Goal: Task Accomplishment & Management: Manage account settings

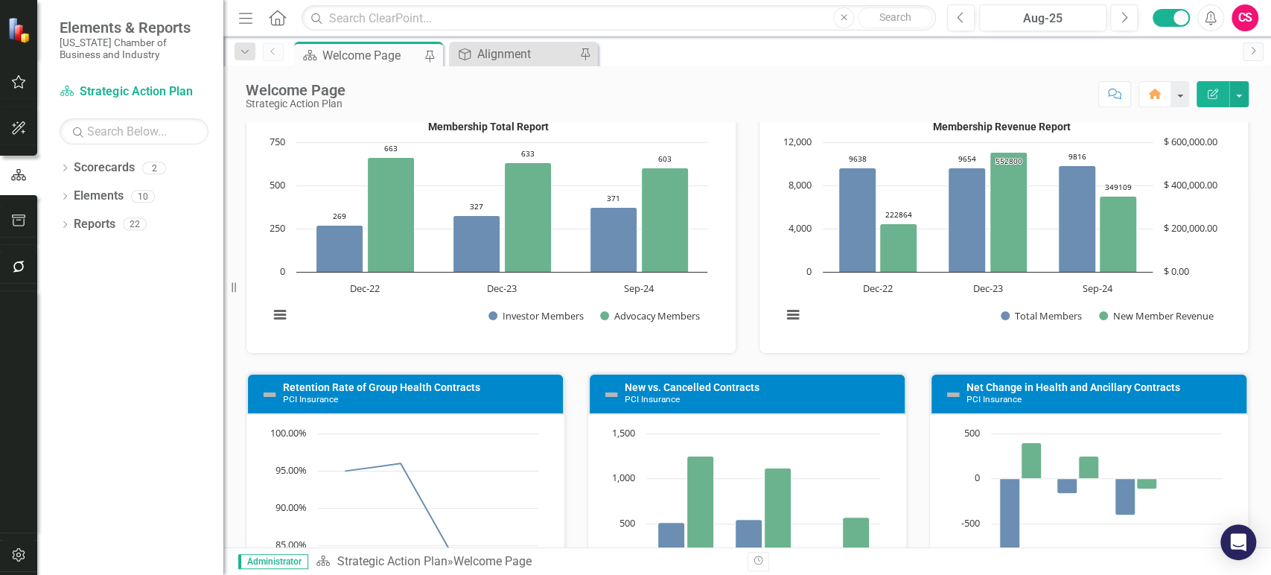
scroll to position [572, 0]
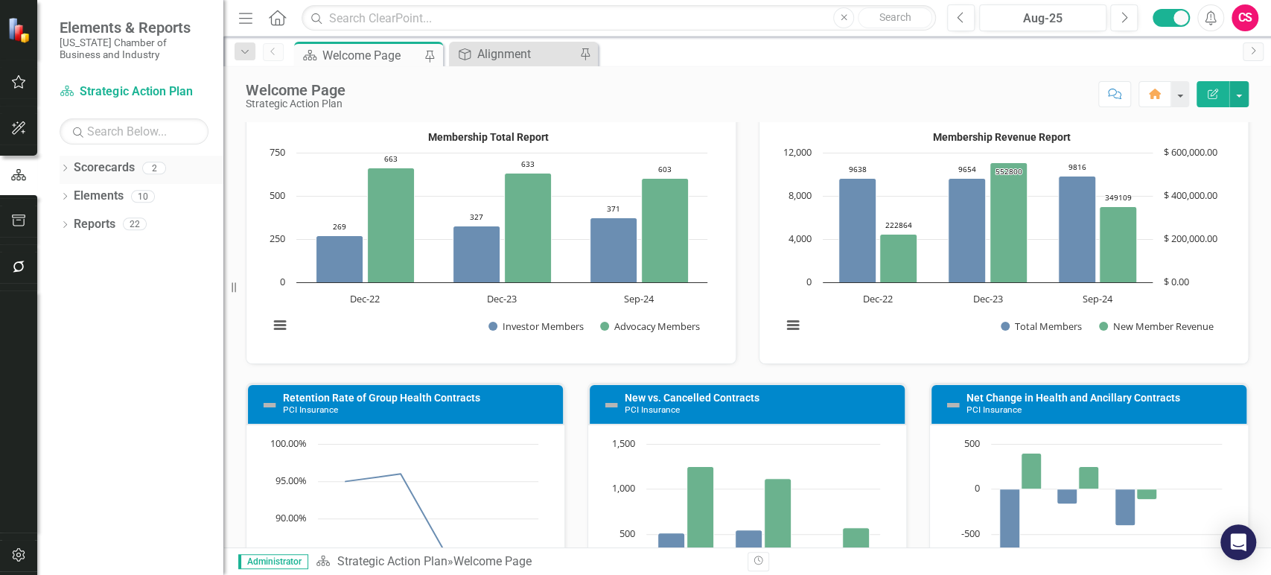
click at [60, 168] on icon "Dropdown" at bounding box center [65, 169] width 10 height 8
click at [141, 197] on link "Strategic Action Plan" at bounding box center [152, 196] width 141 height 17
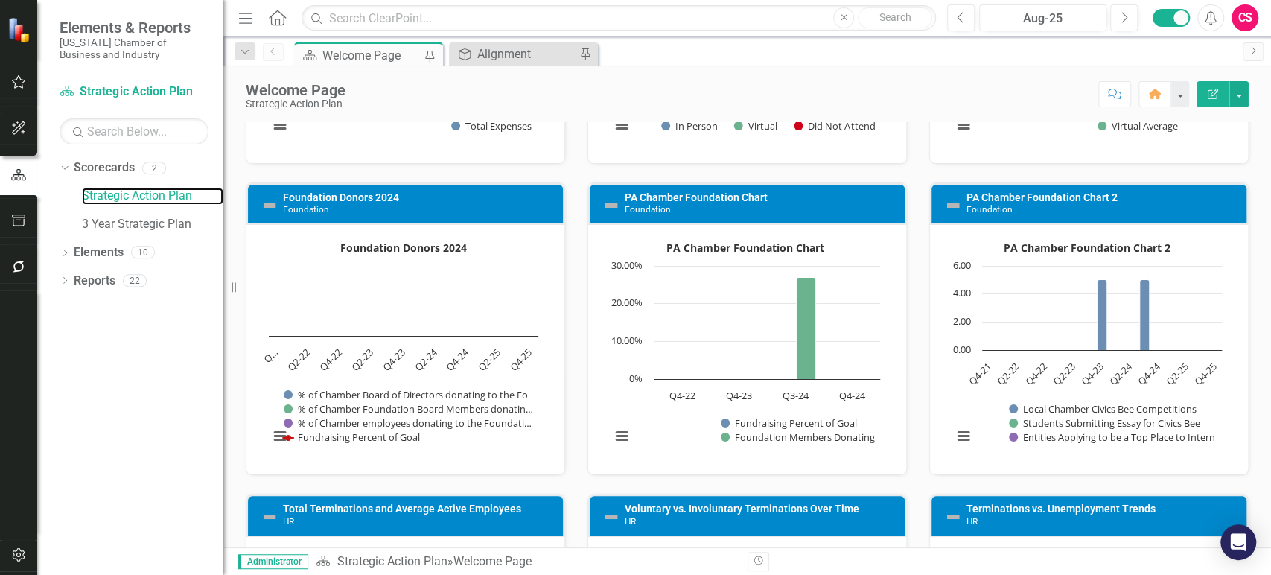
scroll to position [2017, 0]
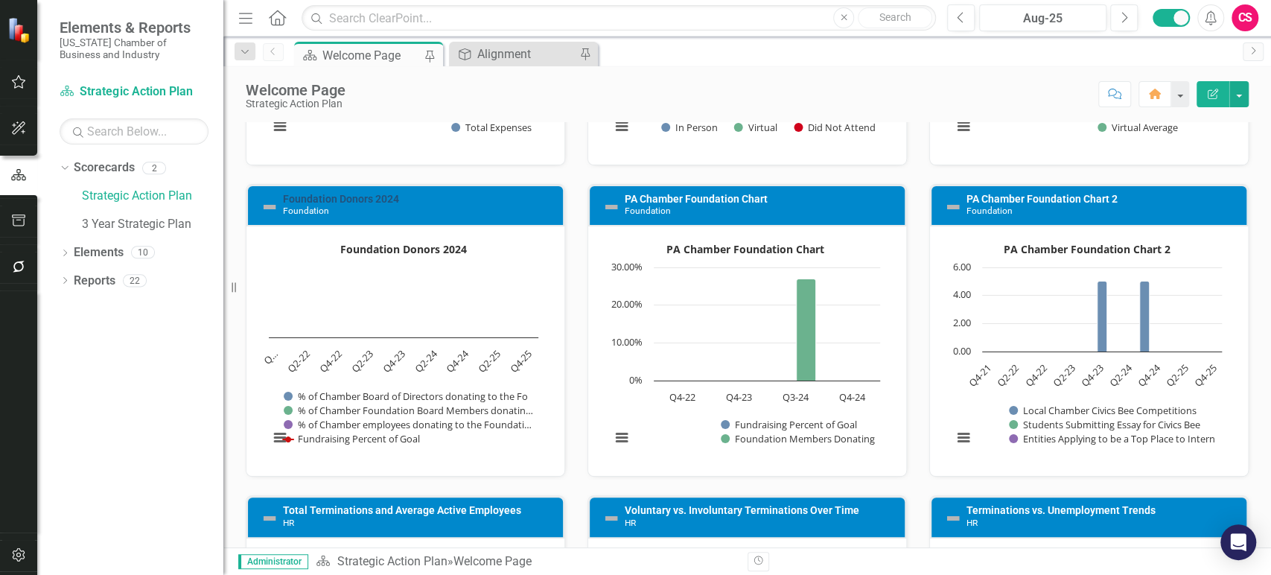
click at [362, 197] on link "Foundation Donors 2024" at bounding box center [341, 199] width 116 height 12
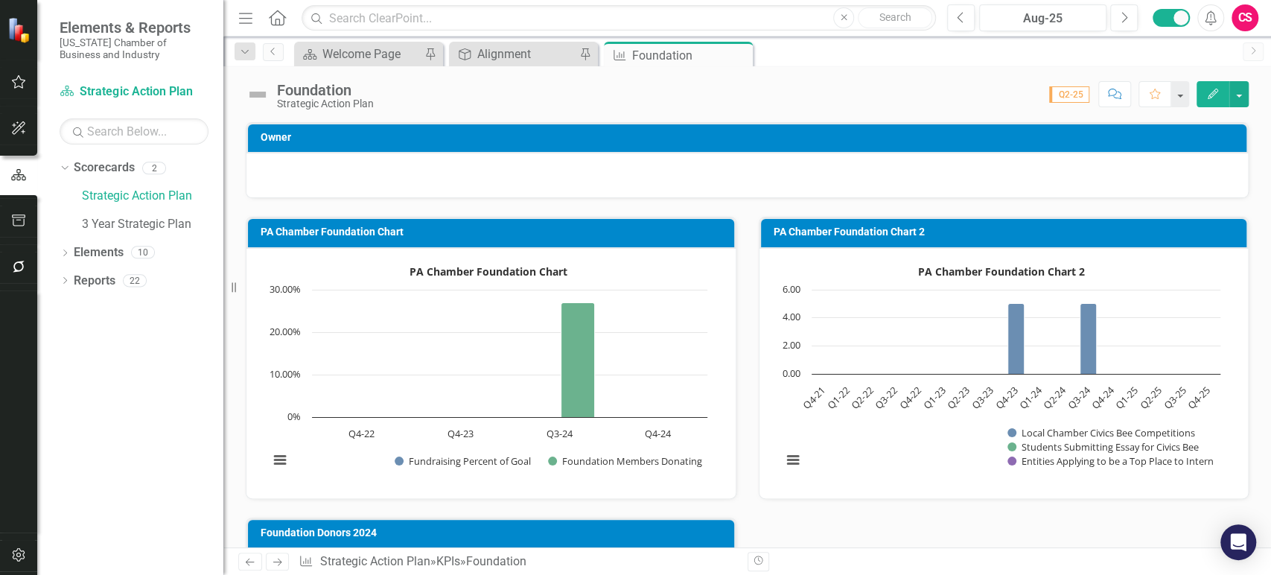
click at [619, 304] on rect "Interactive chart" at bounding box center [487, 371] width 453 height 223
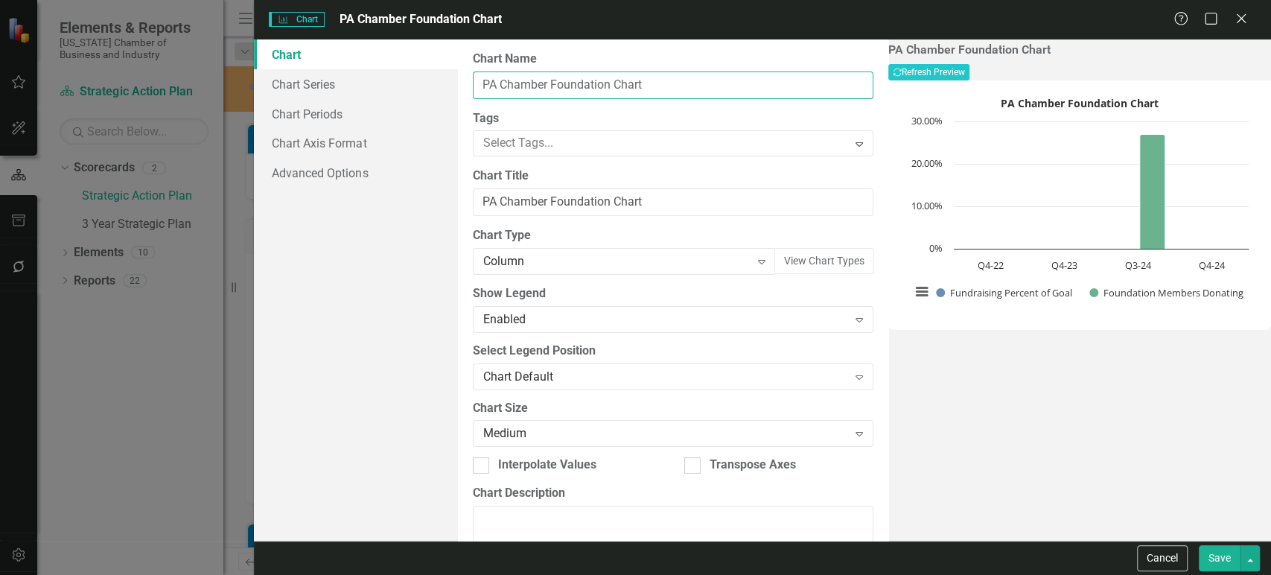
click at [611, 81] on input "PA Chamber Foundation Chart" at bounding box center [673, 85] width 400 height 28
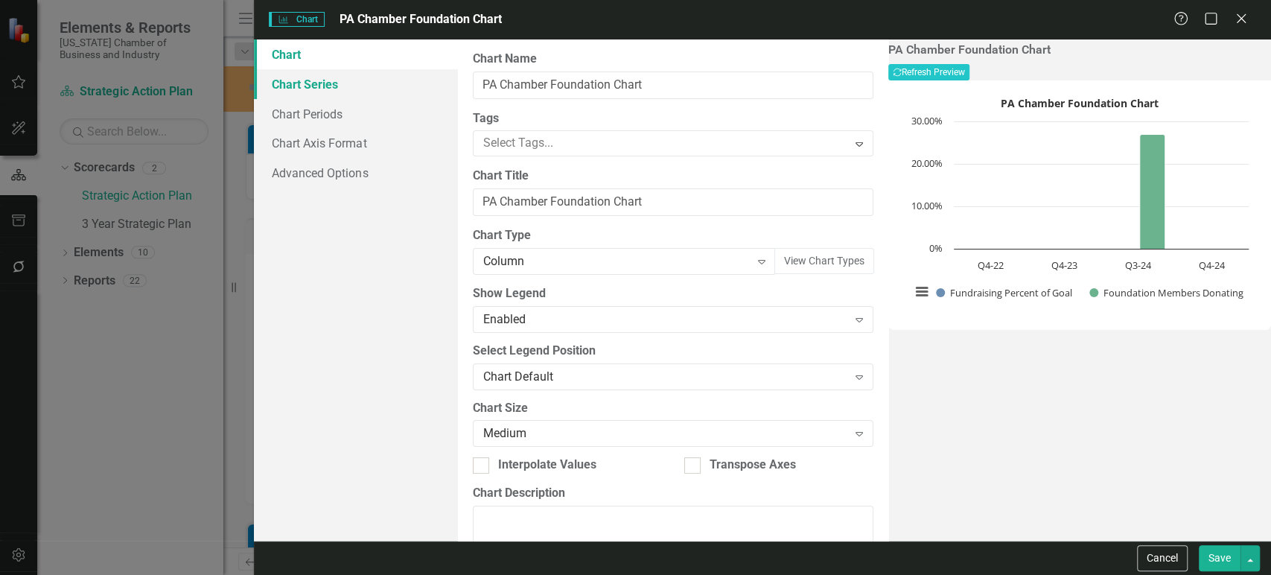
click at [324, 90] on link "Chart Series" at bounding box center [355, 84] width 203 height 30
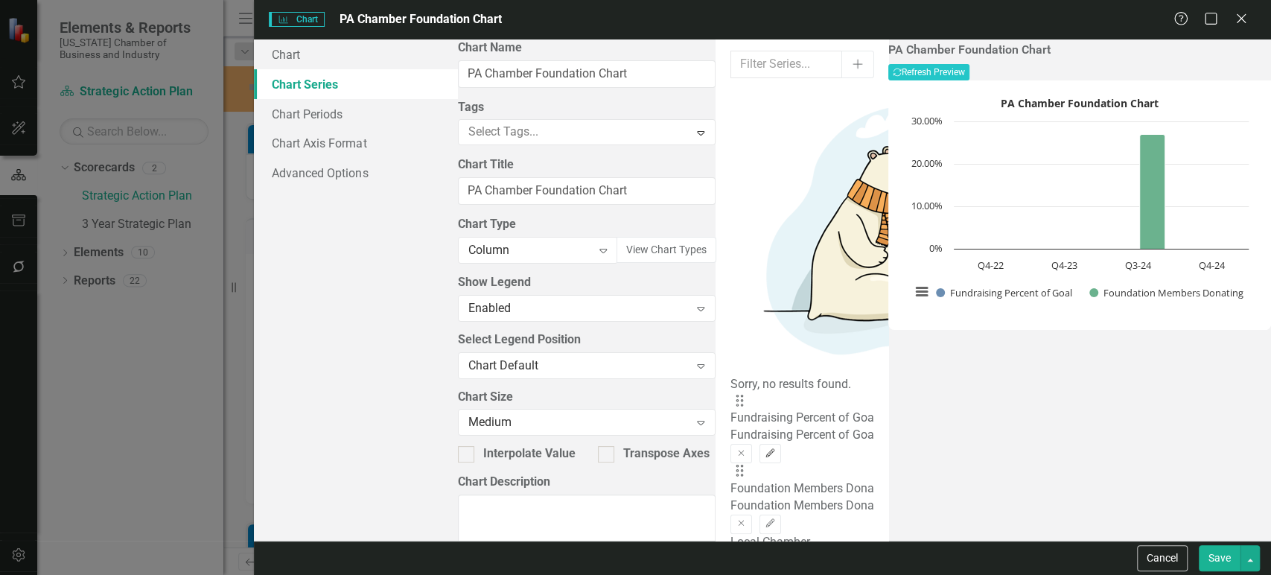
click at [781, 444] on button "Edit" at bounding box center [770, 453] width 22 height 19
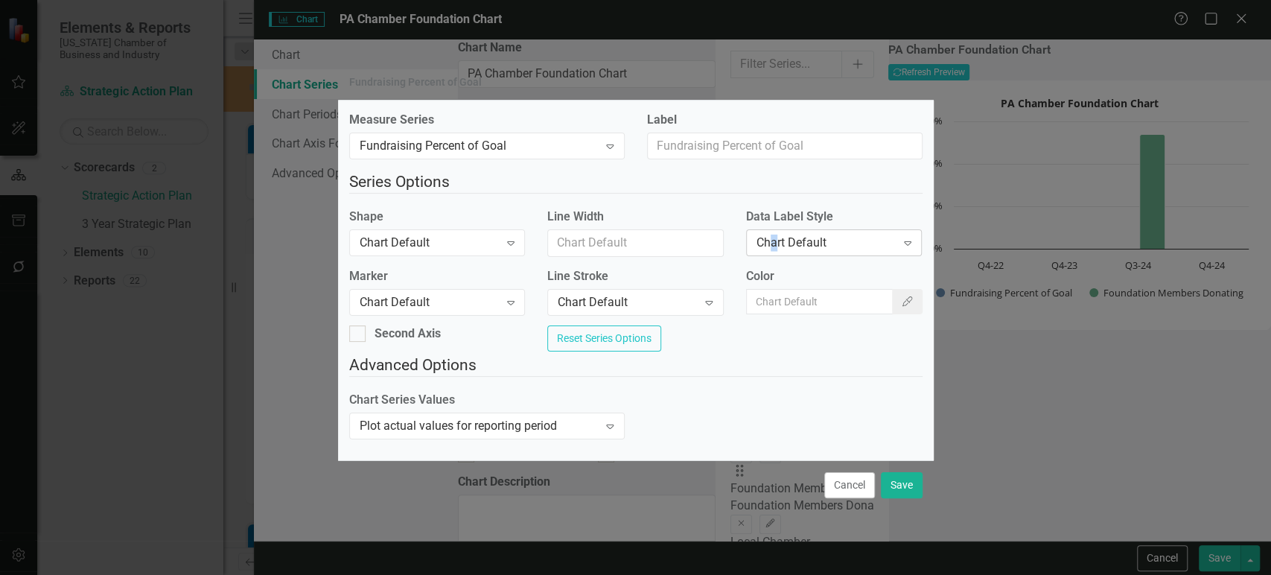
click at [770, 237] on div "Chart Default" at bounding box center [825, 242] width 139 height 17
click at [546, 145] on div "Fundraising Percent of Goal" at bounding box center [479, 145] width 239 height 17
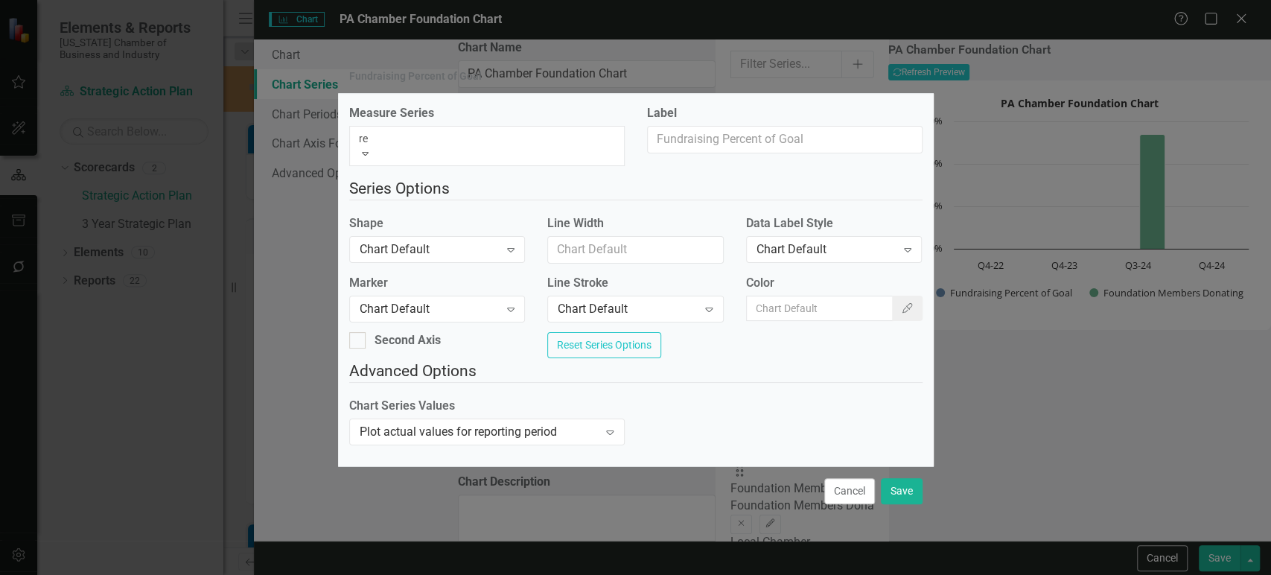
type input "rev"
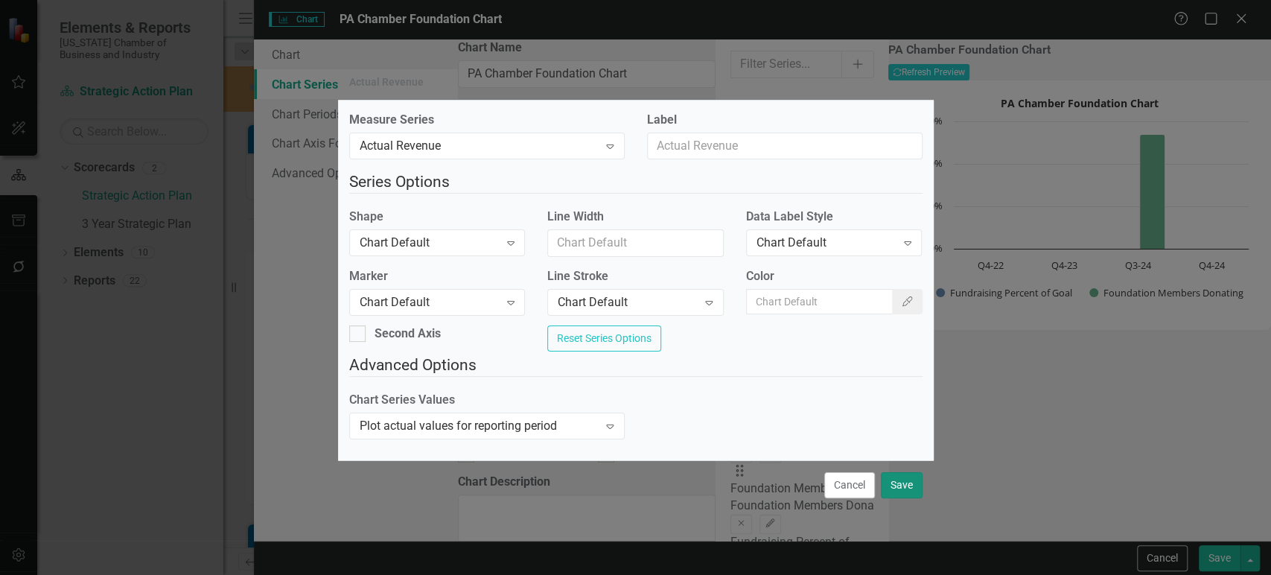
click at [911, 498] on button "Save" at bounding box center [902, 485] width 42 height 26
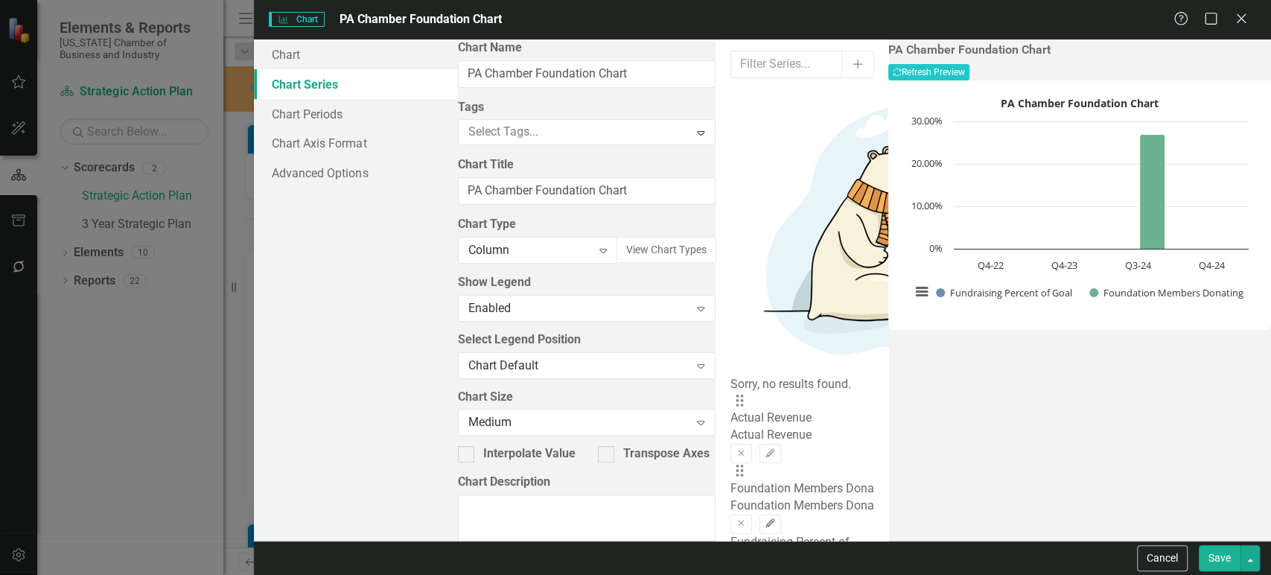
click at [776, 519] on icon "Edit" at bounding box center [769, 523] width 11 height 9
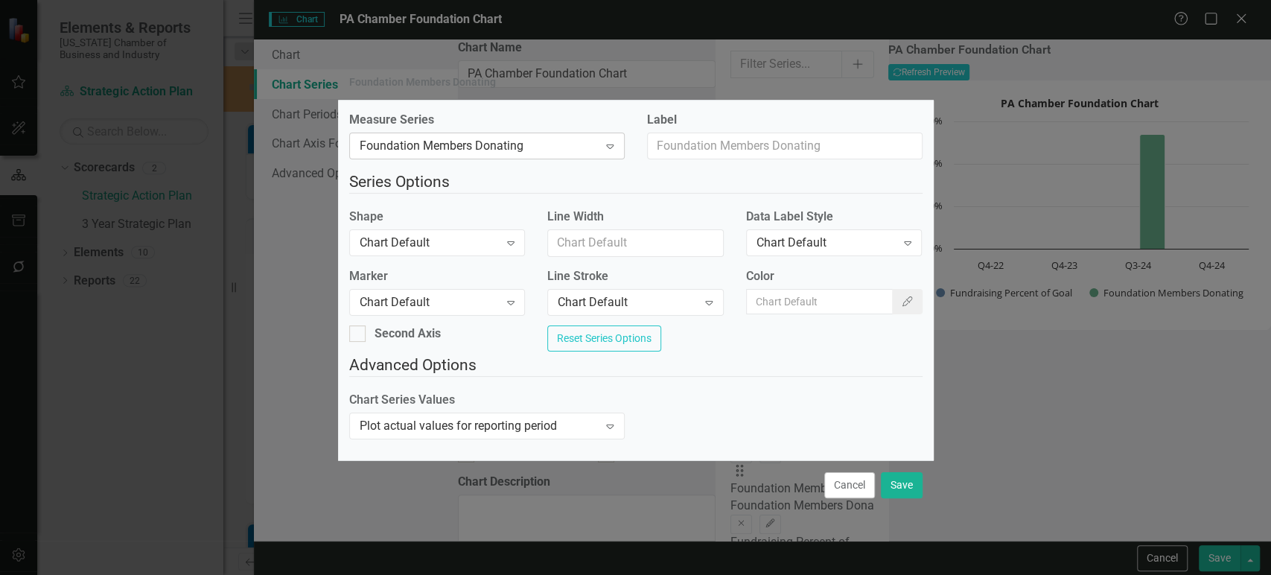
click at [540, 137] on div "Foundation Members Donating" at bounding box center [479, 145] width 239 height 17
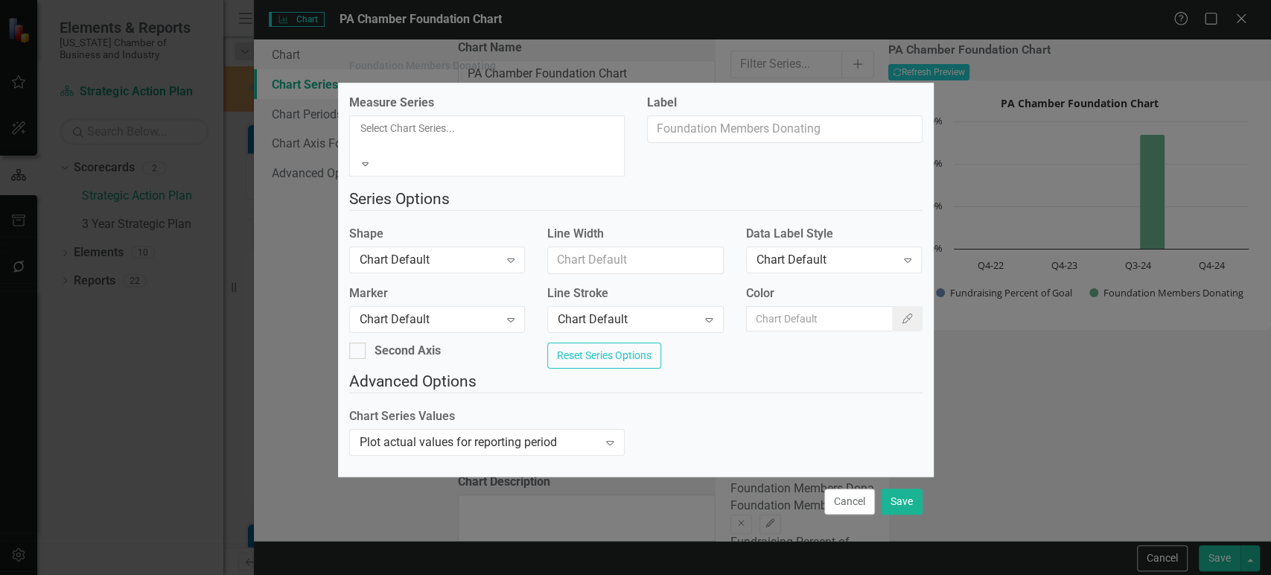
scroll to position [98, 0]
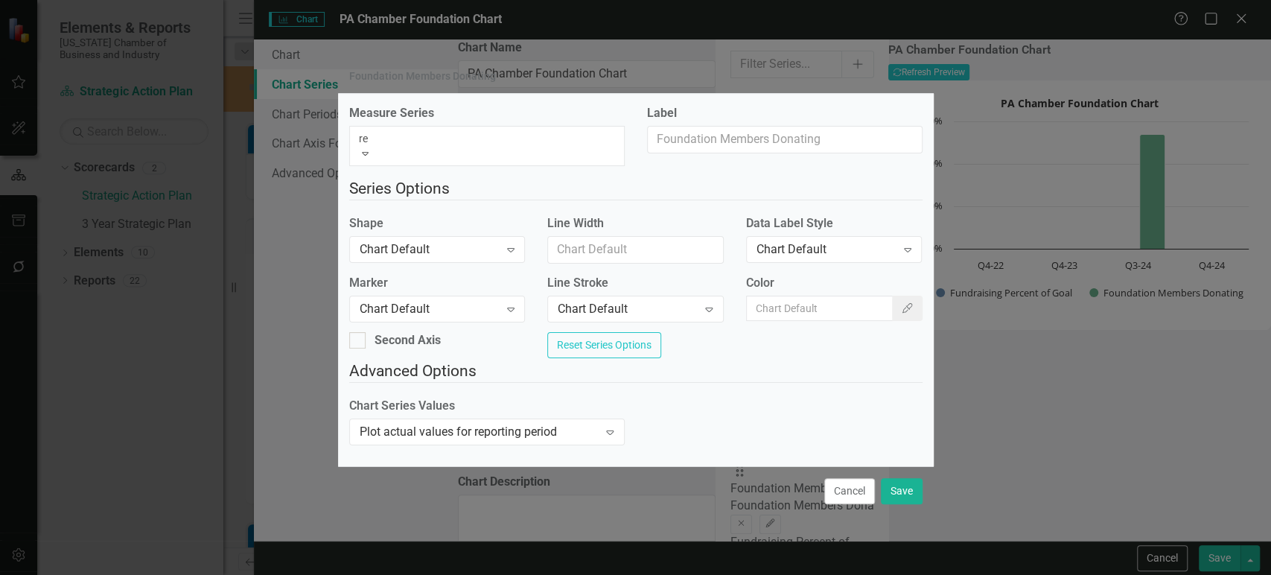
type input "rev"
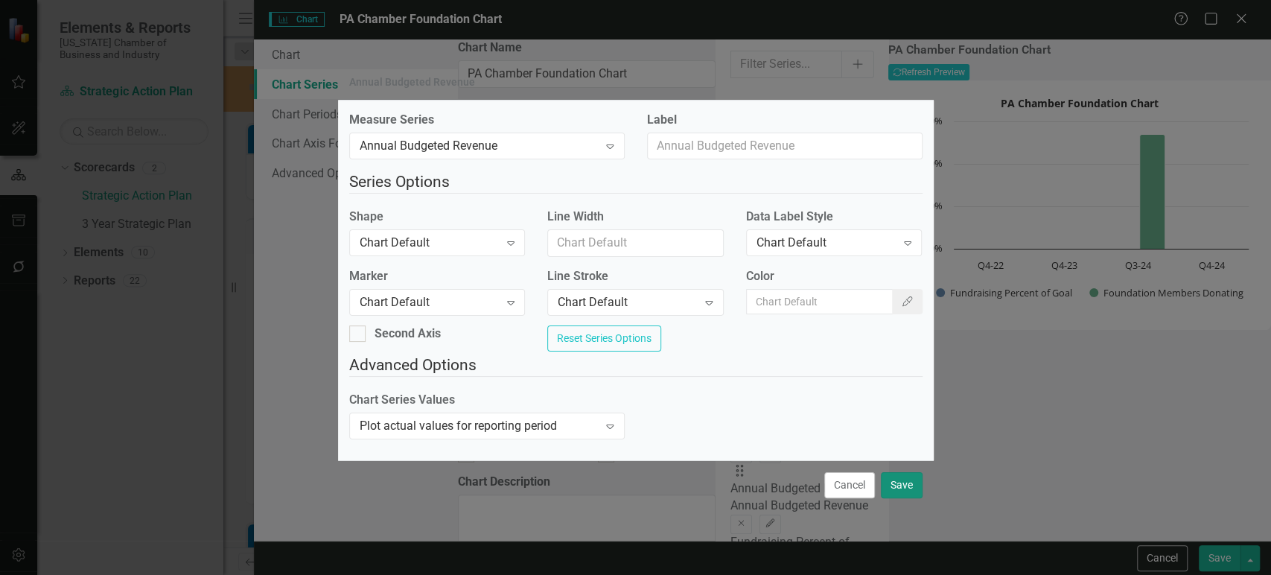
drag, startPoint x: 901, startPoint y: 487, endPoint x: 1003, endPoint y: 336, distance: 181.7
click at [901, 489] on button "Save" at bounding box center [902, 485] width 42 height 26
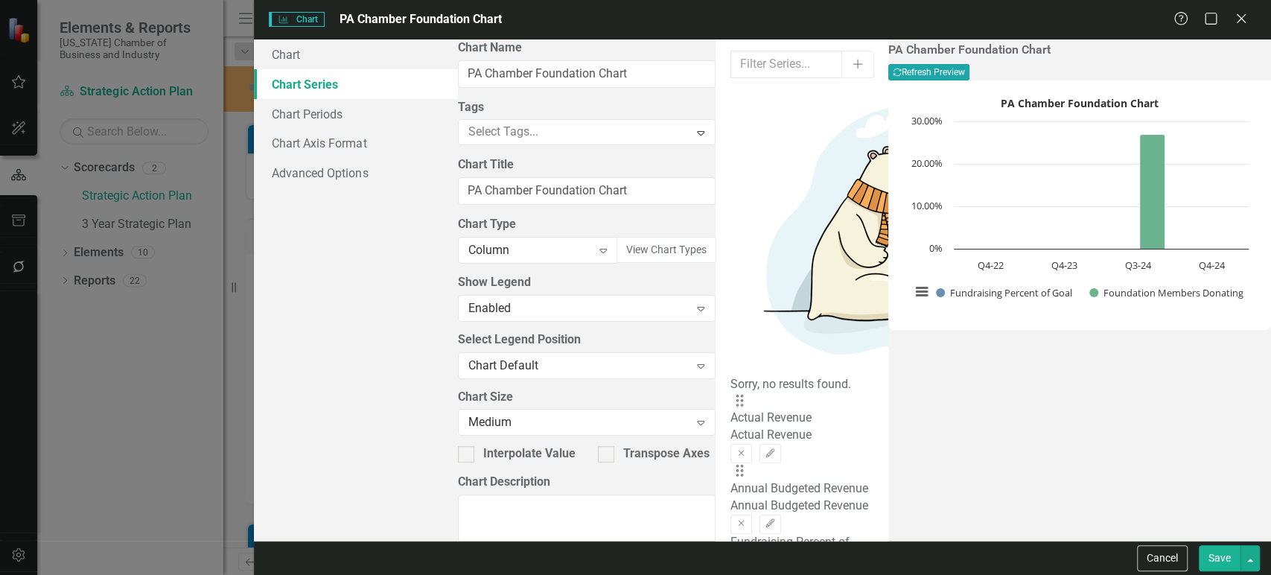
click at [969, 80] on button "Recalculate Refresh Preview" at bounding box center [928, 72] width 81 height 16
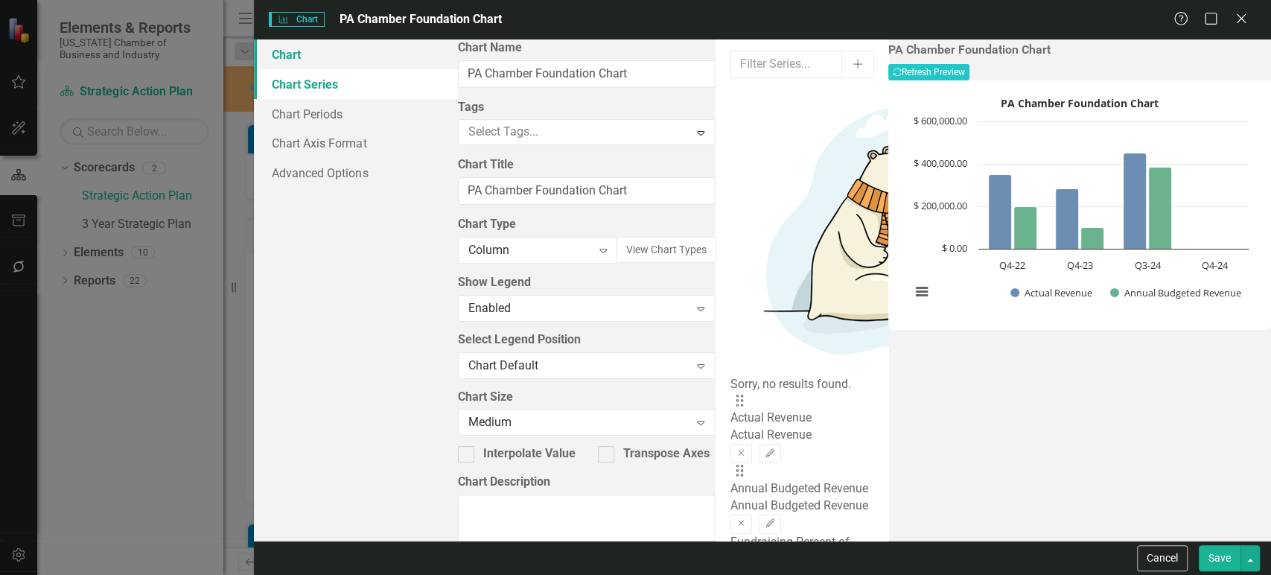
click at [363, 59] on link "Chart" at bounding box center [355, 54] width 203 height 30
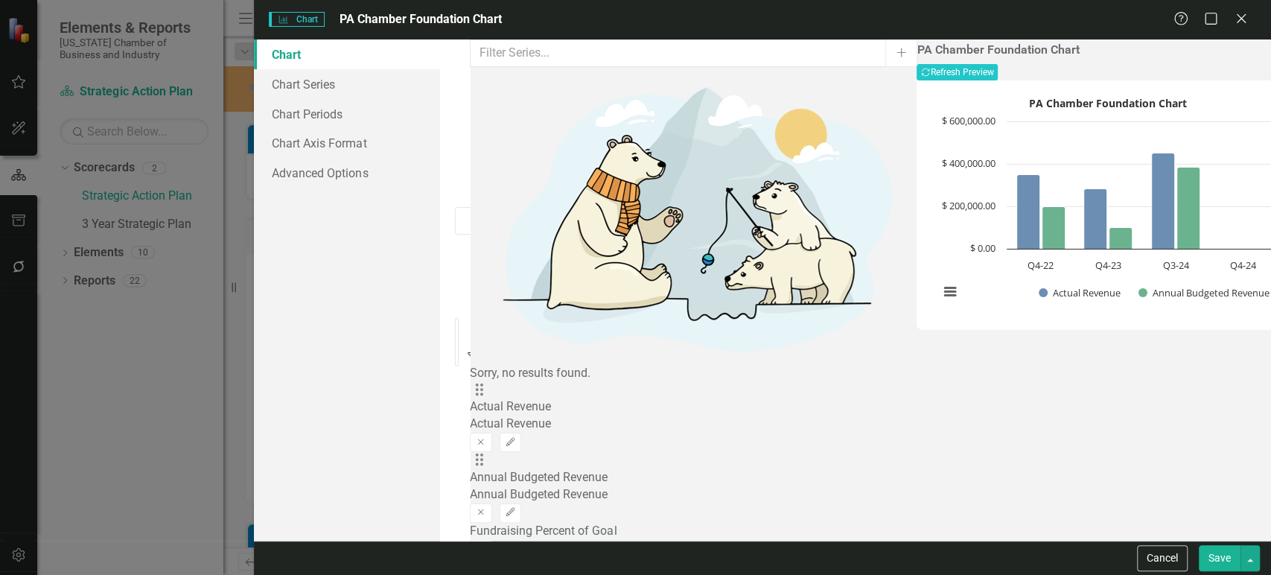
type input "comb"
click at [997, 71] on button "Recalculate Refresh Preview" at bounding box center [956, 72] width 81 height 16
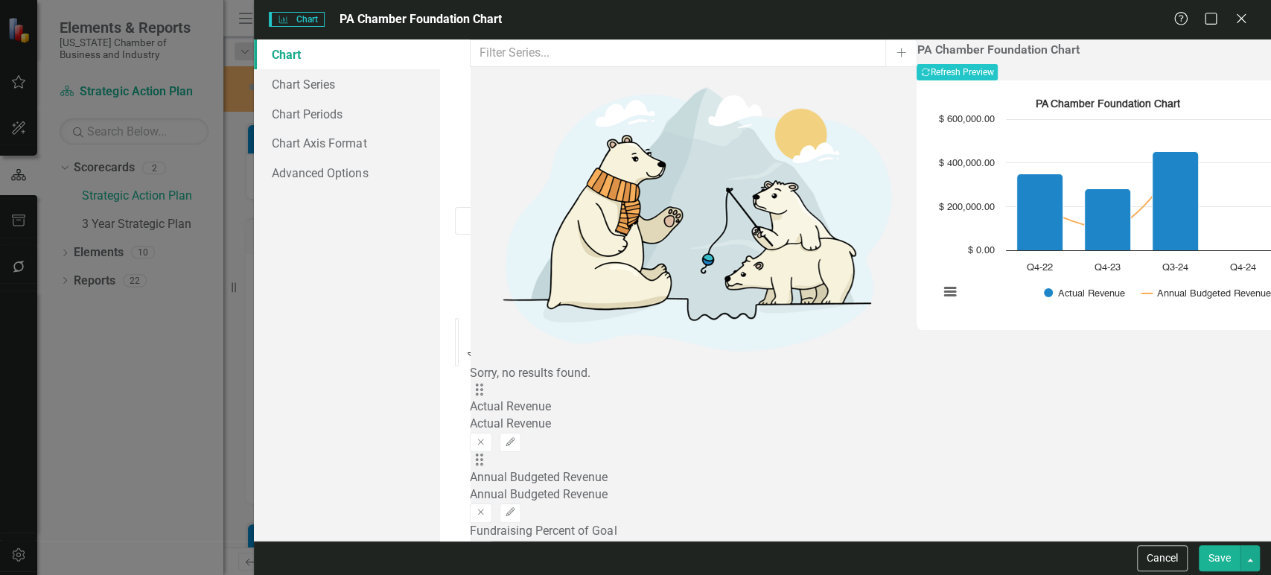
click at [328, 77] on link "Chart Series" at bounding box center [347, 84] width 186 height 30
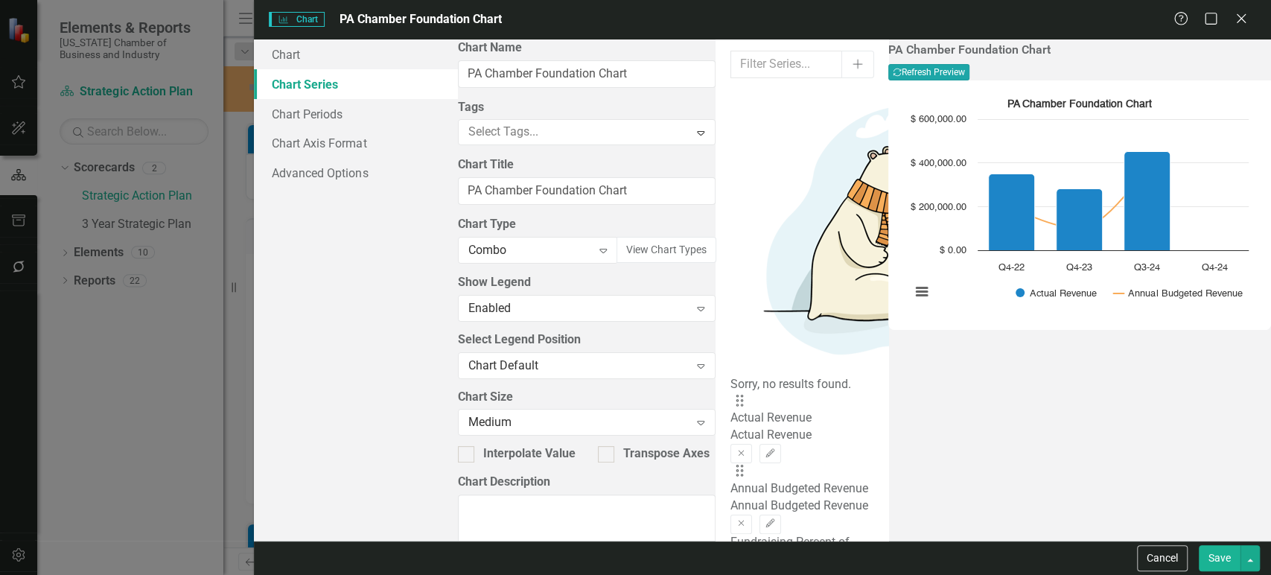
click at [969, 80] on button "Recalculate Refresh Preview" at bounding box center [928, 72] width 81 height 16
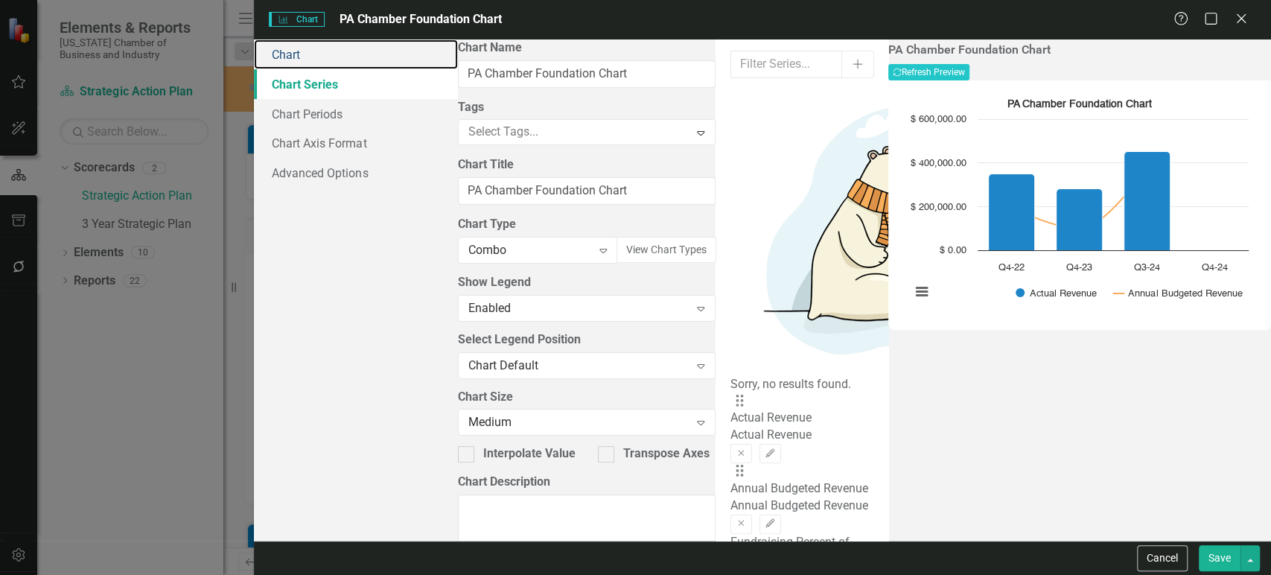
drag, startPoint x: 323, startPoint y: 53, endPoint x: 368, endPoint y: 73, distance: 49.0
click at [325, 54] on link "Chart" at bounding box center [355, 54] width 203 height 30
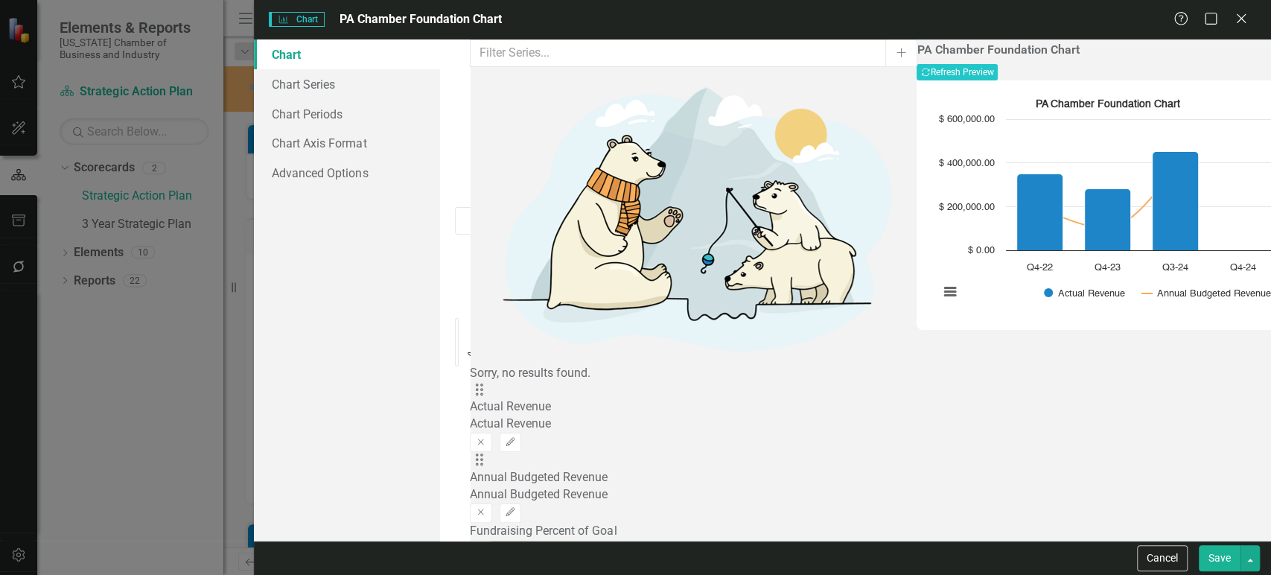
drag, startPoint x: 552, startPoint y: 252, endPoint x: 549, endPoint y: 261, distance: 9.4
drag, startPoint x: 1224, startPoint y: 52, endPoint x: 1221, endPoint y: 61, distance: 9.4
click at [1222, 57] on div "PA Chamber Foundation Chart Recalculate Refresh Preview" at bounding box center [1107, 61] width 383 height 37
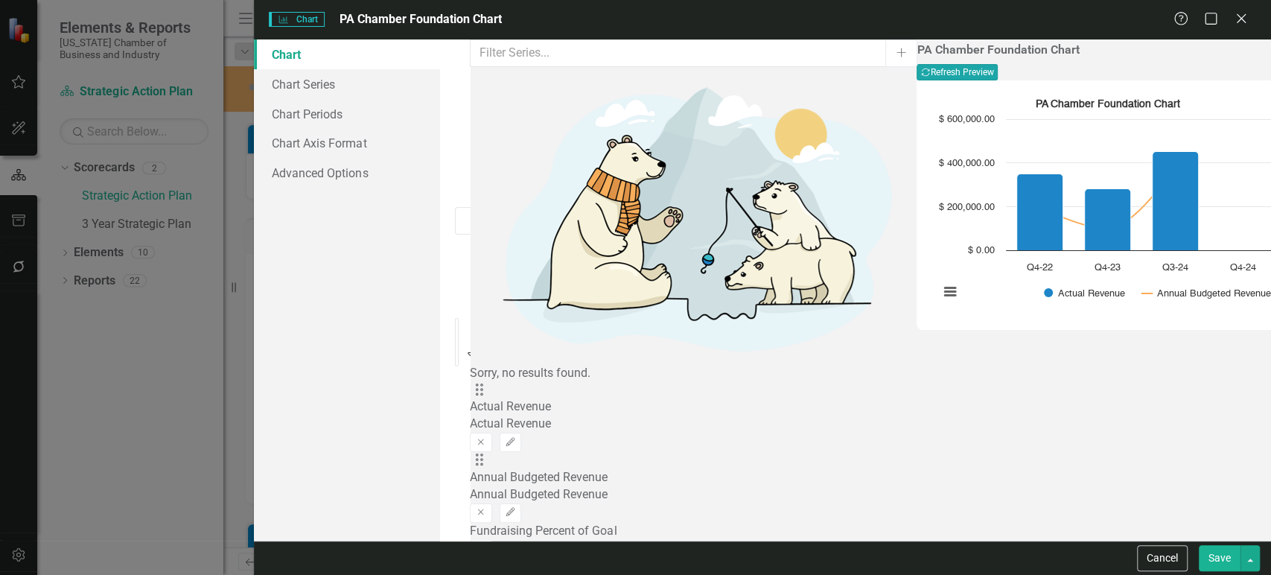
click at [997, 64] on button "Recalculate Refresh Preview" at bounding box center [956, 72] width 81 height 16
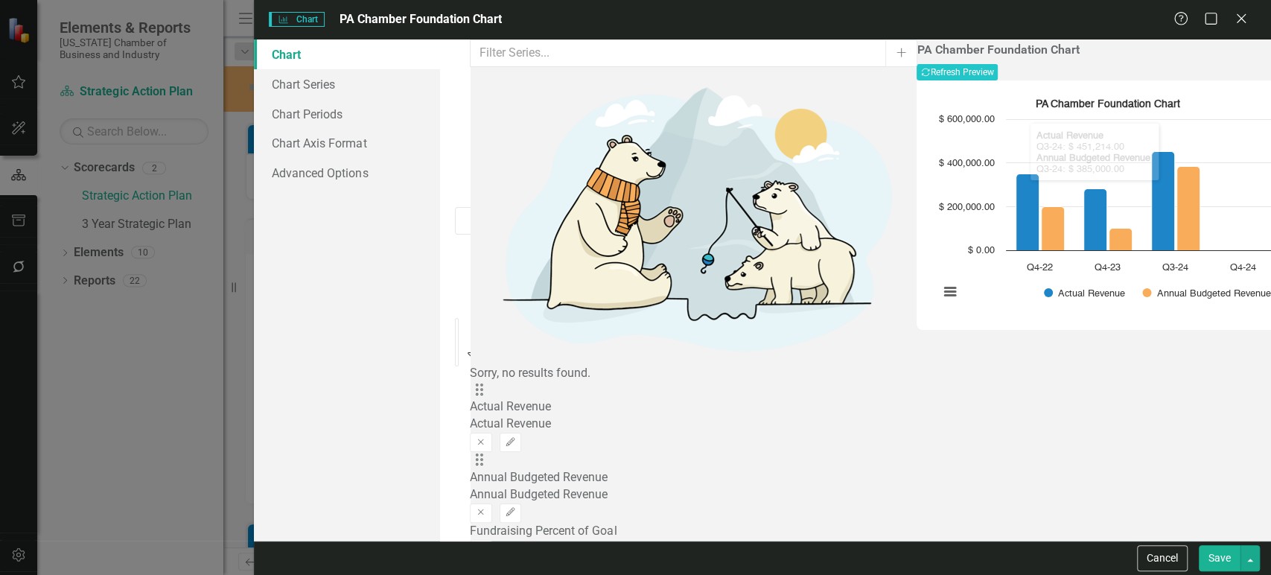
click at [1213, 569] on button "Save" at bounding box center [1219, 558] width 42 height 26
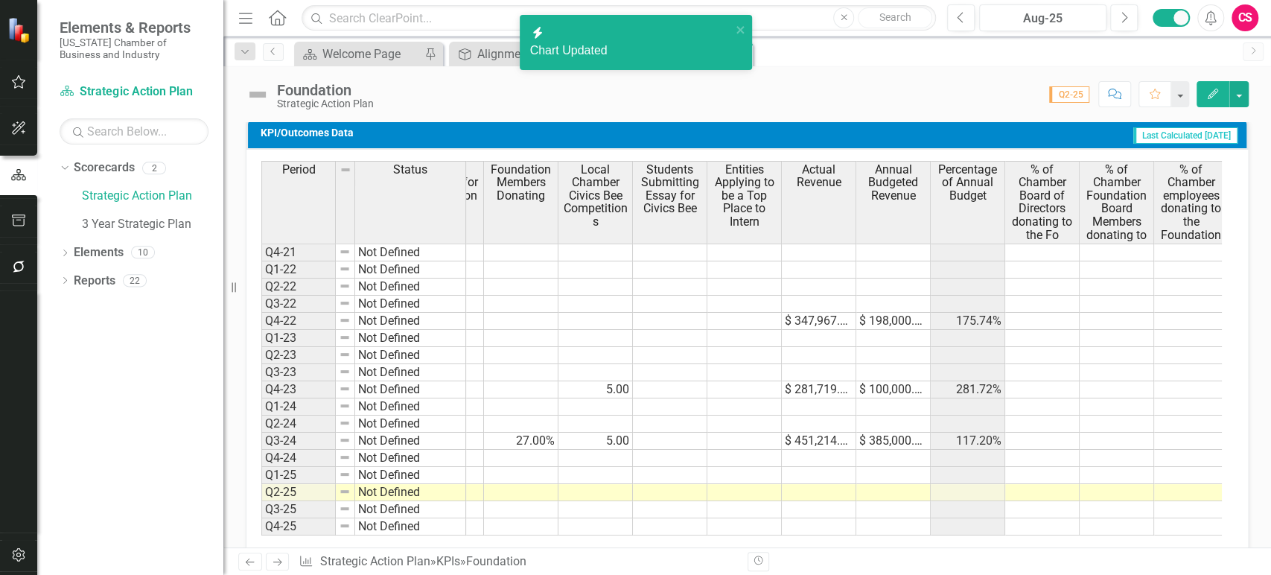
scroll to position [0, 286]
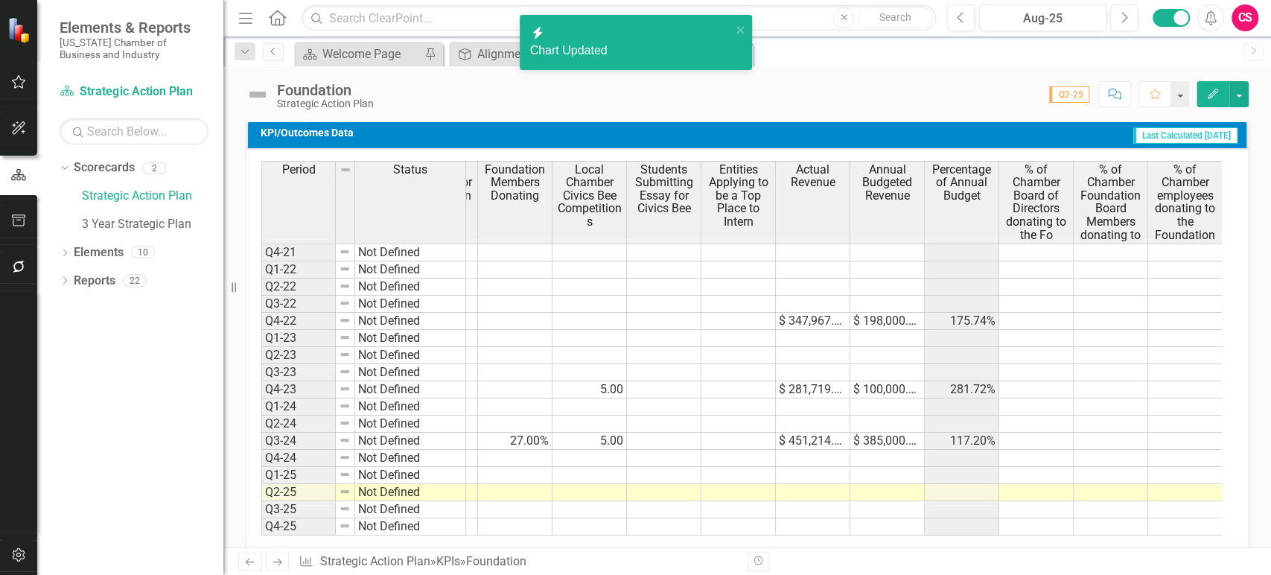
click at [1209, 100] on button "Edit" at bounding box center [1212, 94] width 33 height 26
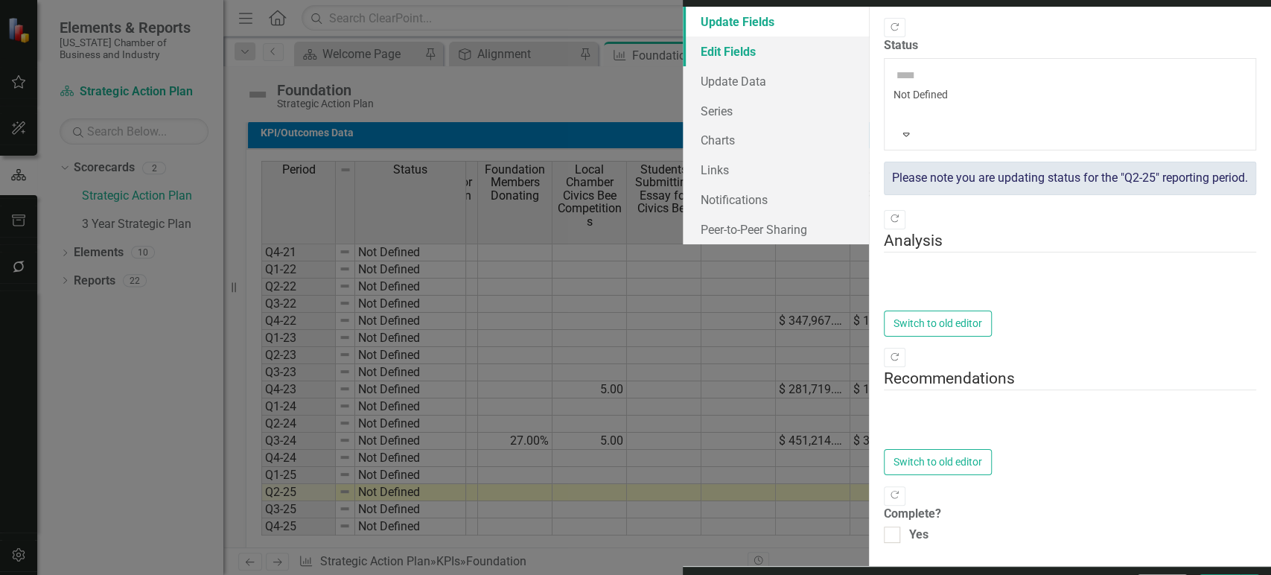
click at [683, 66] on link "Edit Fields" at bounding box center [776, 51] width 186 height 30
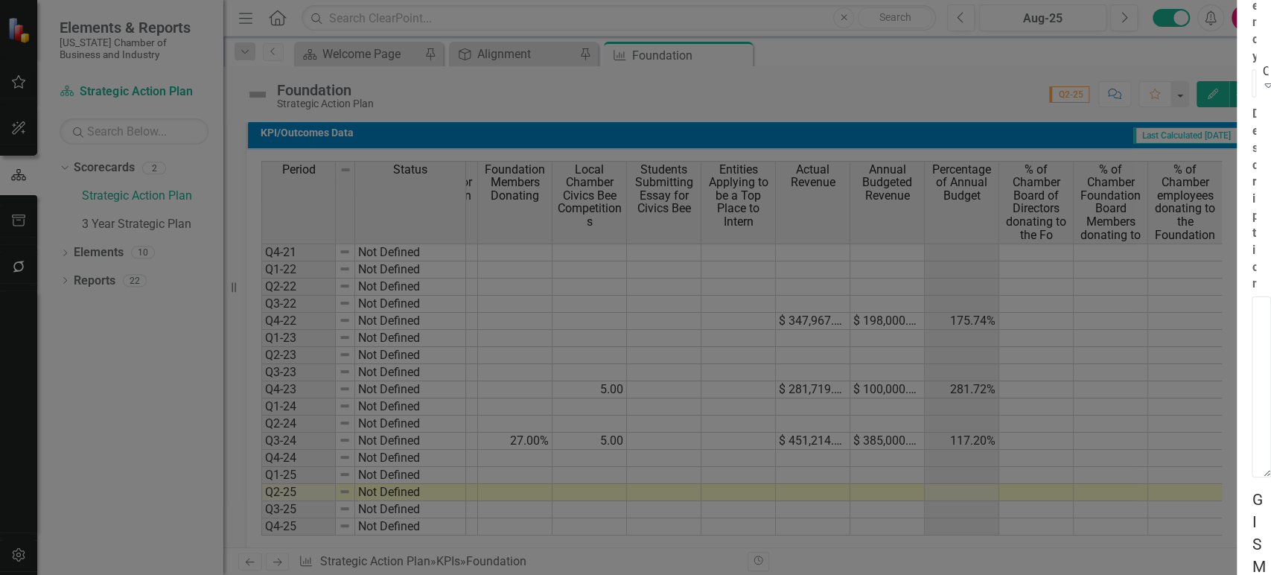
scroll to position [0, 0]
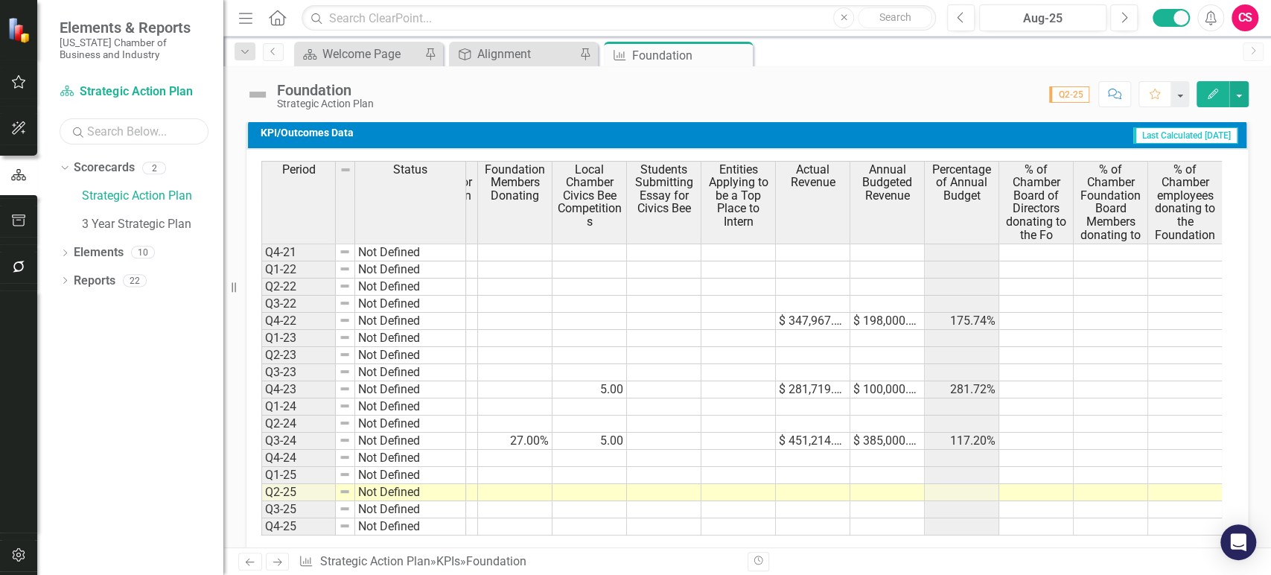
click at [122, 131] on input "text" at bounding box center [134, 131] width 149 height 26
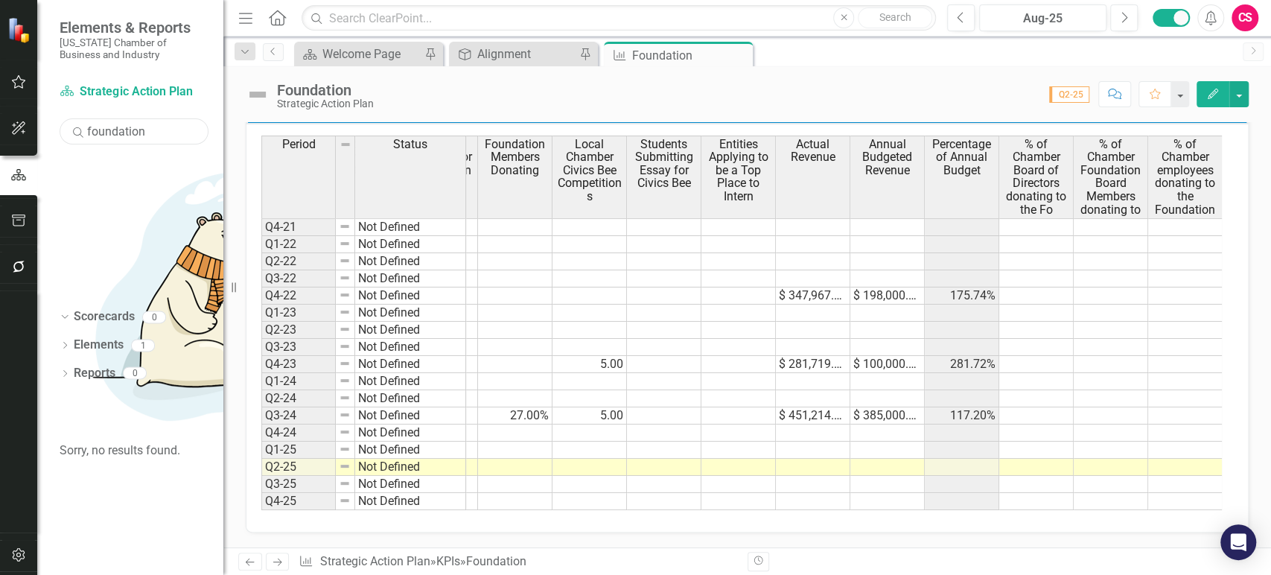
scroll to position [732, 0]
type input "foundation"
click at [1211, 93] on icon "Edit" at bounding box center [1212, 94] width 13 height 10
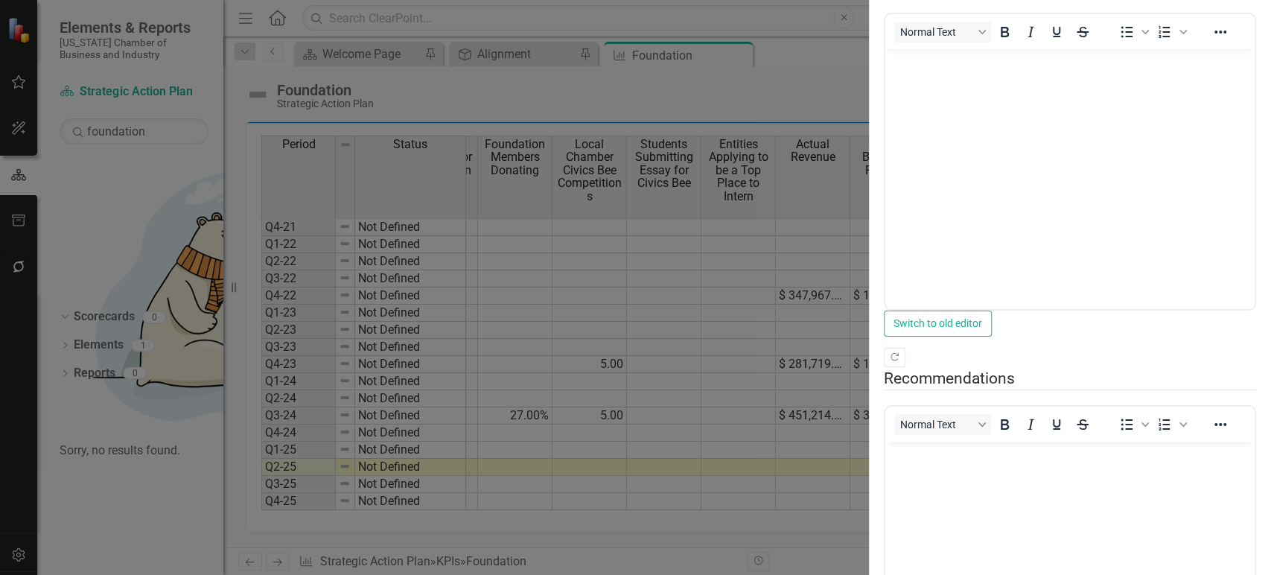
scroll to position [0, 0]
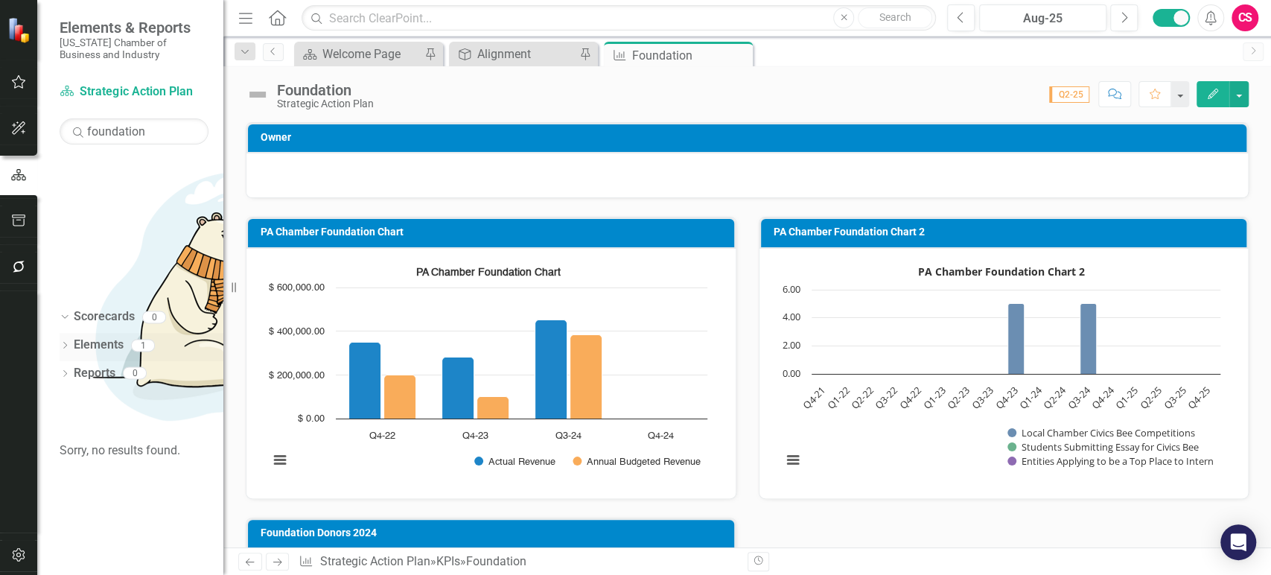
click at [85, 336] on link "Elements" at bounding box center [99, 344] width 50 height 17
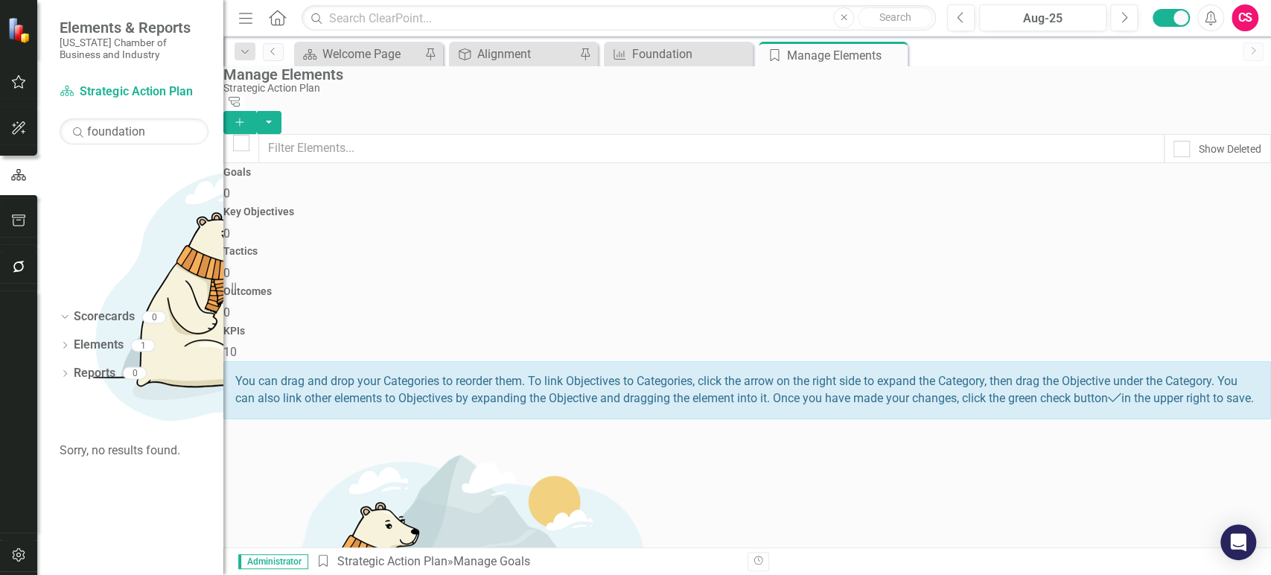
click at [1114, 325] on div "KPIs 10" at bounding box center [746, 343] width 1047 height 36
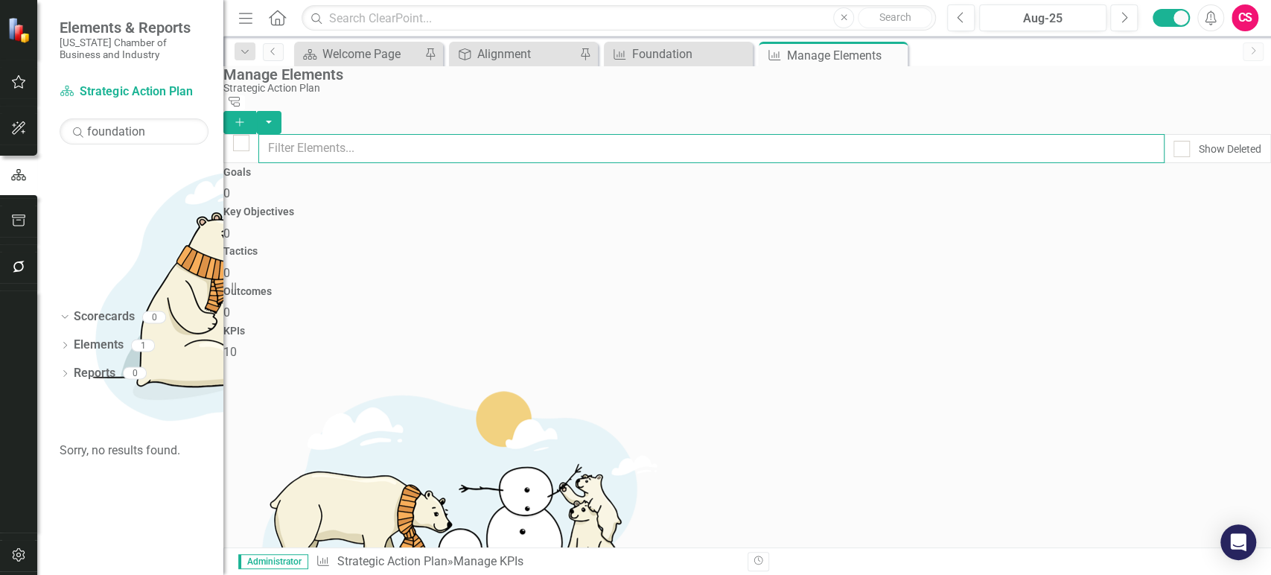
click at [441, 141] on input "text" at bounding box center [711, 148] width 906 height 29
type input "foun"
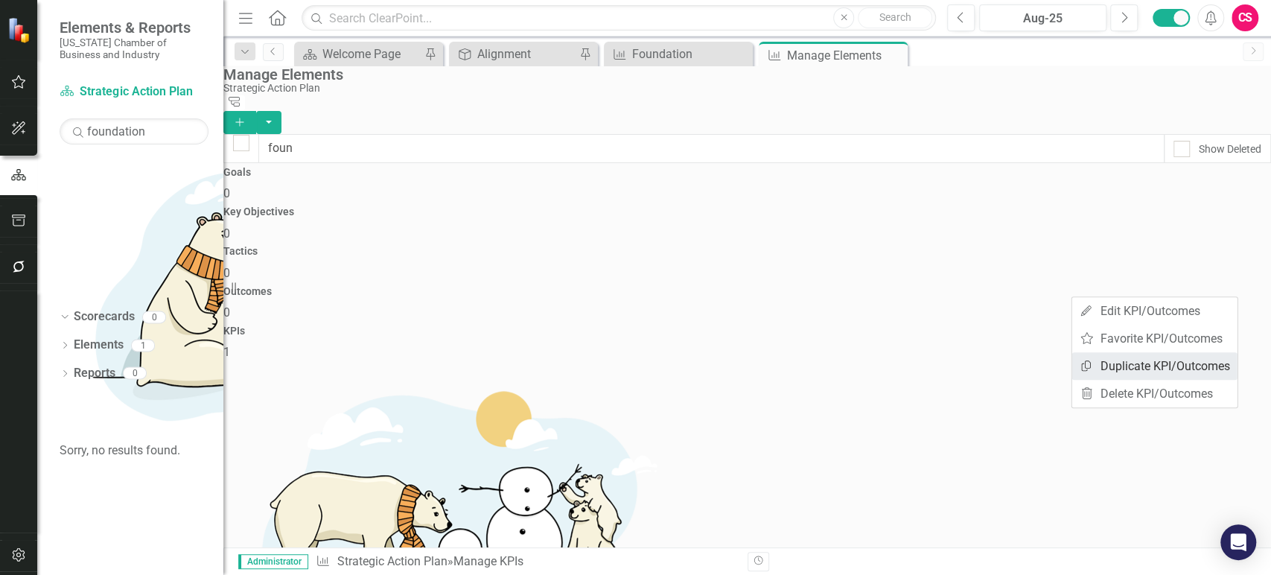
click at [1179, 358] on link "Copy Duplicate KPI/Outcomes" at bounding box center [1154, 366] width 165 height 28
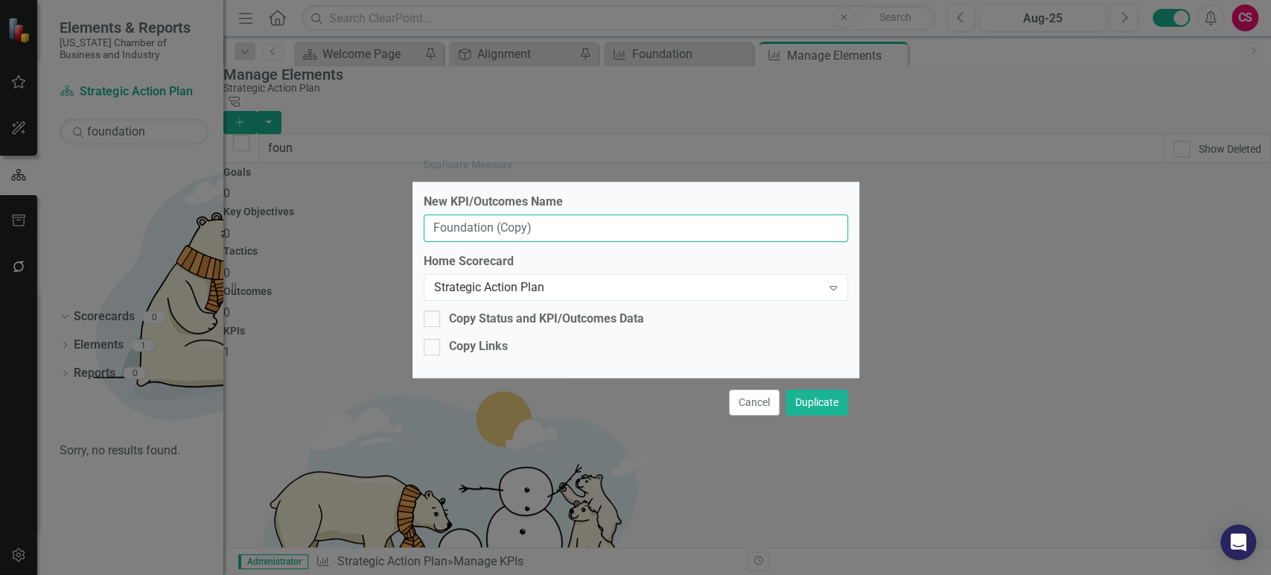
drag, startPoint x: 497, startPoint y: 225, endPoint x: 661, endPoint y: 214, distance: 164.1
click at [661, 214] on div "New KPI/Outcomes Name Foundation (Copy)" at bounding box center [636, 218] width 424 height 48
type input "Foundation - National Civics Bee"
click at [828, 406] on button "Duplicate" at bounding box center [816, 402] width 63 height 26
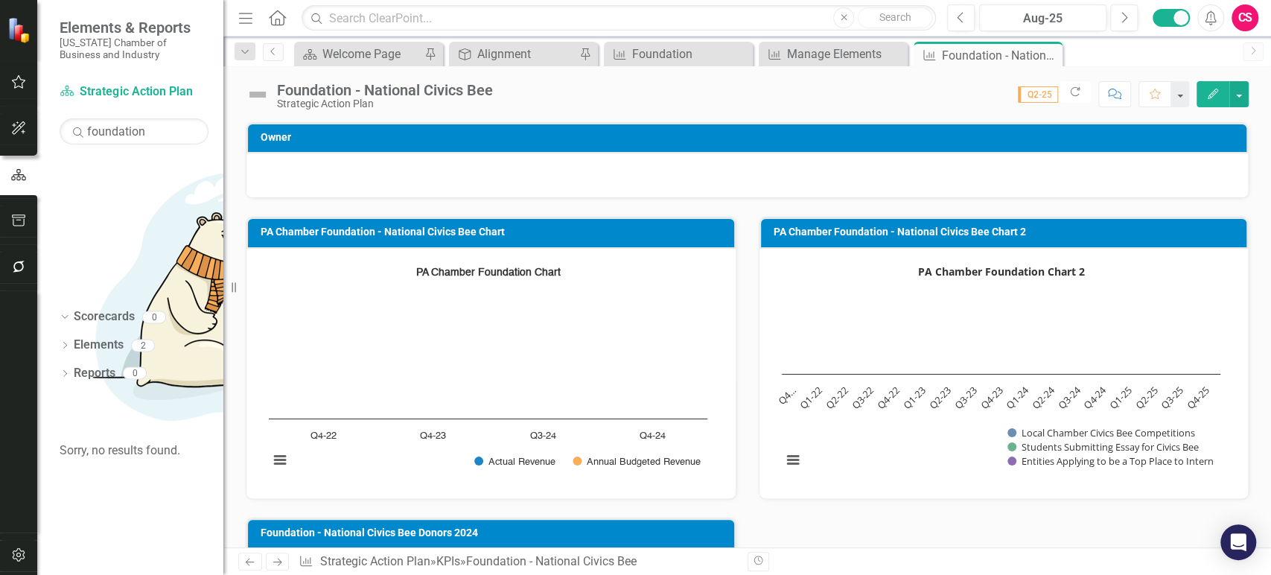
click at [1198, 103] on button "Edit" at bounding box center [1212, 94] width 33 height 26
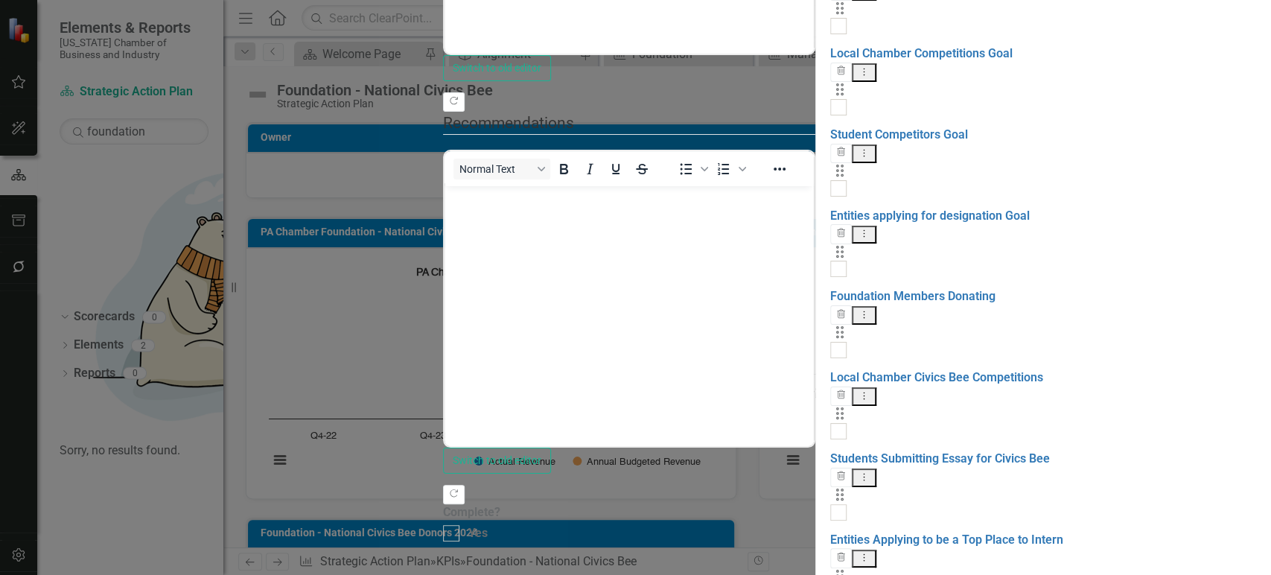
drag, startPoint x: 389, startPoint y: 119, endPoint x: 457, endPoint y: 119, distance: 67.7
checkbox input "true"
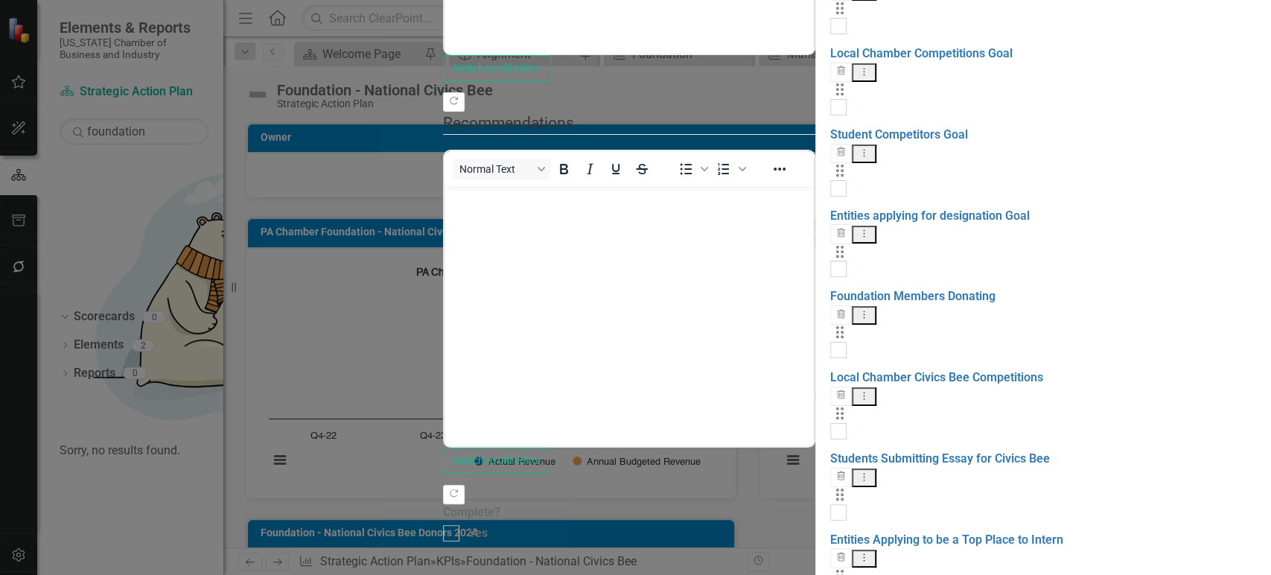
checkbox input "true"
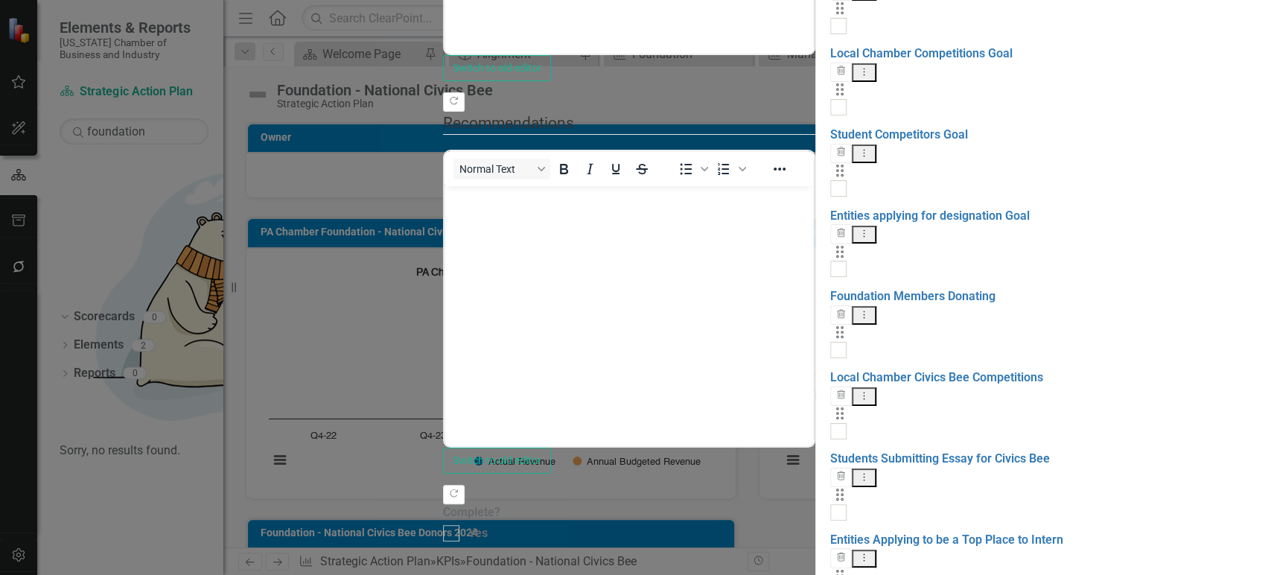
checkbox input "true"
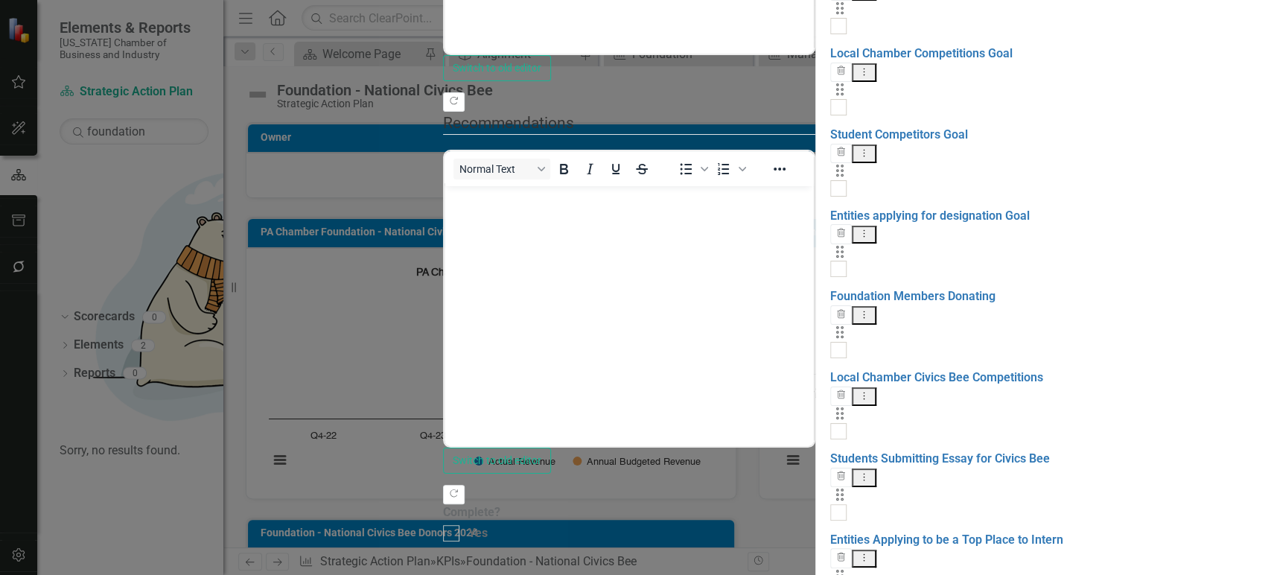
checkbox input "true"
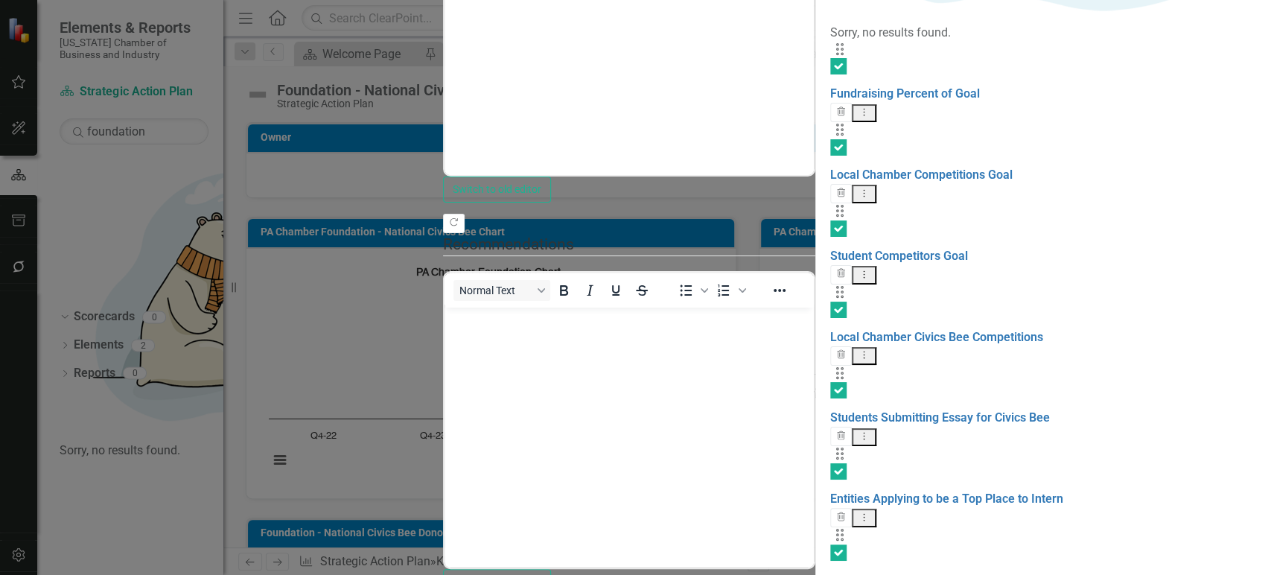
type input "civi"
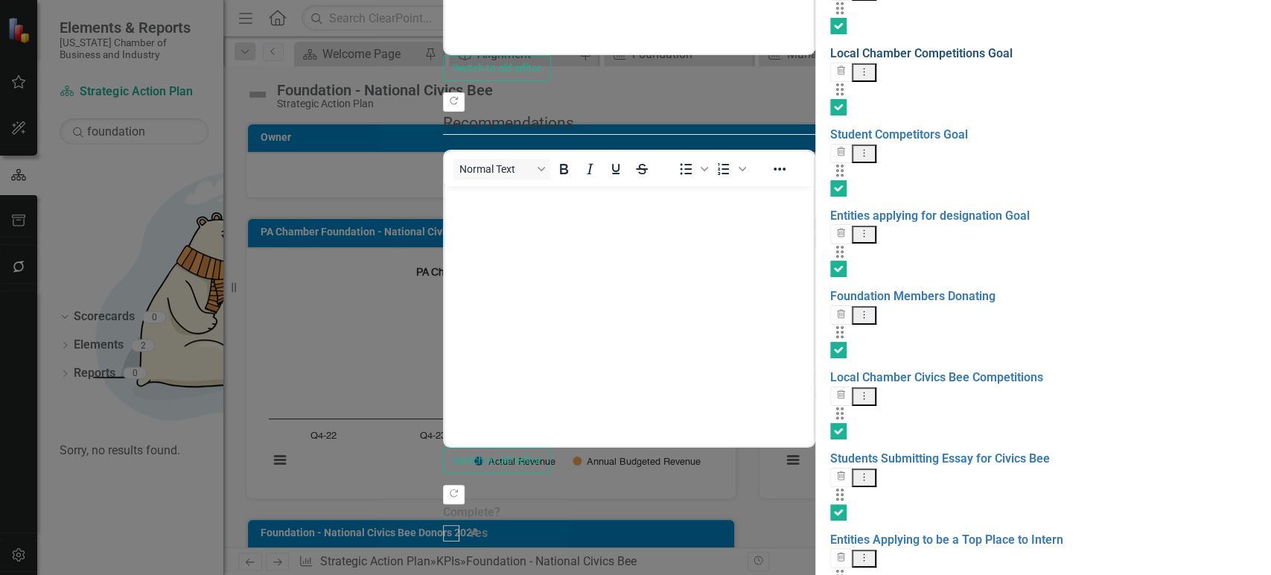
scroll to position [147, 0]
click at [830, 423] on div at bounding box center [838, 431] width 16 height 16
click at [830, 423] on input "checkbox" at bounding box center [835, 428] width 10 height 10
checkbox input "false"
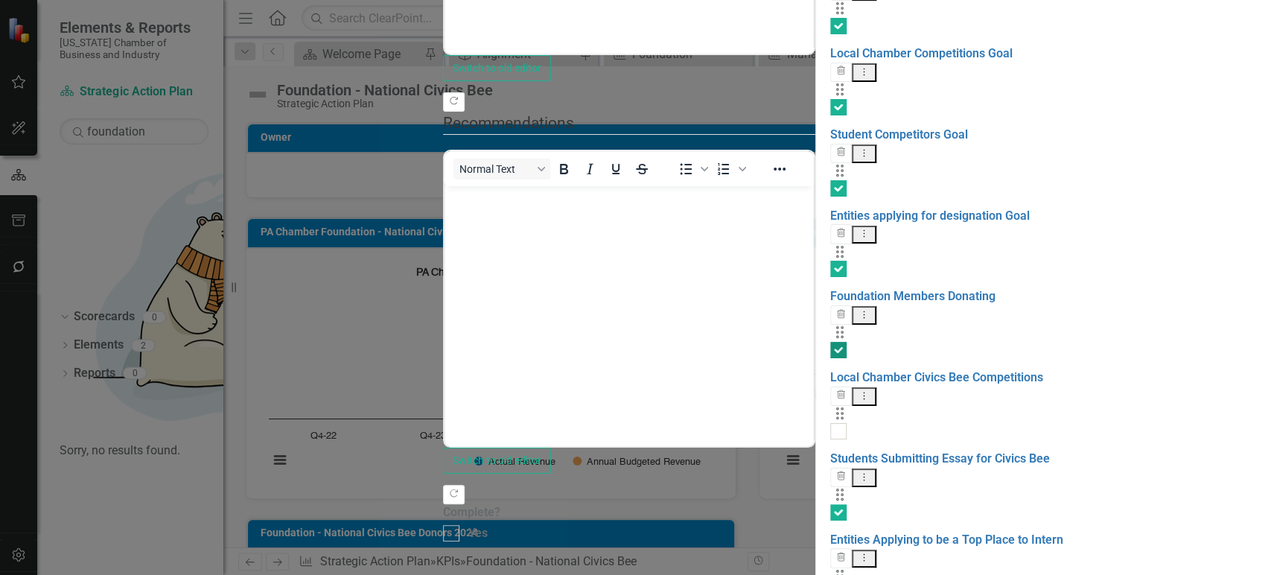
click at [830, 342] on div at bounding box center [838, 350] width 16 height 16
click at [830, 342] on input "checkbox" at bounding box center [835, 347] width 10 height 10
checkbox input "false"
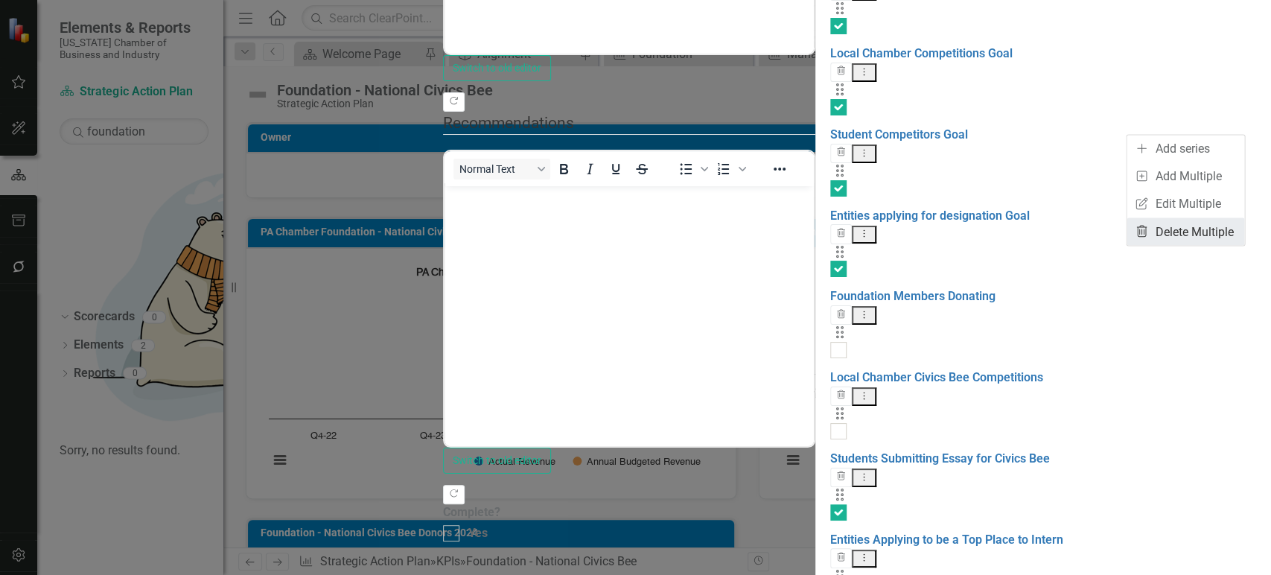
click at [1177, 223] on link "Trash Delete Multiple" at bounding box center [1185, 231] width 118 height 28
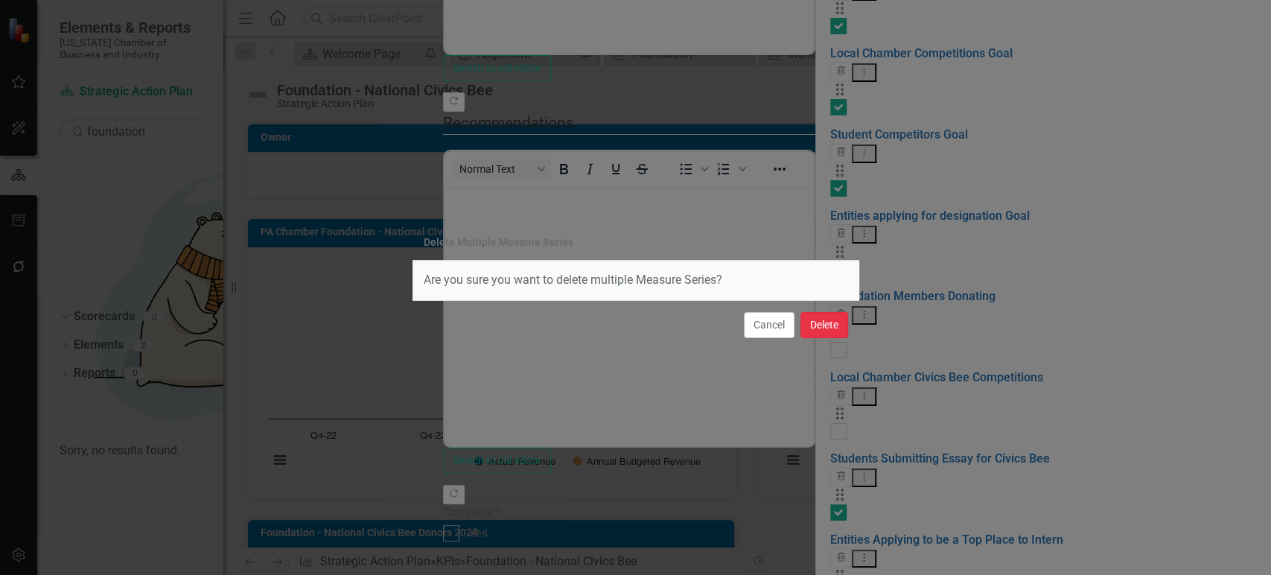
click at [811, 330] on button "Delete" at bounding box center [824, 325] width 48 height 26
checkbox input "false"
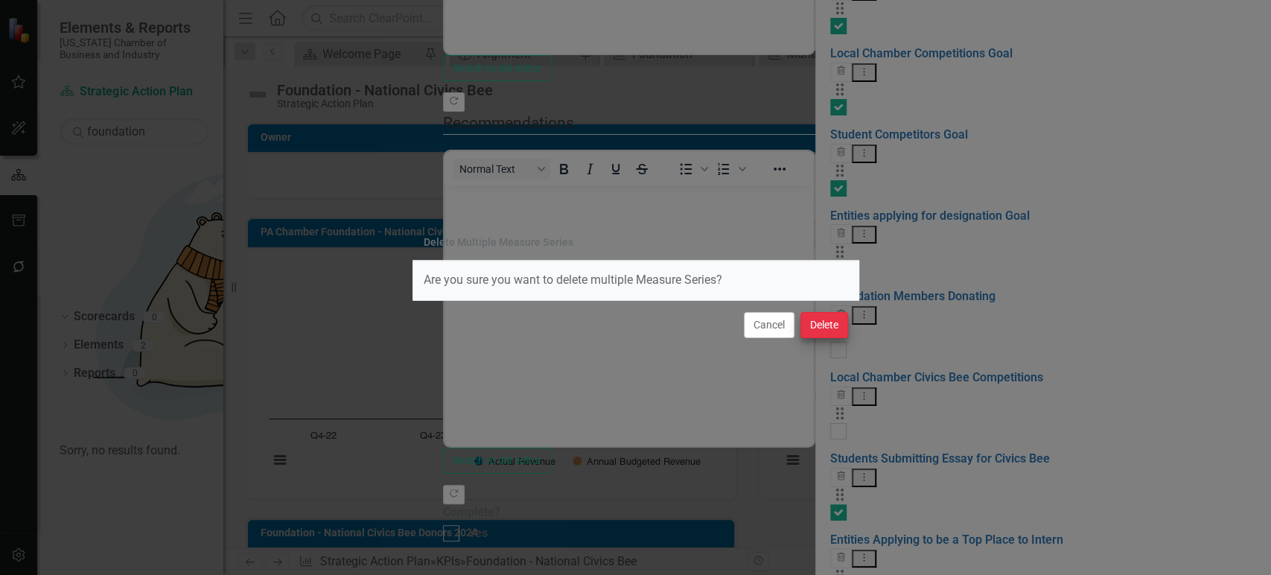
checkbox input "false"
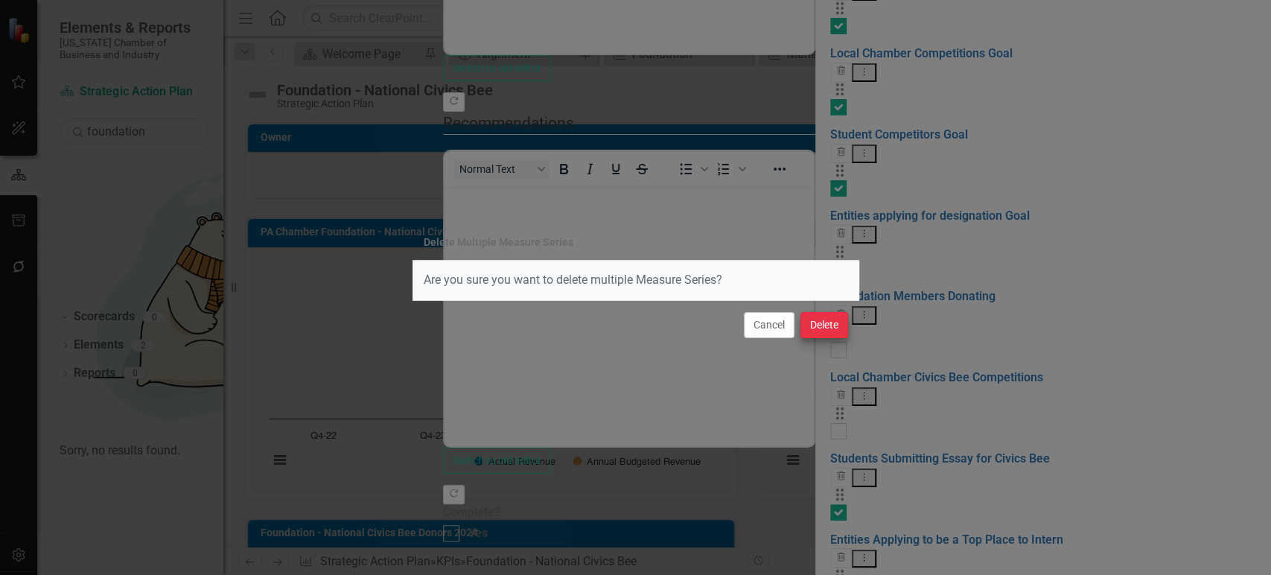
checkbox input "false"
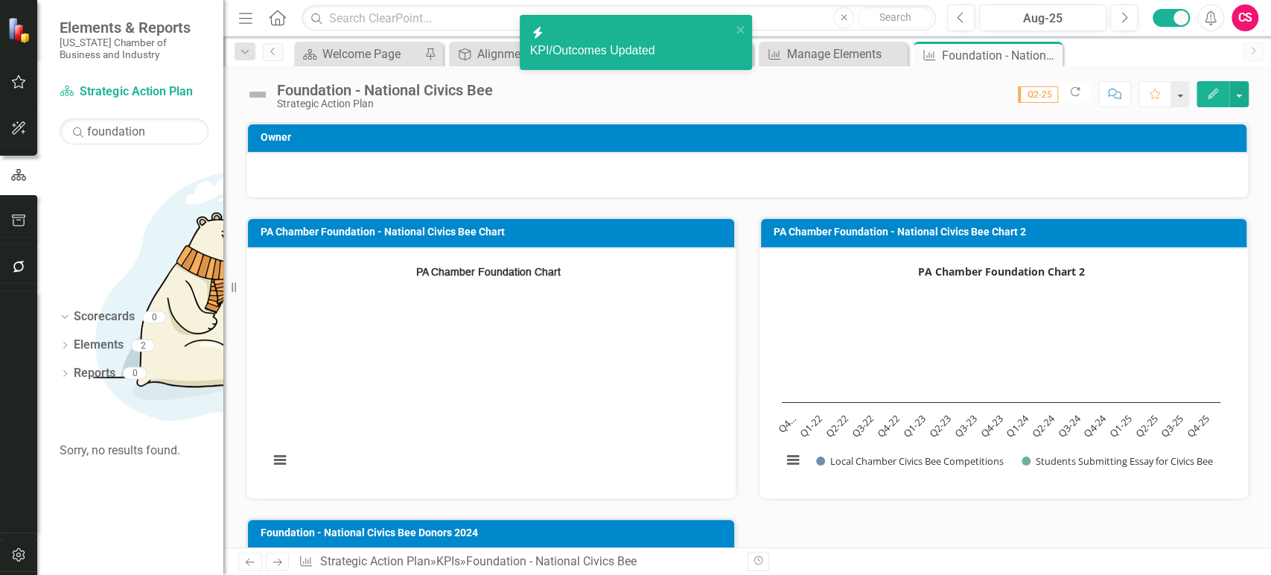
click at [1209, 94] on icon "Edit" at bounding box center [1212, 94] width 13 height 10
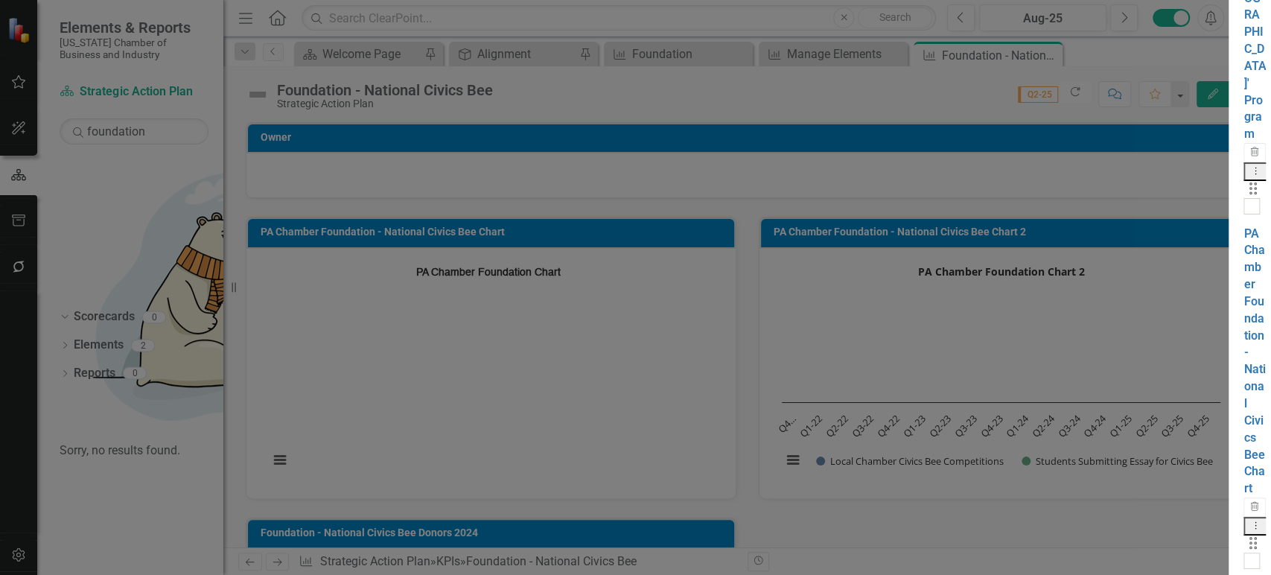
checkbox input "true"
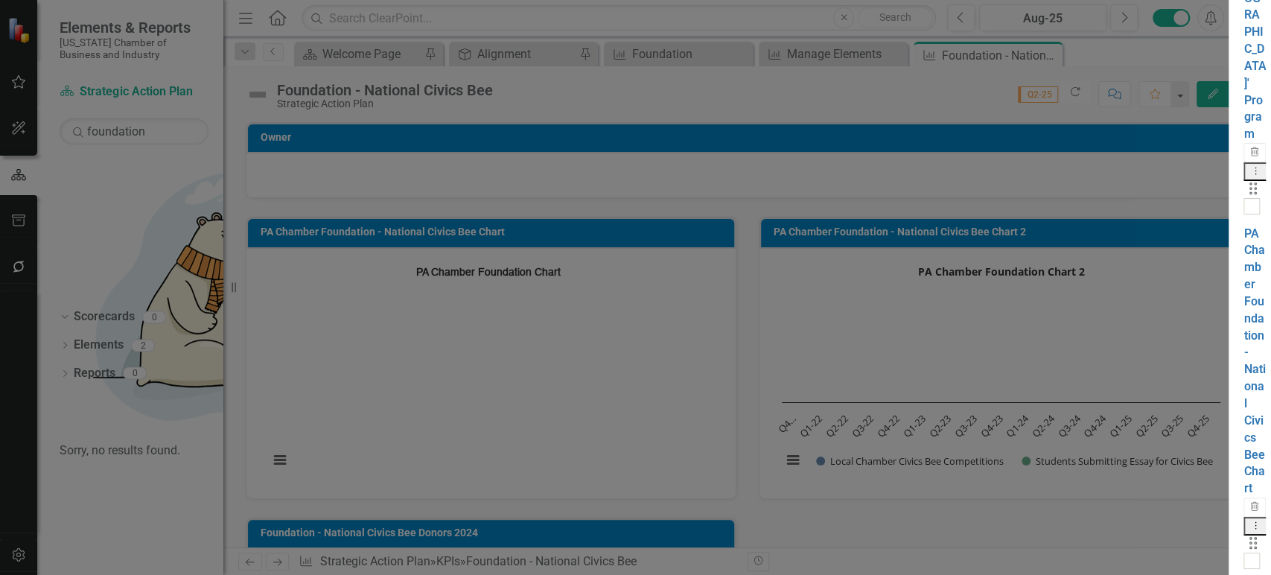
checkbox input "true"
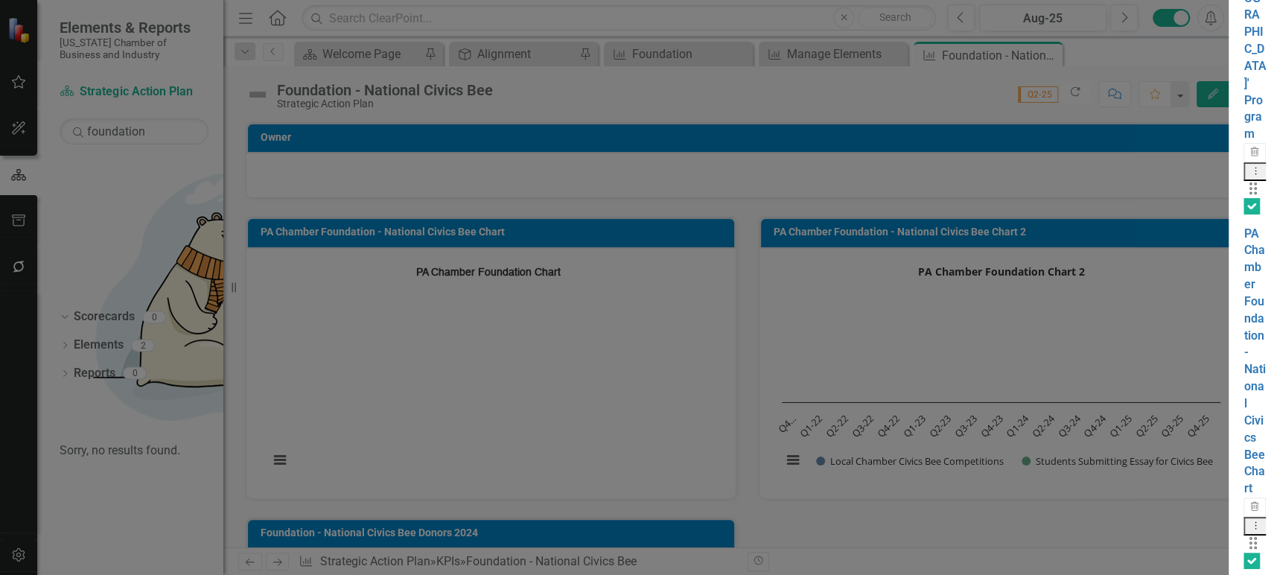
checkbox input "false"
click at [1243, 200] on div at bounding box center [1251, 206] width 16 height 16
click at [1243, 200] on input "checkbox" at bounding box center [1248, 203] width 10 height 10
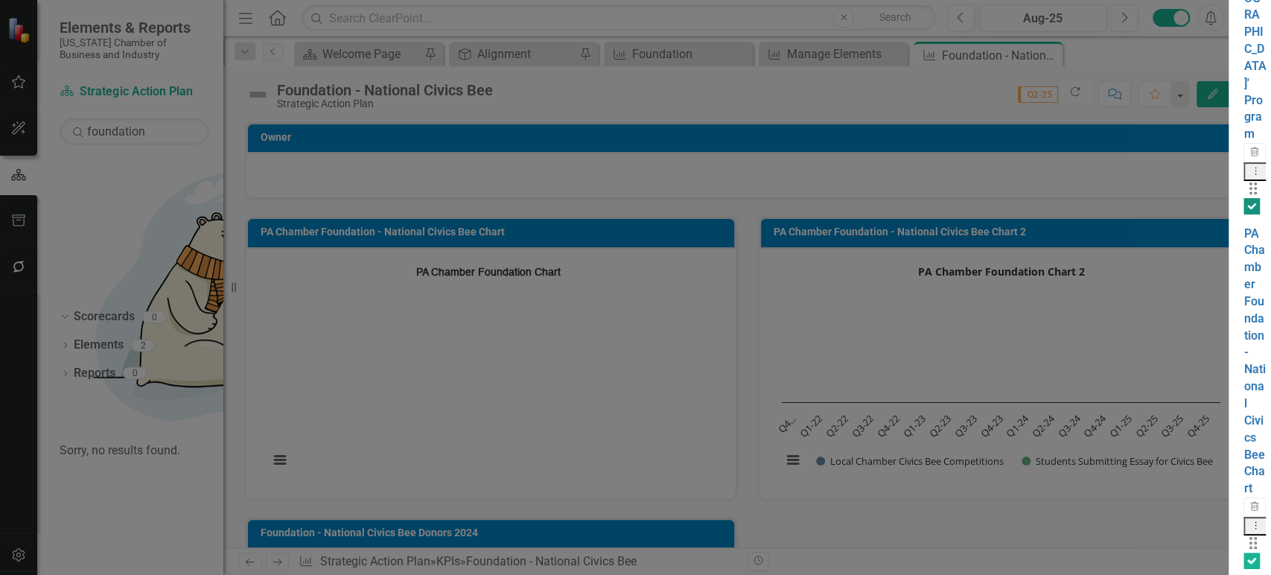
checkbox input "false"
click at [1243, 552] on div at bounding box center [1251, 560] width 16 height 16
click at [1243, 552] on input "checkbox" at bounding box center [1248, 557] width 10 height 10
checkbox input "false"
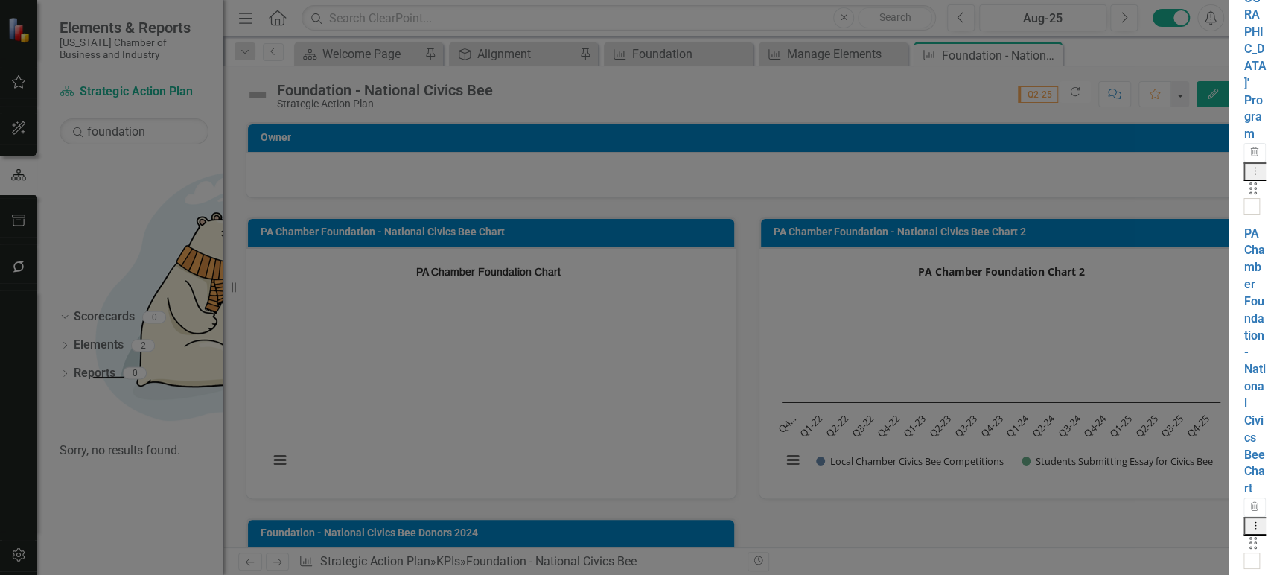
checkbox input "true"
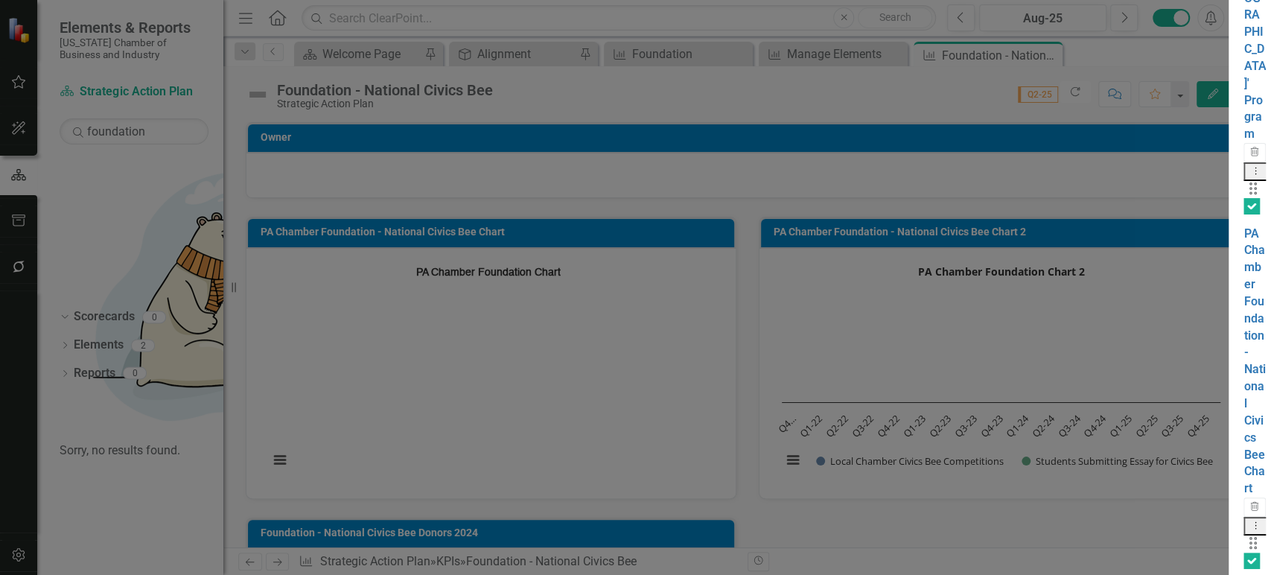
checkbox input "false"
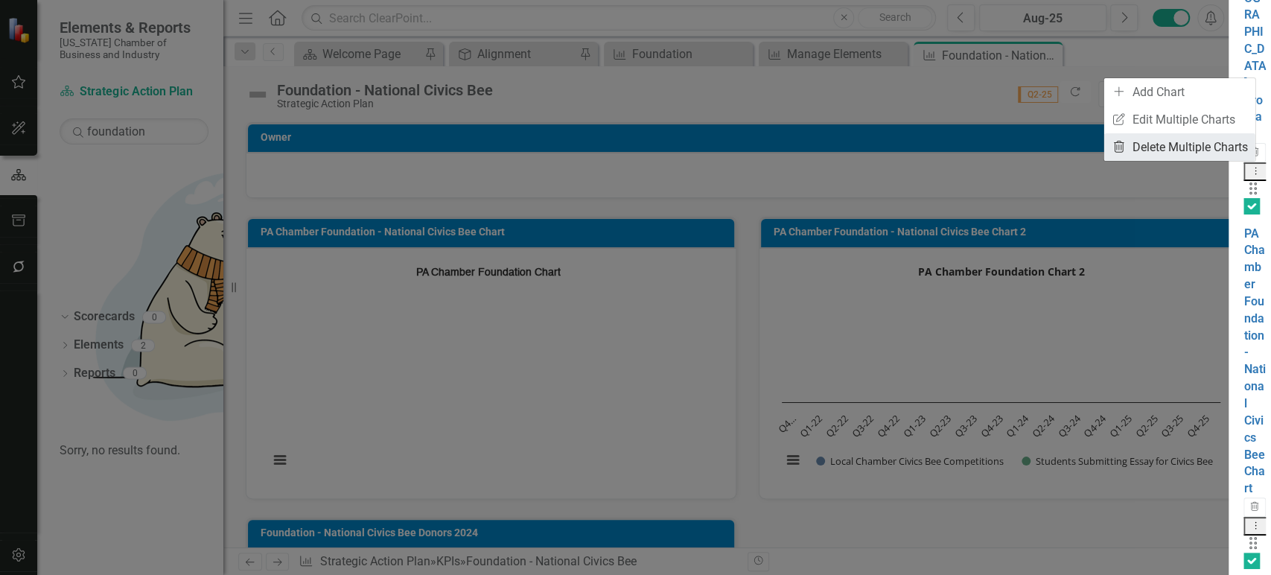
click at [1197, 153] on link "Trash Delete Multiple Charts" at bounding box center [1179, 147] width 151 height 28
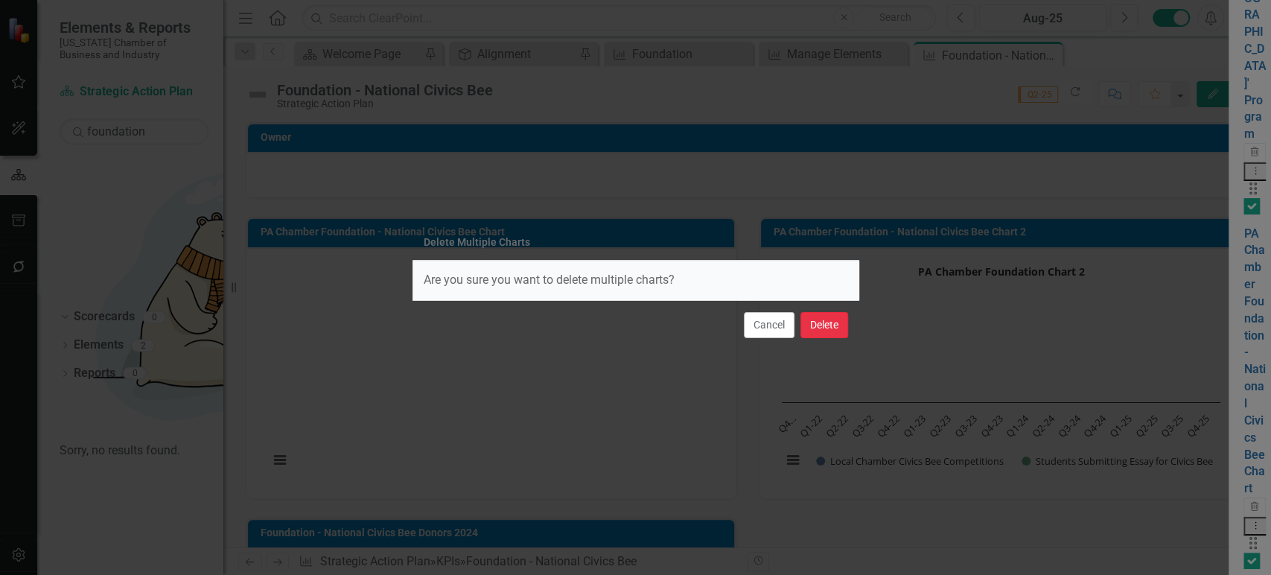
click at [836, 324] on button "Delete" at bounding box center [824, 325] width 48 height 26
checkbox input "false"
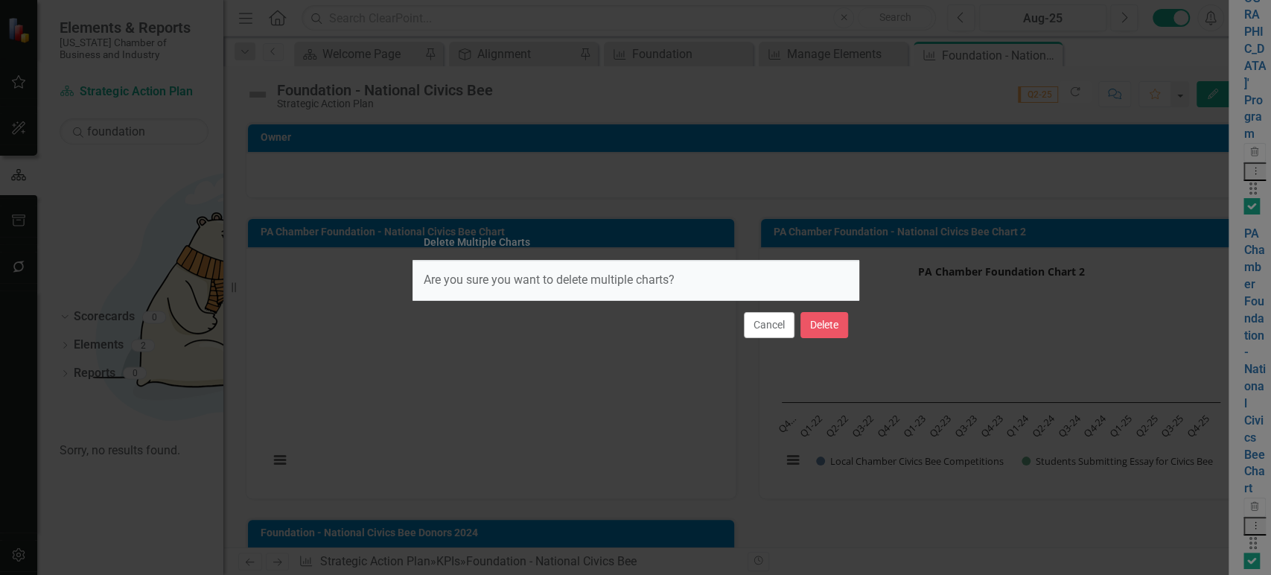
checkbox input "false"
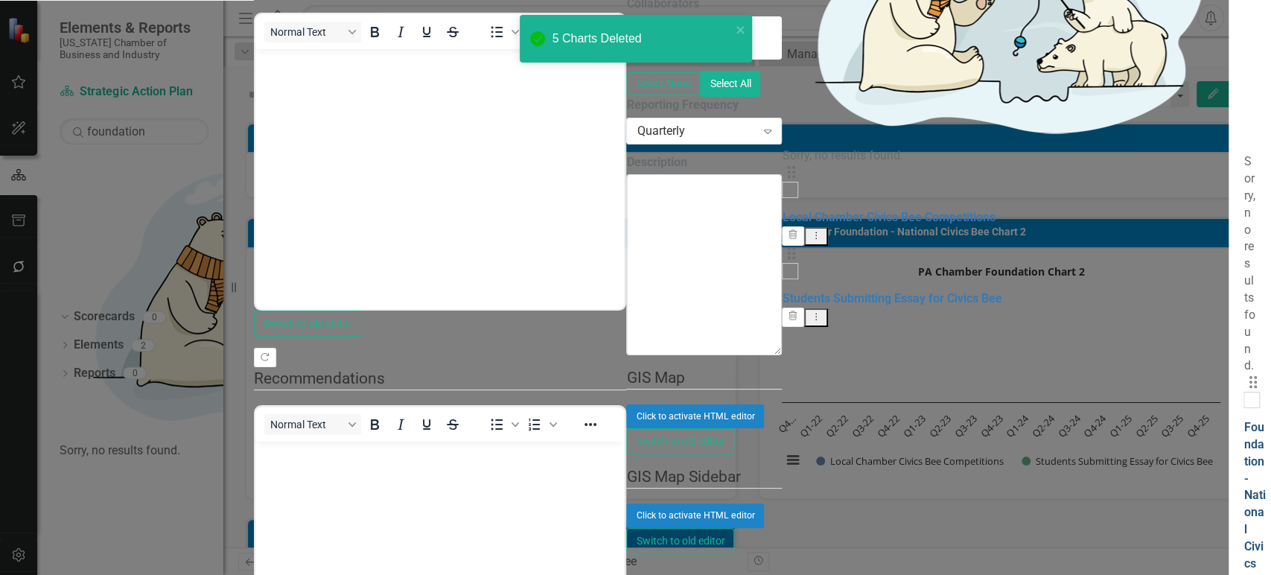
click at [1243, 420] on link "Foundation - National Civics Bee Donors 2024" at bounding box center [1254, 537] width 22 height 235
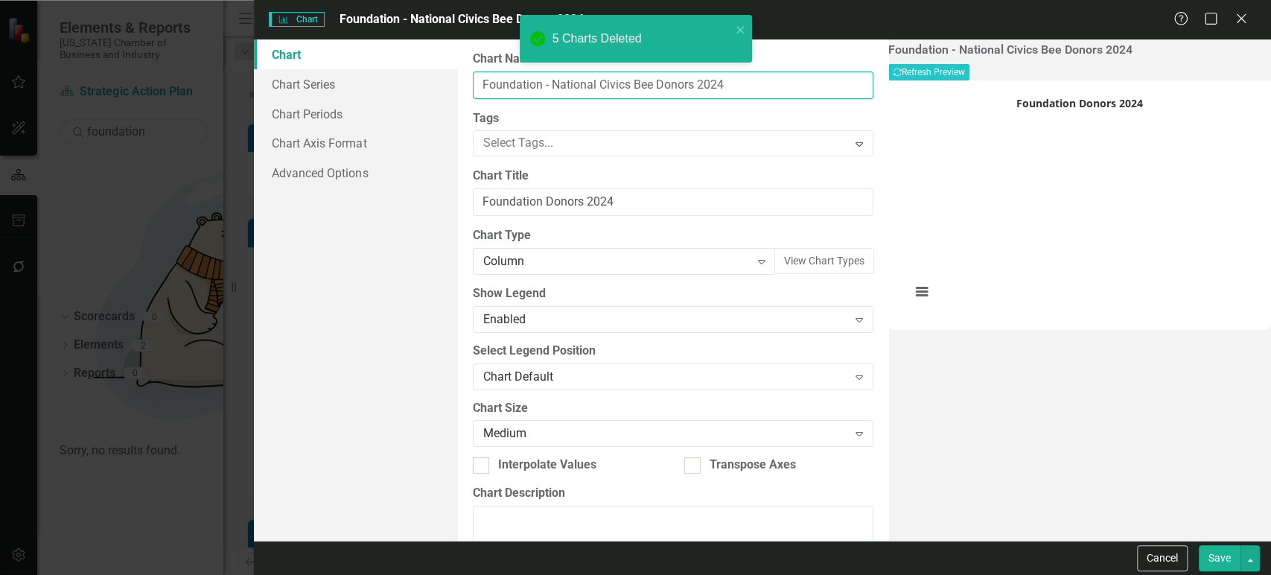
click at [651, 93] on input "Foundation - National Civics Bee Donors 2024" at bounding box center [673, 85] width 400 height 28
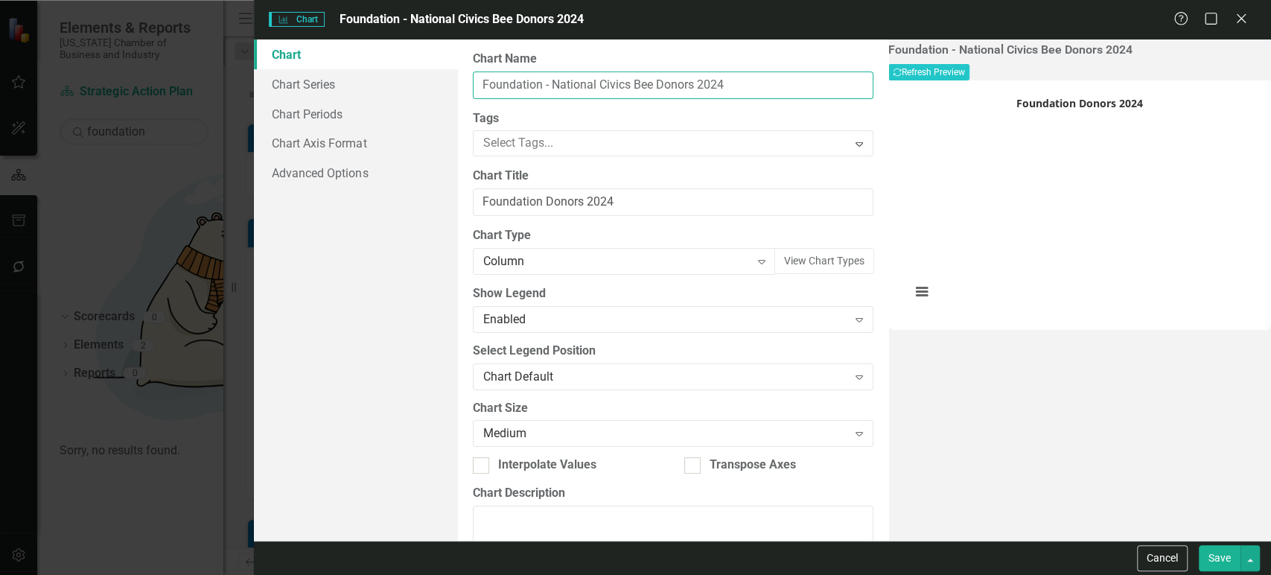
drag, startPoint x: 688, startPoint y: 92, endPoint x: 786, endPoint y: 95, distance: 98.3
click at [786, 95] on input "Foundation - National Civics Bee Donors 2024" at bounding box center [673, 85] width 400 height 28
type input "Foundation - National Civics Bee"
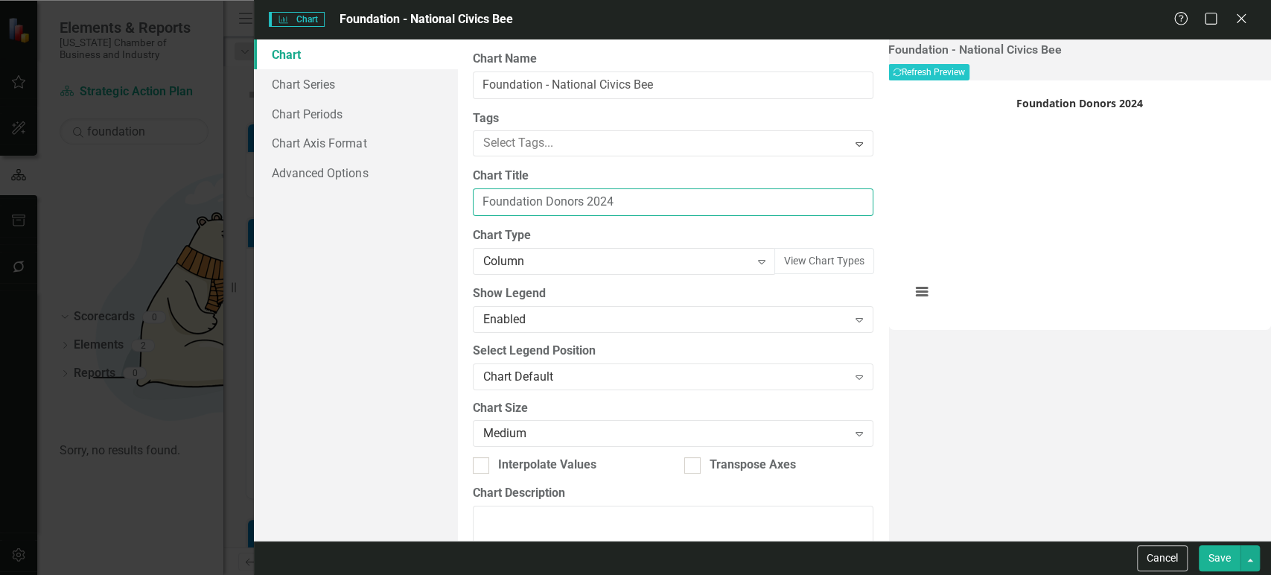
click at [569, 214] on input "Foundation Donors 2024" at bounding box center [673, 202] width 400 height 28
click at [569, 208] on input "Foundation Donors 2024" at bounding box center [673, 202] width 400 height 28
paste input "Student Competitors Statewide"
type input "Student Competitors Statewide"
click at [373, 76] on link "Chart Series" at bounding box center [355, 84] width 203 height 30
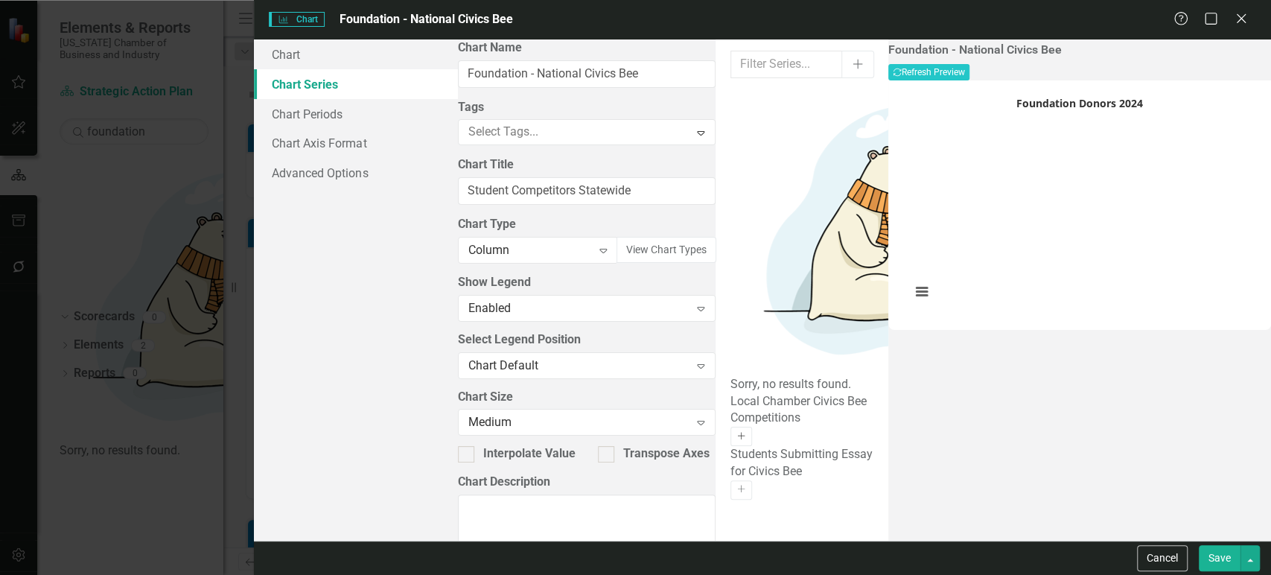
click at [747, 432] on icon "Activate" at bounding box center [740, 436] width 11 height 9
click at [747, 502] on icon "Activate" at bounding box center [740, 506] width 11 height 9
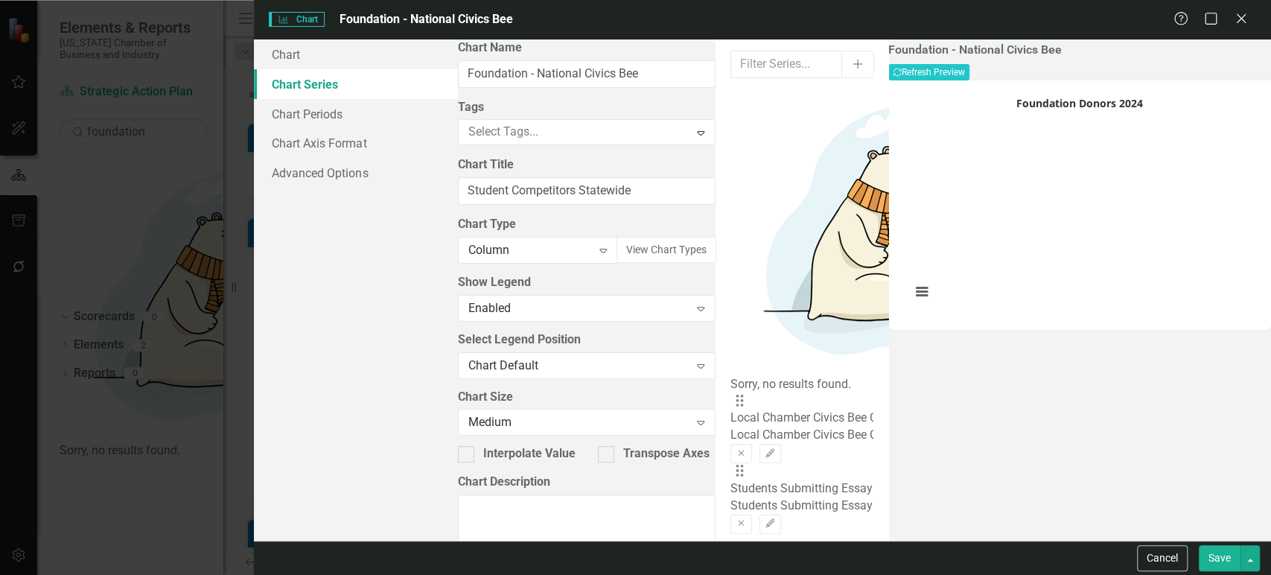
click at [1216, 558] on button "Save" at bounding box center [1219, 558] width 42 height 26
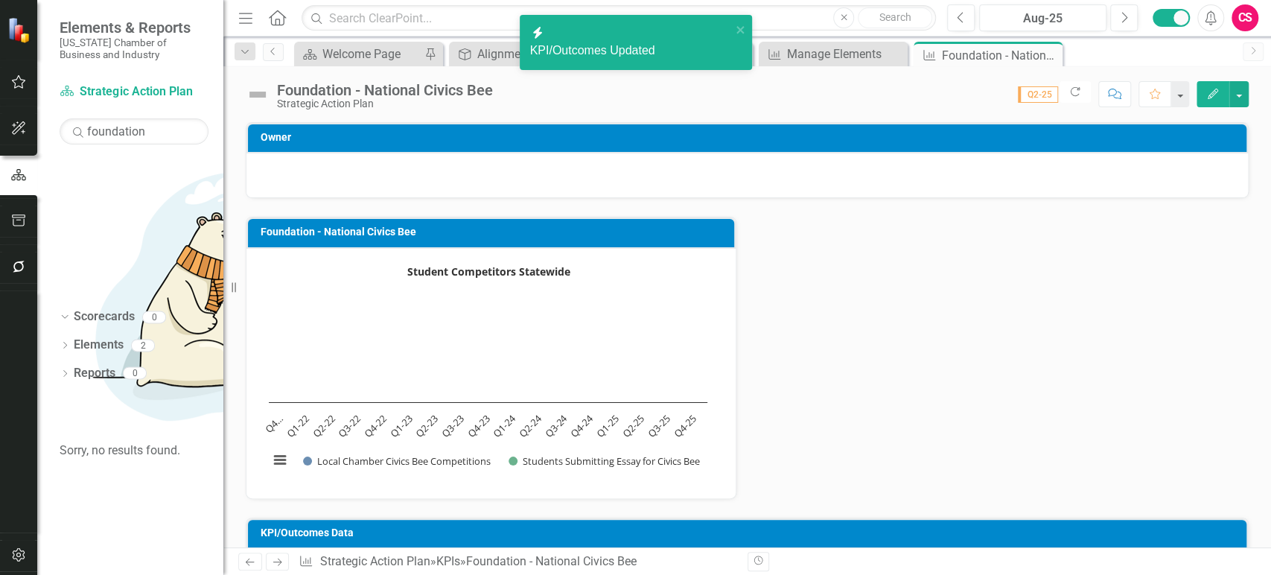
click at [1219, 98] on button "Edit" at bounding box center [1212, 94] width 33 height 26
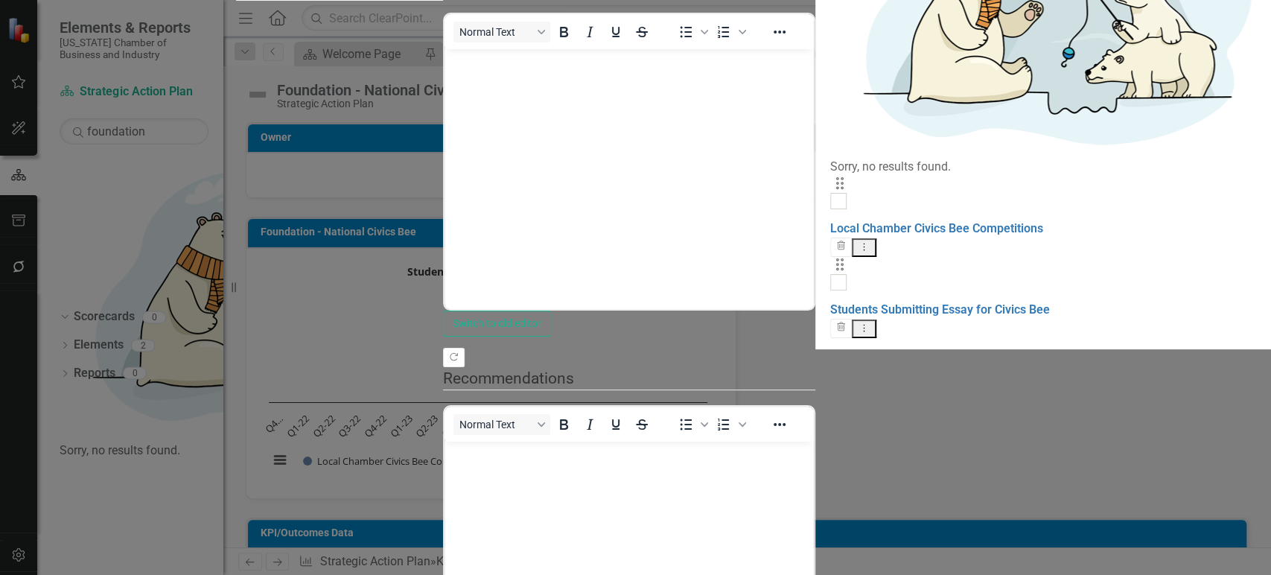
drag, startPoint x: 238, startPoint y: 83, endPoint x: 313, endPoint y: 118, distance: 81.9
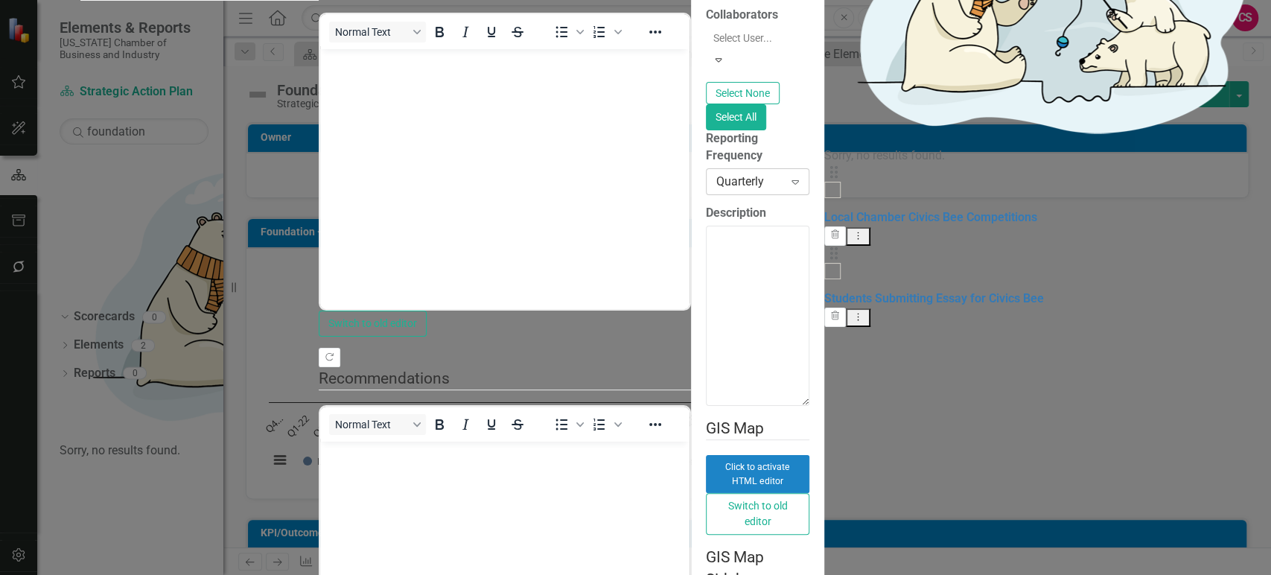
click at [706, 195] on div "Quarterly Expand" at bounding box center [757, 181] width 103 height 27
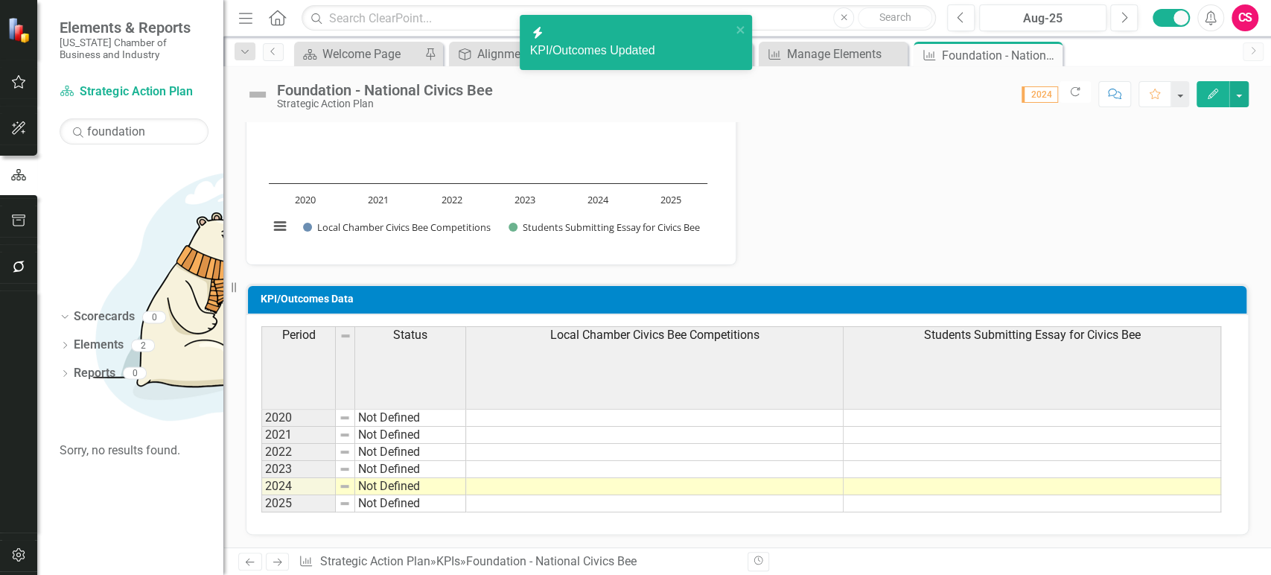
scroll to position [233, 0]
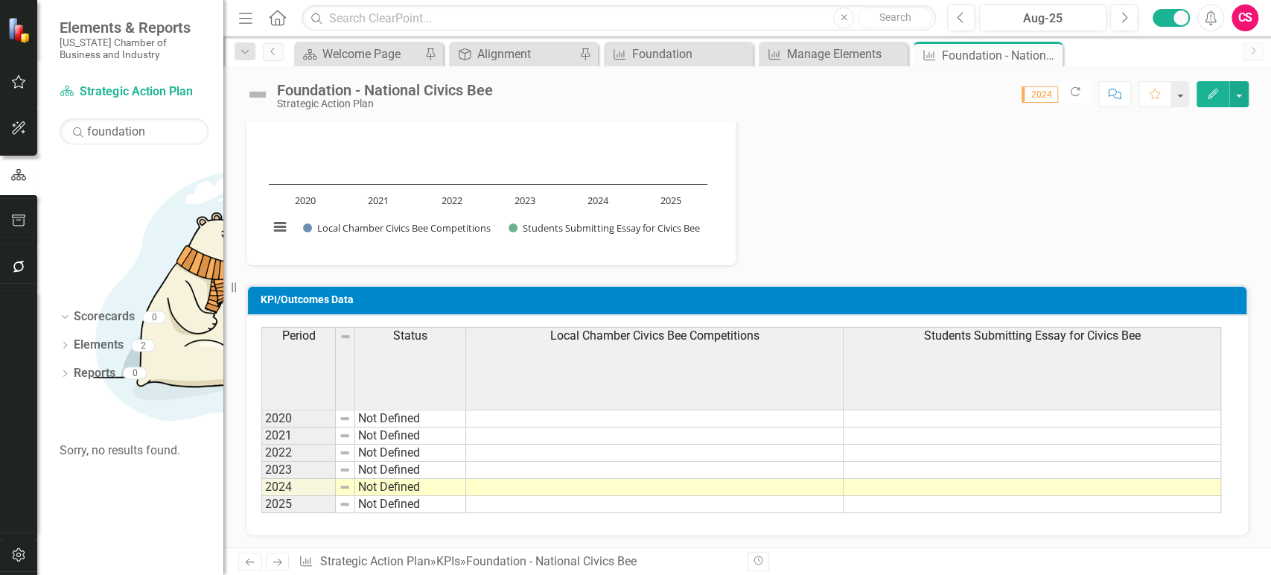
click at [691, 427] on td at bounding box center [654, 435] width 377 height 17
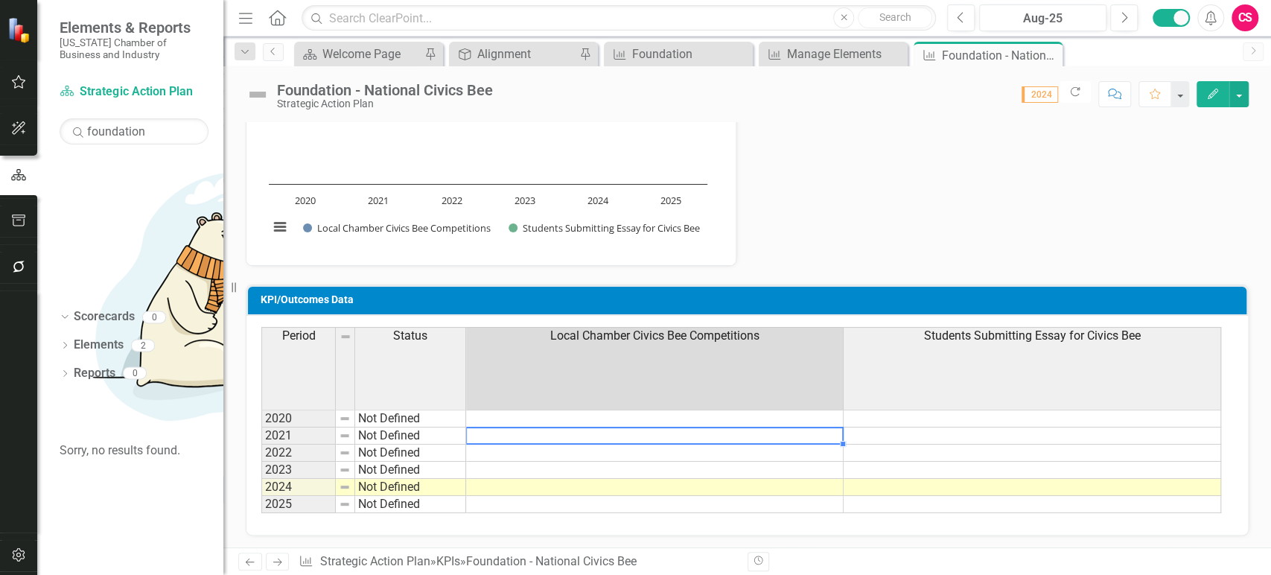
click at [683, 443] on div at bounding box center [653, 443] width 377 height 1
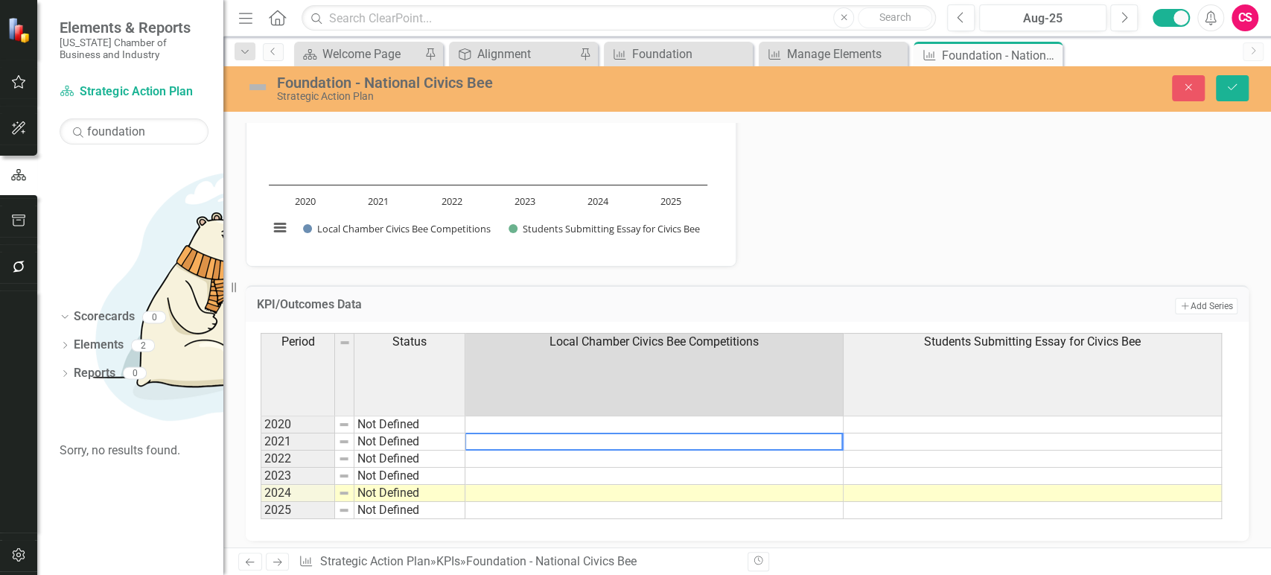
click at [261, 464] on div "Period Status Local Chamber Civics Bee Competitions Students Submitting Essay f…" at bounding box center [261, 426] width 0 height 186
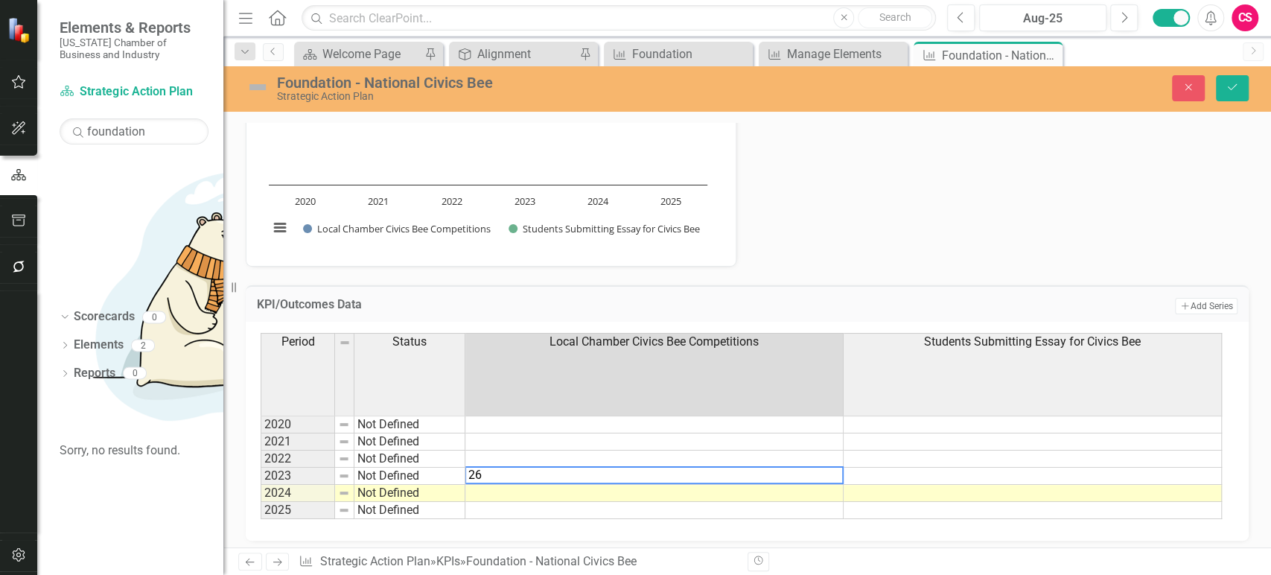
type textarea "261"
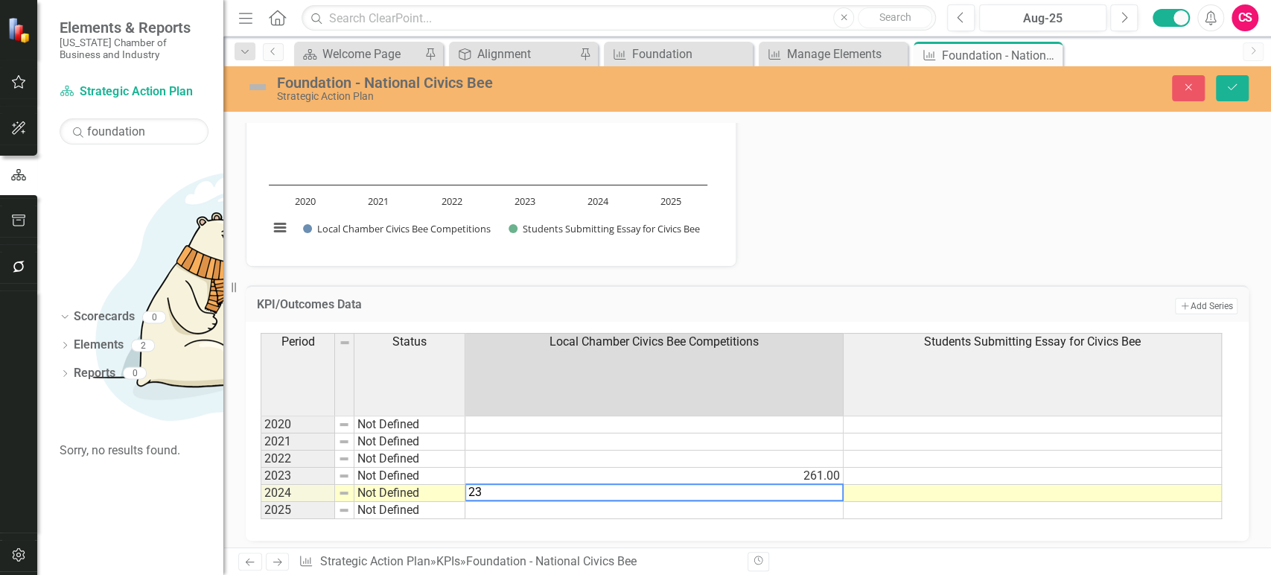
type textarea "231"
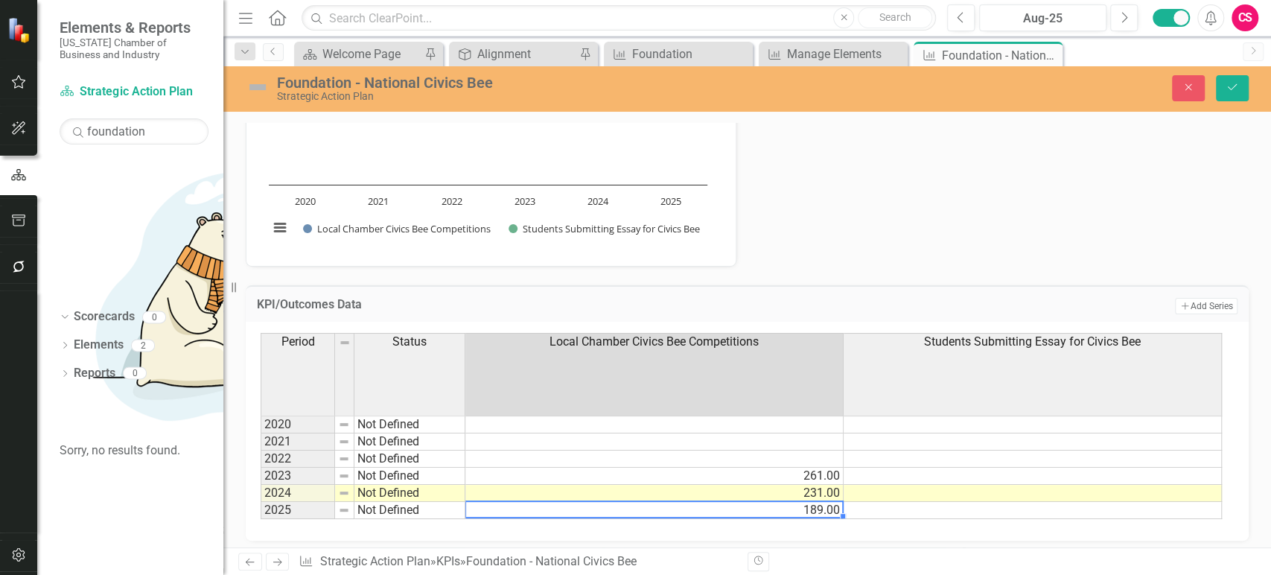
click at [863, 468] on td at bounding box center [1032, 475] width 378 height 17
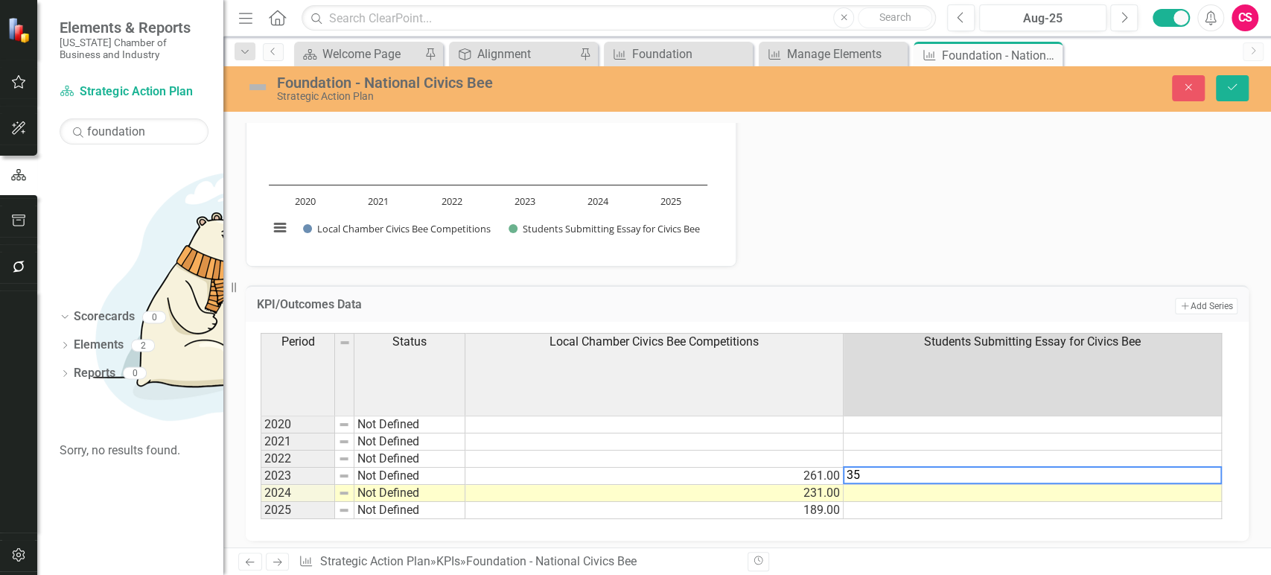
type textarea "350"
click at [1126, 475] on td "350.00" at bounding box center [1032, 475] width 378 height 17
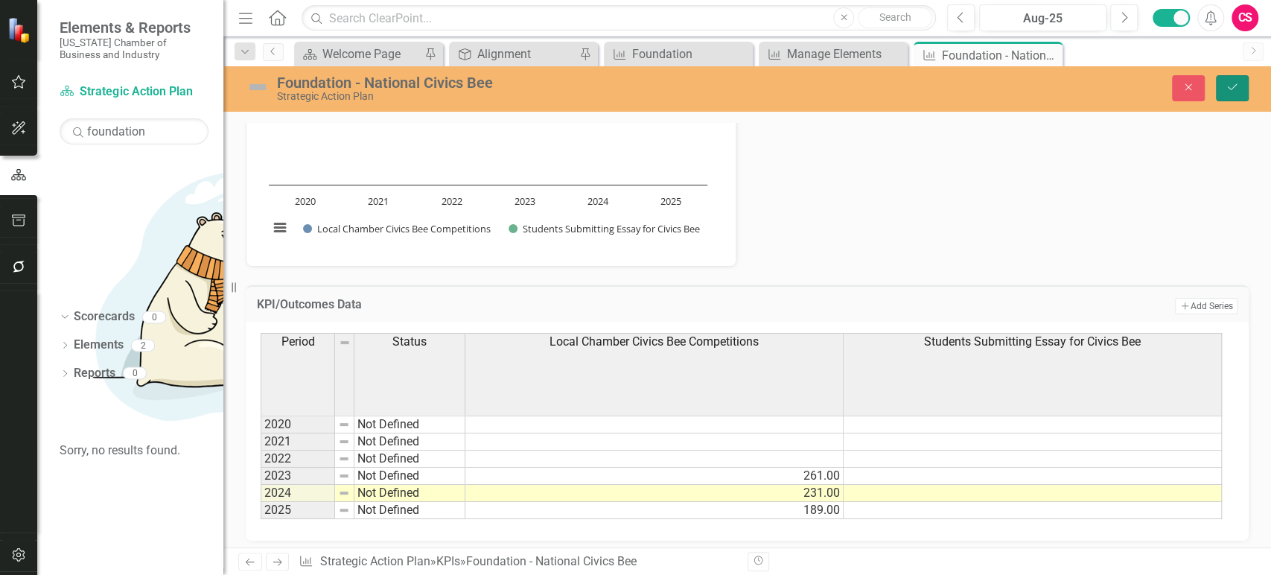
click at [1237, 86] on icon "Save" at bounding box center [1231, 87] width 13 height 10
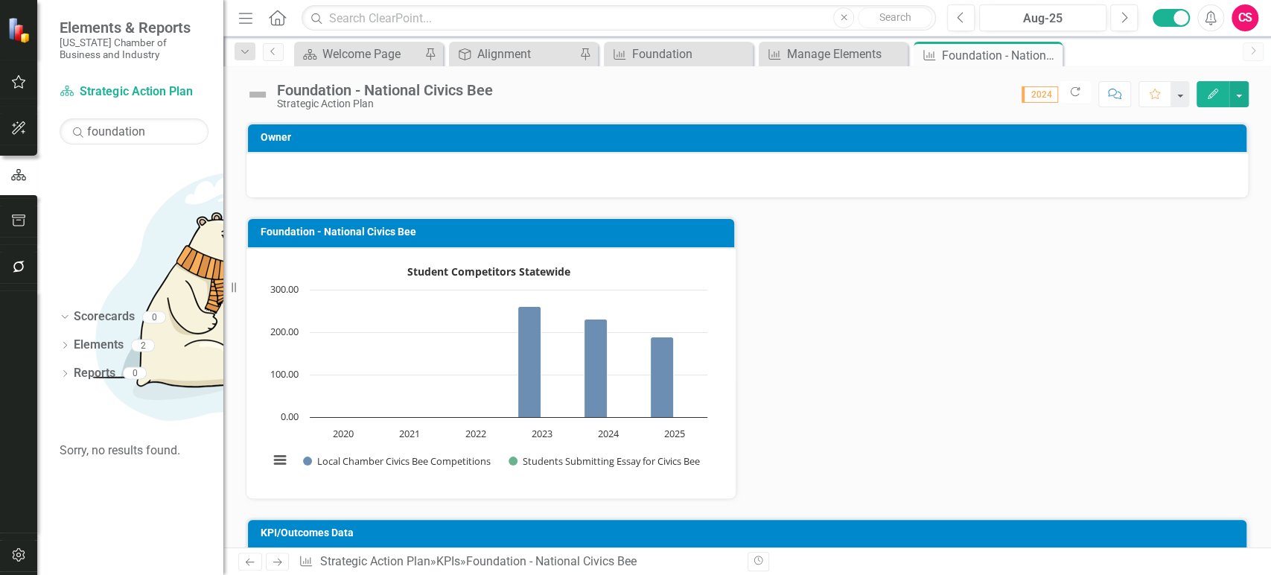
click at [22, 553] on icon "button" at bounding box center [19, 555] width 16 height 12
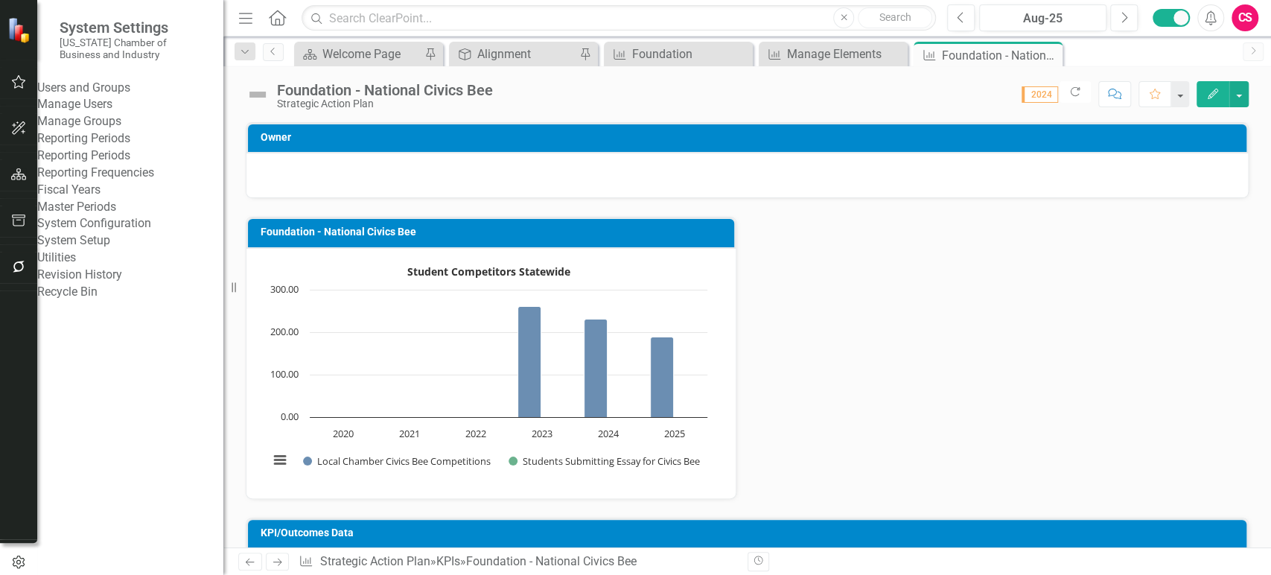
click at [90, 249] on link "System Setup" at bounding box center [130, 240] width 186 height 17
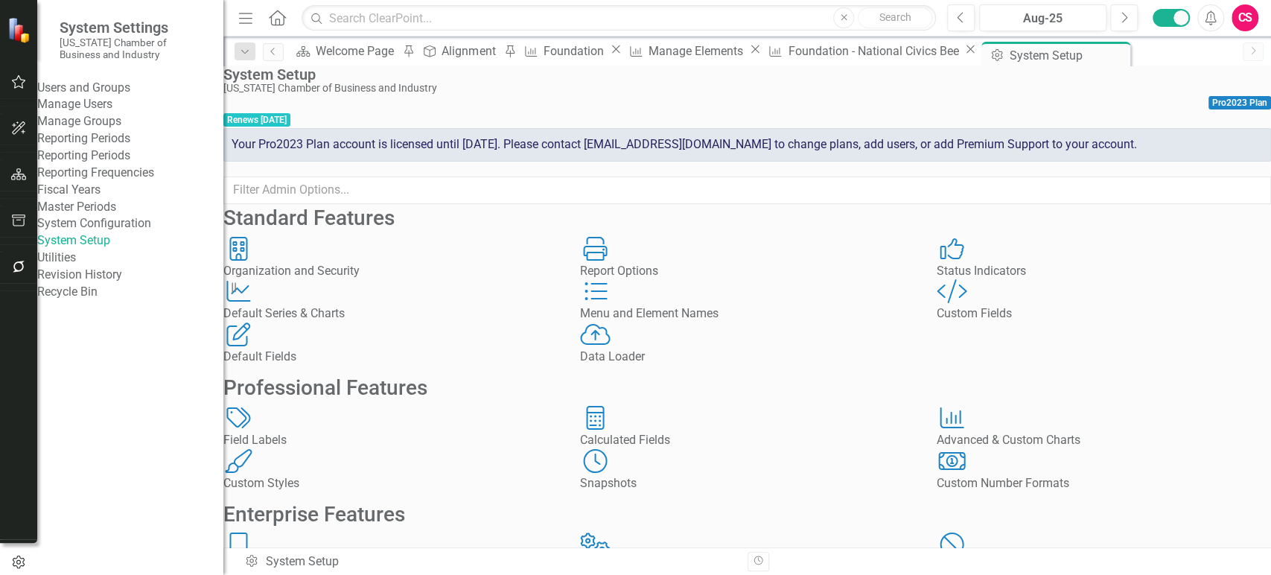
click at [107, 182] on div "Reporting Frequencies" at bounding box center [130, 173] width 186 height 17
click at [113, 182] on link "Reporting Frequencies" at bounding box center [130, 173] width 186 height 17
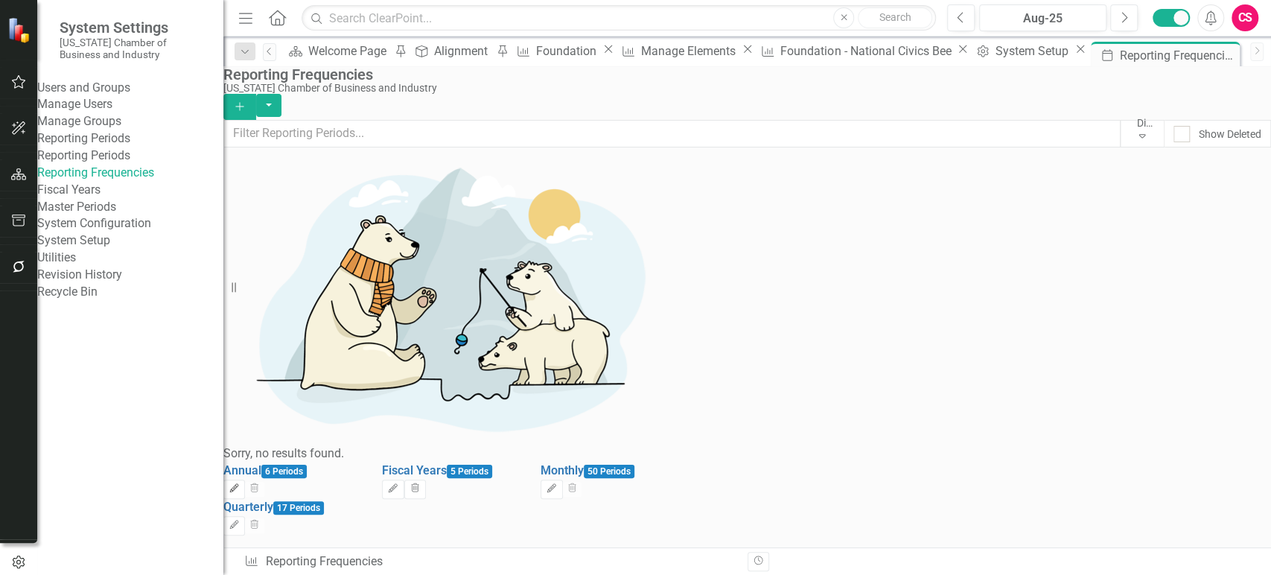
click at [240, 484] on icon "Edit" at bounding box center [234, 488] width 11 height 9
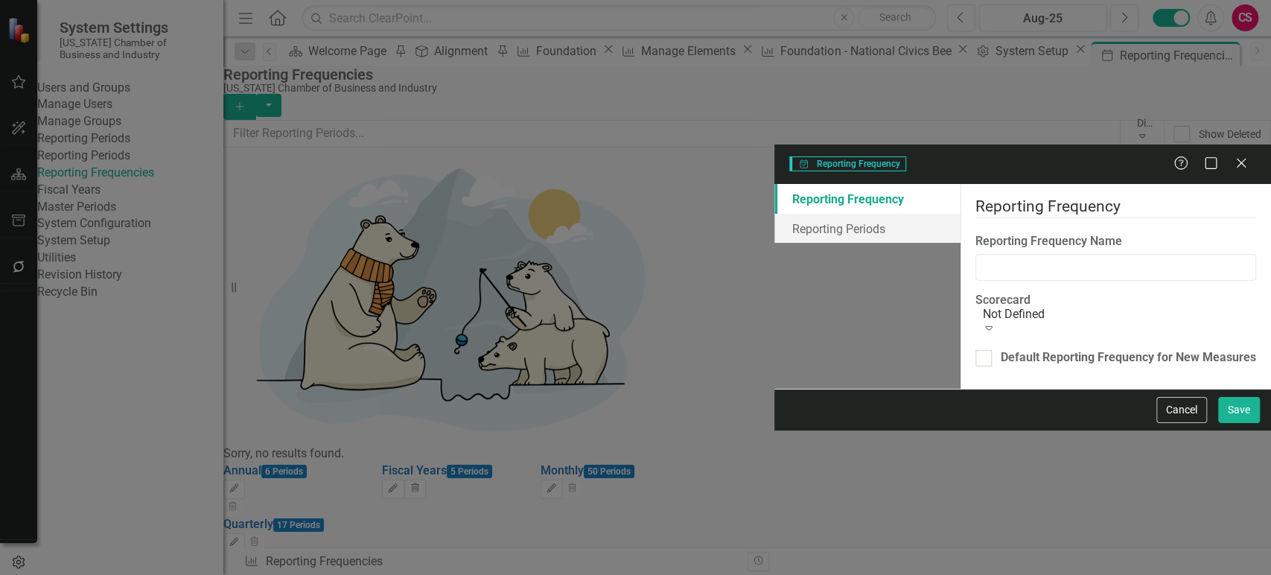
type input "Annual"
click at [774, 214] on link "Reporting Periods" at bounding box center [867, 229] width 186 height 30
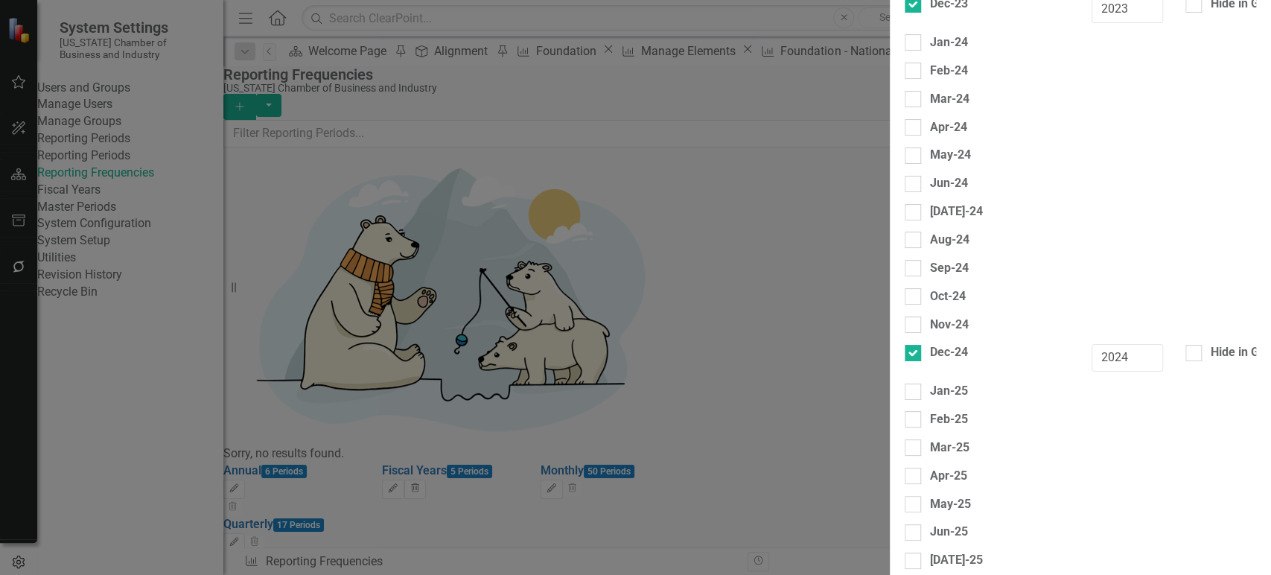
scroll to position [1443, 0]
checkbox input "true"
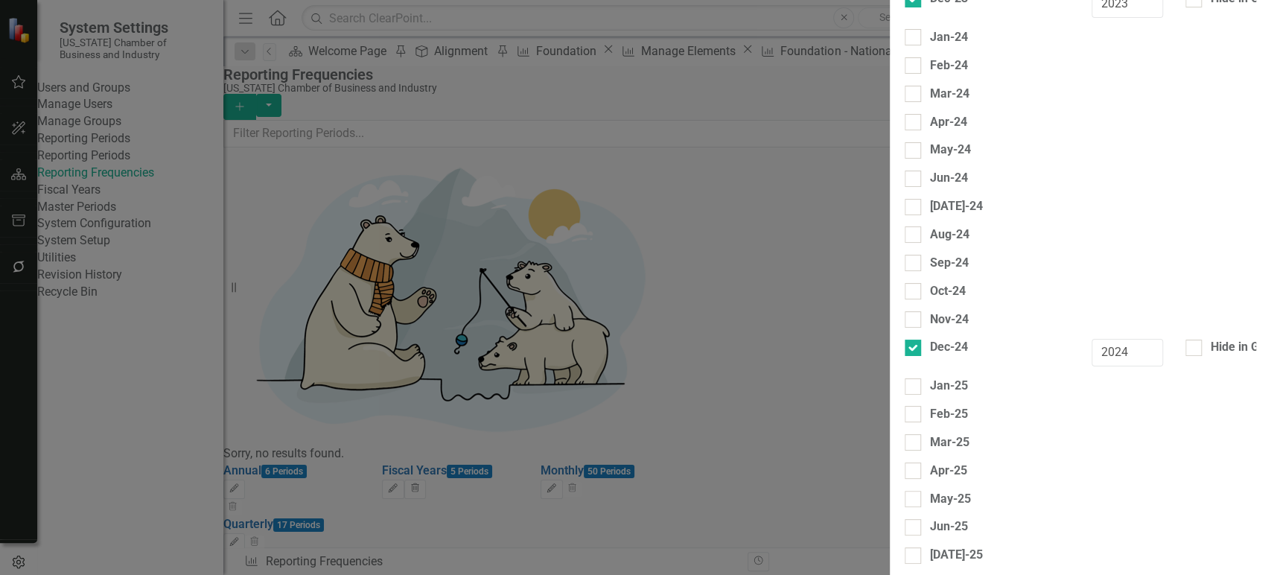
type input "2026"
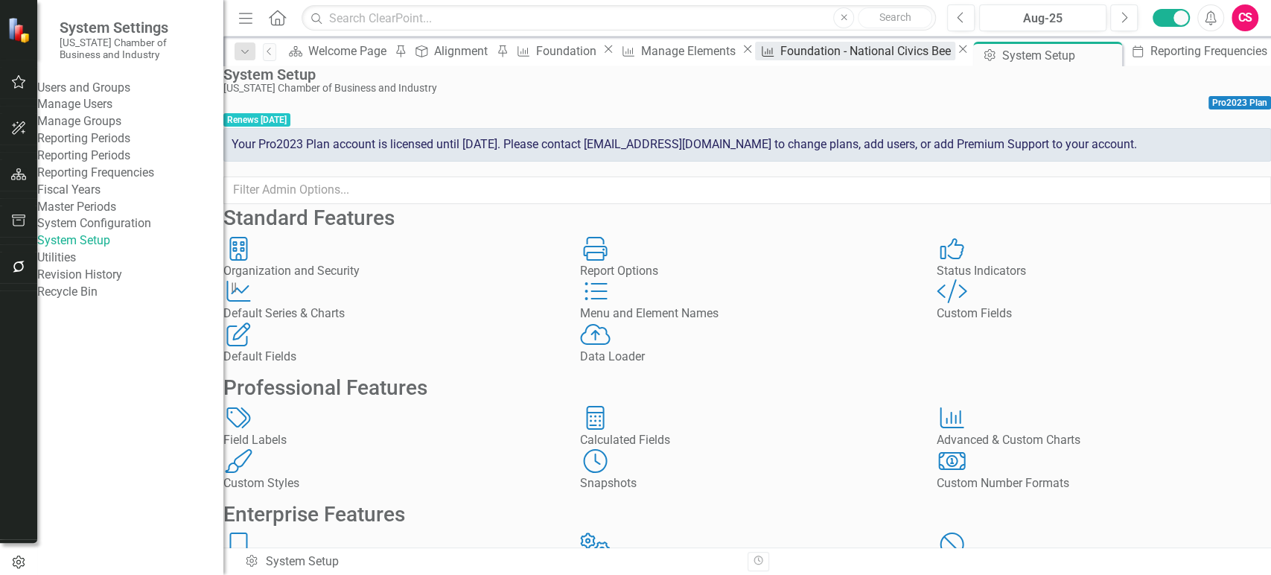
click at [808, 56] on div "Foundation - National Civics Bee" at bounding box center [867, 51] width 175 height 19
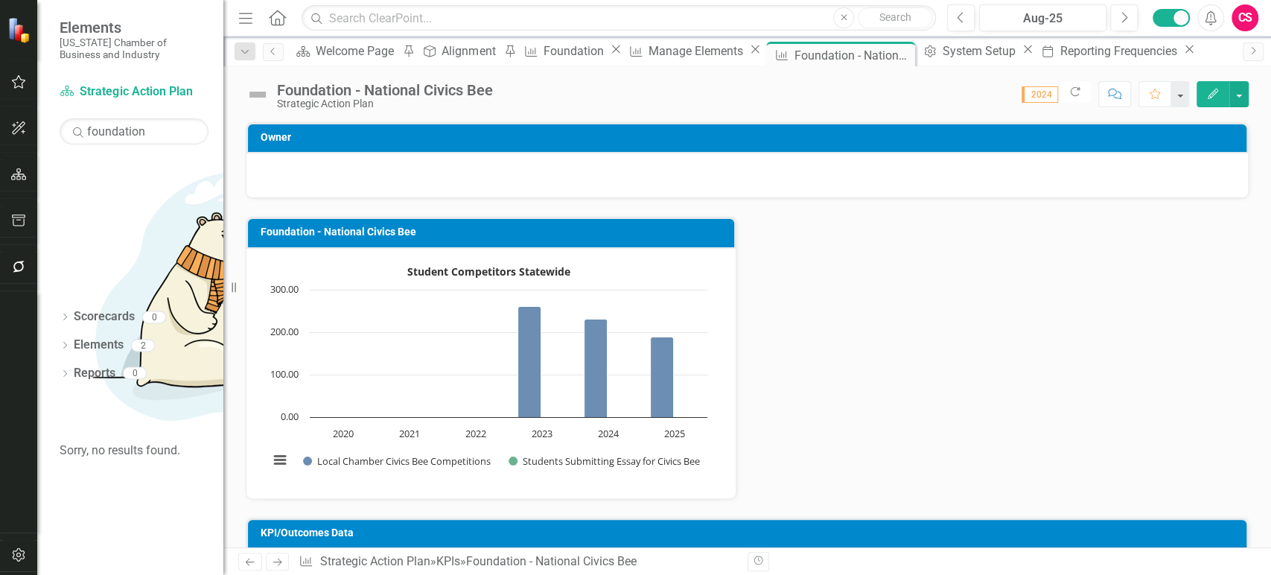
scroll to position [68, 0]
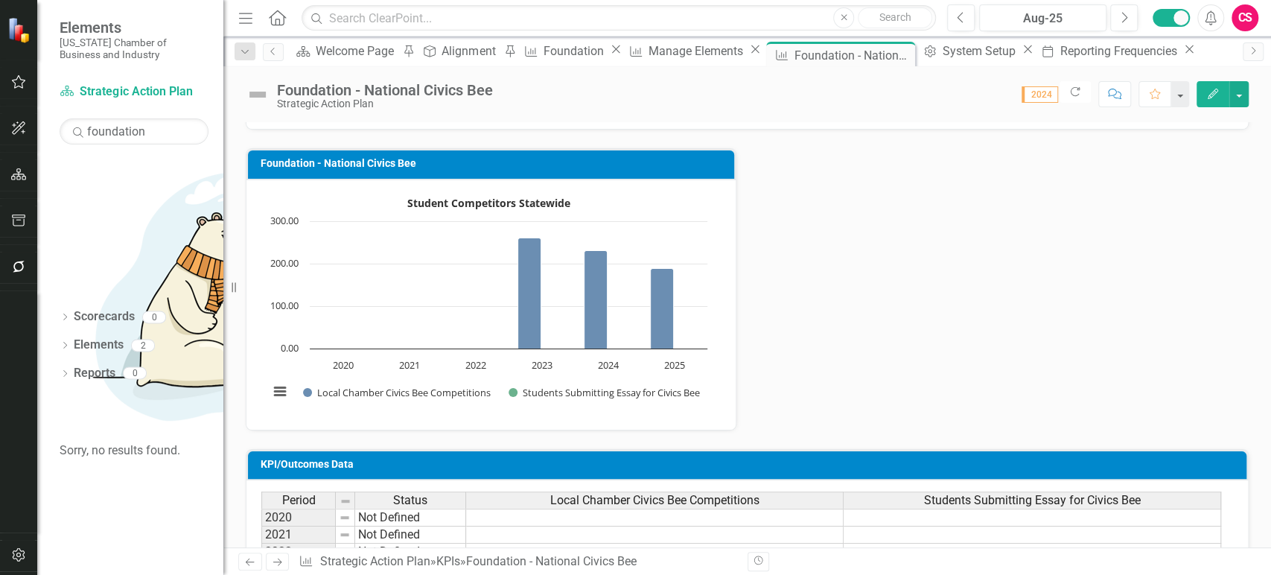
click at [691, 365] on rect "Interactive chart" at bounding box center [487, 302] width 453 height 223
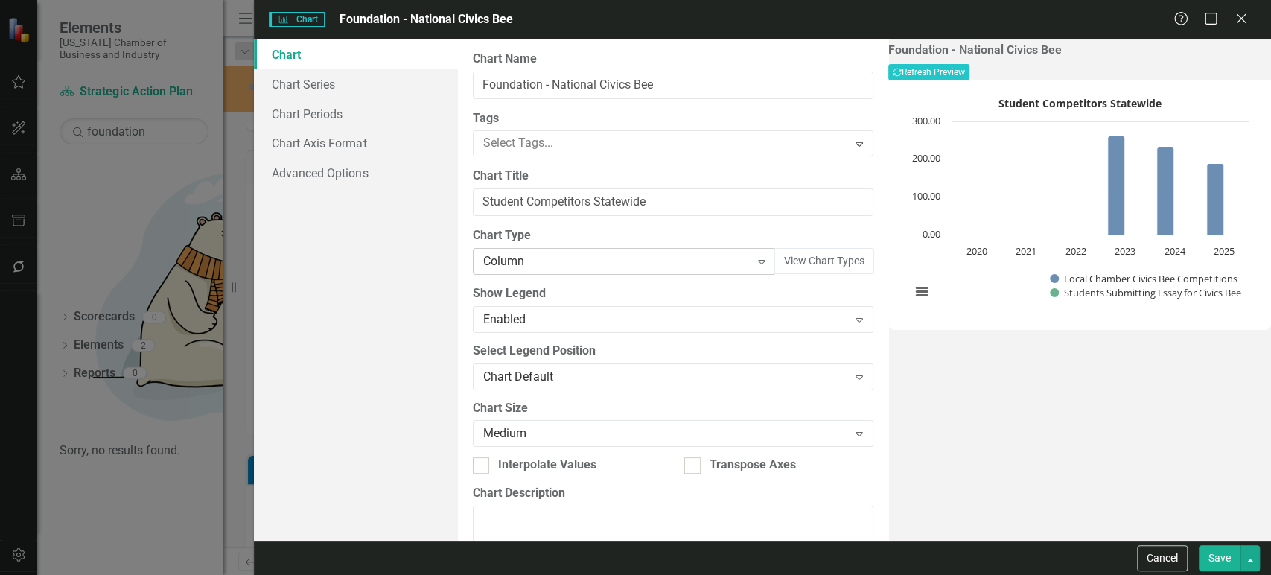
click at [558, 269] on div "Column Expand" at bounding box center [624, 261] width 303 height 27
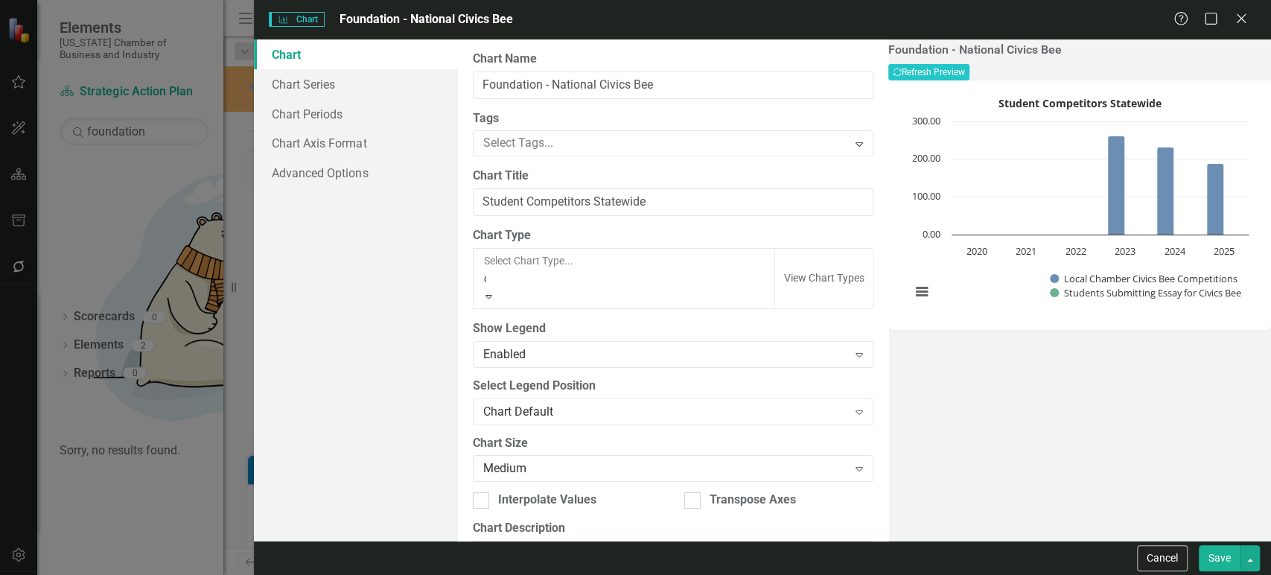
scroll to position [0, 0]
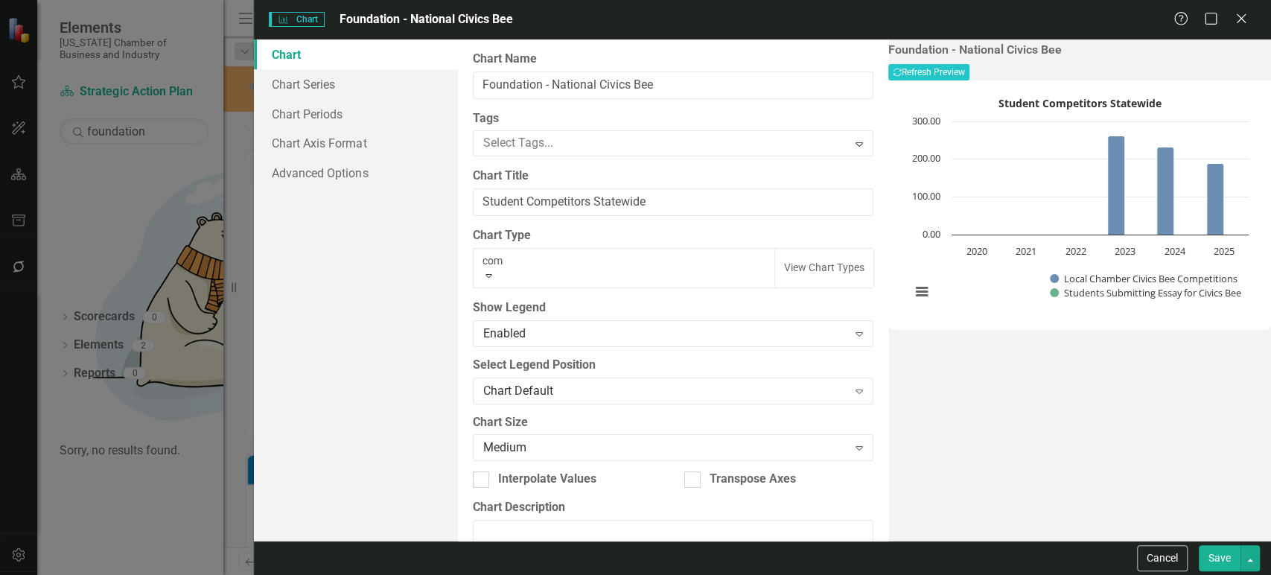
type input "co"
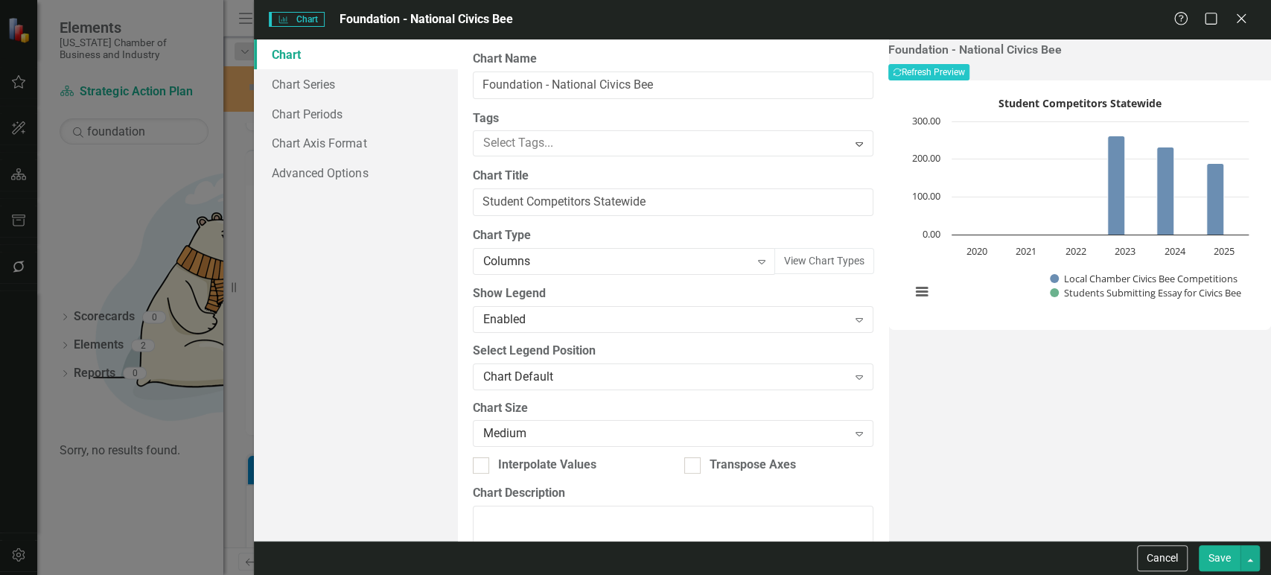
click at [1205, 552] on button "Save" at bounding box center [1219, 558] width 42 height 26
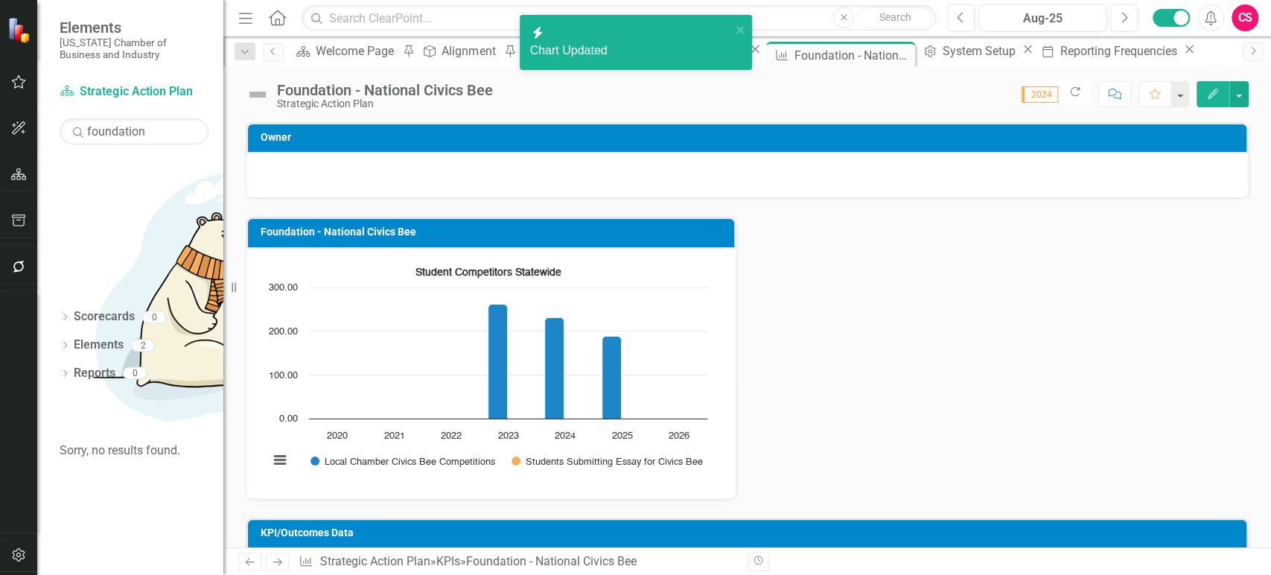
scroll to position [197, 0]
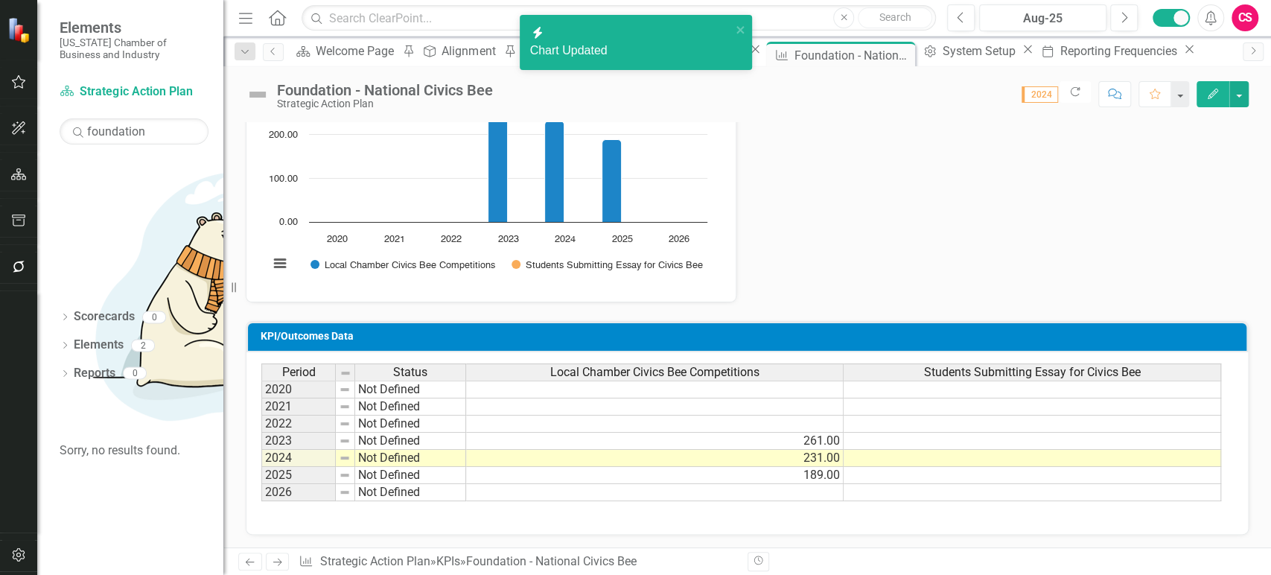
click at [863, 491] on td at bounding box center [1031, 492] width 377 height 17
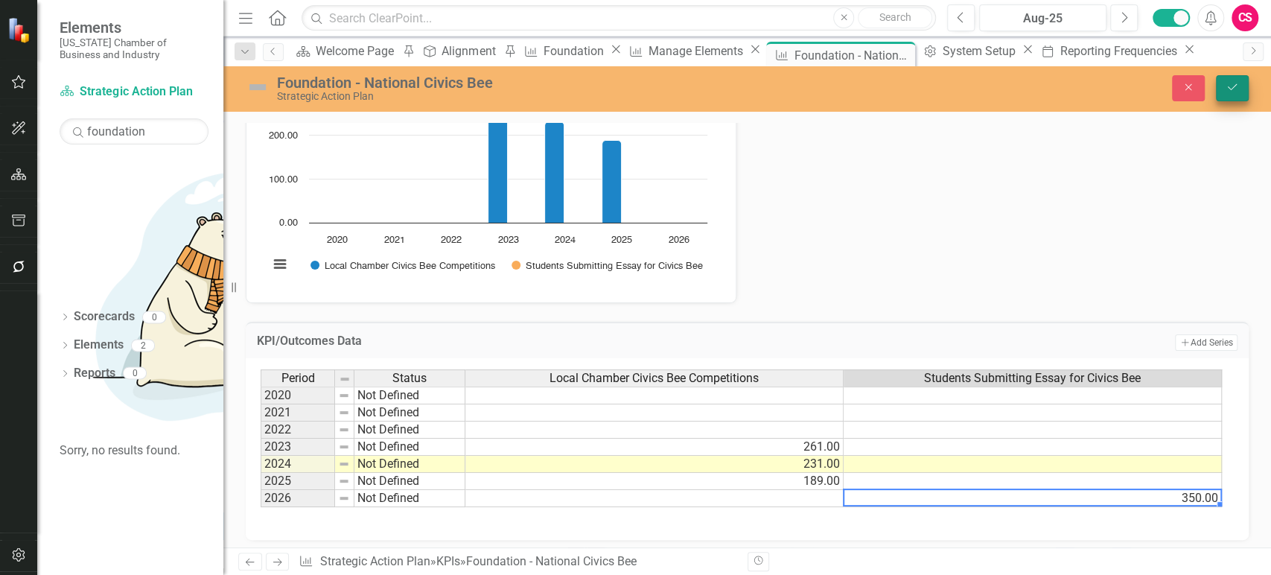
type textarea "350"
click at [1227, 92] on icon "Save" at bounding box center [1231, 87] width 13 height 10
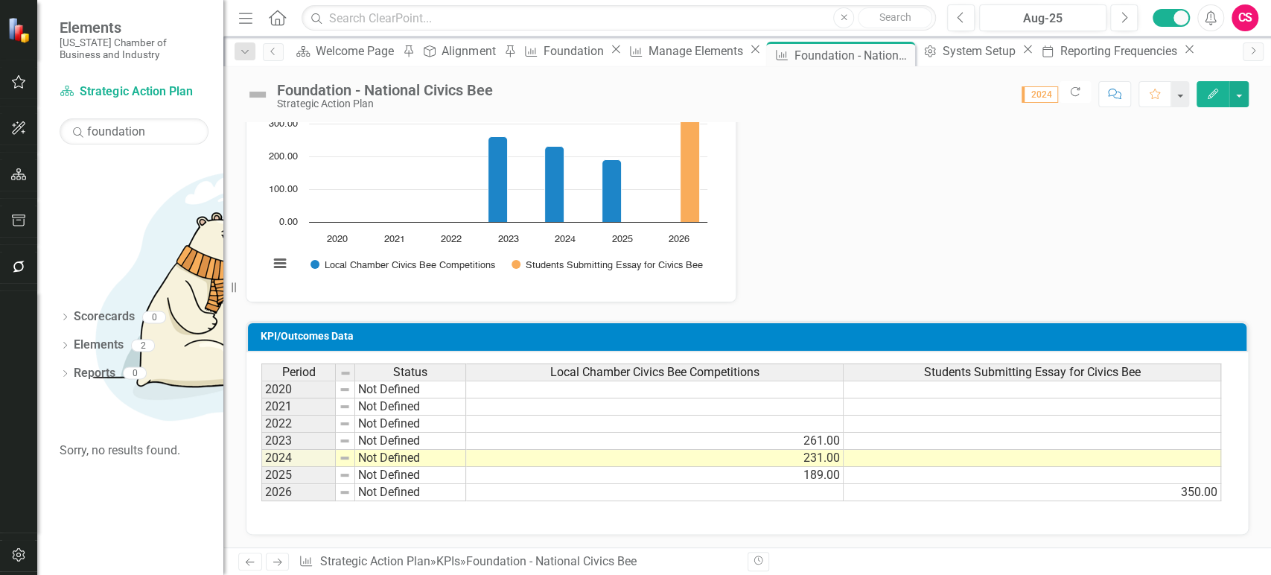
click at [713, 368] on span "Local Chamber Civics Bee Competitions" at bounding box center [654, 371] width 209 height 13
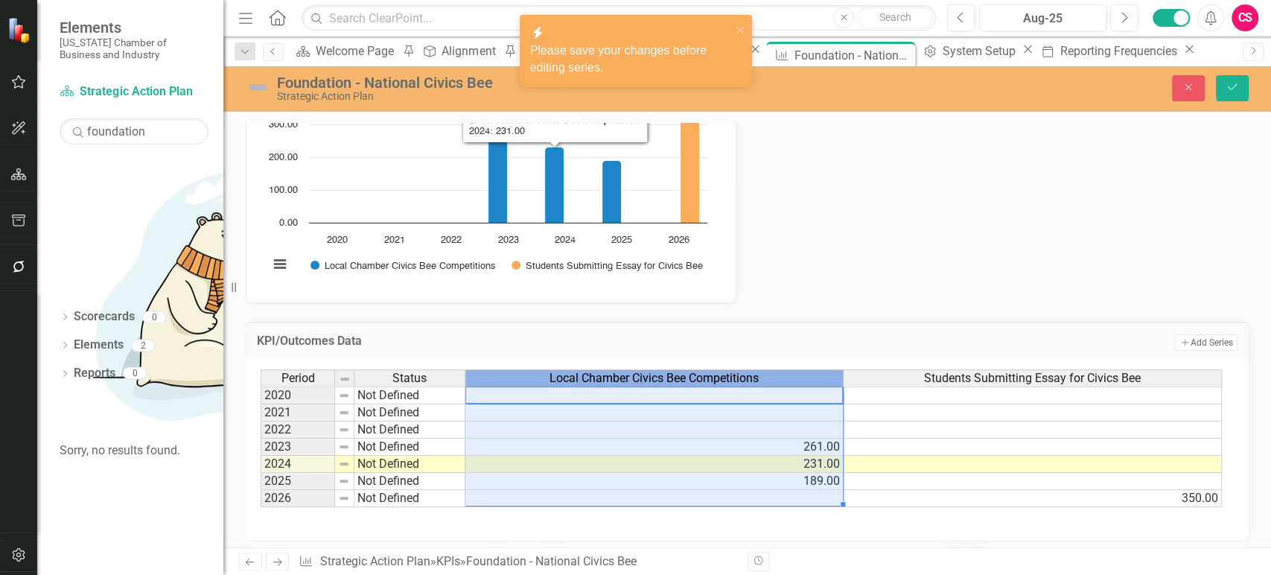
click at [593, 372] on span "Local Chamber Civics Bee Competitions" at bounding box center [653, 377] width 209 height 13
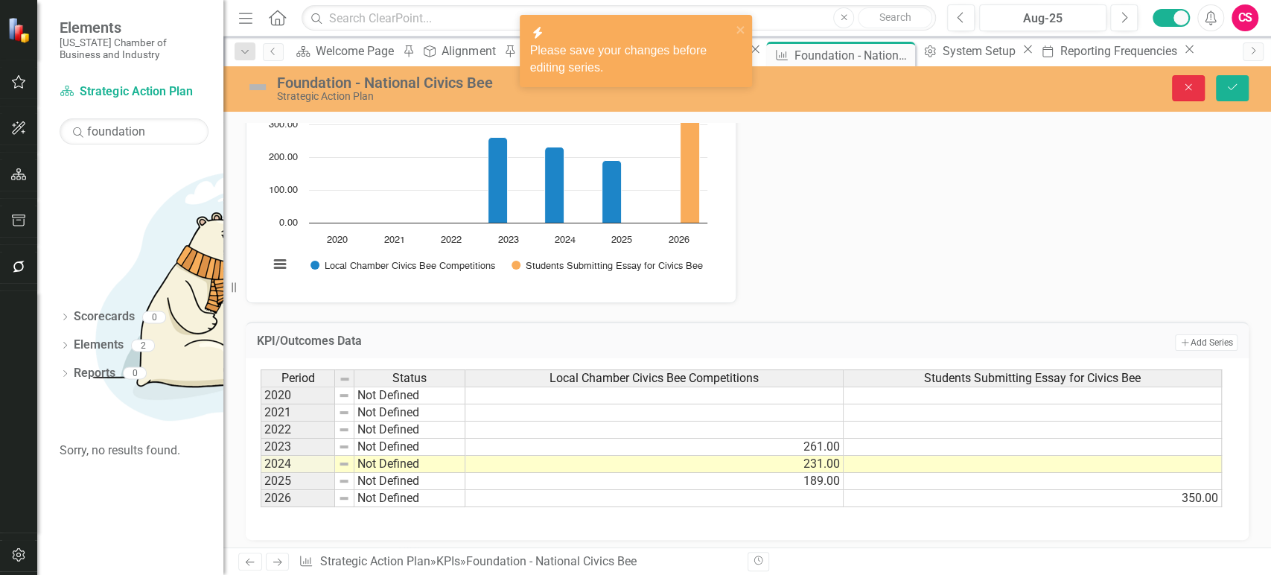
click at [1192, 93] on button "Close" at bounding box center [1188, 88] width 33 height 26
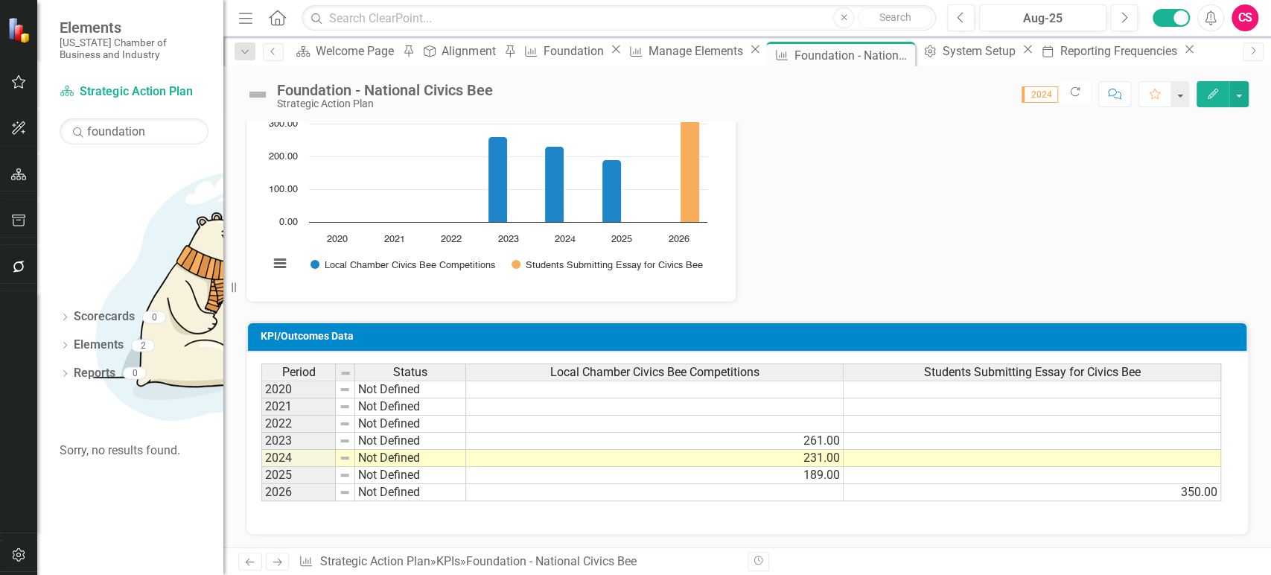
click at [773, 374] on div "Local Chamber Civics Bee Competitions" at bounding box center [654, 372] width 377 height 16
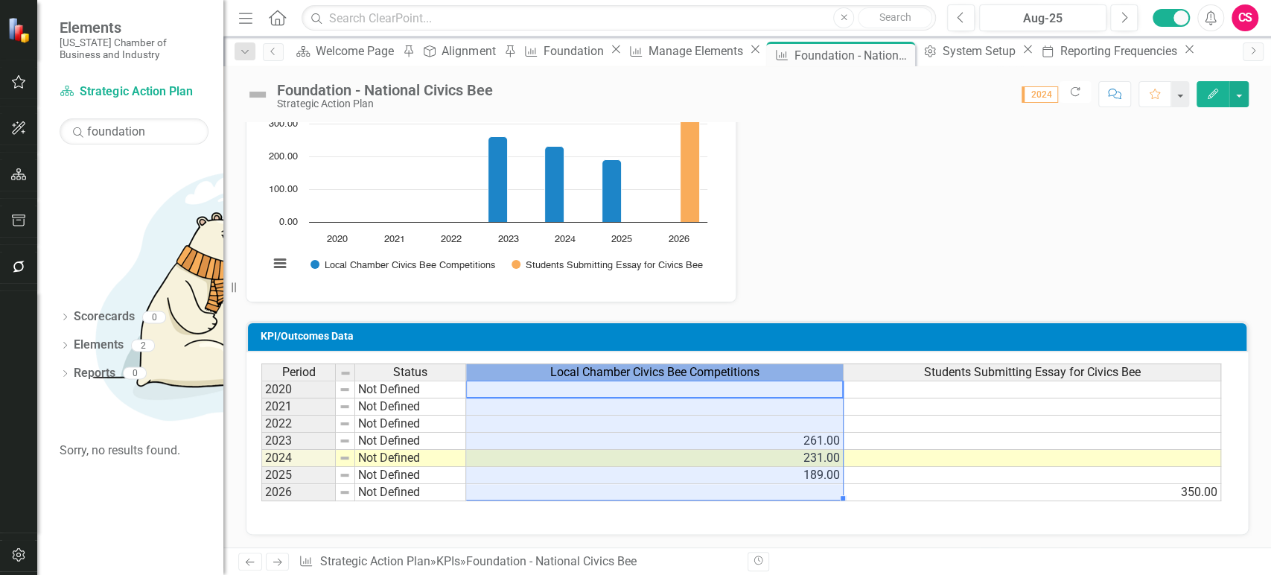
click at [773, 374] on div "Local Chamber Civics Bee Competitions" at bounding box center [654, 372] width 377 height 16
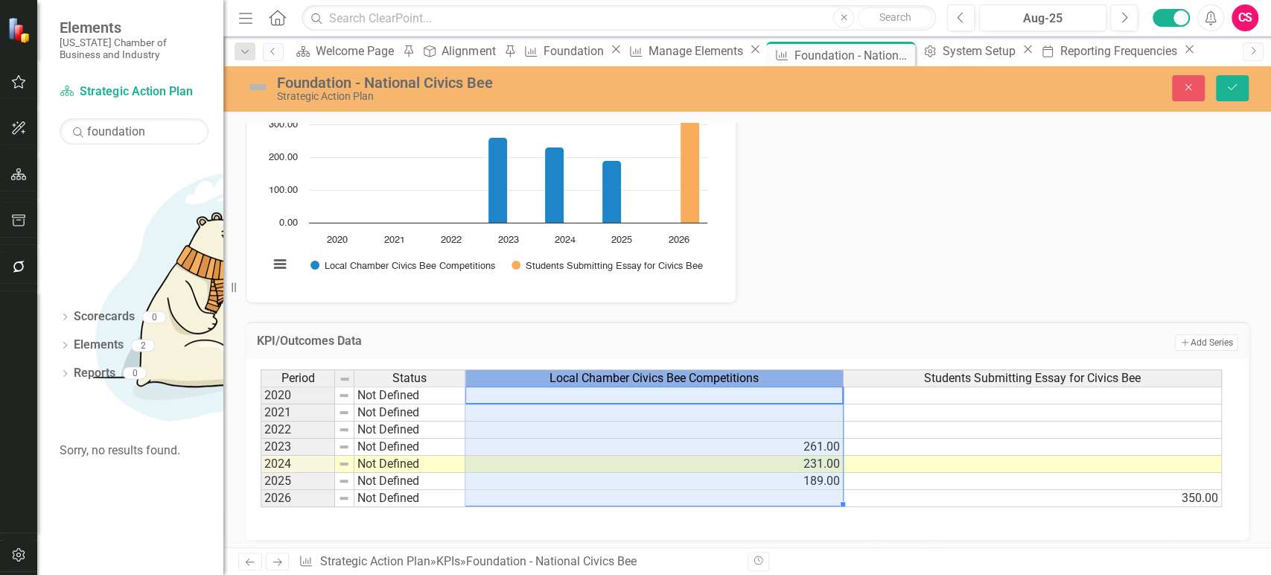
click at [786, 380] on div "Local Chamber Civics Bee Competitions" at bounding box center [653, 378] width 377 height 16
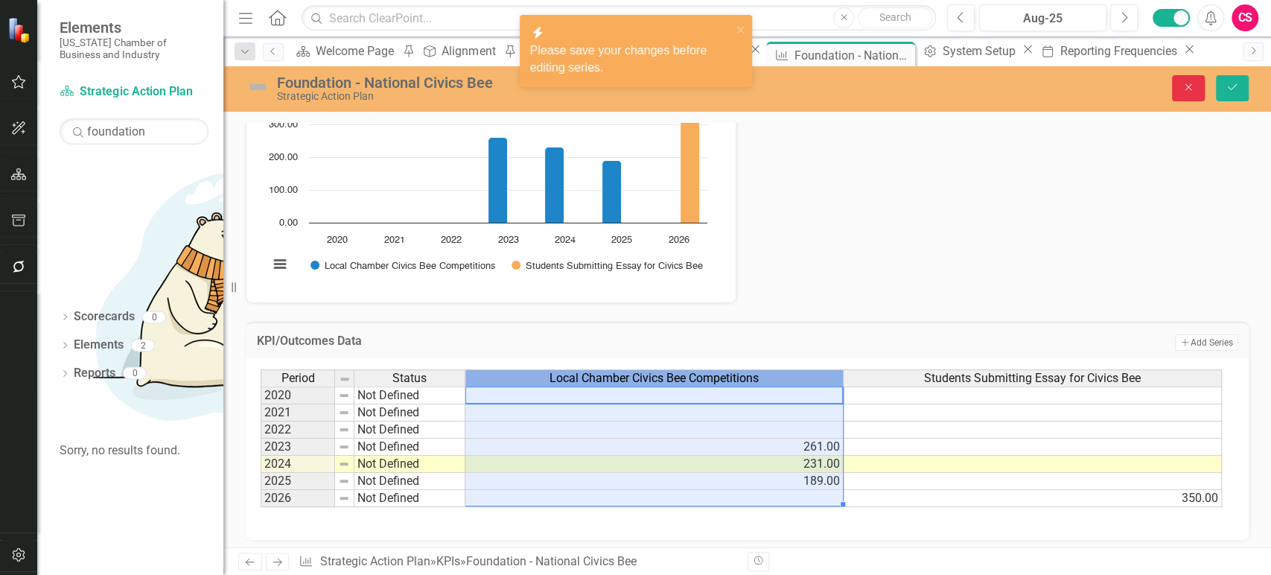
click at [1181, 98] on button "Close" at bounding box center [1188, 88] width 33 height 26
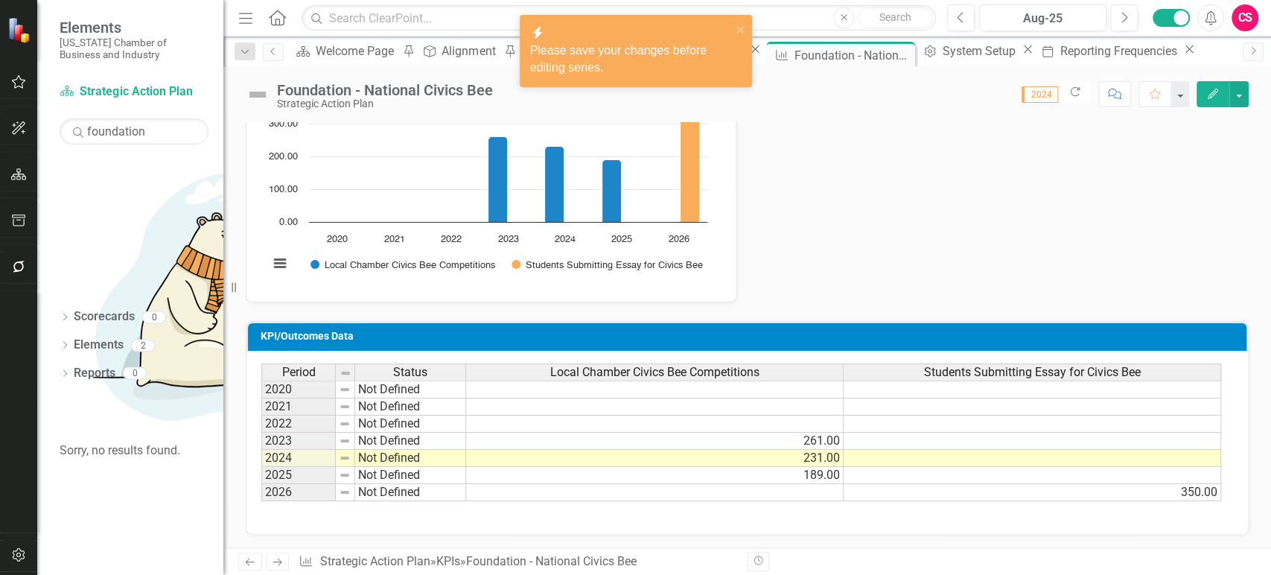
click at [1215, 98] on icon "Edit" at bounding box center [1212, 94] width 13 height 10
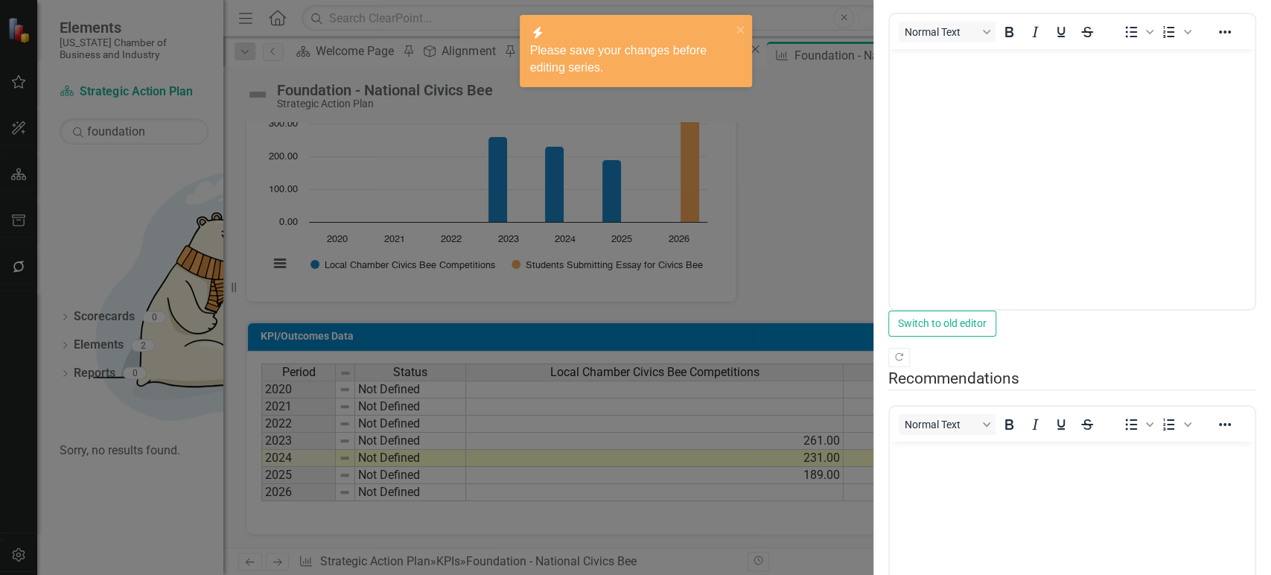
scroll to position [0, 0]
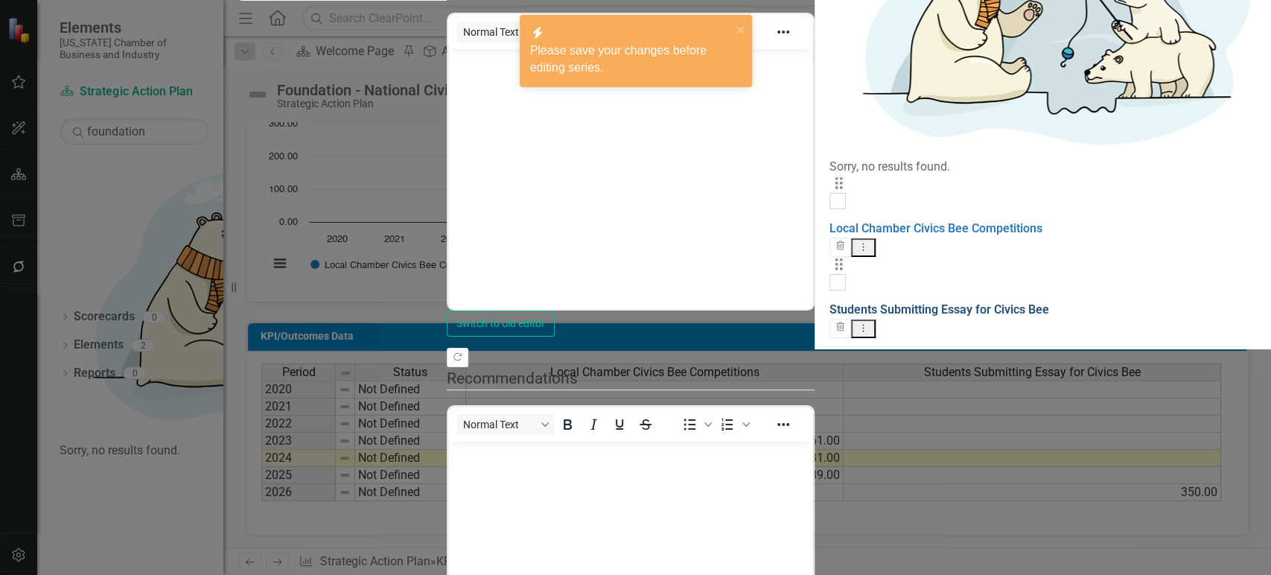
checkbox input "false"
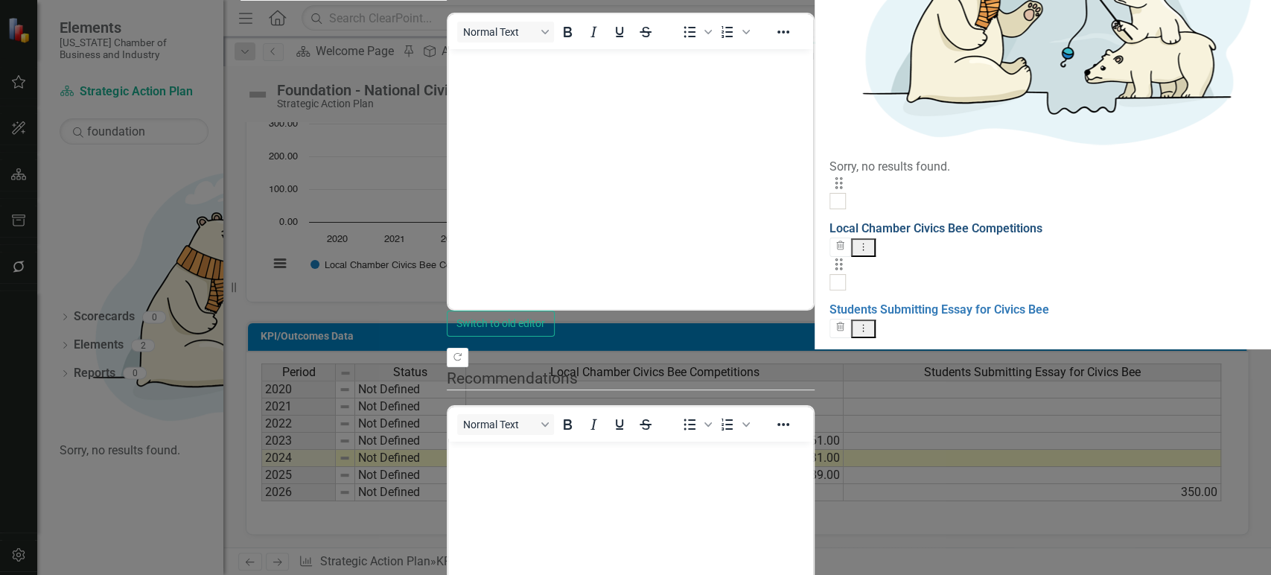
click at [829, 221] on link "Local Chamber Civics Bee Competitions" at bounding box center [935, 228] width 213 height 14
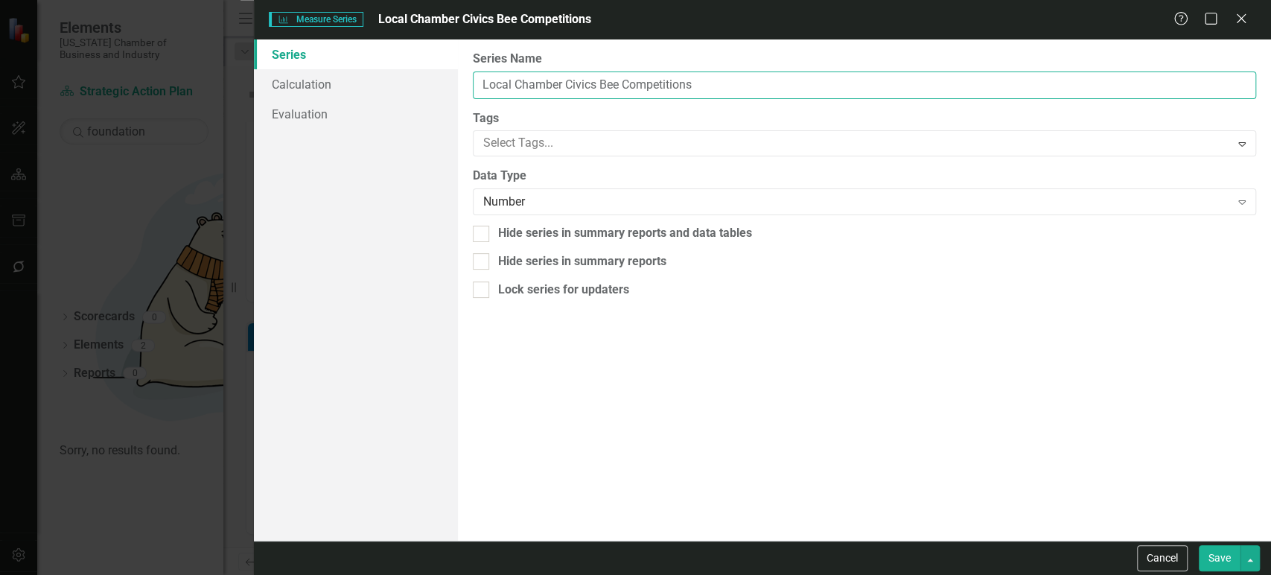
click at [578, 72] on input "Local Chamber Civics Bee Competitions" at bounding box center [864, 85] width 783 height 28
paste input "Student Competitors Statewide"
type input "Student Competitors Statewide"
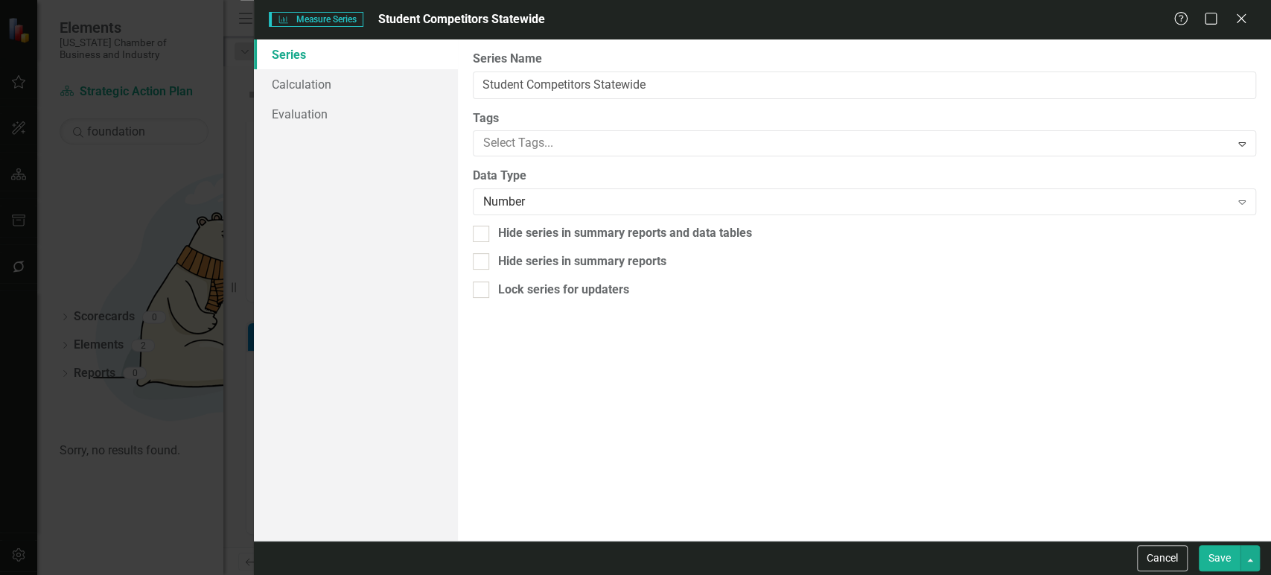
click at [810, 186] on div "Data Type Number Expand" at bounding box center [864, 190] width 783 height 46
click at [809, 201] on div "Number" at bounding box center [856, 202] width 747 height 17
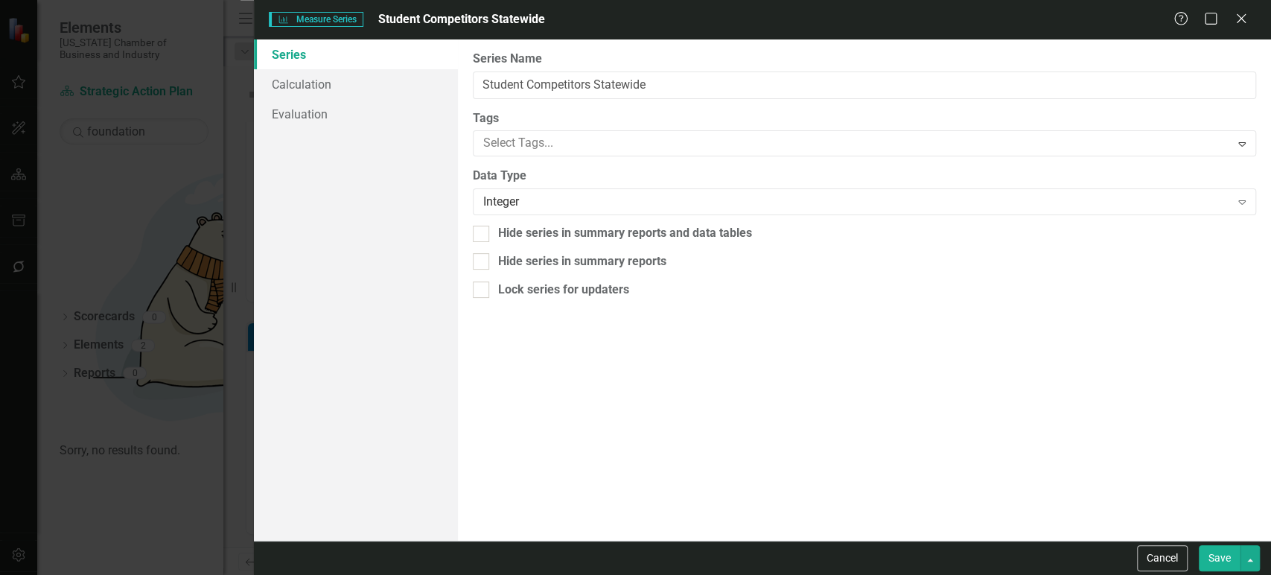
click at [1217, 556] on button "Save" at bounding box center [1219, 558] width 42 height 26
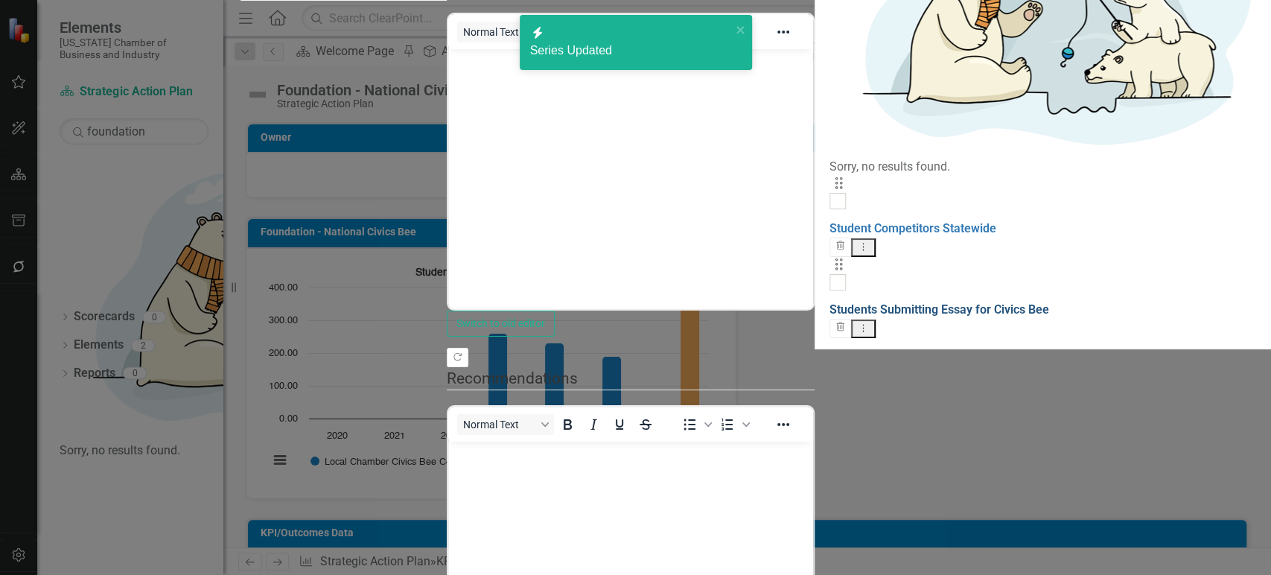
click at [829, 302] on link "Students Submitting Essay for Civics Bee" at bounding box center [939, 309] width 220 height 14
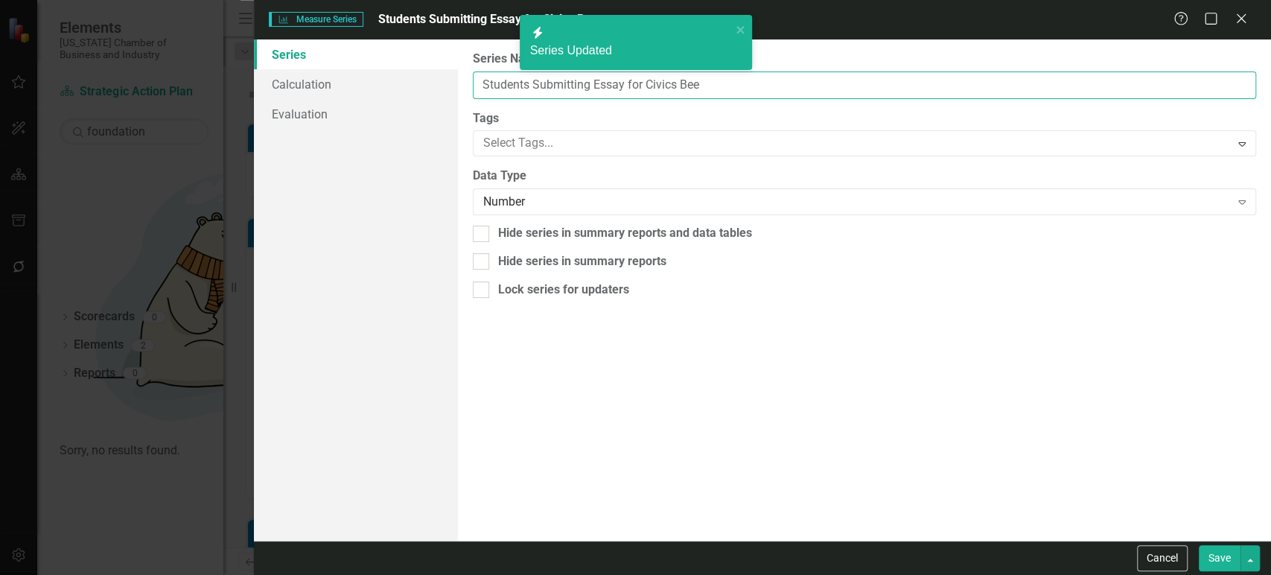
click at [552, 93] on input "Students Submitting Essay for Civics Bee" at bounding box center [864, 85] width 783 height 28
paste input "Competitors Statewid"
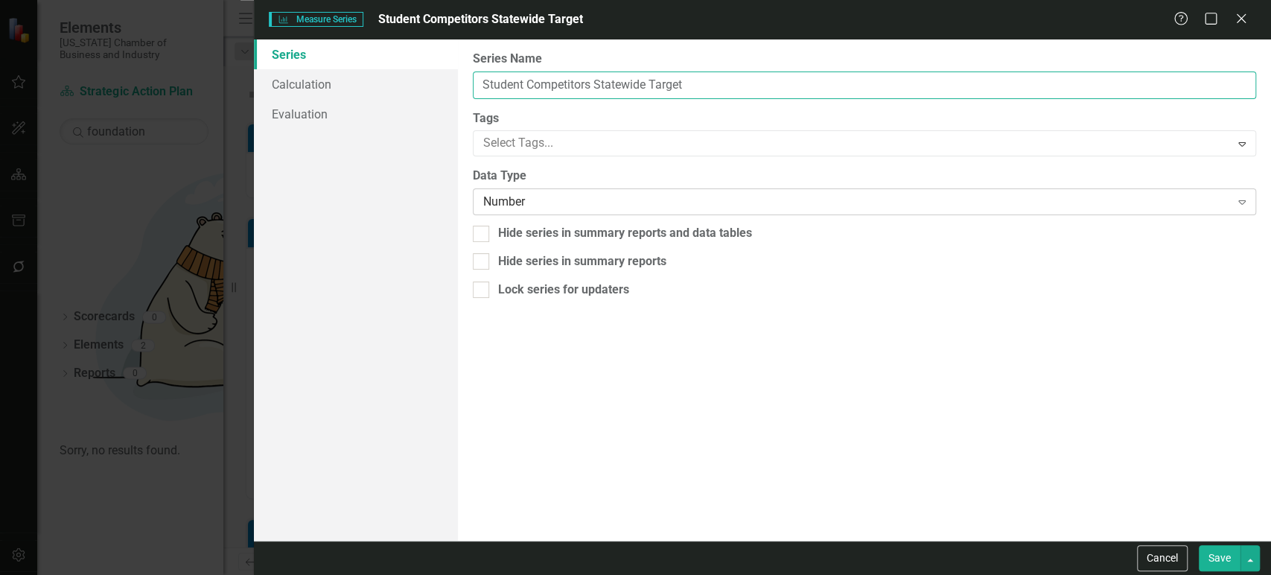
type input "Student Competitors Statewide Target"
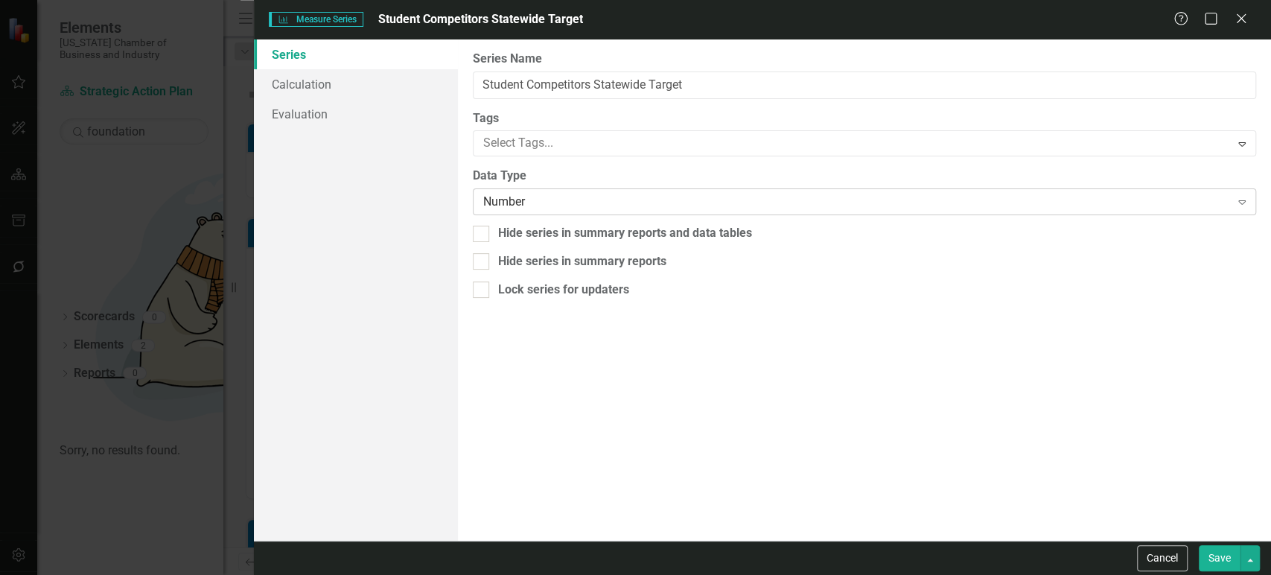
click at [558, 192] on div "Number Expand" at bounding box center [864, 201] width 783 height 27
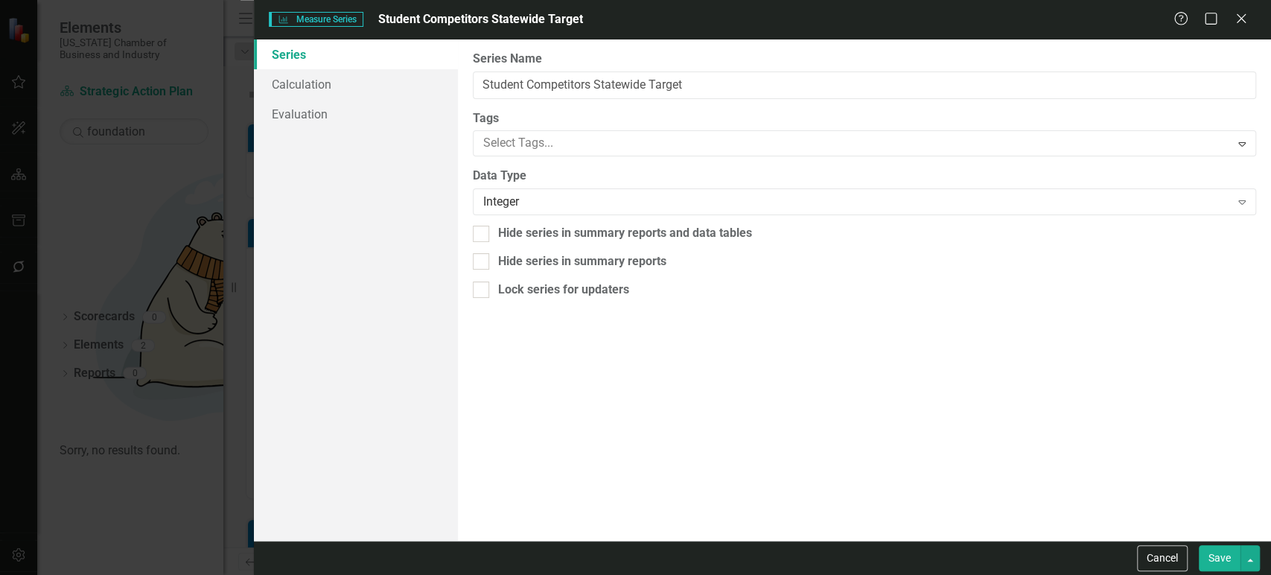
click at [1215, 549] on button "Save" at bounding box center [1219, 558] width 42 height 26
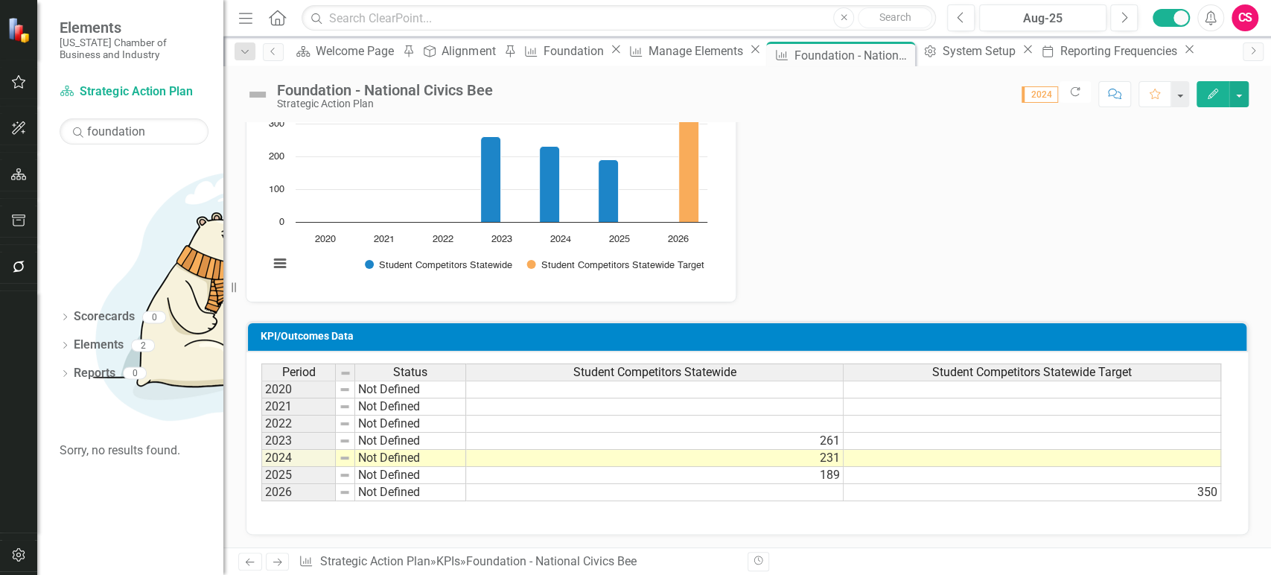
scroll to position [132, 0]
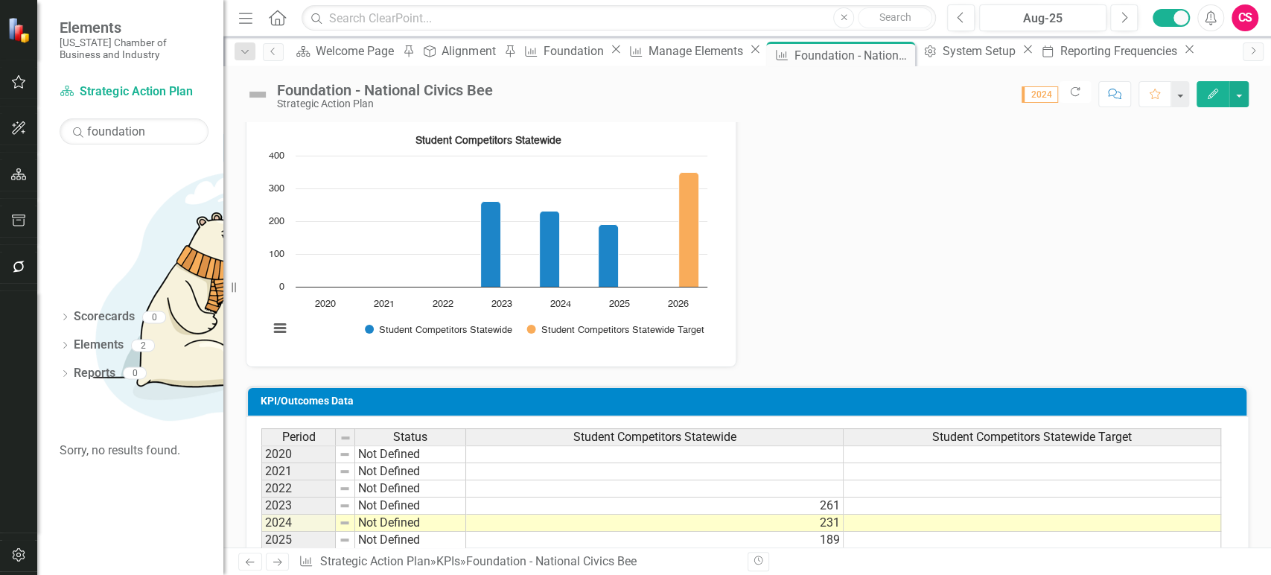
click at [668, 362] on div "Student Competitors Statewide Bar chart with 2 data series. The chart has 1 X a…" at bounding box center [490, 241] width 489 height 249
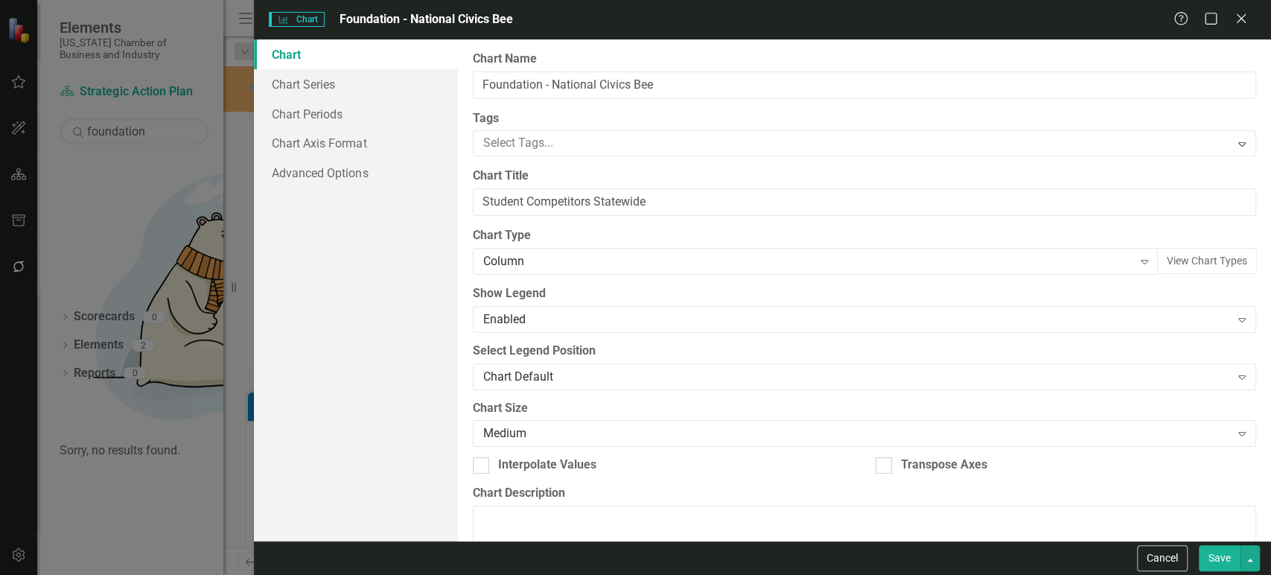
scroll to position [137, 0]
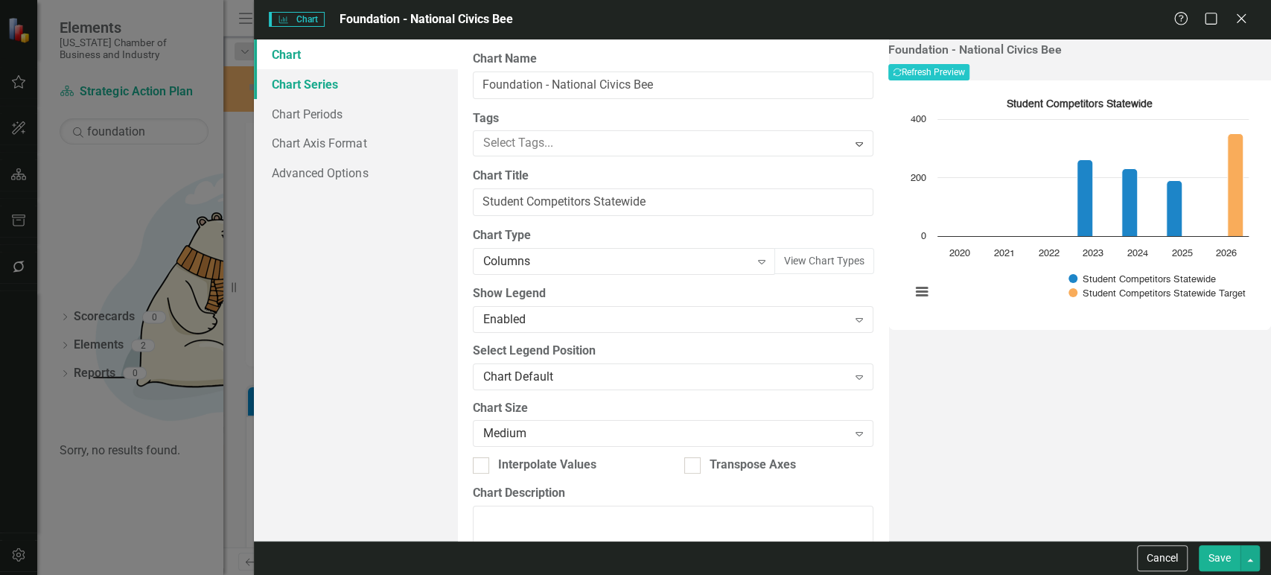
click at [363, 88] on link "Chart Series" at bounding box center [355, 84] width 203 height 30
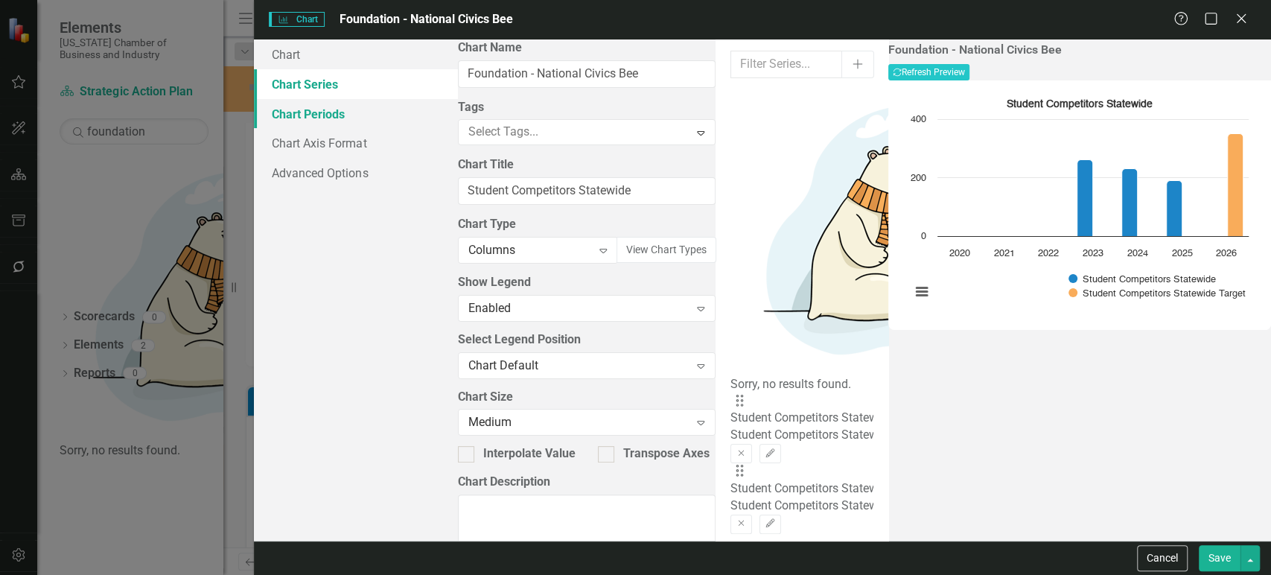
click at [364, 116] on link "Chart Periods" at bounding box center [355, 114] width 203 height 30
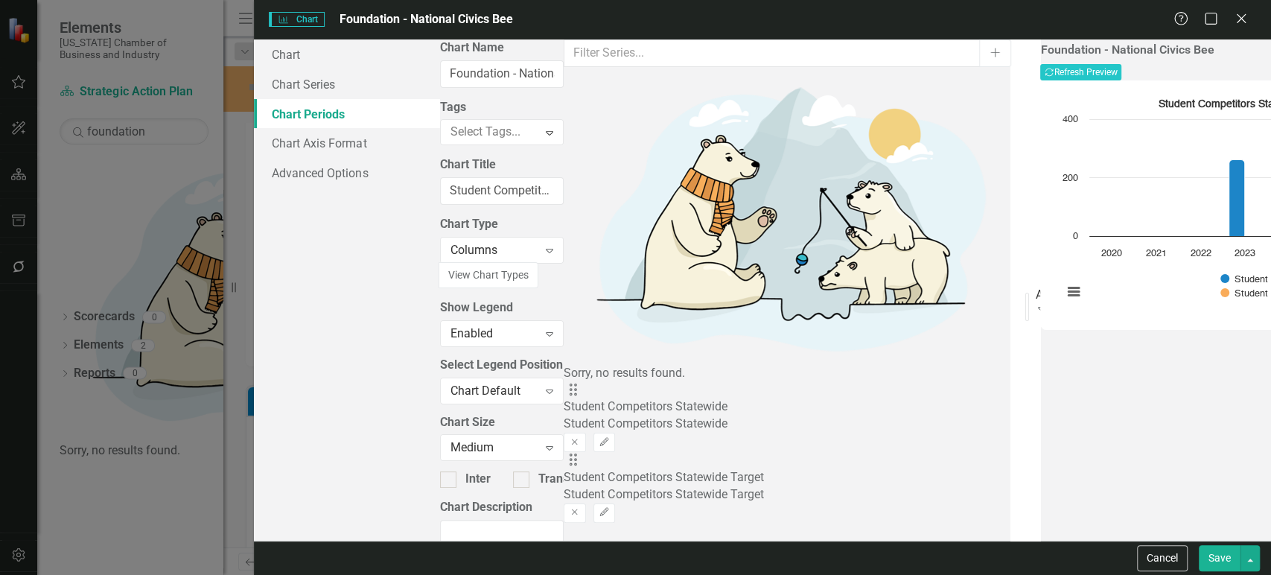
click at [1010, 100] on div "From this tab, you define the periods you want included in the chart. For examp…" at bounding box center [1025, 289] width 30 height 501
click at [527, 574] on div "Default (Use KPI/Outcomes Reporting Frequency)" at bounding box center [635, 583] width 1271 height 17
click at [1035, 286] on div "All Periods" at bounding box center [1038, 294] width 6 height 17
click at [1025, 56] on label "Chart Date Range" at bounding box center [1025, 170] width 0 height 238
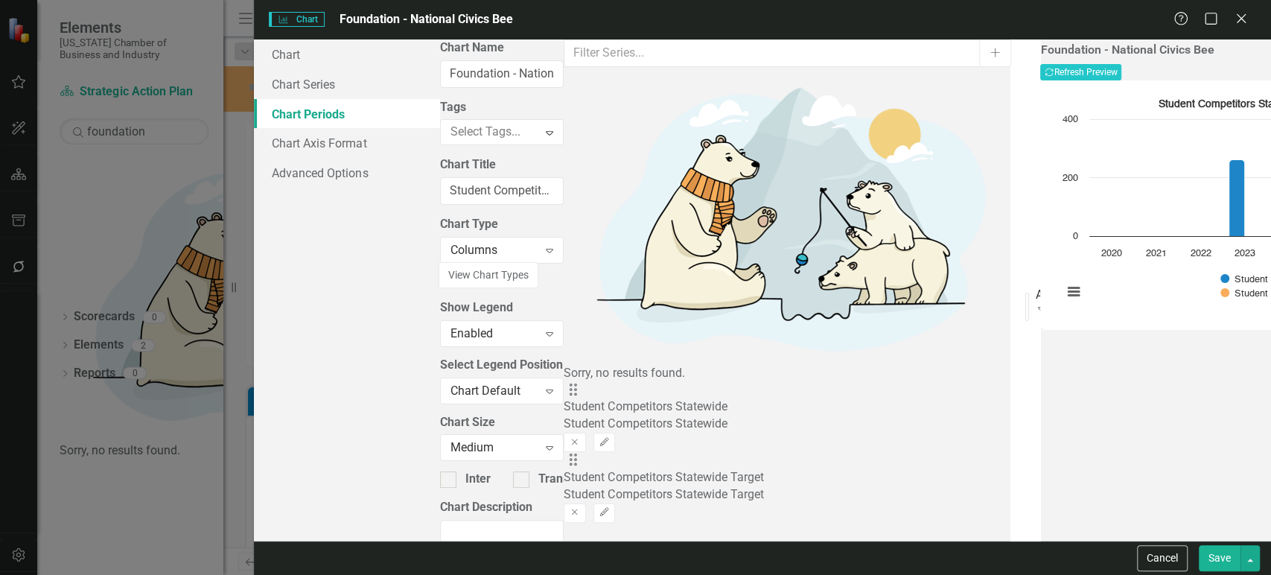
click at [1035, 286] on div "All Periods" at bounding box center [1038, 294] width 6 height 17
click at [1025, 468] on input "N Periods" at bounding box center [1034, 482] width 19 height 28
type input "4"
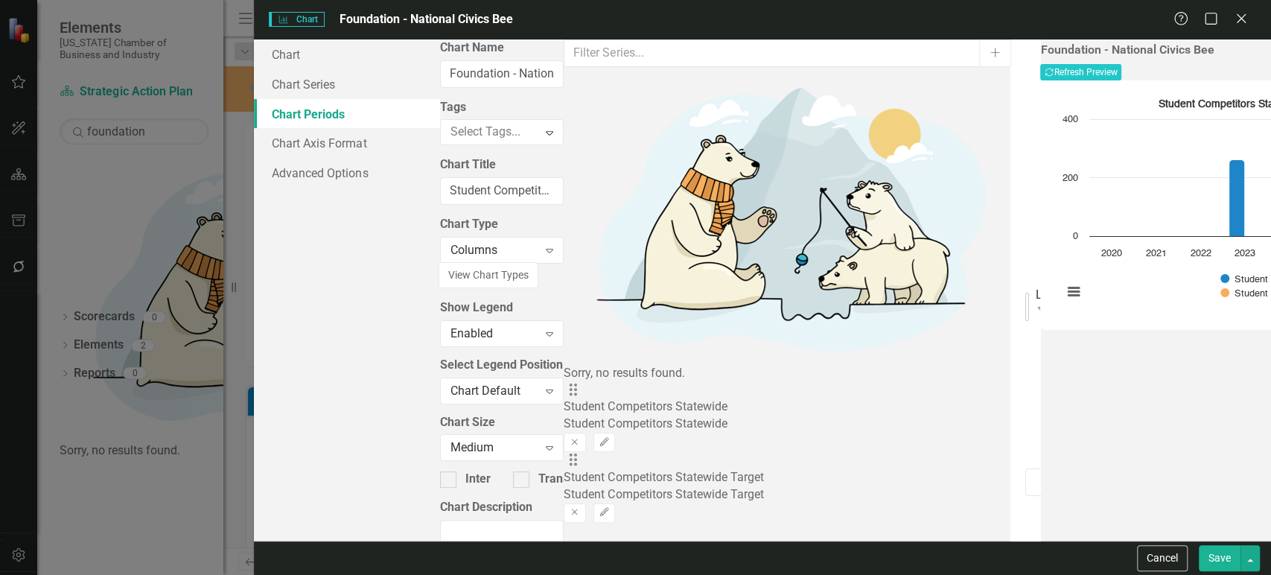
click at [1035, 286] on div "Last N Periods" at bounding box center [1038, 294] width 6 height 17
click at [1025, 468] on input "4" at bounding box center [1034, 482] width 19 height 28
click at [1121, 77] on button "Recalculate Refresh Preview" at bounding box center [1080, 72] width 81 height 16
drag, startPoint x: 504, startPoint y: 146, endPoint x: 467, endPoint y: 144, distance: 36.5
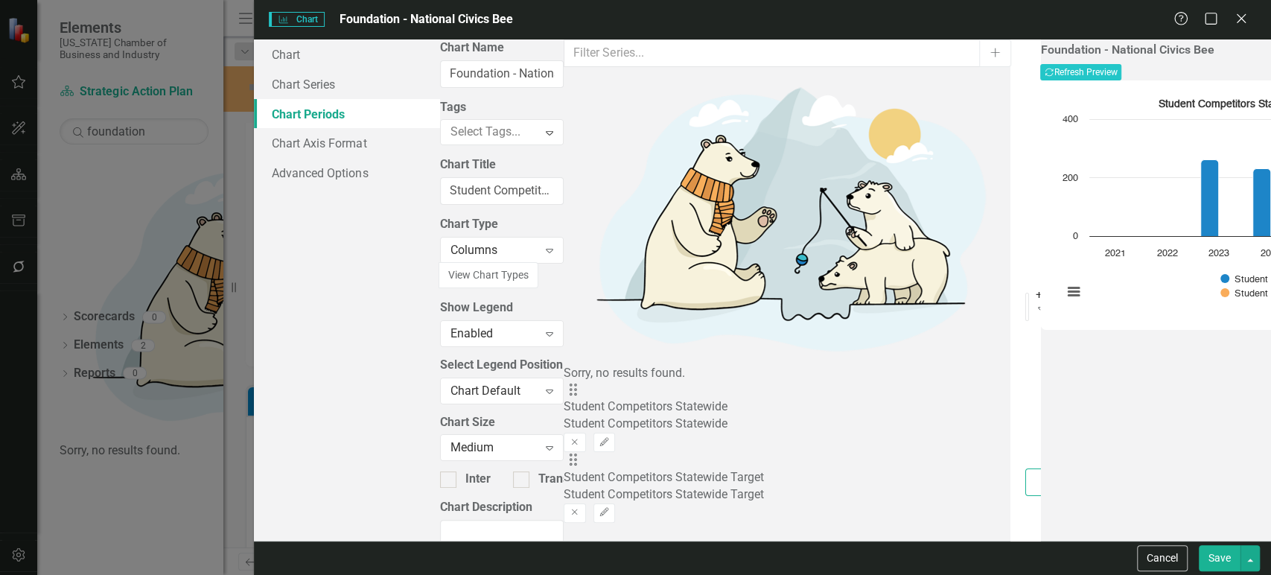
click at [1010, 144] on div "From this tab, you define the periods you want included in the chart. For examp…" at bounding box center [1025, 289] width 30 height 501
type input "1"
click at [1121, 73] on button "Recalculate Refresh Preview" at bounding box center [1080, 72] width 81 height 16
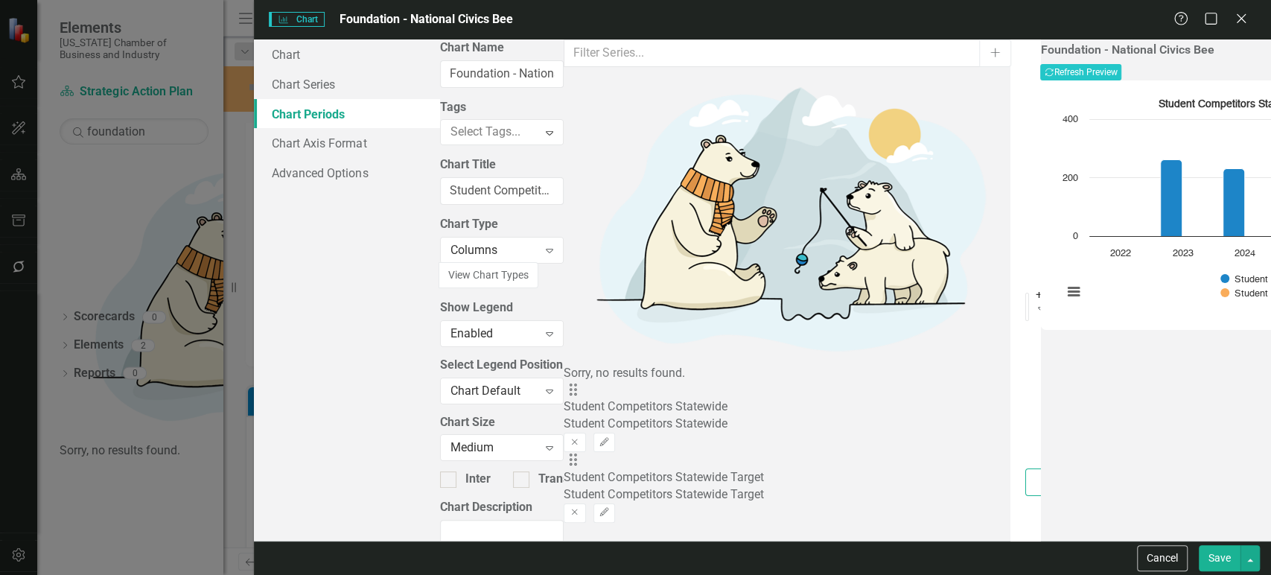
drag, startPoint x: 522, startPoint y: 141, endPoint x: 482, endPoint y: 141, distance: 40.2
click at [1025, 468] on input "2" at bounding box center [1034, 482] width 19 height 28
type input "2"
type input "1"
click at [1121, 73] on button "Recalculate Refresh Preview" at bounding box center [1080, 72] width 81 height 16
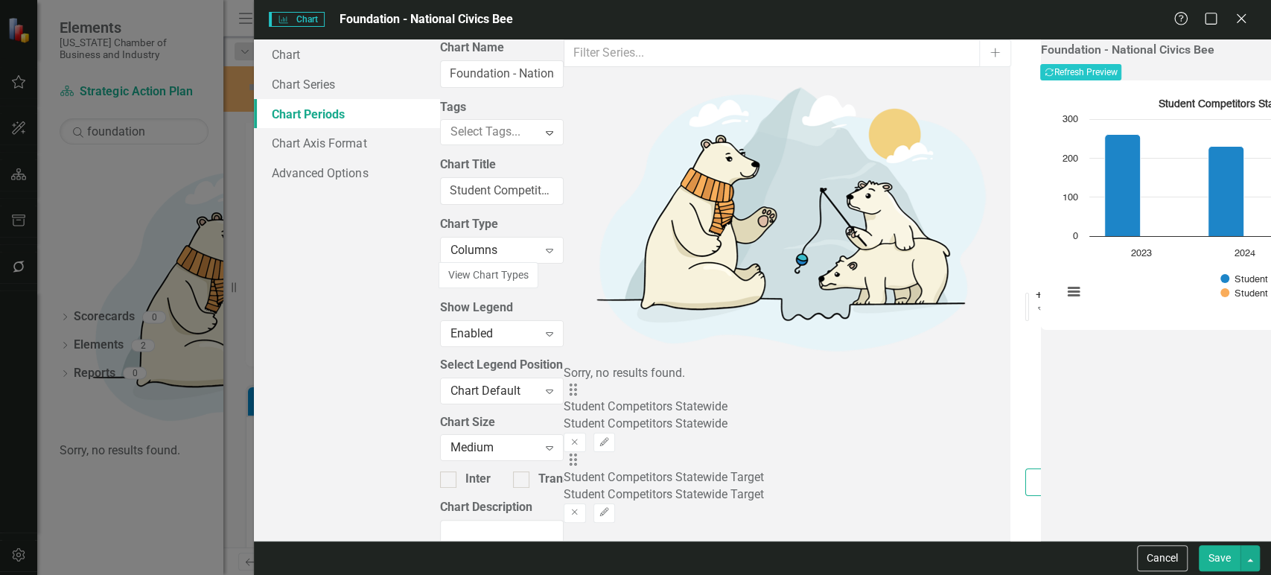
drag, startPoint x: 661, startPoint y: 138, endPoint x: 478, endPoint y: 141, distance: 183.1
click at [1025, 468] on input "1" at bounding box center [1034, 482] width 19 height 28
click at [1164, 555] on button "Cancel" at bounding box center [1162, 558] width 51 height 26
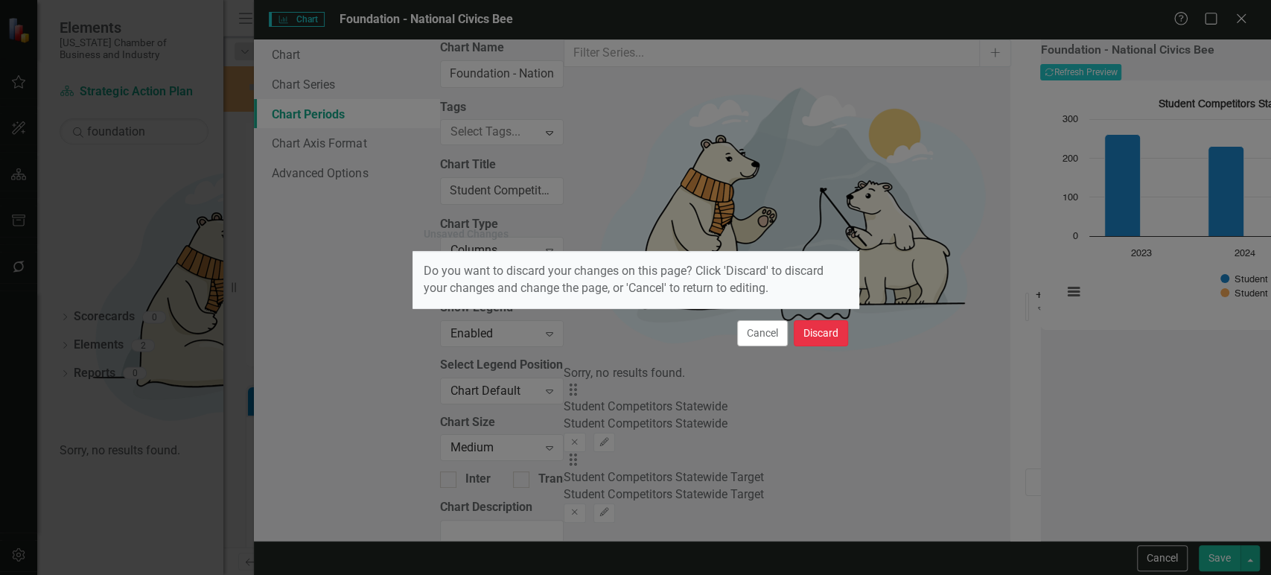
click at [828, 324] on button "Discard" at bounding box center [821, 333] width 54 height 26
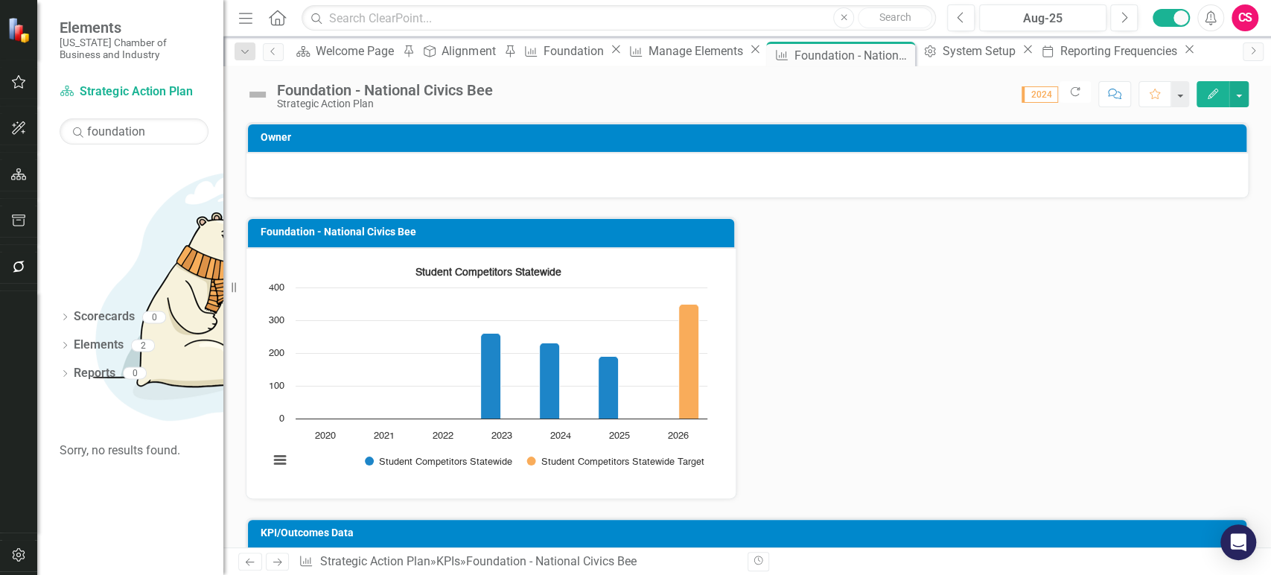
scroll to position [0, 0]
click at [114, 94] on link "Scorecard Strategic Action Plan" at bounding box center [134, 91] width 149 height 17
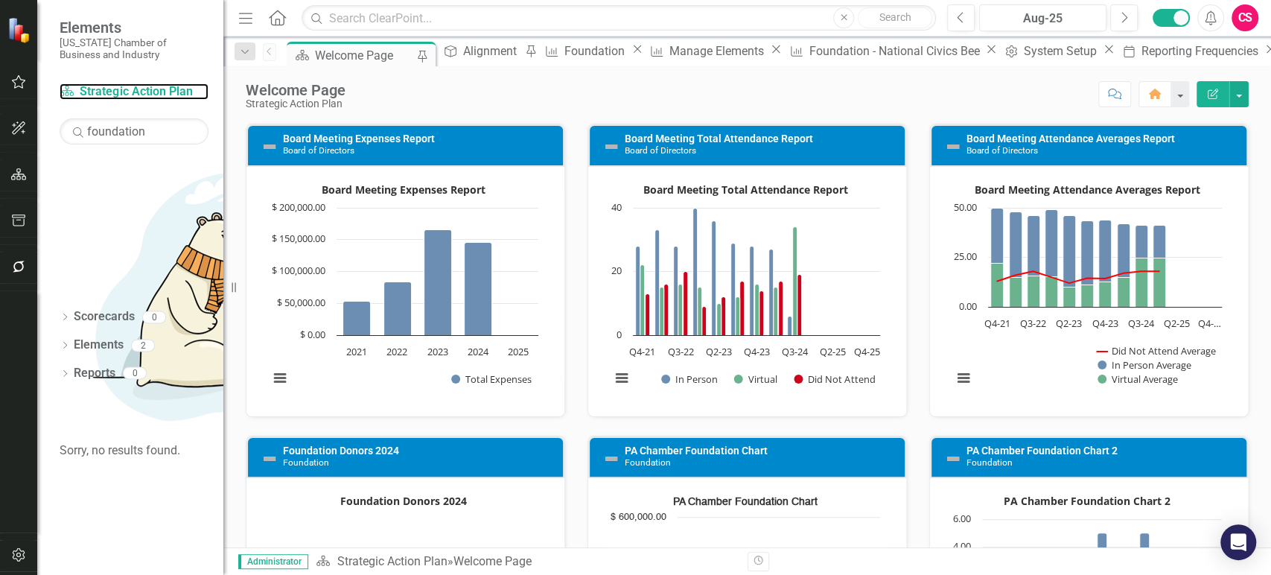
scroll to position [1997, 0]
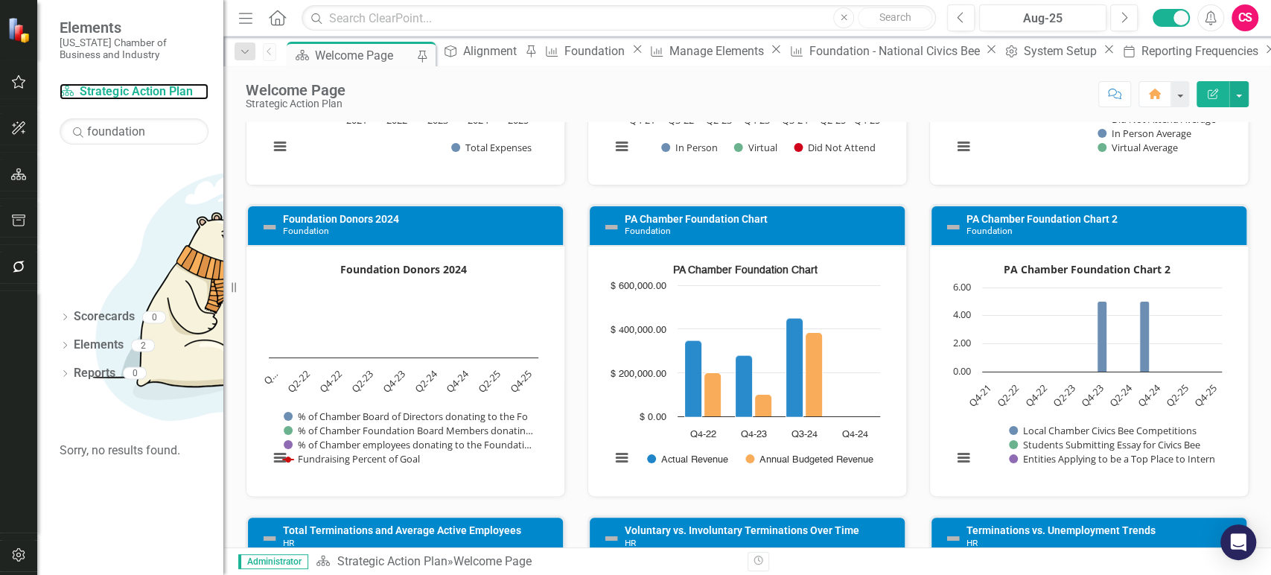
click at [968, 475] on rect "Interactive chart" at bounding box center [1087, 369] width 284 height 223
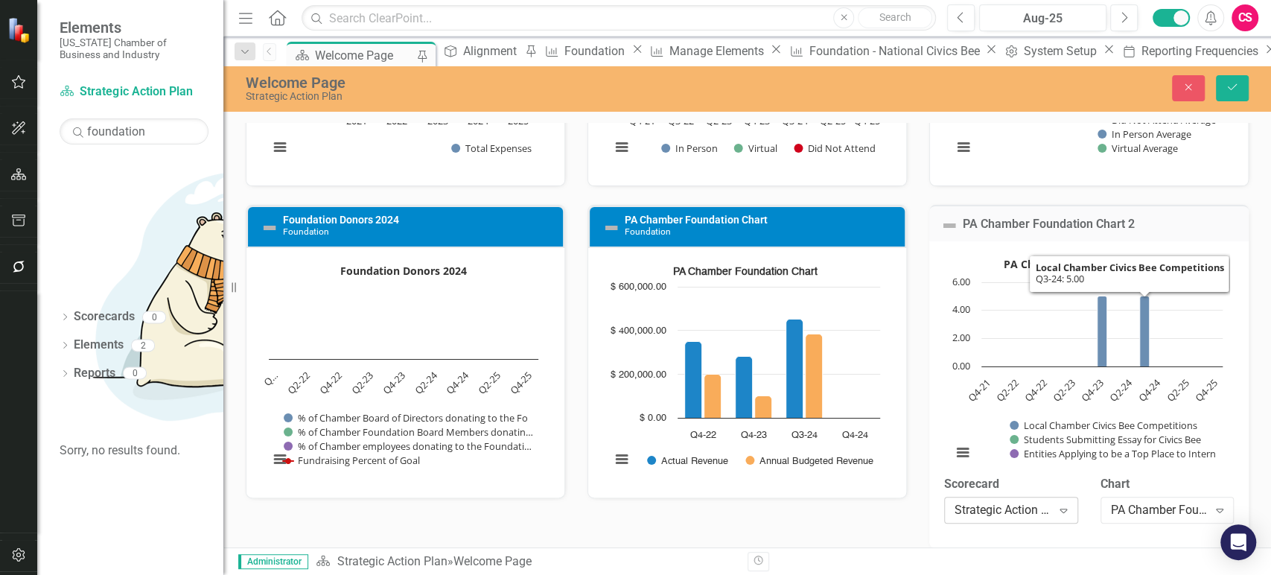
click at [1021, 518] on div "Strategic Action Plan" at bounding box center [1002, 509] width 97 height 17
click at [1162, 517] on div "PA Chamber Foundation Chart 2" at bounding box center [1159, 509] width 97 height 17
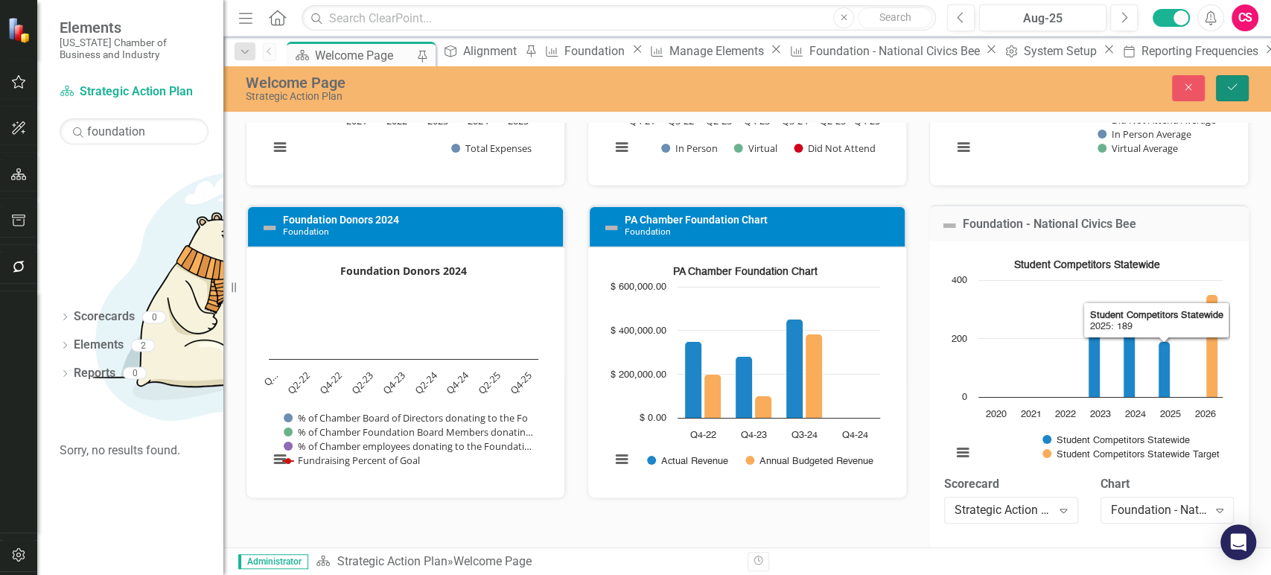
click at [1227, 86] on icon "Save" at bounding box center [1231, 87] width 13 height 10
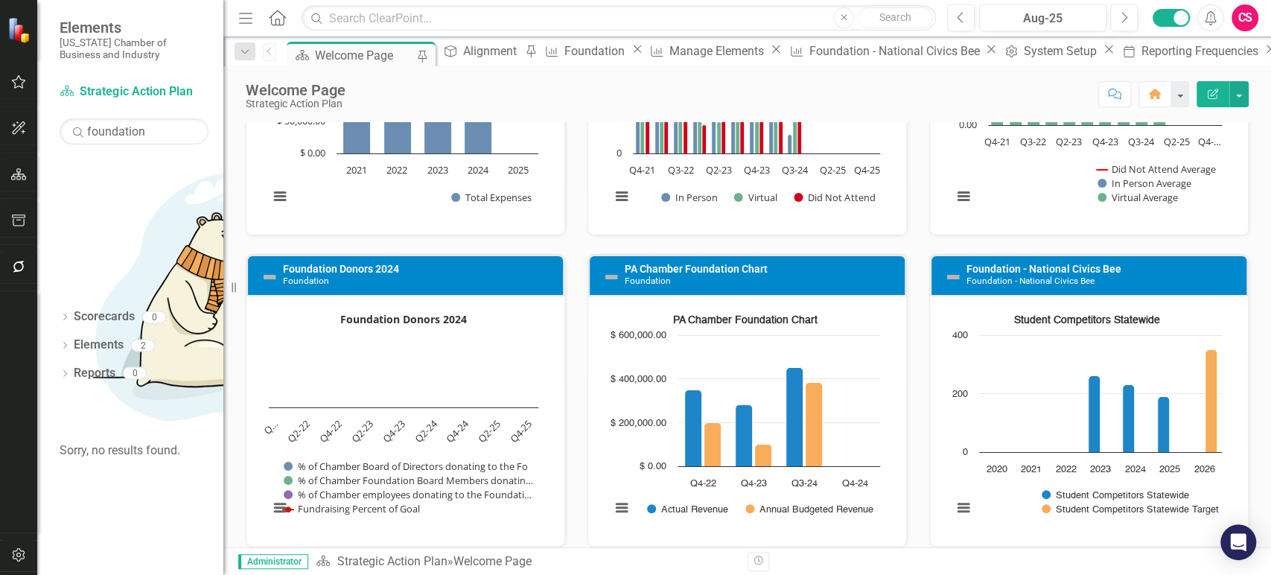
scroll to position [2047, 0]
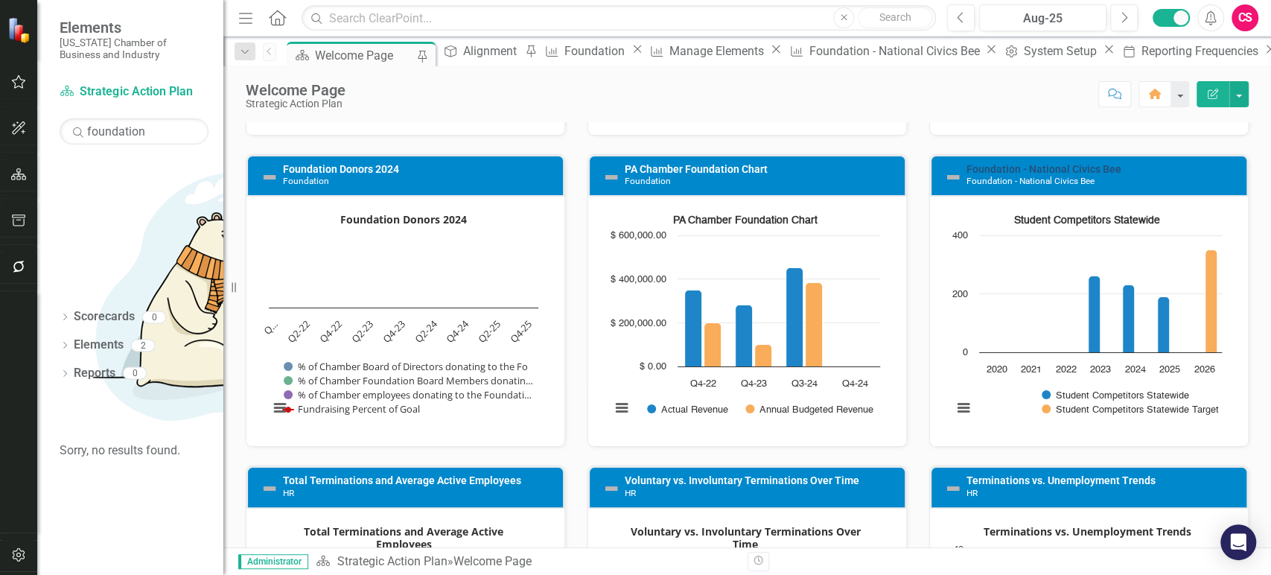
click at [1020, 163] on link "Foundation - National Civics Bee" at bounding box center [1043, 169] width 155 height 12
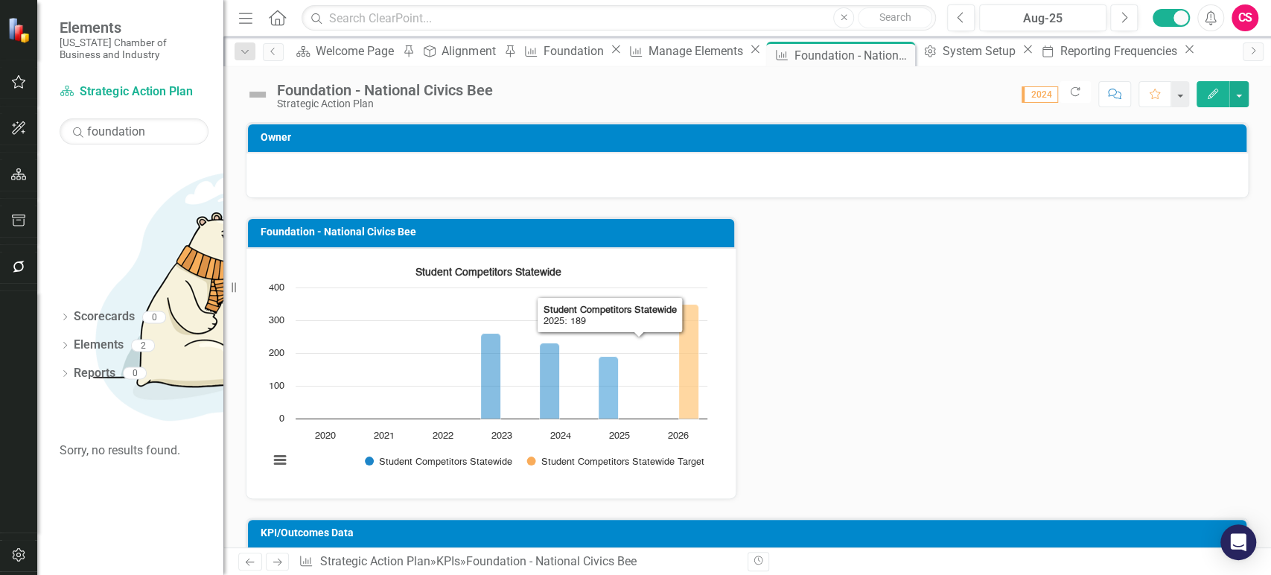
click at [569, 464] on button "Show Student Competitors Statewide Target" at bounding box center [613, 461] width 174 height 11
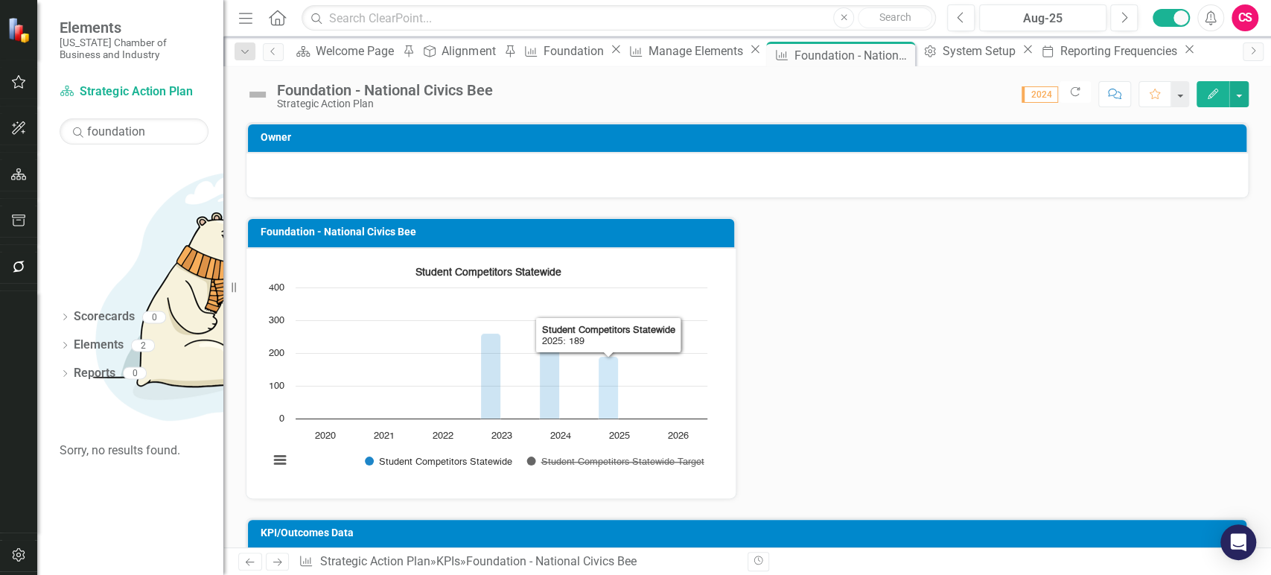
click at [569, 464] on button "Show Student Competitors Statewide Target" at bounding box center [613, 461] width 174 height 11
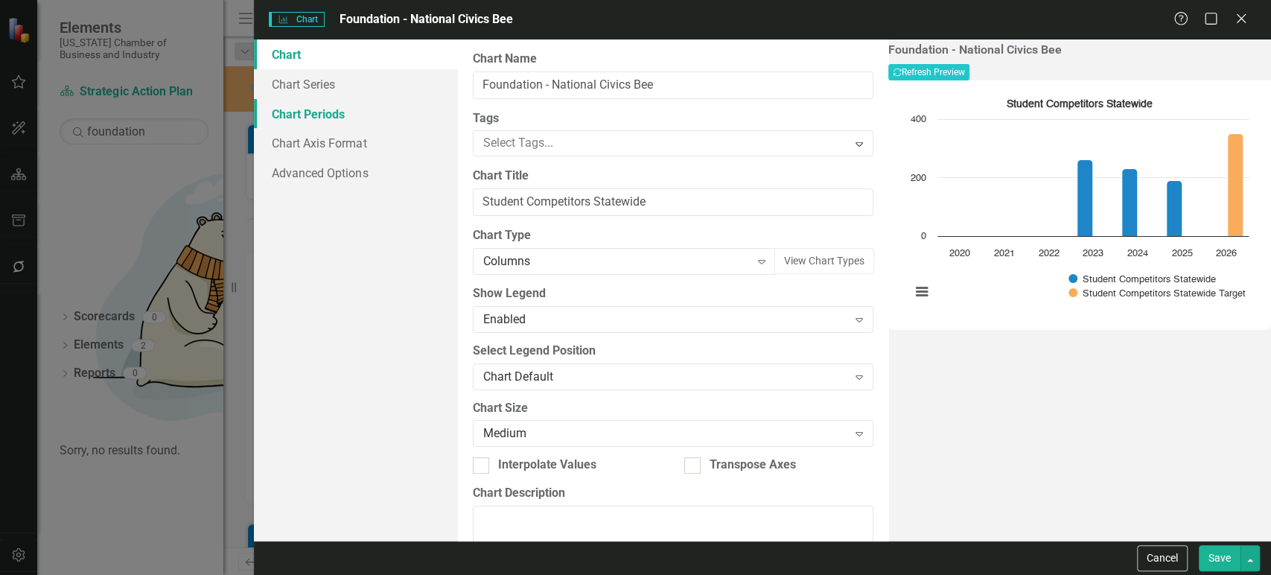
click at [325, 112] on link "Chart Periods" at bounding box center [355, 114] width 203 height 30
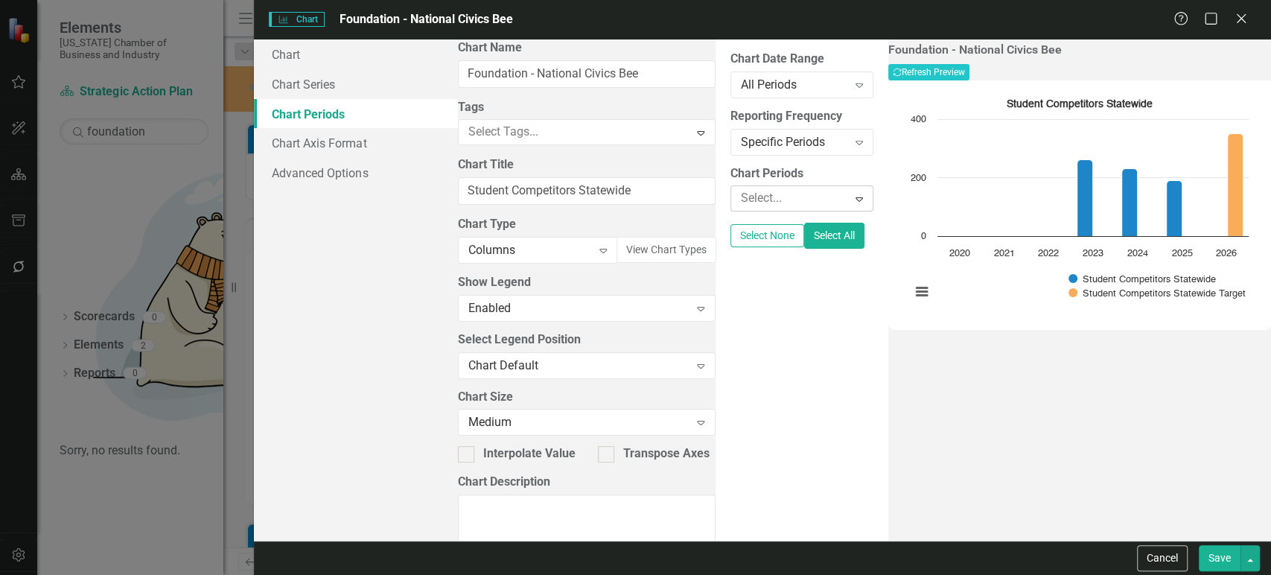
click at [735, 193] on div at bounding box center [791, 198] width 112 height 20
click at [730, 176] on label "Chart Periods" at bounding box center [801, 173] width 143 height 17
click at [804, 230] on button "Select All" at bounding box center [834, 236] width 60 height 26
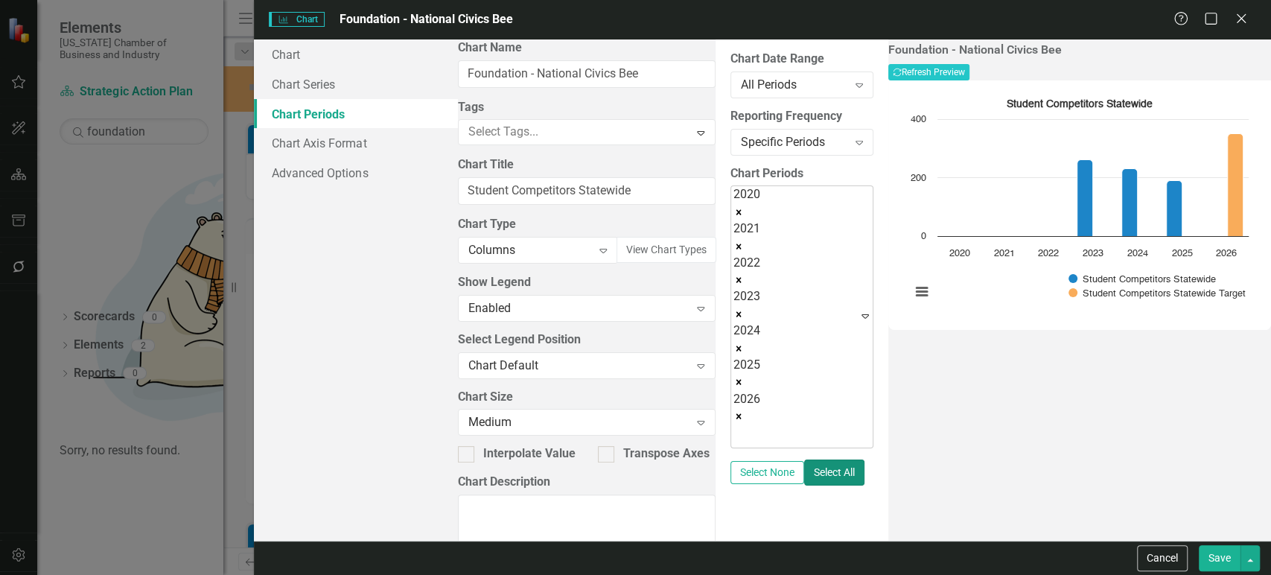
click at [733, 207] on icon "Remove 2020" at bounding box center [738, 212] width 10 height 10
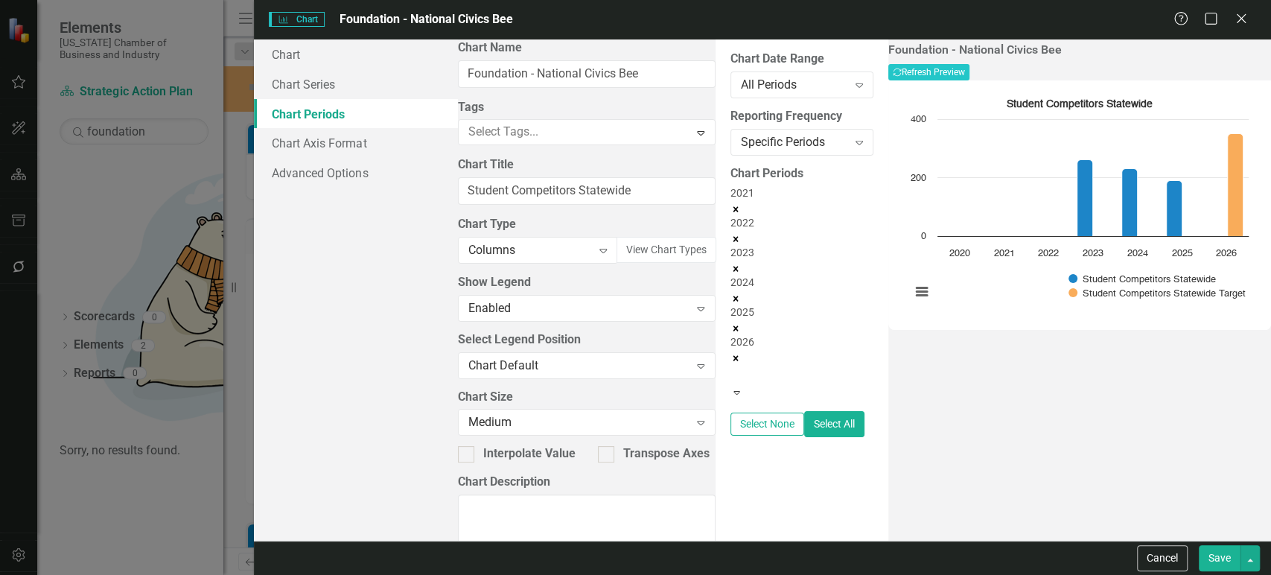
click at [730, 204] on icon "Remove 2021" at bounding box center [735, 209] width 10 height 10
click at [730, 204] on icon "Remove 2022" at bounding box center [735, 209] width 10 height 10
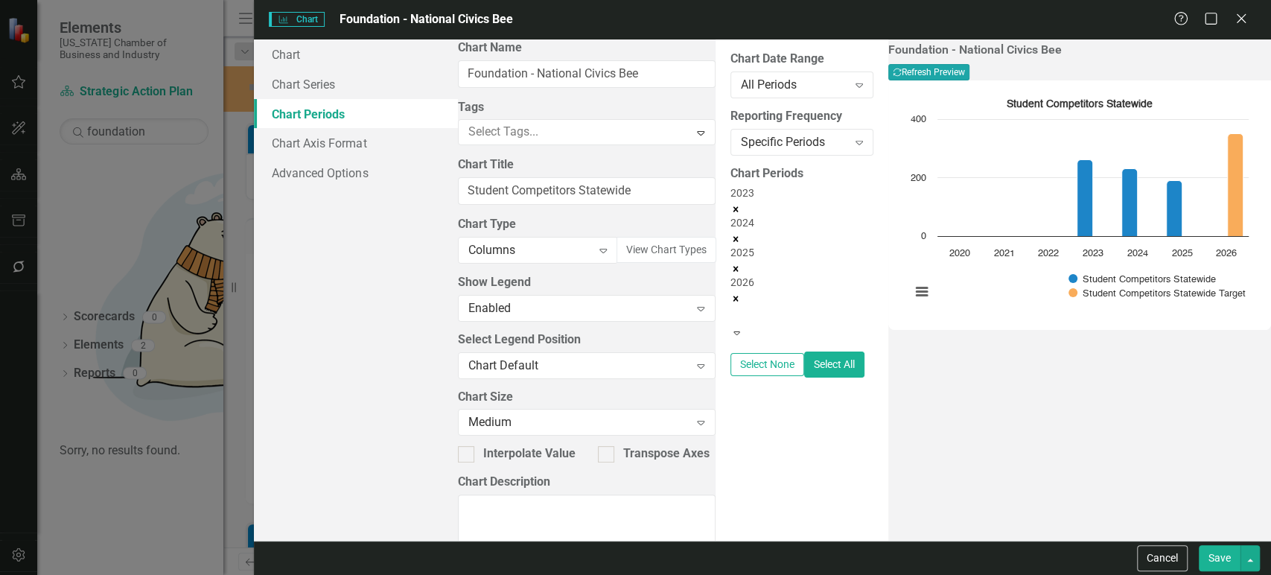
click at [969, 74] on button "Recalculate Refresh Preview" at bounding box center [928, 72] width 81 height 16
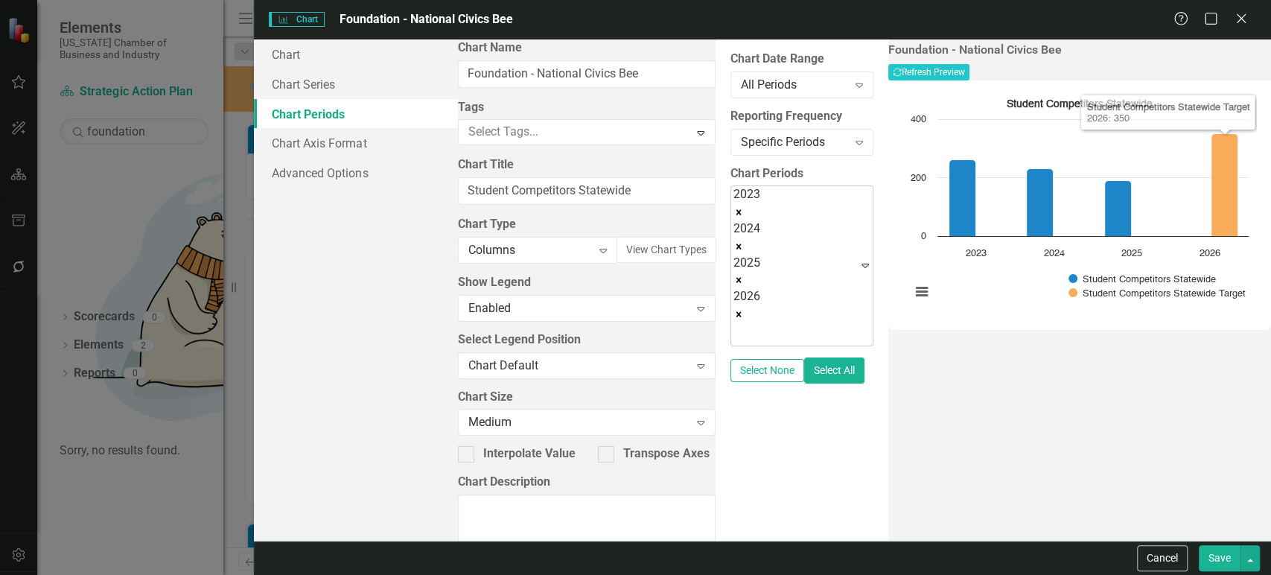
click at [1226, 563] on button "Save" at bounding box center [1219, 558] width 42 height 26
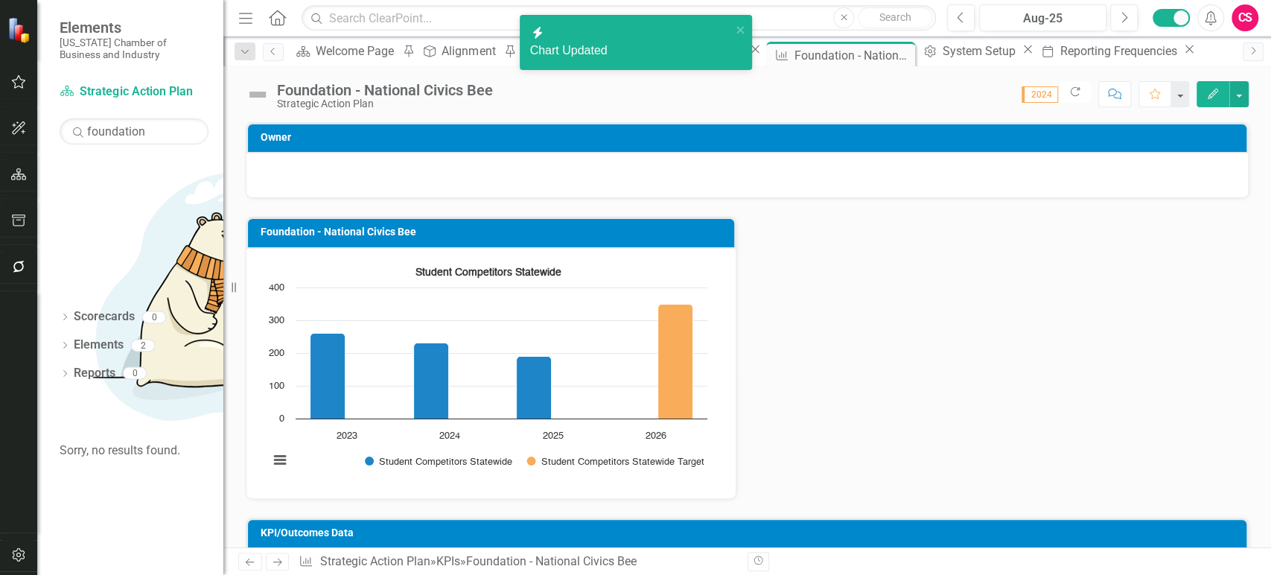
click at [255, 564] on icon "Previous" at bounding box center [249, 562] width 13 height 10
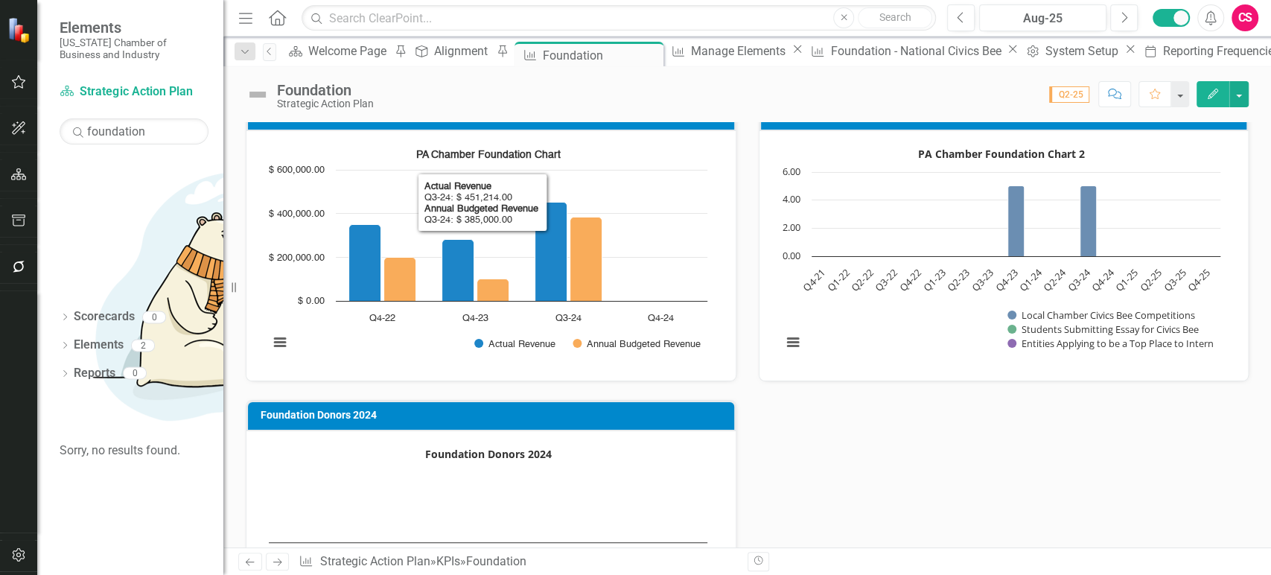
scroll to position [118, 0]
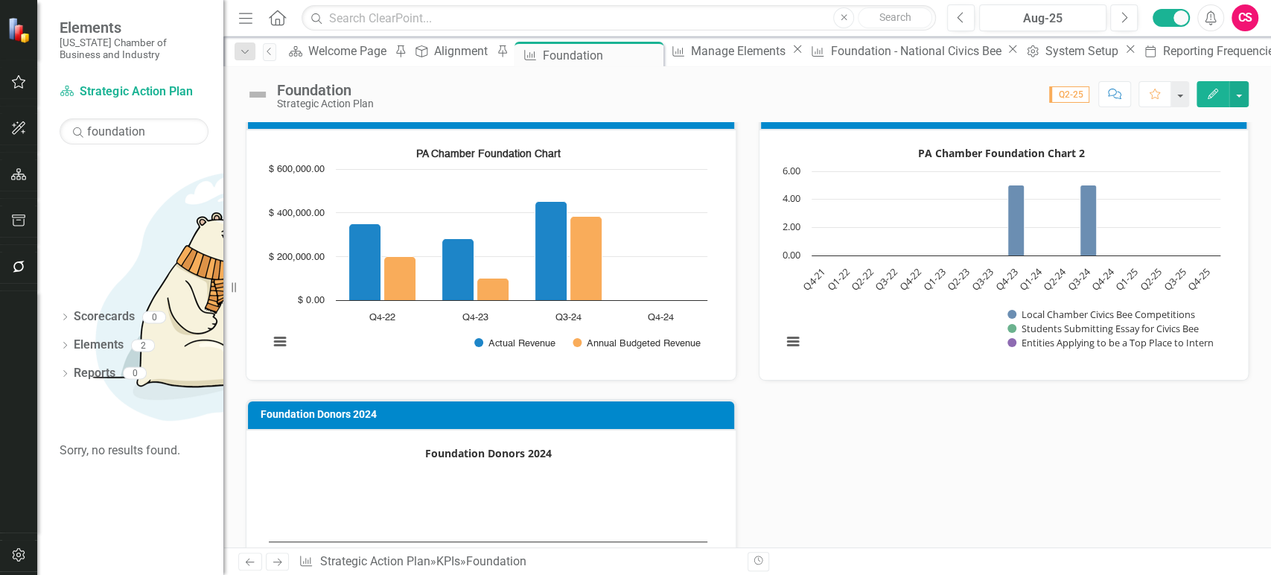
click at [1218, 98] on icon "Edit" at bounding box center [1212, 94] width 13 height 10
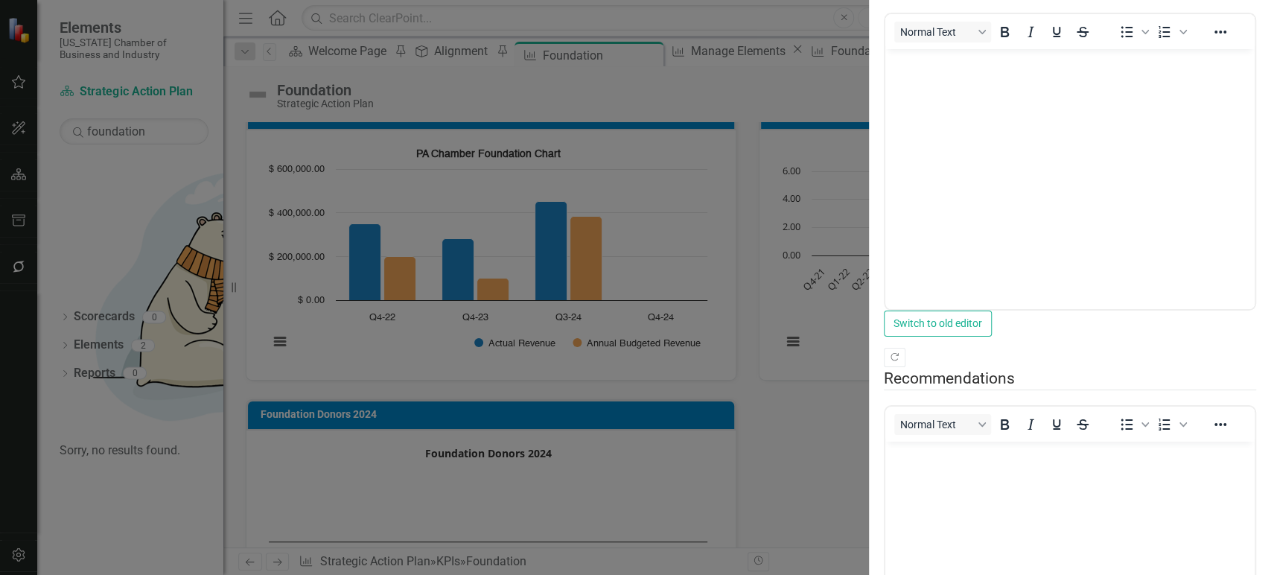
scroll to position [0, 0]
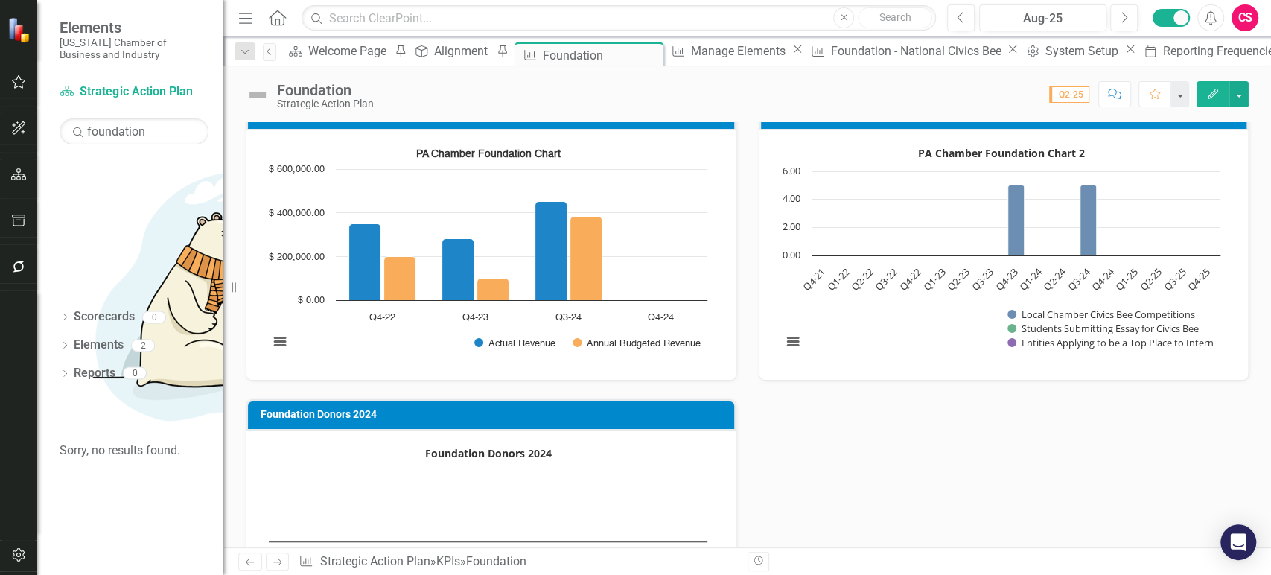
scroll to position [29, 0]
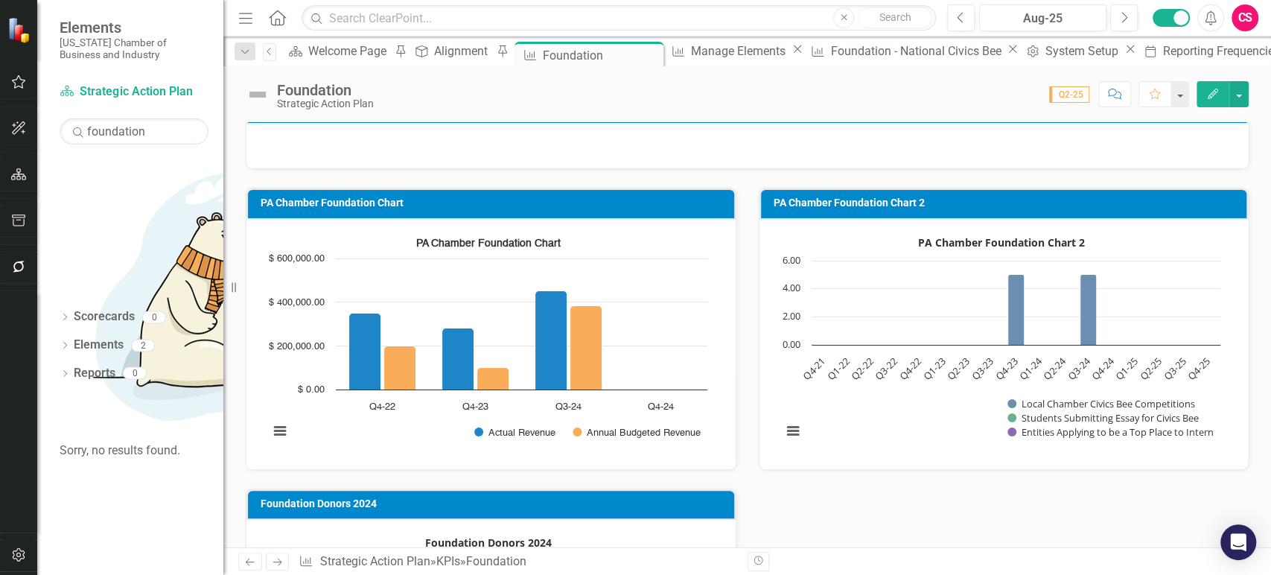
click at [1215, 89] on icon "Edit" at bounding box center [1212, 94] width 13 height 10
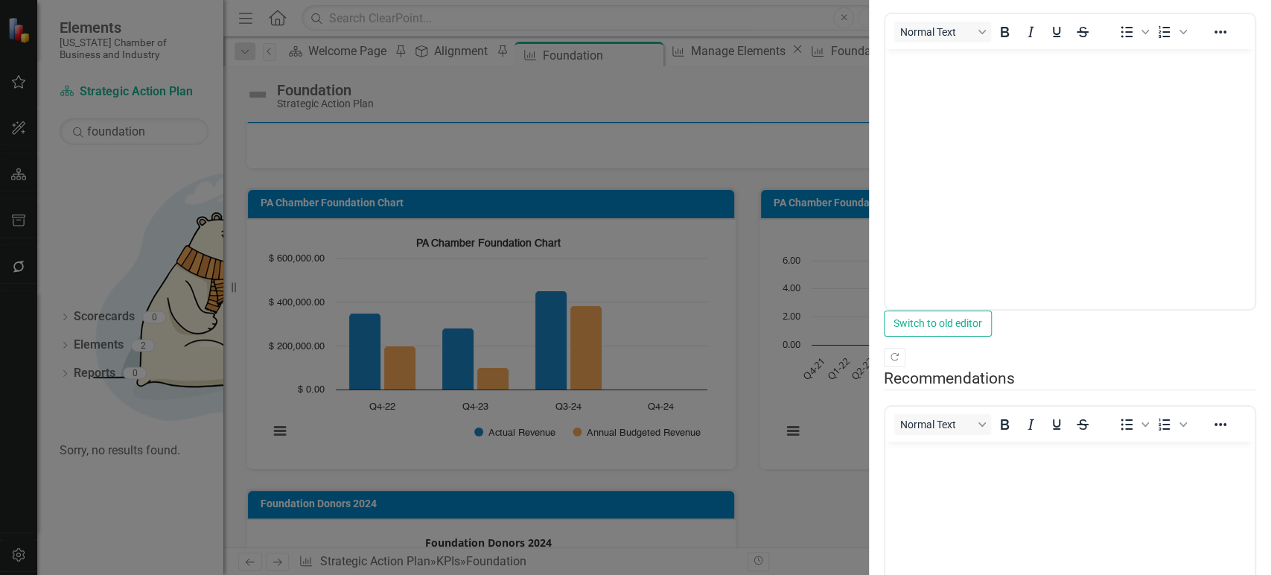
scroll to position [0, 0]
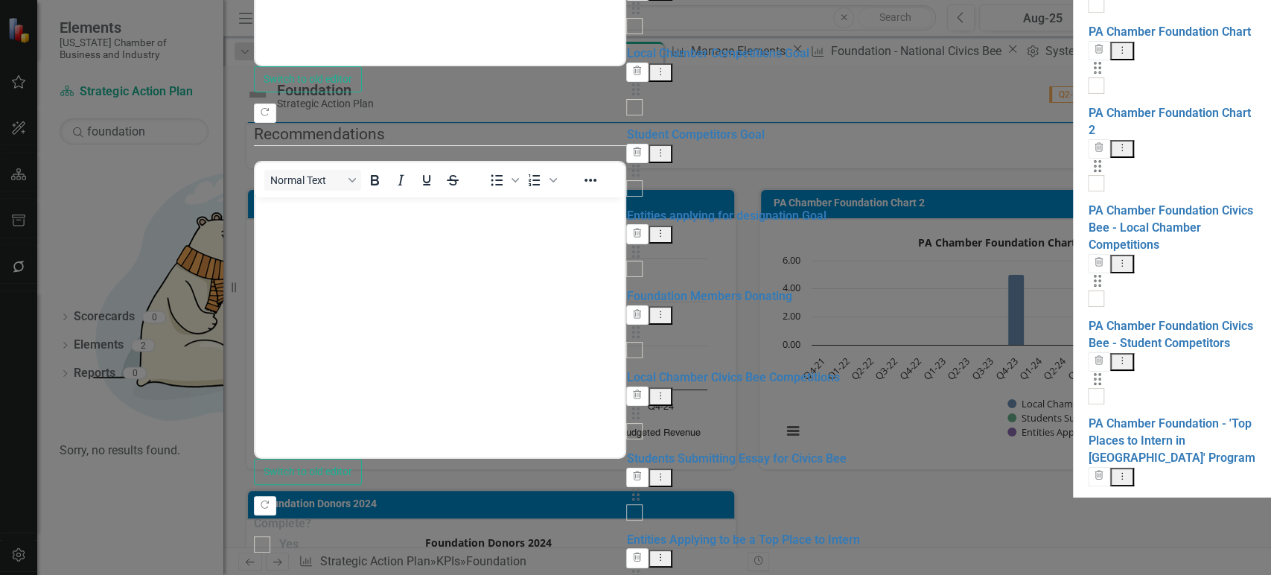
checkbox input "false"
click at [1104, 153] on icon "Trash" at bounding box center [1098, 148] width 11 height 9
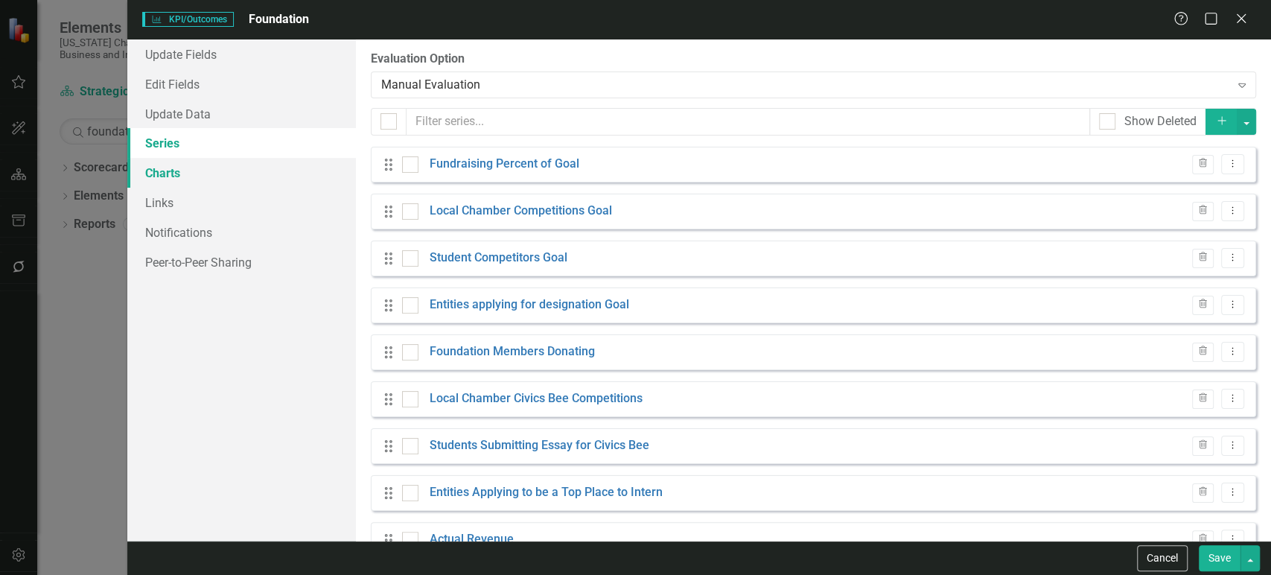
click at [223, 176] on link "Charts" at bounding box center [241, 173] width 229 height 30
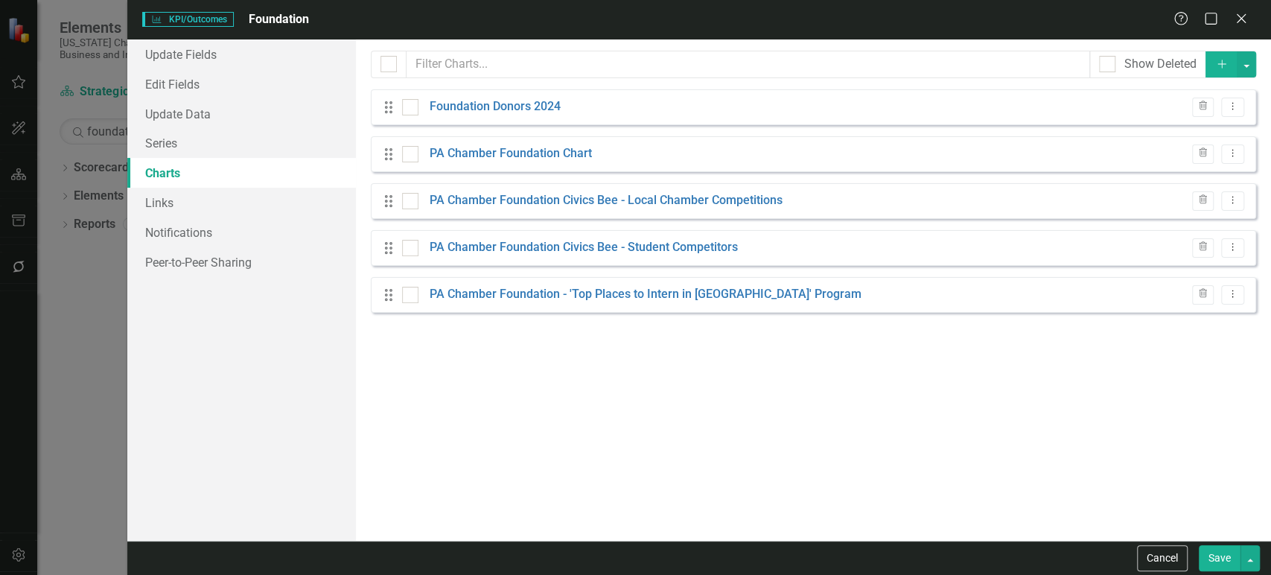
click at [388, 189] on div "Drag PA Chamber Foundation Civics Bee - Local Chamber Competitions Trash Dropdo…" at bounding box center [813, 201] width 885 height 36
click at [399, 200] on div "Drag" at bounding box center [392, 201] width 27 height 15
click at [407, 255] on div at bounding box center [410, 248] width 16 height 16
click at [407, 249] on input "checkbox" at bounding box center [407, 245] width 10 height 10
checkbox input "true"
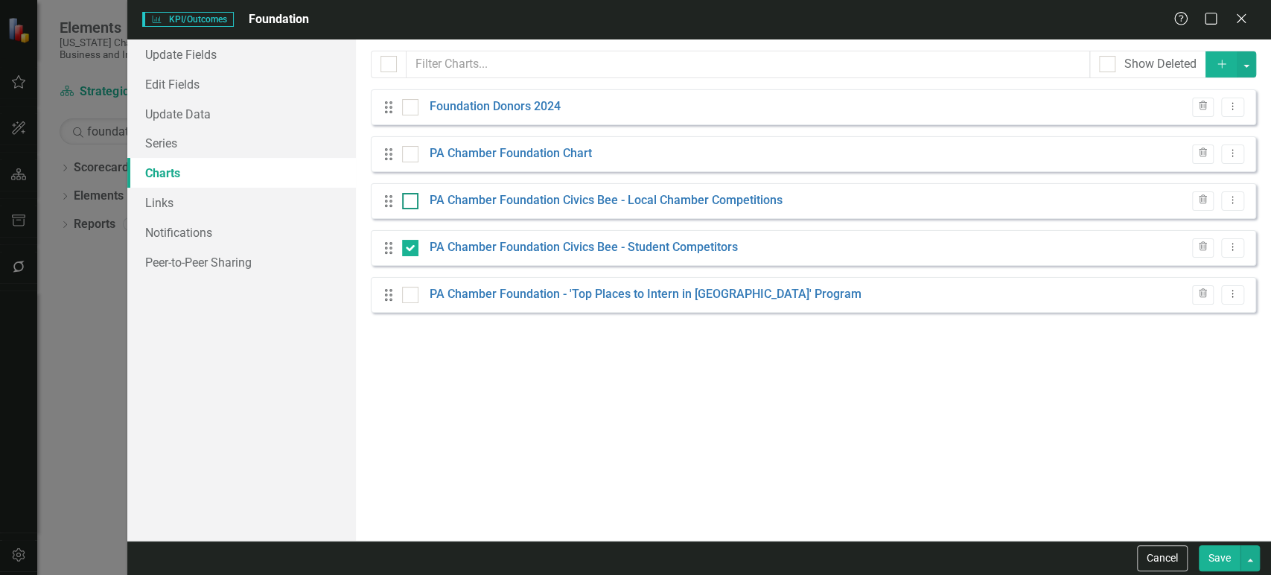
click at [412, 208] on div "Drag PA Chamber Foundation Civics Bee - Local Chamber Competitions Trash Dropdo…" at bounding box center [813, 201] width 885 height 36
drag, startPoint x: 415, startPoint y: 207, endPoint x: 443, endPoint y: 205, distance: 28.3
click at [414, 207] on div at bounding box center [410, 201] width 16 height 16
click at [412, 202] on input "checkbox" at bounding box center [407, 198] width 10 height 10
click at [1249, 66] on button "button" at bounding box center [1245, 64] width 19 height 26
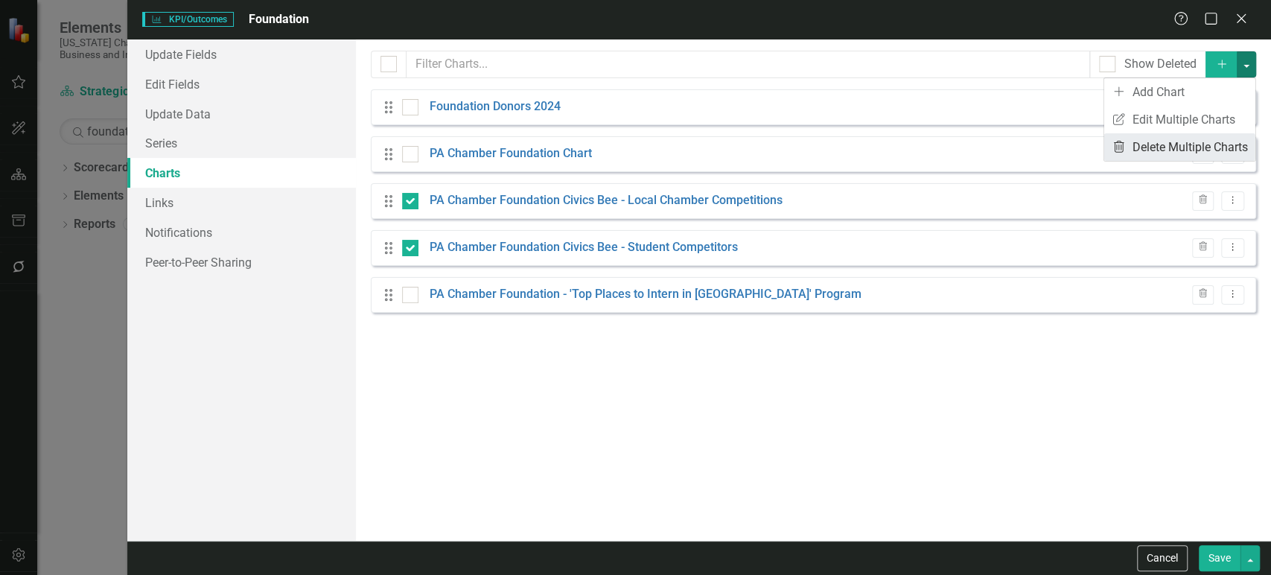
click at [1165, 151] on link "Trash Delete Multiple Charts" at bounding box center [1179, 147] width 151 height 28
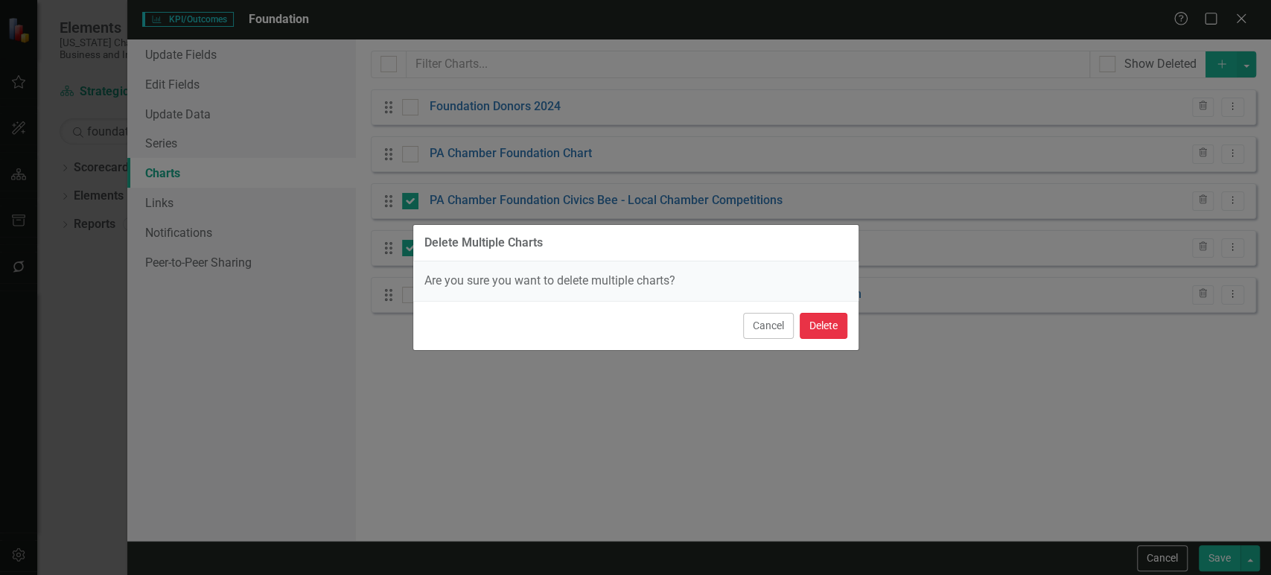
click at [837, 318] on button "Delete" at bounding box center [823, 326] width 48 height 26
checkbox input "false"
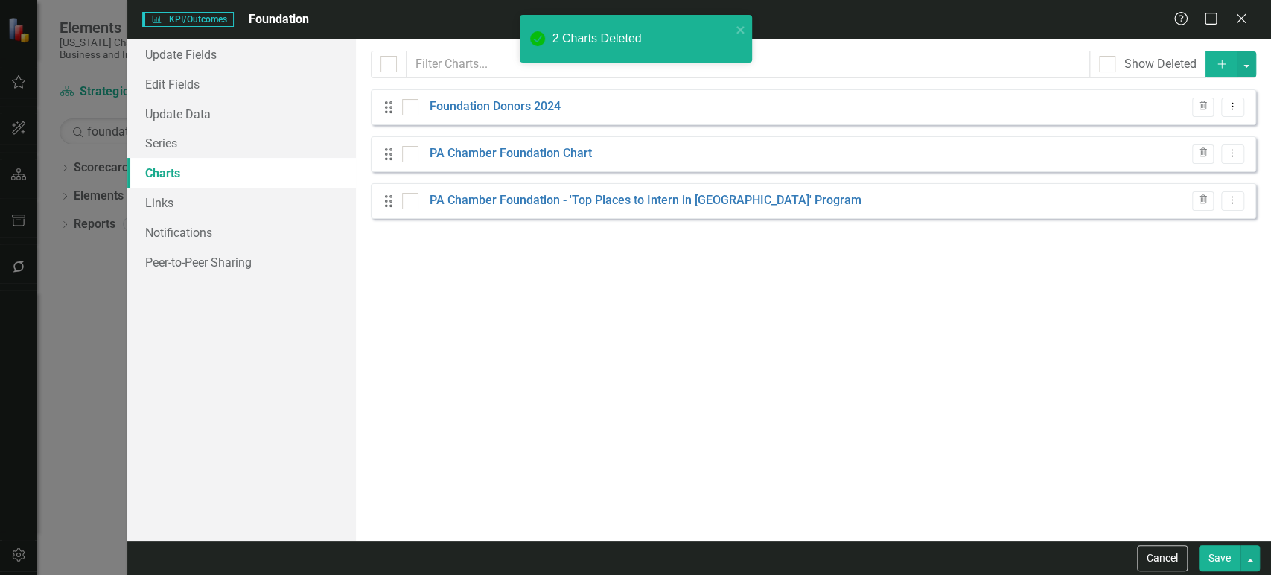
click at [1226, 554] on button "Save" at bounding box center [1219, 558] width 42 height 26
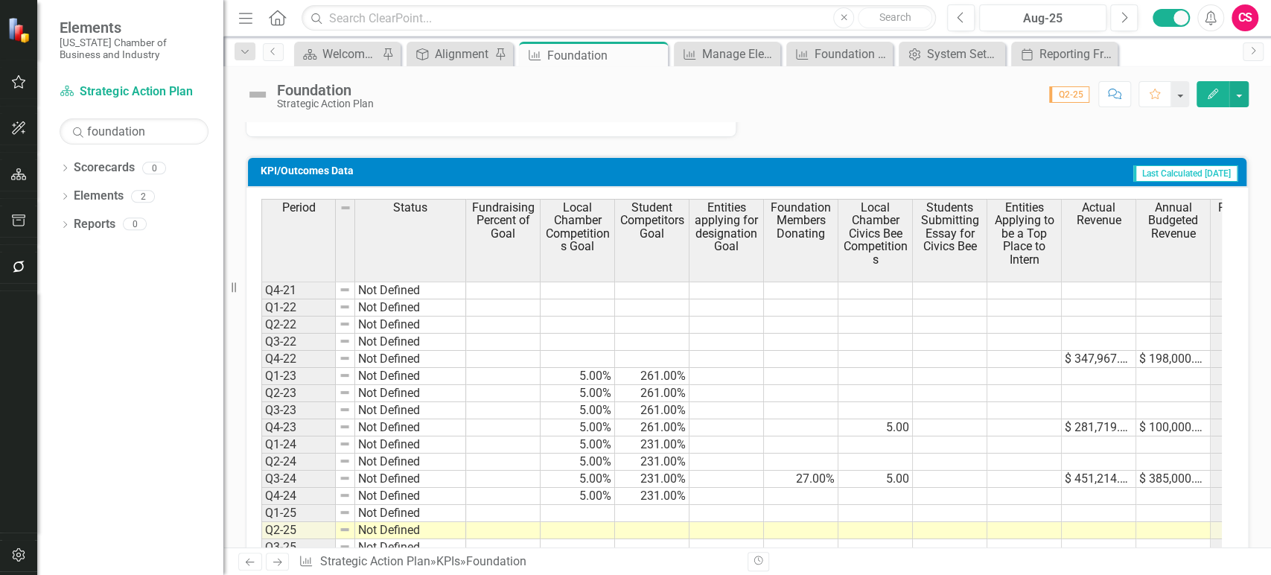
scroll to position [665, 0]
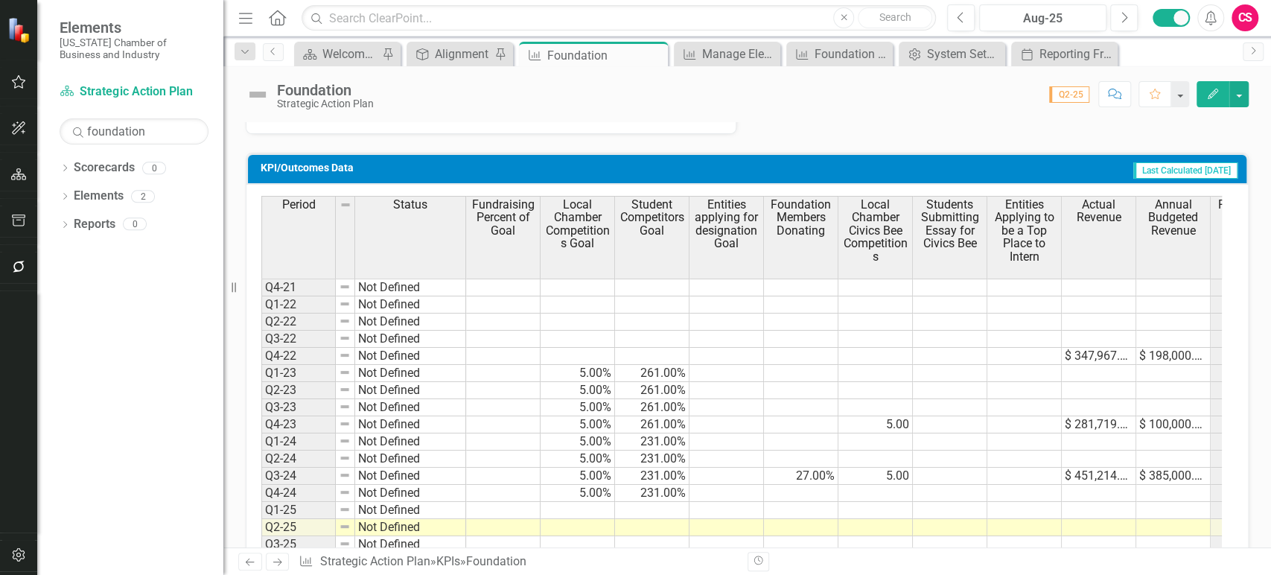
click at [1213, 92] on icon "Edit" at bounding box center [1212, 94] width 13 height 10
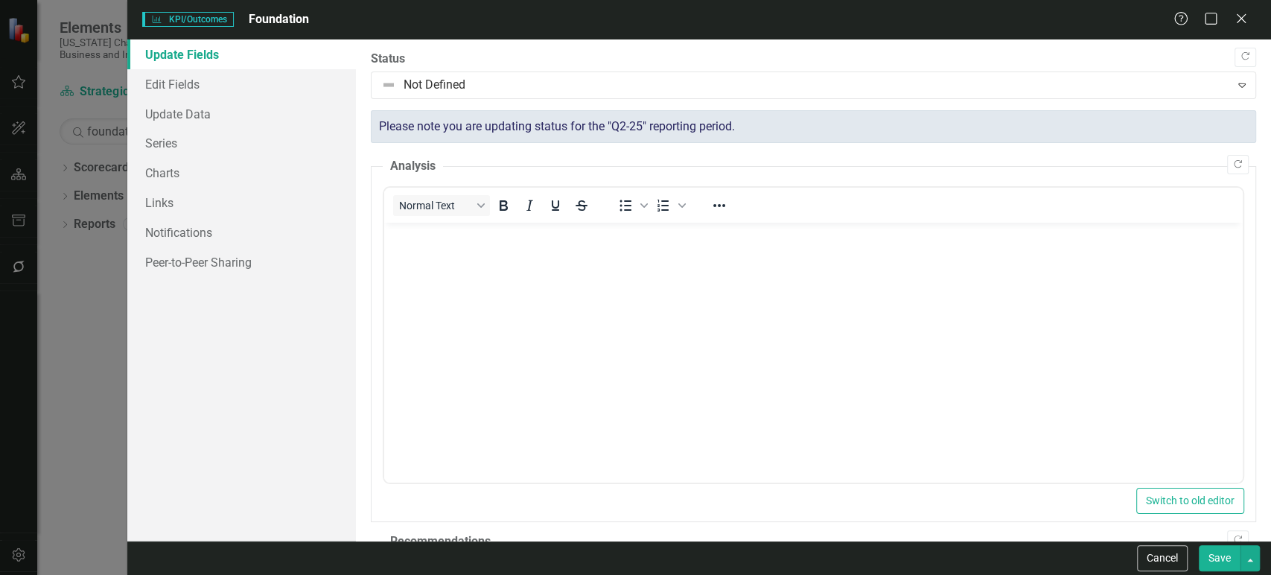
scroll to position [0, 0]
click at [202, 148] on link "Series" at bounding box center [241, 143] width 229 height 30
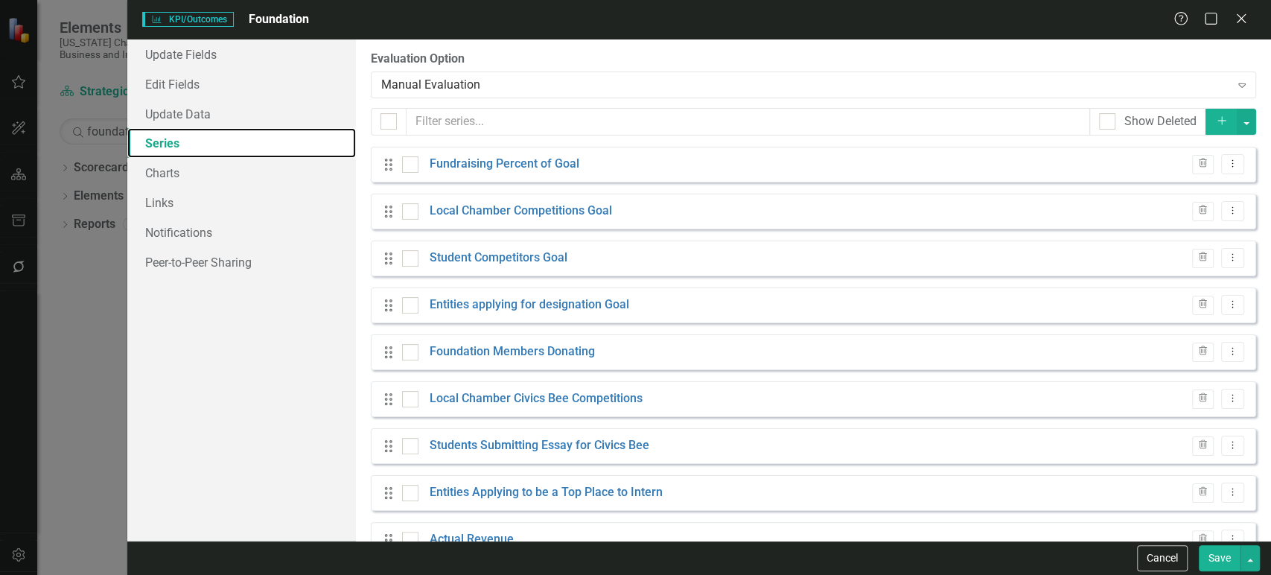
scroll to position [71, 0]
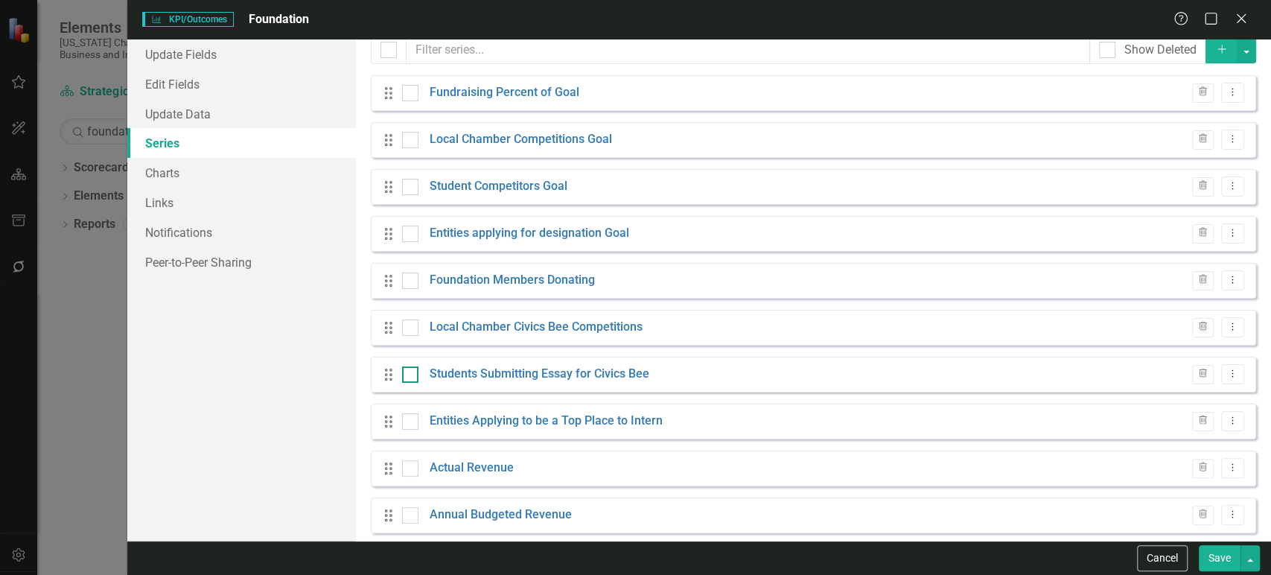
click at [411, 379] on div at bounding box center [410, 374] width 16 height 16
click at [411, 376] on input "checkbox" at bounding box center [407, 371] width 10 height 10
checkbox input "true"
click at [409, 326] on input "checkbox" at bounding box center [407, 324] width 10 height 10
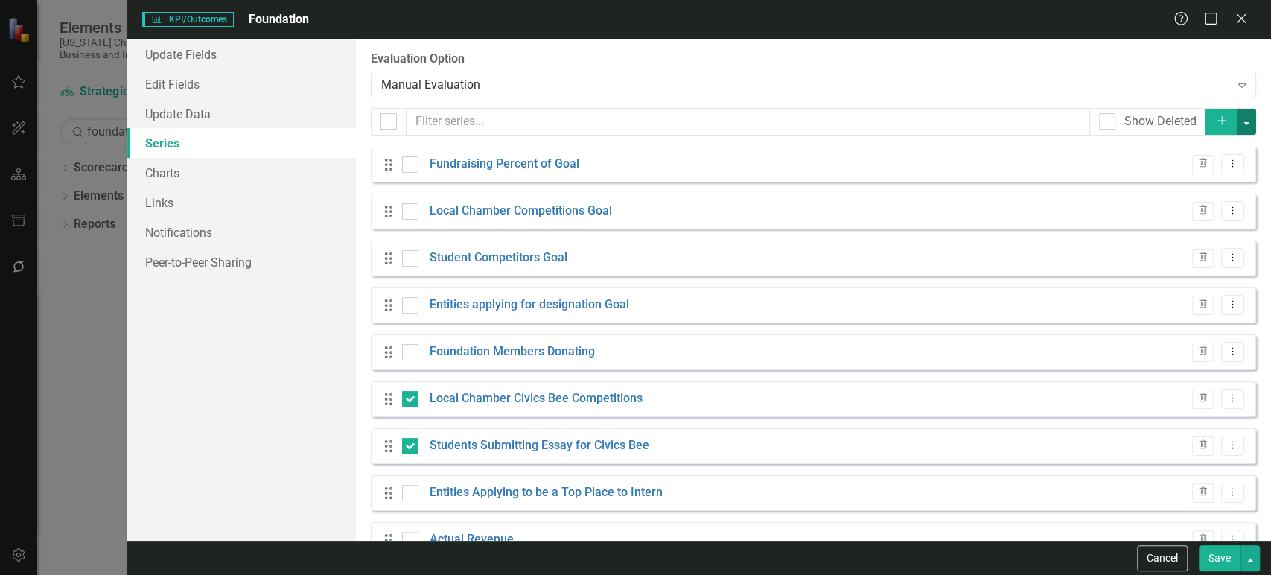
click at [1236, 124] on button "button" at bounding box center [1245, 122] width 19 height 26
click at [1155, 240] on link "Trash Delete Multiple" at bounding box center [1185, 231] width 118 height 28
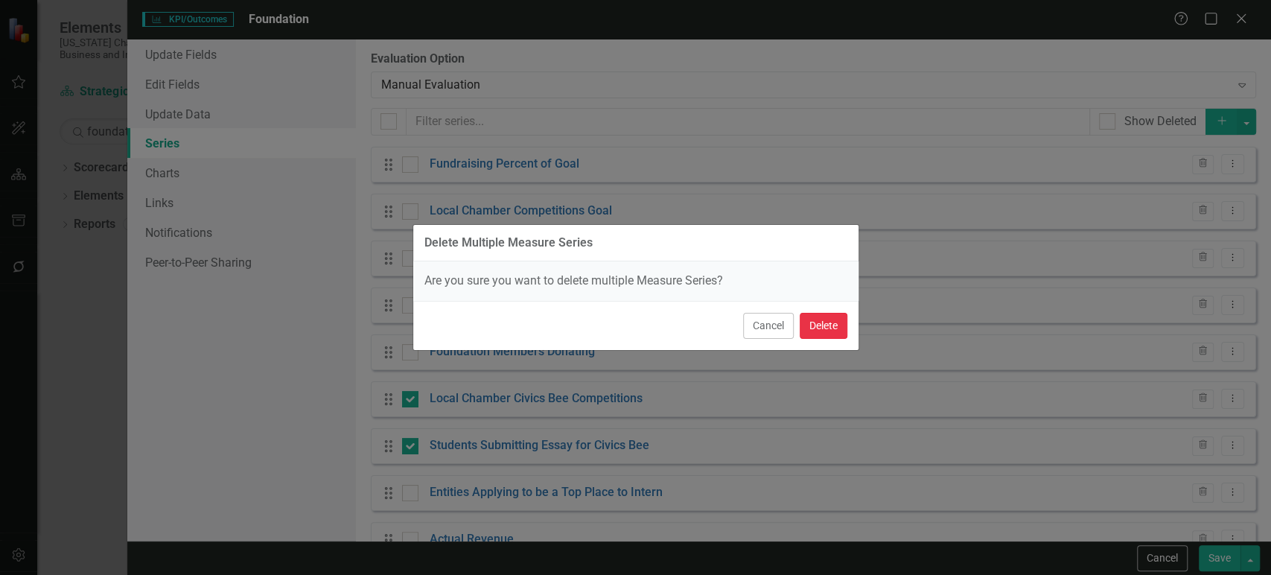
click at [825, 325] on button "Delete" at bounding box center [823, 326] width 48 height 26
checkbox input "false"
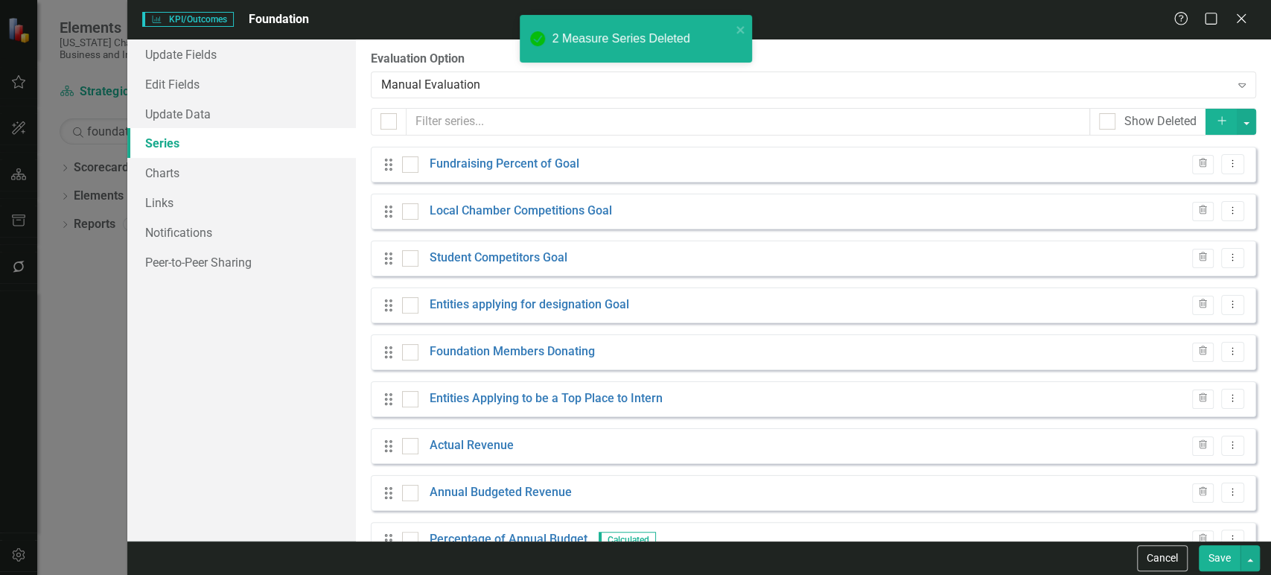
click at [1215, 559] on button "Save" at bounding box center [1219, 558] width 42 height 26
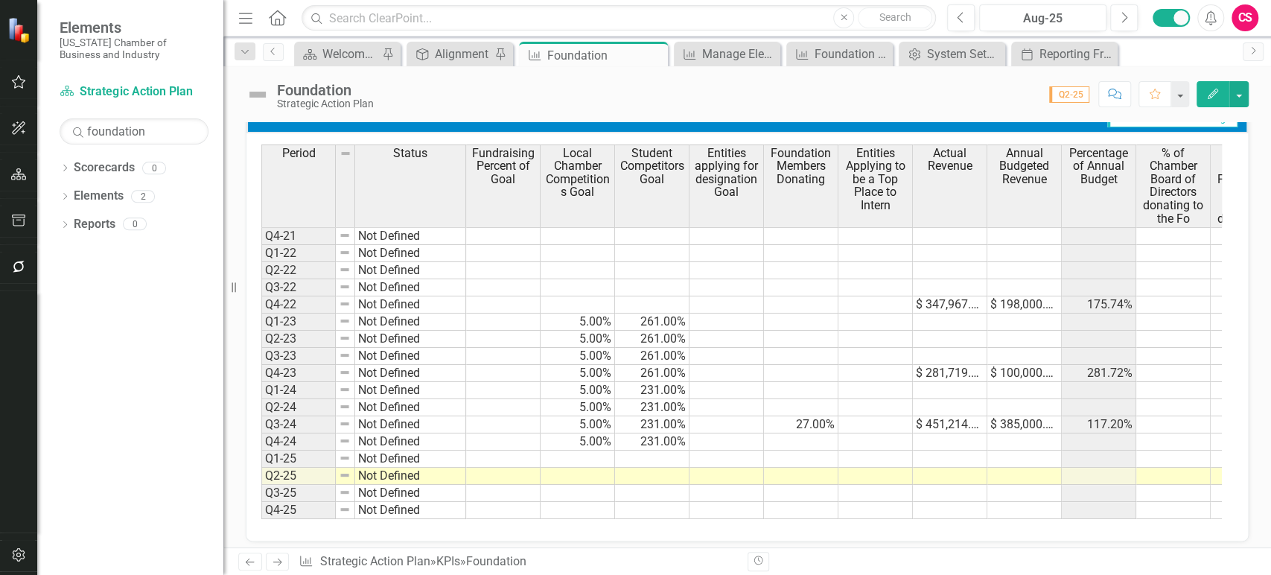
scroll to position [657, 0]
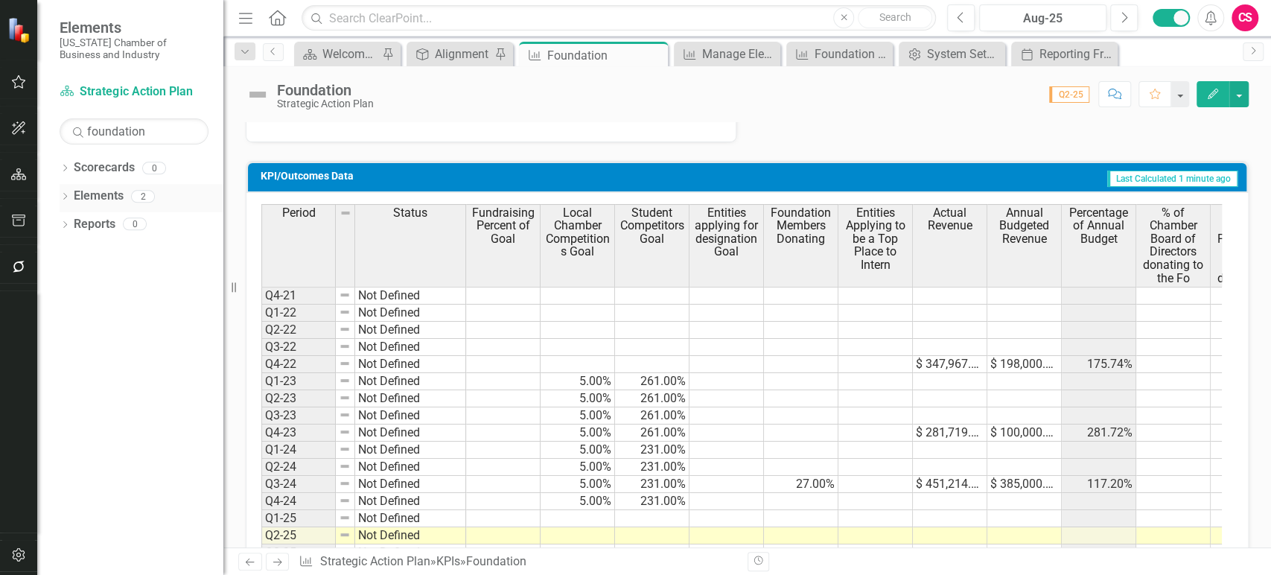
click at [101, 195] on link "Elements" at bounding box center [99, 196] width 50 height 17
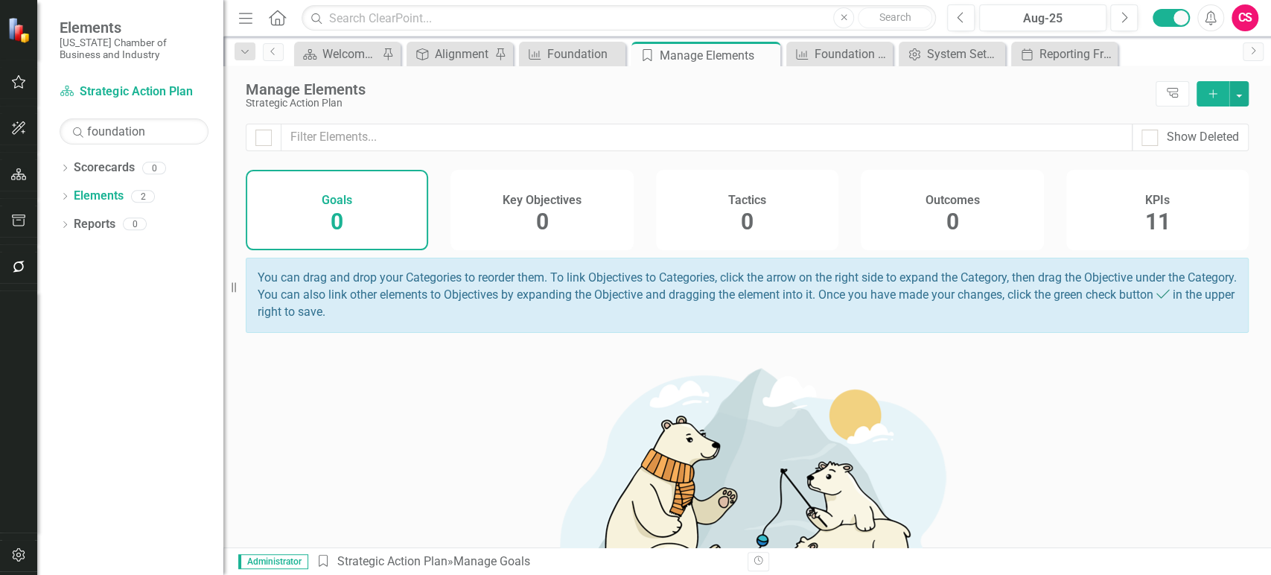
click at [1144, 209] on span "11" at bounding box center [1156, 221] width 25 height 26
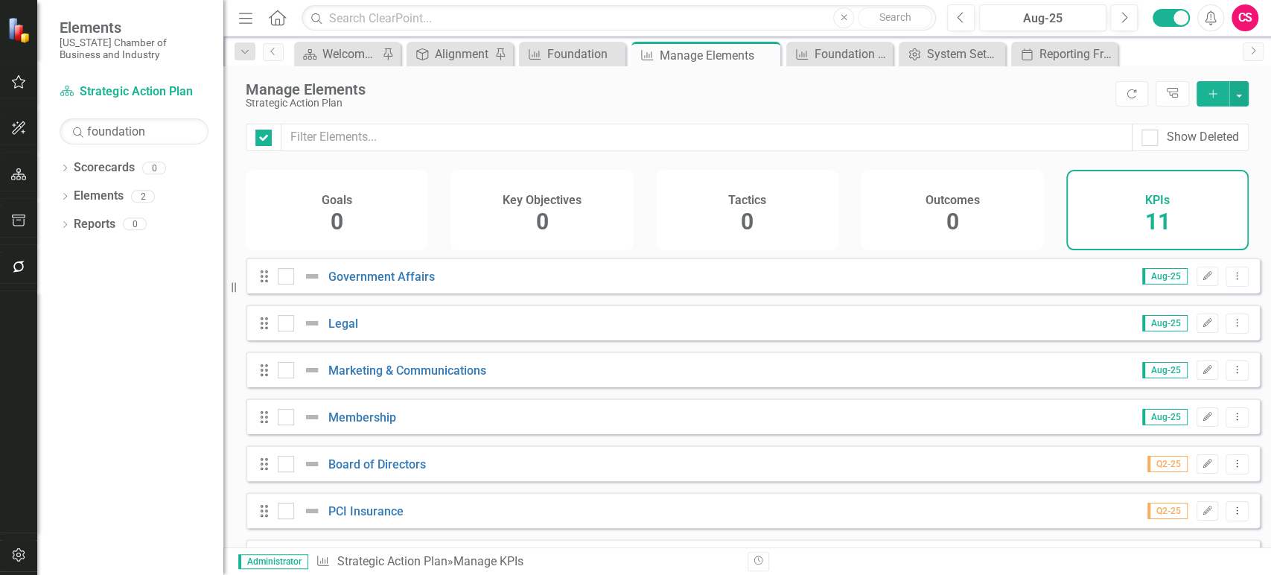
checkbox input "false"
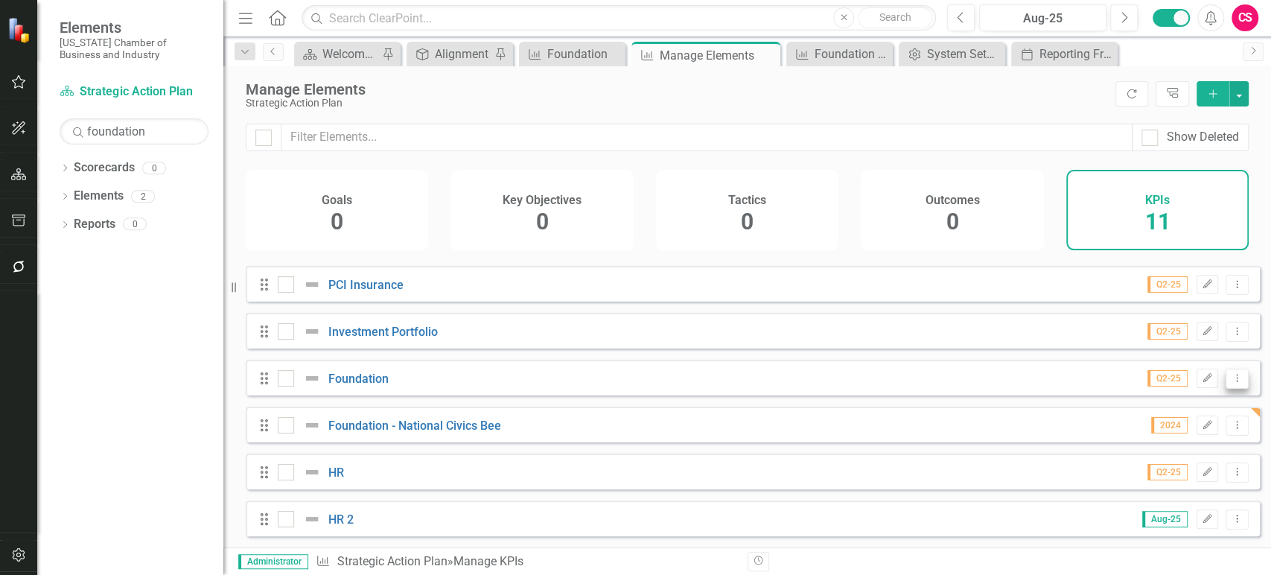
click at [1233, 377] on button "Dropdown Menu" at bounding box center [1236, 378] width 23 height 20
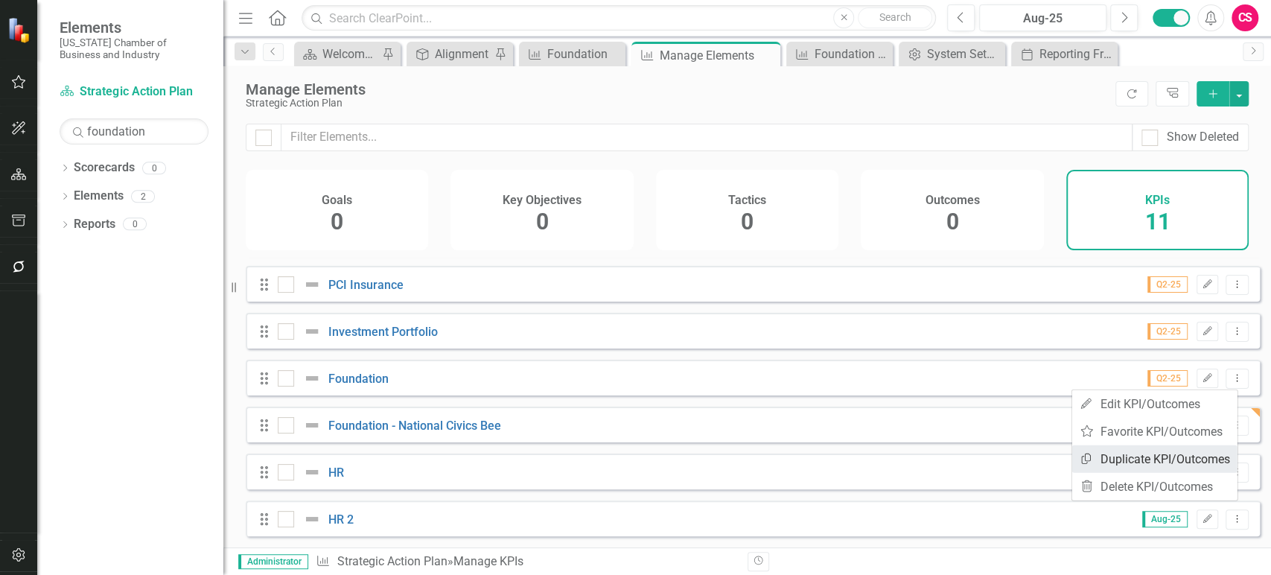
click at [1136, 459] on link "Copy Duplicate KPI/Outcomes" at bounding box center [1154, 459] width 165 height 28
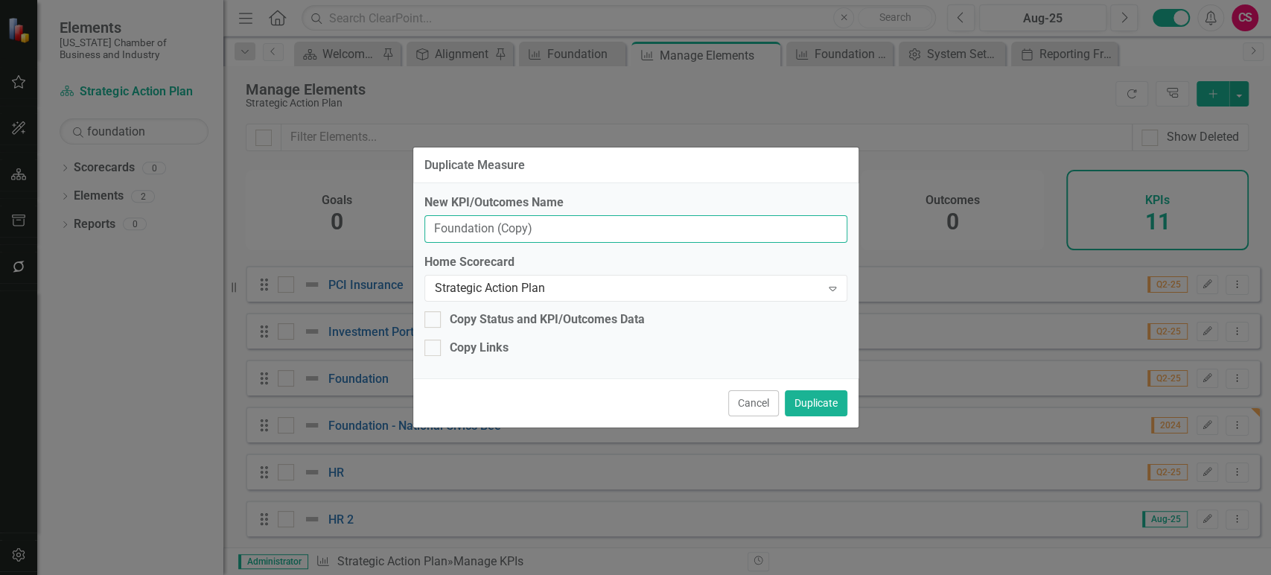
drag, startPoint x: 494, startPoint y: 222, endPoint x: 719, endPoint y: 216, distance: 225.6
click at [719, 216] on input "Foundation (Copy)" at bounding box center [635, 229] width 423 height 28
type input "Foundation - Greatest Place to Intern in [GEOGRAPHIC_DATA]"
click at [828, 399] on button "Duplicate" at bounding box center [816, 403] width 63 height 26
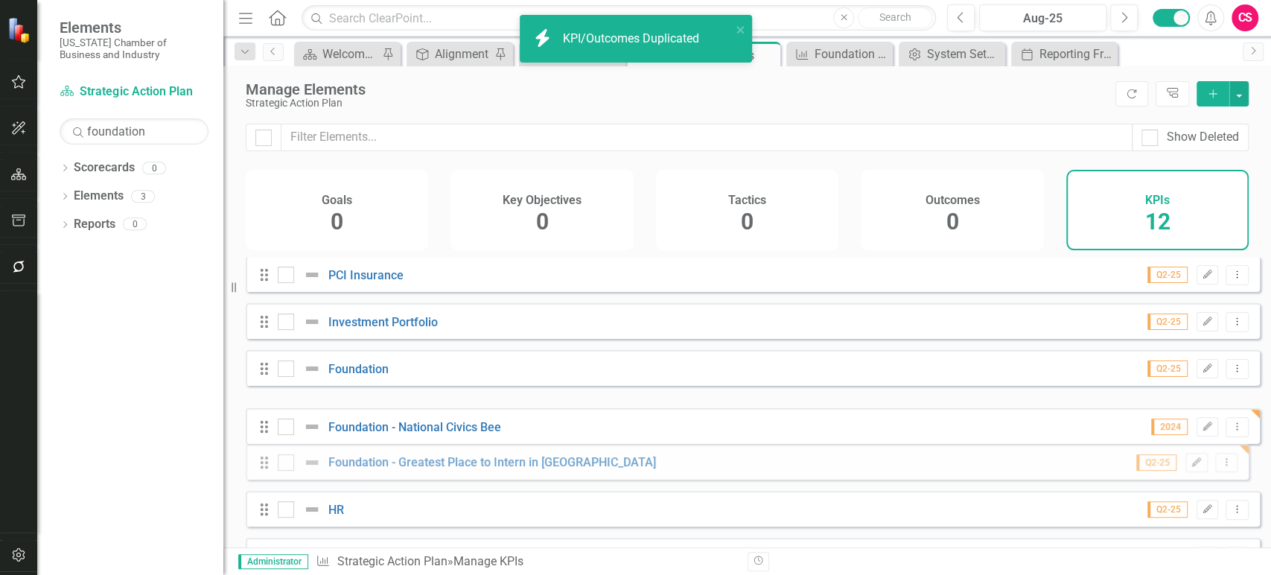
drag, startPoint x: 264, startPoint y: 427, endPoint x: 265, endPoint y: 464, distance: 36.5
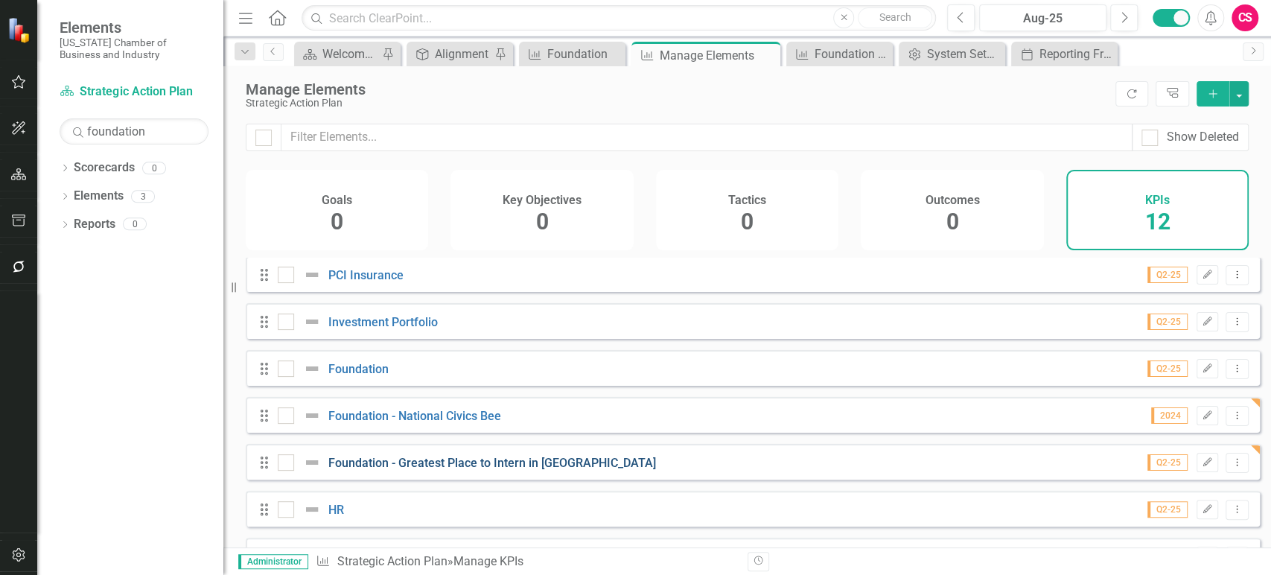
click at [475, 470] on link "Foundation - Greatest Place to Intern in [GEOGRAPHIC_DATA]" at bounding box center [492, 463] width 328 height 14
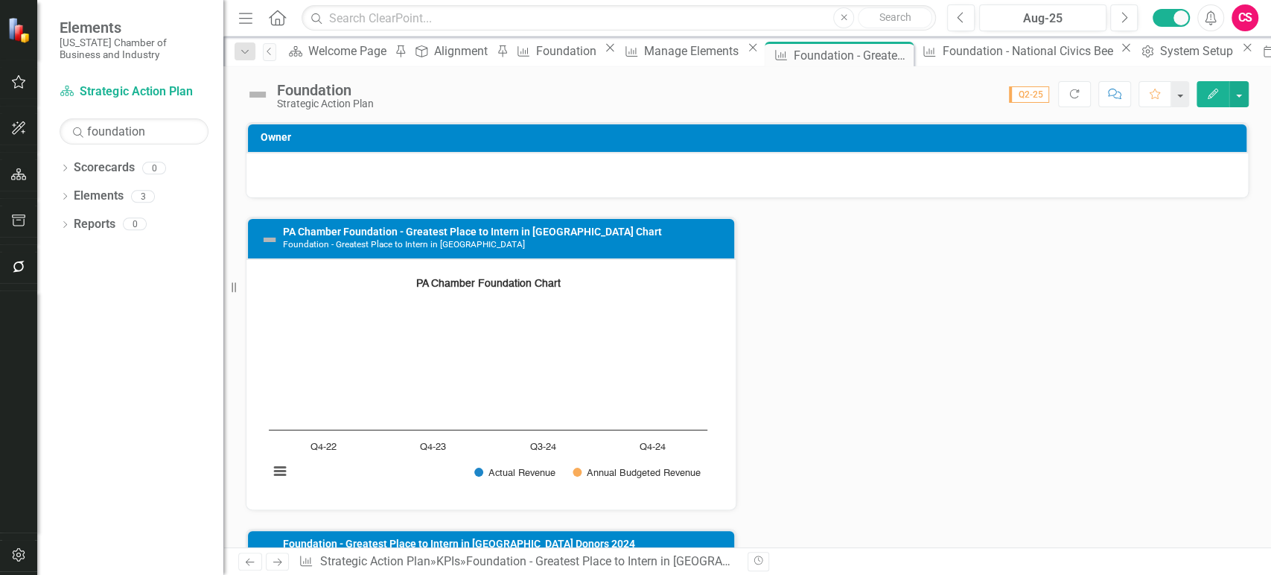
click at [1213, 97] on icon "Edit" at bounding box center [1212, 94] width 13 height 10
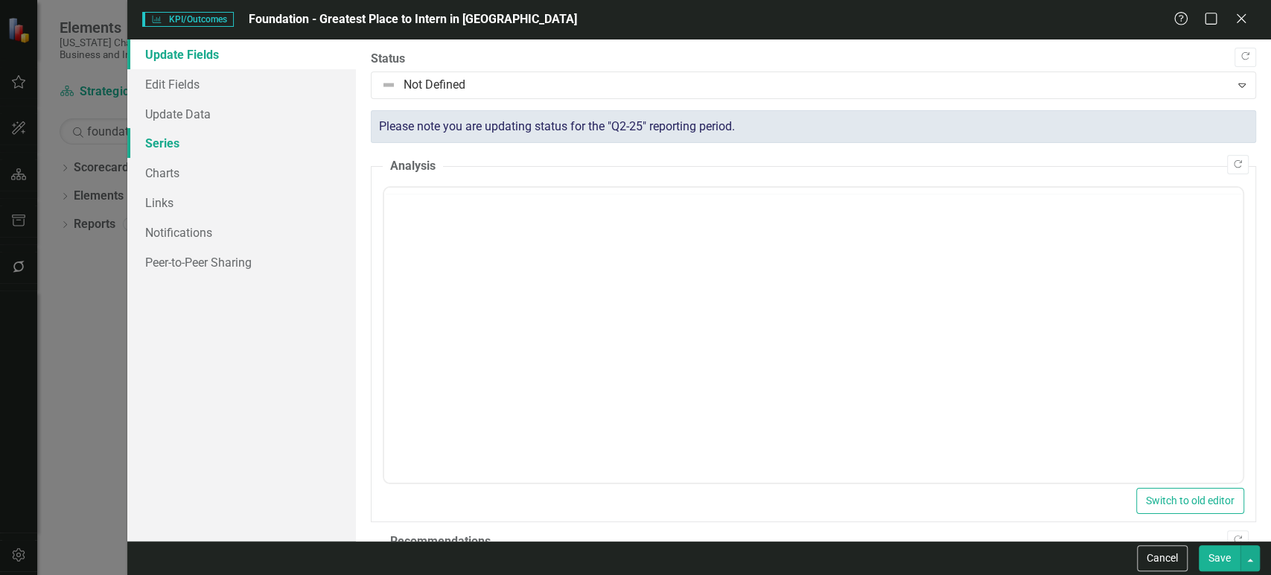
click at [249, 154] on link "Series" at bounding box center [241, 143] width 229 height 30
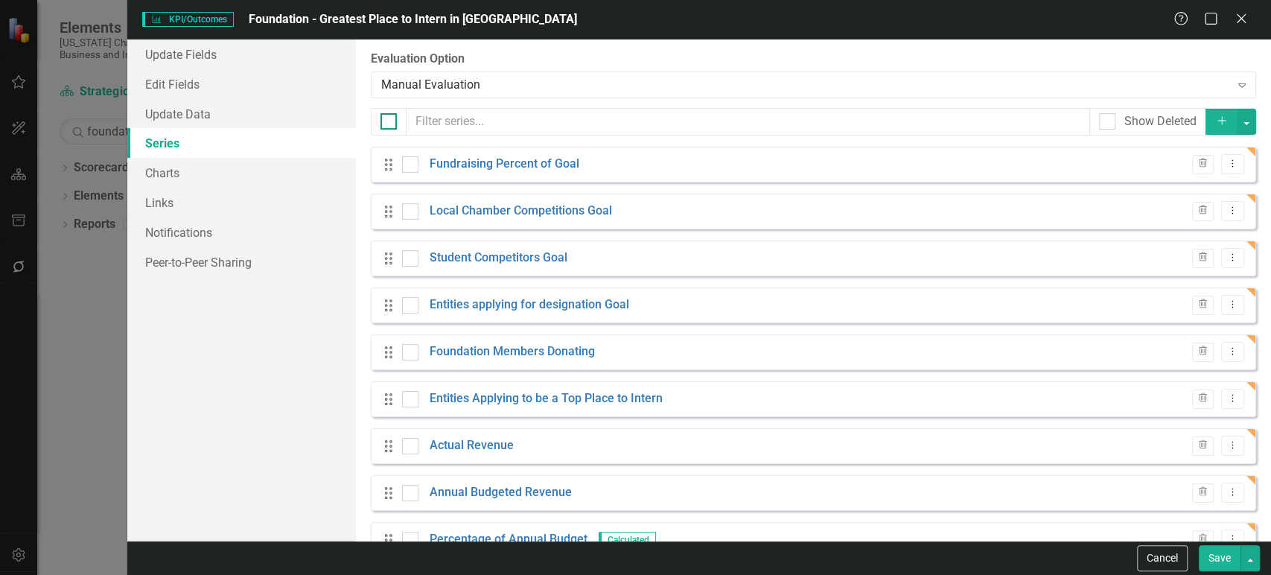
click at [393, 124] on div at bounding box center [388, 121] width 16 height 16
click at [390, 123] on input "checkbox" at bounding box center [385, 118] width 10 height 10
checkbox input "true"
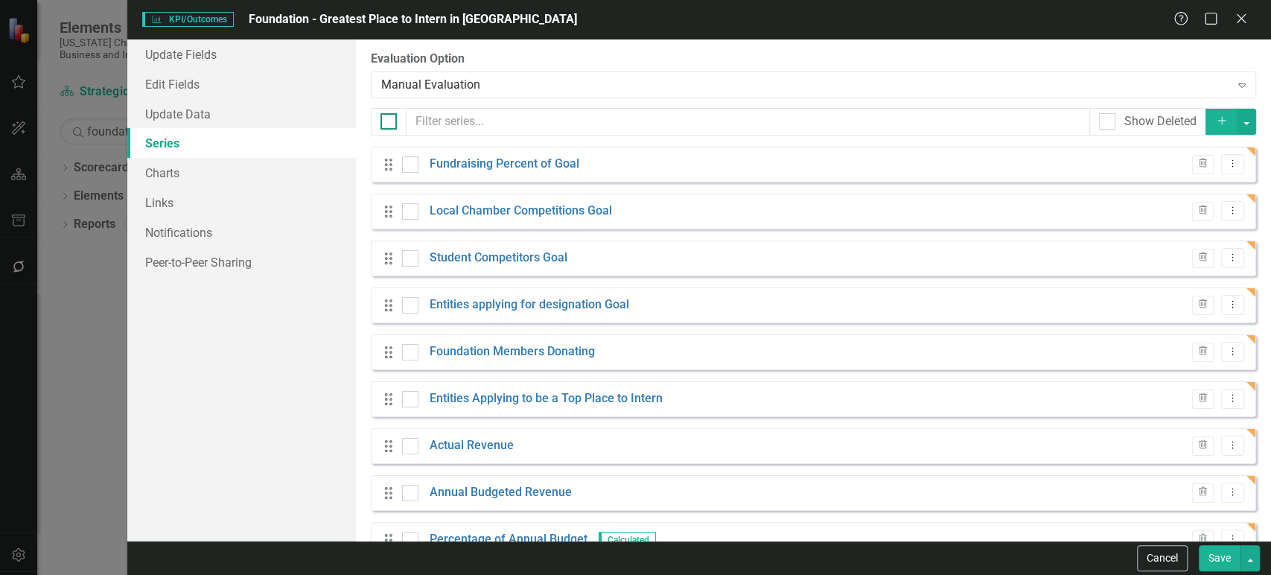
checkbox input "true"
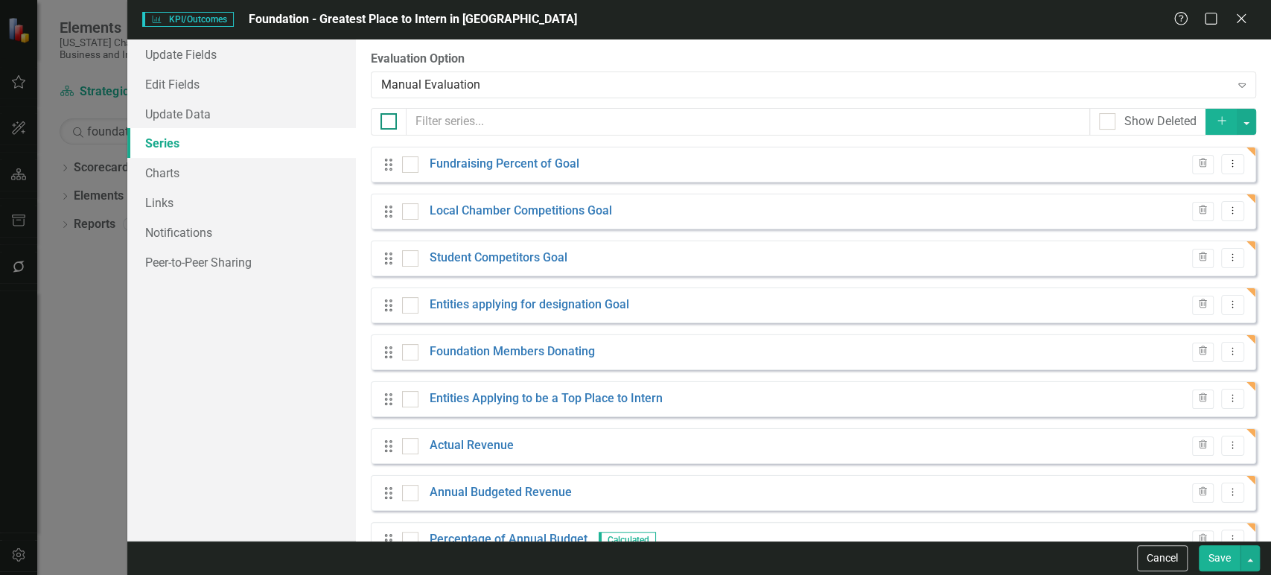
checkbox input "true"
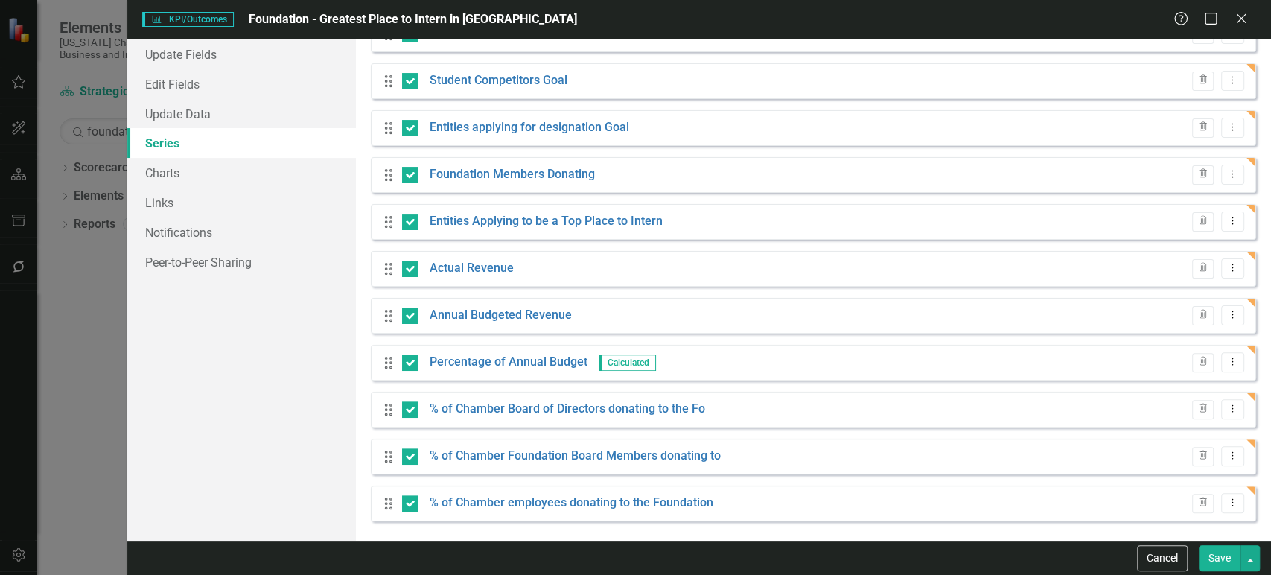
scroll to position [106, 0]
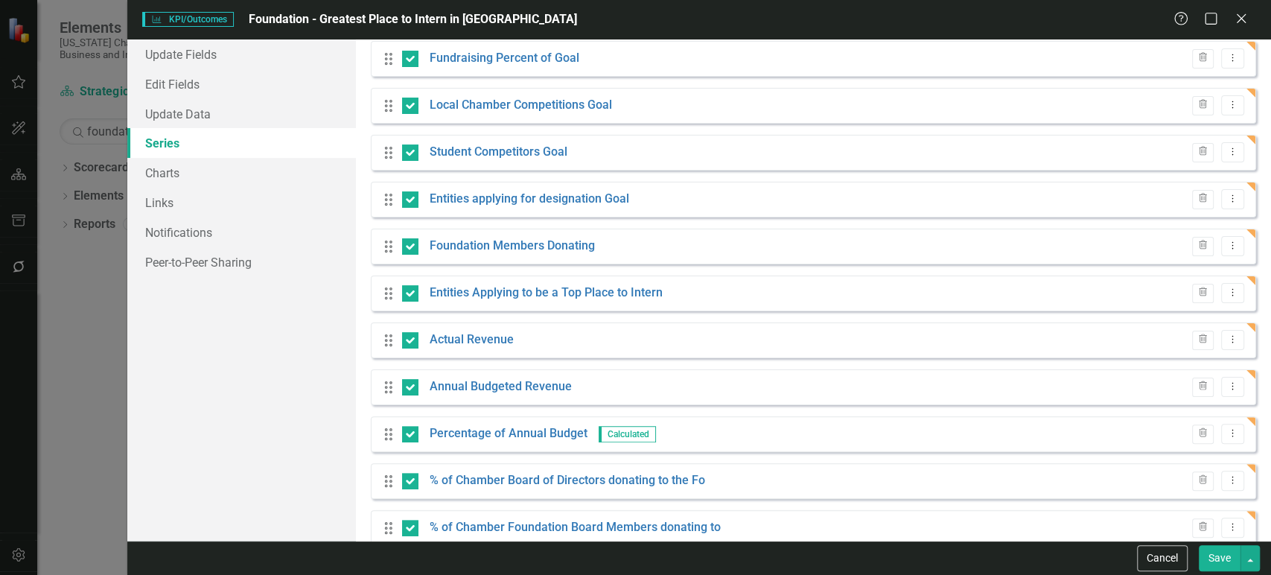
click at [399, 290] on div "Drag" at bounding box center [392, 293] width 27 height 15
click at [409, 293] on input "checkbox" at bounding box center [407, 290] width 10 height 10
checkbox input "false"
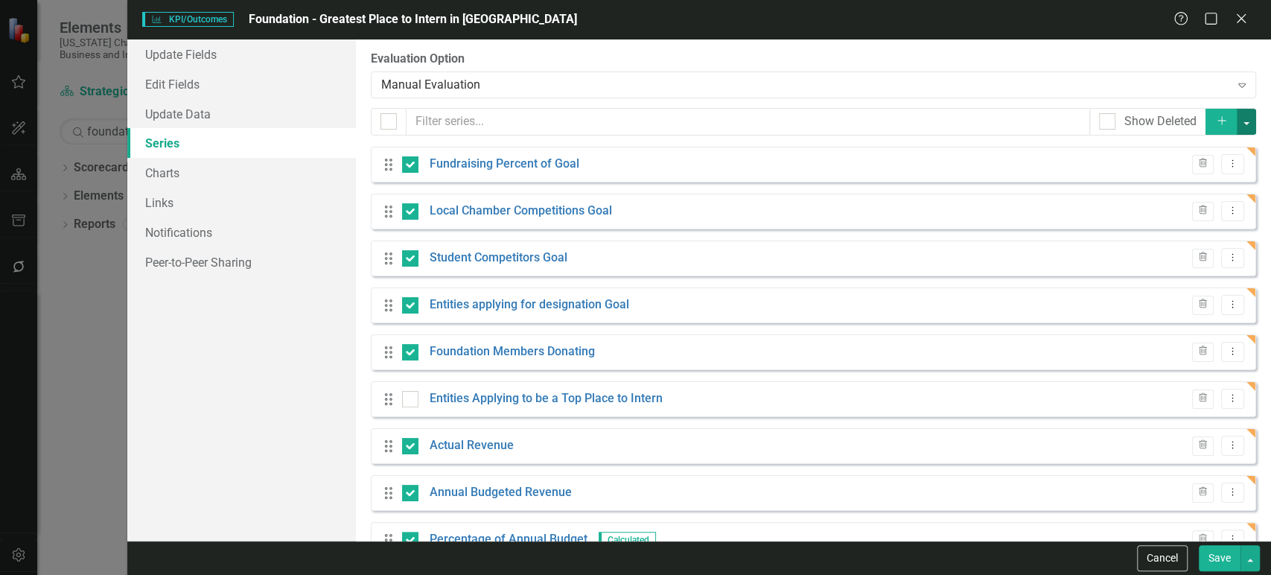
click at [1236, 118] on button "button" at bounding box center [1245, 122] width 19 height 26
click at [1172, 230] on link "Trash Delete Multiple" at bounding box center [1185, 231] width 118 height 28
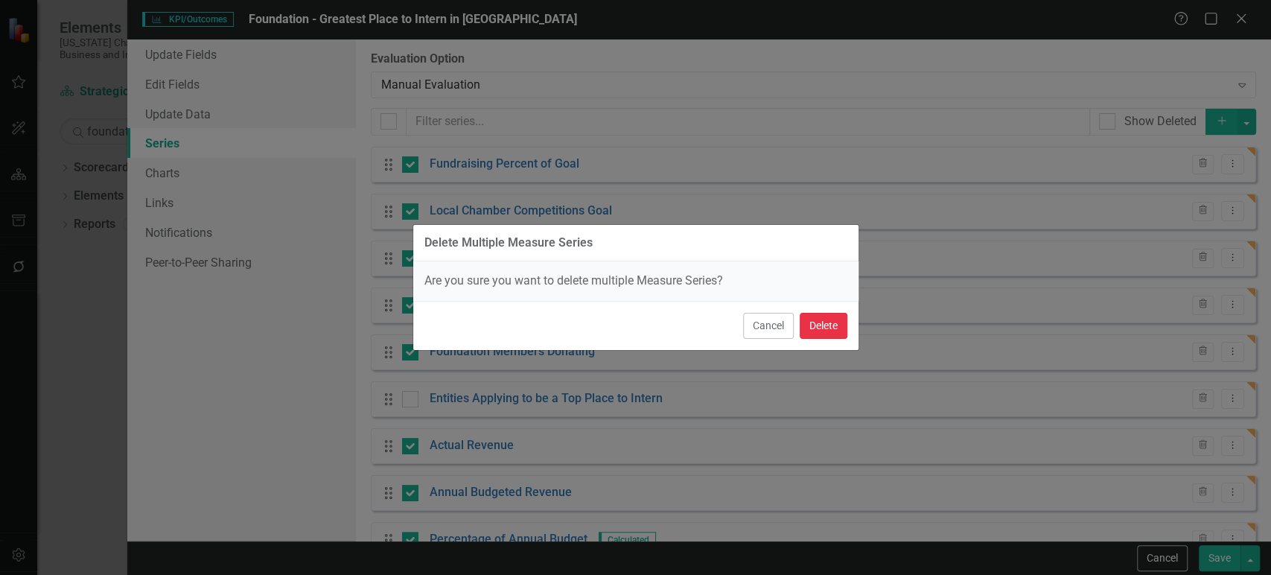
click at [822, 330] on button "Delete" at bounding box center [823, 326] width 48 height 26
checkbox input "false"
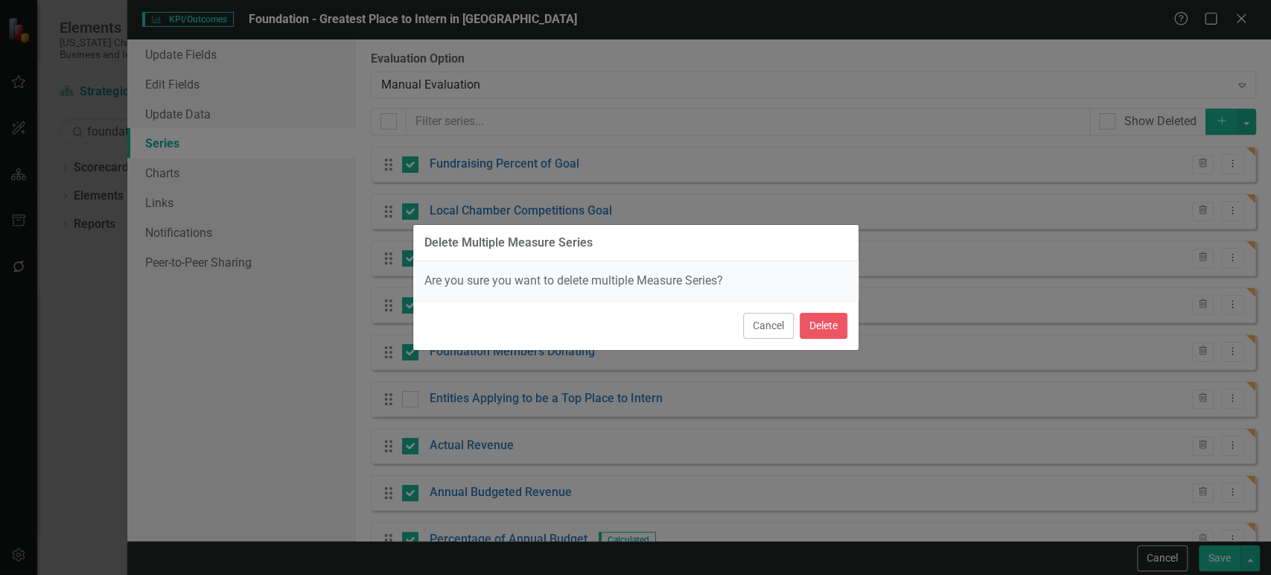
checkbox input "false"
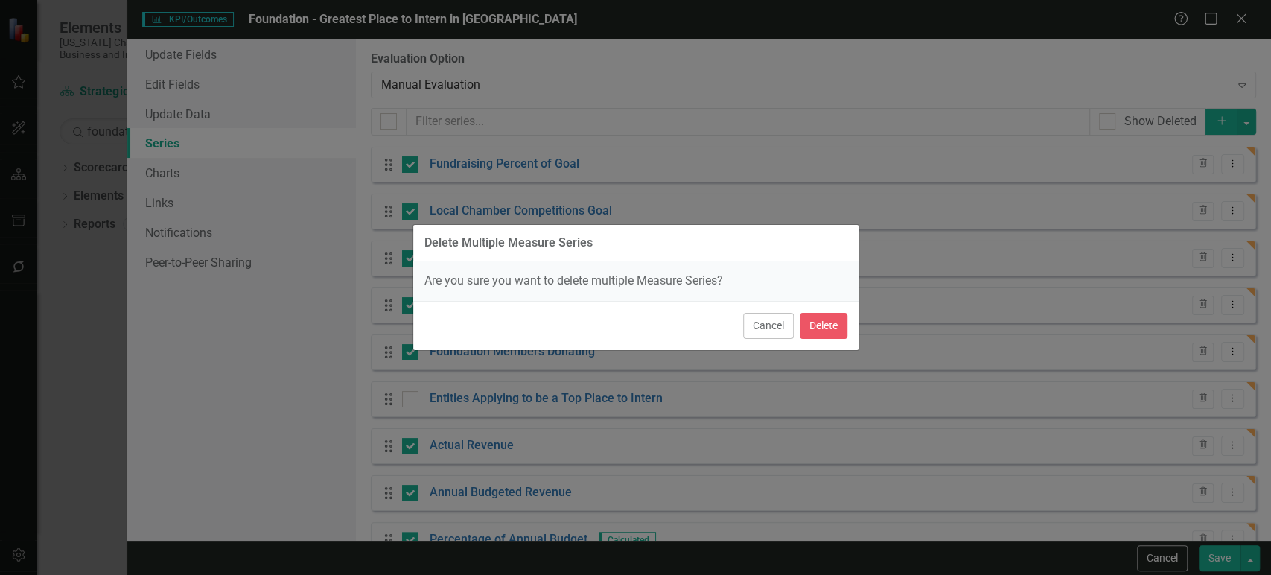
checkbox input "false"
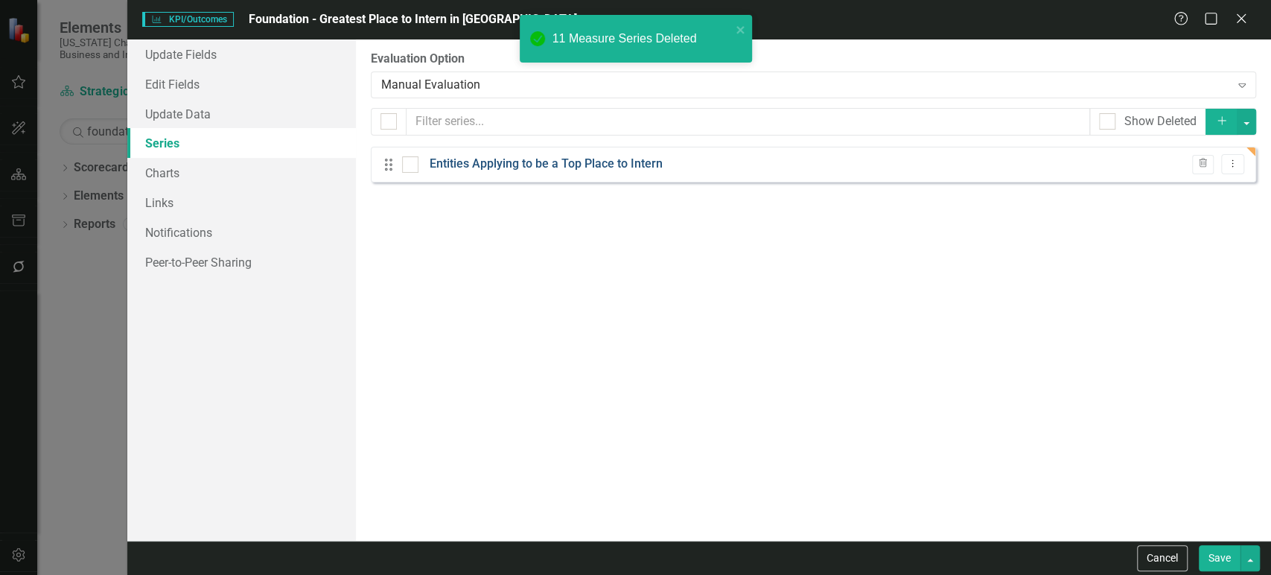
click at [604, 162] on link "Entities Applying to be a Top Place to Intern" at bounding box center [546, 164] width 233 height 17
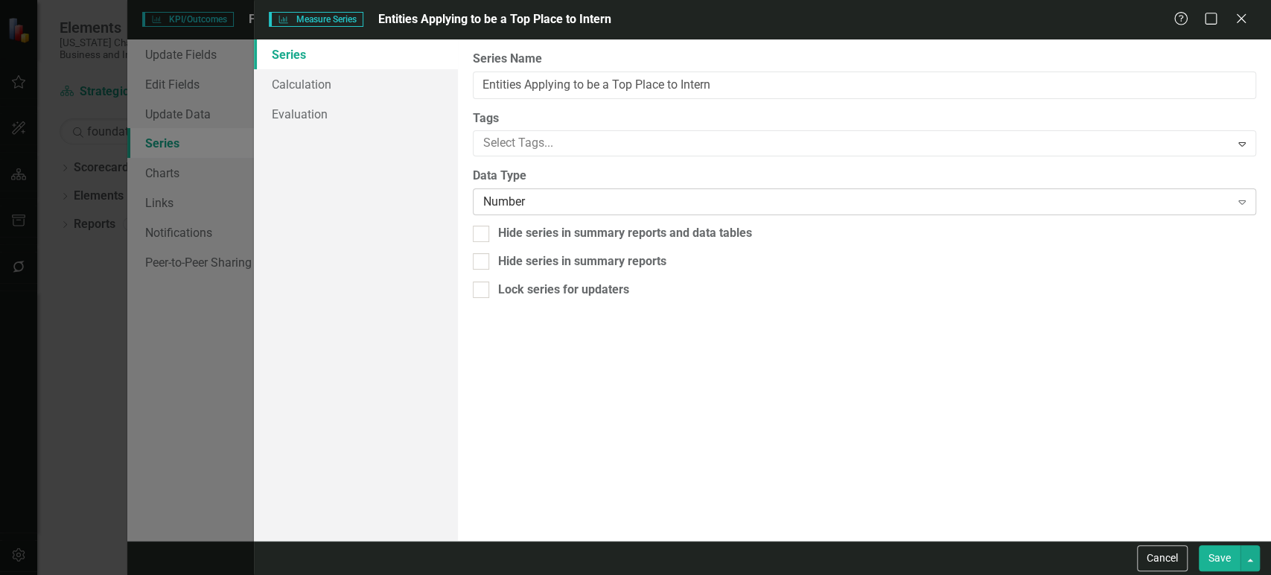
click at [525, 195] on div "Number" at bounding box center [856, 202] width 747 height 17
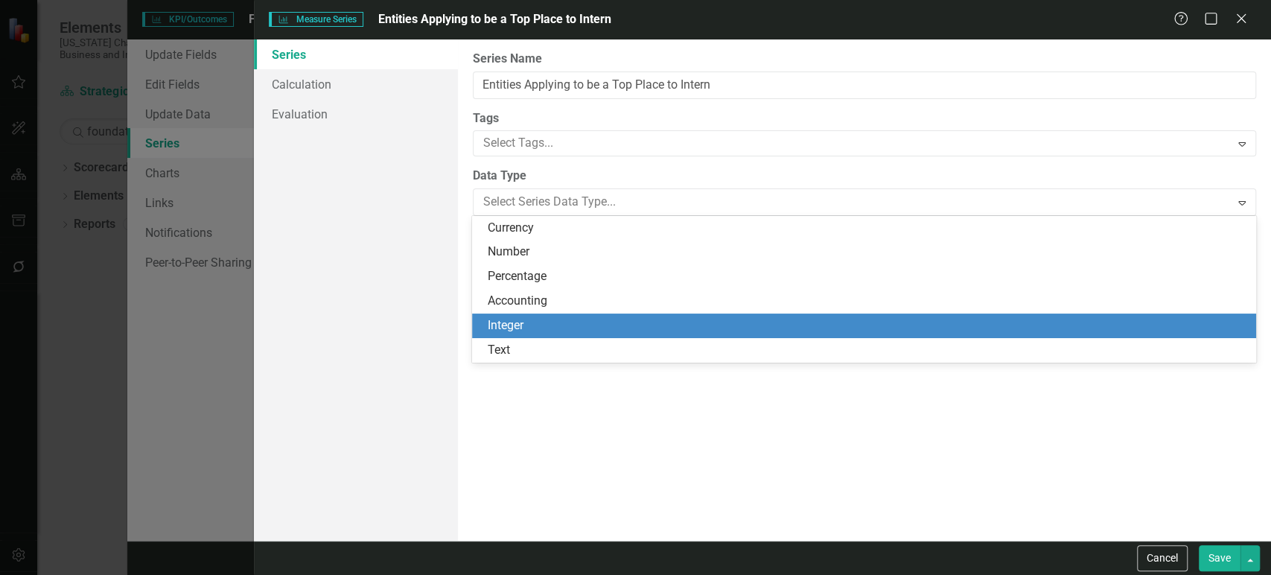
click at [536, 320] on div "Integer" at bounding box center [866, 325] width 759 height 17
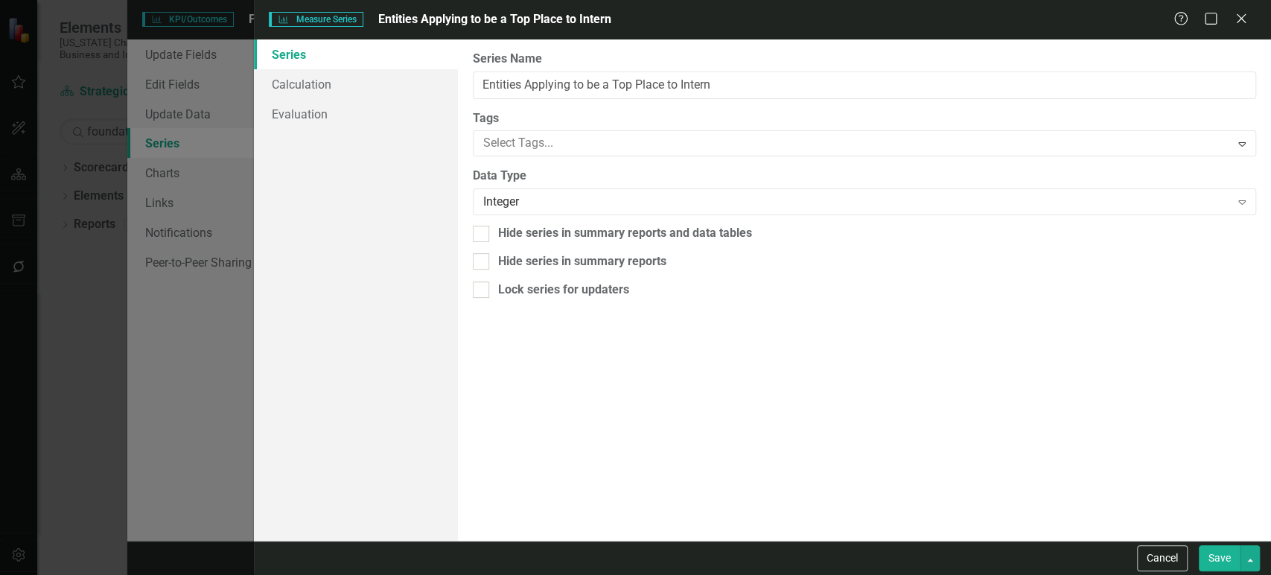
click at [1207, 552] on button "Save" at bounding box center [1219, 558] width 42 height 26
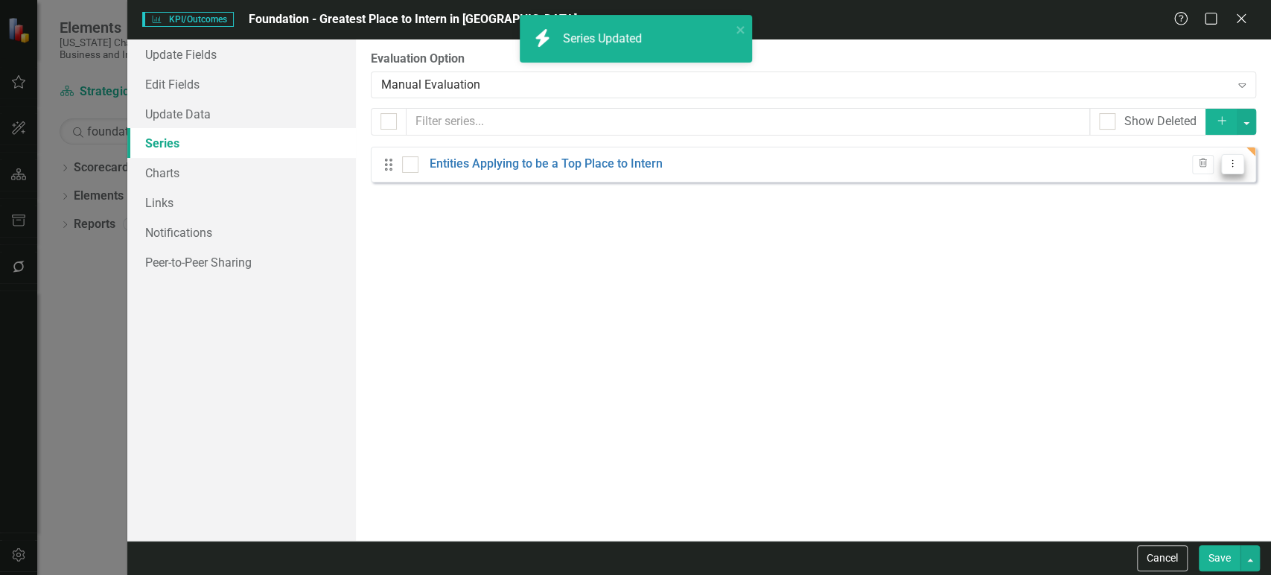
click at [1235, 168] on button "Dropdown Menu" at bounding box center [1232, 164] width 23 height 20
click at [1184, 226] on link "Copy Duplicate Measure Series" at bounding box center [1158, 216] width 169 height 28
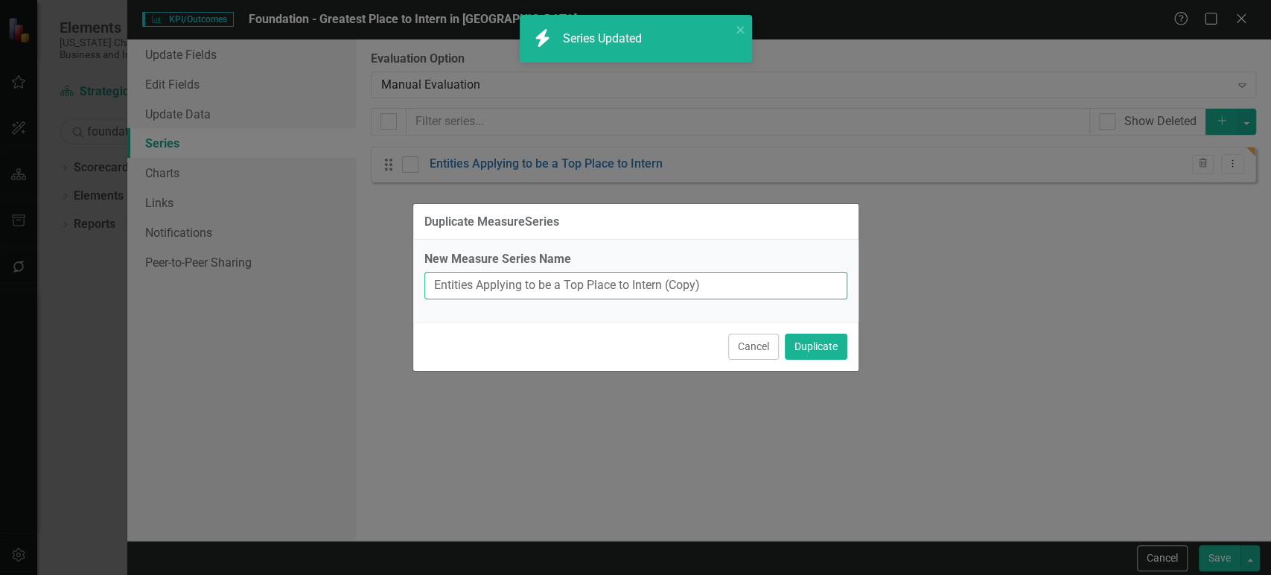
drag, startPoint x: 668, startPoint y: 290, endPoint x: 786, endPoint y: 281, distance: 118.0
click at [778, 280] on input "Entities Applying to be a Top Place to Intern (Copy)" at bounding box center [635, 286] width 423 height 28
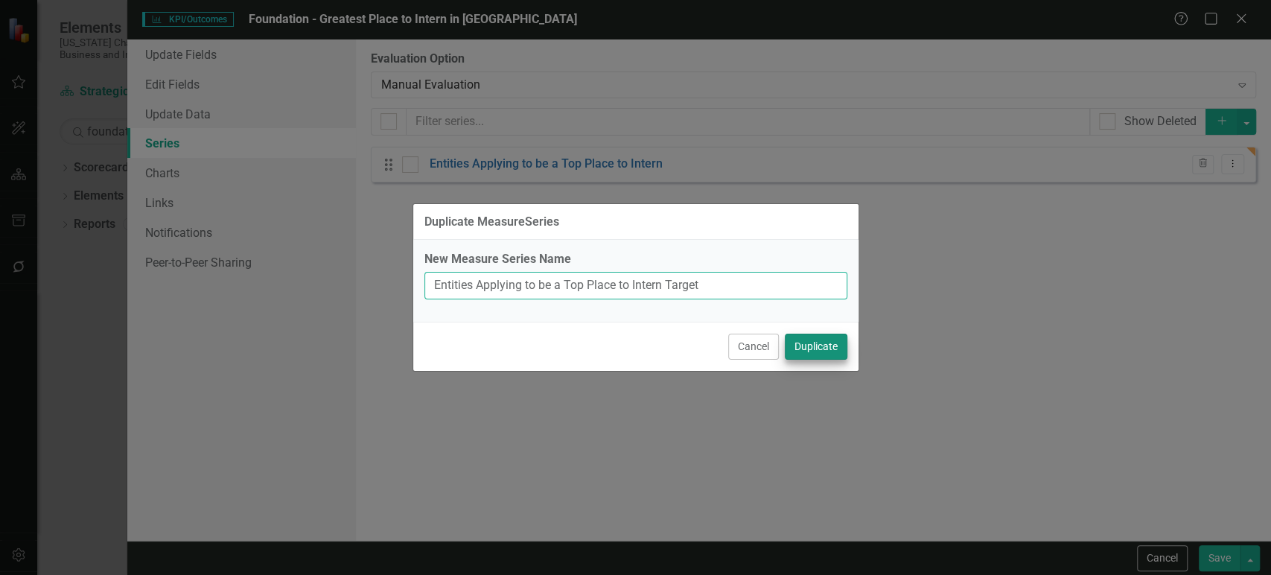
type input "Entities Applying to be a Top Place to Intern Target"
click at [808, 347] on button "Duplicate" at bounding box center [816, 346] width 63 height 26
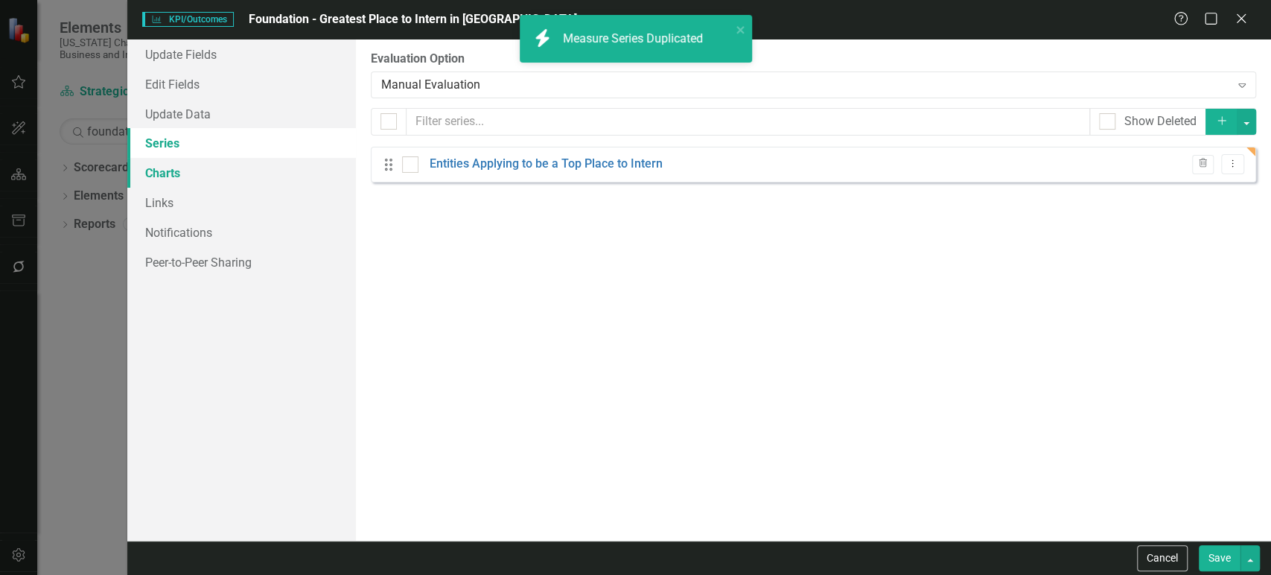
click at [202, 179] on link "Charts" at bounding box center [241, 173] width 229 height 30
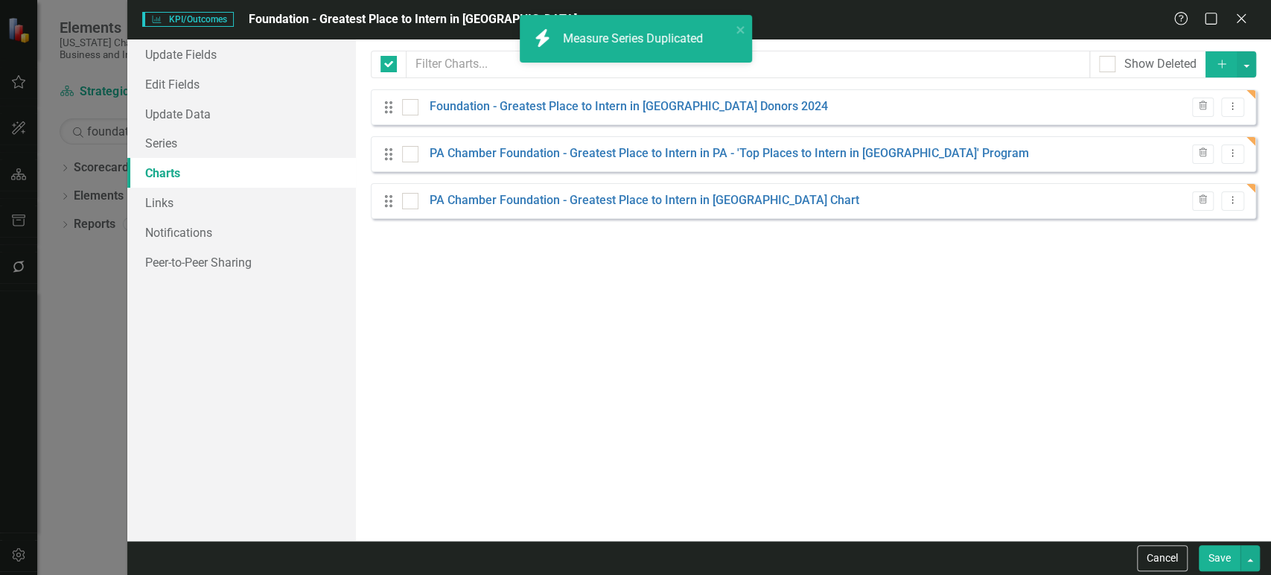
checkbox input "false"
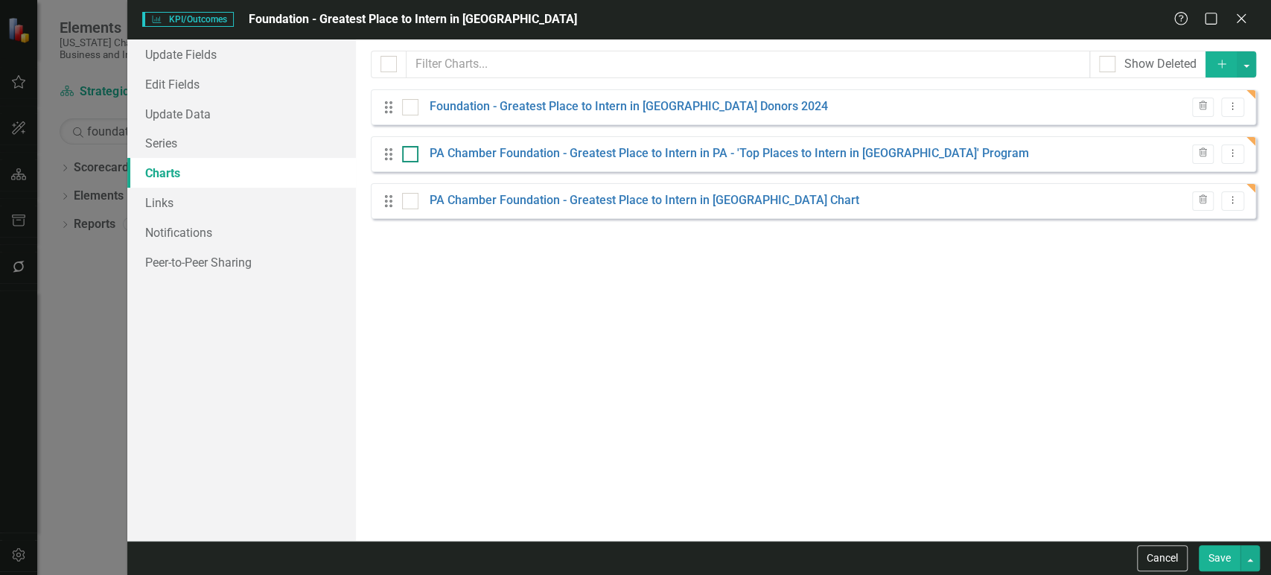
click at [405, 152] on input "checkbox" at bounding box center [407, 151] width 10 height 10
checkbox input "true"
click at [409, 192] on div "Drag PA Chamber Foundation - Greatest Place to Intern in PA Chart Trash Dropdow…" at bounding box center [813, 201] width 885 height 36
click at [409, 193] on input "checkbox" at bounding box center [407, 198] width 10 height 10
checkbox input "true"
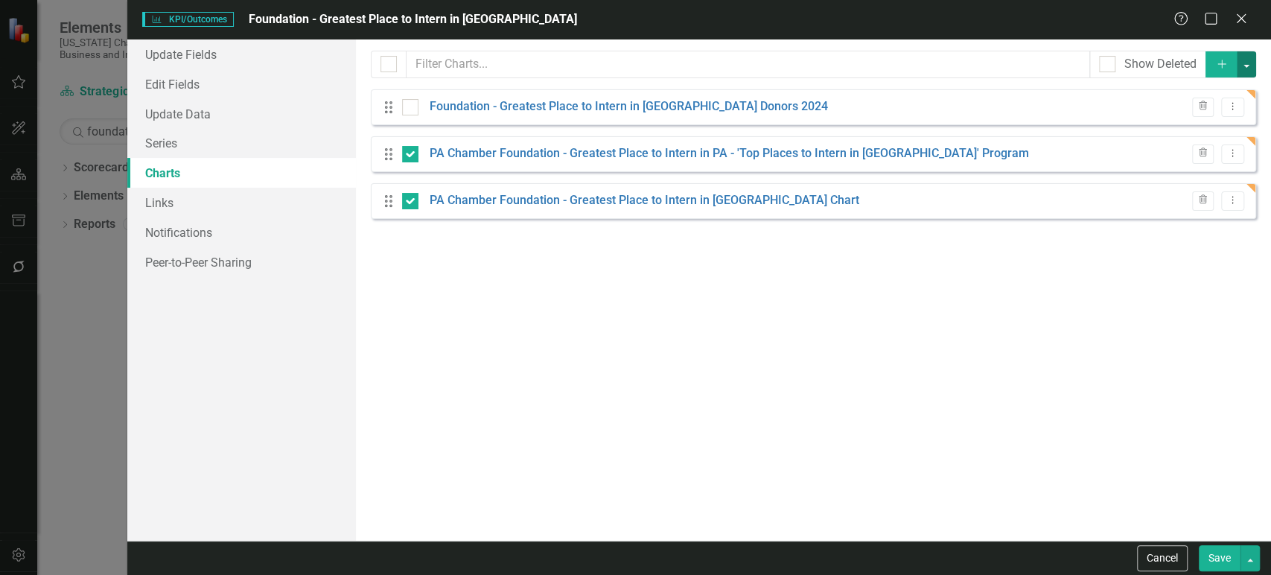
click at [1244, 66] on button "button" at bounding box center [1245, 64] width 19 height 26
click at [1194, 144] on link "Trash Delete Multiple Charts" at bounding box center [1179, 147] width 151 height 28
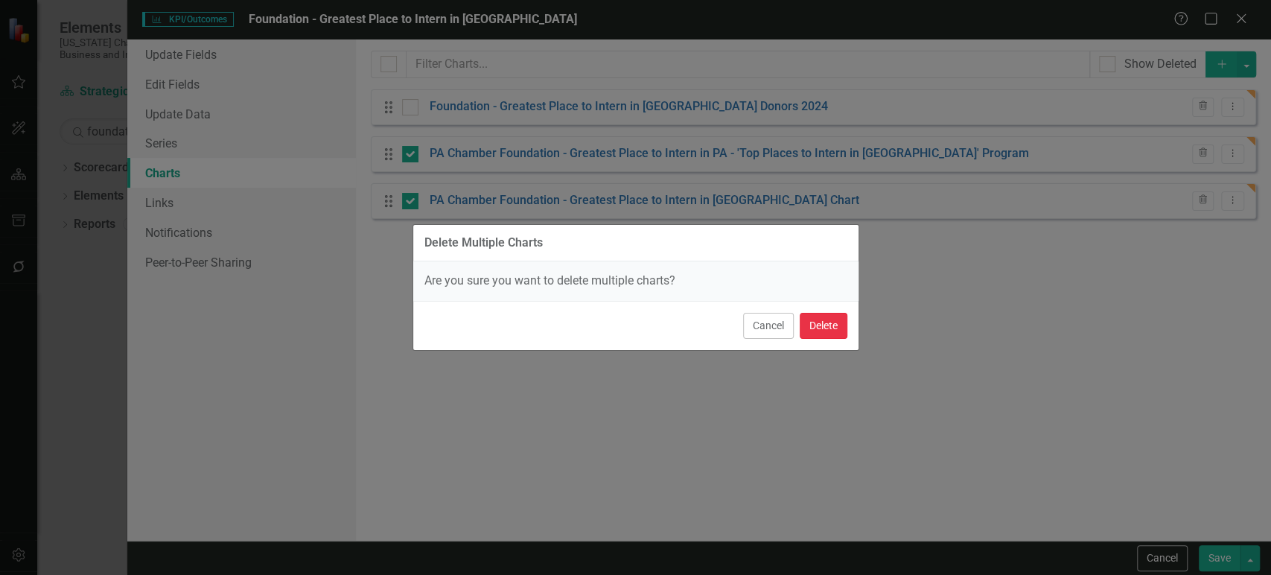
click at [834, 314] on button "Delete" at bounding box center [823, 326] width 48 height 26
checkbox input "false"
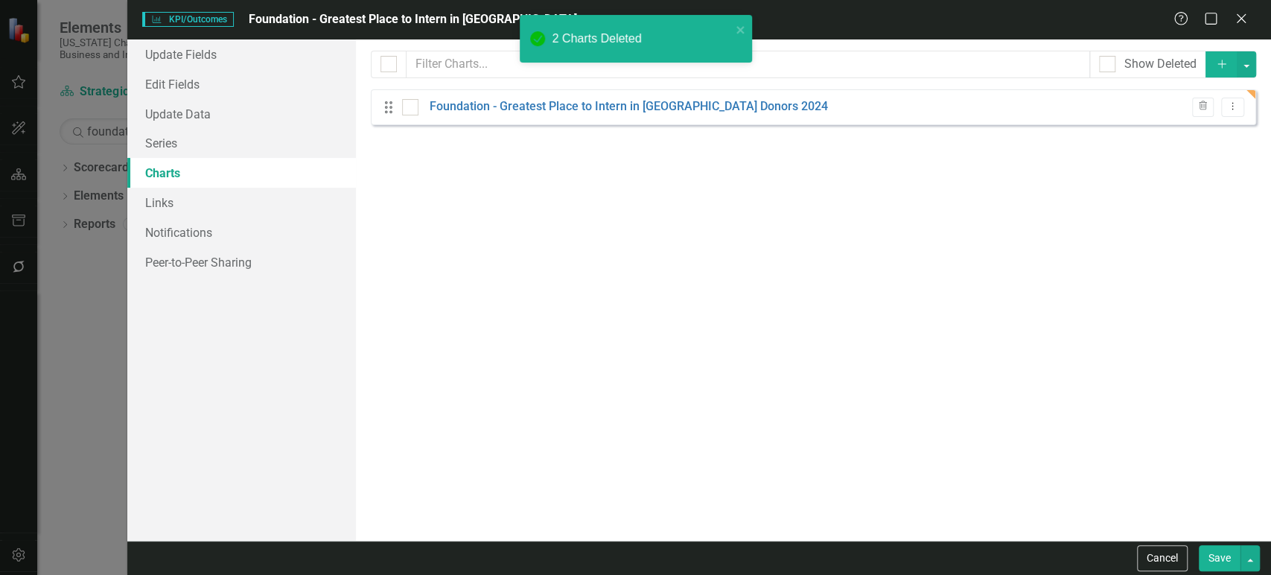
click at [1209, 563] on button "Save" at bounding box center [1219, 558] width 42 height 26
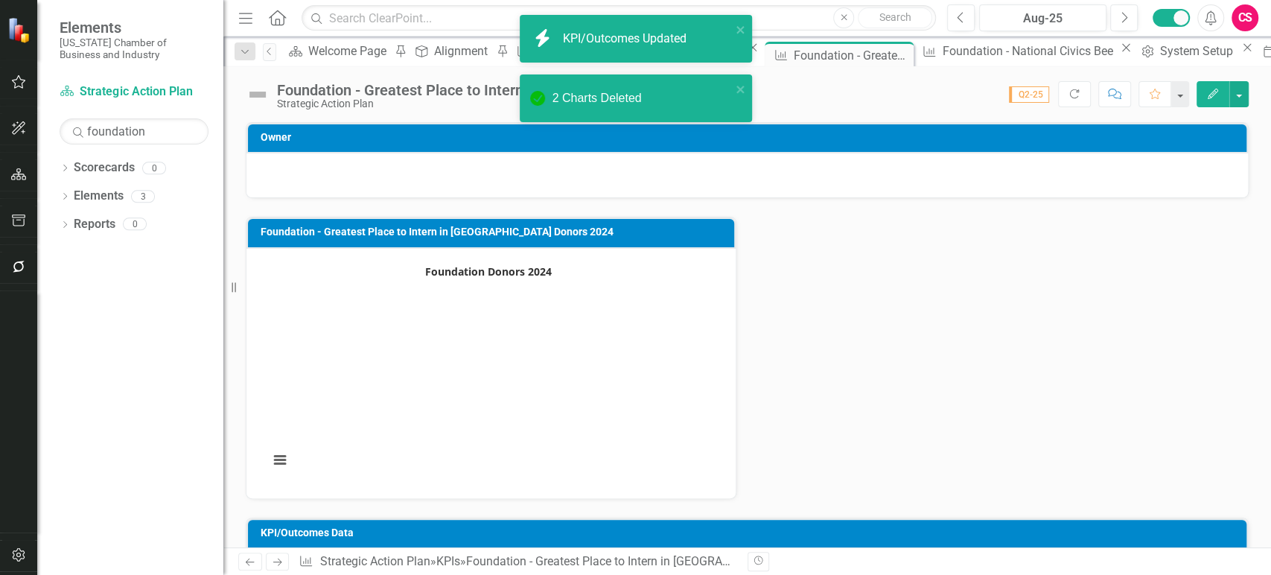
click at [651, 367] on rect "Interactive chart" at bounding box center [487, 371] width 453 height 223
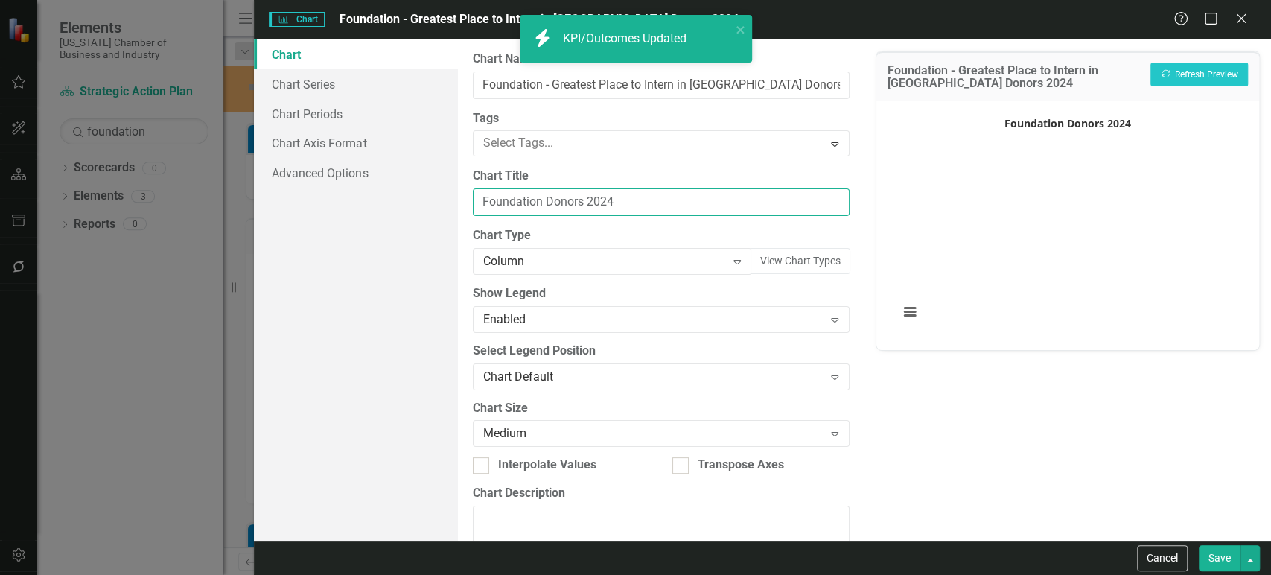
click at [549, 197] on input "Foundation Donors 2024" at bounding box center [661, 202] width 377 height 28
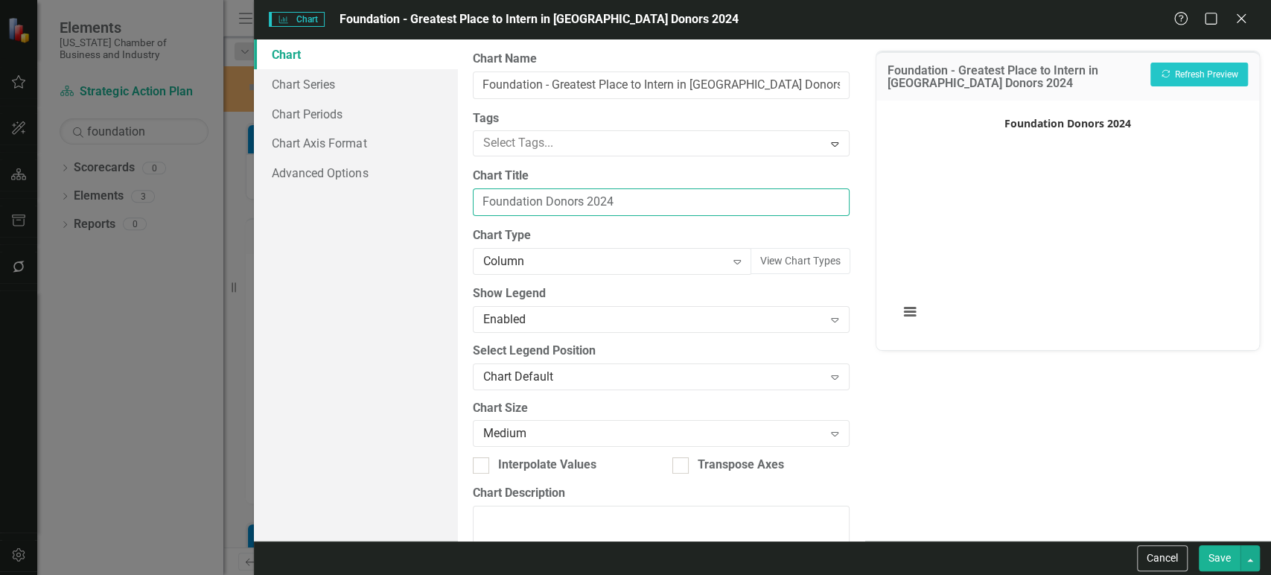
click at [549, 197] on input "Foundation Donors 2024" at bounding box center [661, 202] width 377 height 28
click at [641, 112] on label "Tags" at bounding box center [661, 118] width 377 height 17
drag, startPoint x: 560, startPoint y: 201, endPoint x: 462, endPoint y: 194, distance: 98.5
click at [462, 194] on div "From this page, you can define the name, type, and size of the chart. You can a…" at bounding box center [661, 289] width 406 height 501
click at [528, 200] on input "Foundation Donors 2024" at bounding box center [661, 202] width 377 height 28
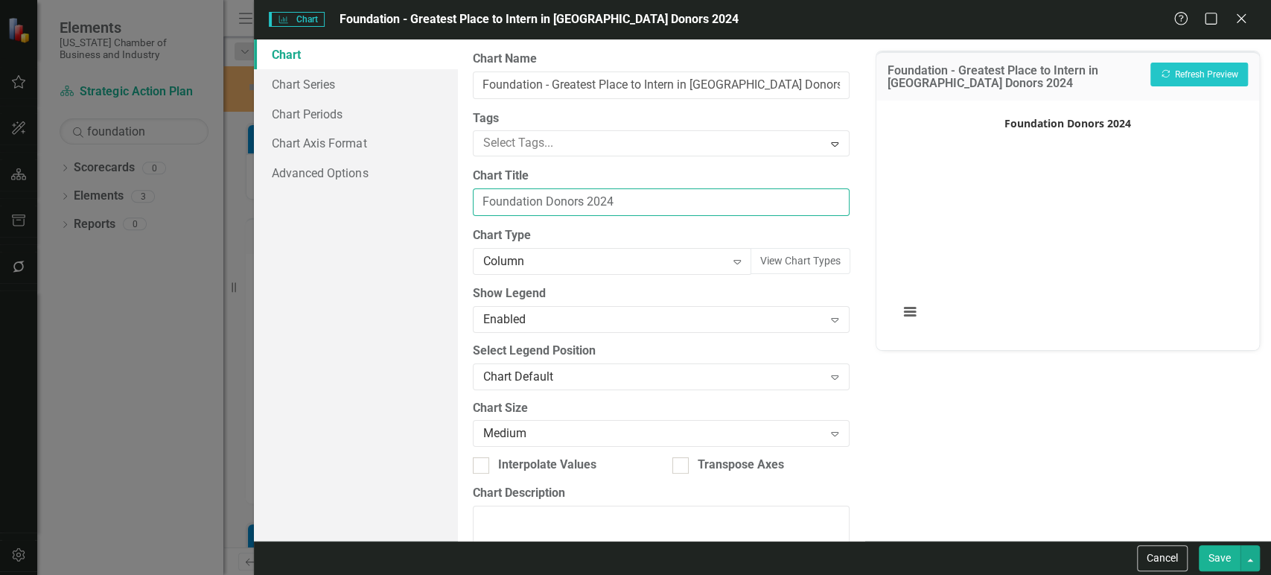
click at [528, 200] on input "Foundation Donors 2024" at bounding box center [661, 202] width 377 height 28
click at [596, 63] on label "Chart Name" at bounding box center [661, 59] width 377 height 17
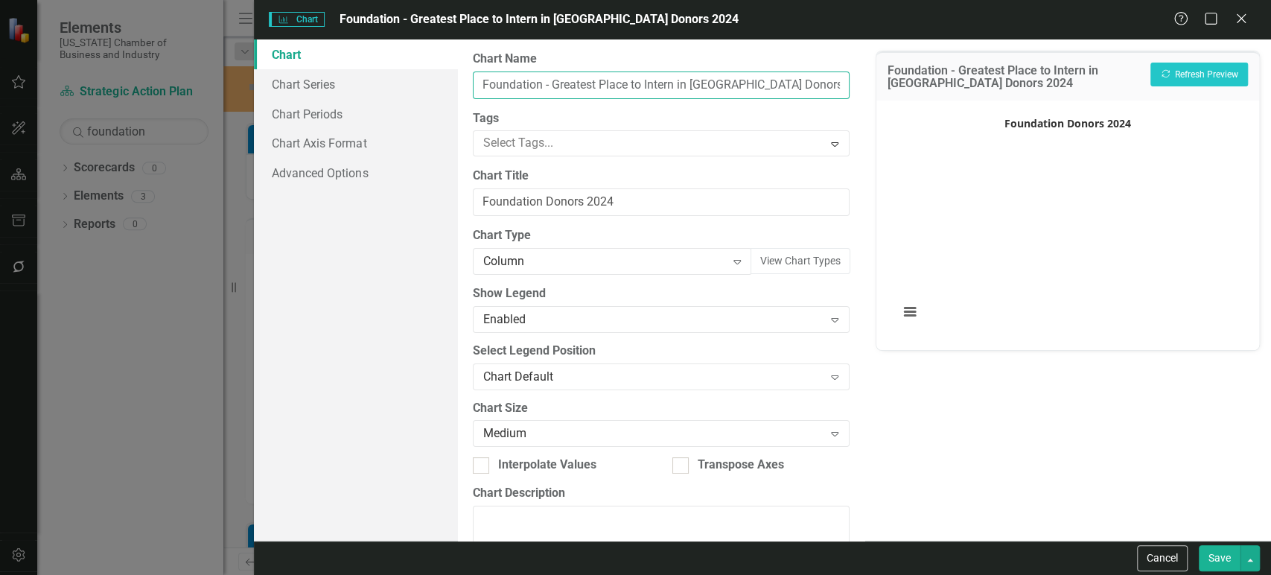
click at [596, 71] on input "Foundation - Greatest Place to Intern in PA Donors 2024" at bounding box center [661, 85] width 377 height 28
drag, startPoint x: 755, startPoint y: 83, endPoint x: 704, endPoint y: 92, distance: 51.5
click at [704, 92] on input "Foundation - Greatest Place to Intern in PA Donors 2024" at bounding box center [661, 85] width 377 height 28
type input "Foundation - Greatest Place to Intern in [GEOGRAPHIC_DATA]"
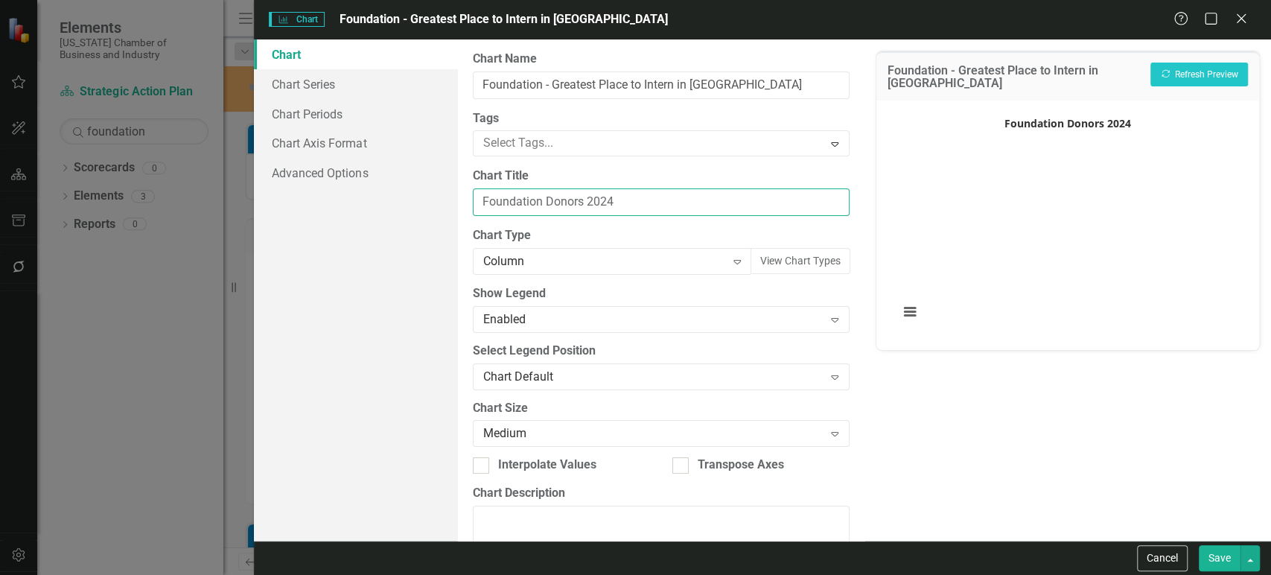
drag, startPoint x: 622, startPoint y: 201, endPoint x: 414, endPoint y: 213, distance: 208.8
click at [414, 213] on div "Chart Chart Series Chart Periods Chart Axis Format Advanced Options From this p…" at bounding box center [762, 289] width 1017 height 501
click at [366, 84] on link "Chart Series" at bounding box center [355, 84] width 203 height 30
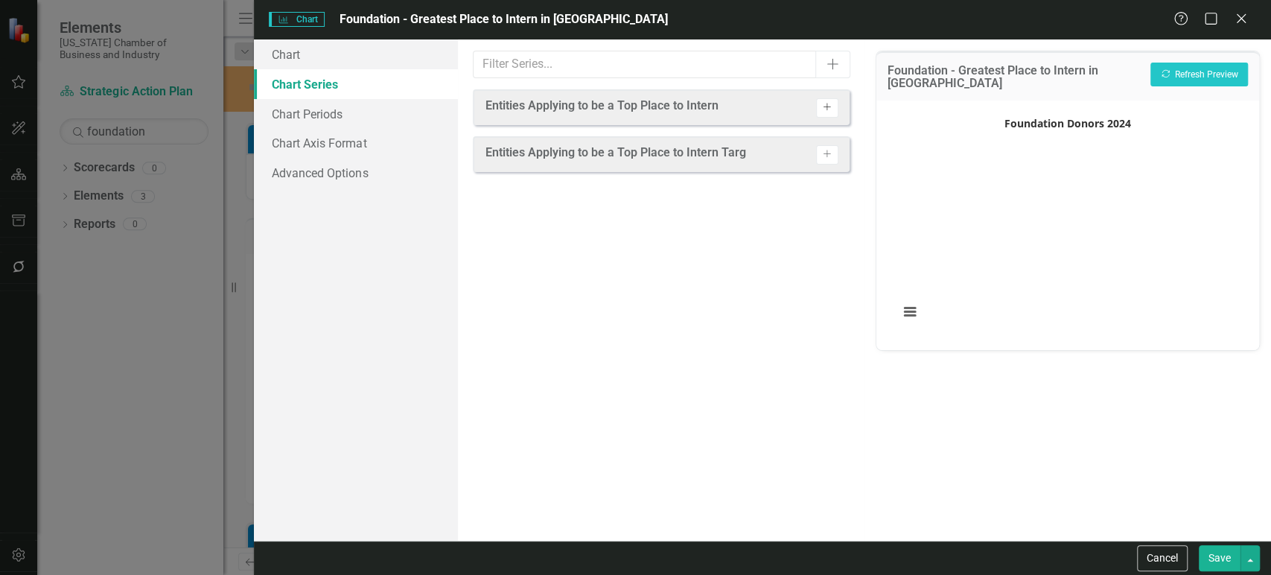
click at [827, 112] on button "Activate" at bounding box center [827, 107] width 22 height 19
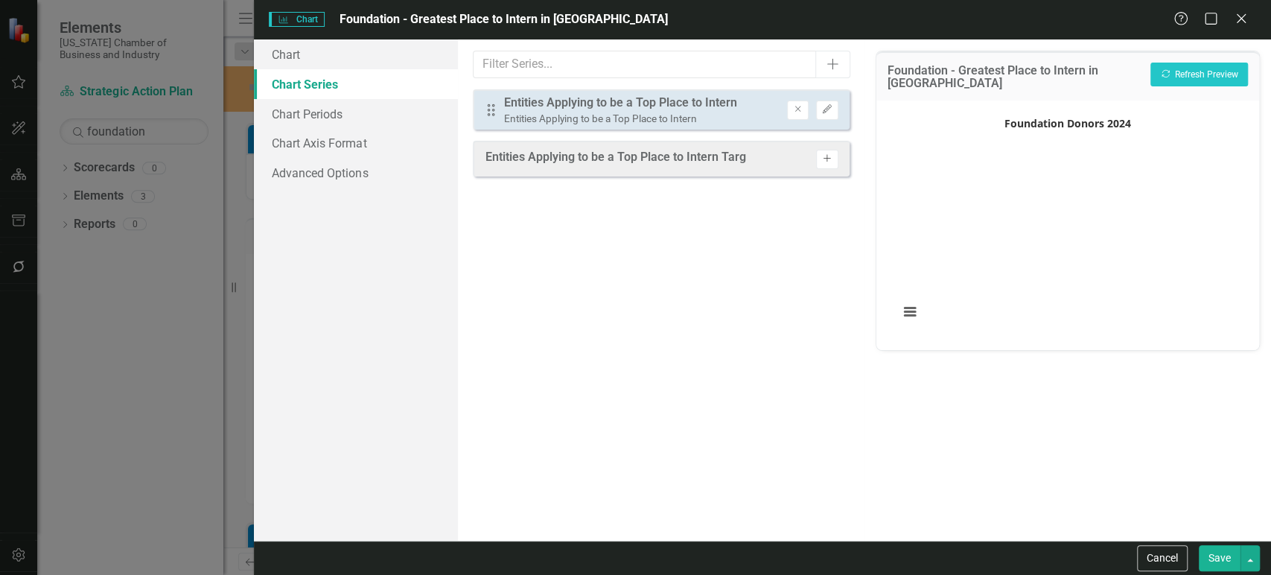
click at [828, 155] on icon "Activate" at bounding box center [826, 158] width 11 height 9
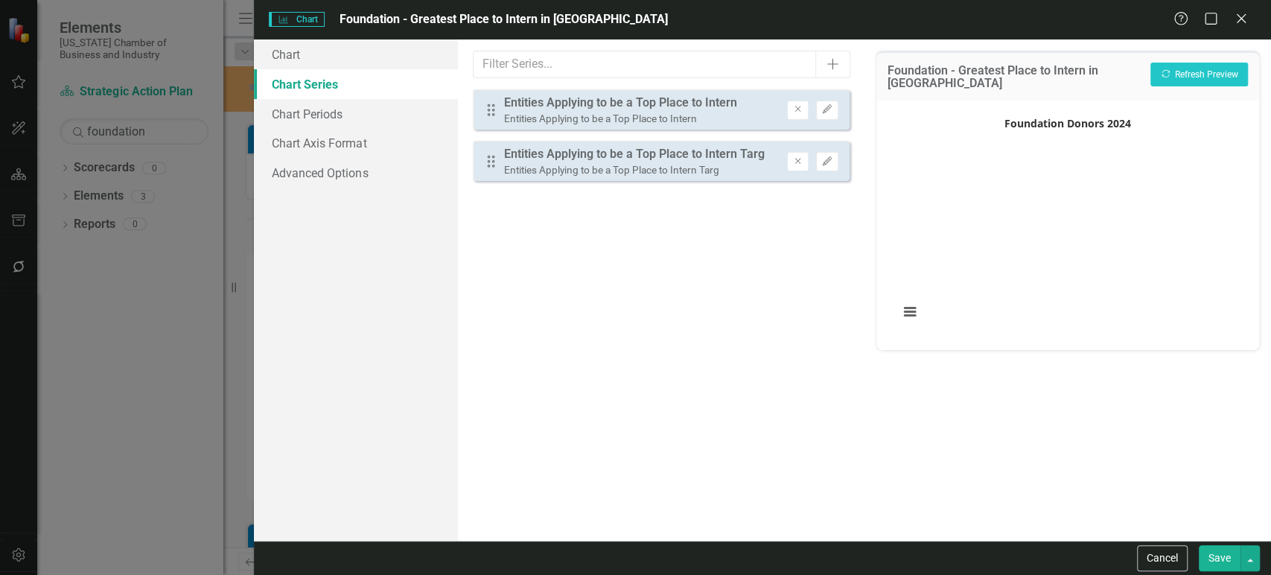
click at [1225, 563] on button "Save" at bounding box center [1219, 558] width 42 height 26
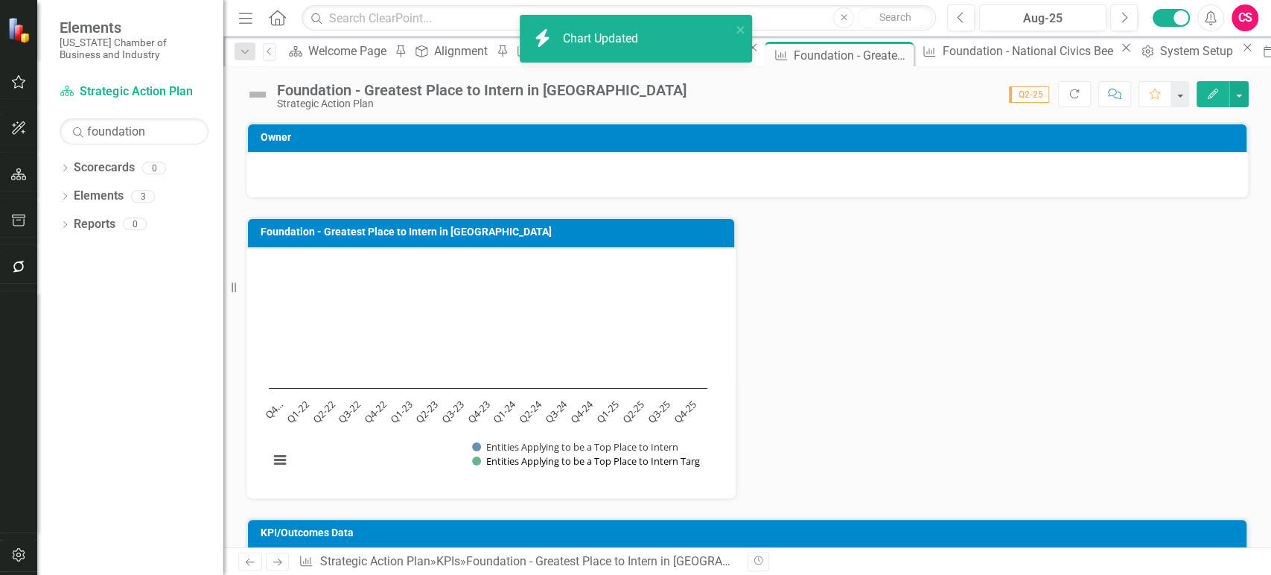
scroll to position [267, 0]
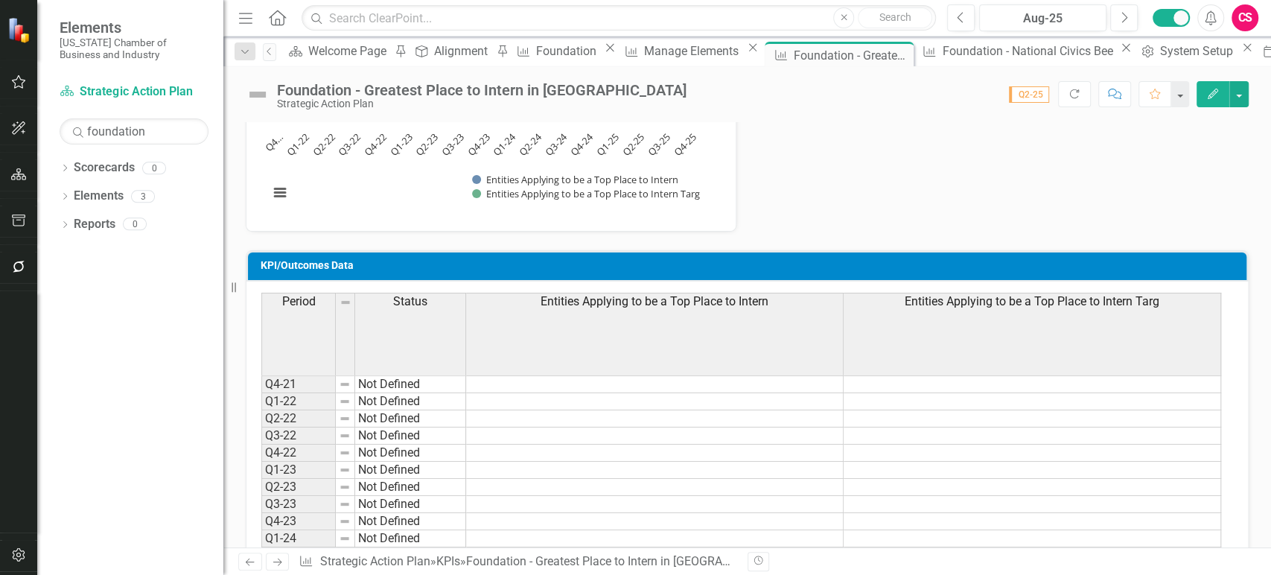
click at [607, 327] on th "Entities Applying to be a Top Place to Intern" at bounding box center [654, 334] width 377 height 83
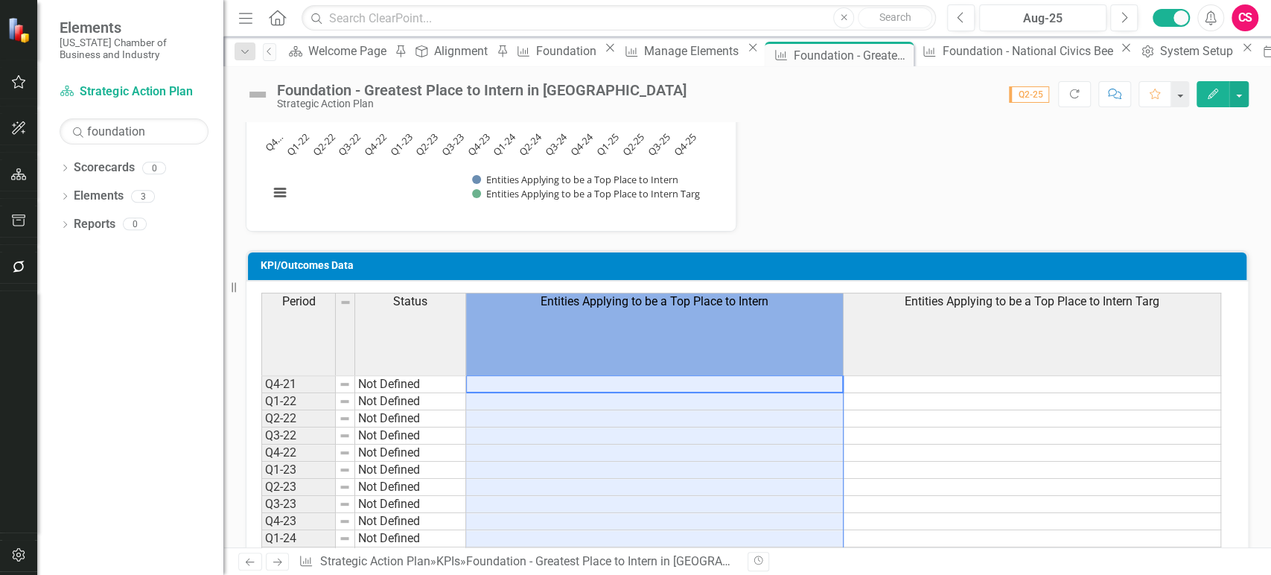
click at [607, 327] on th "Entities Applying to be a Top Place to Intern" at bounding box center [654, 334] width 377 height 83
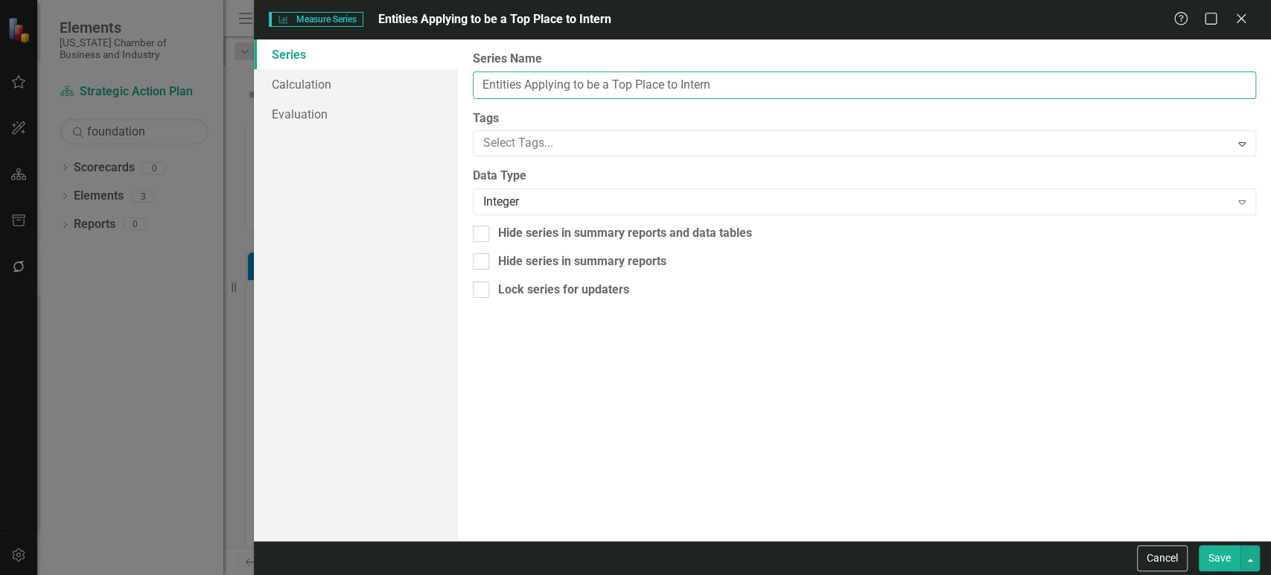
click at [529, 81] on input "Entities Applying to be a Top Place to Intern" at bounding box center [864, 85] width 783 height 28
type input "Actual"
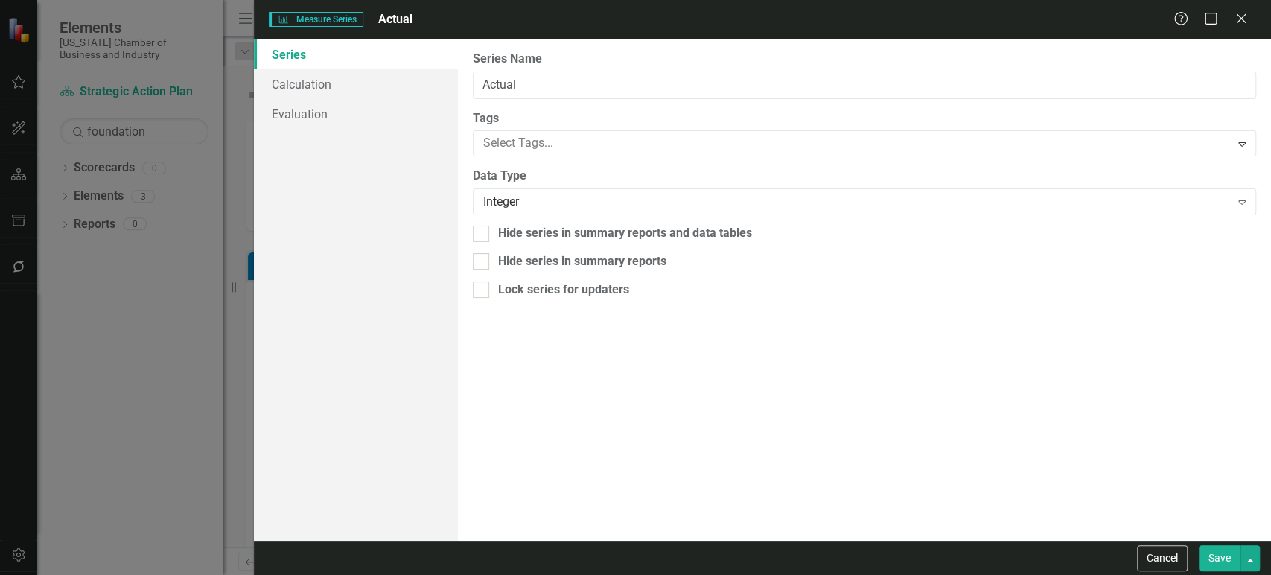
click at [1221, 558] on button "Save" at bounding box center [1219, 558] width 42 height 26
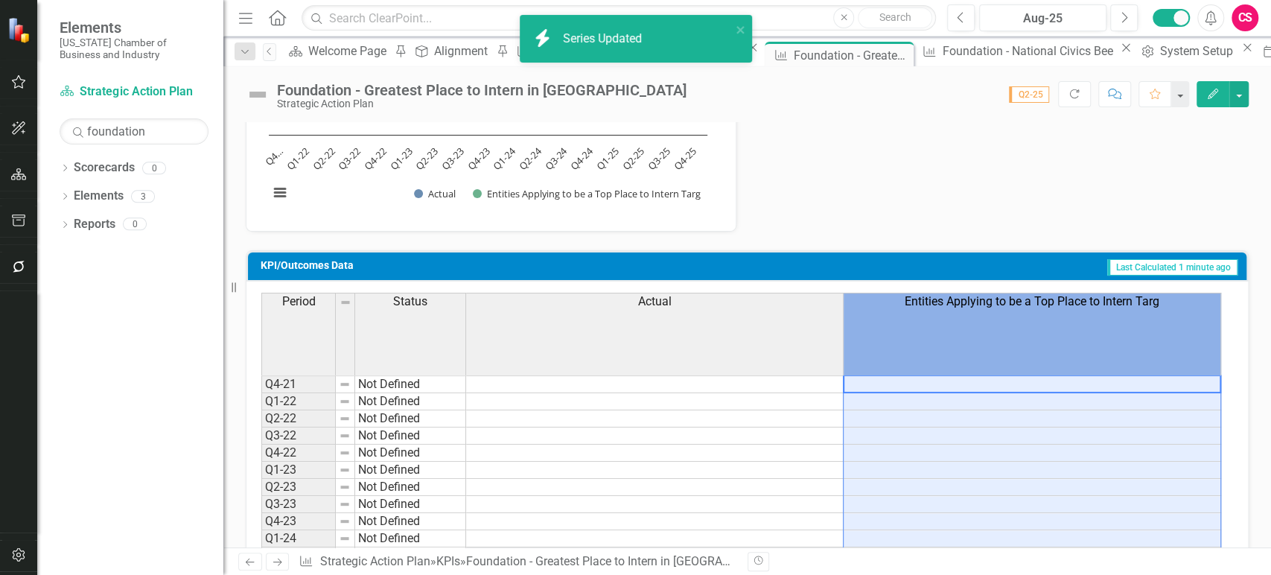
click at [1011, 338] on th "Entities Applying to be a Top Place to Intern Targ" at bounding box center [1031, 334] width 377 height 83
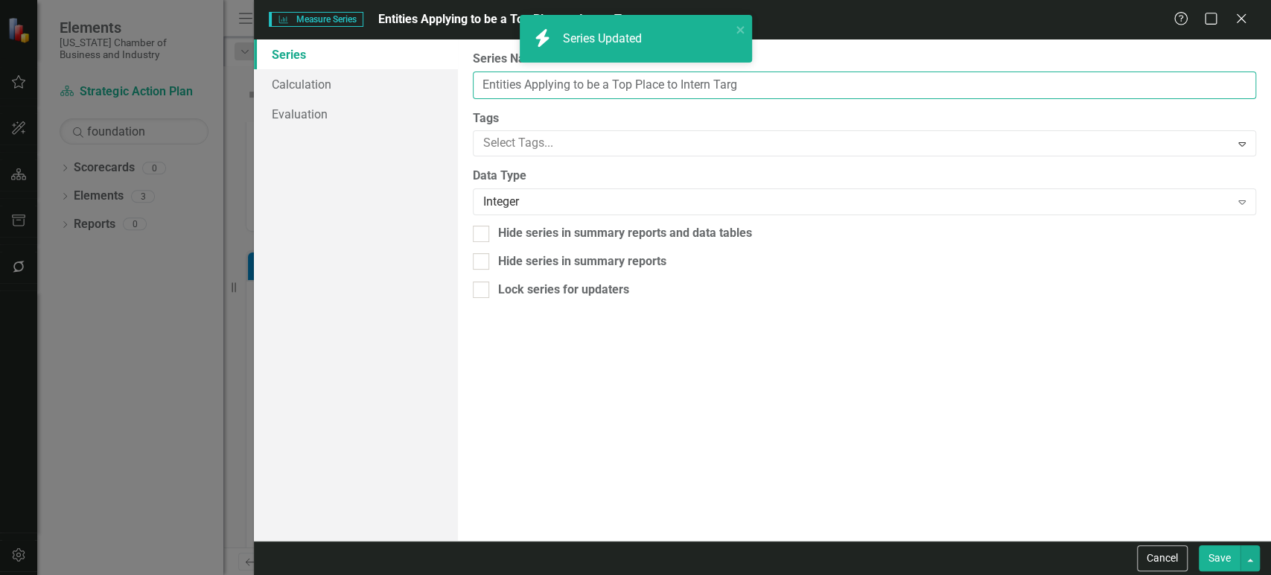
click at [503, 81] on input "Entities Applying to be a Top Place to Intern Targ" at bounding box center [864, 85] width 783 height 28
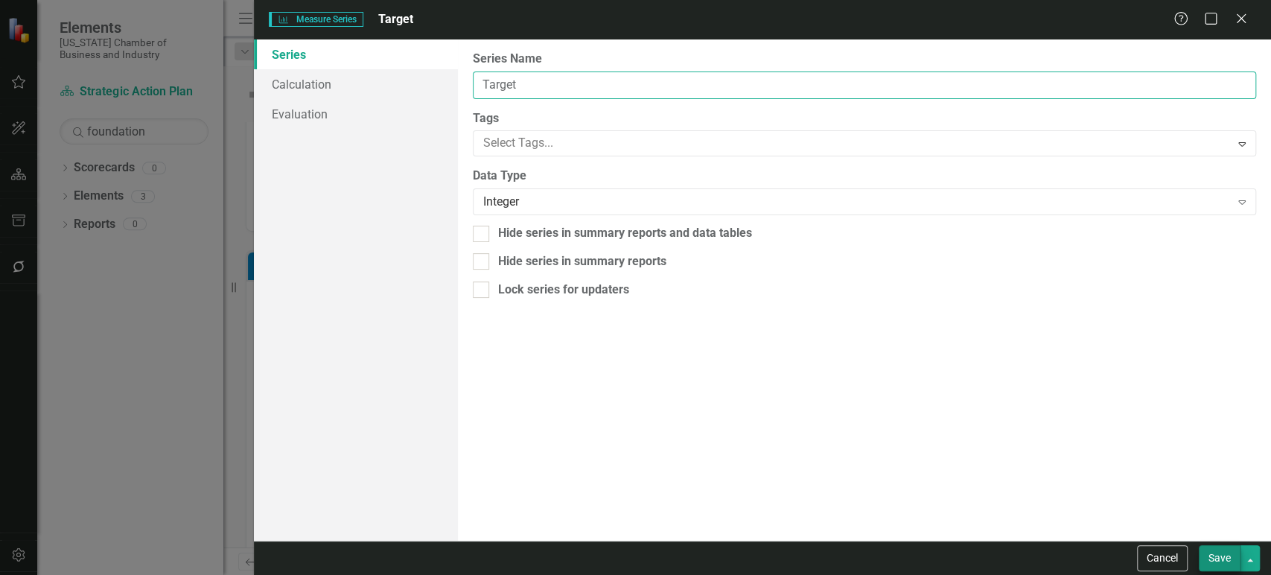
type input "Target"
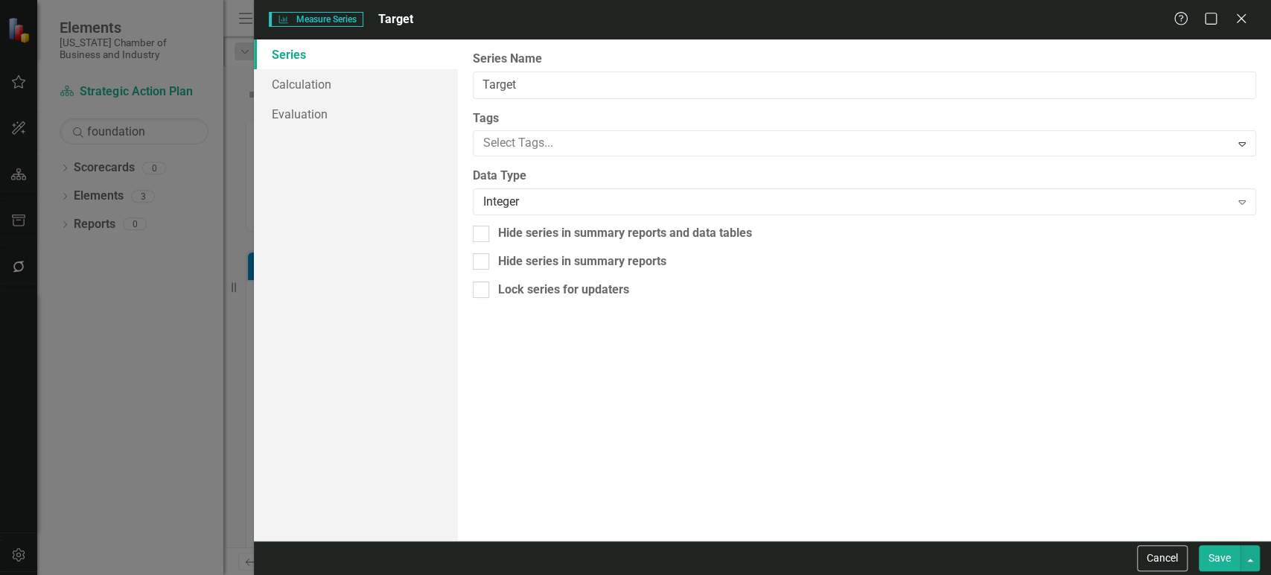
click at [1219, 558] on button "Save" at bounding box center [1219, 558] width 42 height 26
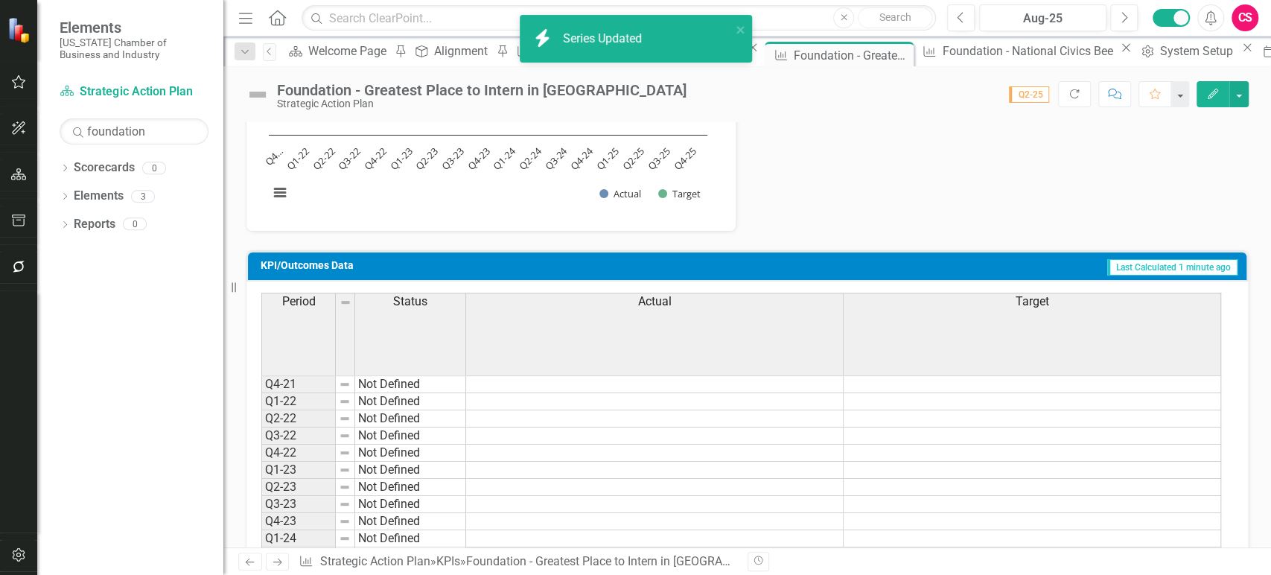
click at [1213, 95] on icon "button" at bounding box center [1212, 94] width 10 height 10
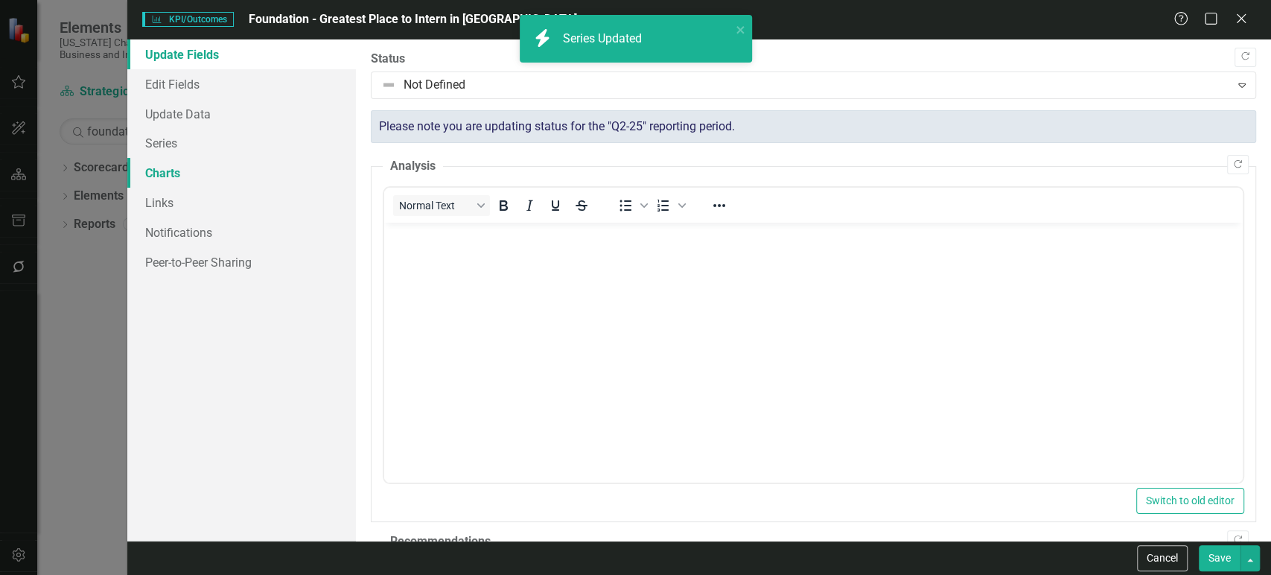
click at [217, 162] on link "Charts" at bounding box center [241, 173] width 229 height 30
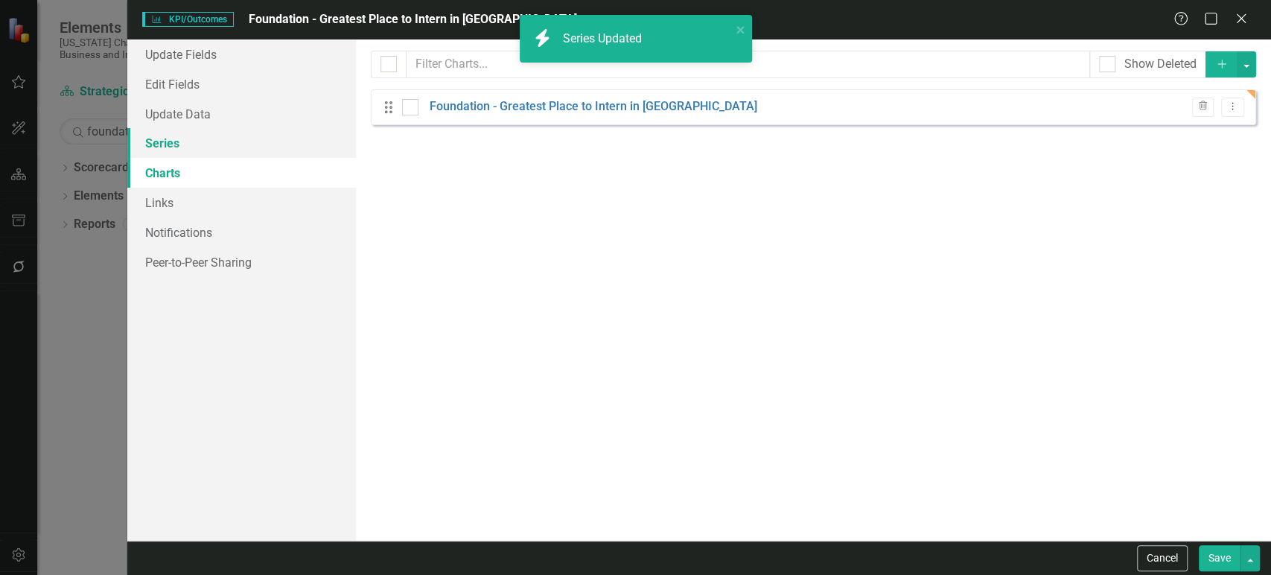
click at [208, 144] on link "Series" at bounding box center [241, 143] width 229 height 30
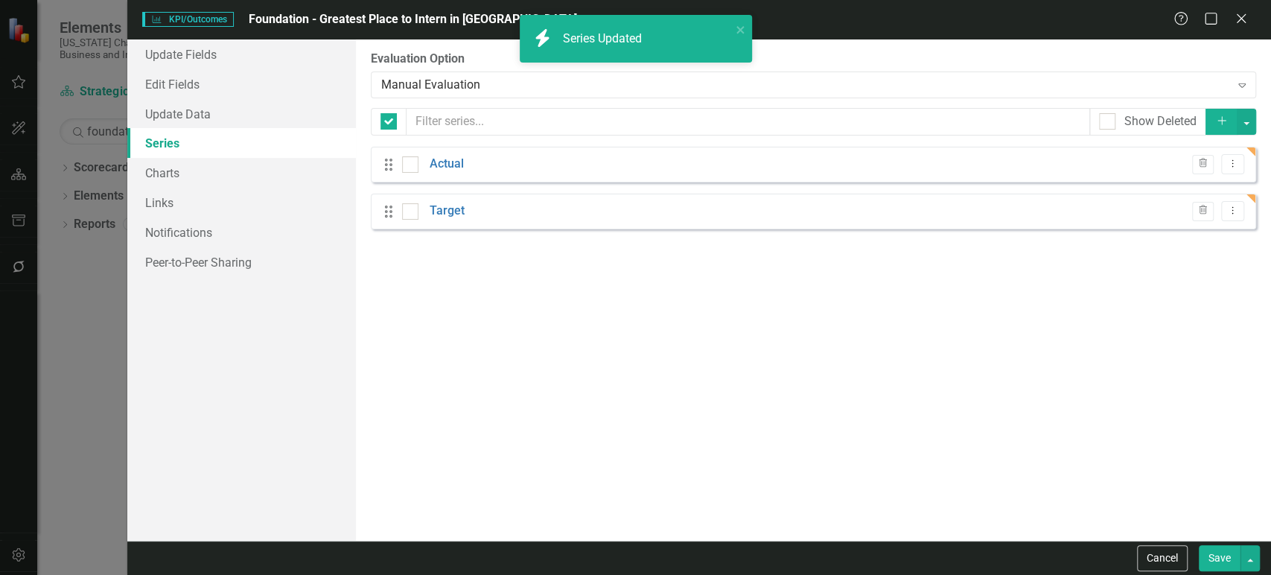
checkbox input "false"
click at [222, 105] on link "Update Data" at bounding box center [241, 114] width 229 height 30
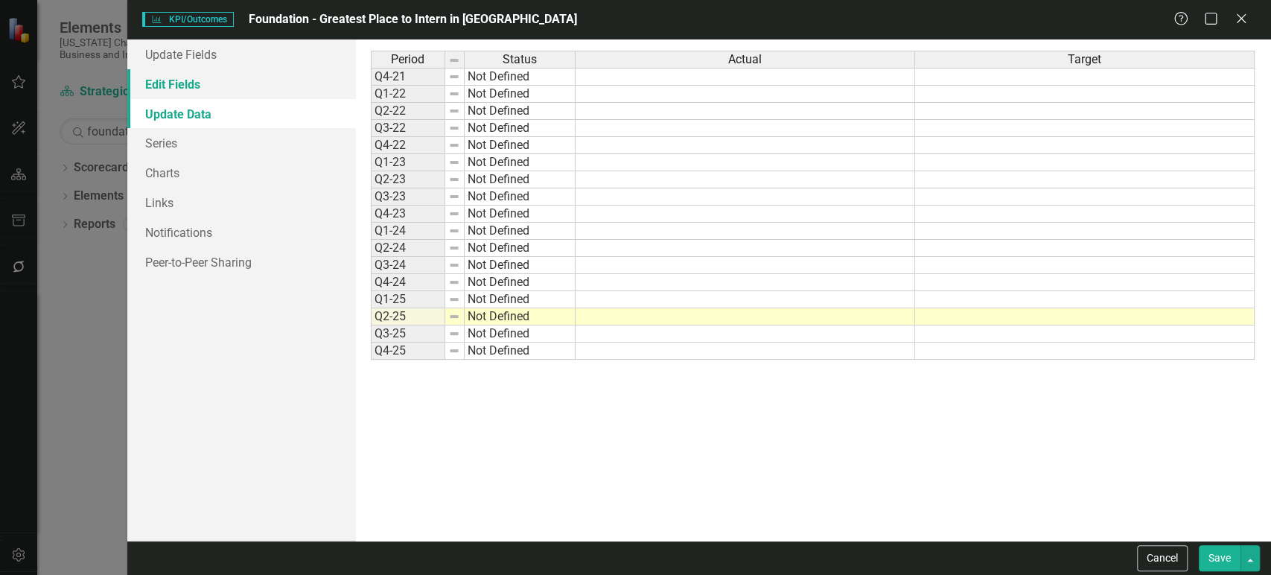
click at [234, 82] on link "Edit Fields" at bounding box center [241, 84] width 229 height 30
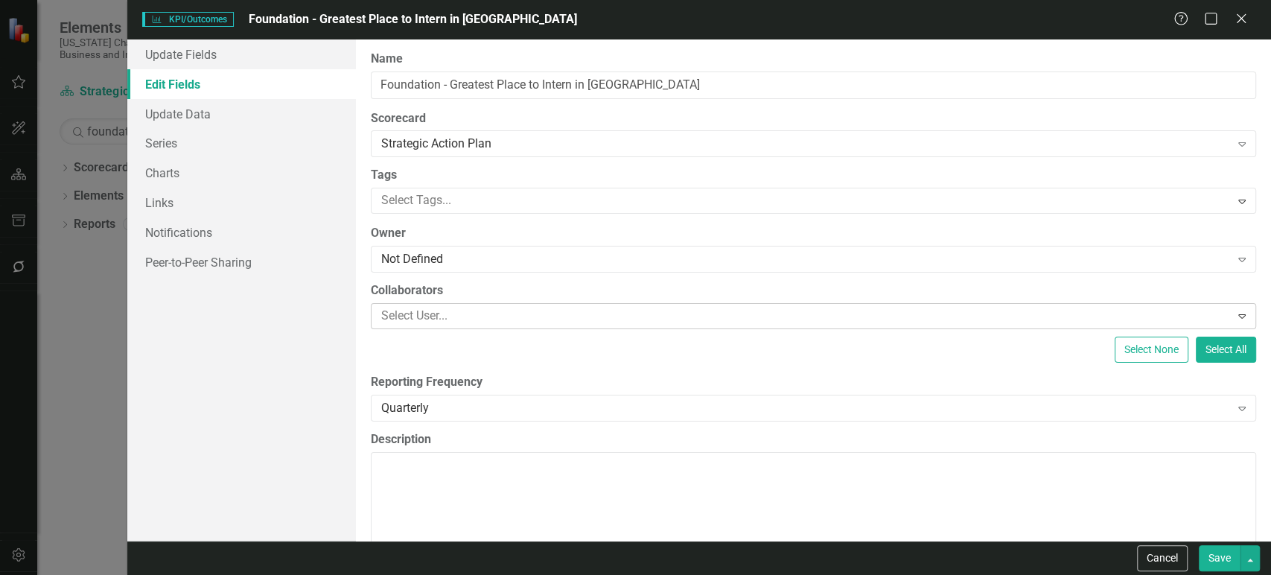
click at [477, 313] on div at bounding box center [802, 316] width 855 height 20
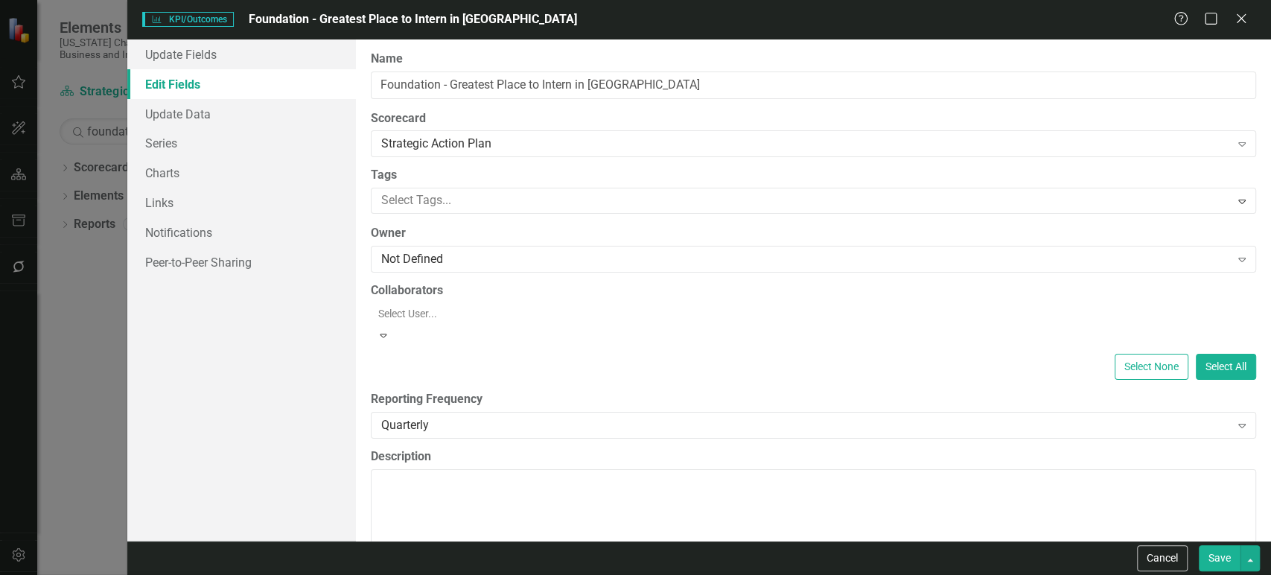
click at [341, 328] on div "Update Fields Edit Fields Update Data Series Charts Links Notifications Peer-to…" at bounding box center [241, 289] width 229 height 501
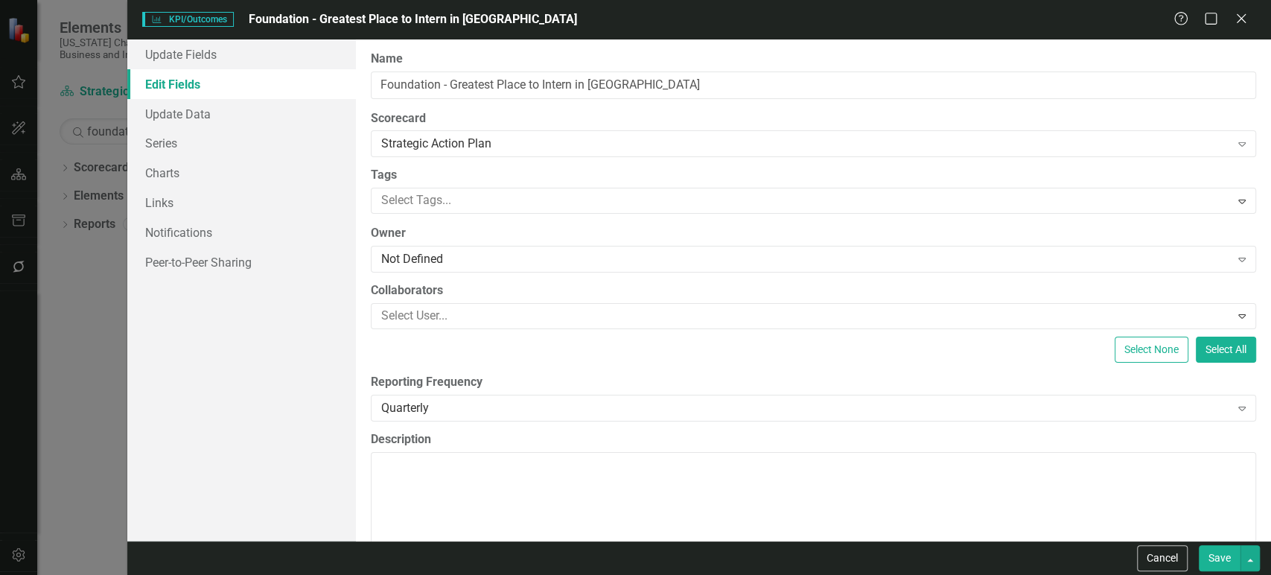
click at [442, 374] on label "Reporting Frequency" at bounding box center [813, 382] width 885 height 17
click at [443, 407] on div "Quarterly" at bounding box center [805, 407] width 849 height 17
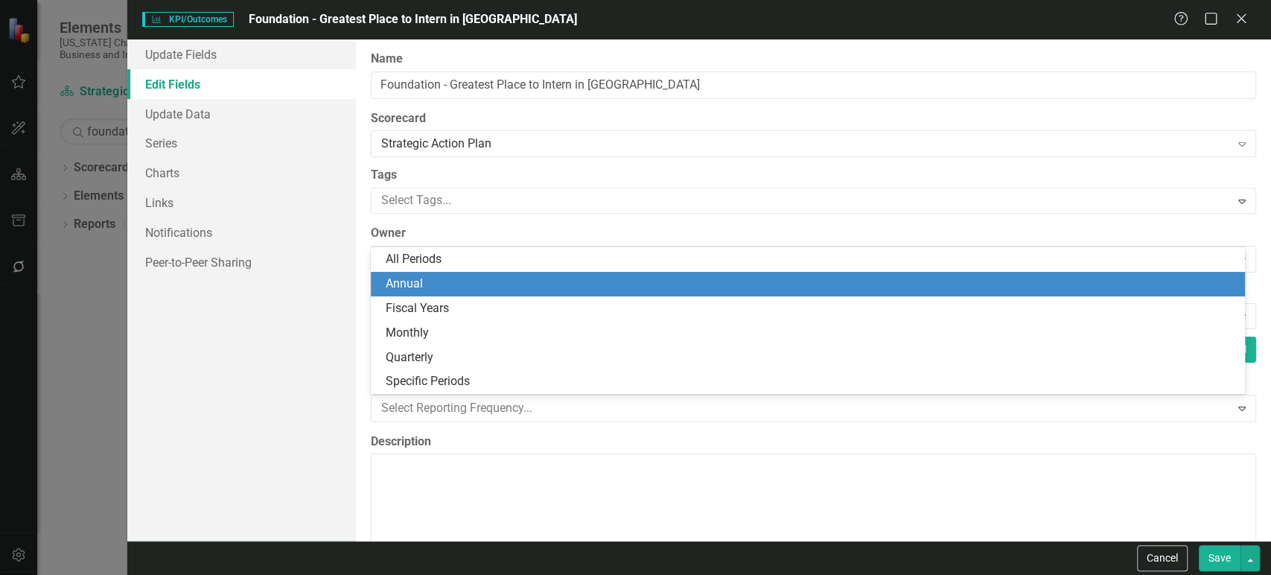
click at [448, 282] on div "Annual" at bounding box center [811, 283] width 851 height 17
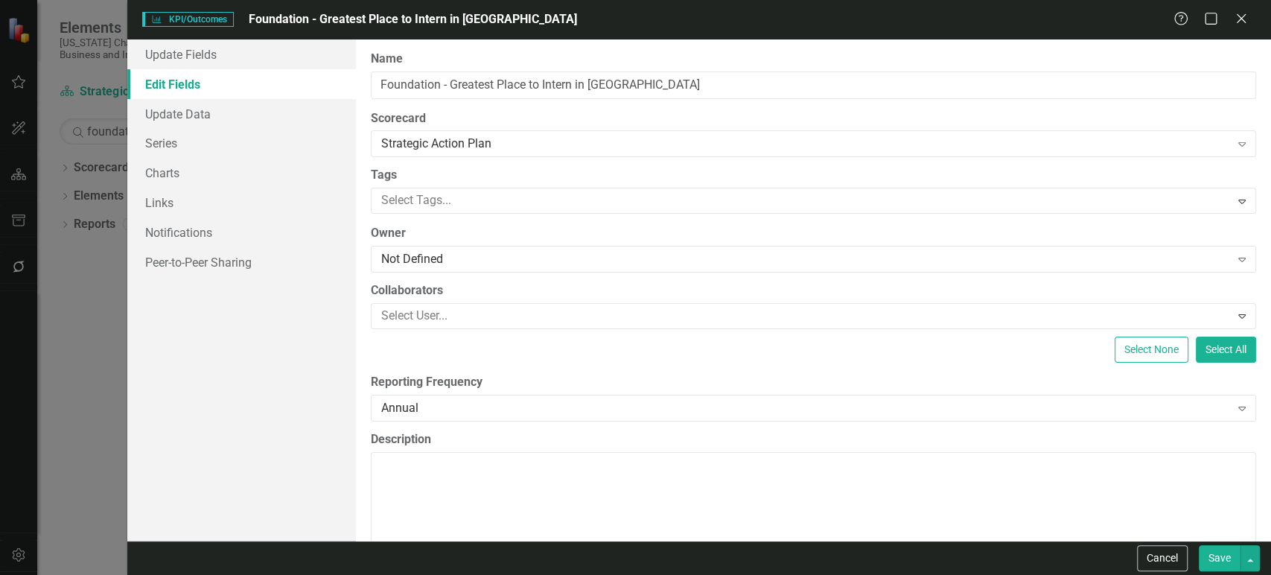
click at [1230, 568] on button "Save" at bounding box center [1219, 558] width 42 height 26
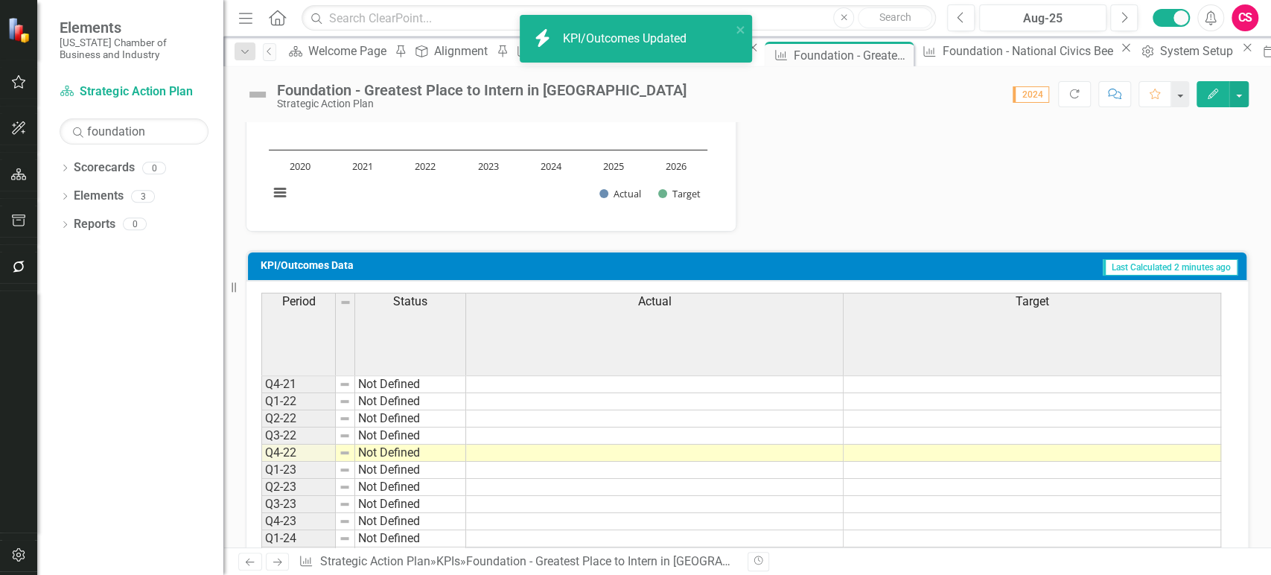
scroll to position [251, 0]
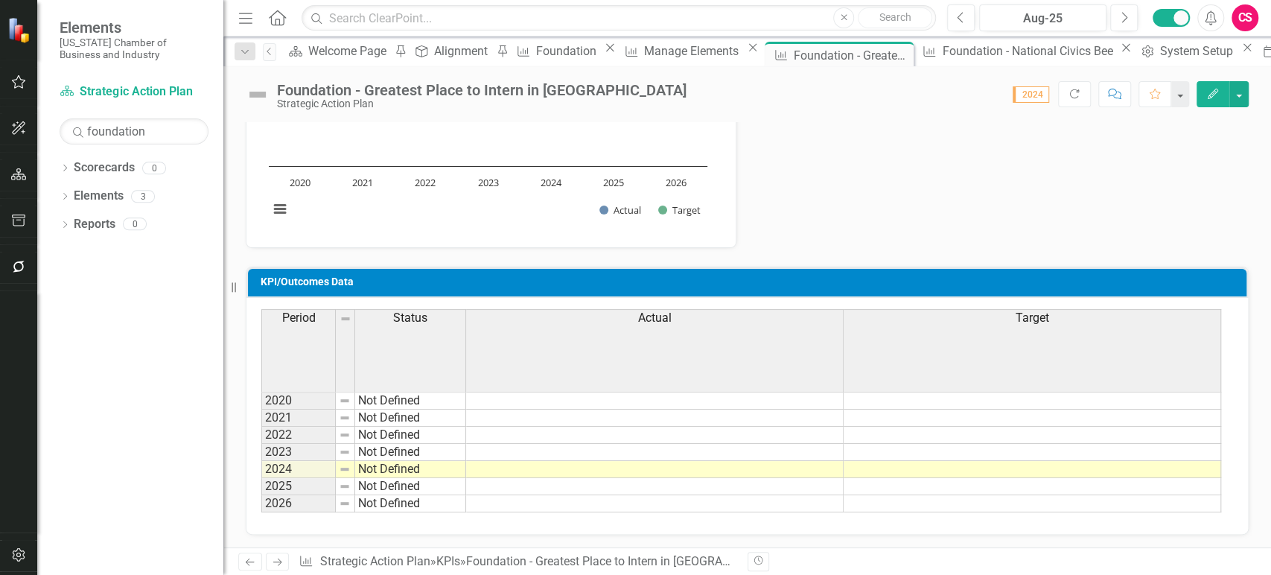
click at [579, 485] on td at bounding box center [654, 486] width 377 height 17
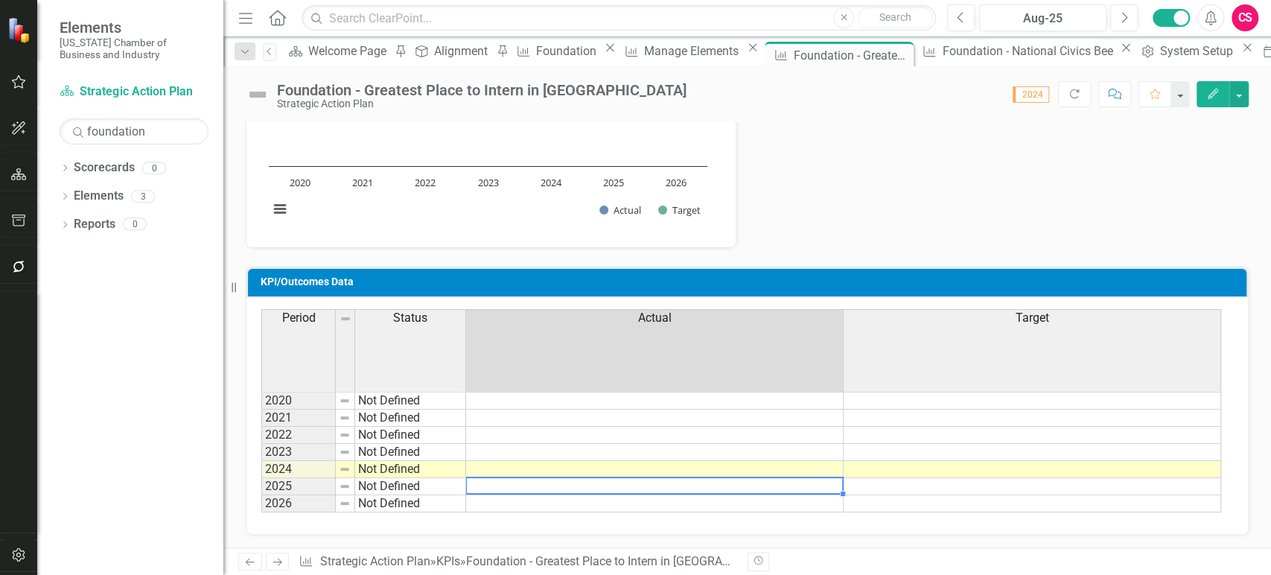
type textarea "2"
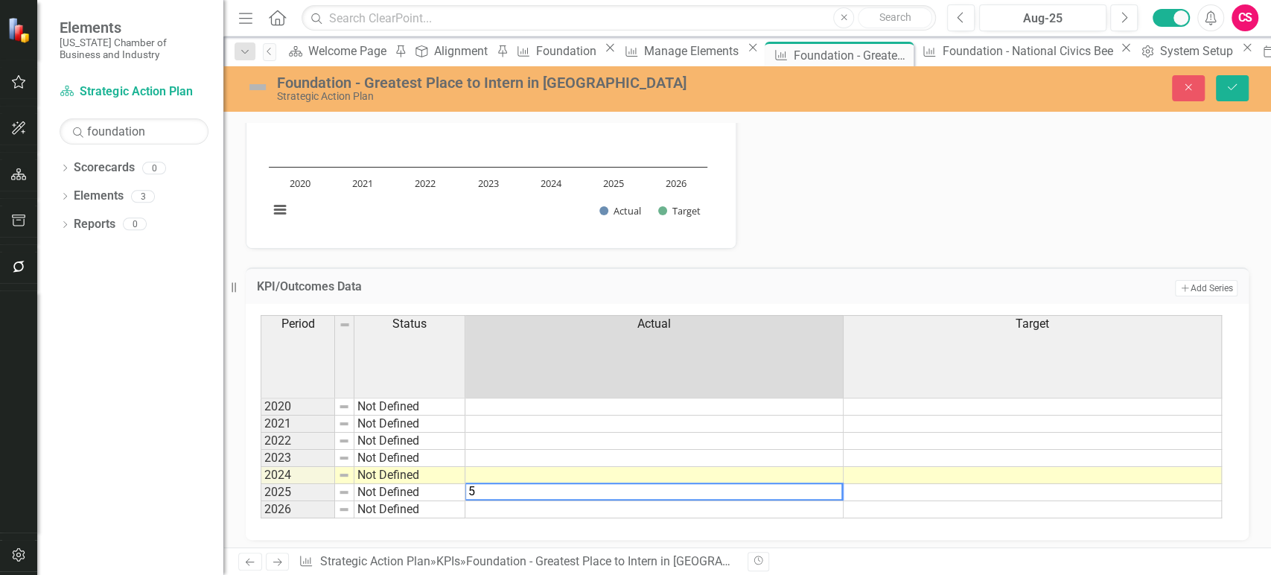
type textarea "50"
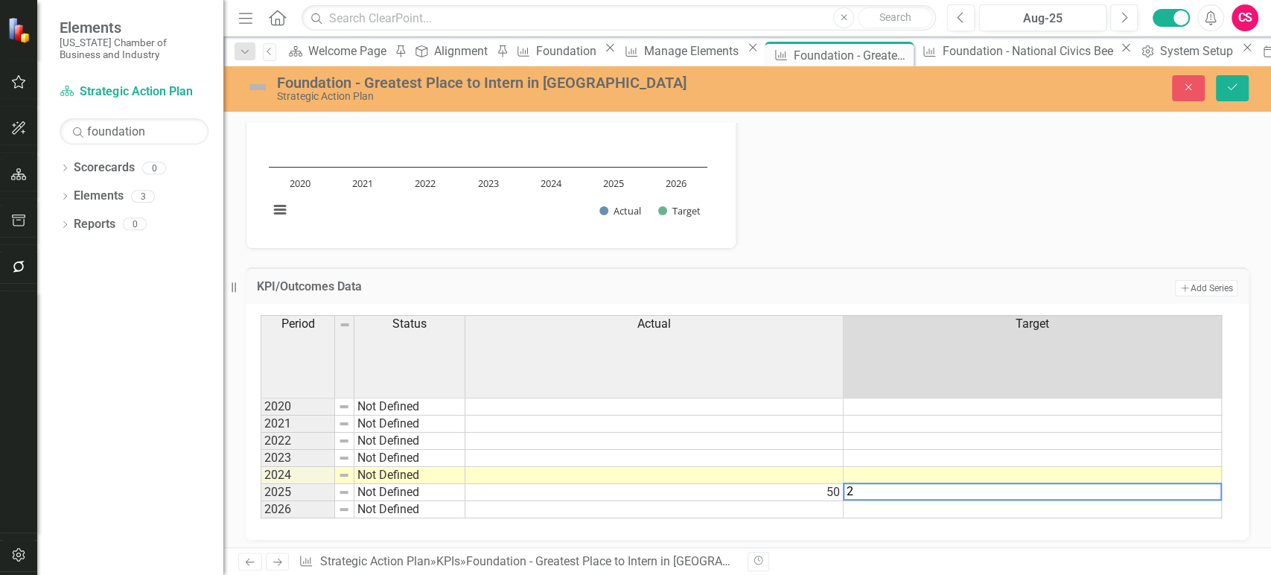
type textarea "25"
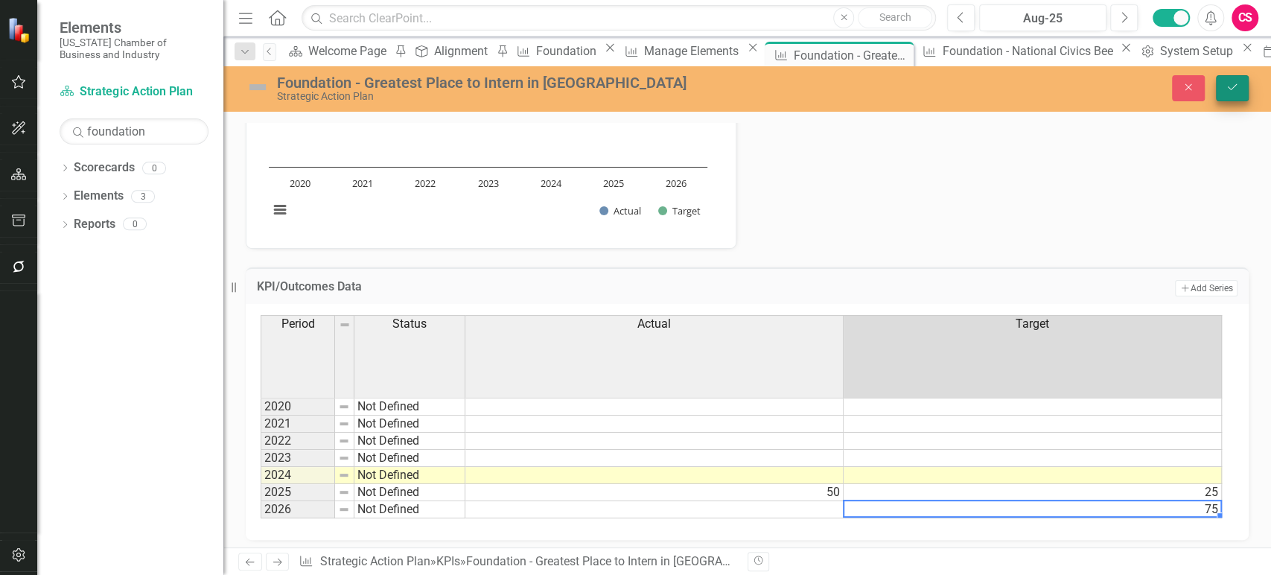
type textarea "75"
click at [1244, 94] on button "Save" at bounding box center [1232, 88] width 33 height 26
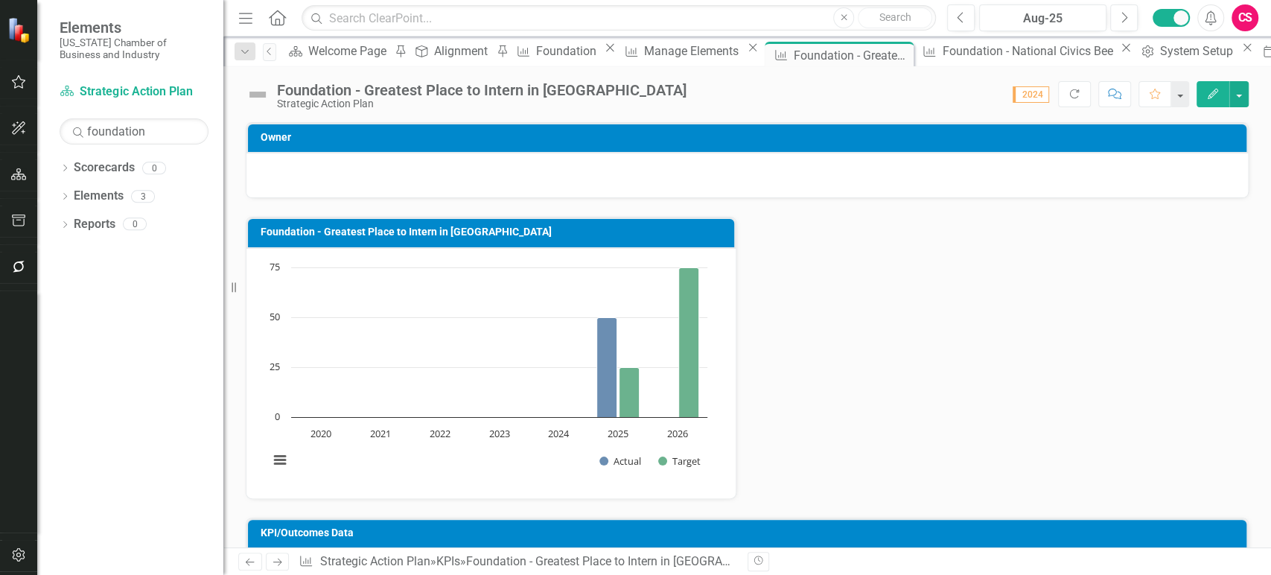
click at [530, 464] on rect "Interactive chart" at bounding box center [487, 371] width 453 height 223
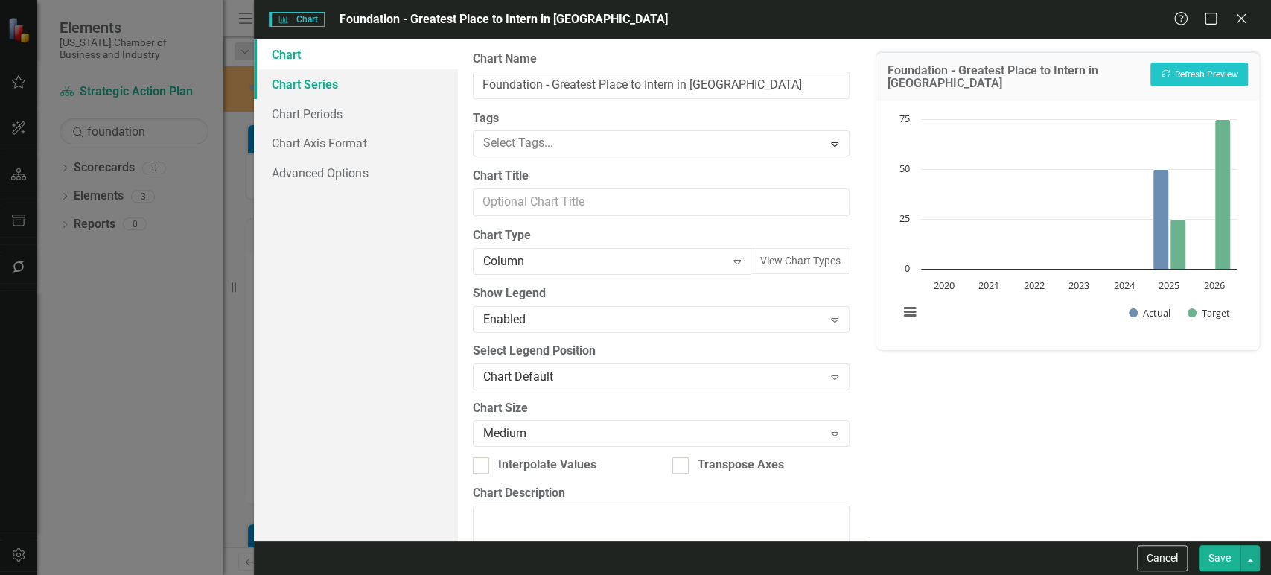
click at [369, 82] on link "Chart Series" at bounding box center [355, 84] width 203 height 30
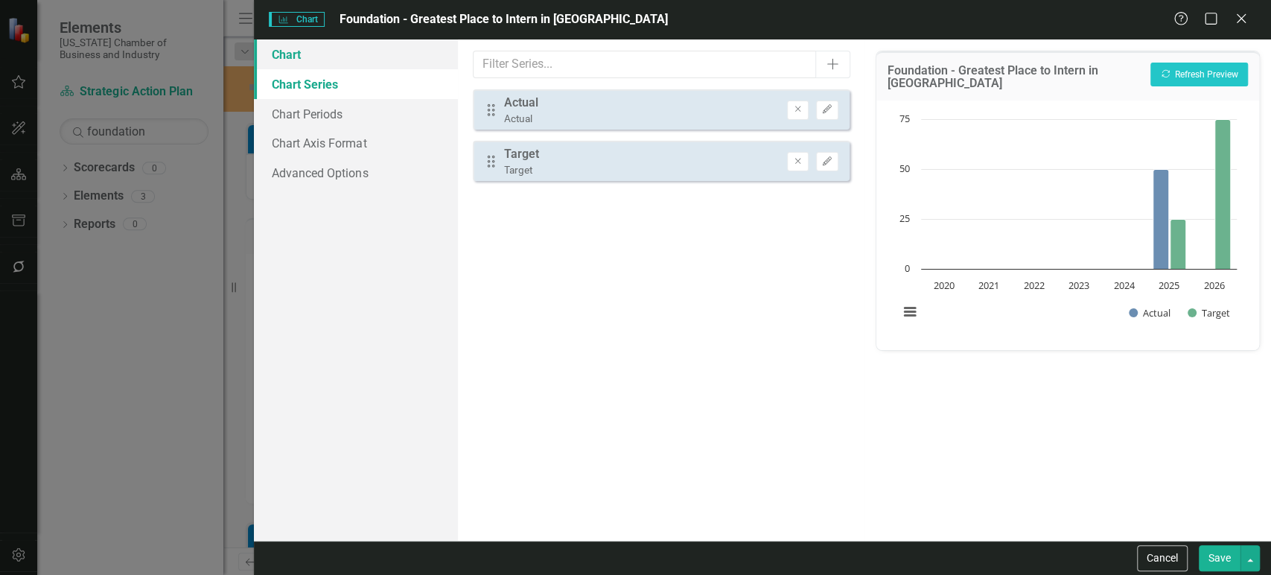
click at [367, 52] on link "Chart" at bounding box center [355, 54] width 203 height 30
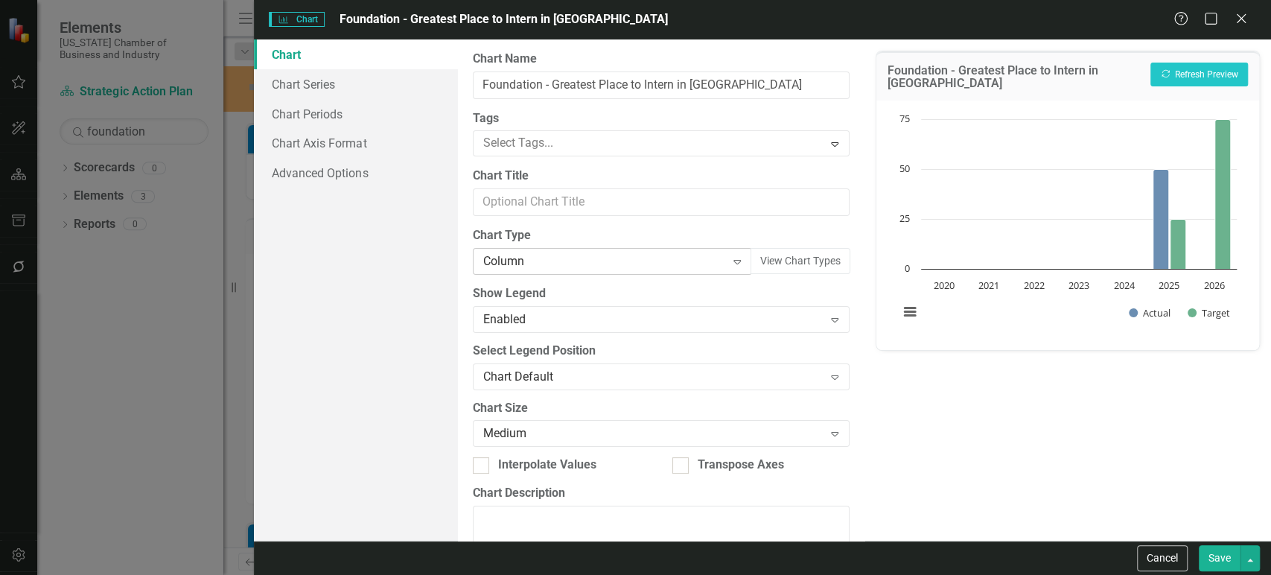
click at [543, 264] on div "Column" at bounding box center [604, 261] width 243 height 17
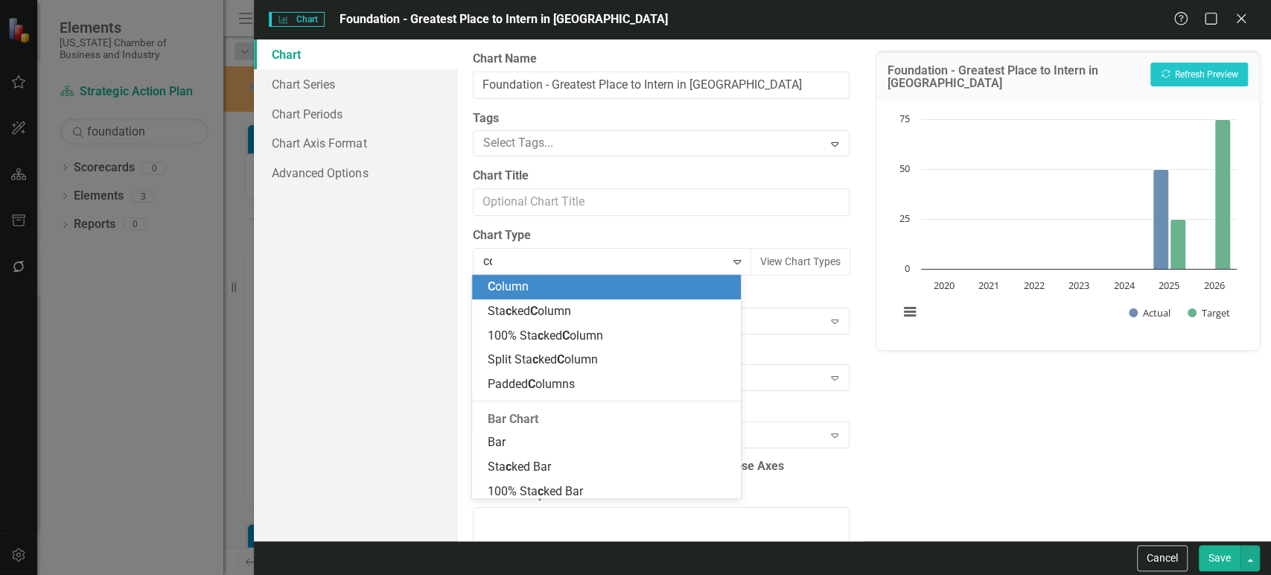
scroll to position [0, 0]
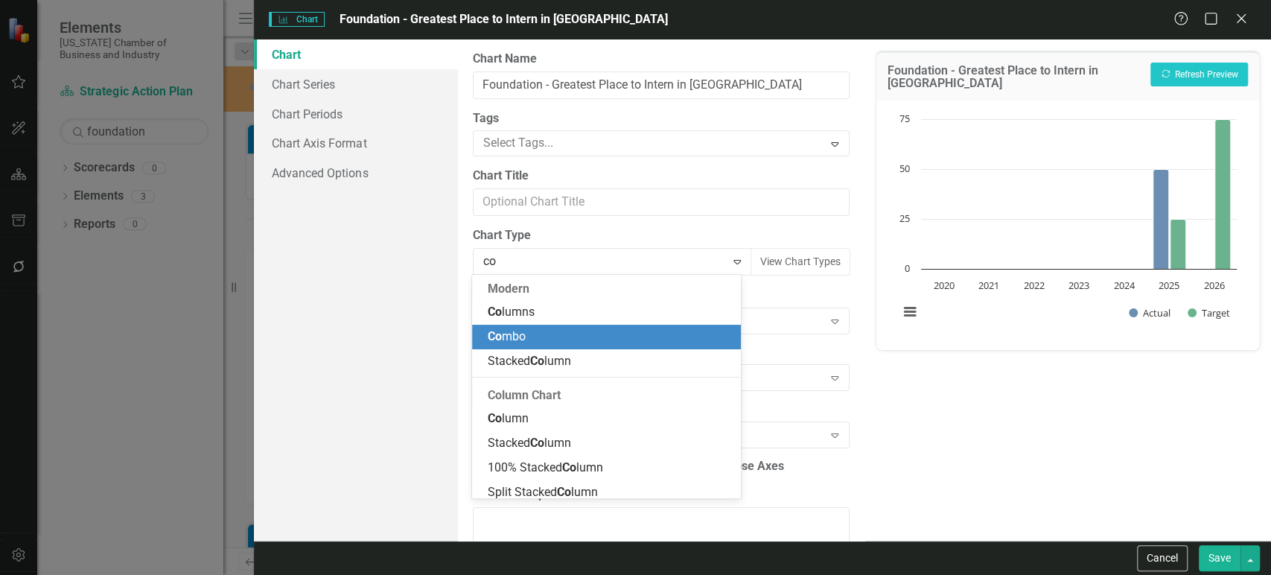
type input "col"
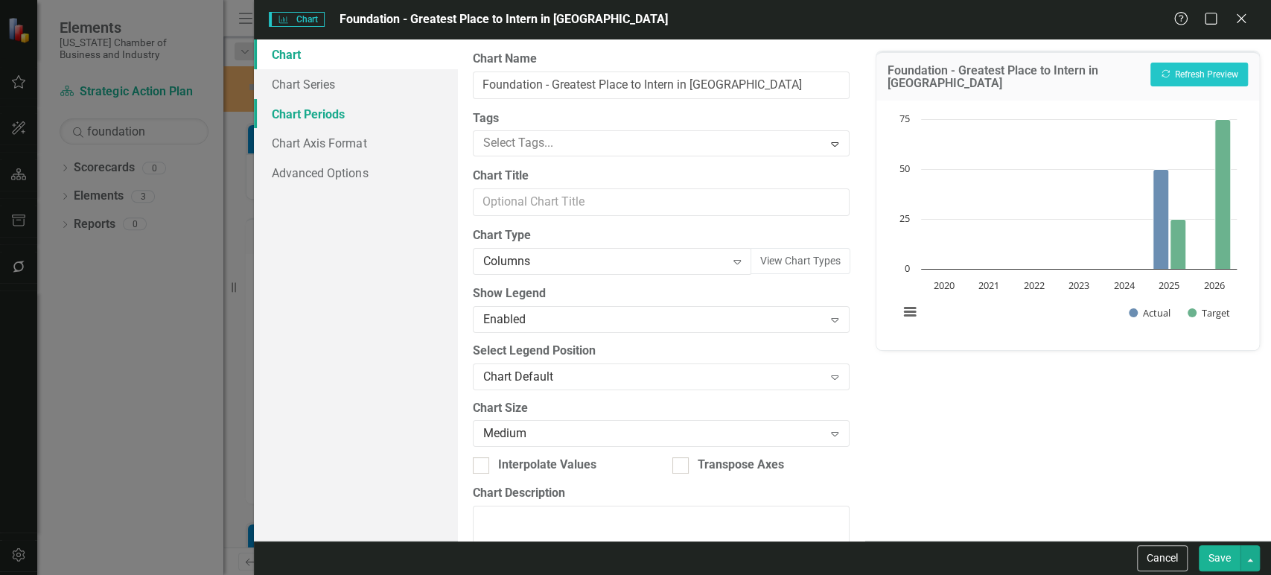
click at [337, 106] on link "Chart Periods" at bounding box center [355, 114] width 203 height 30
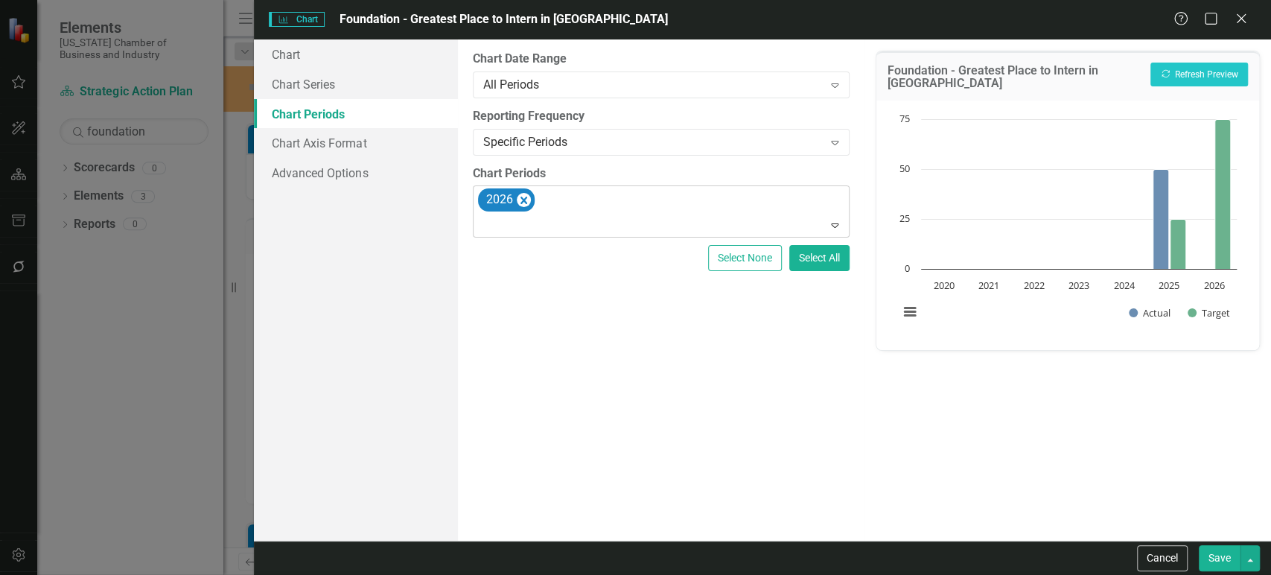
click at [524, 223] on div at bounding box center [662, 225] width 370 height 20
click at [1179, 61] on div "Foundation - Greatest Place to Intern in PA Recalculate Refresh Preview" at bounding box center [1067, 75] width 383 height 49
click at [1179, 66] on button "Recalculate Refresh Preview" at bounding box center [1199, 75] width 98 height 24
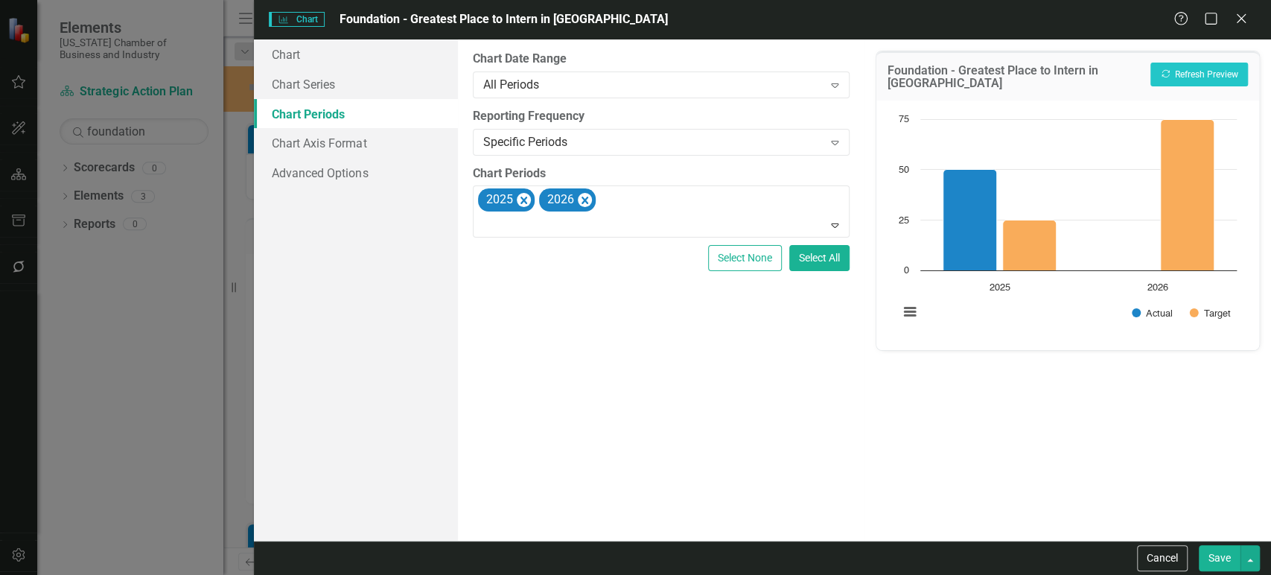
click at [1219, 542] on div "Cancel Save" at bounding box center [762, 557] width 1017 height 34
click at [1219, 556] on button "Save" at bounding box center [1219, 558] width 42 height 26
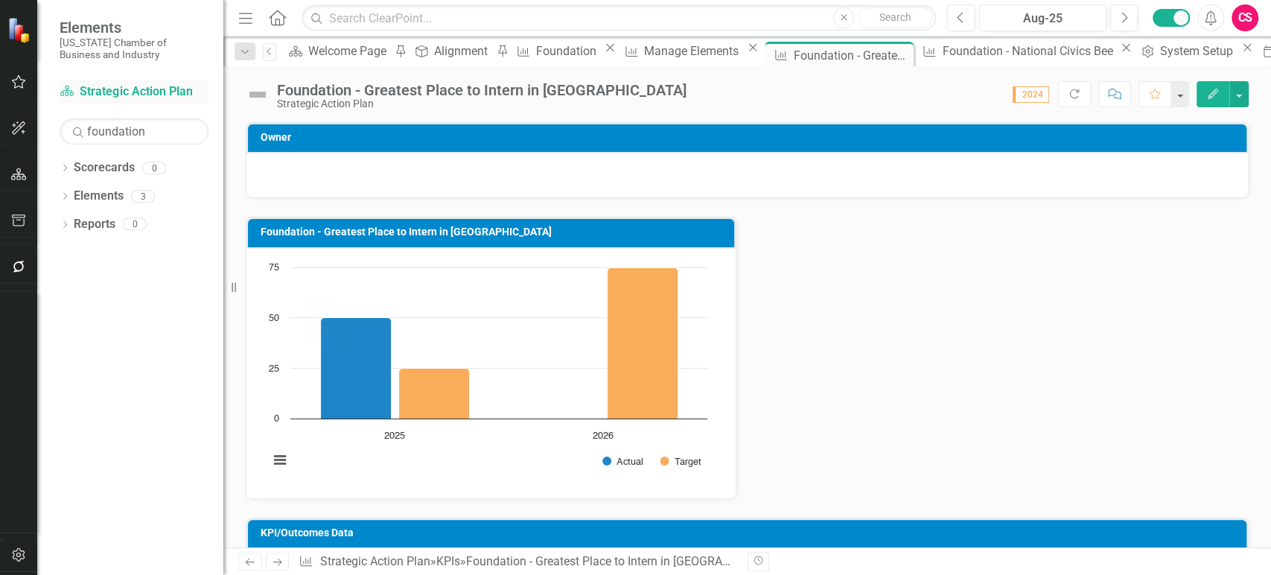
click at [140, 95] on link "Scorecard Strategic Action Plan" at bounding box center [134, 91] width 149 height 17
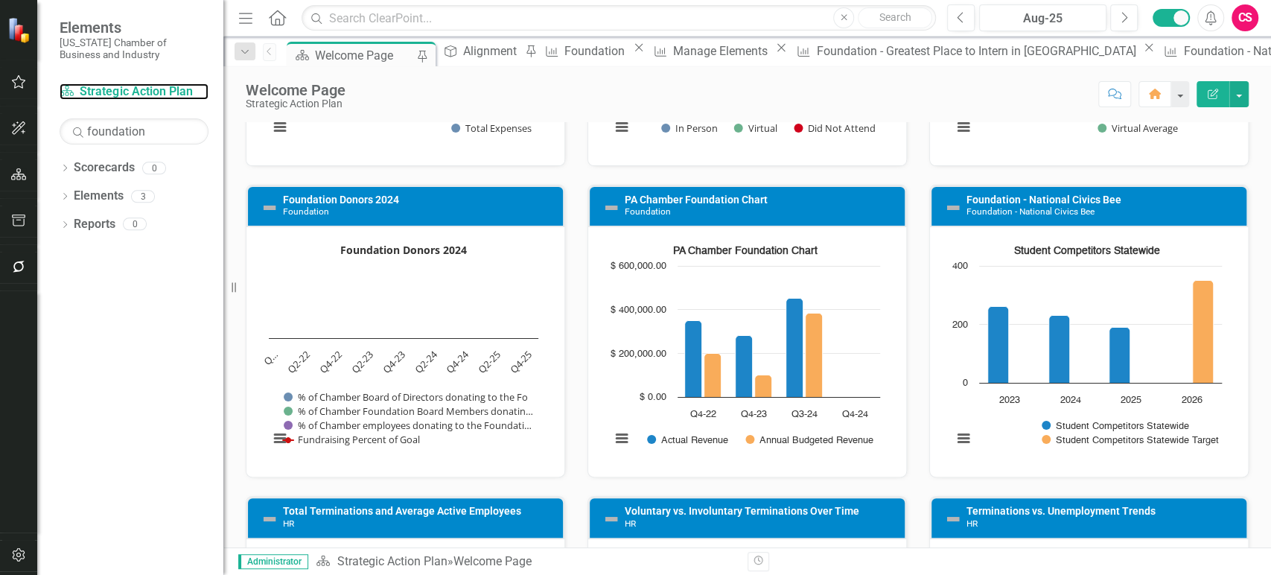
scroll to position [2017, 0]
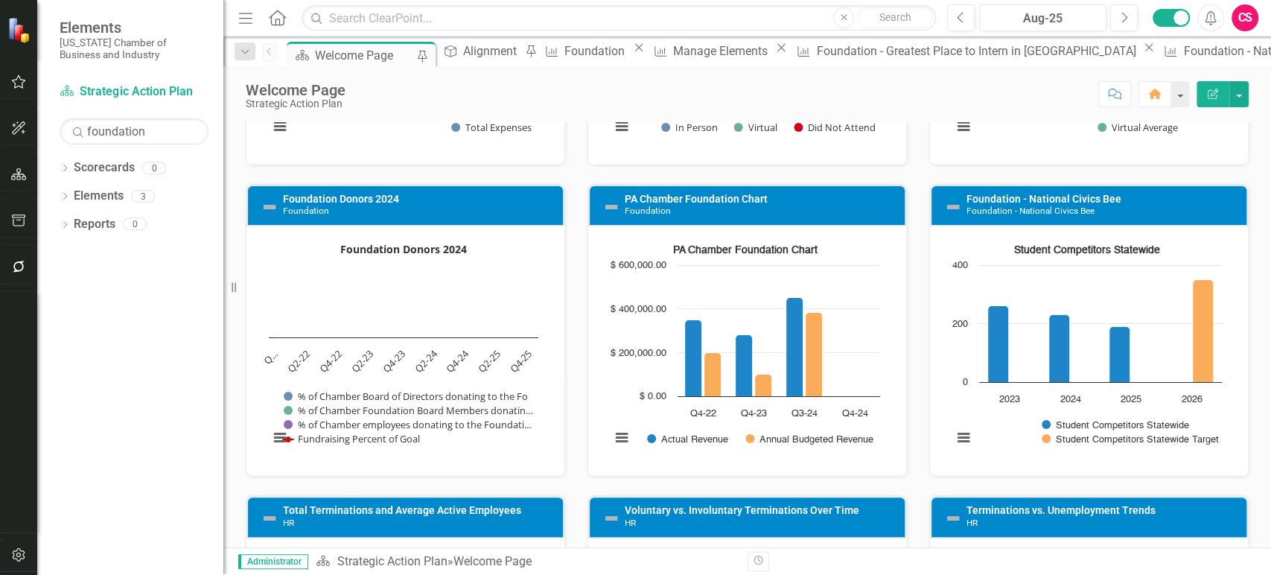
click at [1214, 93] on icon "Edit Report" at bounding box center [1212, 94] width 13 height 10
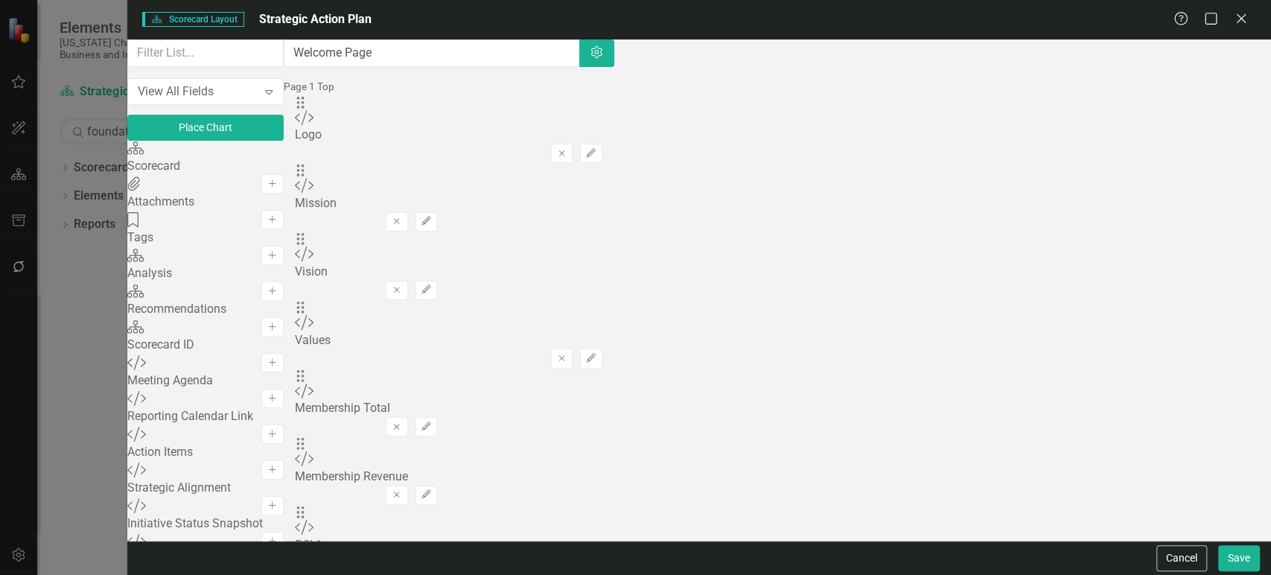
scroll to position [186, 0]
drag, startPoint x: 509, startPoint y: 424, endPoint x: 494, endPoint y: 424, distance: 14.9
drag, startPoint x: 1004, startPoint y: 421, endPoint x: 773, endPoint y: 425, distance: 231.5
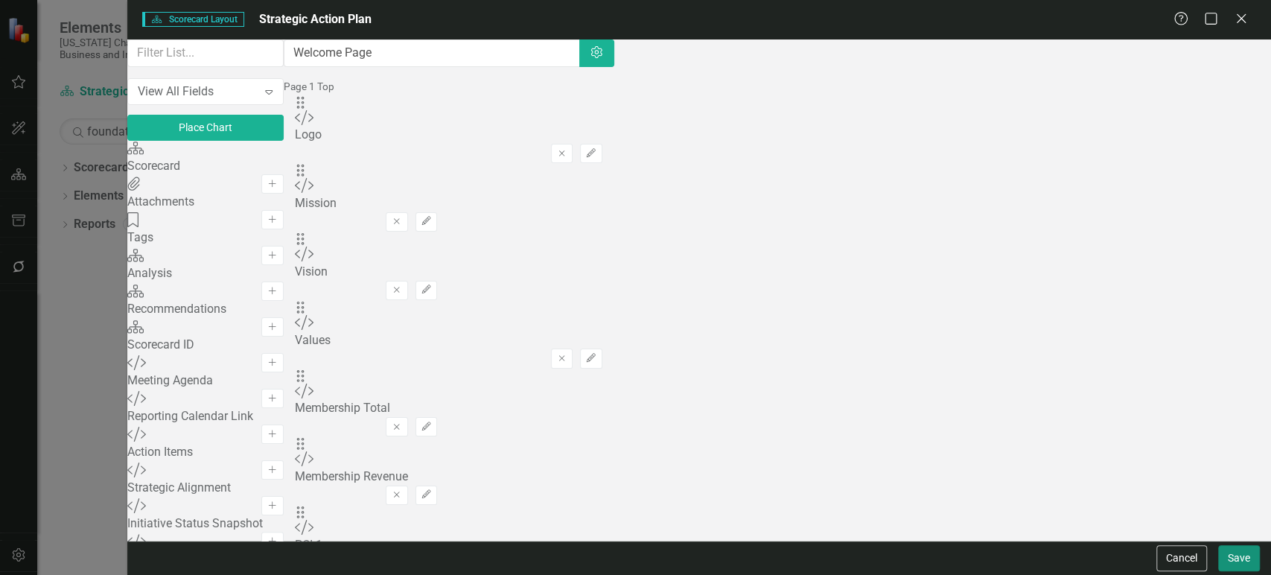
click at [1235, 555] on button "Save" at bounding box center [1239, 558] width 42 height 26
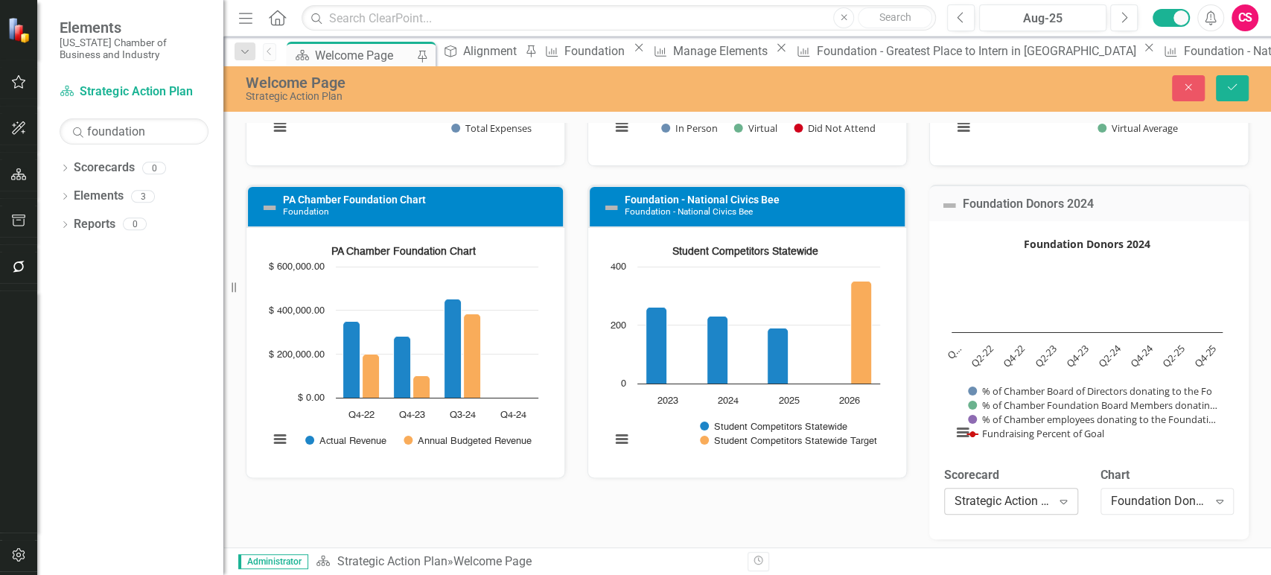
click at [1052, 265] on rect "Interactive chart" at bounding box center [1087, 343] width 286 height 223
click at [1027, 475] on label "Scorecard" at bounding box center [1011, 475] width 134 height 17
click at [1029, 502] on div "Strategic Action Plan" at bounding box center [1002, 500] width 97 height 17
click at [1137, 494] on div "Foundation Donors 2024" at bounding box center [1159, 500] width 97 height 17
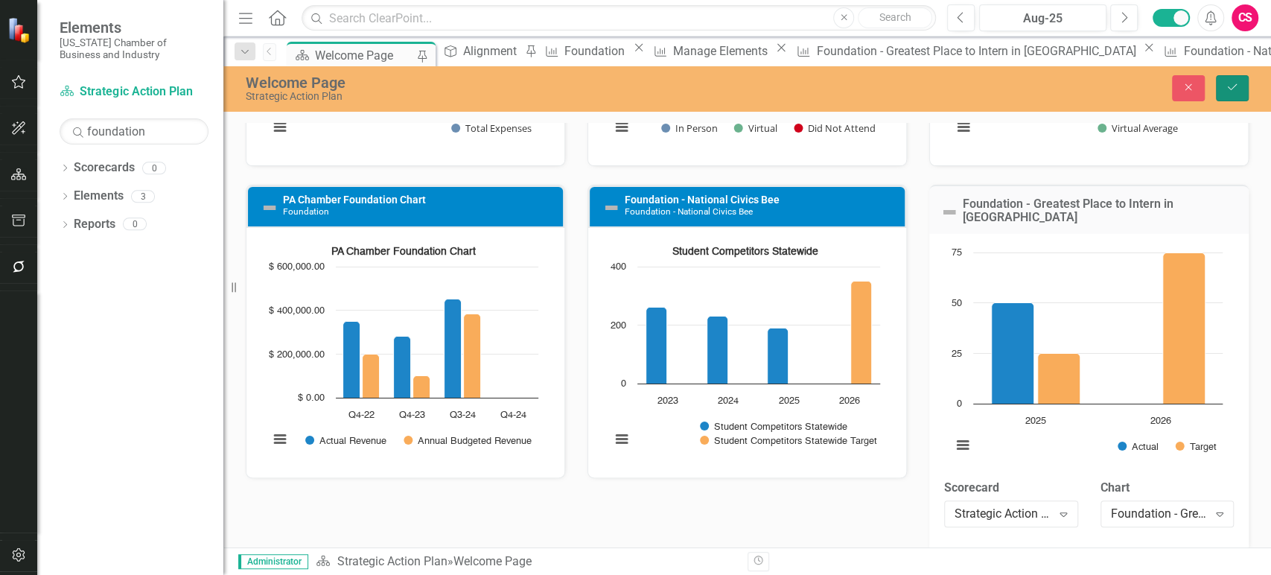
click at [1229, 82] on icon "Save" at bounding box center [1231, 87] width 13 height 10
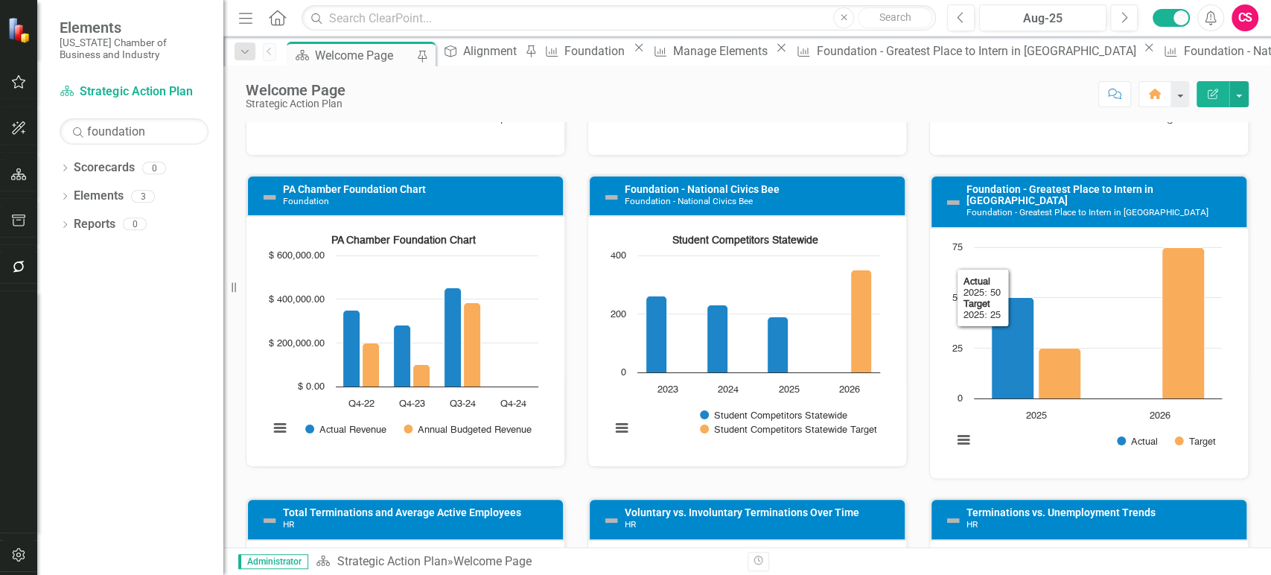
scroll to position [2028, 0]
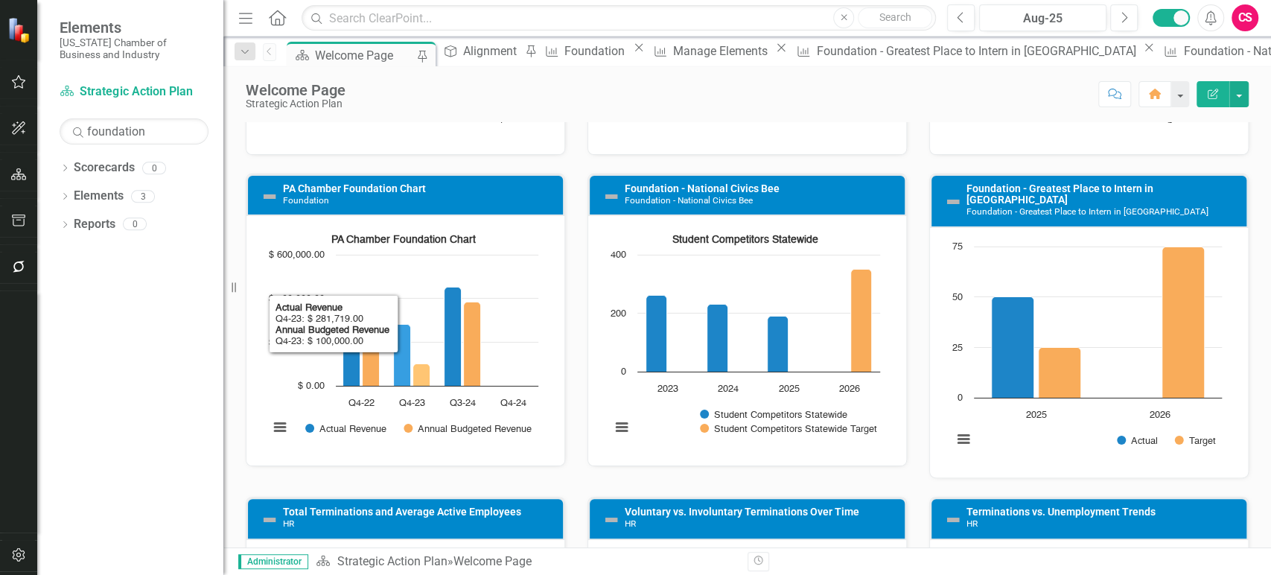
click at [418, 263] on rect "Interactive chart" at bounding box center [403, 338] width 284 height 223
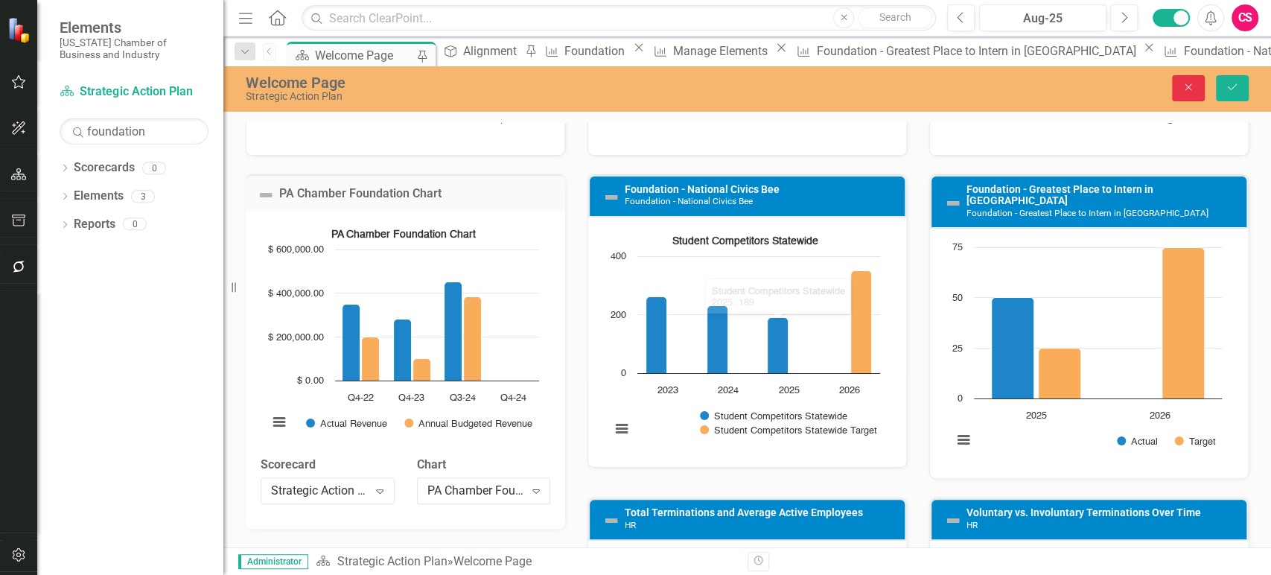
click at [1195, 94] on button "Close" at bounding box center [1188, 88] width 33 height 26
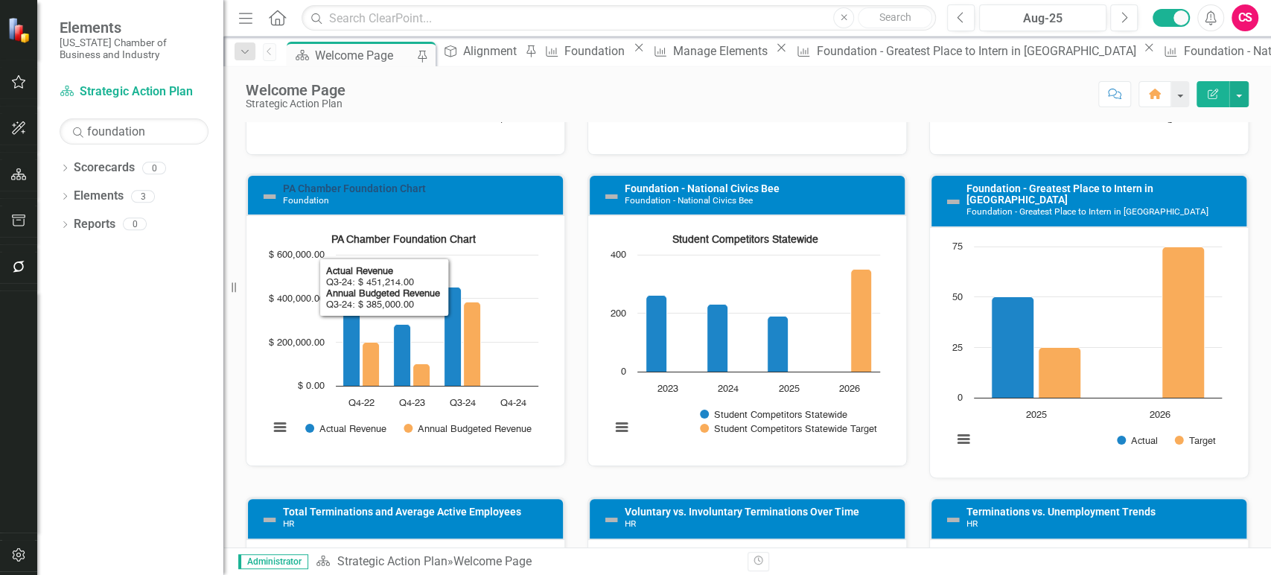
click at [358, 183] on link "PA Chamber Foundation Chart" at bounding box center [354, 188] width 143 height 12
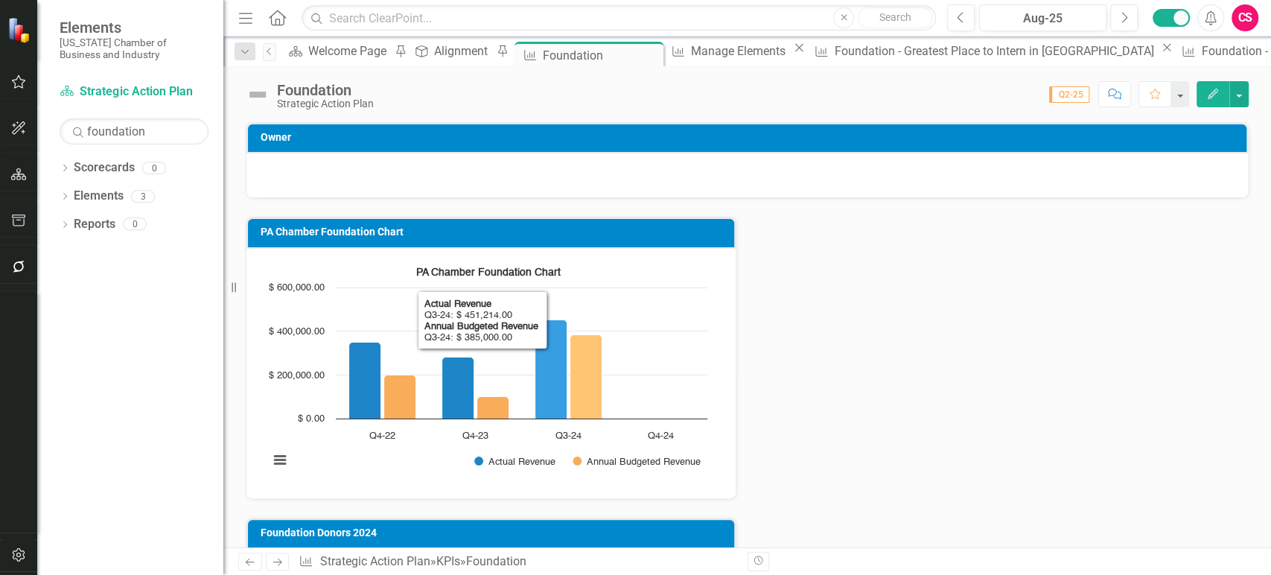
click at [665, 293] on rect "Interactive chart" at bounding box center [487, 371] width 453 height 223
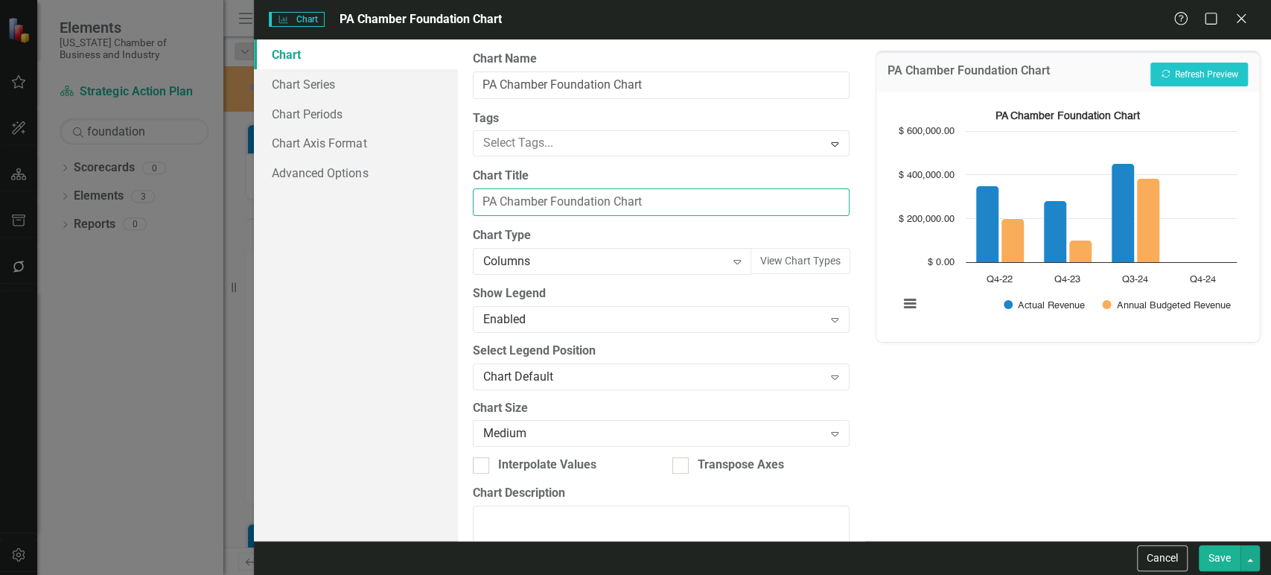
click at [630, 204] on input "PA Chamber Foundation Chart" at bounding box center [661, 202] width 377 height 28
type input "PA Chamber Foundation Revenue"
click at [1206, 549] on button "Save" at bounding box center [1219, 558] width 42 height 26
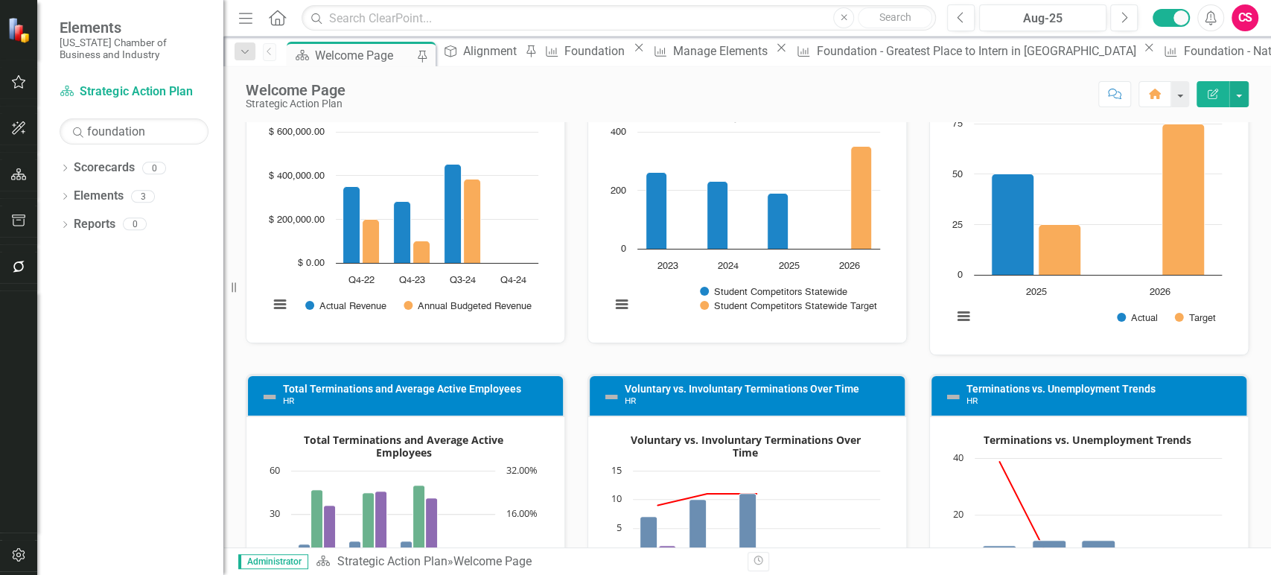
scroll to position [2024, 0]
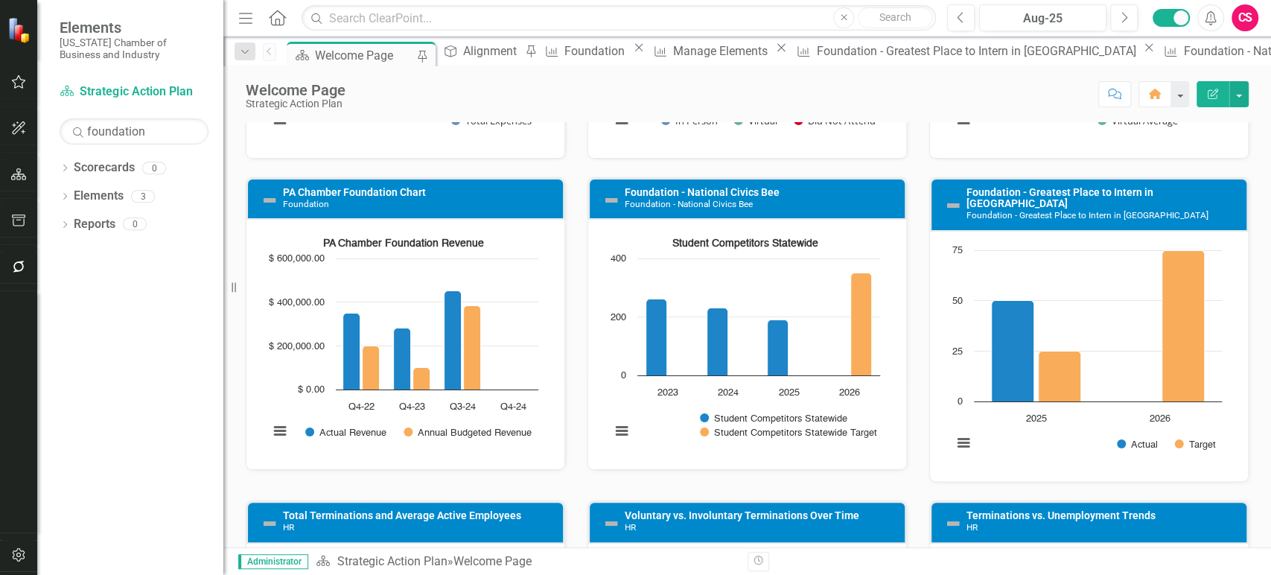
click at [535, 453] on div "Loading... PA Chamber Foundation Revenue Bar chart with 2 data series. PA Chamb…" at bounding box center [405, 344] width 318 height 249
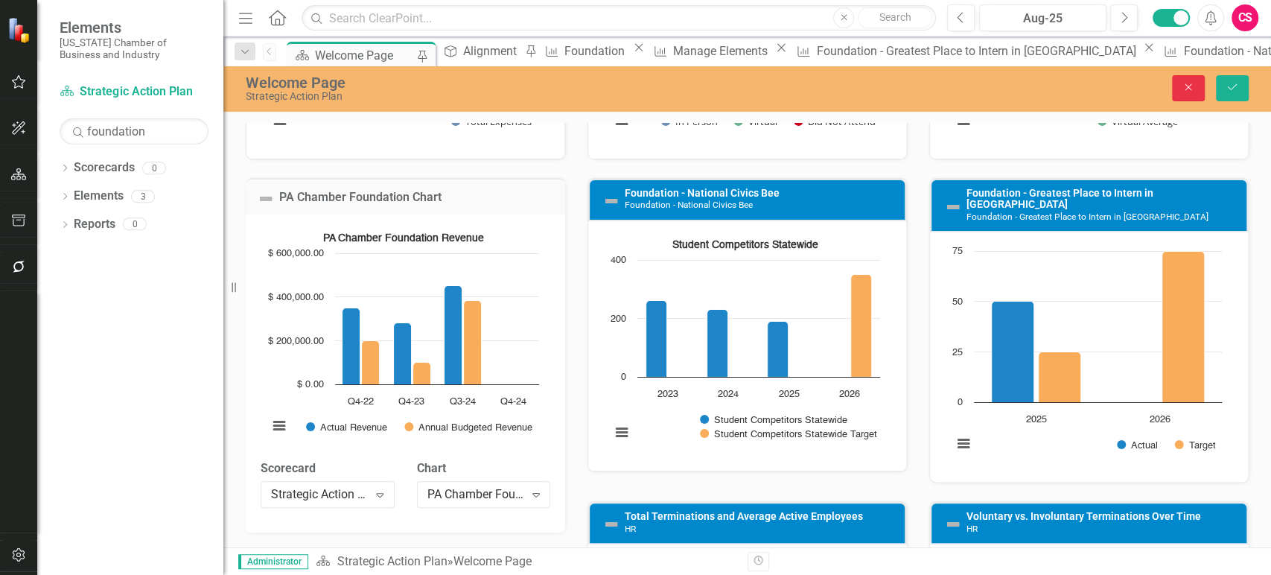
click at [1185, 95] on button "Close" at bounding box center [1188, 88] width 33 height 26
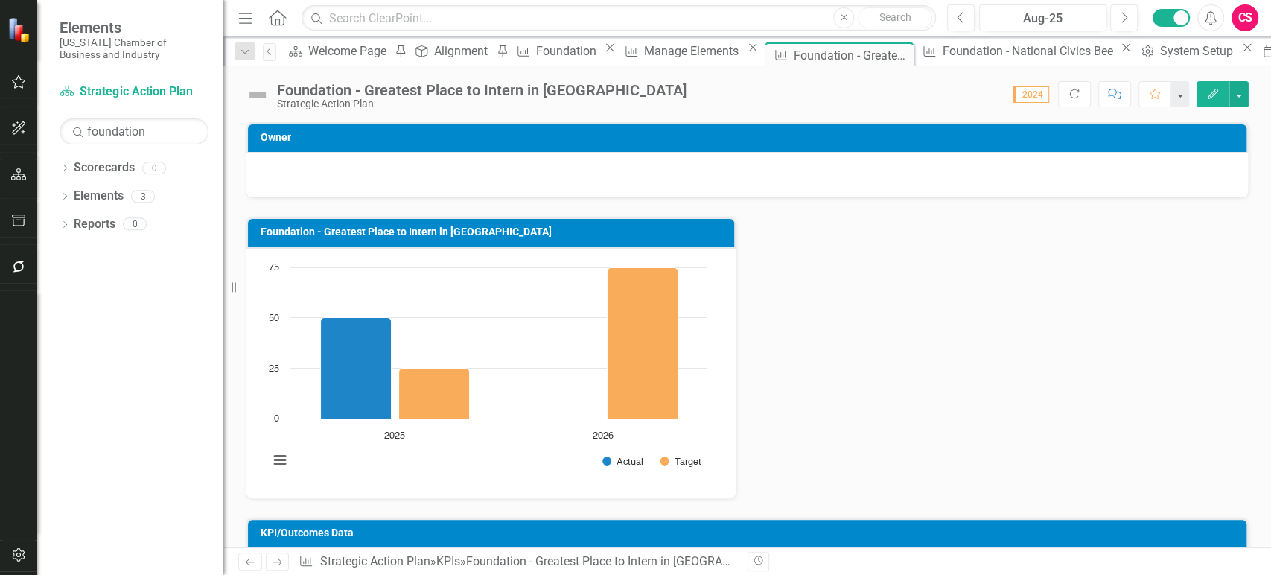
scroll to position [197, 0]
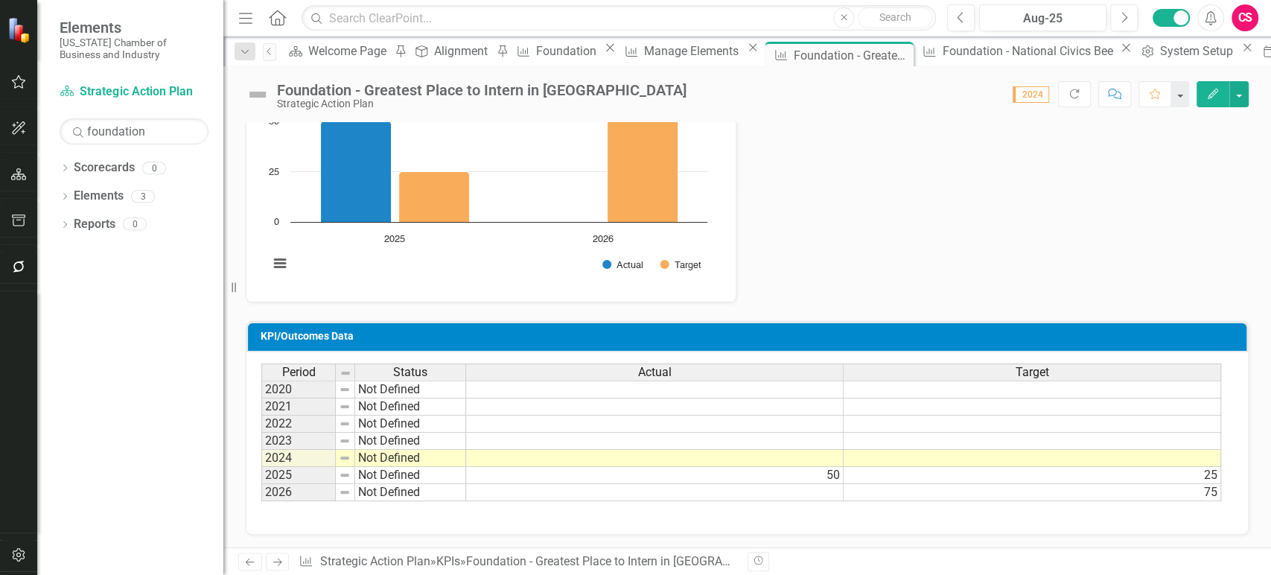
click at [246, 564] on icon "Previous" at bounding box center [249, 562] width 13 height 10
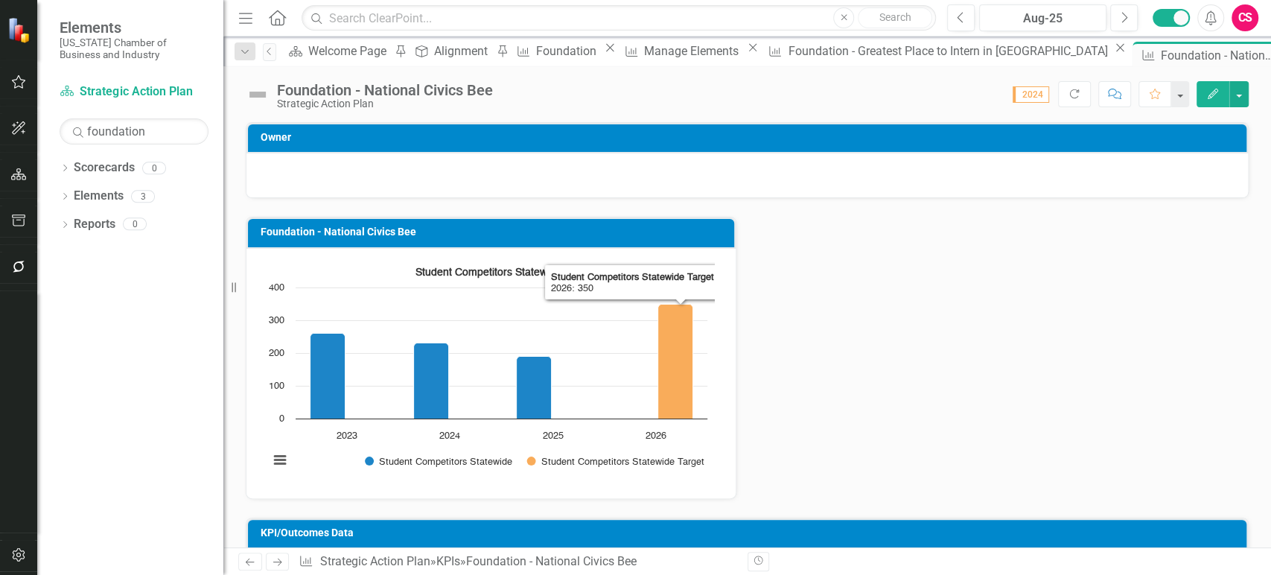
scroll to position [197, 0]
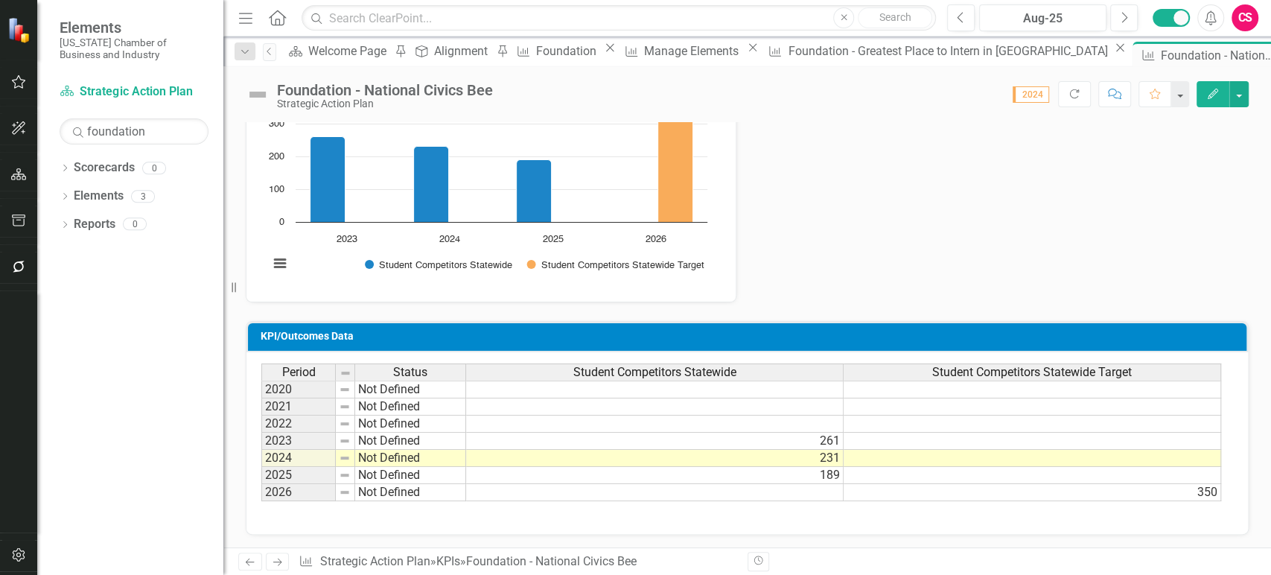
click at [709, 374] on span "Student Competitors Statewide" at bounding box center [654, 371] width 163 height 13
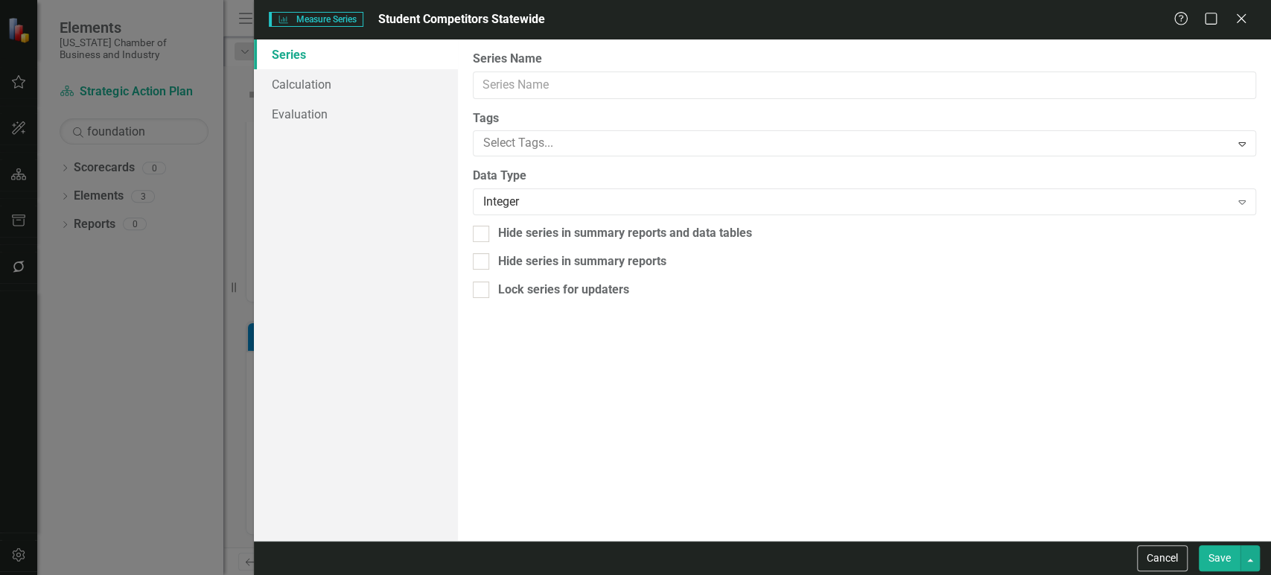
type input "Student Competitors Statewide"
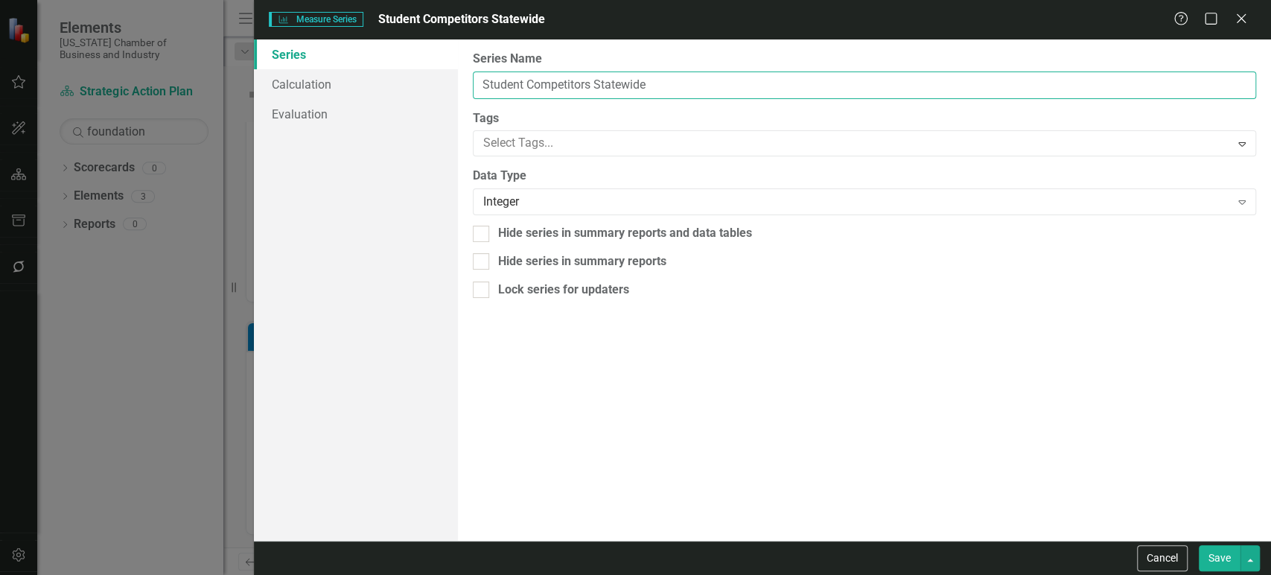
click at [526, 76] on input "Student Competitors Statewide" at bounding box center [864, 85] width 783 height 28
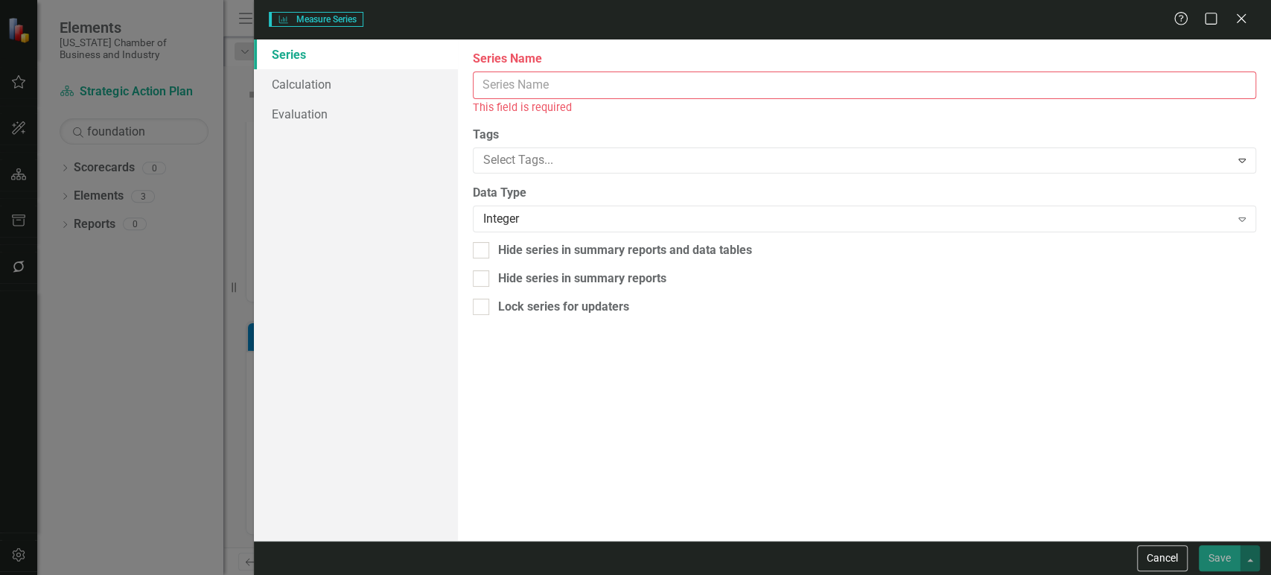
type input "a"
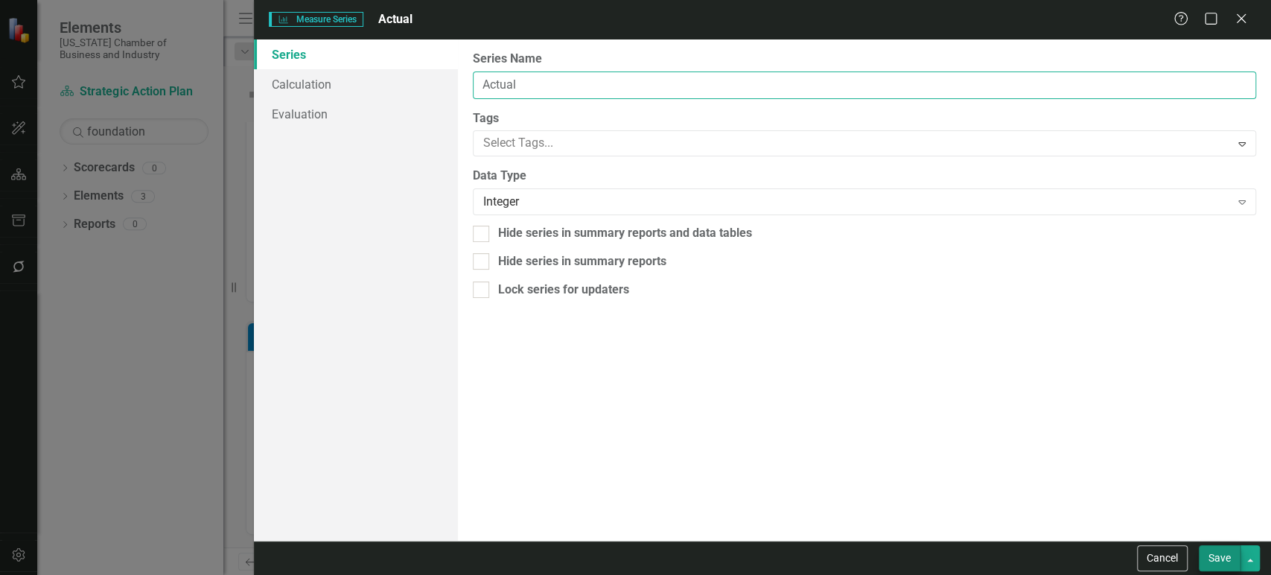
type input "Actual"
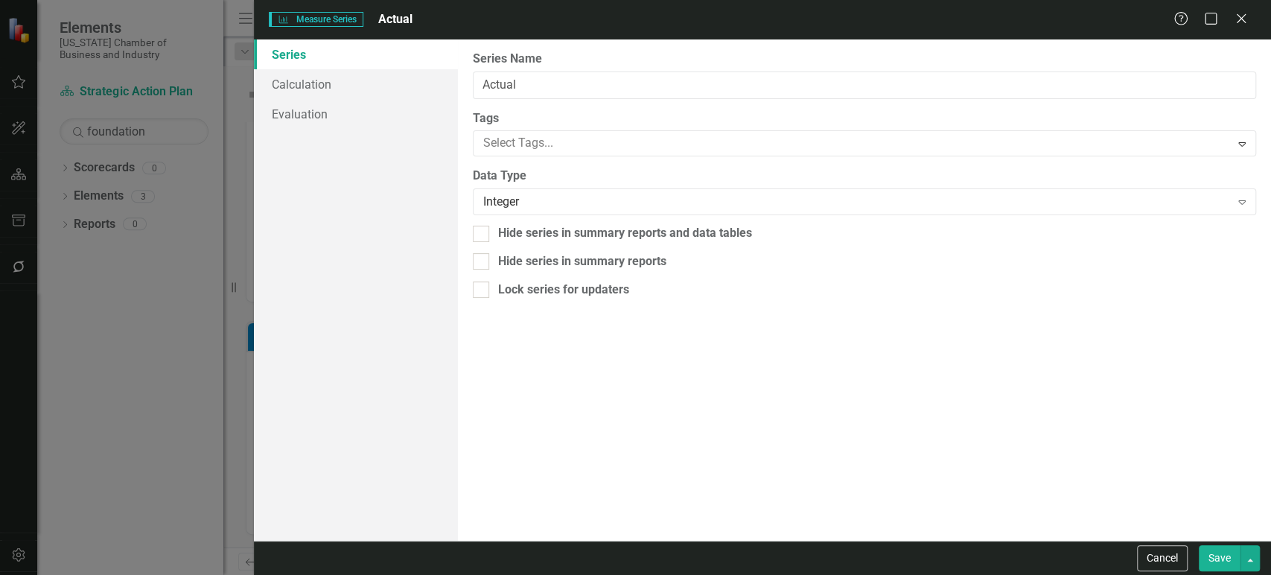
click at [1230, 561] on button "Save" at bounding box center [1219, 558] width 42 height 26
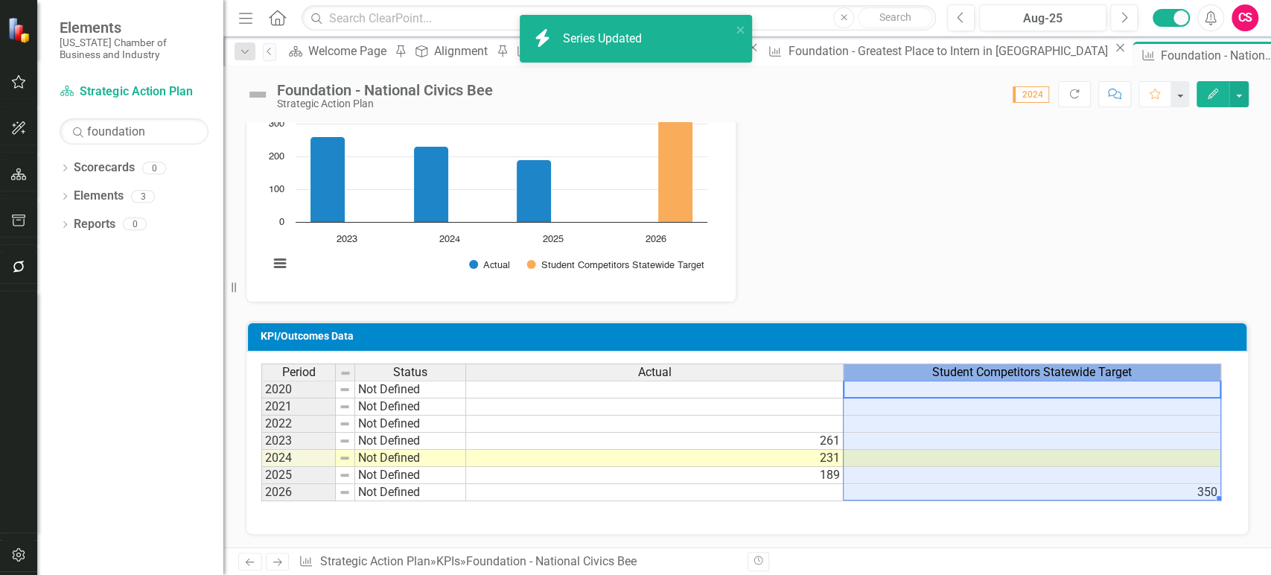
click at [943, 367] on span "Student Competitors Statewide Target" at bounding box center [1031, 371] width 199 height 13
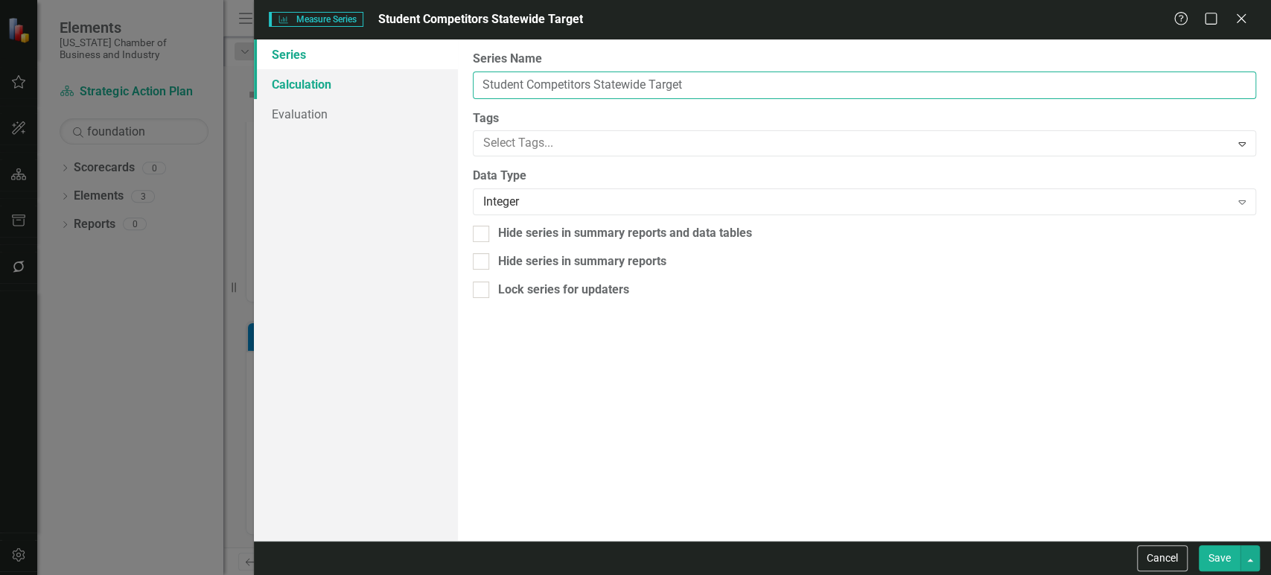
drag, startPoint x: 653, startPoint y: 80, endPoint x: 428, endPoint y: 75, distance: 224.9
click at [428, 75] on div "Series Calculation Evaluation From this page, you can edit the name, type, and …" at bounding box center [762, 289] width 1017 height 501
type input "Target"
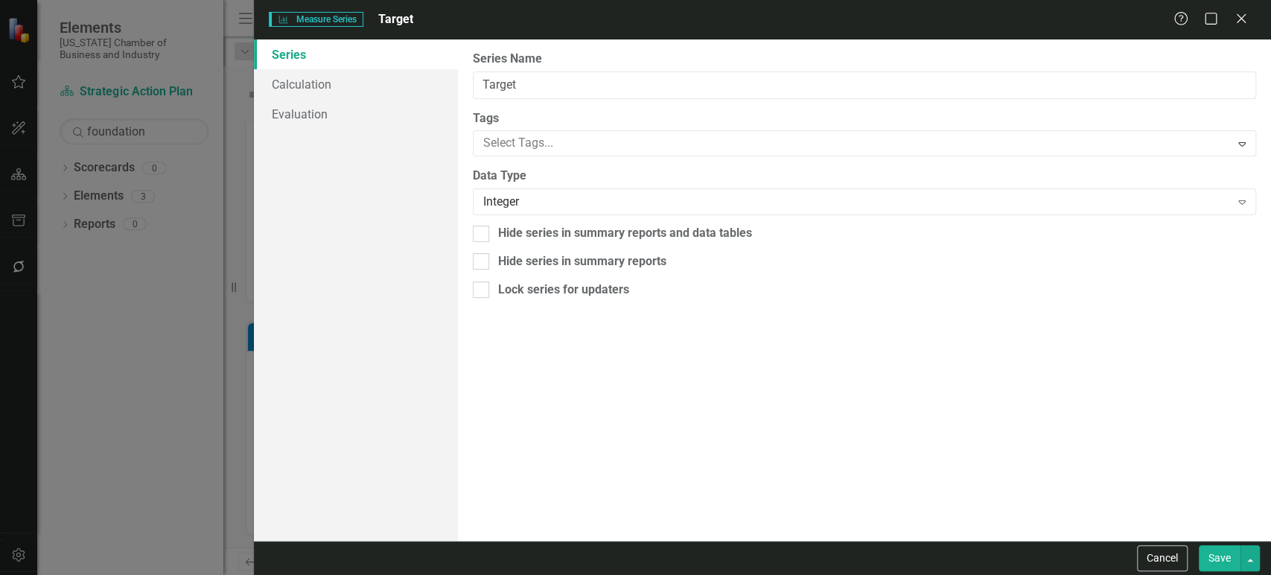
click at [1222, 569] on button "Save" at bounding box center [1219, 558] width 42 height 26
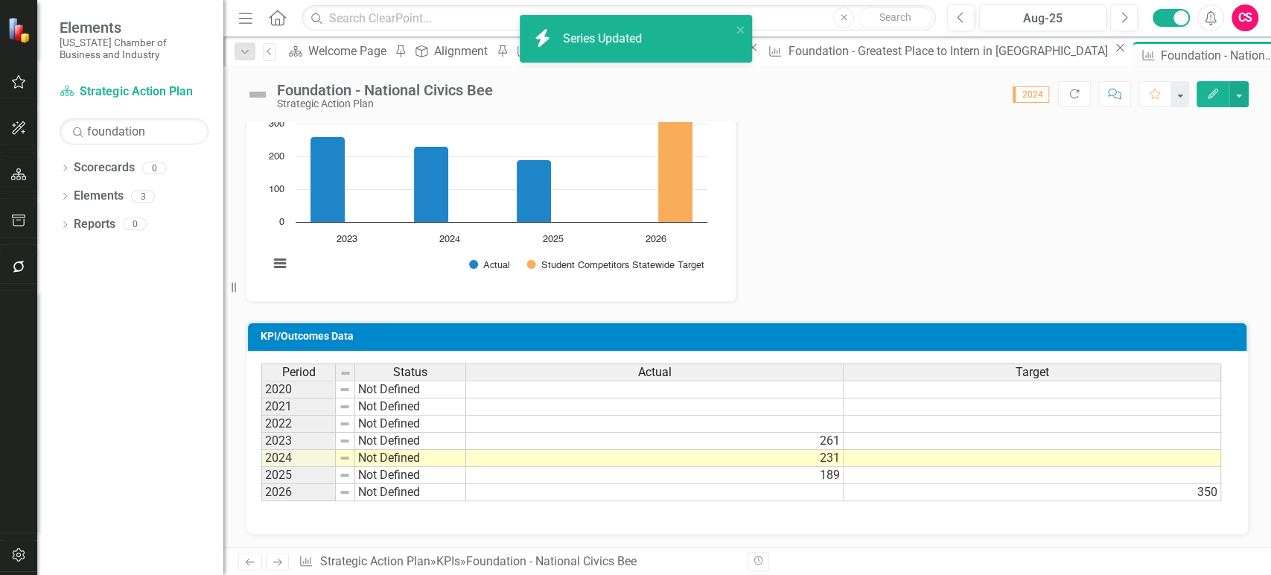
scroll to position [0, 0]
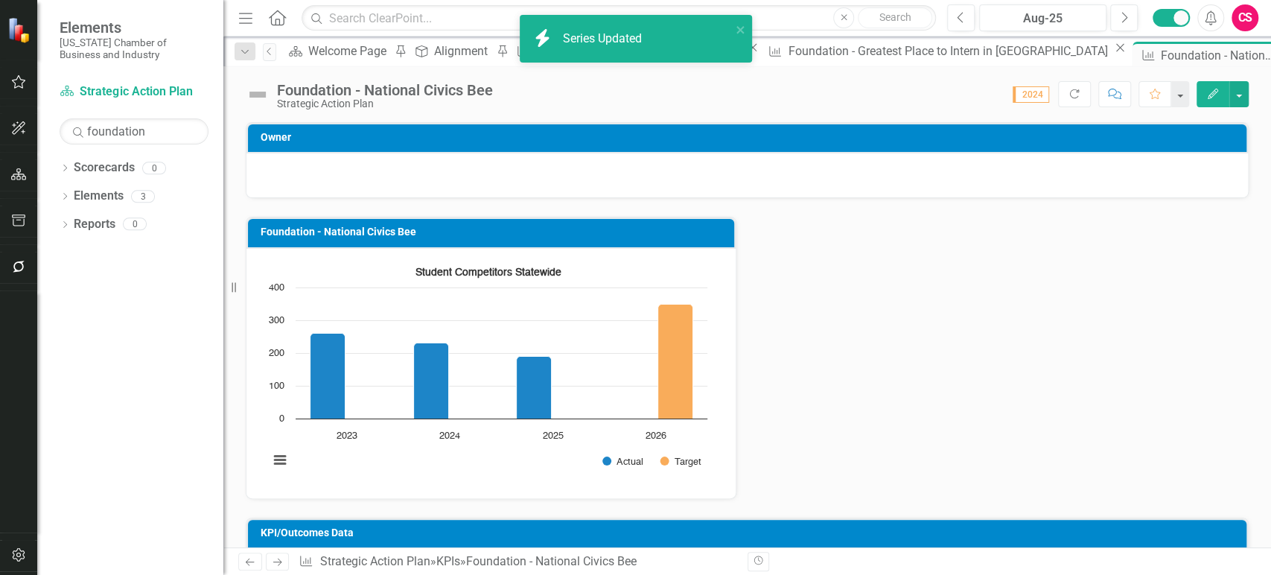
click at [417, 430] on rect "Interactive chart" at bounding box center [487, 371] width 453 height 223
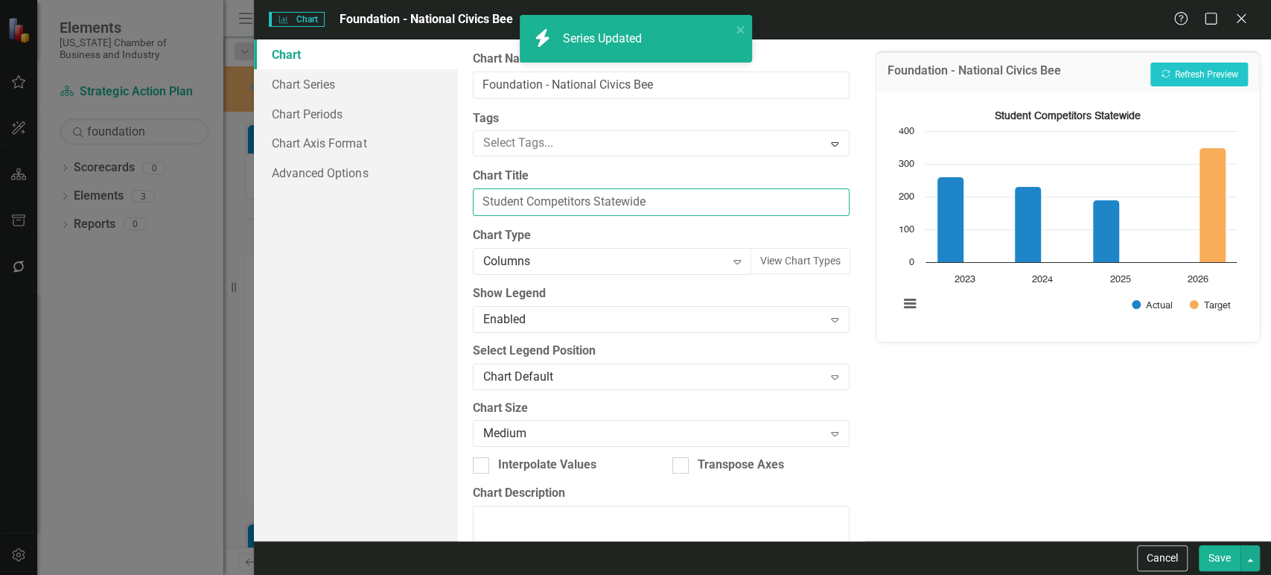
click at [555, 205] on input "Student Competitors Statewide" at bounding box center [661, 202] width 377 height 28
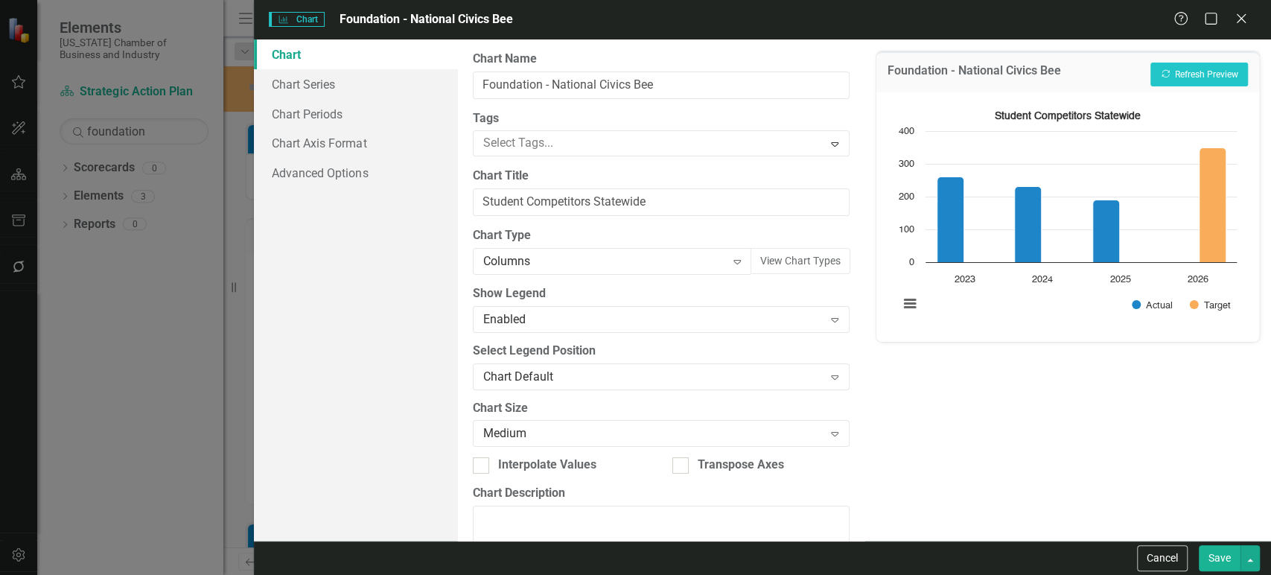
click at [1221, 561] on button "Save" at bounding box center [1219, 558] width 42 height 26
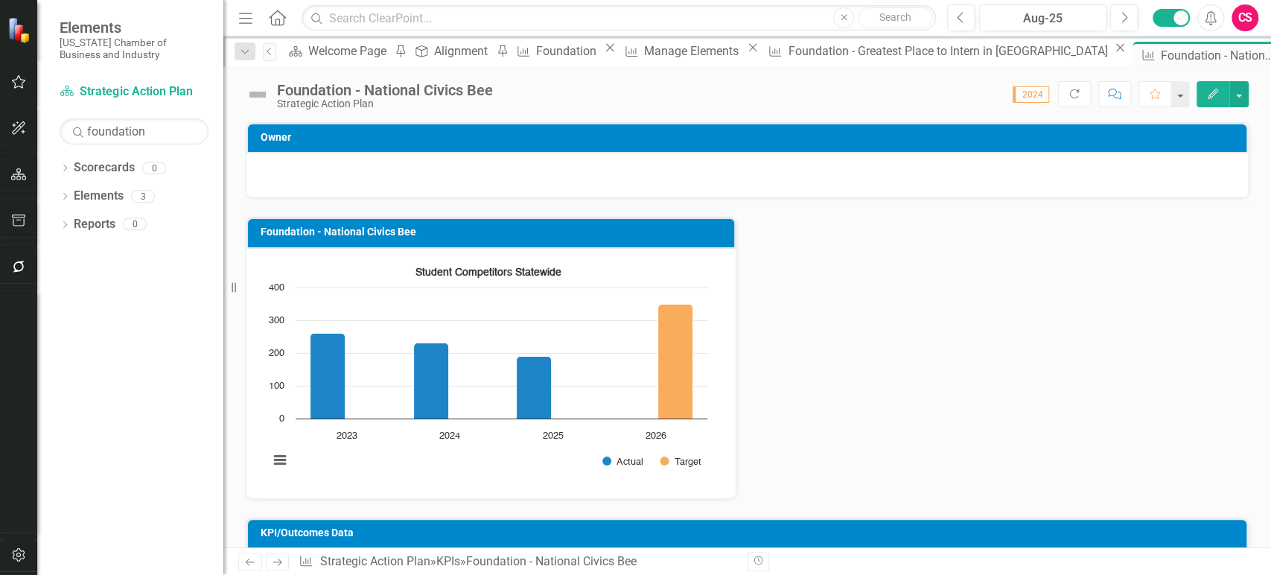
click at [245, 566] on icon "Previous" at bounding box center [249, 562] width 13 height 10
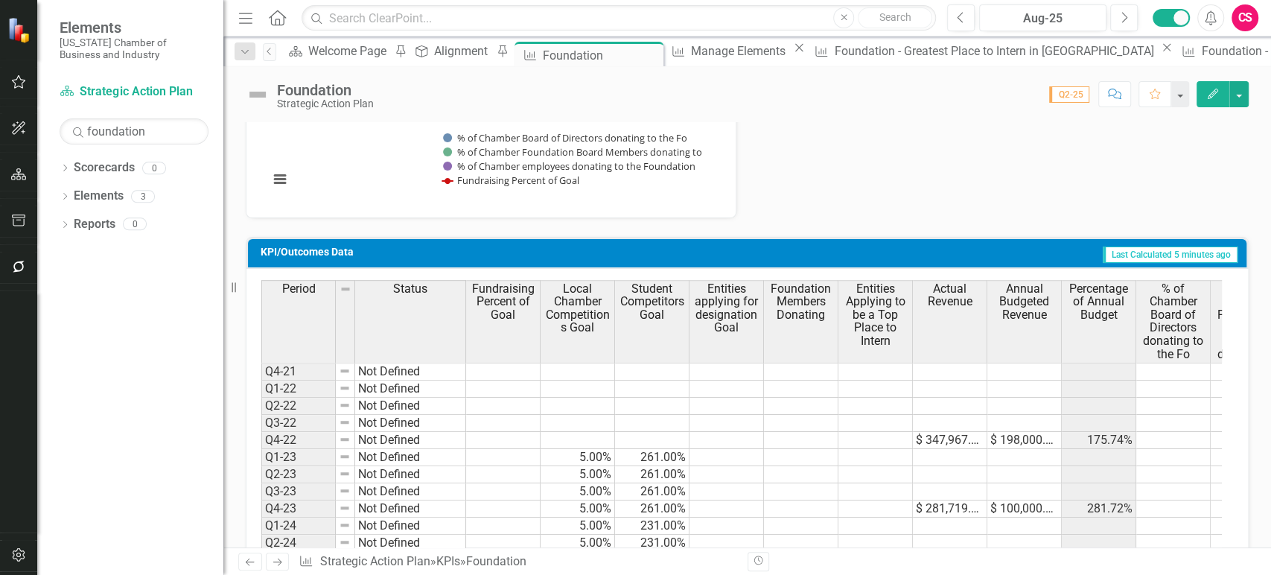
scroll to position [0, 89]
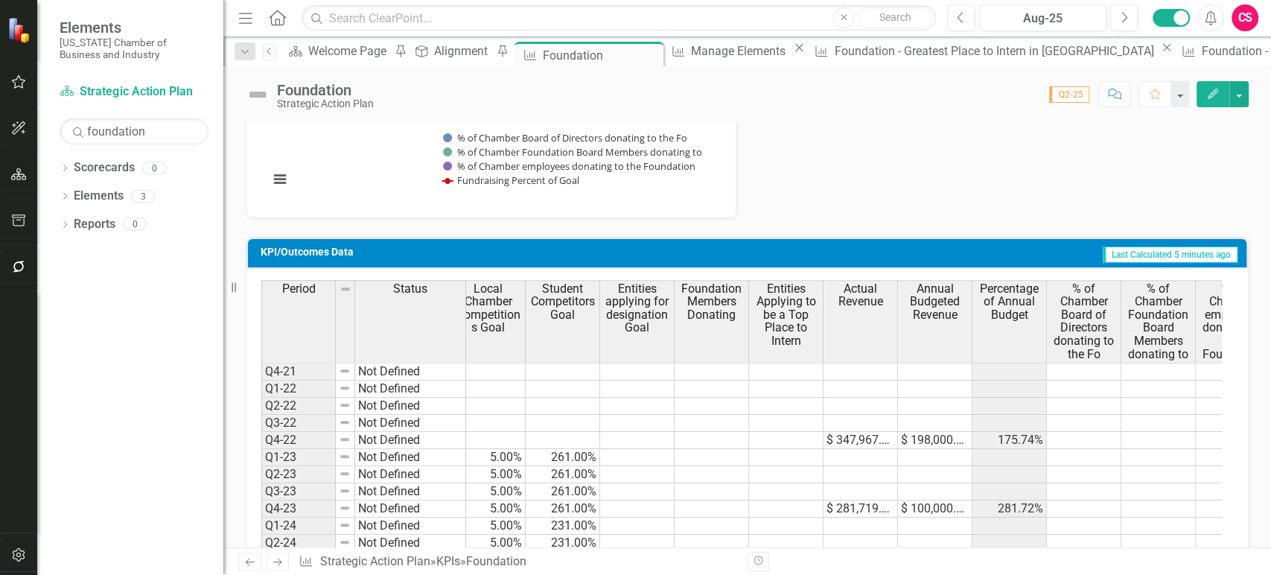
click at [848, 314] on th "Actual Revenue" at bounding box center [860, 321] width 74 height 83
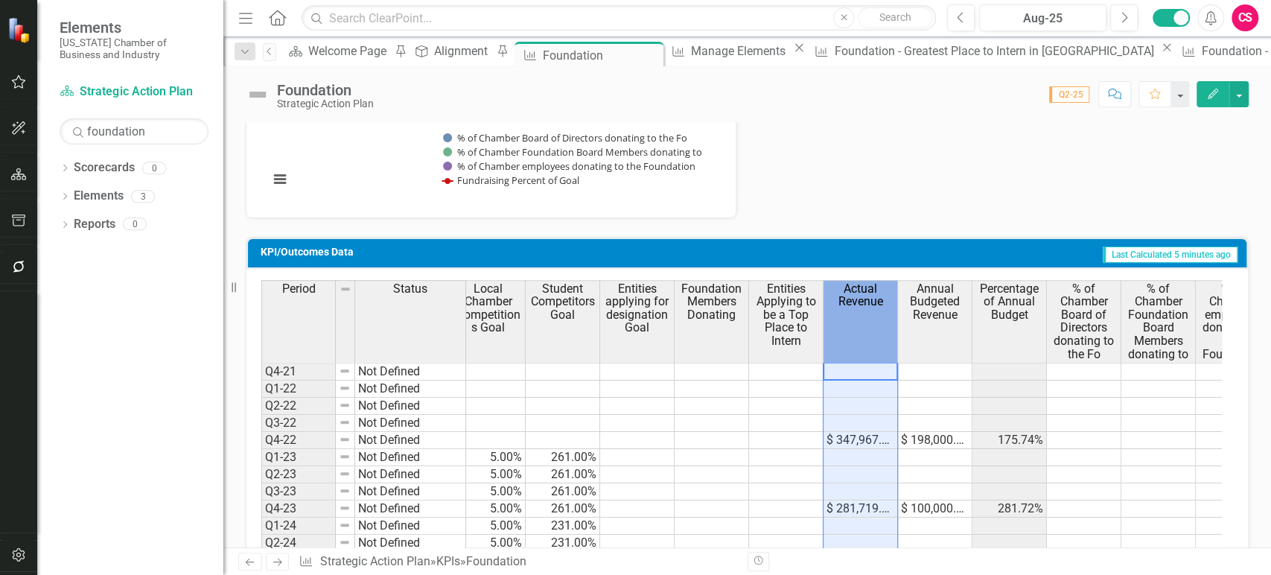
click at [848, 314] on th "Actual Revenue" at bounding box center [860, 321] width 74 height 83
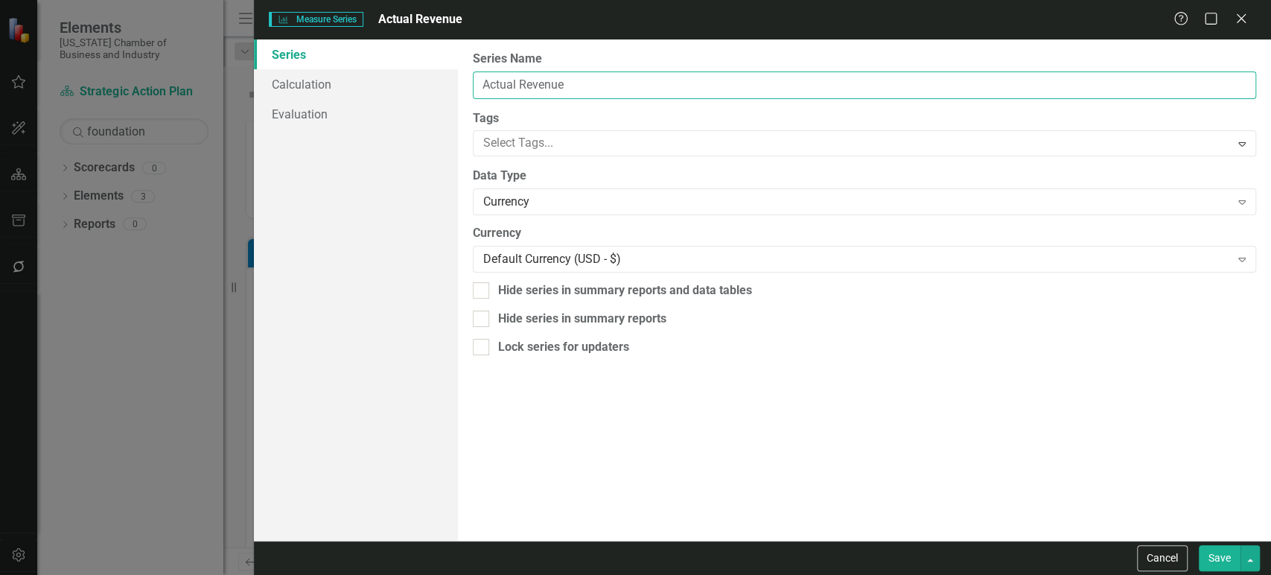
click at [553, 83] on input "Actual Revenue" at bounding box center [864, 85] width 783 height 28
type input "Actual"
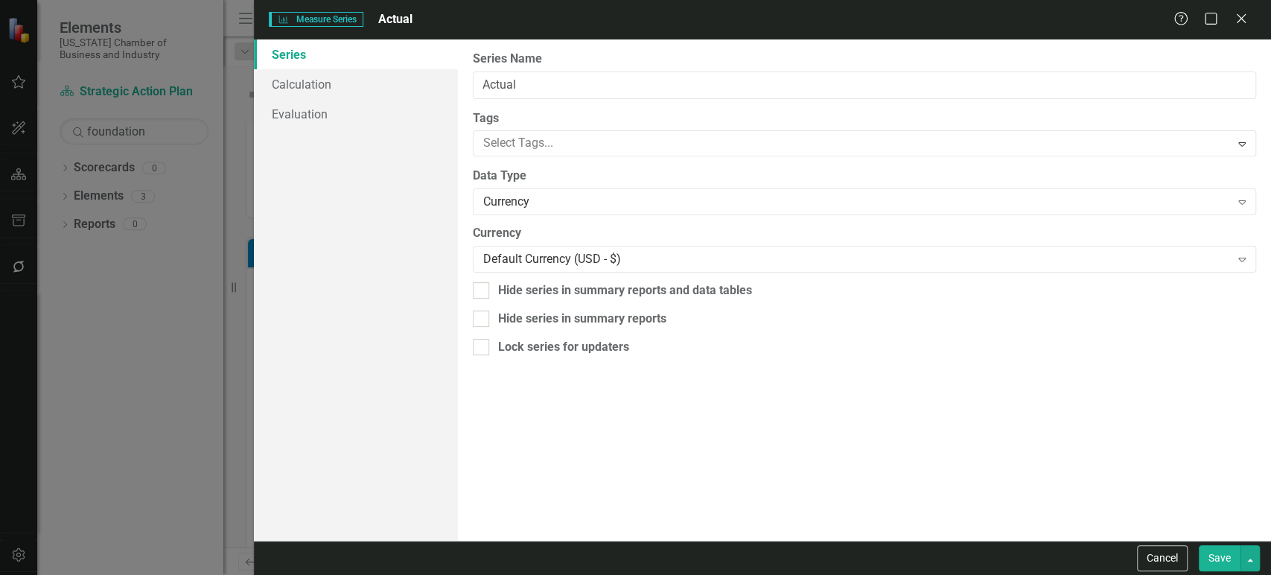
click at [1221, 550] on button "Save" at bounding box center [1219, 558] width 42 height 26
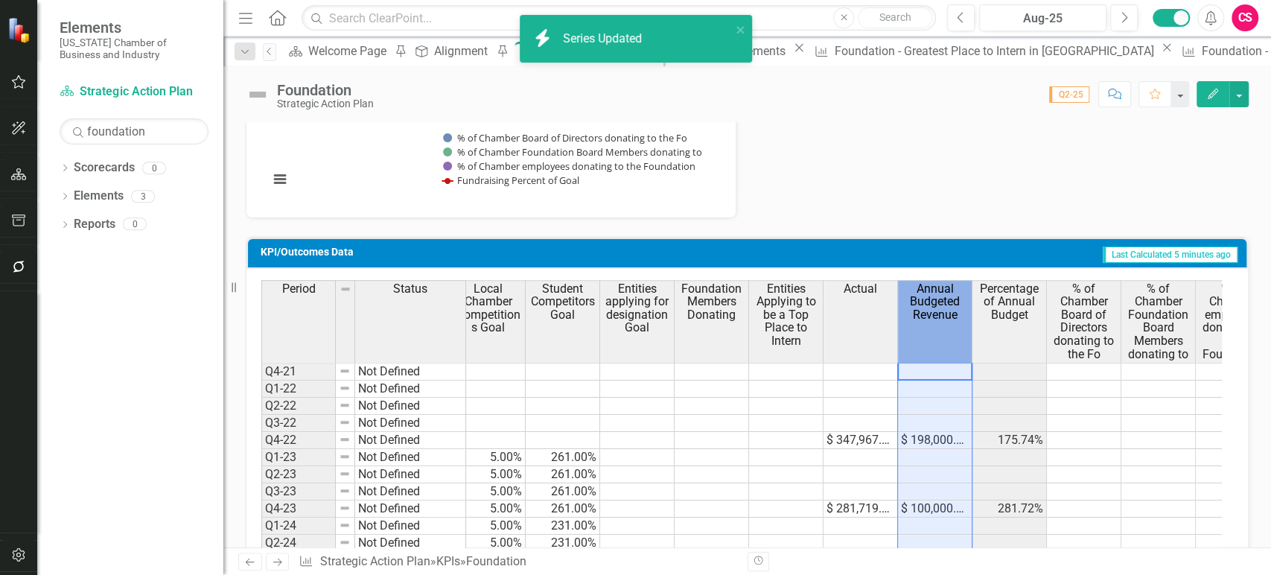
click at [941, 322] on th "Annual Budgeted Revenue" at bounding box center [935, 321] width 74 height 83
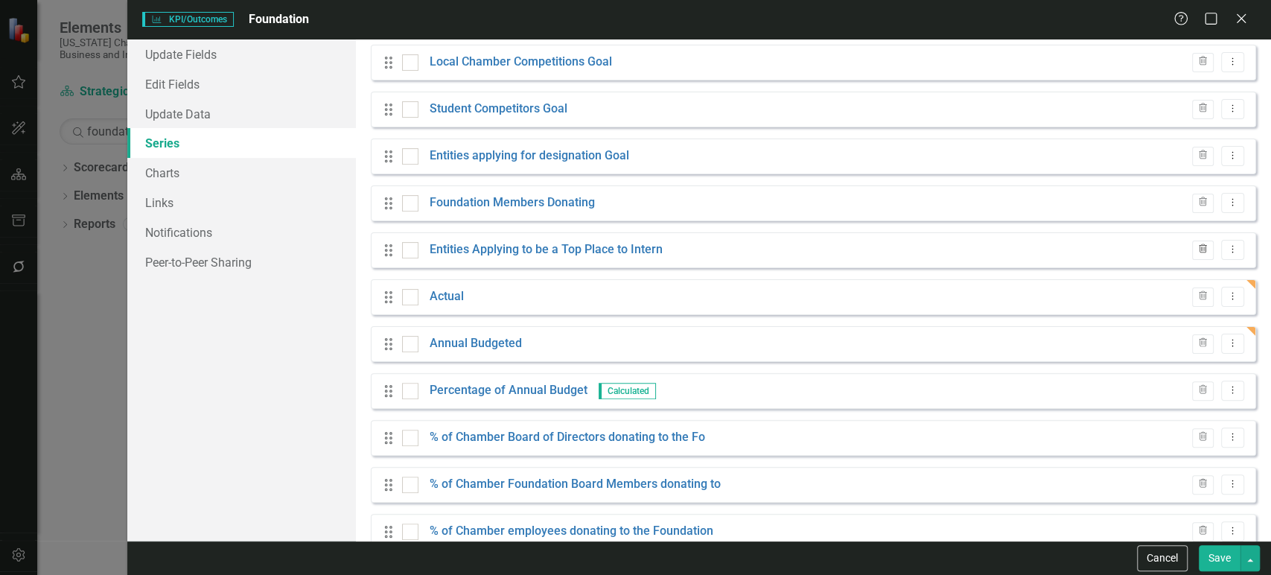
click at [1198, 251] on icon "button" at bounding box center [1202, 248] width 8 height 9
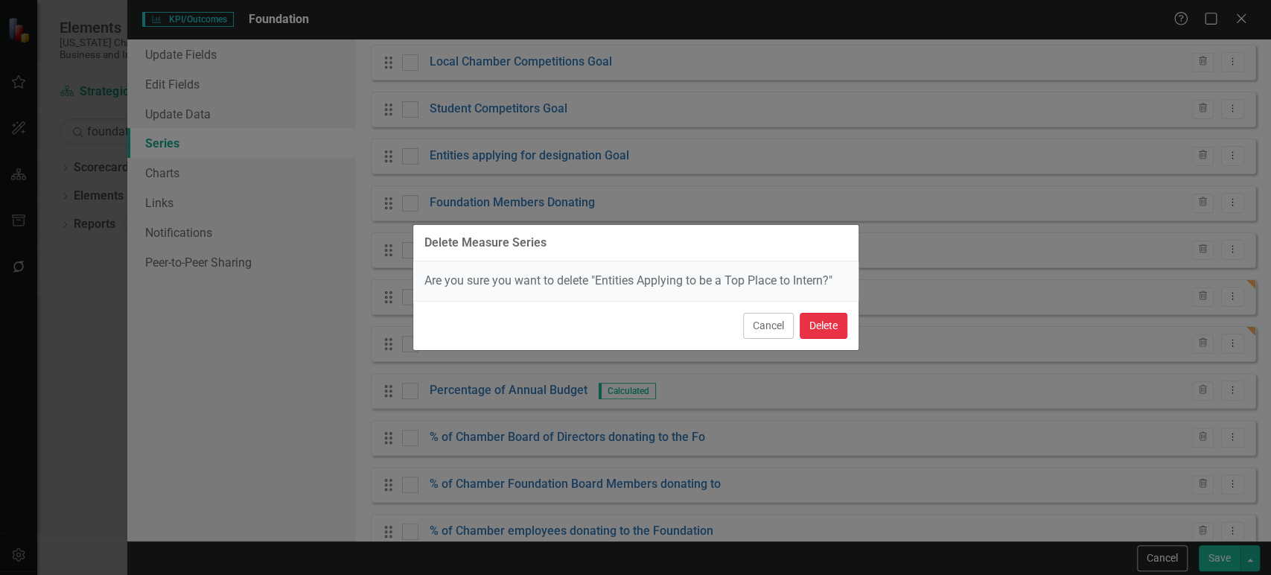
click at [823, 324] on button "Delete" at bounding box center [823, 326] width 48 height 26
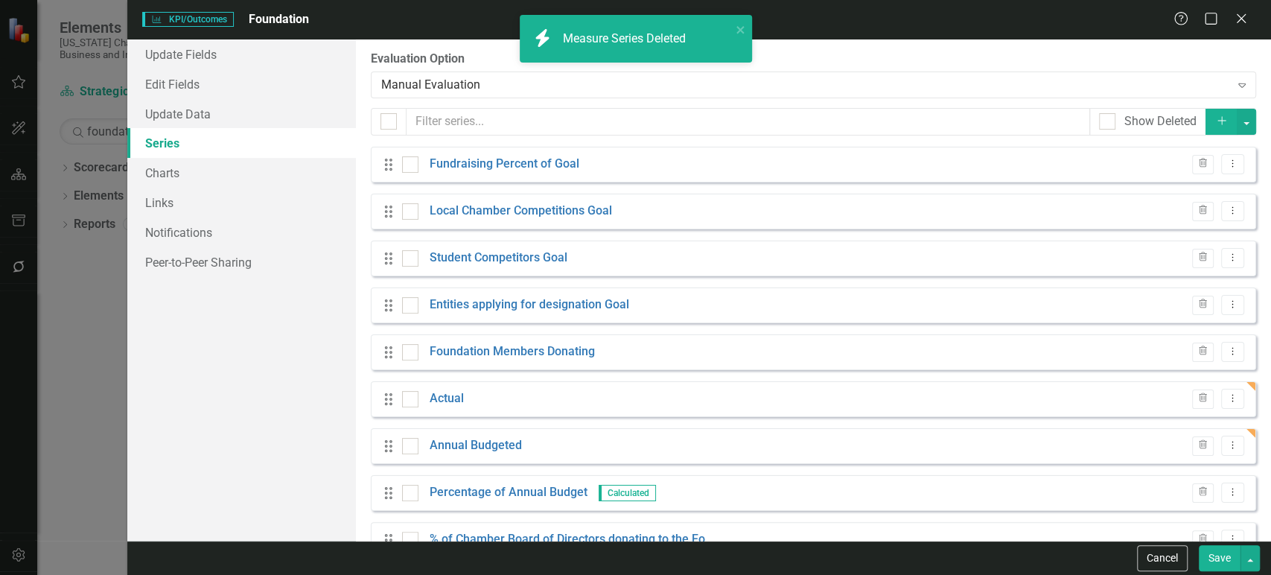
click at [1210, 561] on button "Save" at bounding box center [1219, 558] width 42 height 26
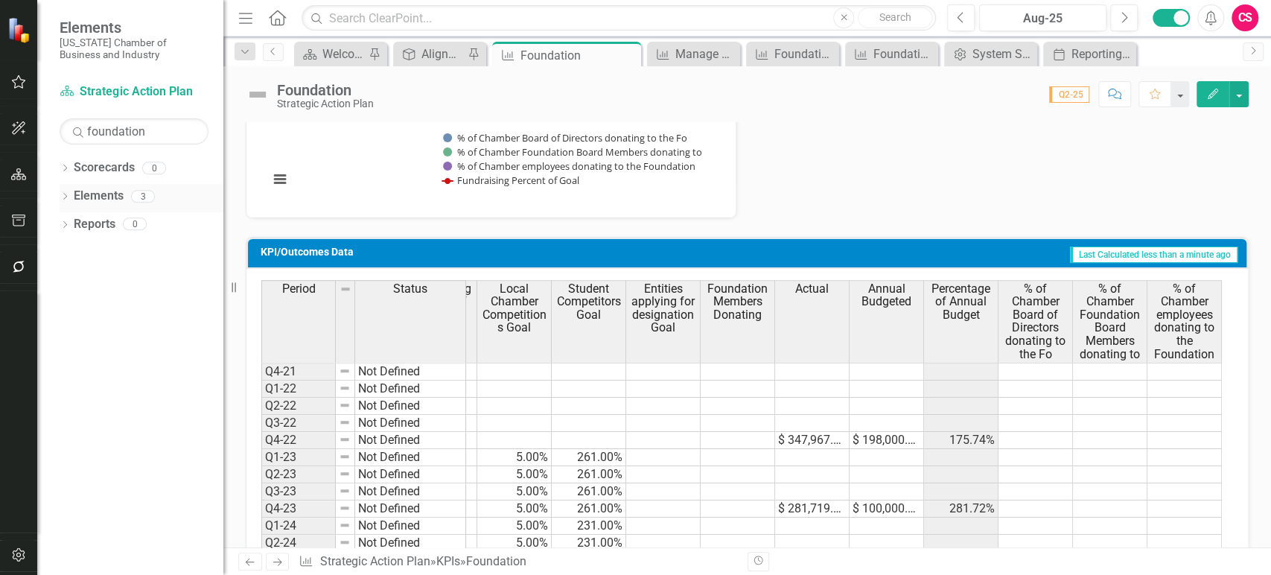
click at [95, 196] on link "Elements" at bounding box center [99, 196] width 50 height 17
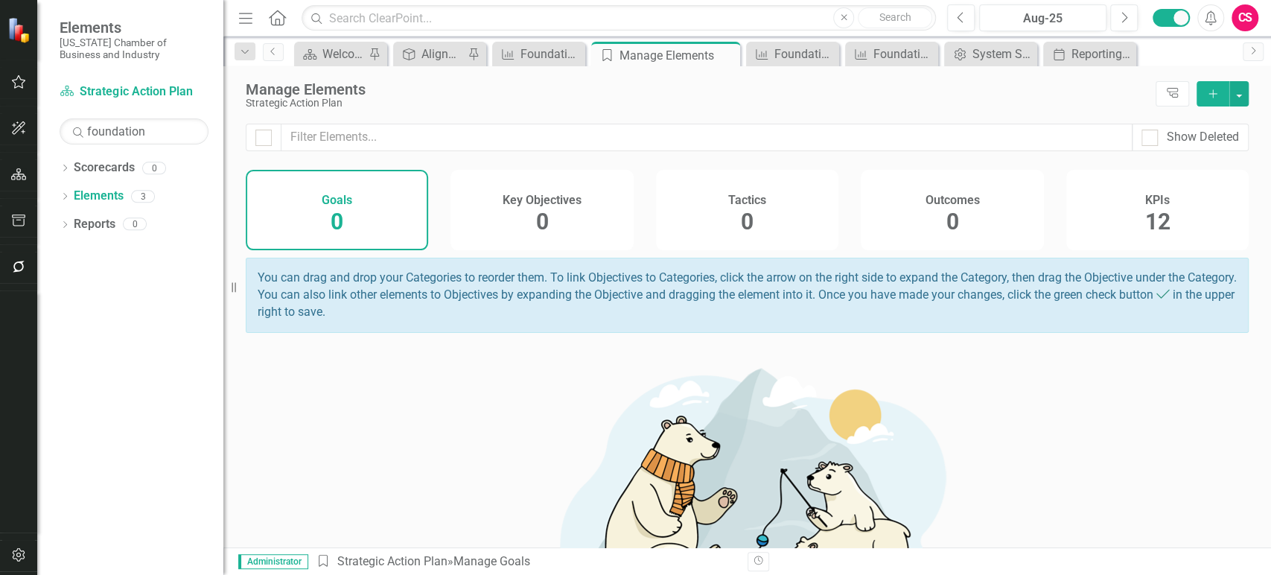
click at [1078, 233] on div "KPIs 12" at bounding box center [1157, 210] width 182 height 80
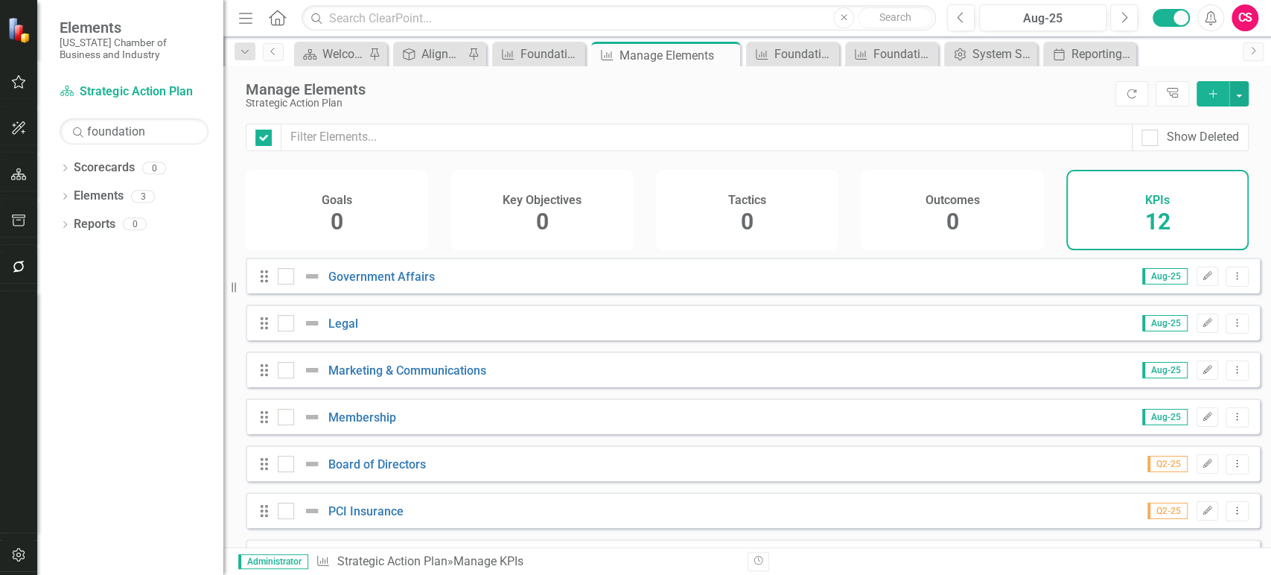
checkbox input "false"
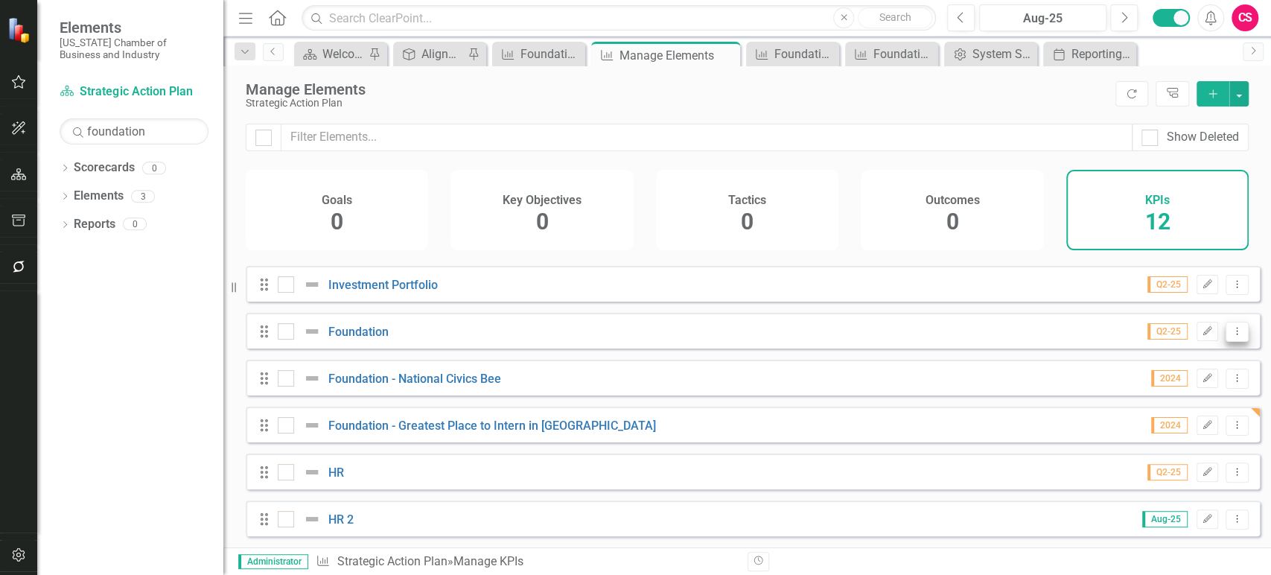
click at [1230, 333] on icon "Dropdown Menu" at bounding box center [1236, 331] width 13 height 10
click at [1143, 409] on link "Copy Duplicate KPI/Outcomes" at bounding box center [1154, 411] width 165 height 28
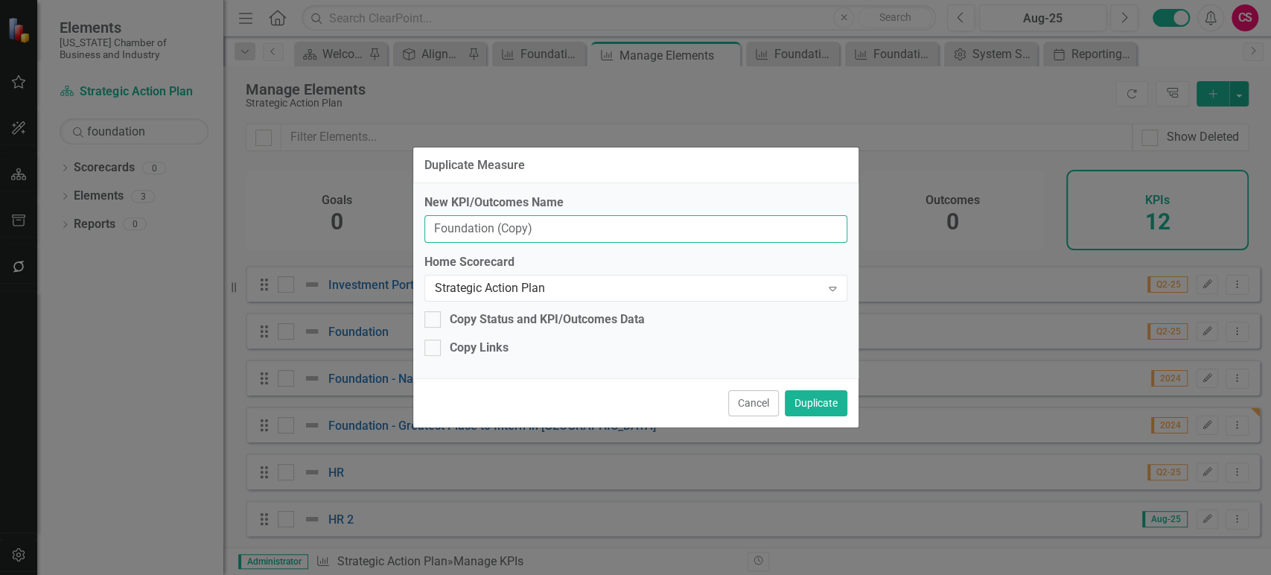
drag, startPoint x: 563, startPoint y: 225, endPoint x: 596, endPoint y: 226, distance: 32.8
click at [596, 226] on input "Foundation (Copy)" at bounding box center [635, 229] width 423 height 28
type input "Foundation - Donors"
click at [827, 397] on button "Duplicate" at bounding box center [816, 403] width 63 height 26
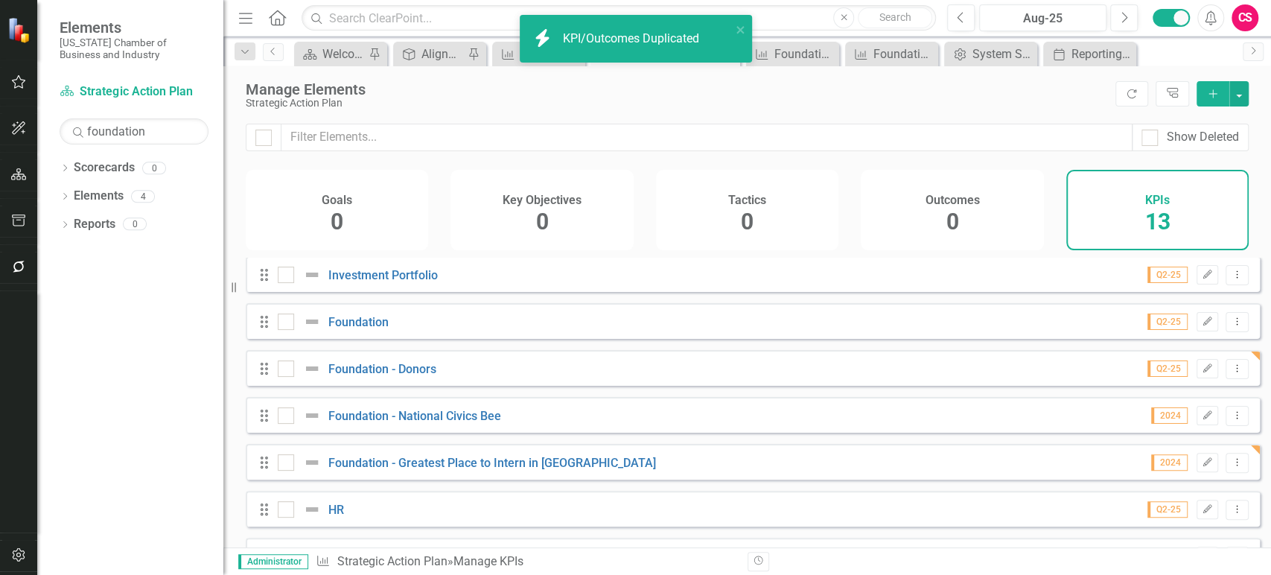
scroll to position [330, 0]
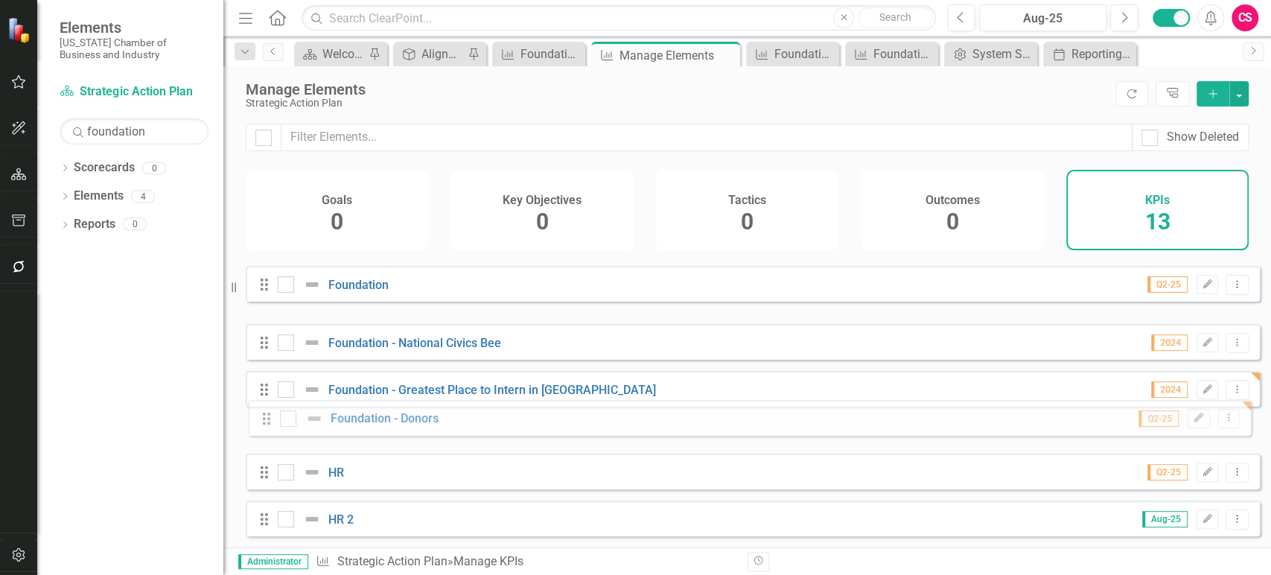
drag, startPoint x: 268, startPoint y: 335, endPoint x: 270, endPoint y: 422, distance: 87.1
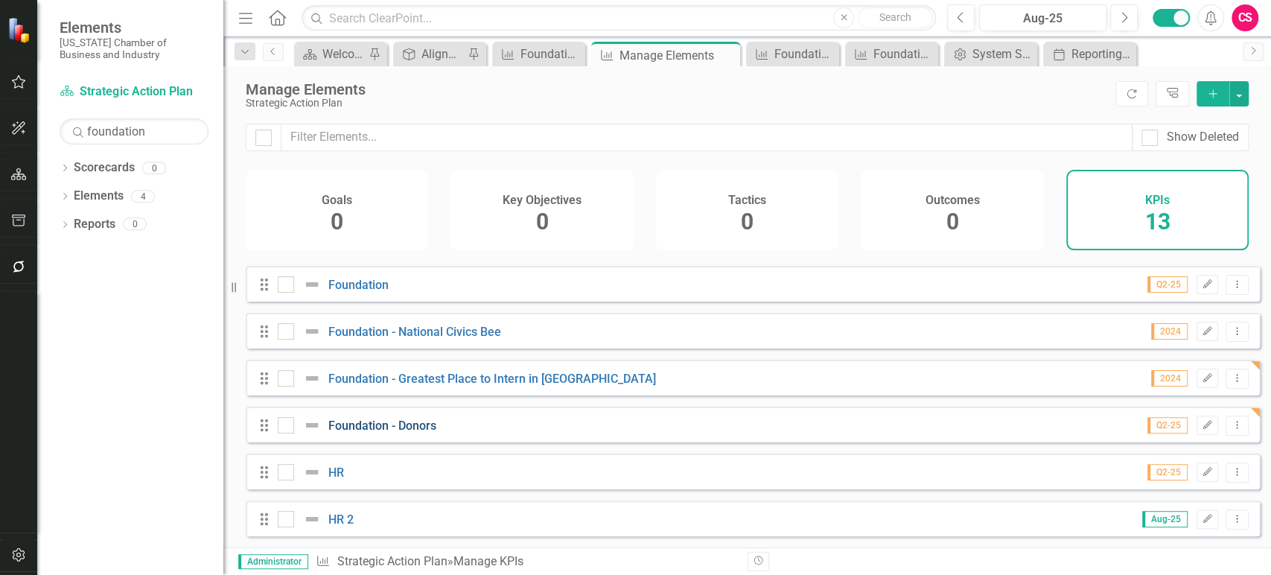
click at [396, 425] on link "Foundation - Donors" at bounding box center [382, 425] width 108 height 14
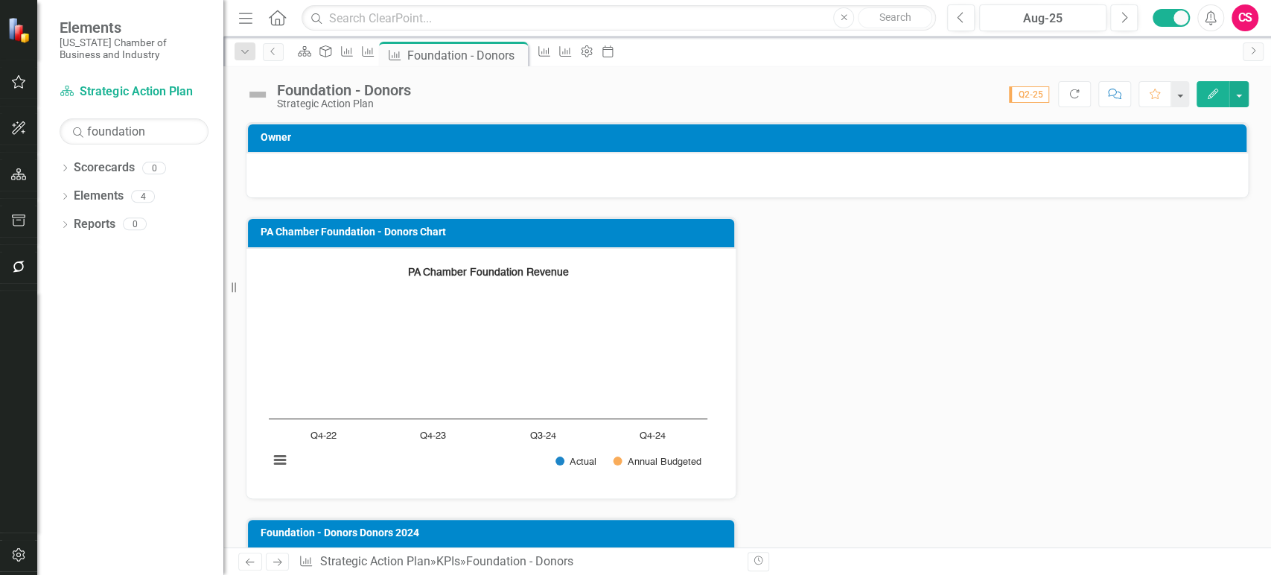
click at [1212, 95] on icon "Edit" at bounding box center [1212, 94] width 13 height 10
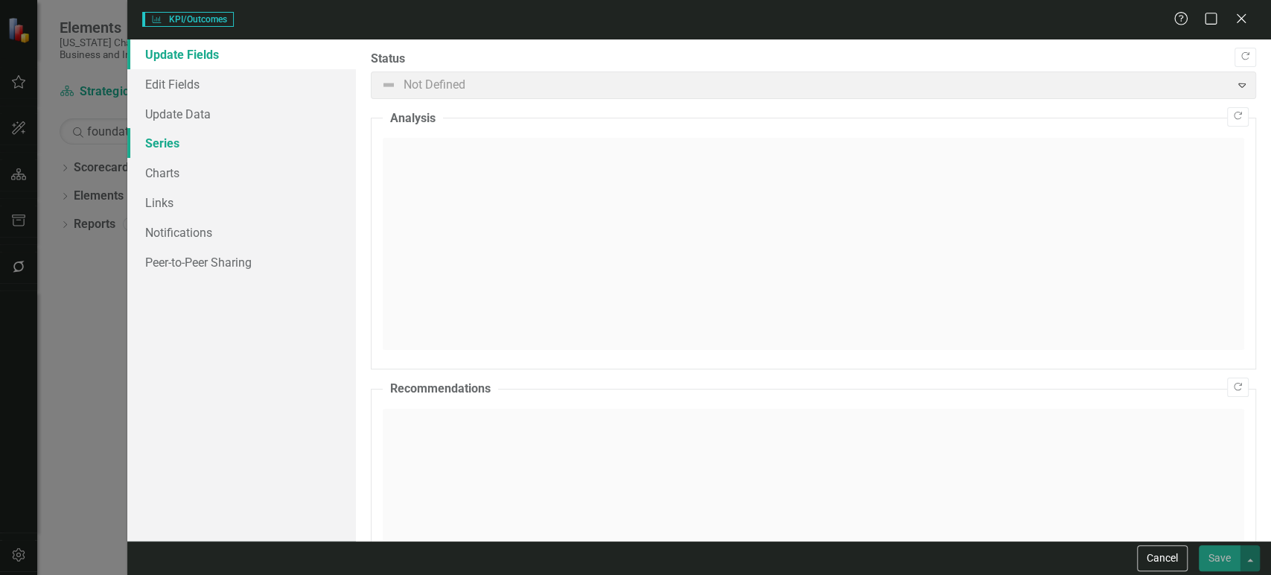
click at [220, 142] on link "Series" at bounding box center [241, 143] width 229 height 30
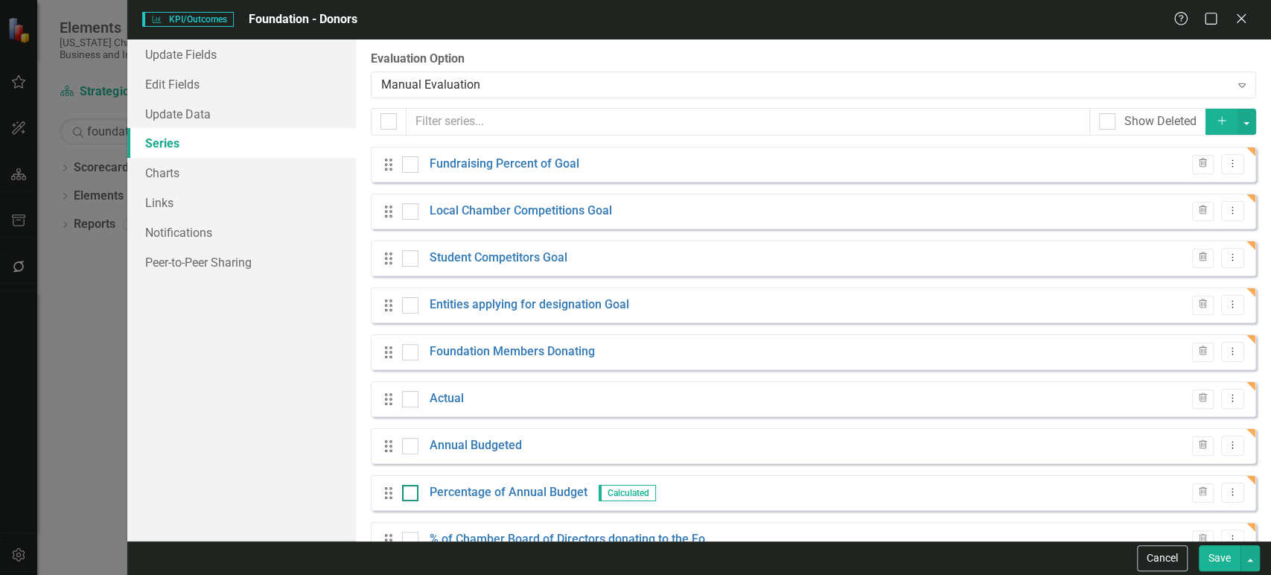
click at [402, 492] on input "checkbox" at bounding box center [407, 490] width 10 height 10
checkbox input "true"
click at [403, 444] on input "checkbox" at bounding box center [407, 443] width 10 height 10
checkbox input "true"
click at [405, 406] on div at bounding box center [410, 399] width 16 height 16
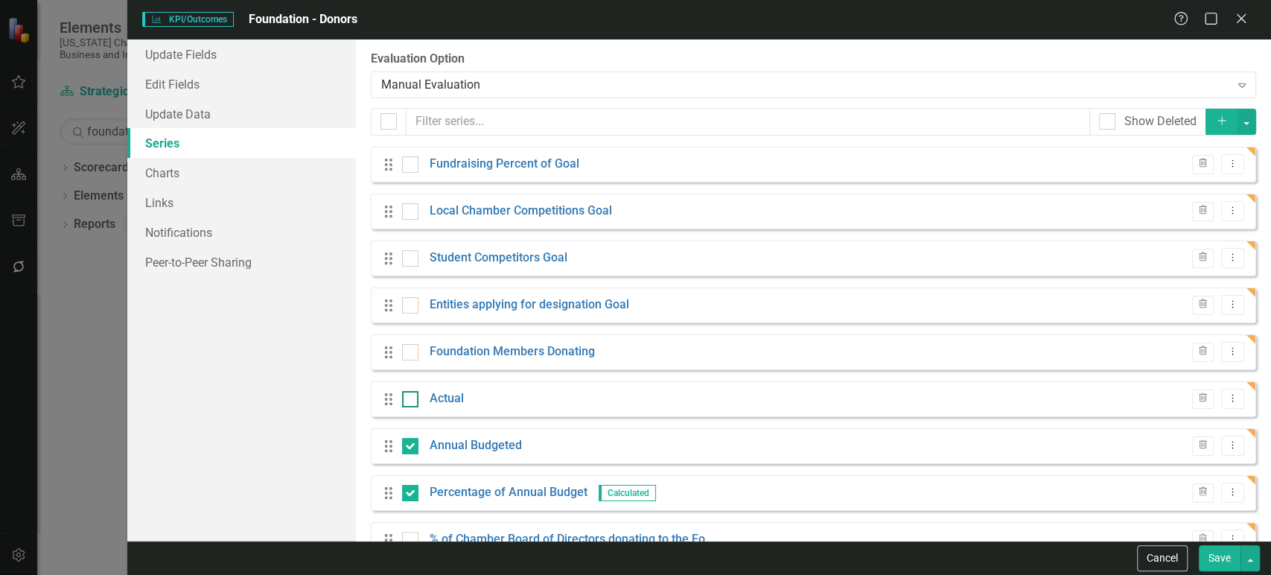
click at [405, 400] on input "checkbox" at bounding box center [407, 396] width 10 height 10
click at [1239, 125] on button "button" at bounding box center [1245, 122] width 19 height 26
click at [1170, 231] on link "Trash Delete Multiple" at bounding box center [1185, 231] width 118 height 28
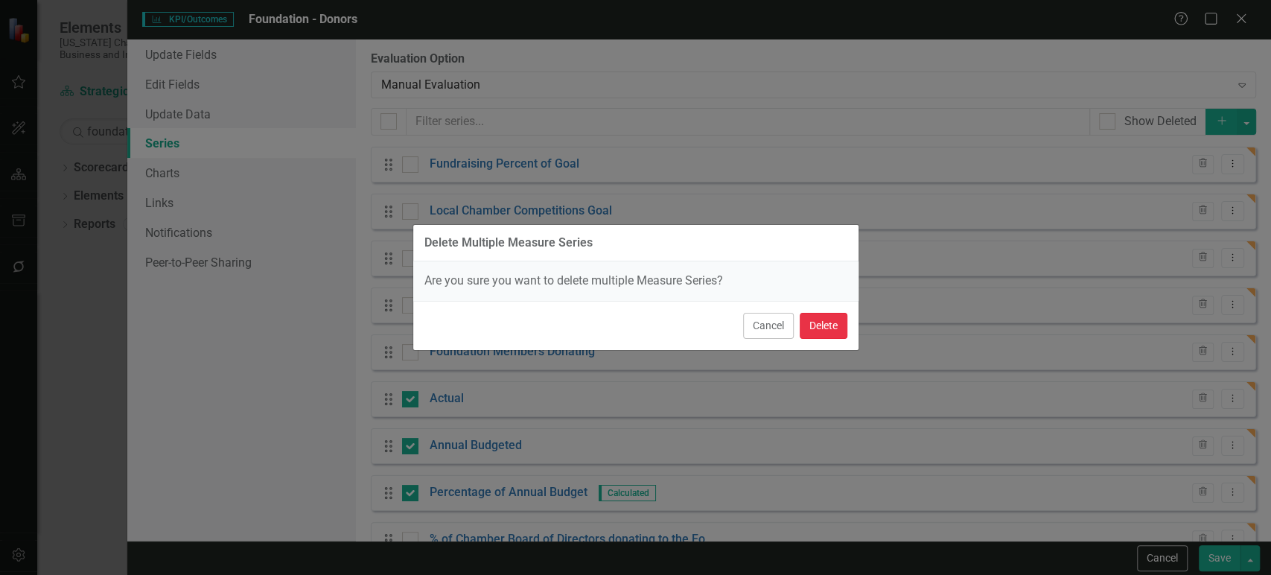
click at [825, 329] on button "Delete" at bounding box center [823, 326] width 48 height 26
checkbox input "false"
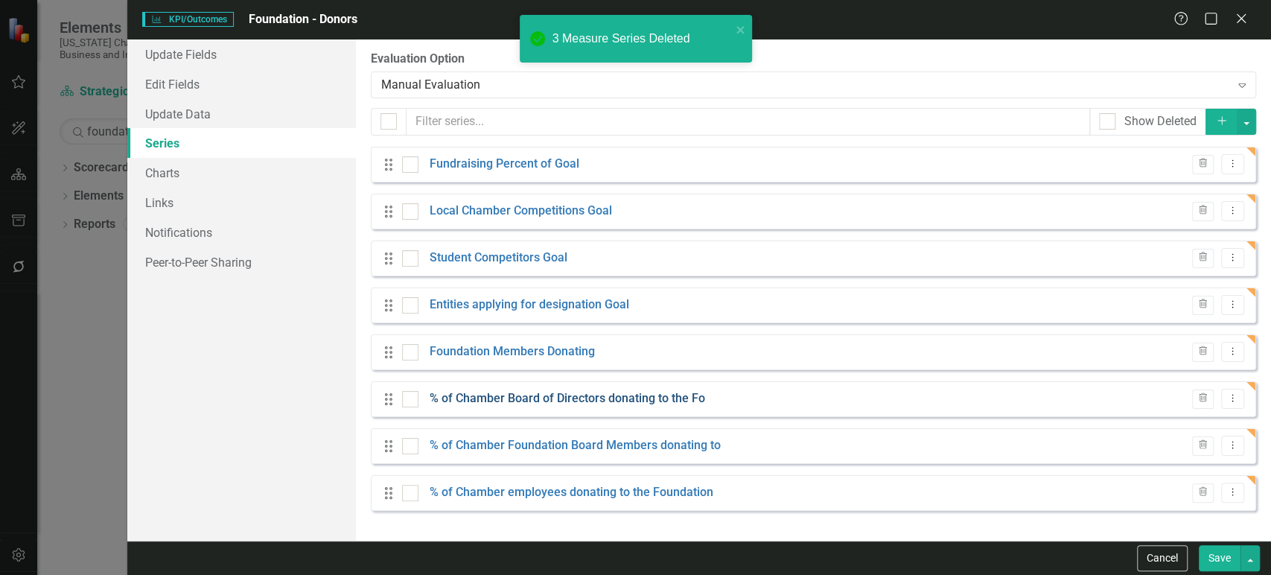
click at [520, 403] on link "% of Chamber Board of Directors donating to the Fo" at bounding box center [567, 398] width 275 height 17
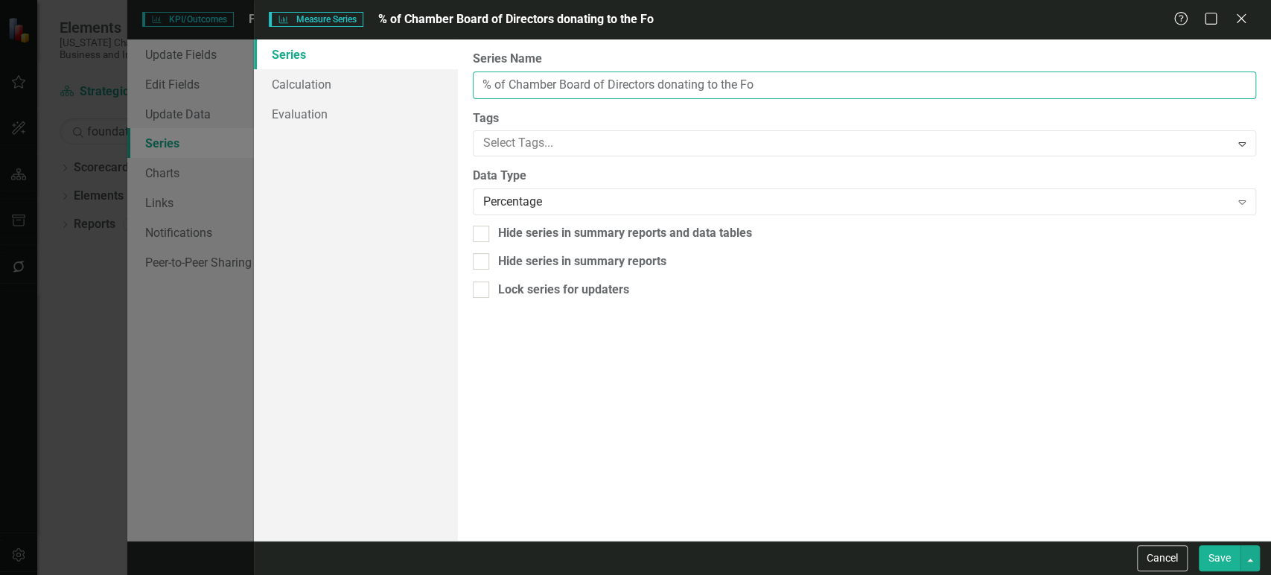
click at [782, 83] on input "% of Chamber Board of Directors donating to the Fo" at bounding box center [864, 85] width 783 height 28
drag, startPoint x: 655, startPoint y: 85, endPoint x: 858, endPoint y: 94, distance: 202.7
click at [857, 94] on input "% of Chamber Board of Directors donating to the Foundation" at bounding box center [864, 85] width 783 height 28
type input "% of Chamber Board of Directors"
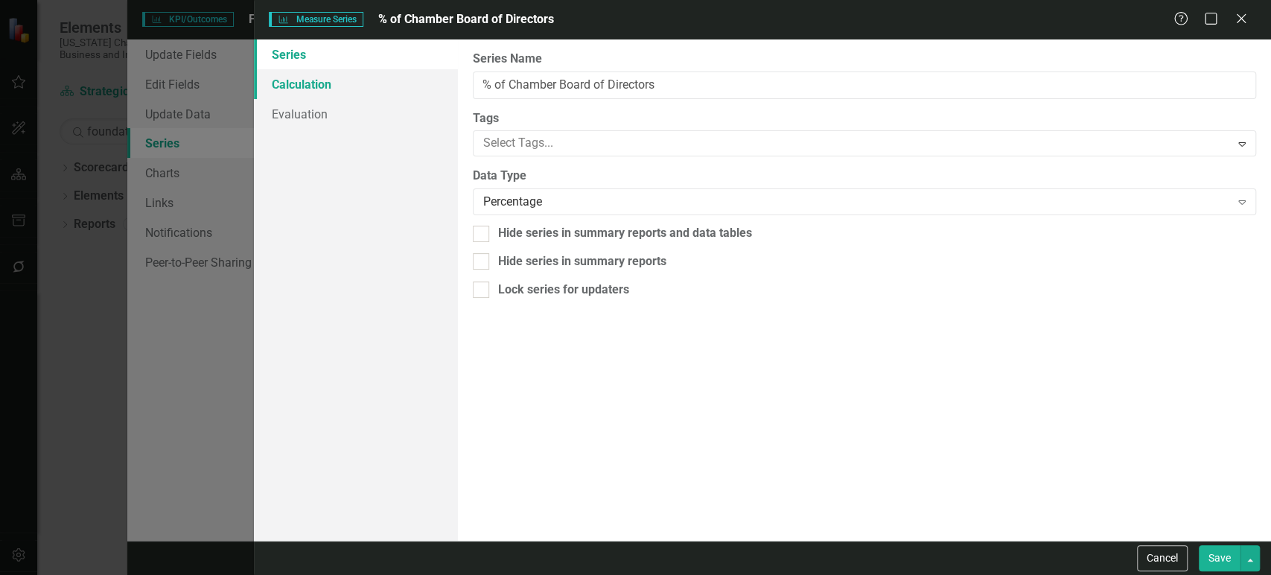
click at [371, 75] on link "Calculation" at bounding box center [355, 84] width 203 height 30
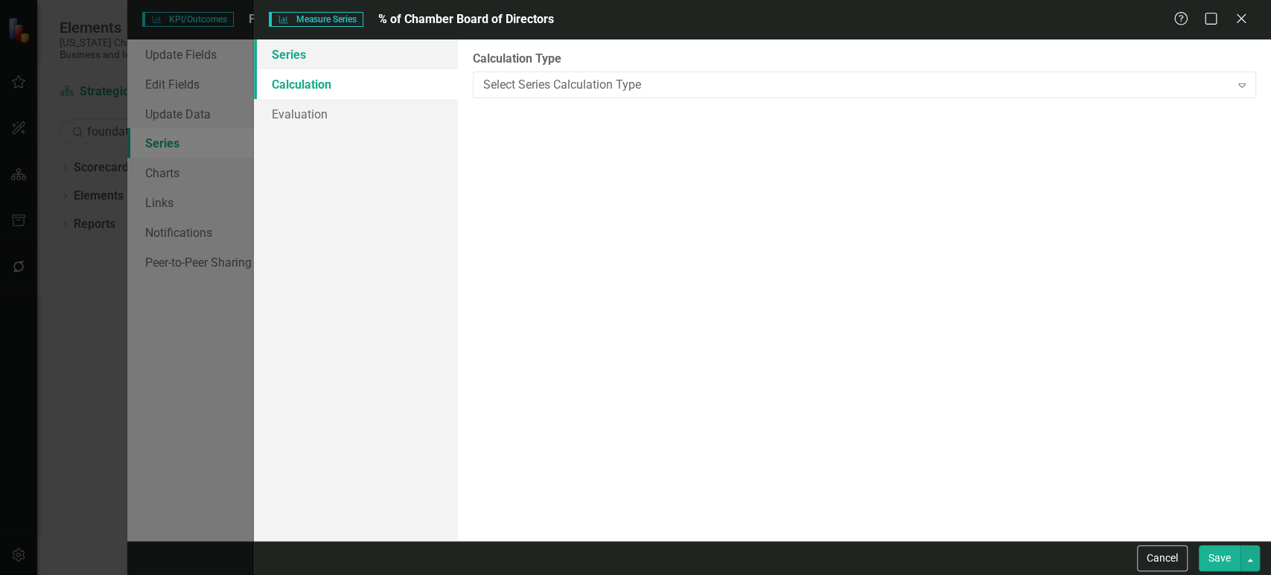
click at [375, 50] on link "Series" at bounding box center [355, 54] width 203 height 30
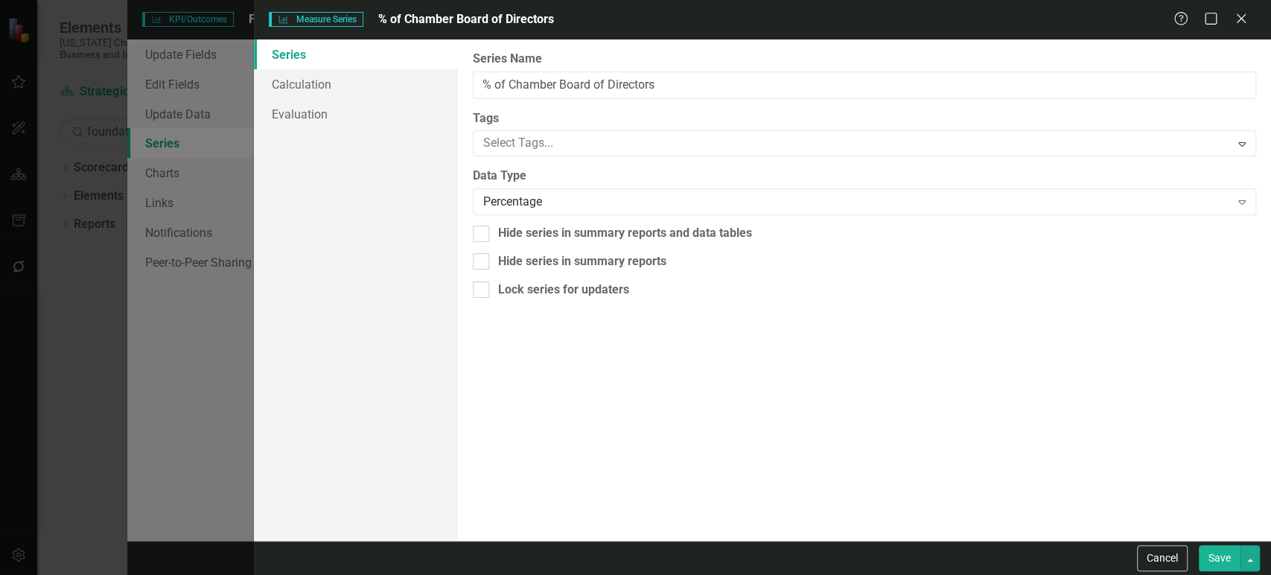
click at [1206, 558] on button "Save" at bounding box center [1219, 558] width 42 height 26
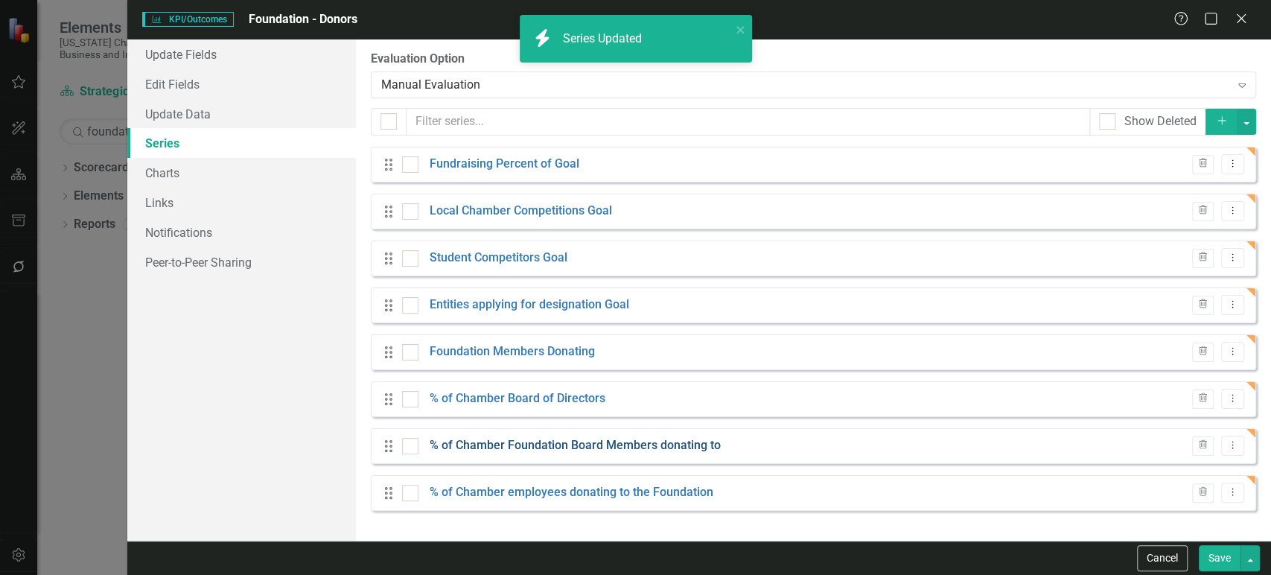
click at [662, 449] on link "% of Chamber Foundation Board Members donating to" at bounding box center [575, 445] width 291 height 17
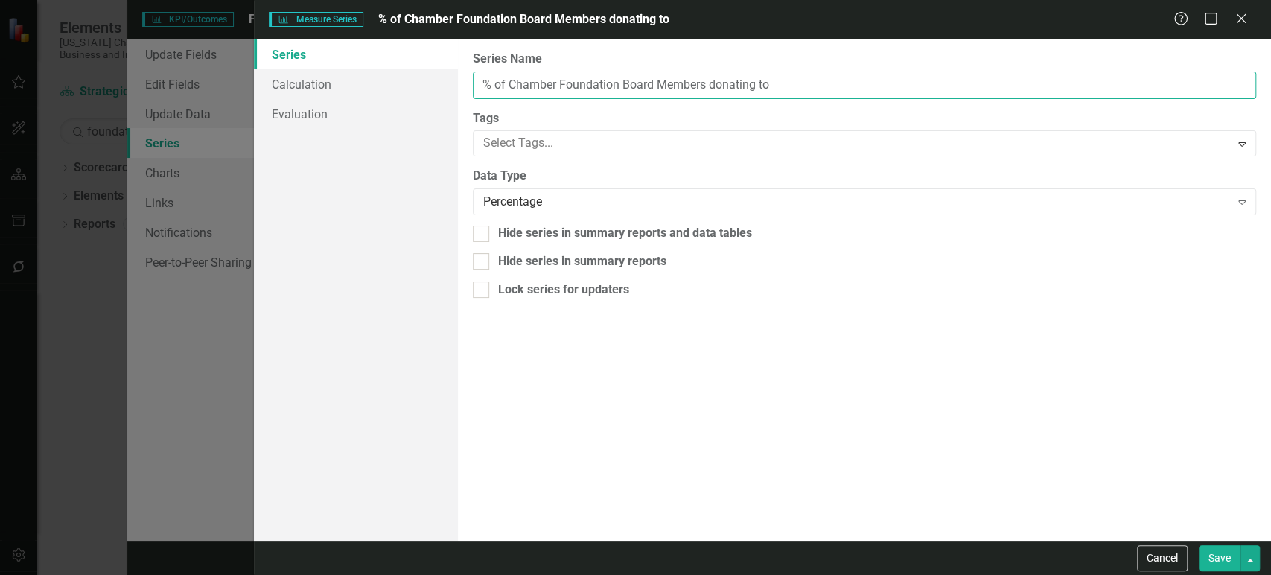
drag, startPoint x: 708, startPoint y: 83, endPoint x: 895, endPoint y: 84, distance: 187.6
click at [895, 84] on input "% of Chamber Foundation Board Members donating to" at bounding box center [864, 85] width 783 height 28
type input "% of Chamber Foundation Board Members"
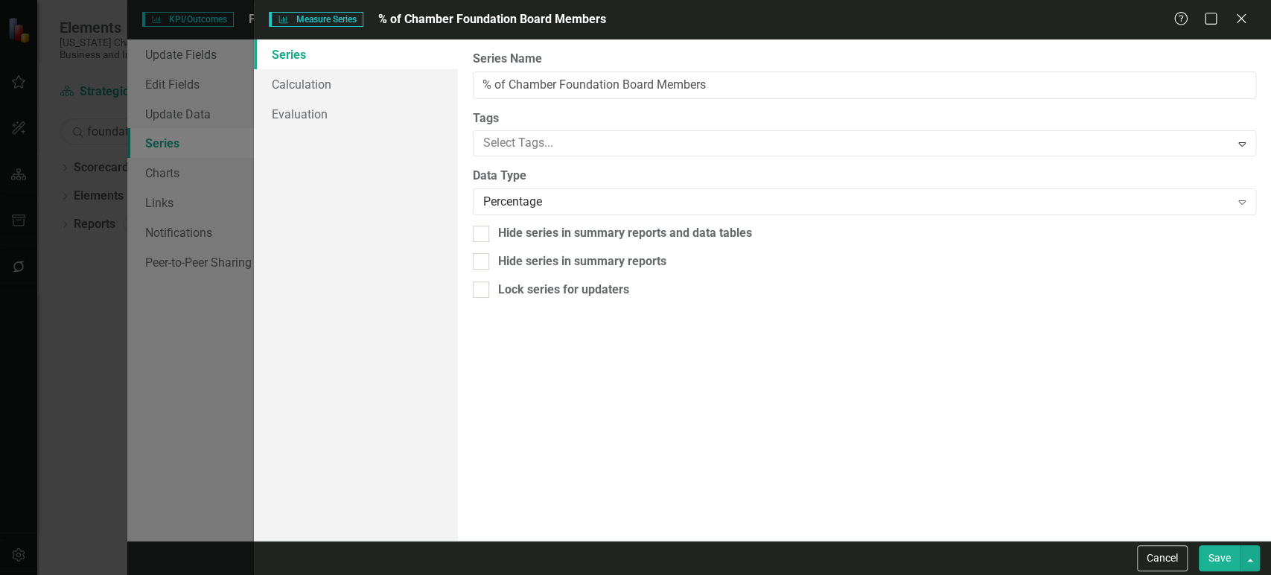
click at [1216, 560] on button "Save" at bounding box center [1219, 558] width 42 height 26
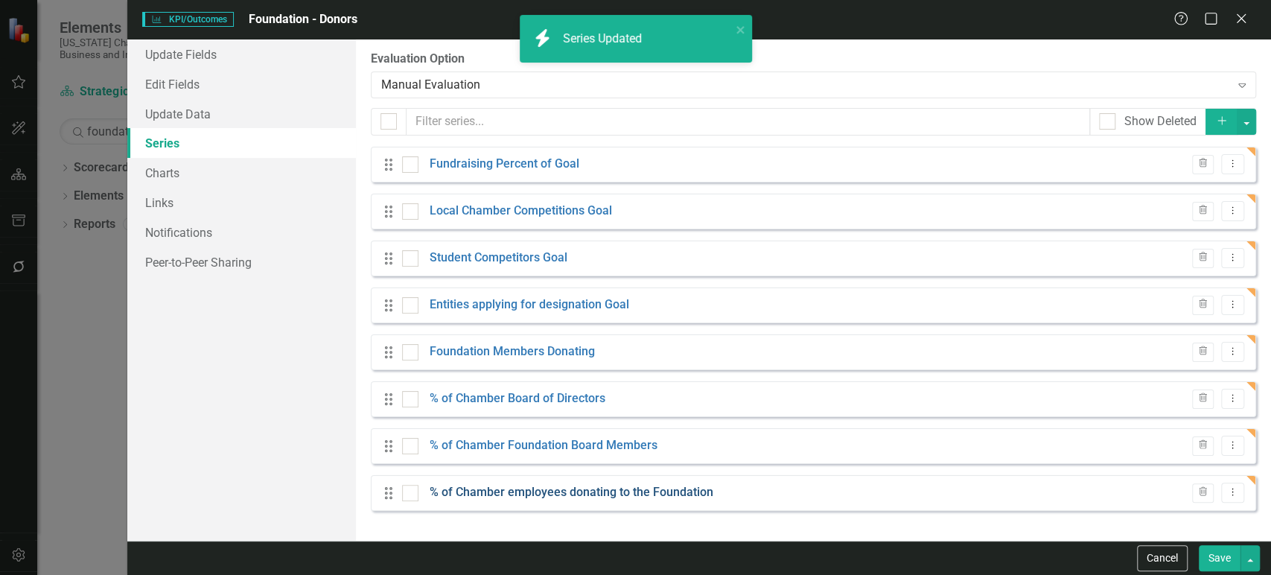
click at [549, 489] on link "% of Chamber employees donating to the Foundation" at bounding box center [572, 492] width 284 height 17
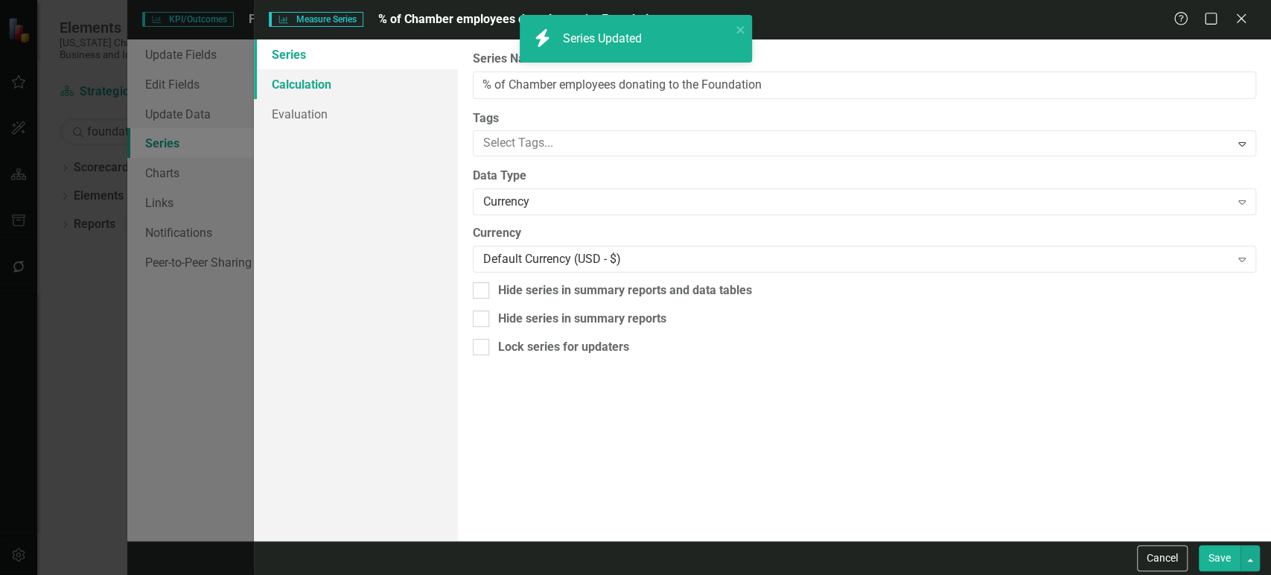
click at [382, 83] on link "Calculation" at bounding box center [355, 84] width 203 height 30
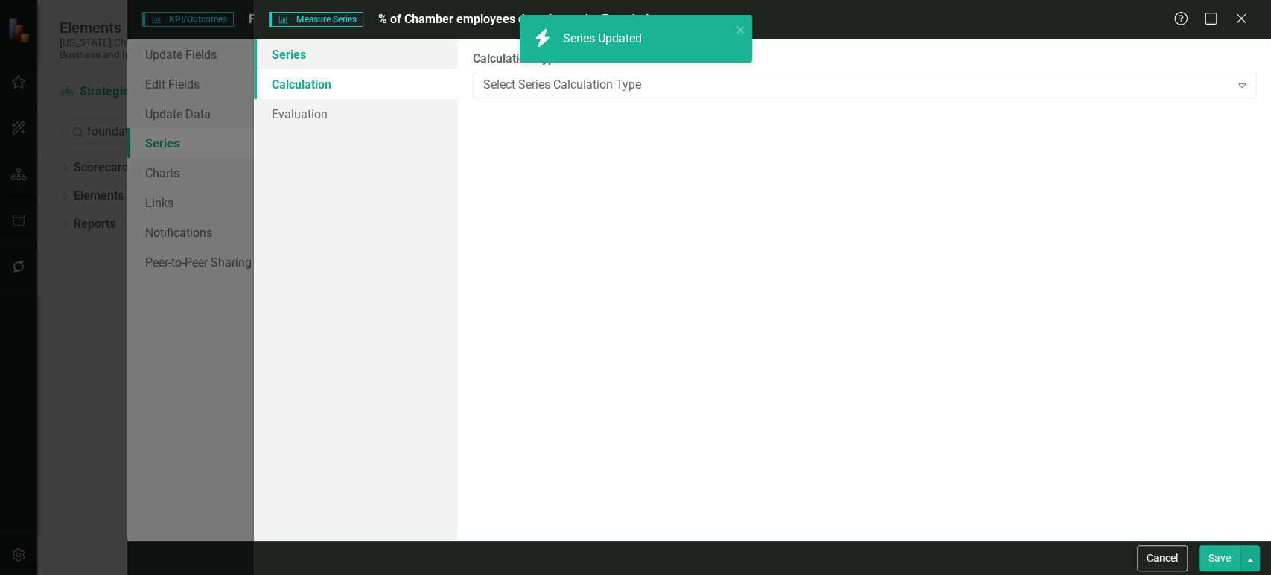
click at [381, 48] on link "Series" at bounding box center [355, 54] width 203 height 30
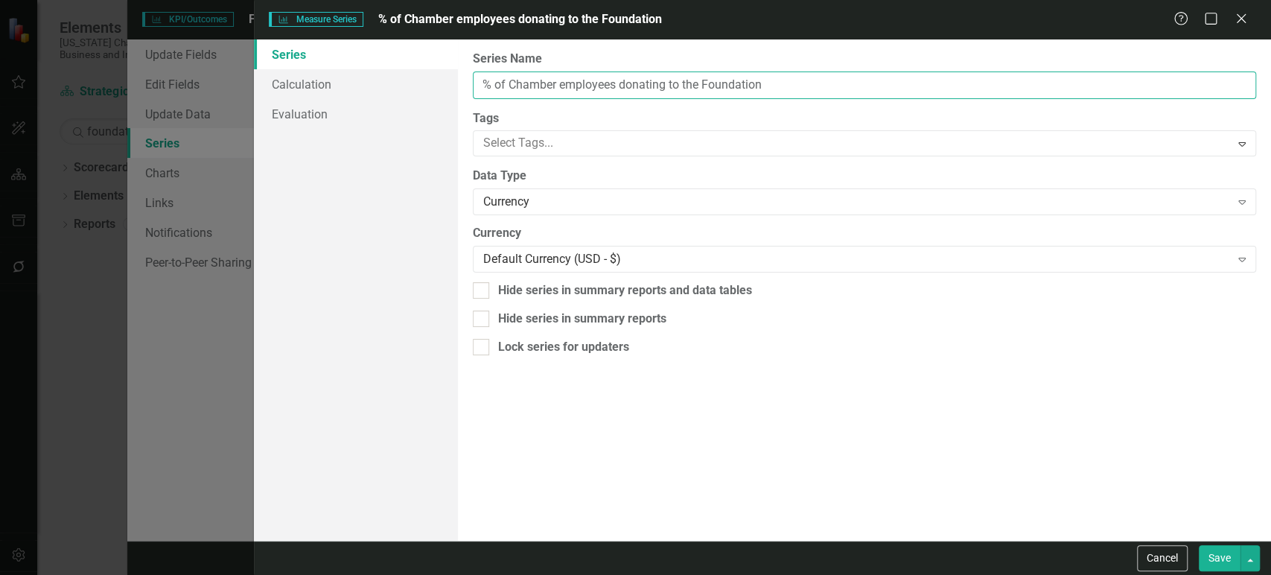
drag, startPoint x: 620, startPoint y: 84, endPoint x: 860, endPoint y: 75, distance: 239.9
click at [860, 75] on input "% of Chamber employees donating to the Foundation" at bounding box center [864, 85] width 783 height 28
drag, startPoint x: 773, startPoint y: 78, endPoint x: 998, endPoint y: 49, distance: 227.4
click at [998, 49] on div "From this page, you can edit the name, type, and visibility options of your ser…" at bounding box center [864, 289] width 813 height 501
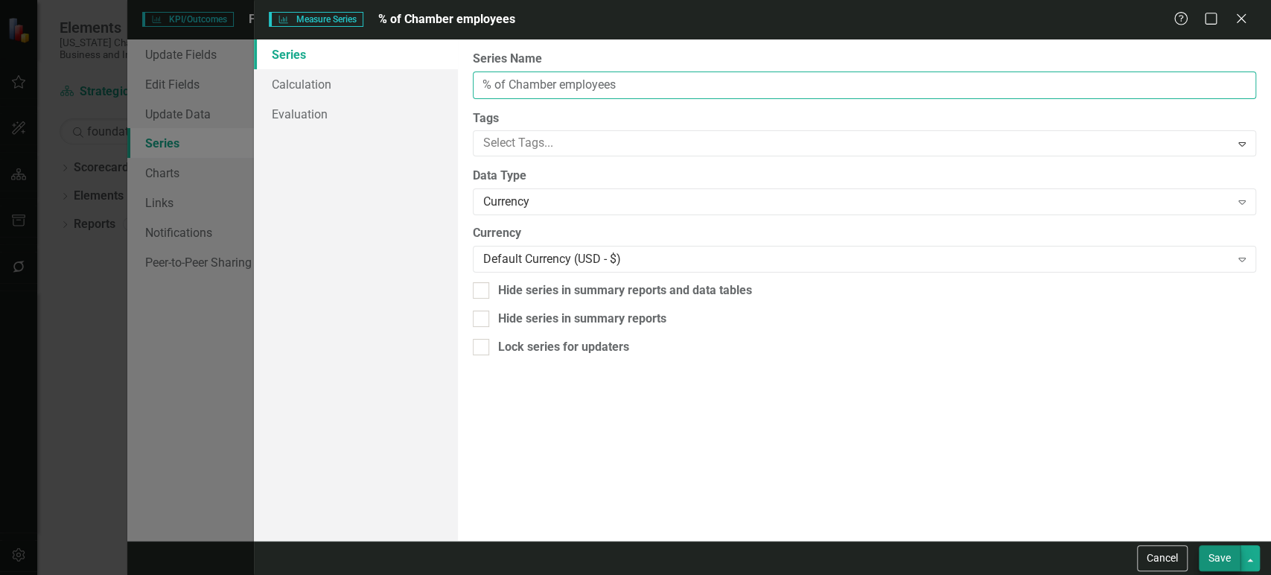
type input "% of Chamber employees"
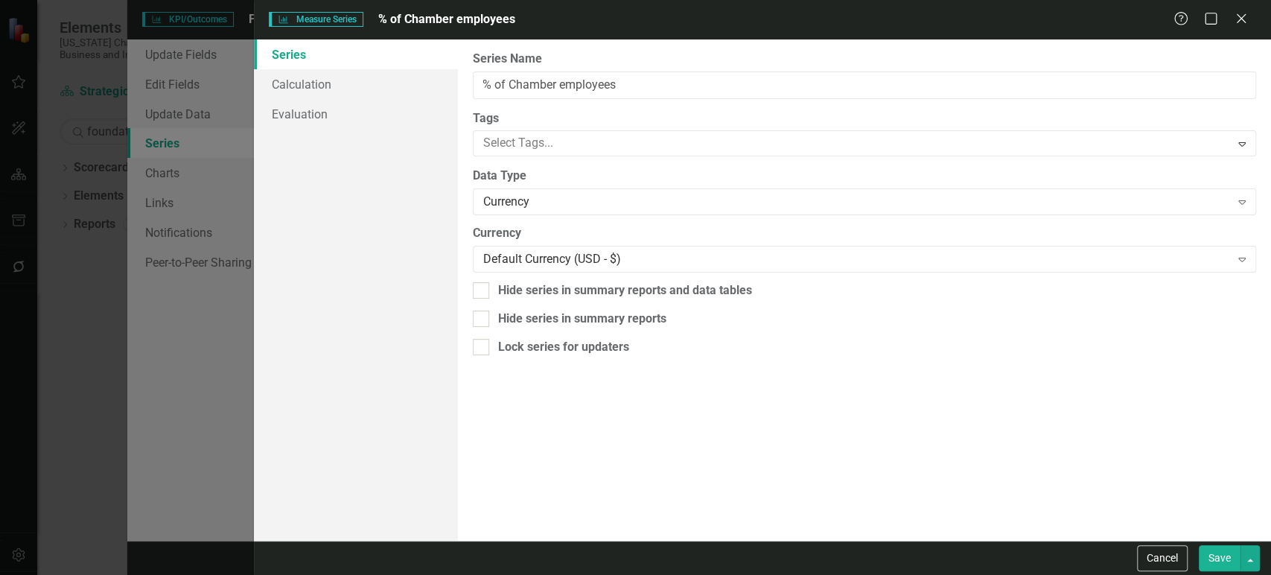
click at [1209, 561] on button "Save" at bounding box center [1219, 558] width 42 height 26
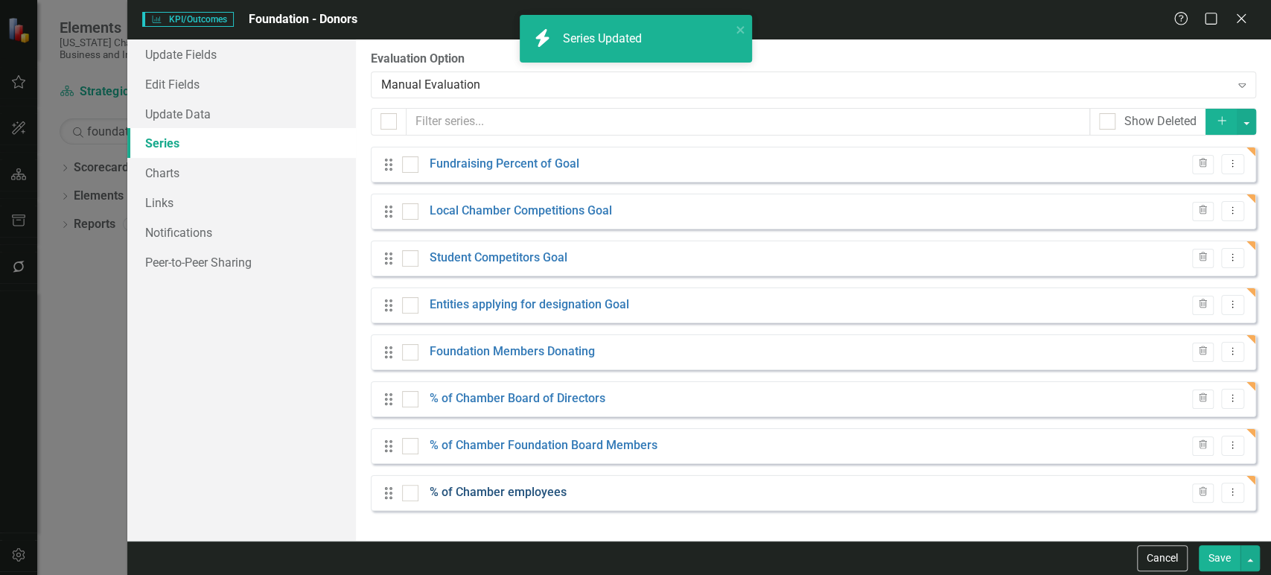
click at [540, 499] on link "% of Chamber employees" at bounding box center [498, 492] width 137 height 17
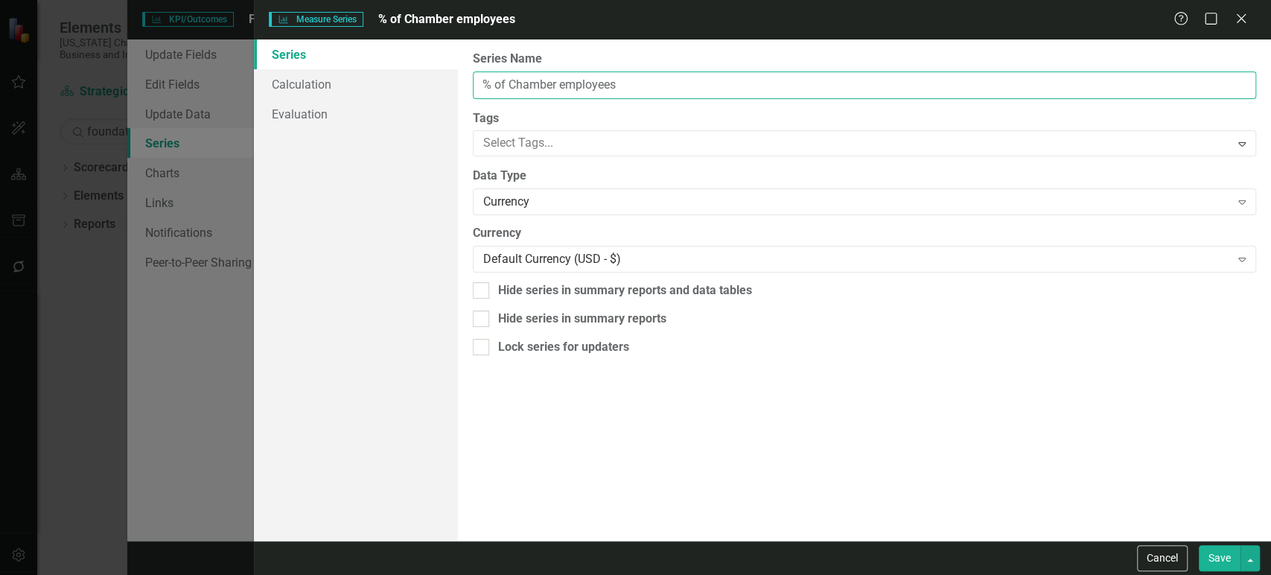
click at [560, 87] on input "% of Chamber employees" at bounding box center [864, 85] width 783 height 28
type input "% of Chamber Employees"
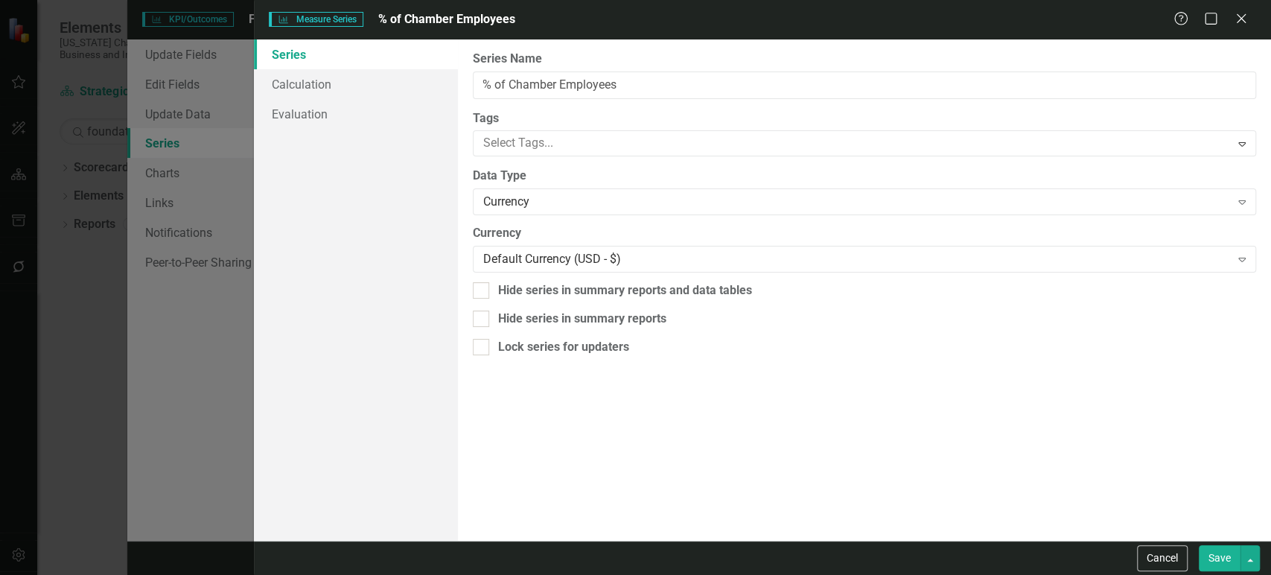
click at [1221, 561] on button "Save" at bounding box center [1219, 558] width 42 height 26
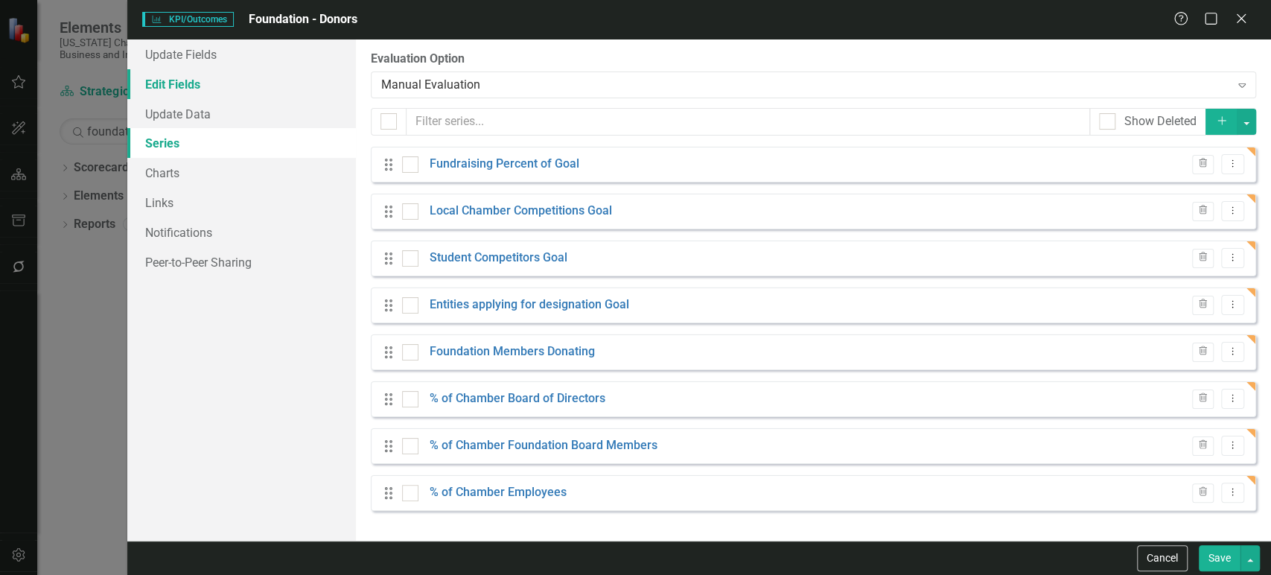
drag, startPoint x: 237, startPoint y: 79, endPoint x: 258, endPoint y: 90, distance: 23.0
click at [237, 78] on link "Edit Fields" at bounding box center [241, 84] width 229 height 30
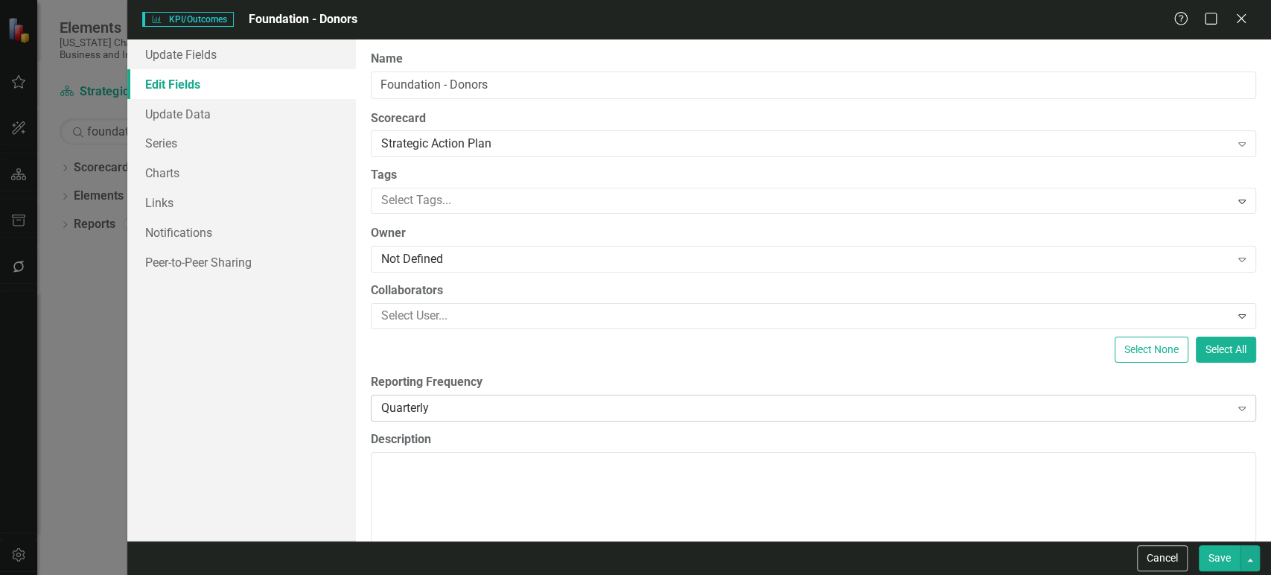
click at [481, 409] on div "Quarterly" at bounding box center [805, 407] width 849 height 17
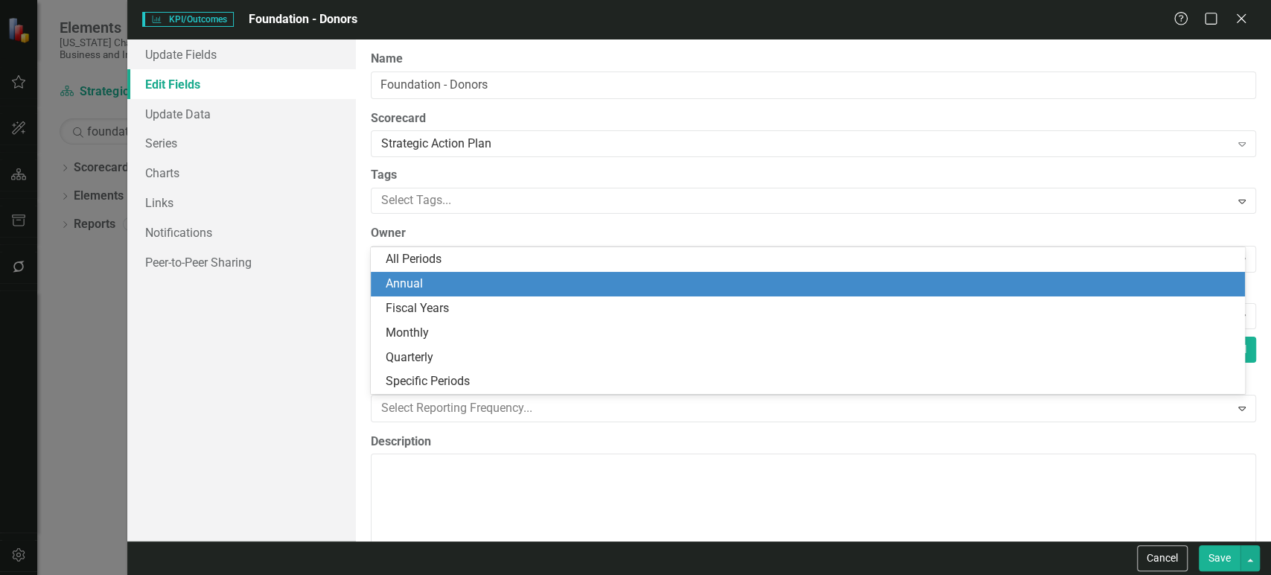
click at [464, 278] on div "Annual" at bounding box center [811, 283] width 851 height 17
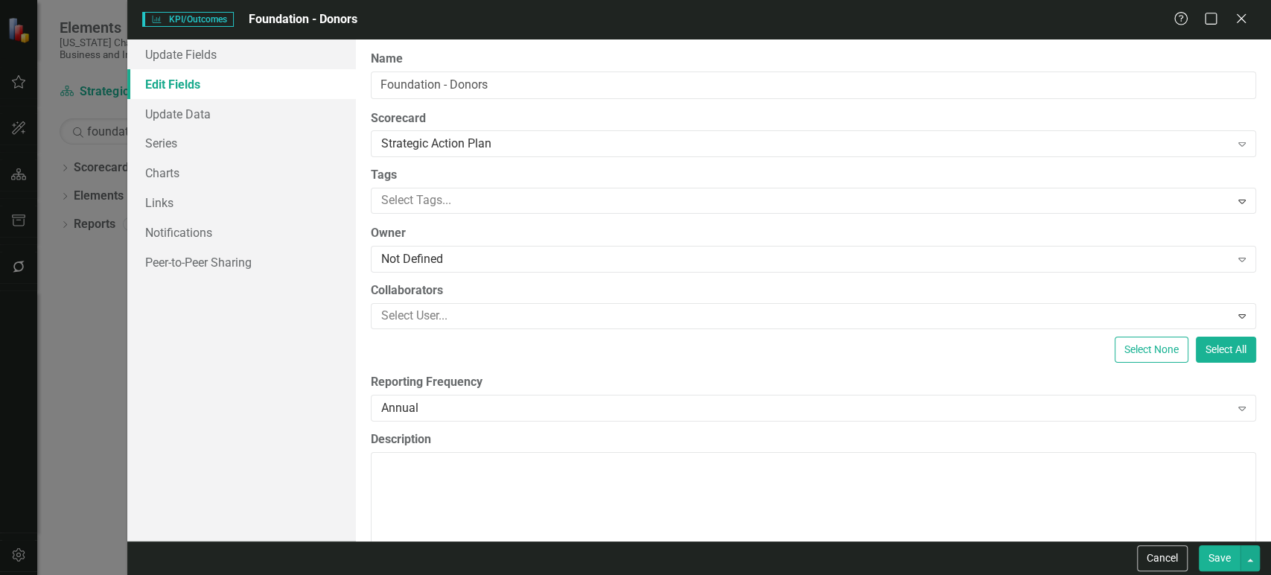
click at [1226, 566] on button "Save" at bounding box center [1219, 558] width 42 height 26
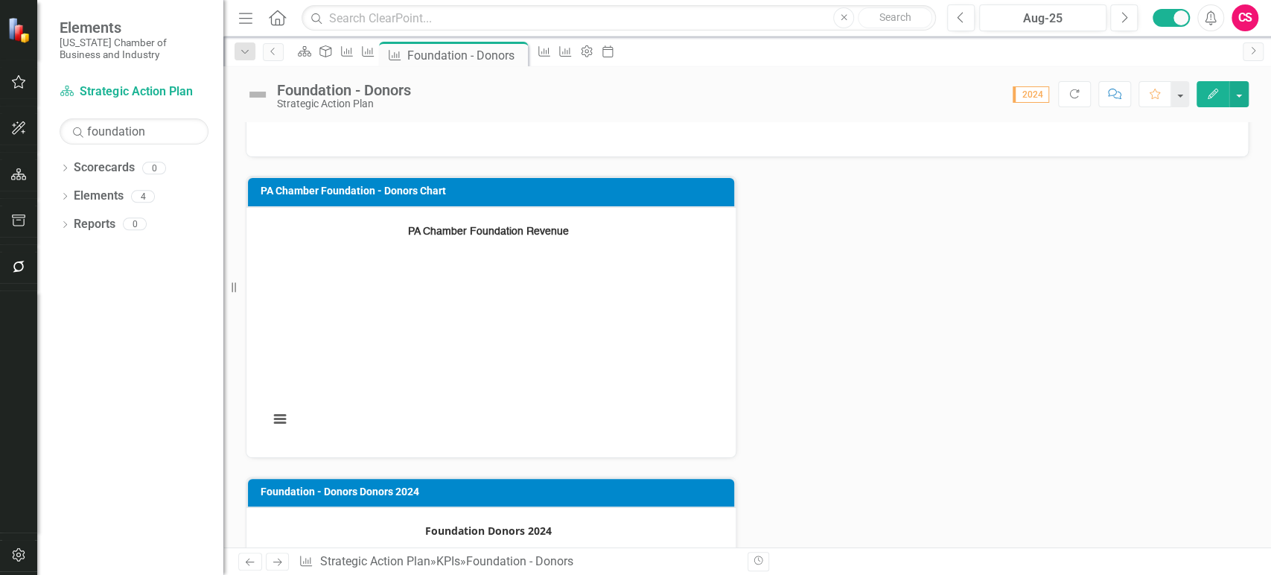
scroll to position [34, 0]
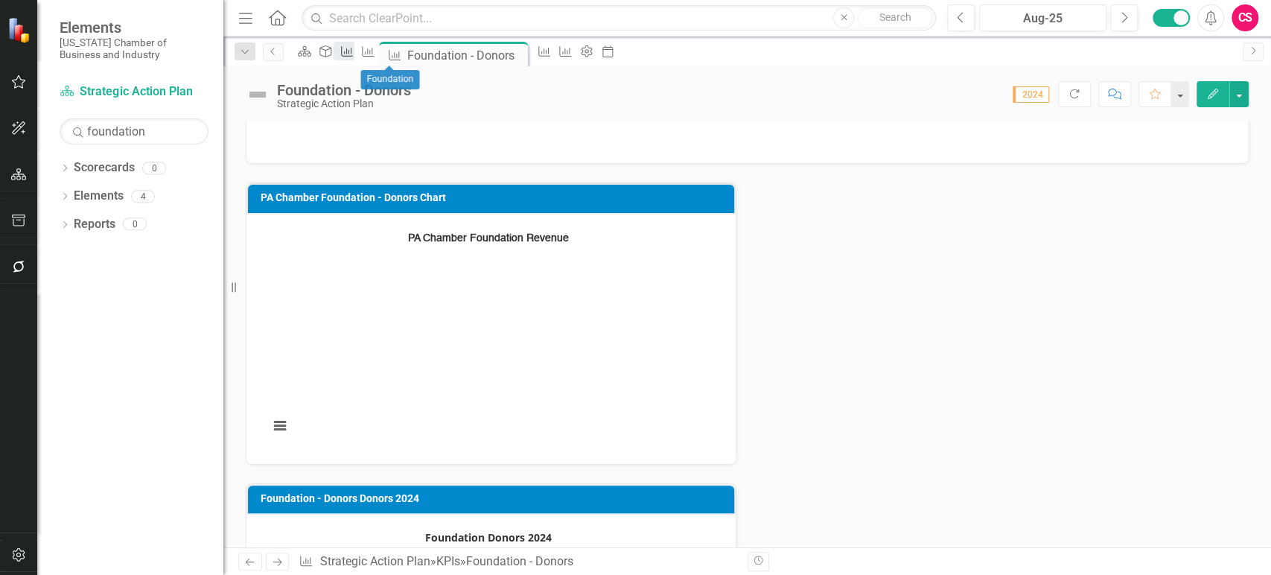
click at [354, 54] on div "KPI/Outcomes" at bounding box center [343, 51] width 21 height 19
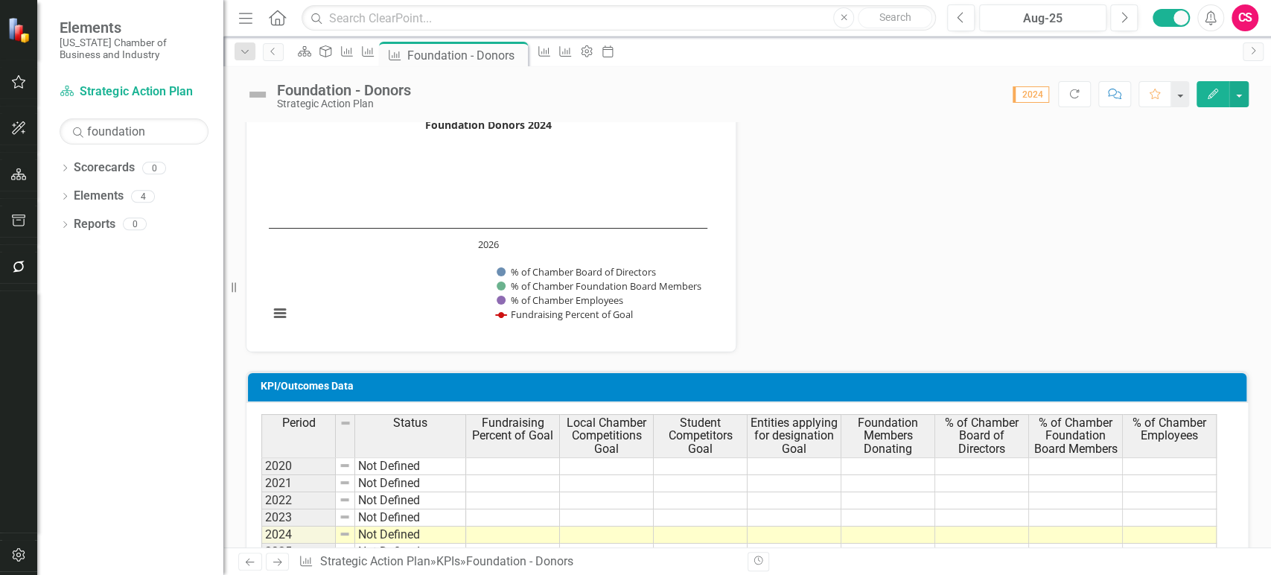
scroll to position [511, 0]
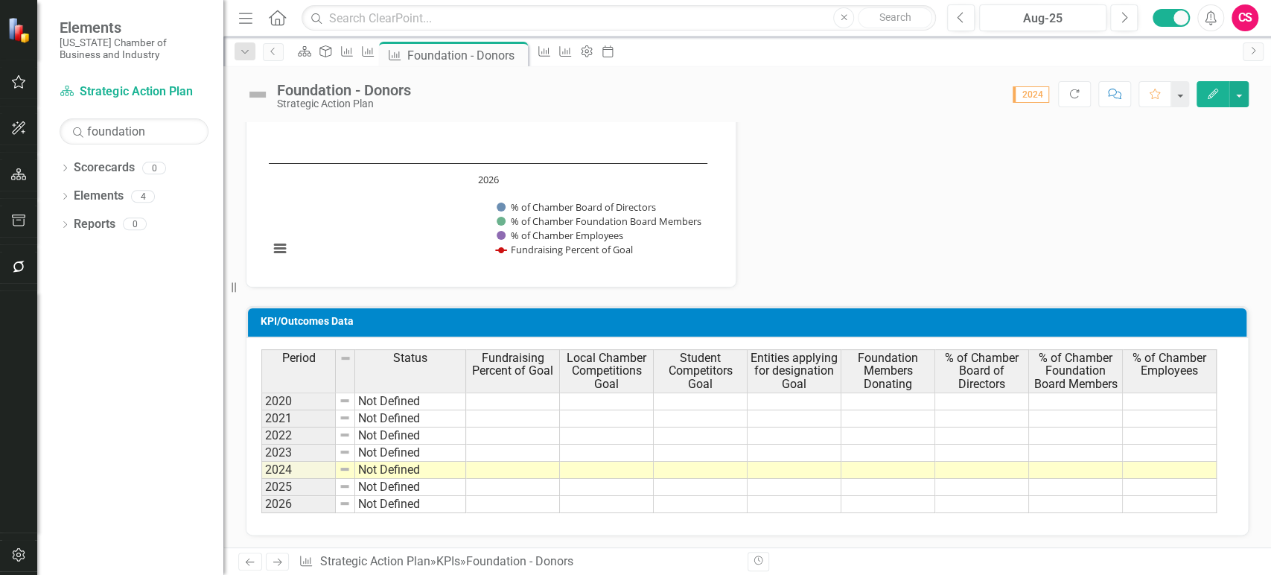
click at [1213, 100] on button "Edit" at bounding box center [1212, 94] width 33 height 26
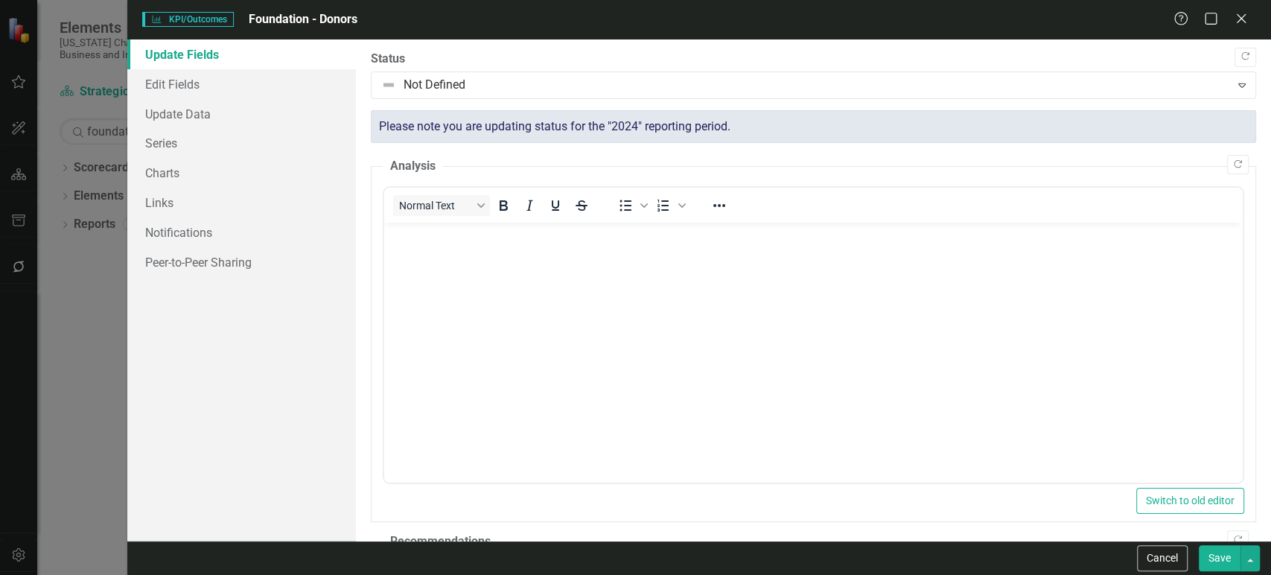
scroll to position [0, 0]
click at [255, 150] on link "Series" at bounding box center [241, 143] width 229 height 30
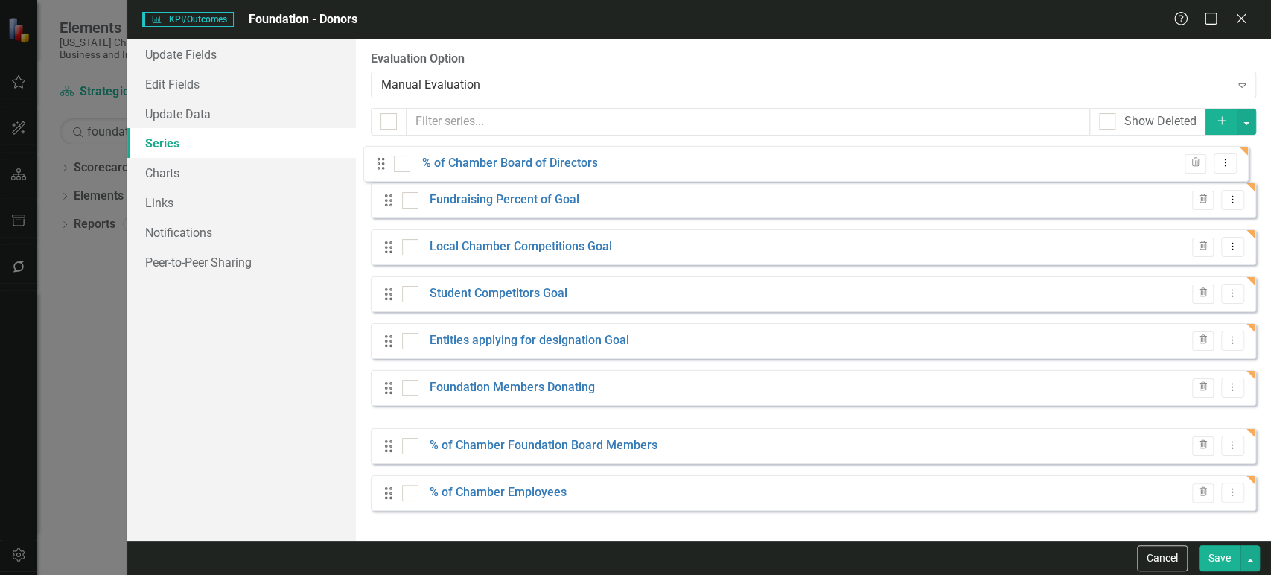
drag, startPoint x: 386, startPoint y: 394, endPoint x: 377, endPoint y: 159, distance: 235.4
click at [377, 159] on div "Drag Fundraising Percent of Goal Trash Dropdown Menu Drag Local Chamber Competi…" at bounding box center [813, 329] width 885 height 364
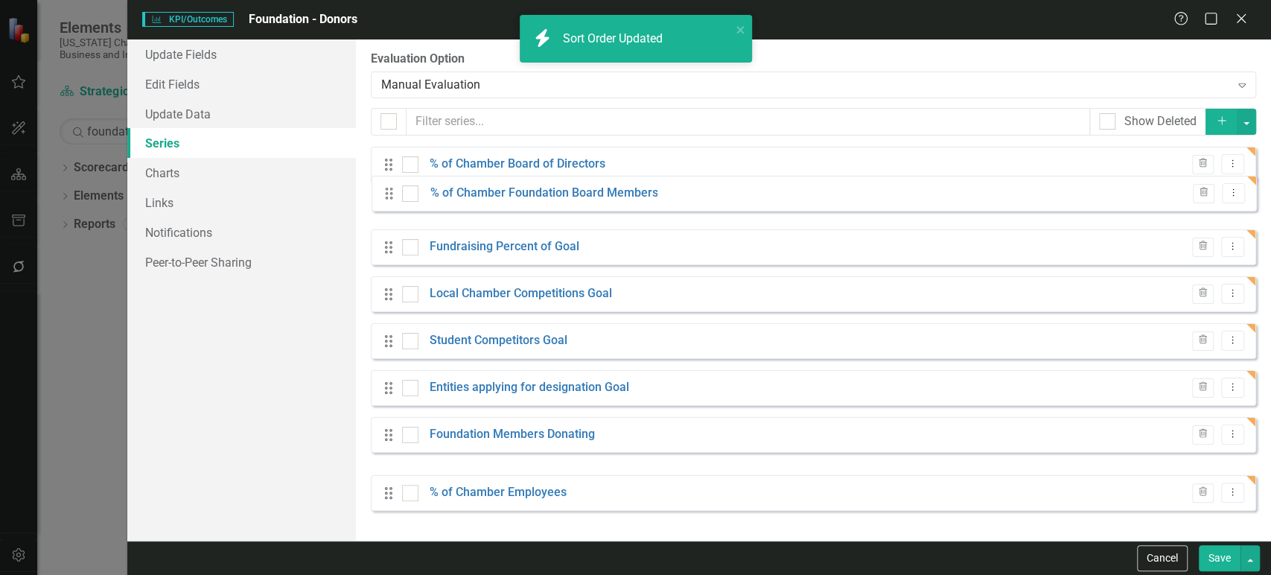
click at [391, 201] on div "Drag % of Chamber Board of Directors Trash Dropdown Menu Drag Fundraising Perce…" at bounding box center [813, 329] width 885 height 364
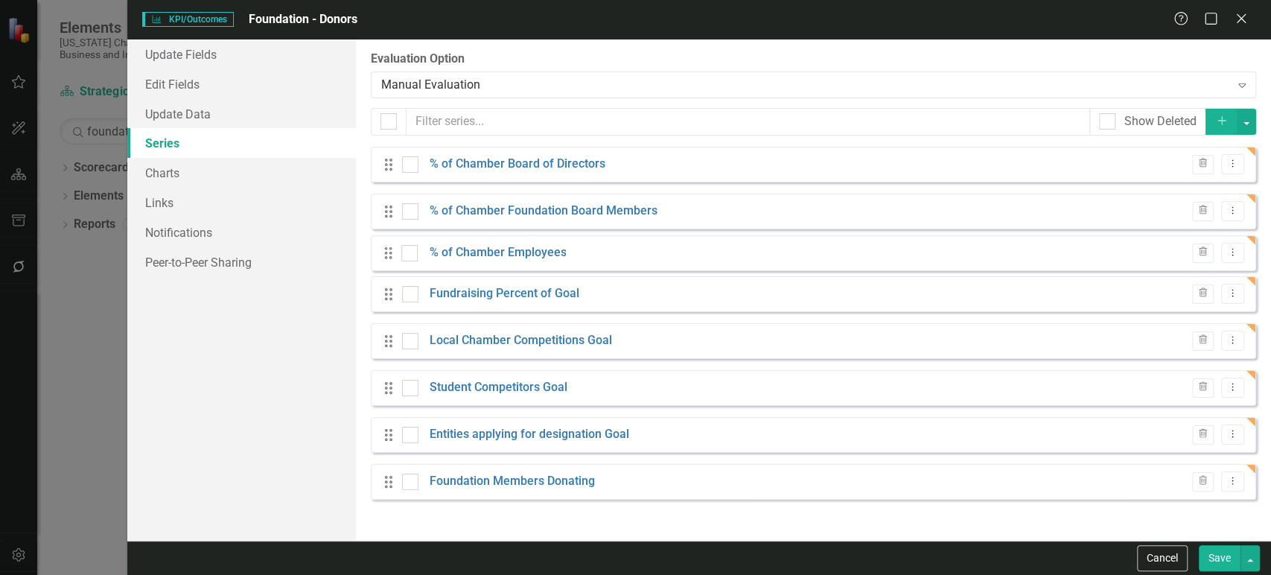
drag, startPoint x: 392, startPoint y: 492, endPoint x: 392, endPoint y: 252, distance: 239.7
click at [392, 252] on div "Drag % of Chamber Board of Directors Trash Dropdown Menu Drag % of Chamber Foun…" at bounding box center [813, 329] width 885 height 364
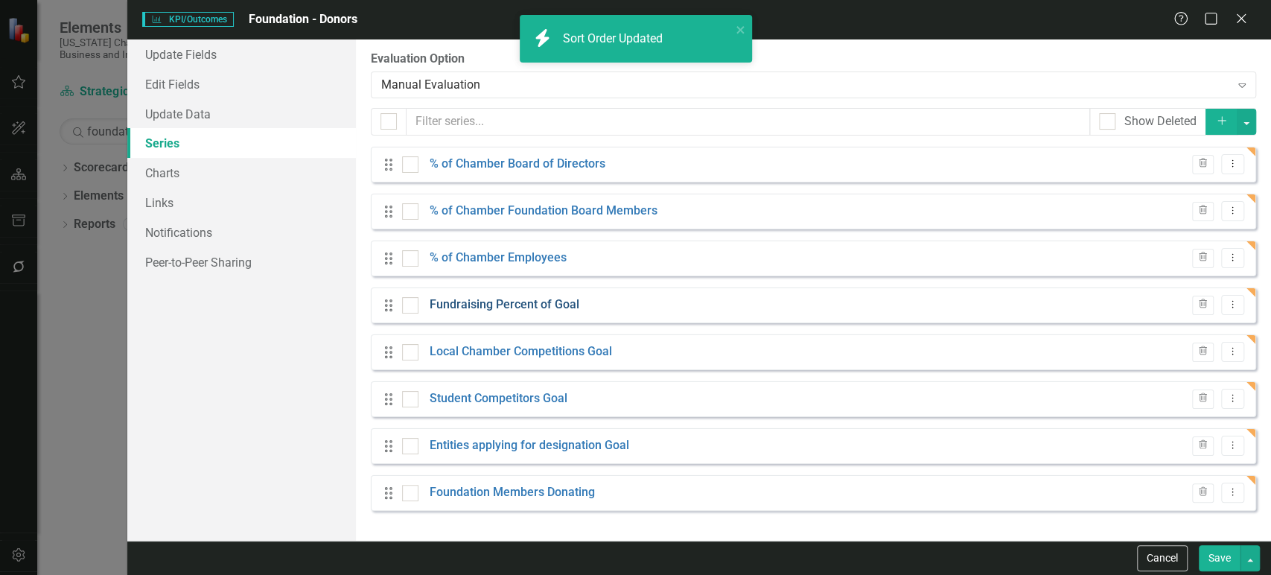
click at [508, 304] on link "Fundraising Percent of Goal" at bounding box center [505, 304] width 150 height 17
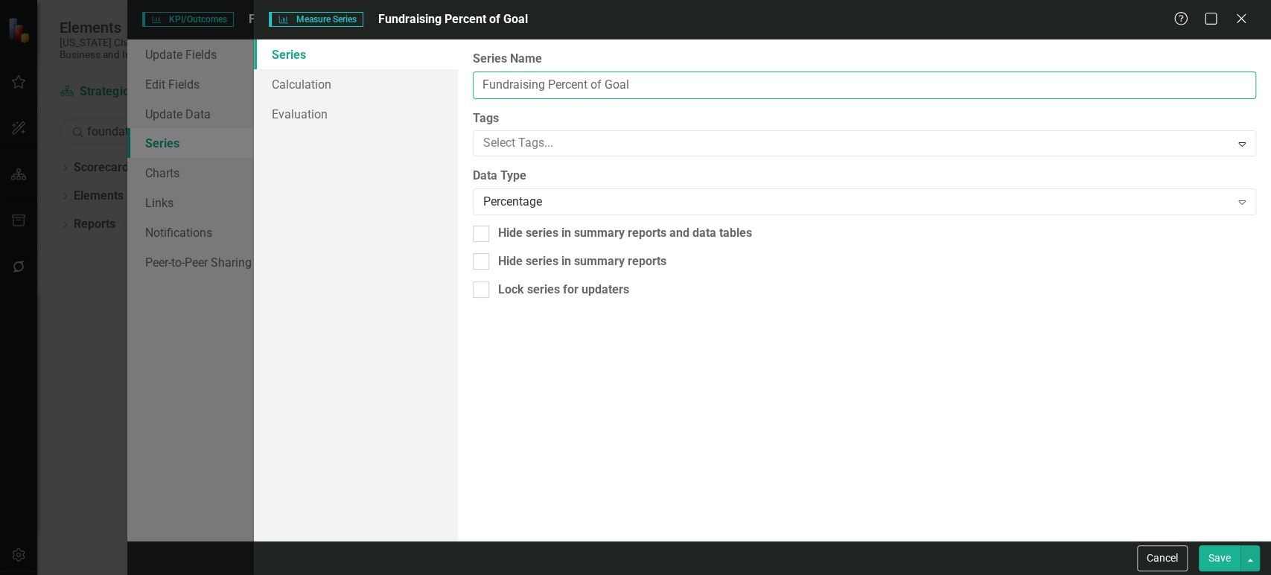
click at [530, 87] on input "Fundraising Percent of Goal" at bounding box center [864, 85] width 783 height 28
type input "Major Donors"
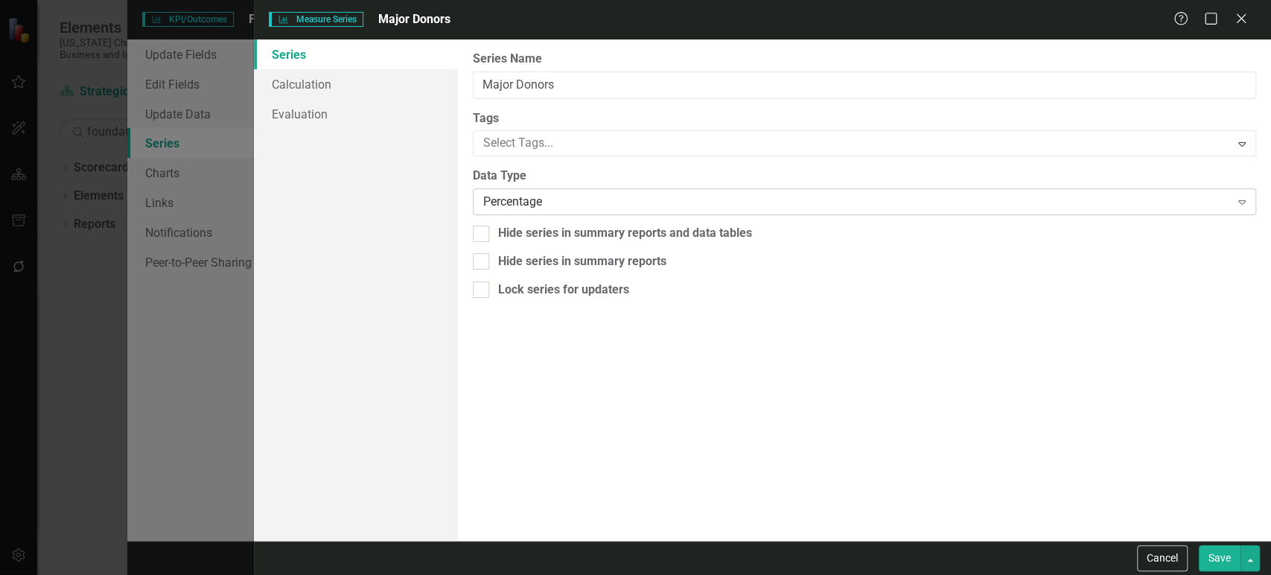
click at [561, 212] on div "Percentage Expand" at bounding box center [864, 201] width 783 height 27
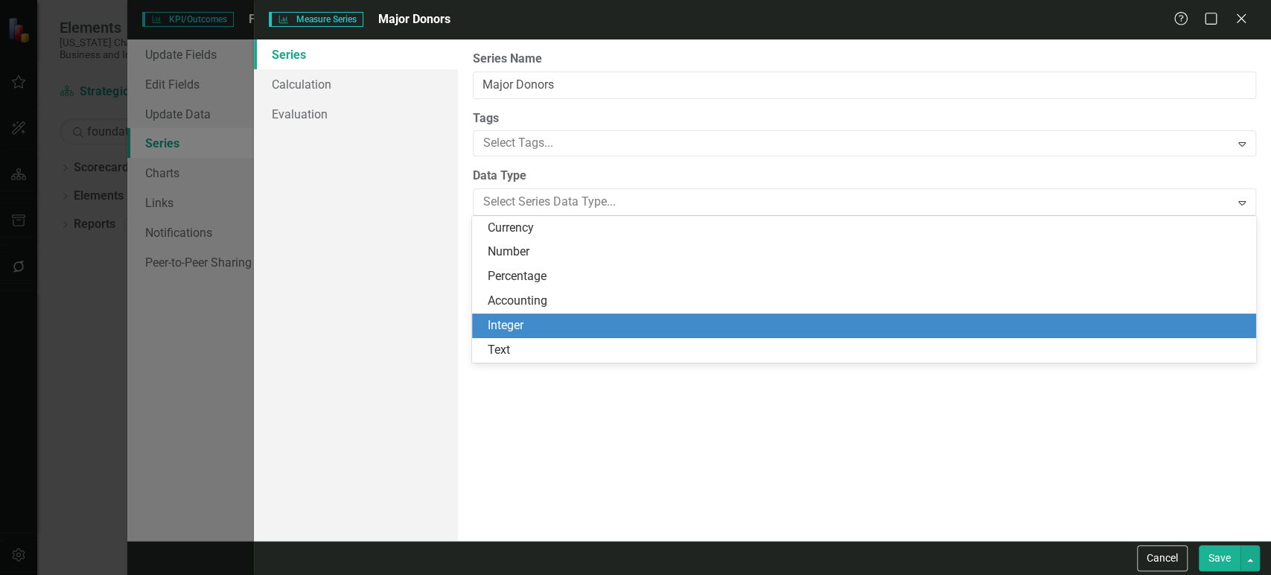
click at [528, 317] on div "Integer" at bounding box center [866, 325] width 759 height 17
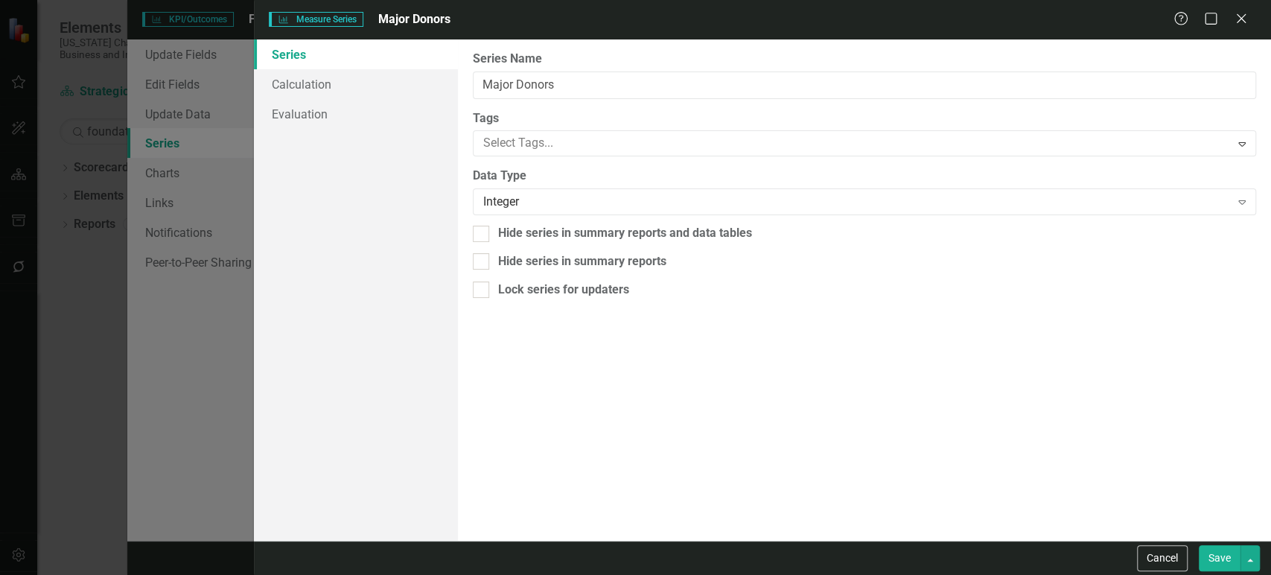
click at [1210, 549] on button "Save" at bounding box center [1219, 558] width 42 height 26
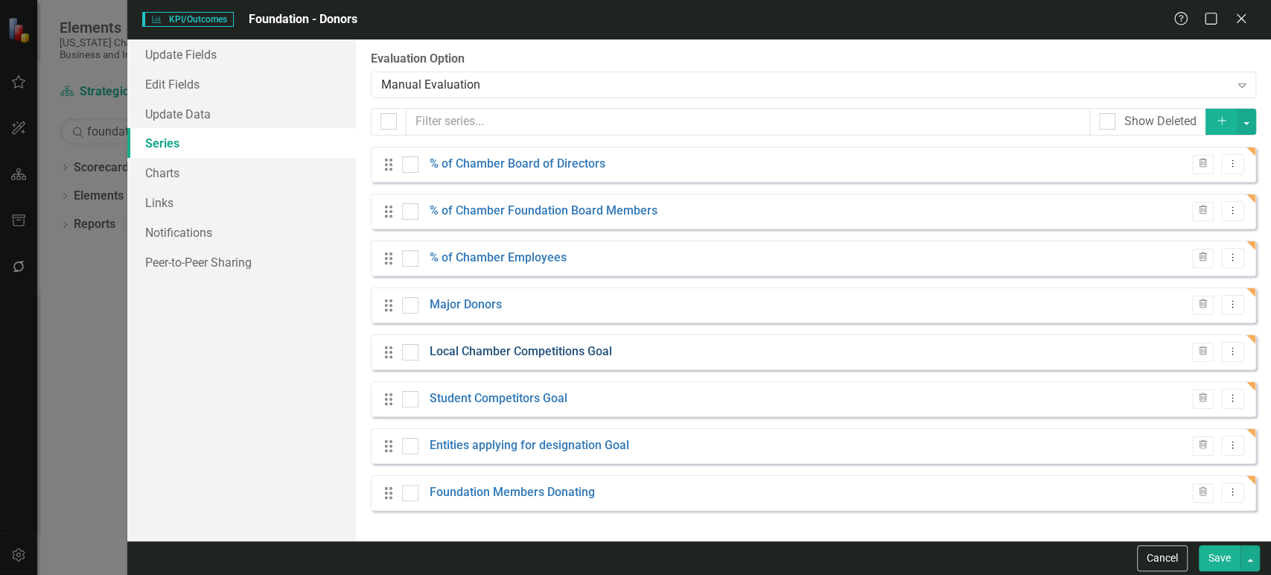
click at [493, 349] on link "Local Chamber Competitions Goal" at bounding box center [521, 351] width 182 height 17
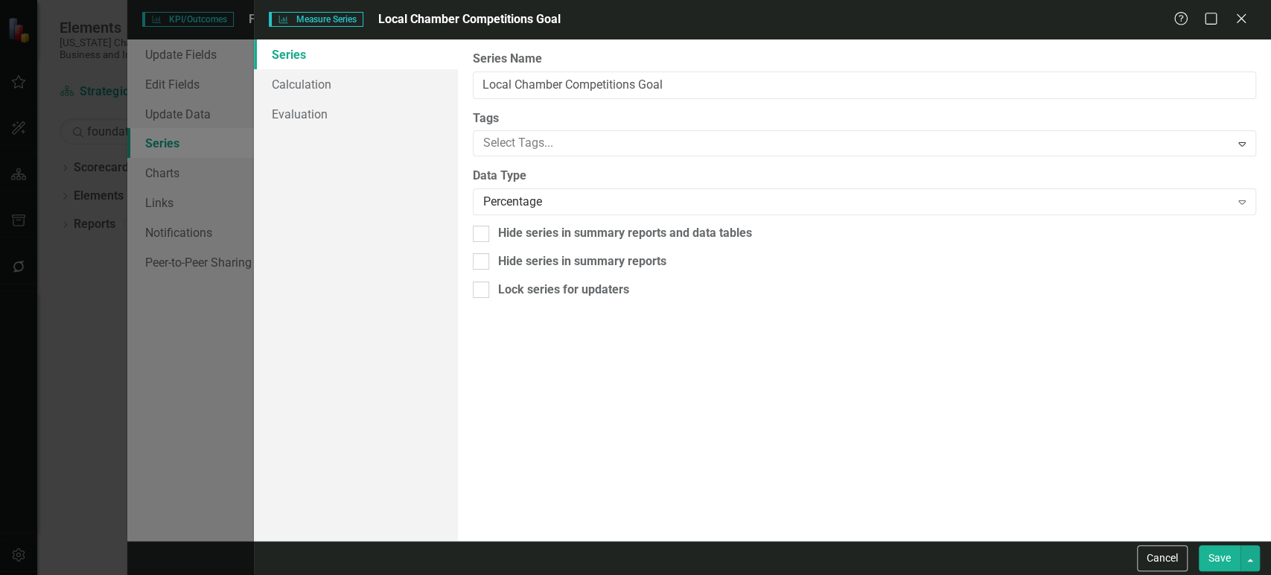
click at [591, 102] on div "From this page, you can edit the name, type, and visibility options of your ser…" at bounding box center [864, 289] width 813 height 501
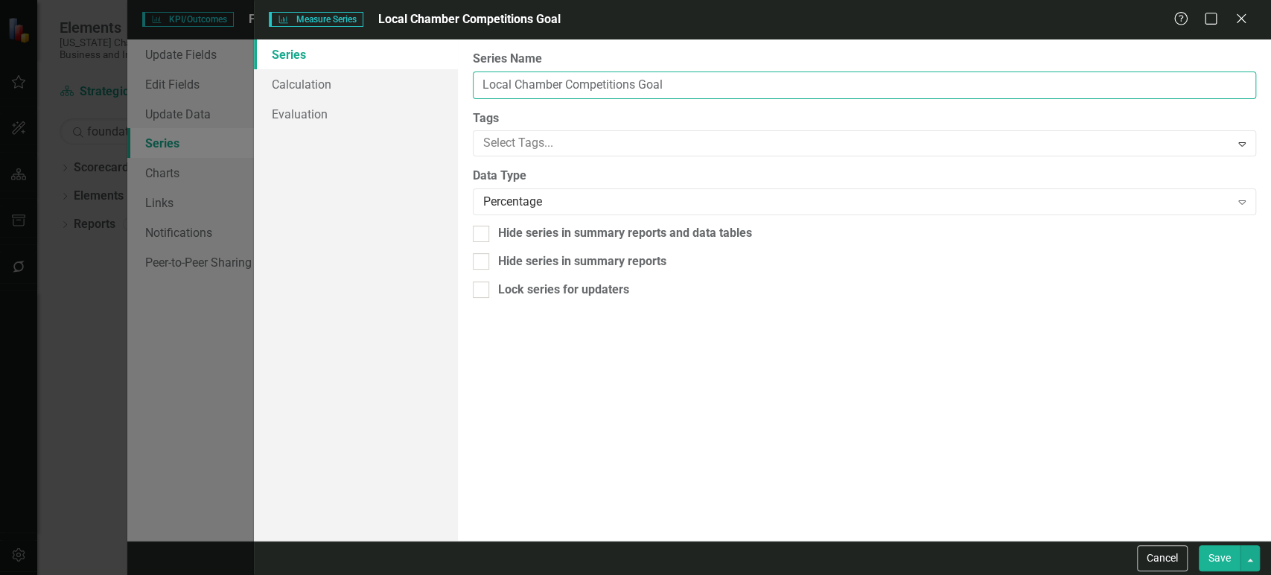
click at [581, 86] on input "Local Chamber Competitions Goal" at bounding box center [864, 85] width 783 height 28
type input "Individual Donors"
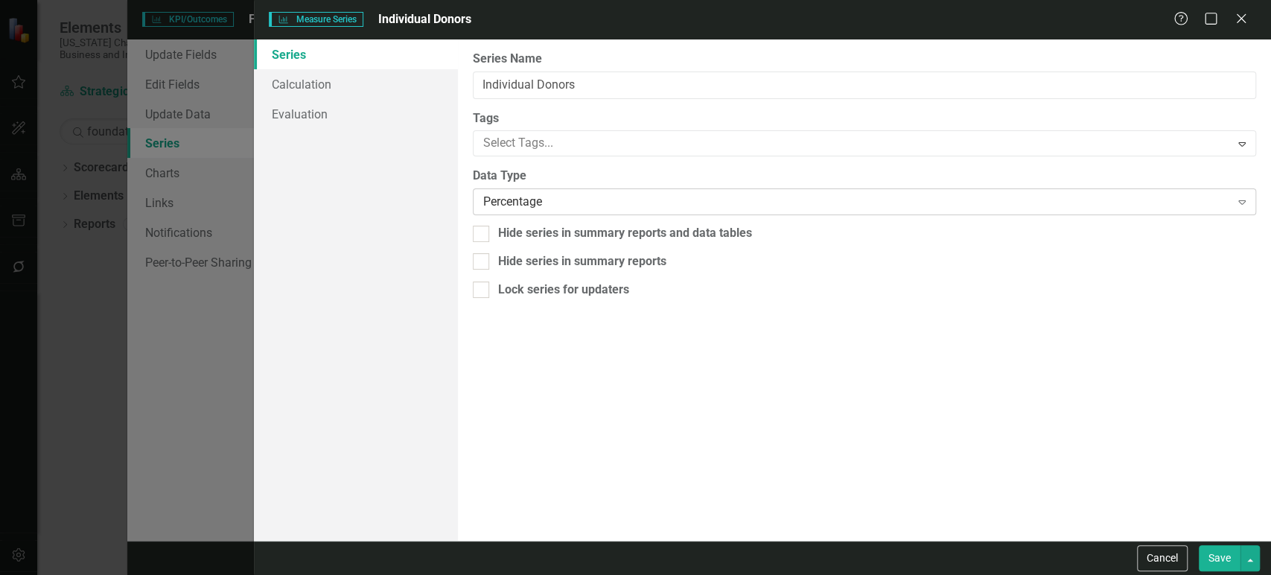
click at [547, 207] on div "Percentage" at bounding box center [856, 202] width 747 height 17
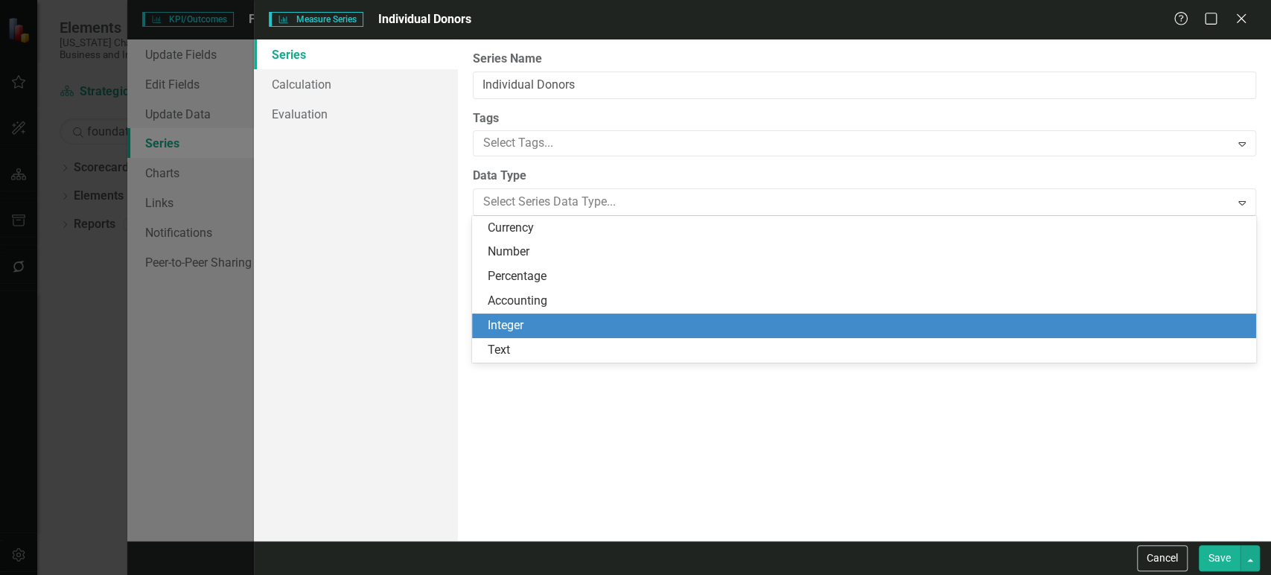
click at [532, 328] on div "Integer" at bounding box center [866, 325] width 759 height 17
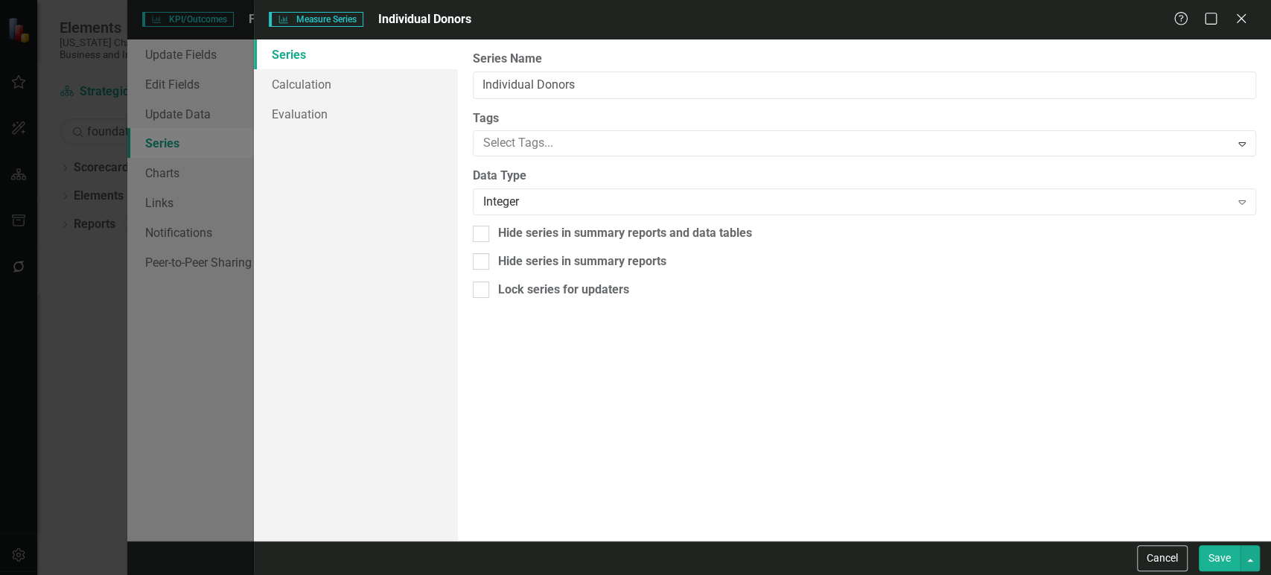
click at [1218, 561] on button "Save" at bounding box center [1219, 558] width 42 height 26
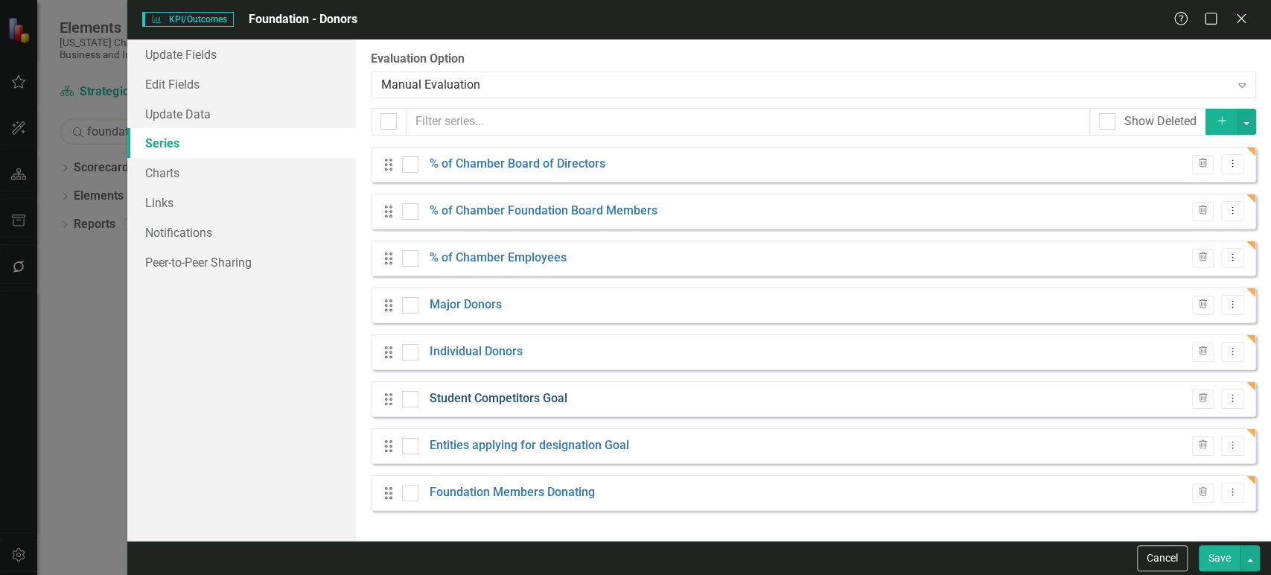
click at [510, 397] on link "Student Competitors Goal" at bounding box center [499, 398] width 138 height 17
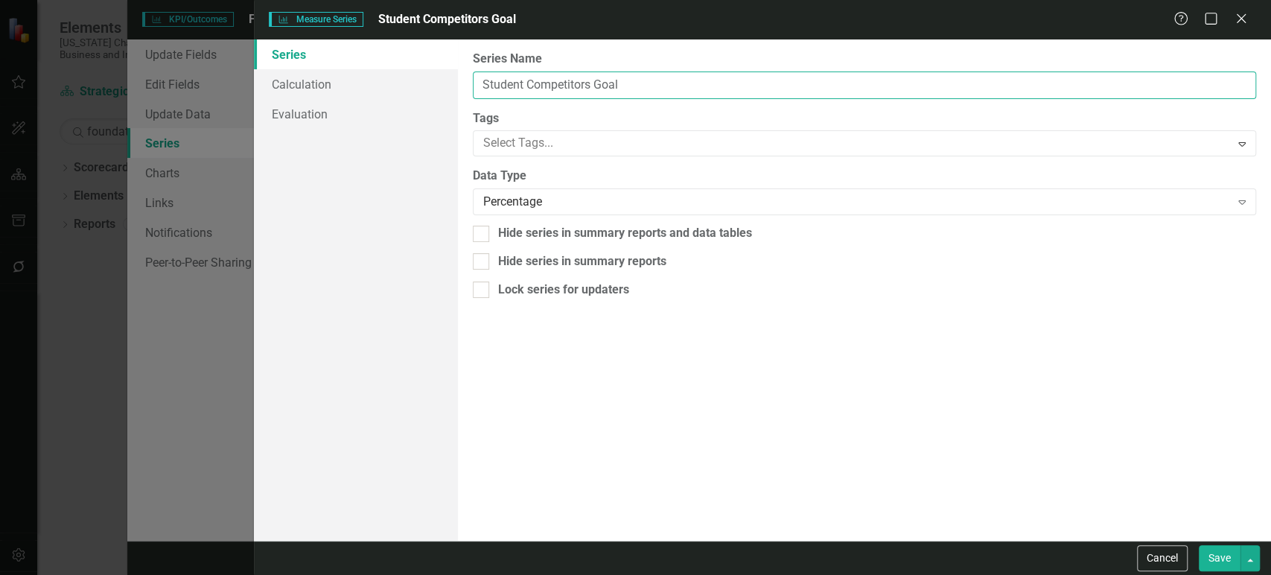
click at [555, 80] on input "Student Competitors Goal" at bounding box center [864, 85] width 783 height 28
paste input "staff members supporting Foundation work"
drag, startPoint x: 483, startPoint y: 88, endPoint x: 473, endPoint y: 88, distance: 9.7
click at [474, 88] on input "staff members supporting Foundation work" at bounding box center [864, 85] width 783 height 28
click at [517, 87] on input "Staff members supporting Foundation work" at bounding box center [864, 85] width 783 height 28
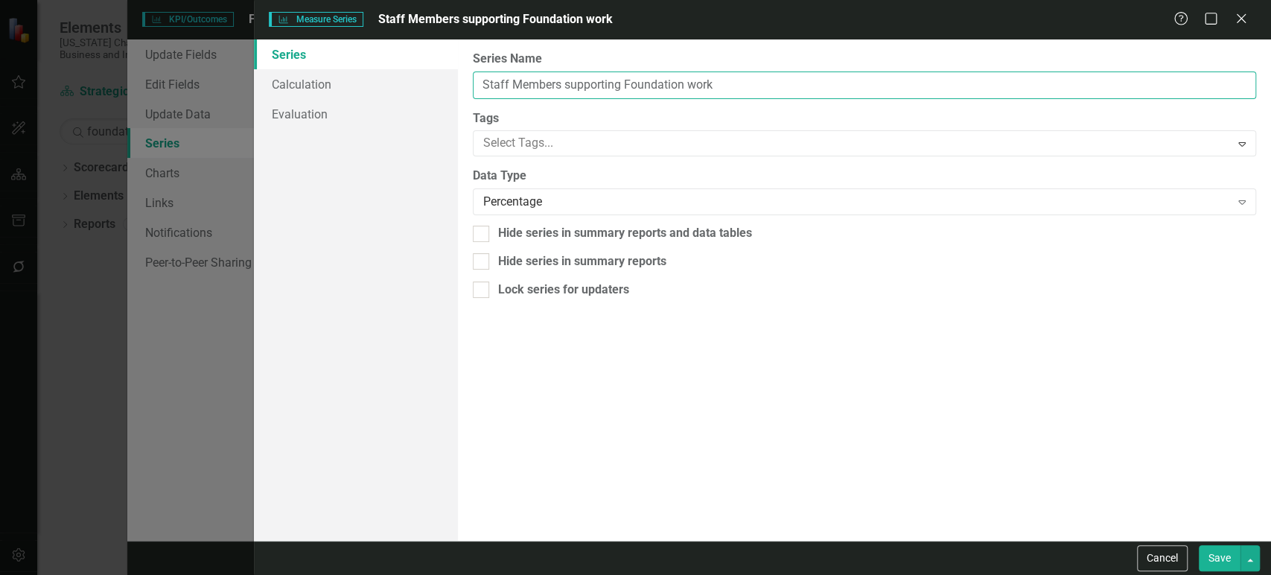
click at [570, 88] on input "Staff Members supporting Foundation work" at bounding box center [864, 85] width 783 height 28
click at [689, 86] on input "Staff Members Supporting Foundation work" at bounding box center [864, 85] width 783 height 28
type input "Staff Members Supporting Foundation Work"
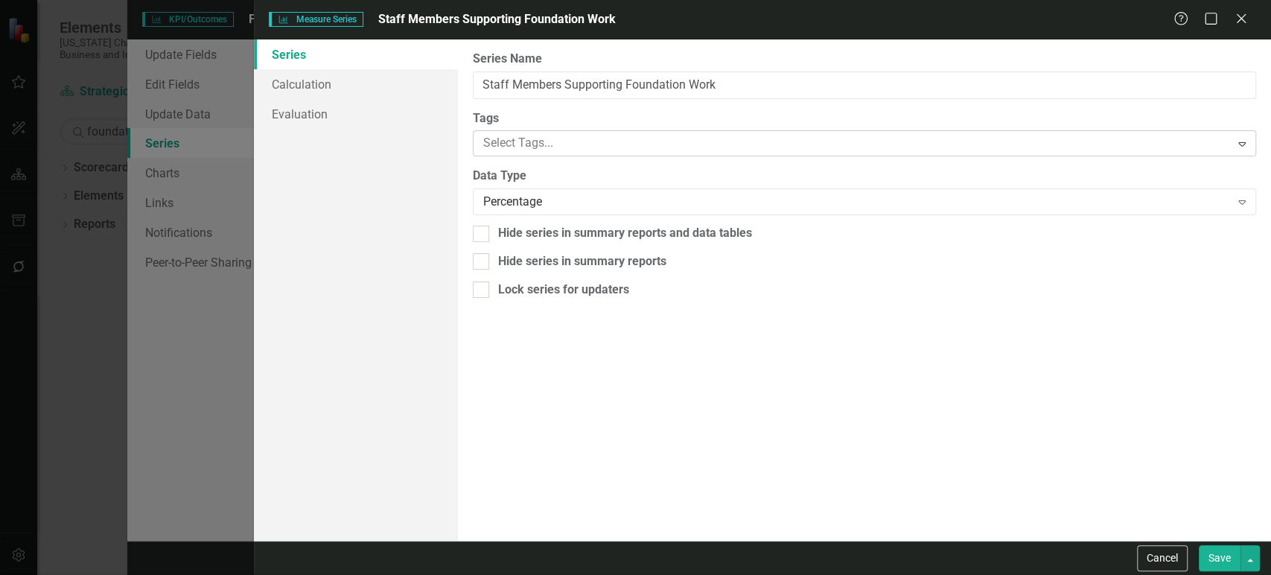
click at [583, 146] on div at bounding box center [853, 143] width 753 height 20
click at [566, 199] on div "Percentage" at bounding box center [856, 202] width 747 height 17
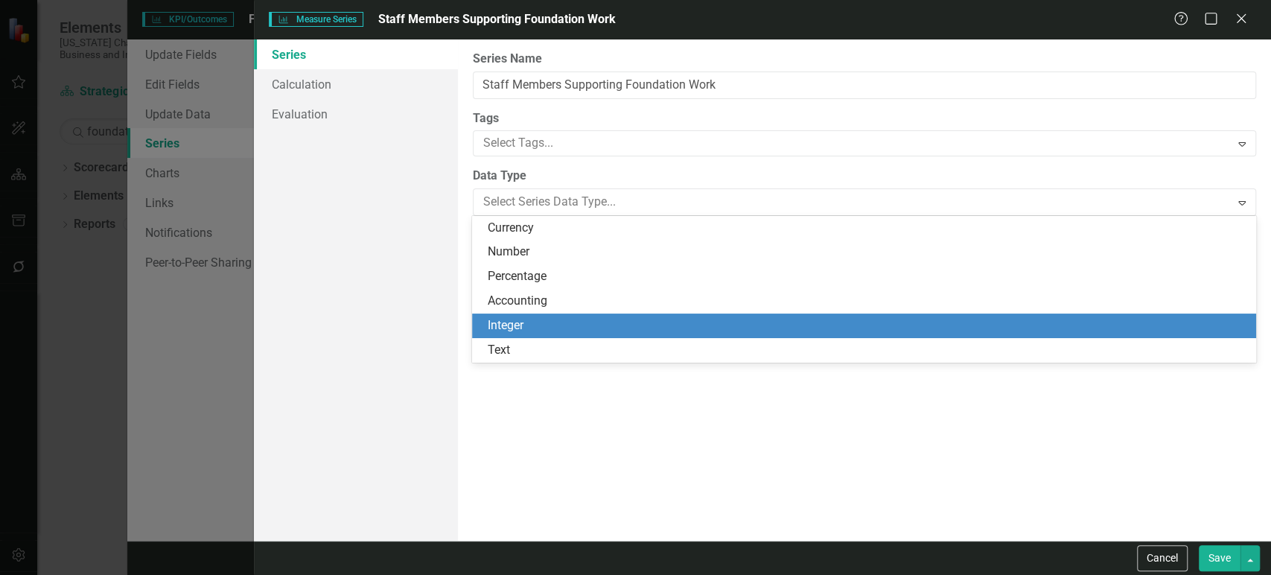
click at [536, 314] on div "Integer" at bounding box center [863, 325] width 783 height 25
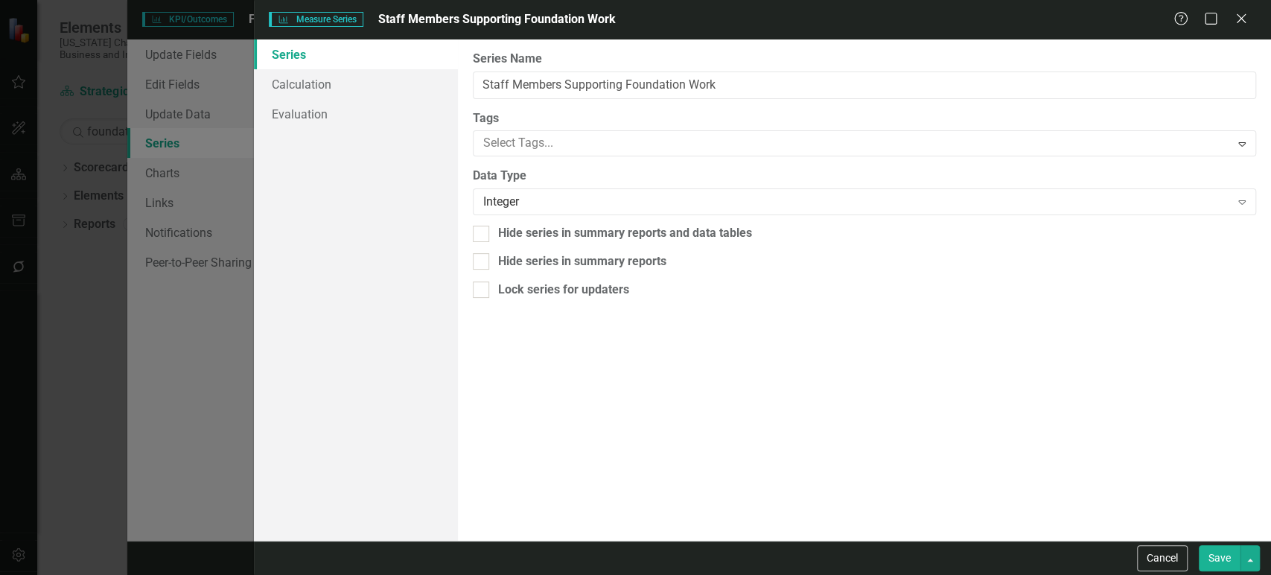
click at [1206, 558] on button "Save" at bounding box center [1219, 558] width 42 height 26
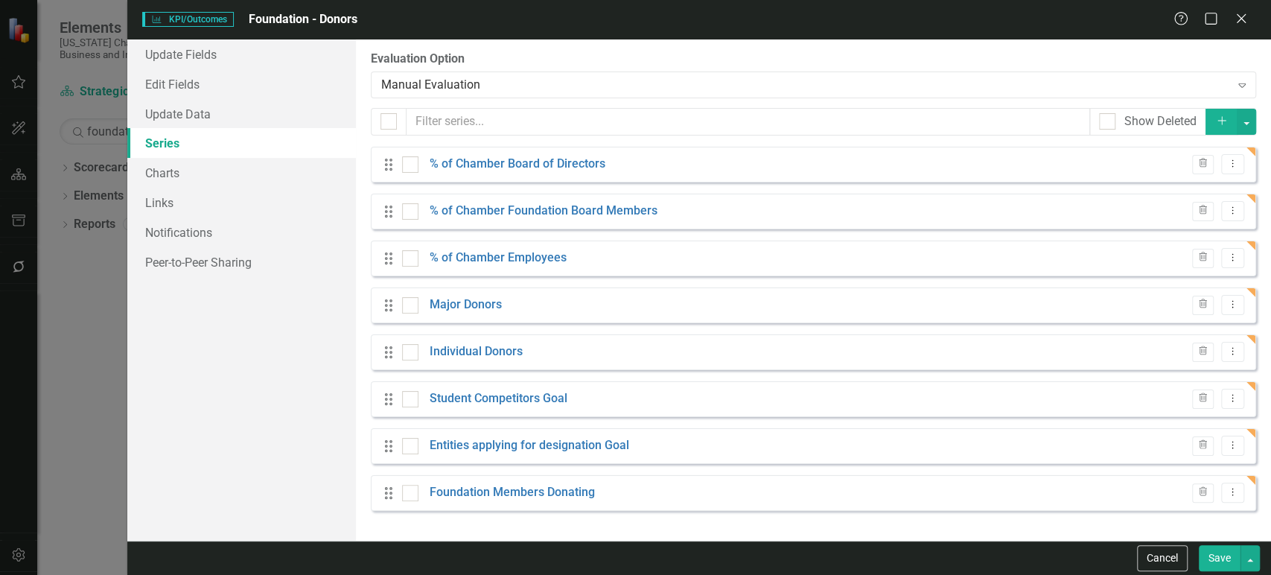
drag, startPoint x: 411, startPoint y: 497, endPoint x: 408, endPoint y: 476, distance: 21.1
click at [412, 497] on div at bounding box center [410, 493] width 16 height 16
click at [412, 494] on input "checkbox" at bounding box center [407, 490] width 10 height 10
checkbox input "true"
click at [405, 450] on div at bounding box center [410, 446] width 16 height 16
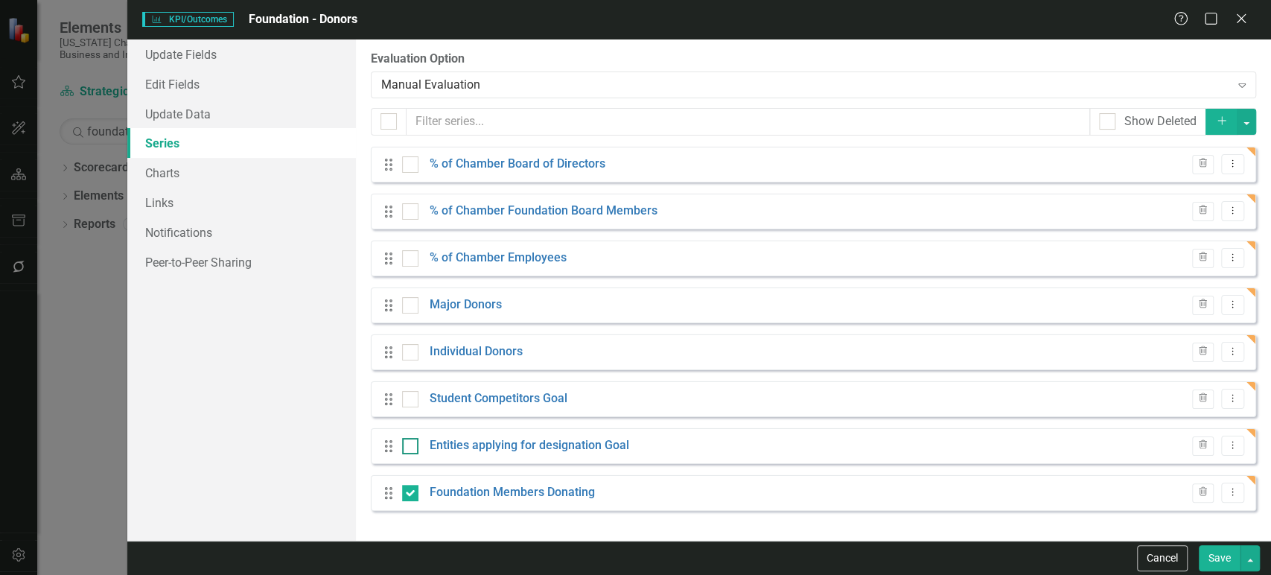
click at [405, 447] on input "checkbox" at bounding box center [407, 443] width 10 height 10
click at [405, 450] on div at bounding box center [410, 446] width 16 height 16
click at [405, 447] on input "checkbox" at bounding box center [407, 443] width 10 height 10
checkbox input "false"
click at [406, 490] on input "checkbox" at bounding box center [407, 490] width 10 height 10
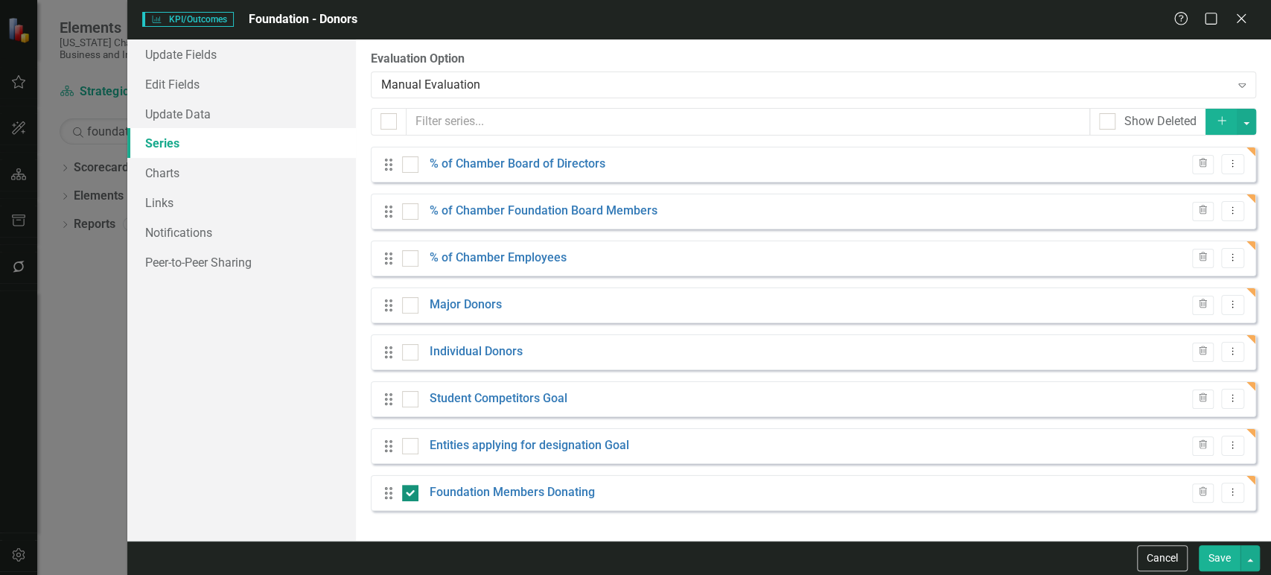
checkbox input "false"
click at [1227, 558] on button "Save" at bounding box center [1219, 558] width 42 height 26
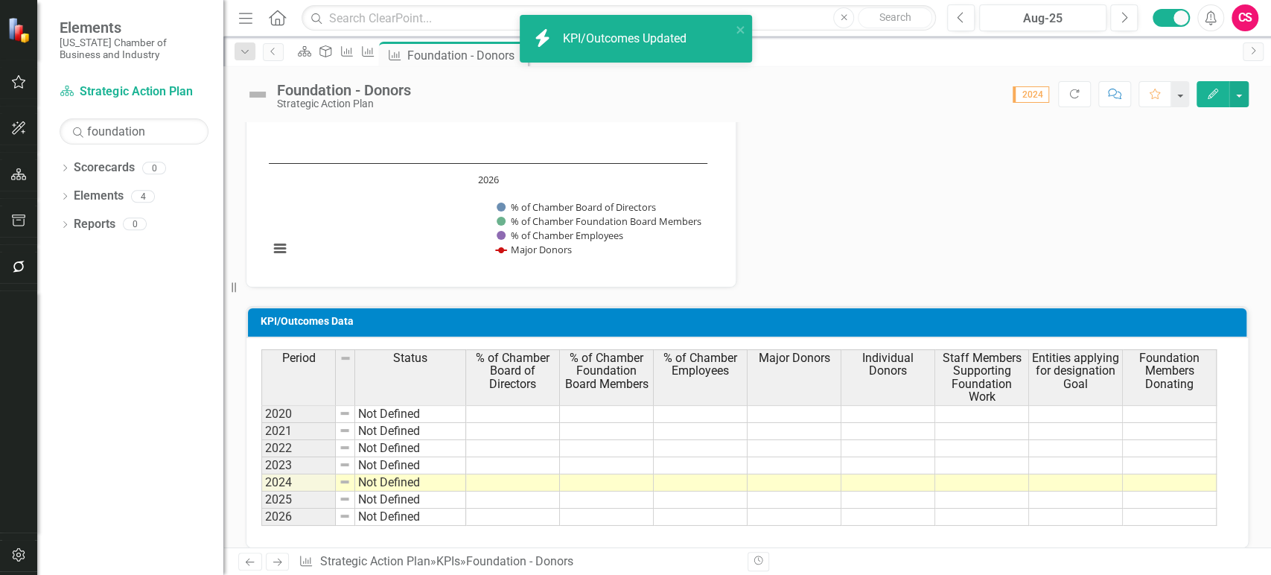
click at [1209, 95] on icon "button" at bounding box center [1212, 94] width 10 height 10
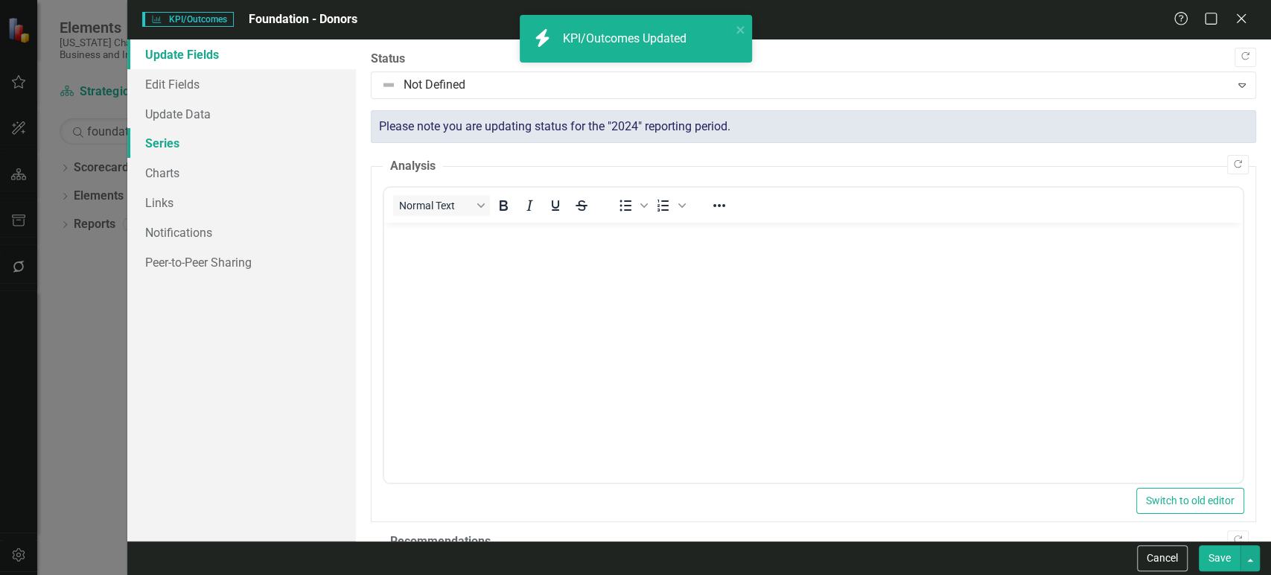
click at [202, 147] on link "Series" at bounding box center [241, 143] width 229 height 30
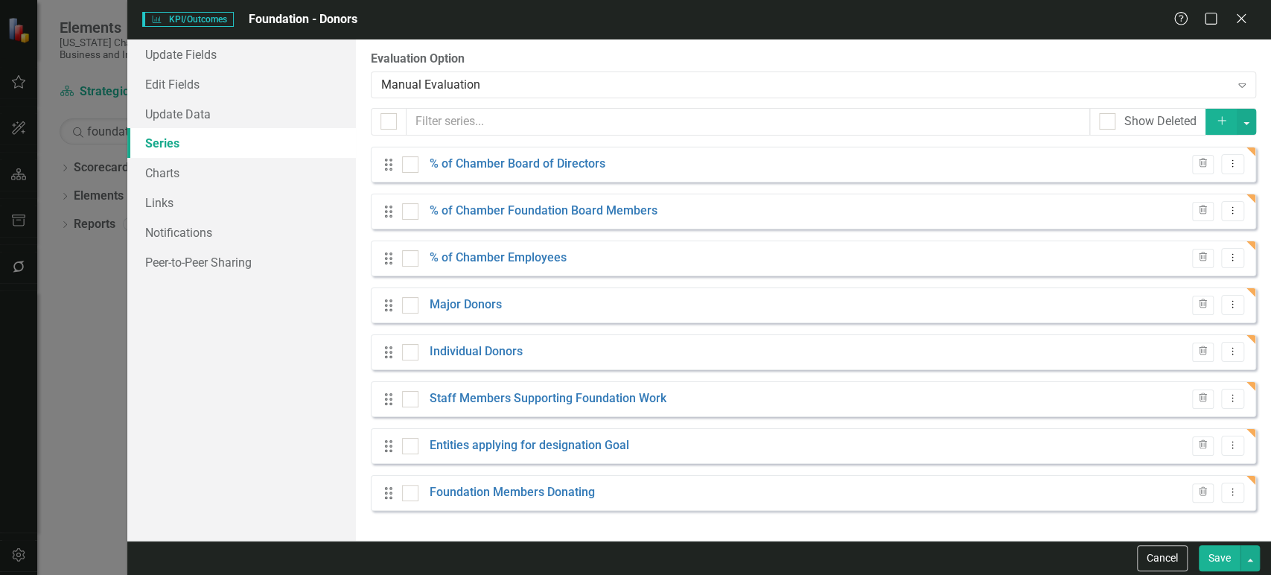
drag, startPoint x: 415, startPoint y: 441, endPoint x: 412, endPoint y: 477, distance: 36.6
click at [414, 441] on div at bounding box center [410, 446] width 16 height 16
click at [412, 441] on input "checkbox" at bounding box center [407, 443] width 10 height 10
checkbox input "true"
click at [411, 488] on div at bounding box center [410, 493] width 16 height 16
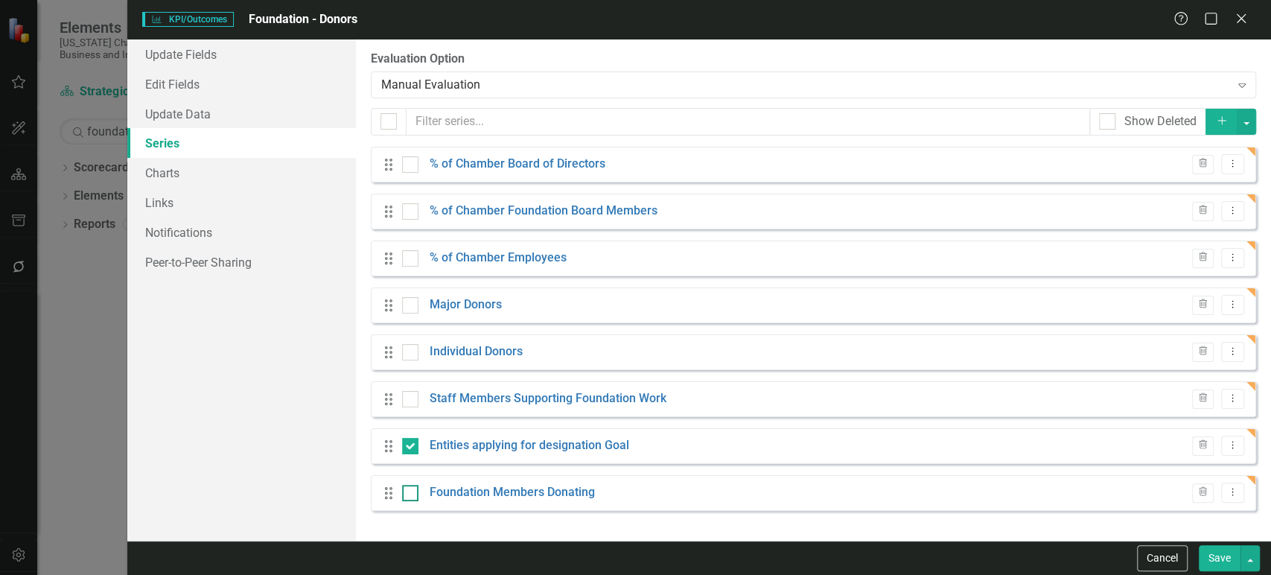
click at [411, 488] on input "checkbox" at bounding box center [407, 490] width 10 height 10
checkbox input "true"
click at [1242, 118] on button "button" at bounding box center [1245, 122] width 19 height 26
click at [1179, 228] on link "Trash Delete Multiple" at bounding box center [1196, 231] width 118 height 28
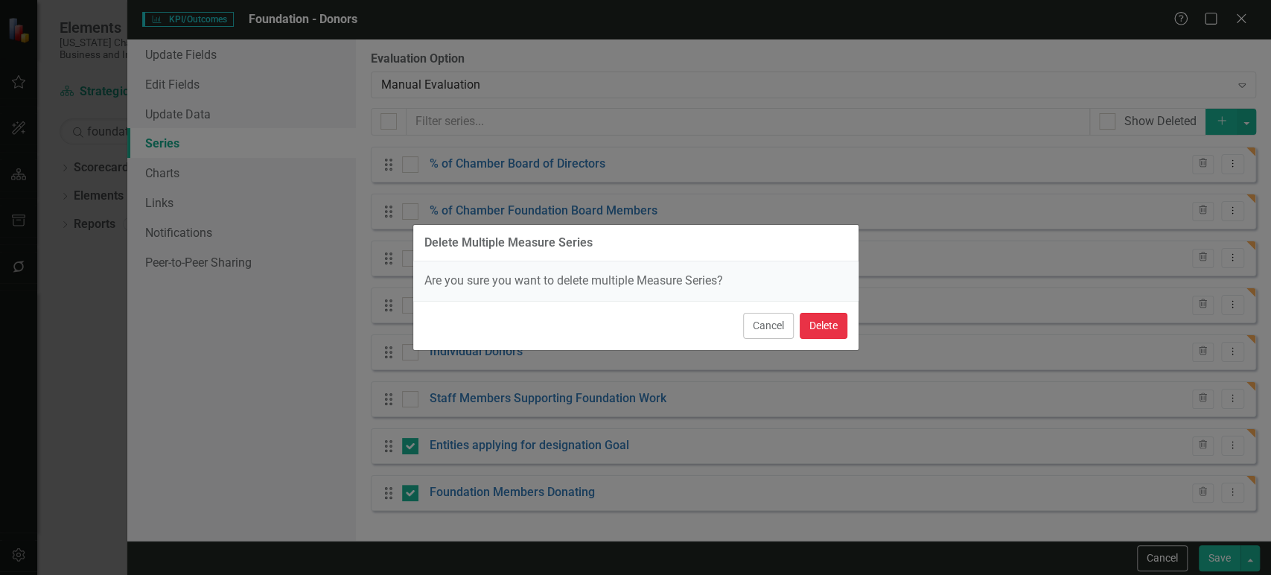
click at [815, 328] on button "Delete" at bounding box center [823, 326] width 48 height 26
checkbox input "false"
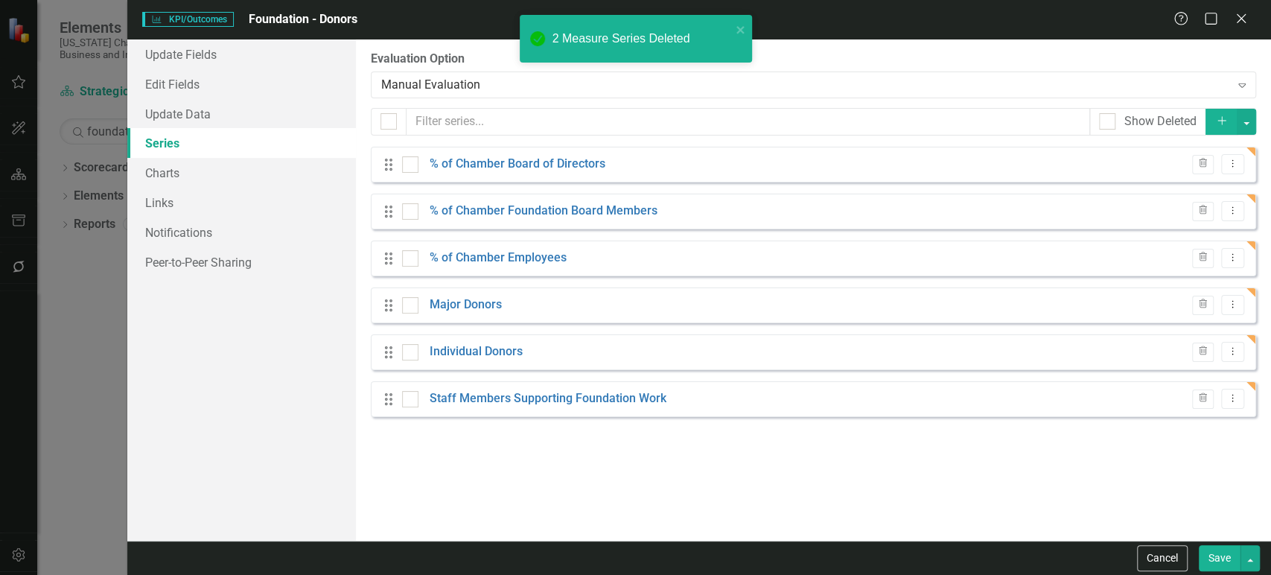
click at [1230, 556] on button "Save" at bounding box center [1219, 558] width 42 height 26
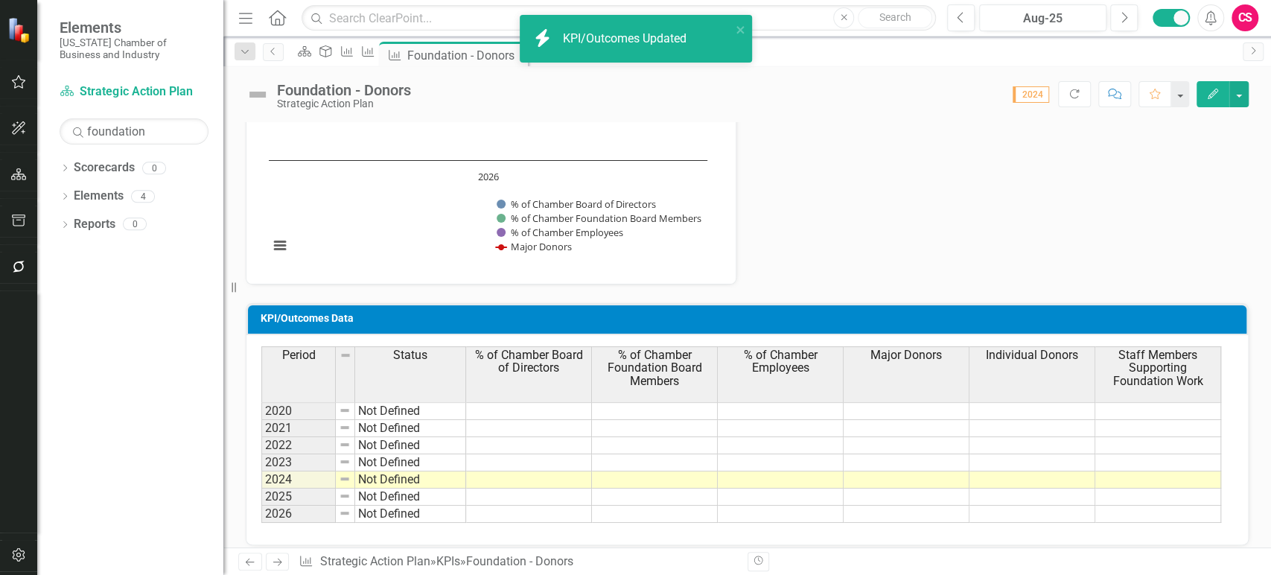
scroll to position [524, 0]
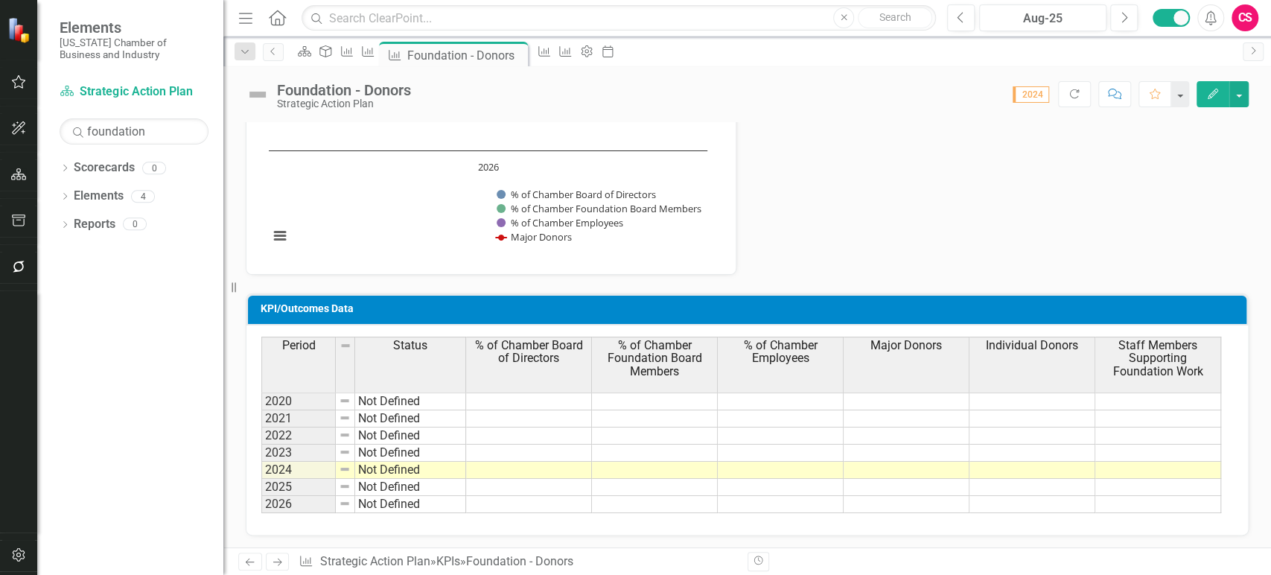
click at [874, 454] on td at bounding box center [906, 452] width 126 height 17
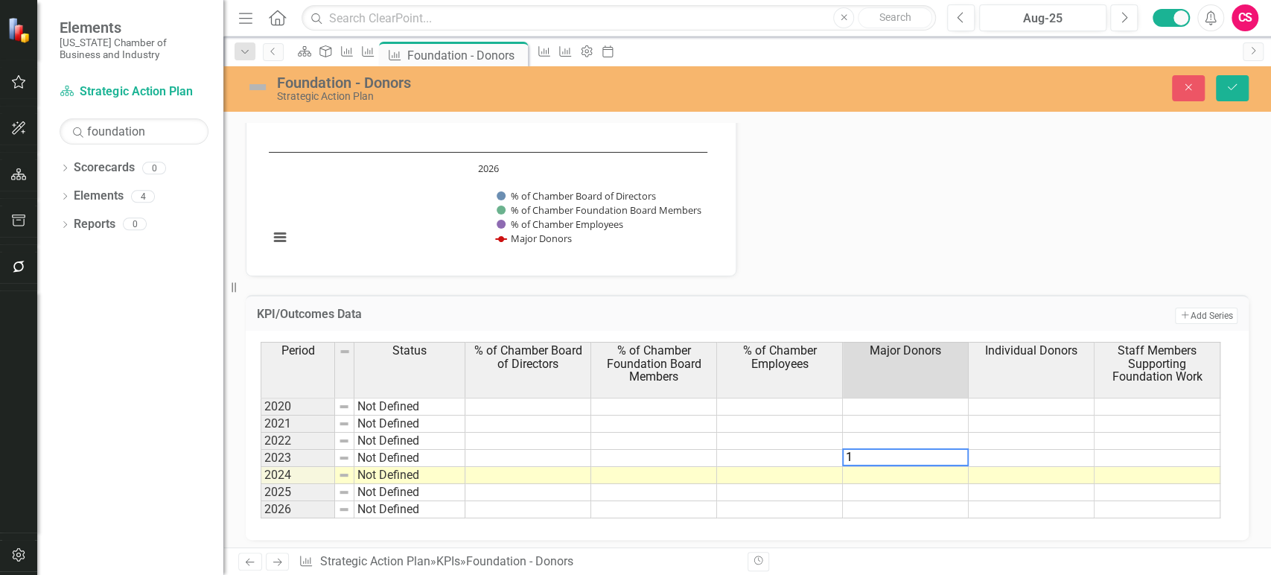
type textarea "16"
click at [875, 456] on td "16" at bounding box center [906, 458] width 126 height 17
click at [875, 471] on td at bounding box center [906, 475] width 126 height 17
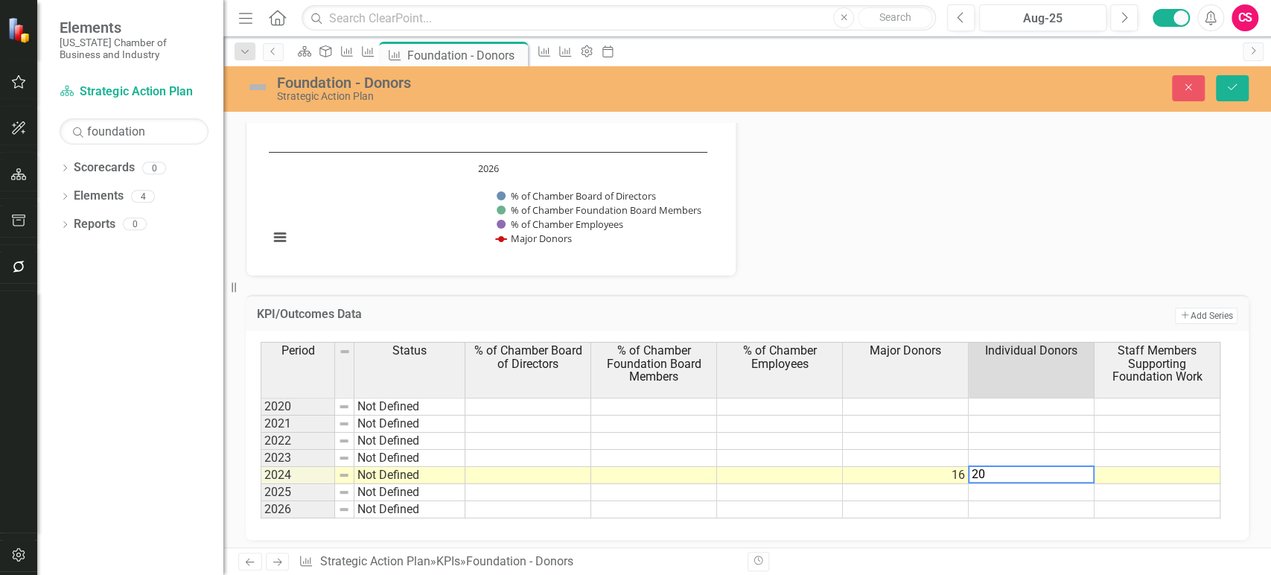
type textarea "205"
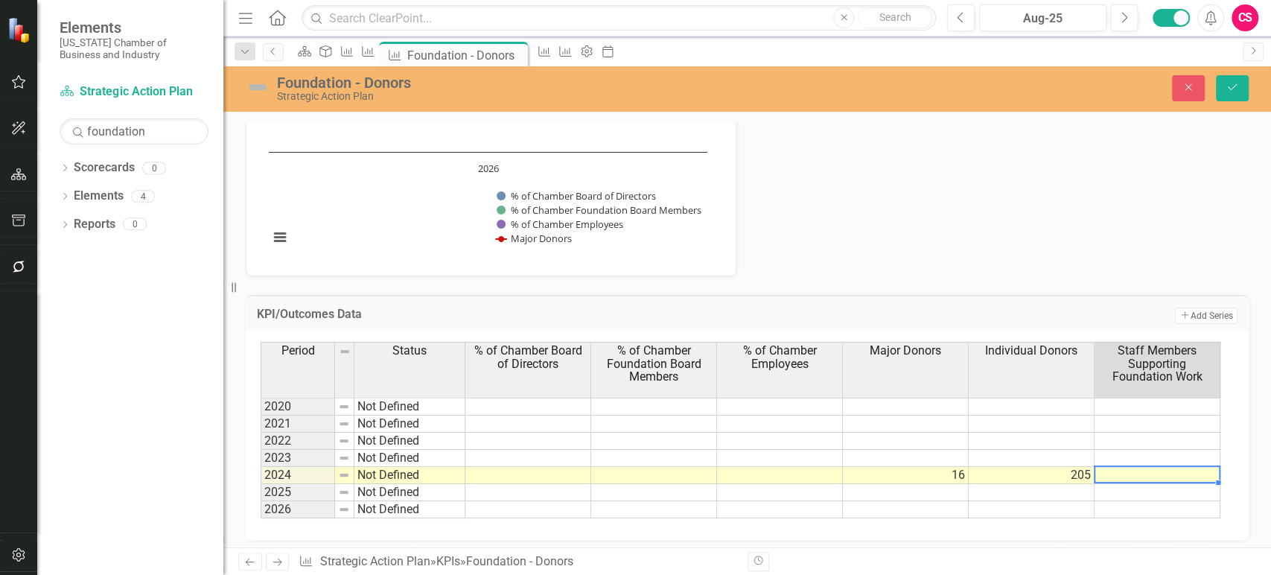
type textarea "20"
click at [1237, 92] on icon "Save" at bounding box center [1231, 87] width 13 height 10
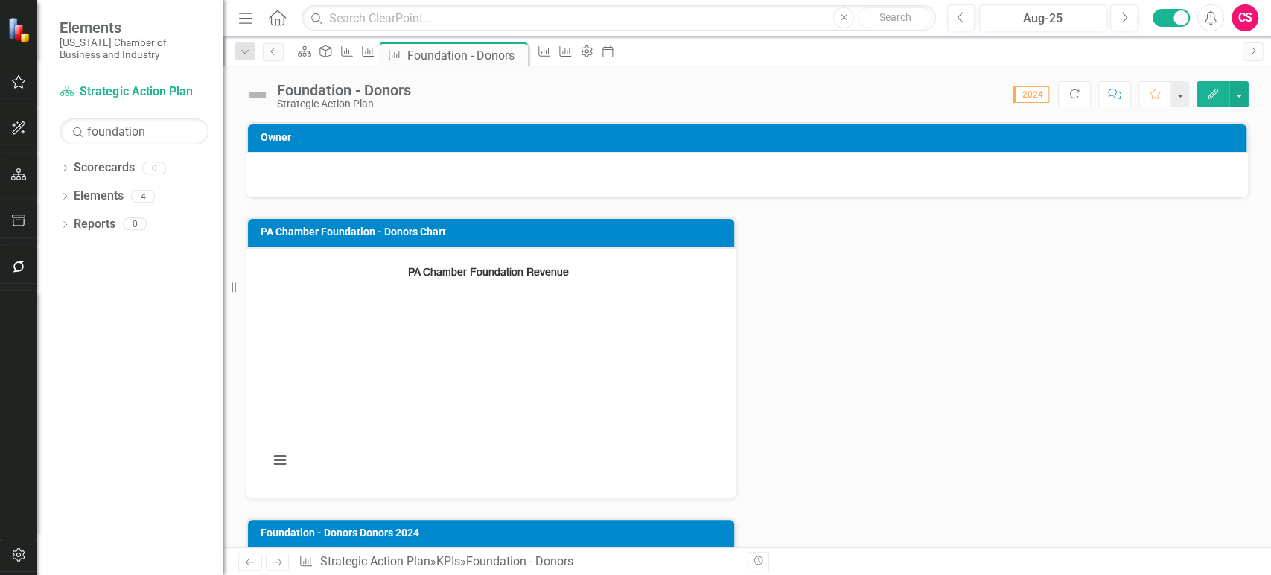
click at [1207, 101] on button "Edit" at bounding box center [1212, 94] width 33 height 26
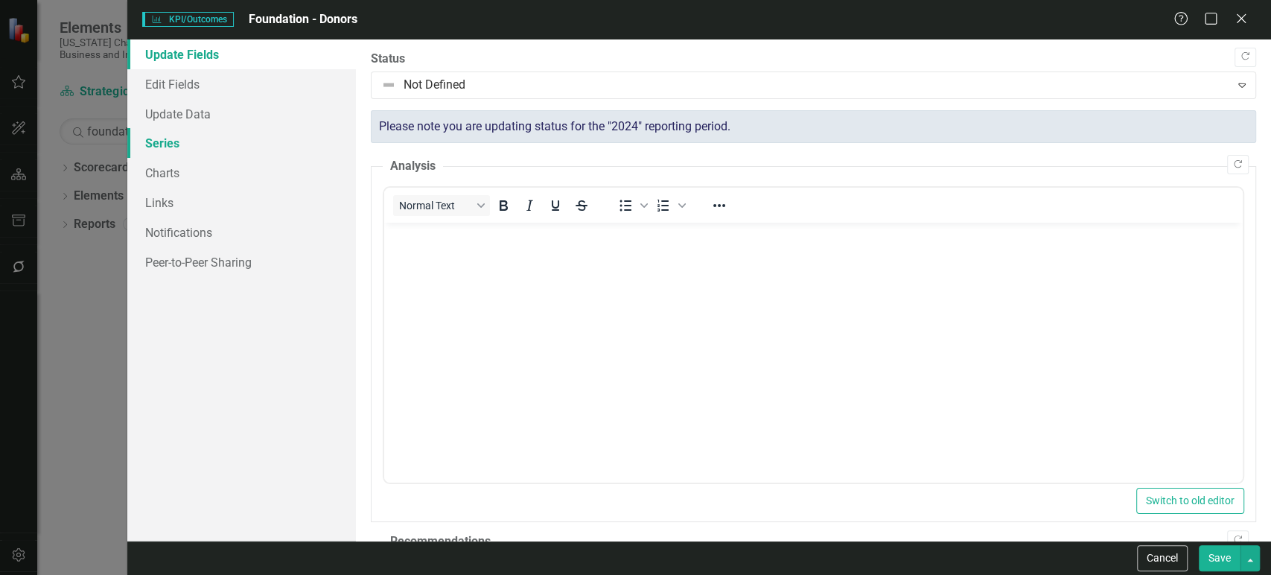
click at [214, 141] on link "Series" at bounding box center [241, 143] width 229 height 30
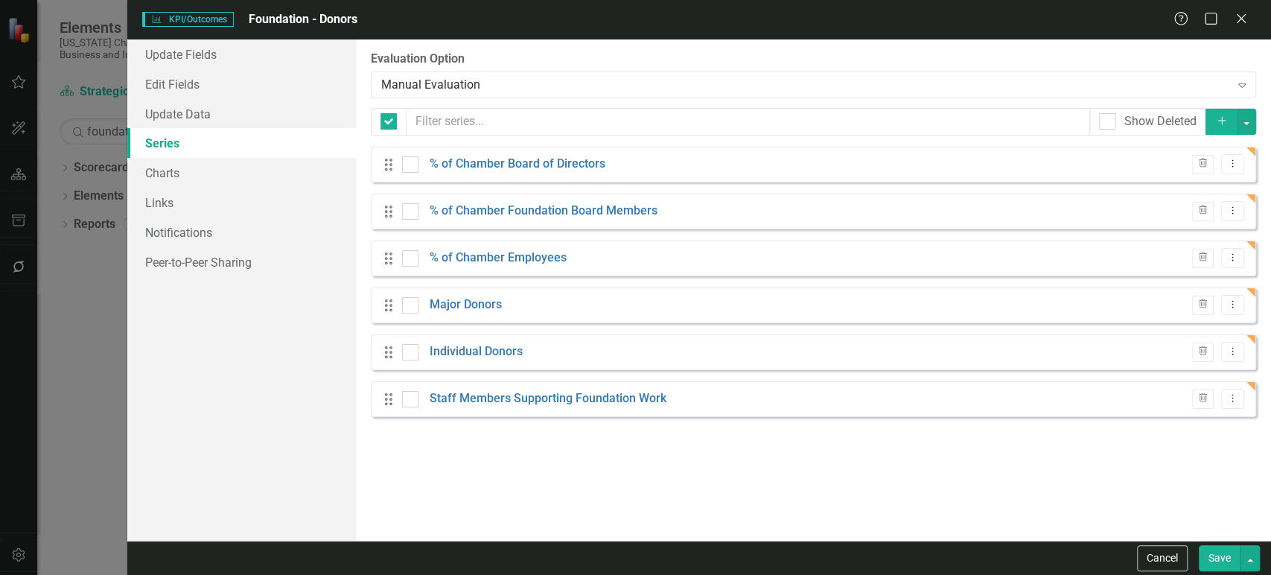
scroll to position [0, 0]
checkbox input "false"
click at [217, 188] on link "Links" at bounding box center [241, 203] width 229 height 30
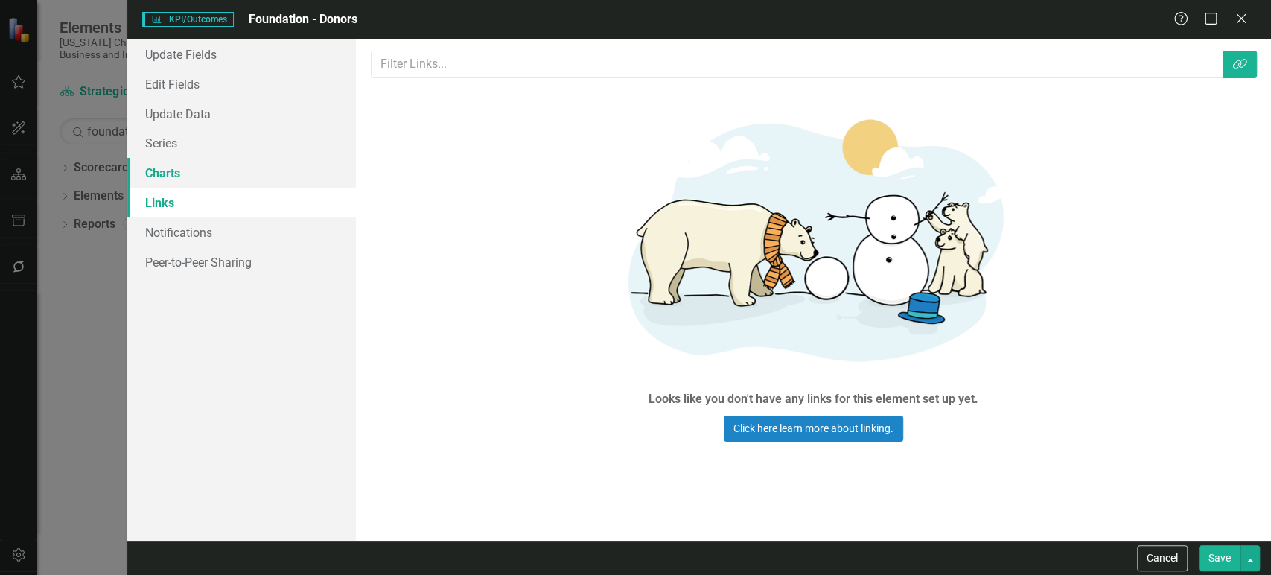
click at [226, 167] on link "Charts" at bounding box center [241, 173] width 229 height 30
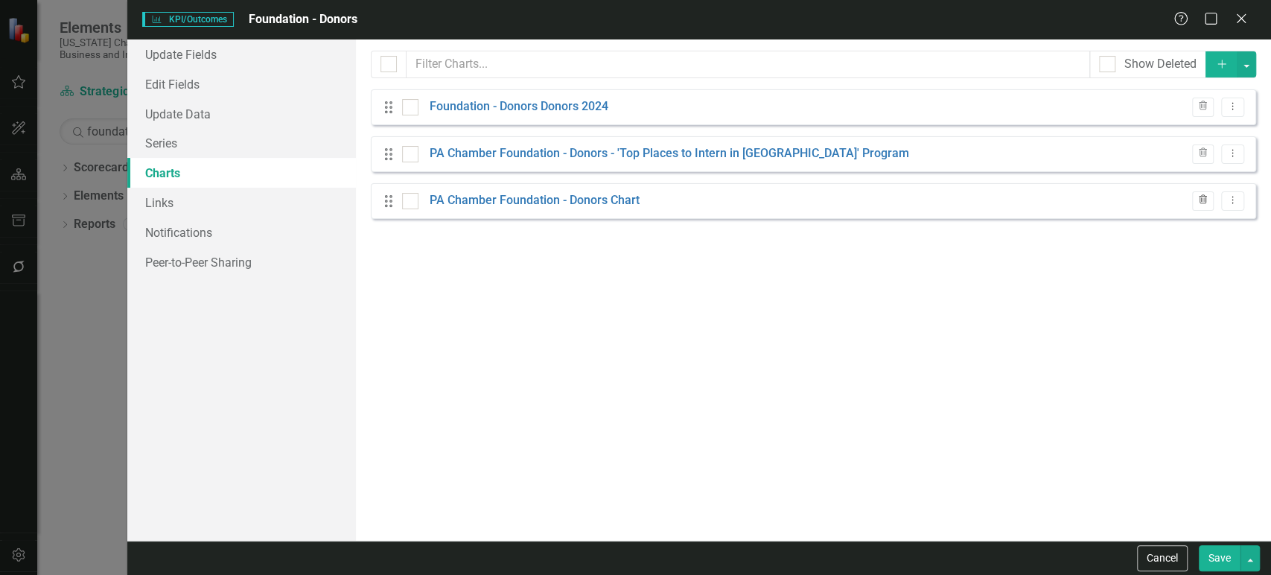
click at [1203, 202] on icon "button" at bounding box center [1202, 199] width 8 height 9
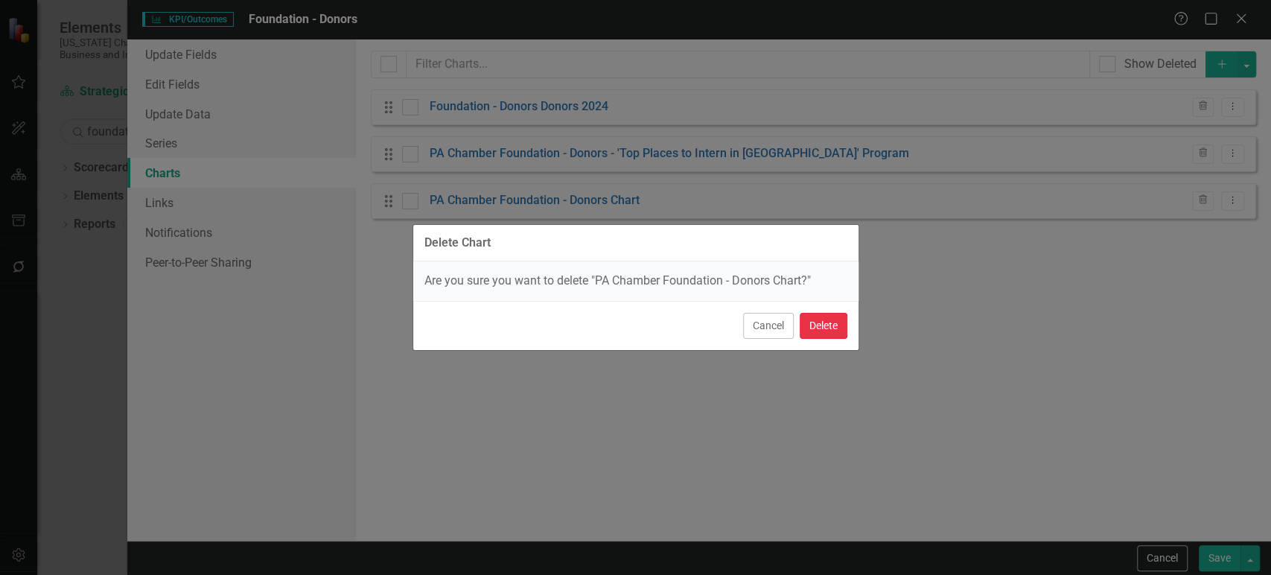
click at [815, 322] on button "Delete" at bounding box center [823, 326] width 48 height 26
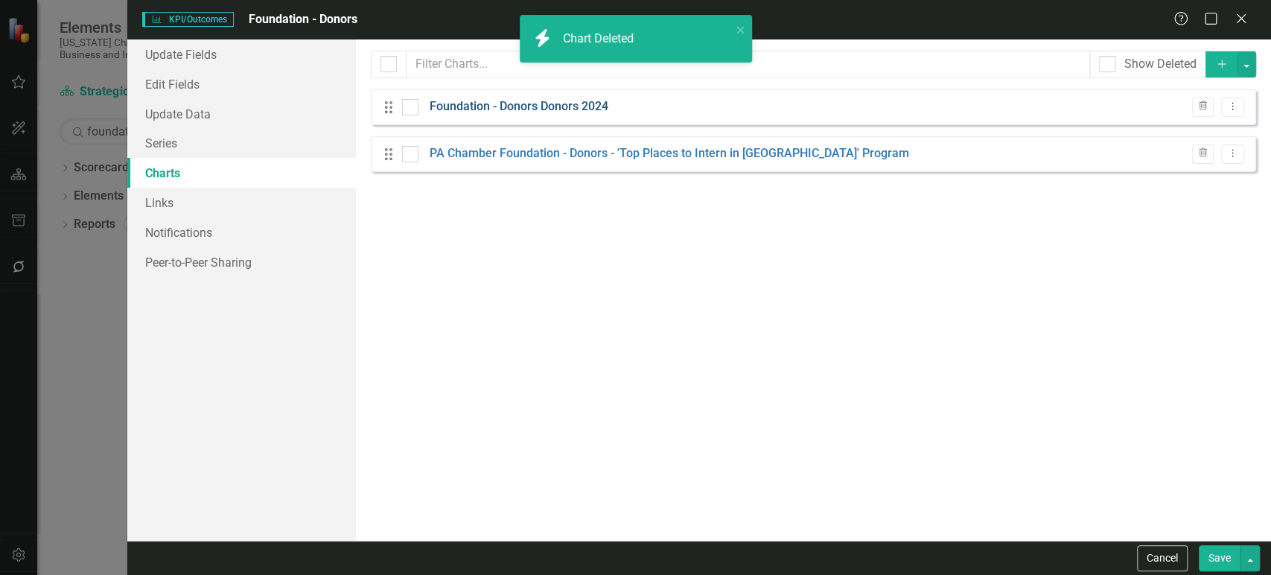
click at [523, 103] on link "Foundation - Donors Donors 2024" at bounding box center [519, 106] width 179 height 17
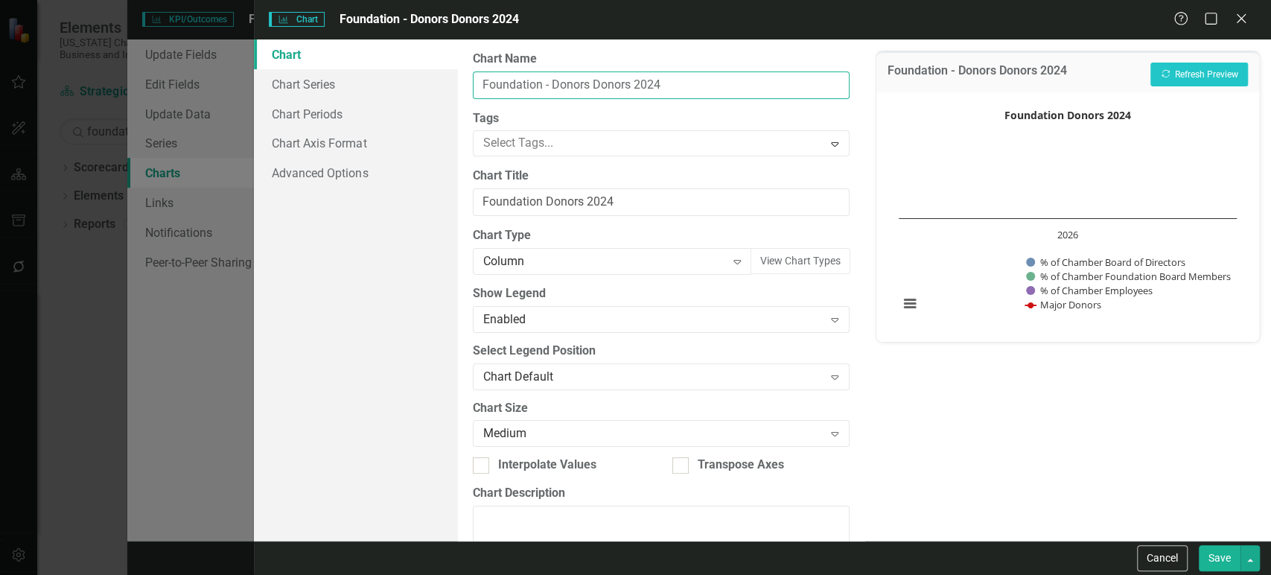
drag, startPoint x: 600, startPoint y: 83, endPoint x: 721, endPoint y: 84, distance: 120.6
click at [721, 84] on input "Foundation - Donors Donors 2024" at bounding box center [661, 85] width 377 height 28
drag, startPoint x: 555, startPoint y: 85, endPoint x: 702, endPoint y: 82, distance: 146.7
click at [702, 82] on input "Foundation - Donors Donors 2024" at bounding box center [661, 85] width 377 height 28
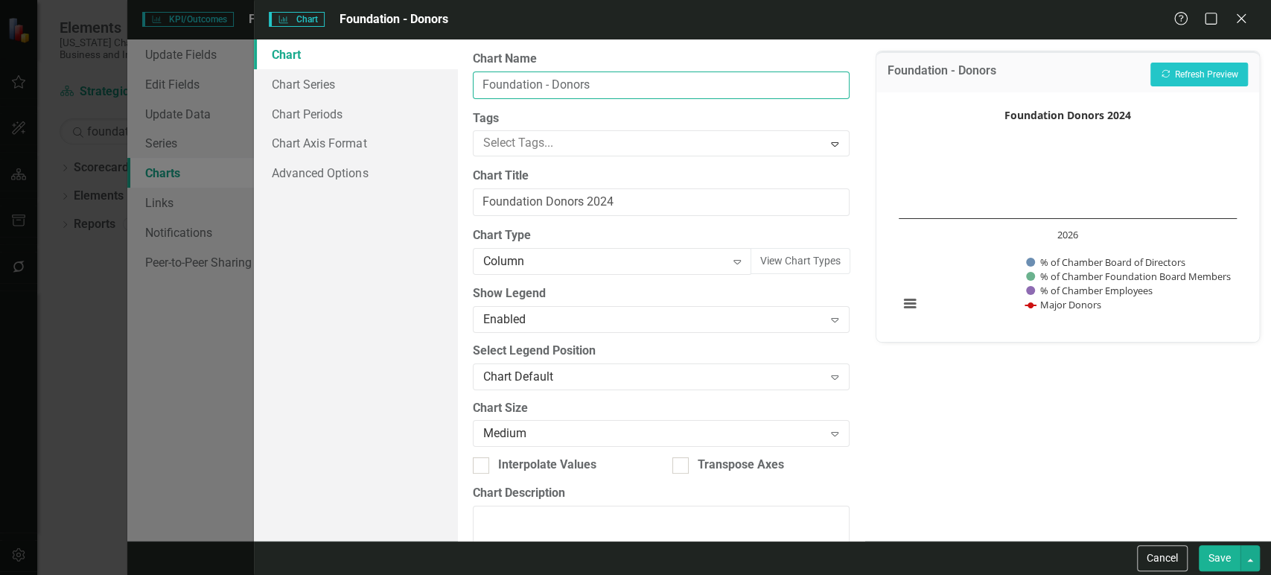
type input "Foundation - Donors"
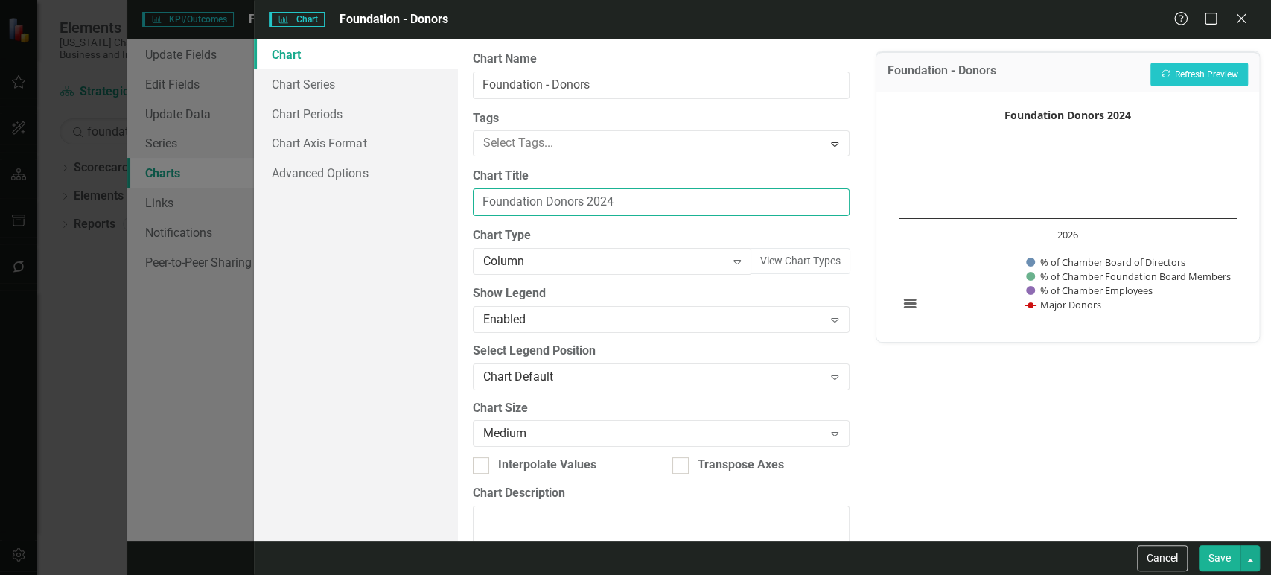
drag, startPoint x: 557, startPoint y: 203, endPoint x: 450, endPoint y: 193, distance: 107.0
click at [451, 193] on div "Chart Chart Series Chart Periods Chart Axis Format Advanced Options From this p…" at bounding box center [762, 289] width 1017 height 501
type input "% Donating to the Foundation"
click at [558, 262] on div "Column" at bounding box center [604, 261] width 243 height 17
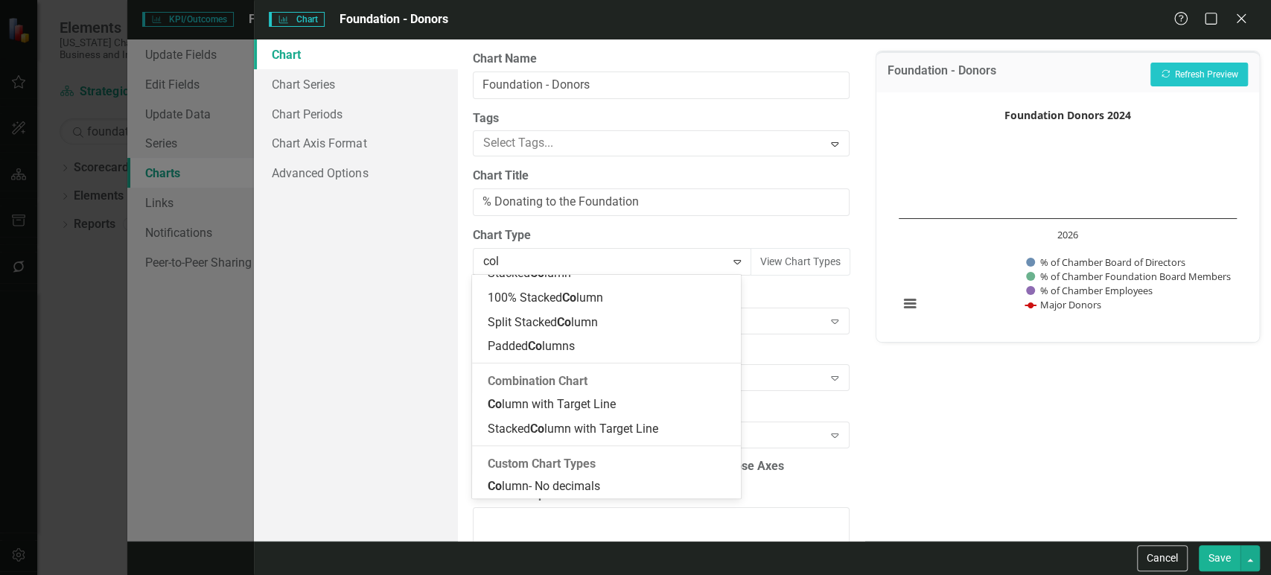
scroll to position [145, 0]
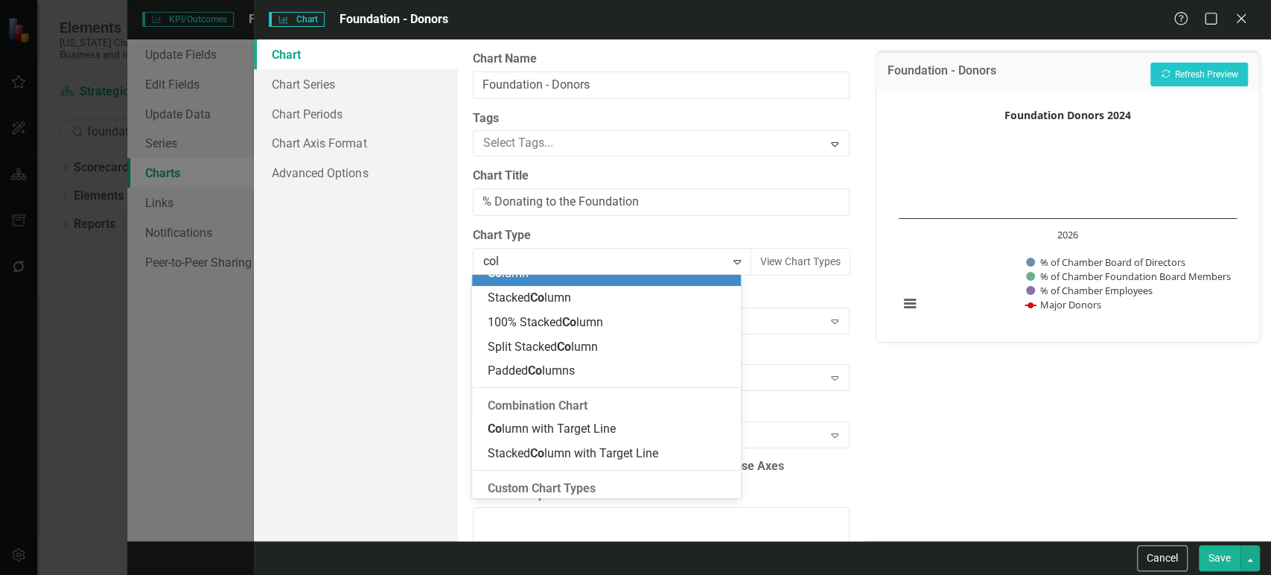
type input "colu"
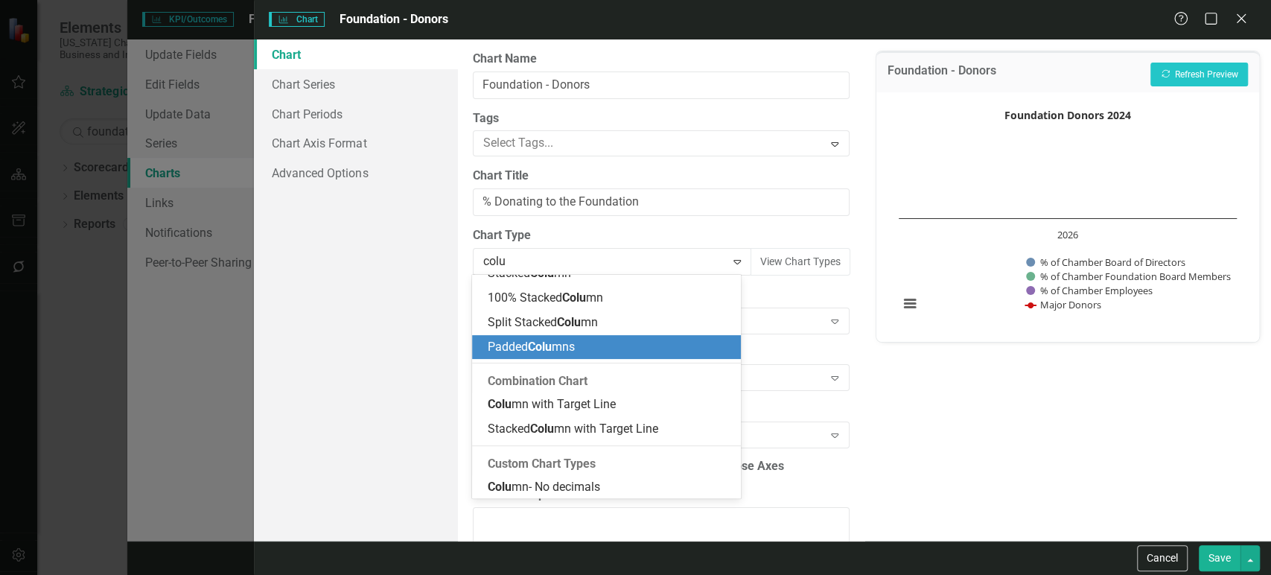
scroll to position [0, 0]
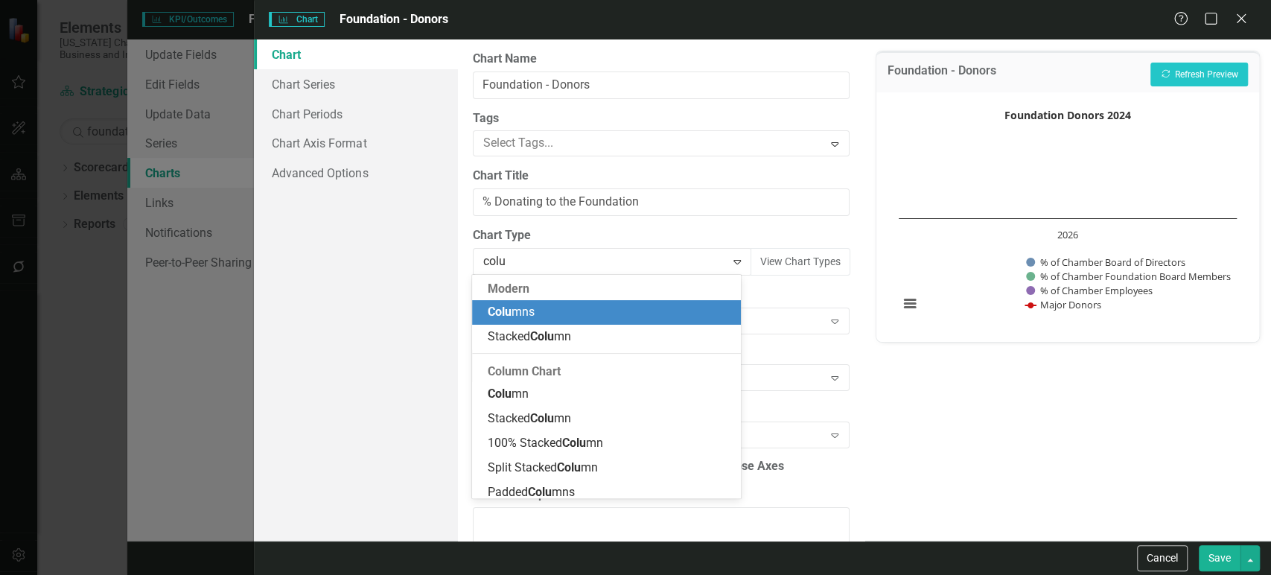
click at [538, 317] on div "Colu mns" at bounding box center [609, 312] width 245 height 17
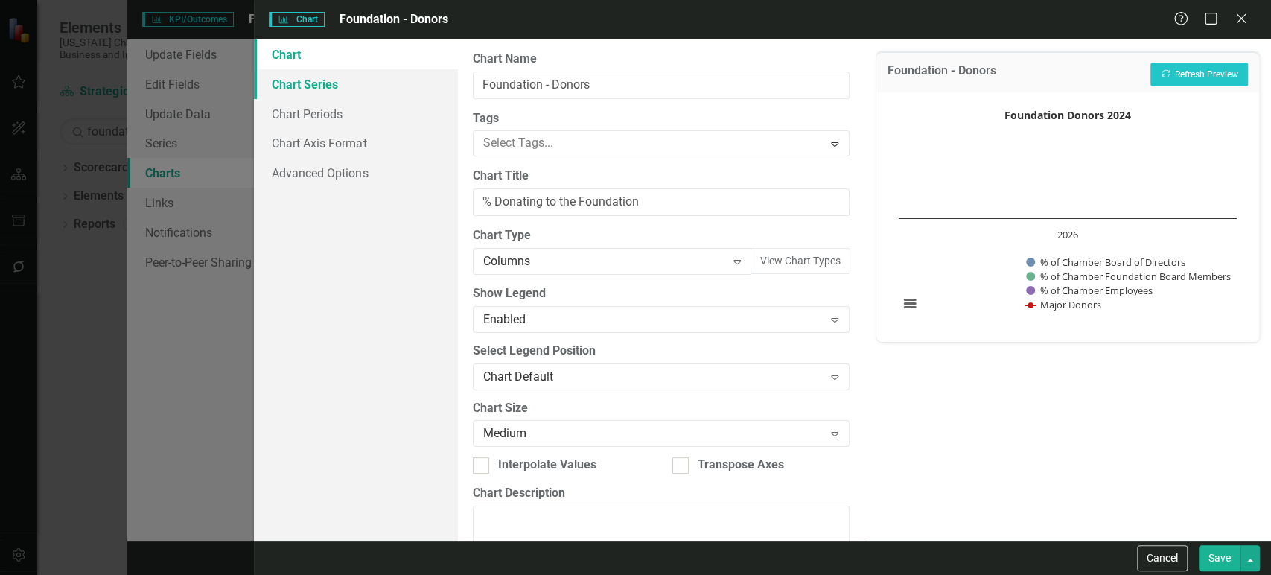
click at [371, 90] on link "Chart Series" at bounding box center [355, 84] width 203 height 30
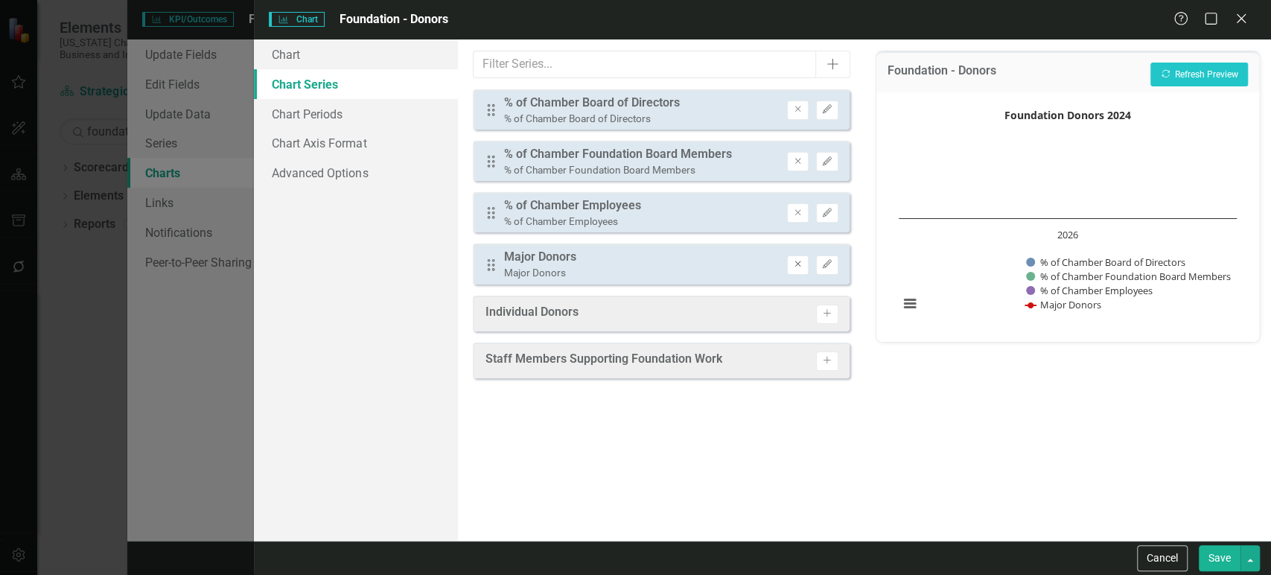
click at [799, 266] on icon "Remove" at bounding box center [797, 264] width 11 height 9
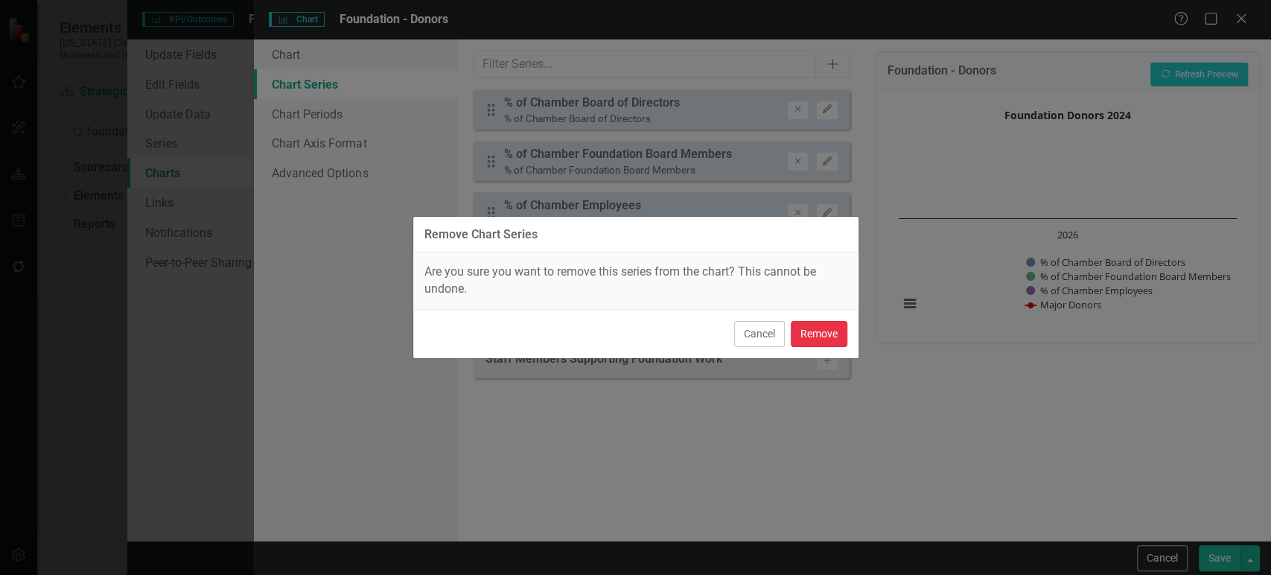
click at [840, 334] on button "Remove" at bounding box center [819, 334] width 57 height 26
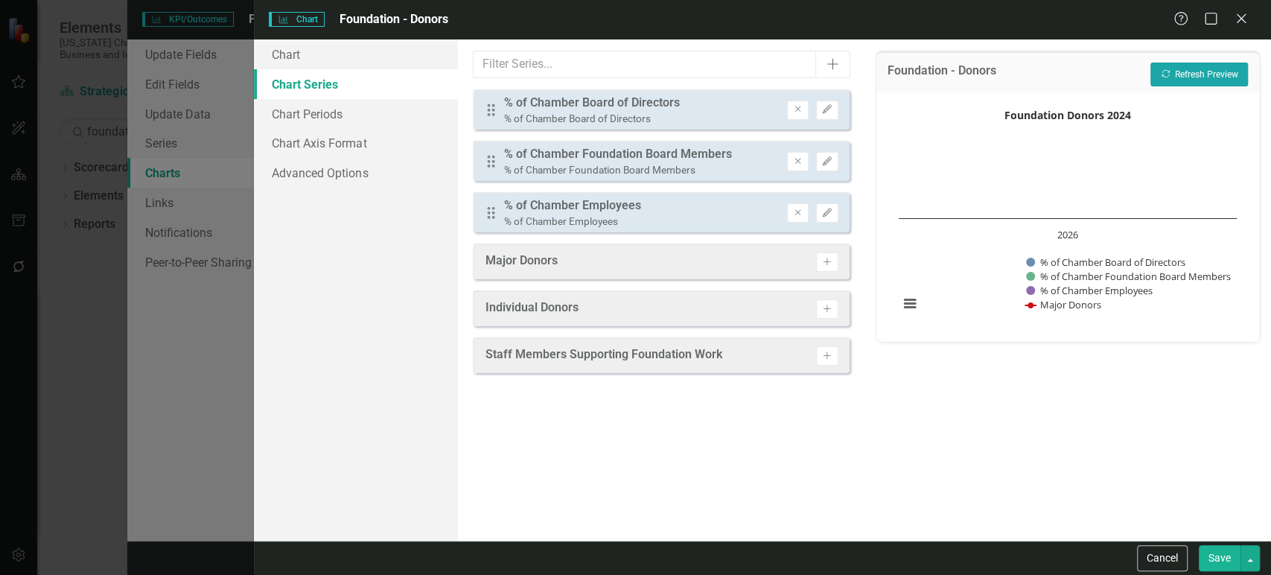
click at [1202, 71] on button "Recalculate Refresh Preview" at bounding box center [1199, 75] width 98 height 24
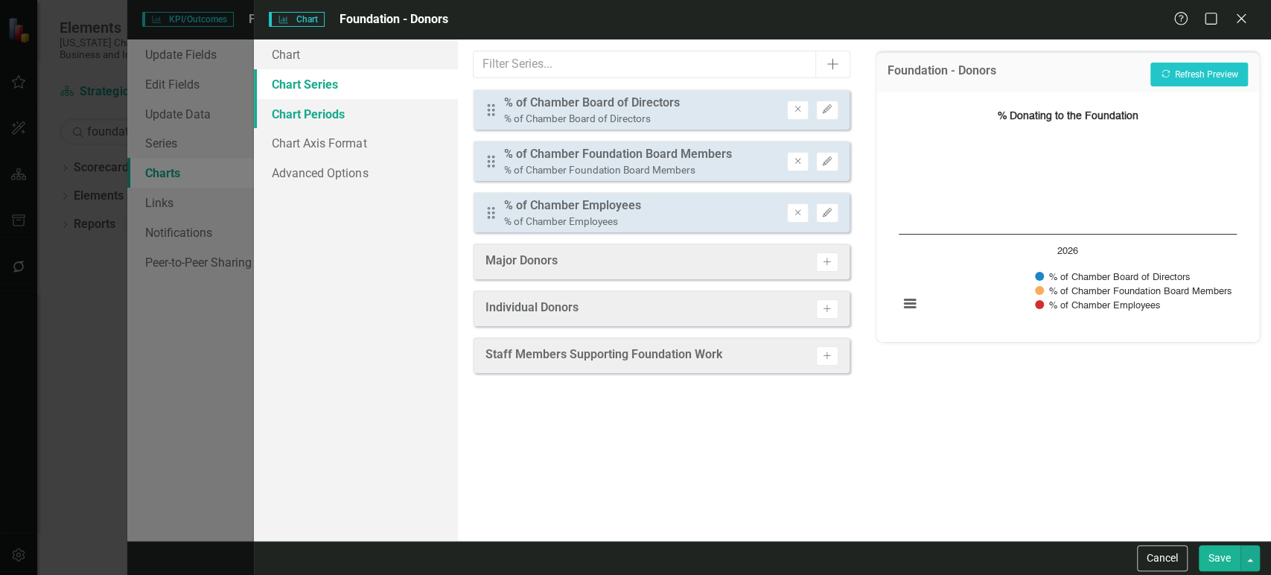
click at [404, 124] on link "Chart Periods" at bounding box center [355, 114] width 203 height 30
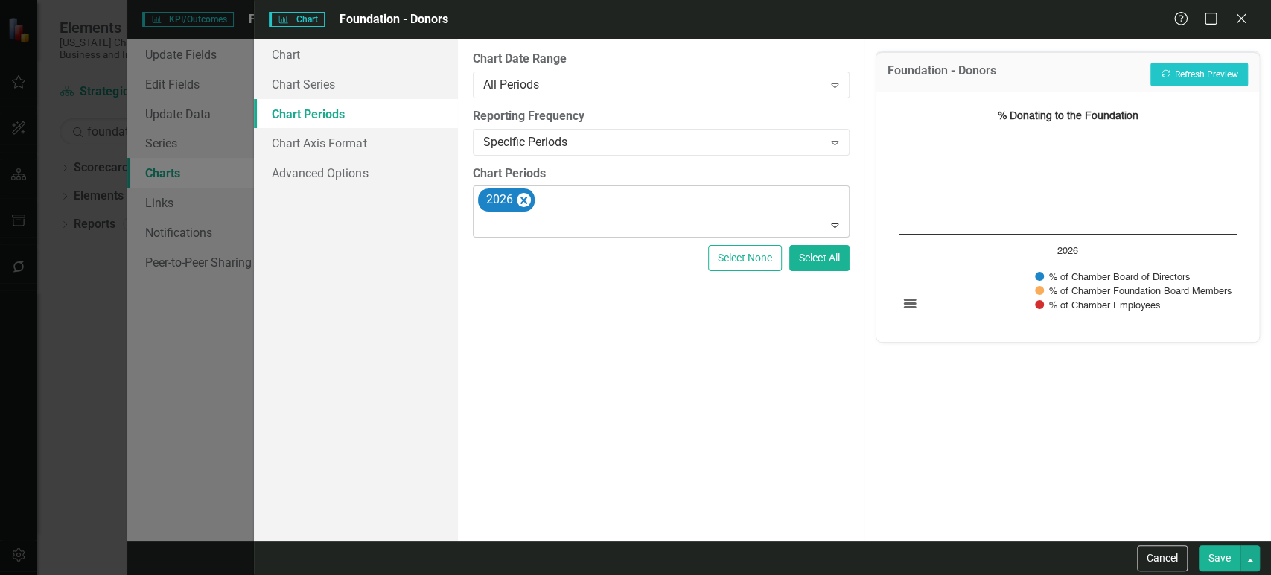
click at [530, 217] on div at bounding box center [662, 225] width 370 height 20
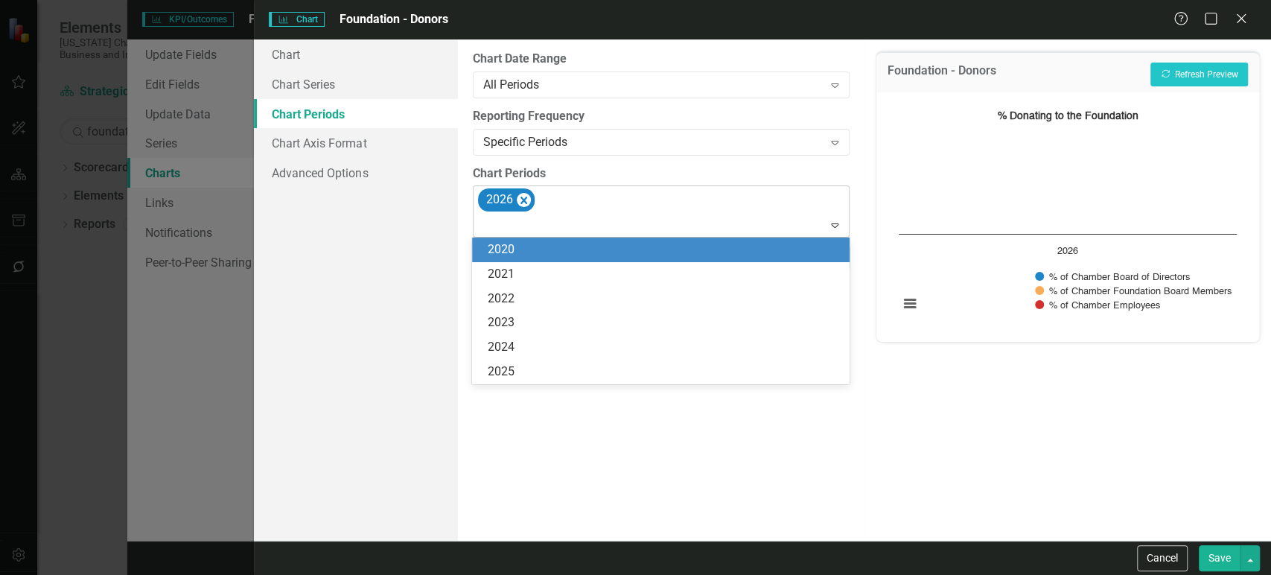
drag, startPoint x: 628, startPoint y: 199, endPoint x: 682, endPoint y: 223, distance: 58.7
click at [630, 199] on div "2026" at bounding box center [662, 211] width 373 height 51
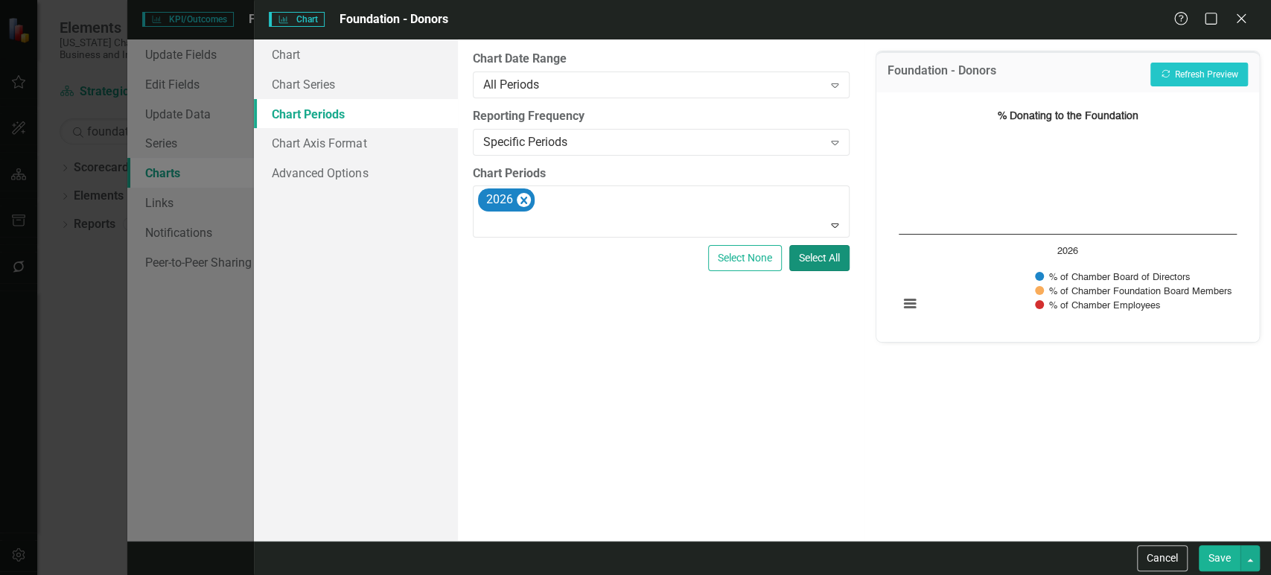
click at [816, 264] on button "Select All" at bounding box center [819, 258] width 60 height 26
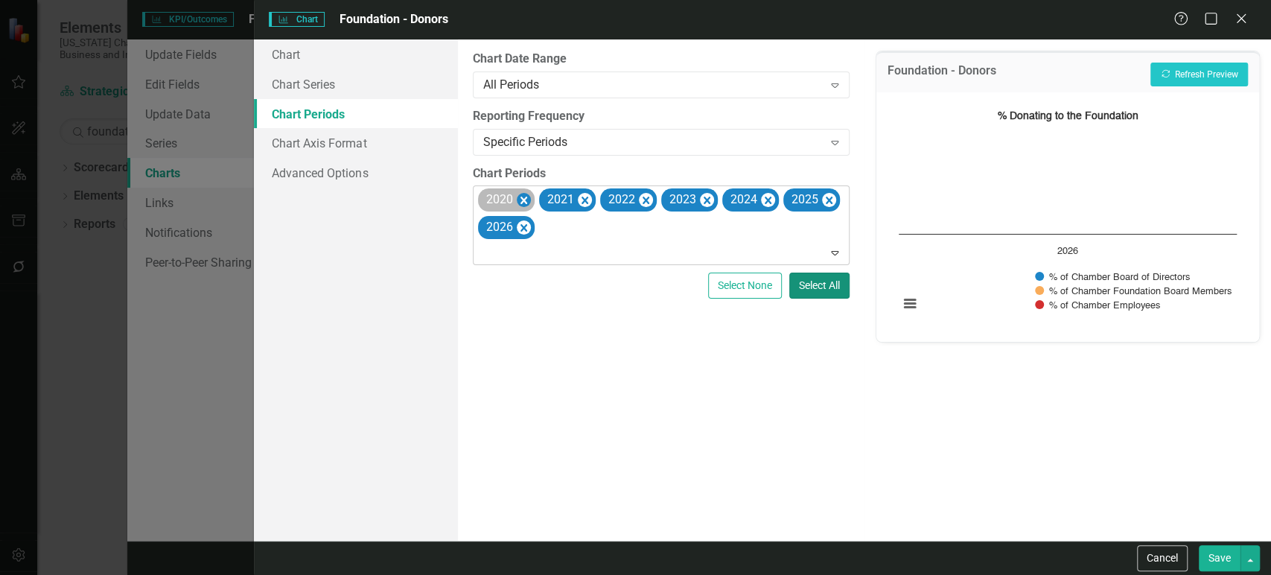
click at [520, 201] on icon "Remove 2020" at bounding box center [523, 200] width 7 height 7
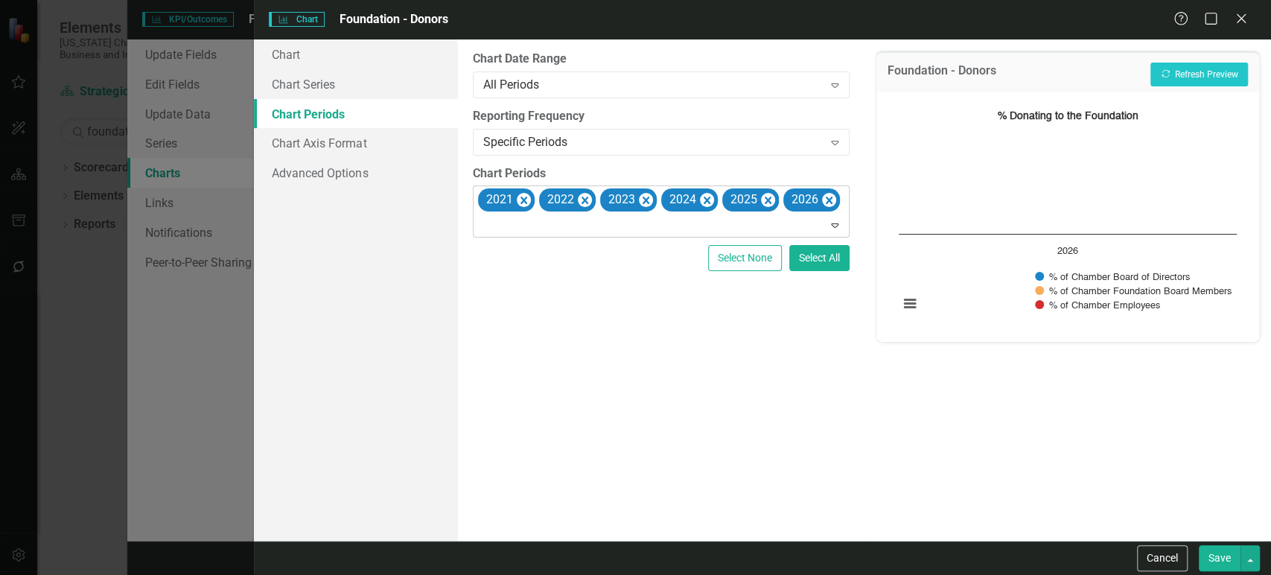
click at [520, 201] on icon "Remove 2021" at bounding box center [523, 200] width 7 height 7
click at [1219, 558] on button "Save" at bounding box center [1219, 558] width 42 height 26
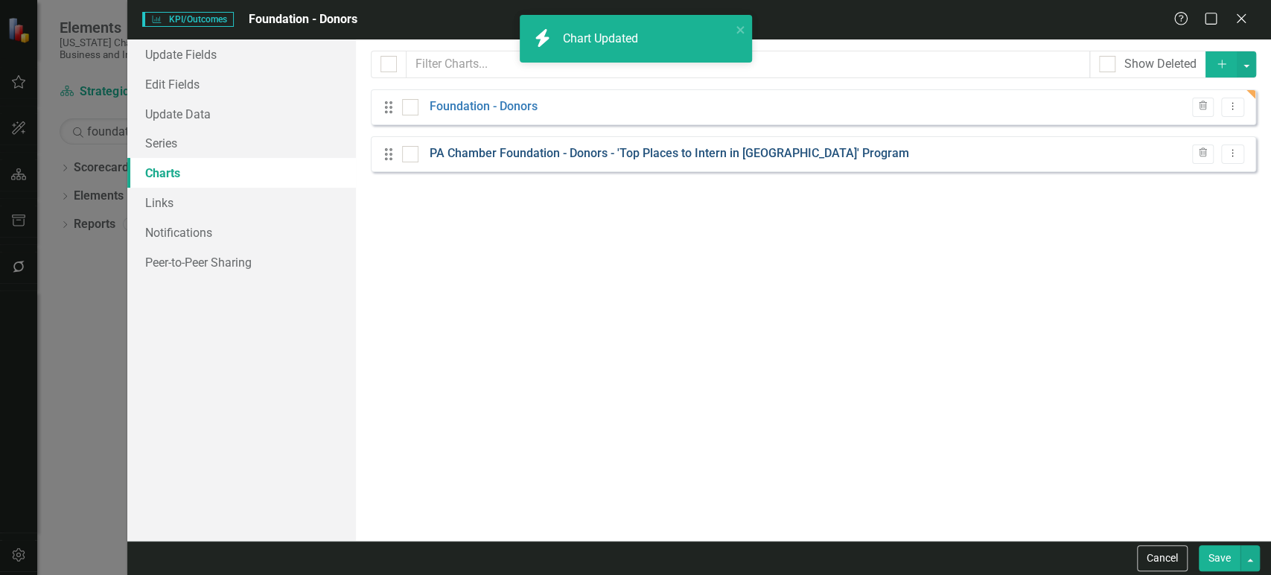
click at [526, 152] on link "PA Chamber Foundation - Donors - 'Top Places to Intern in PA' Program" at bounding box center [669, 153] width 479 height 17
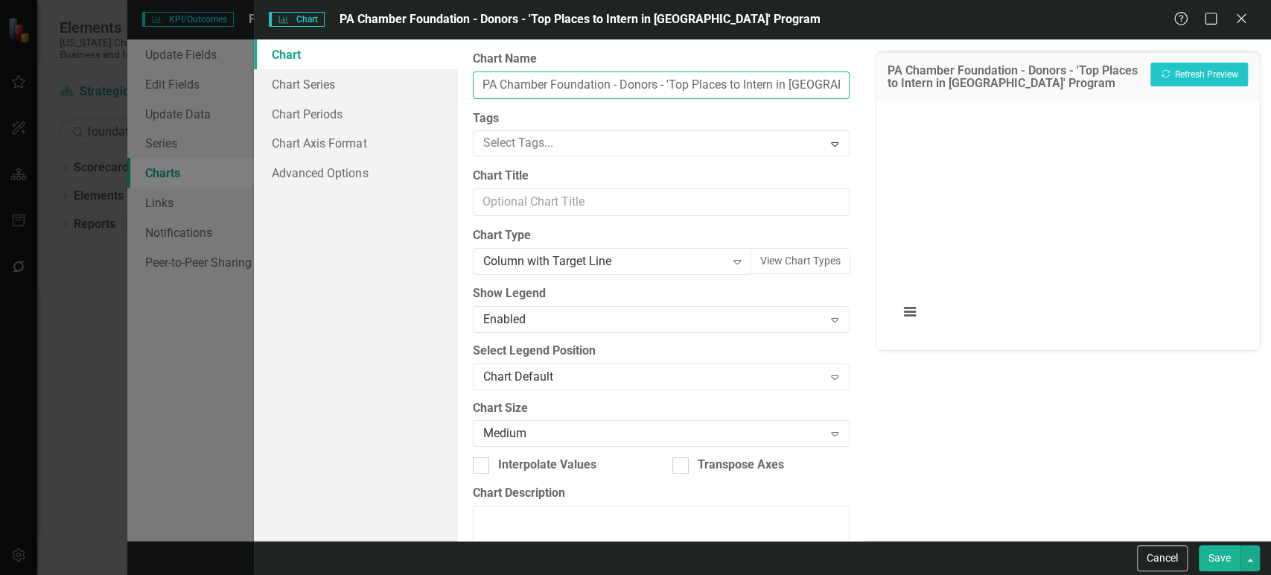
scroll to position [0, 25]
drag, startPoint x: 660, startPoint y: 81, endPoint x: 893, endPoint y: 72, distance: 233.9
click at [893, 72] on div "Chart Chart Series Chart Periods Chart Axis Format Advanced Options From this p…" at bounding box center [762, 289] width 1017 height 501
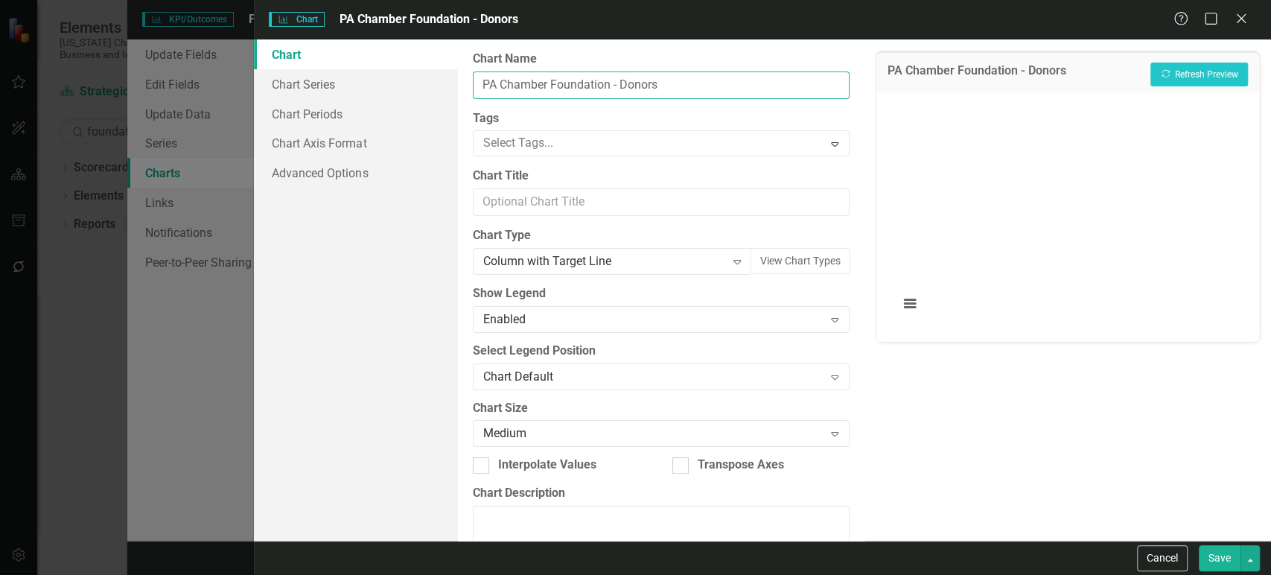
type input "PA Chamber Foundation - Donors"
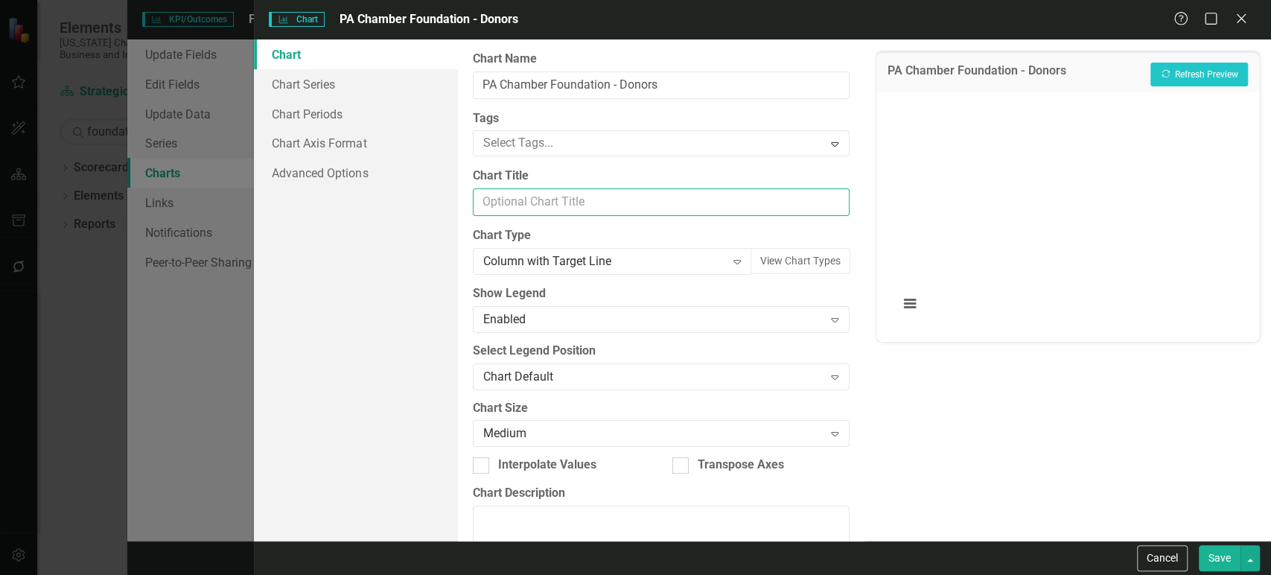
click at [565, 210] on input "Chart Title" at bounding box center [661, 202] width 377 height 28
click at [558, 266] on div "Column with Target Line" at bounding box center [604, 261] width 243 height 17
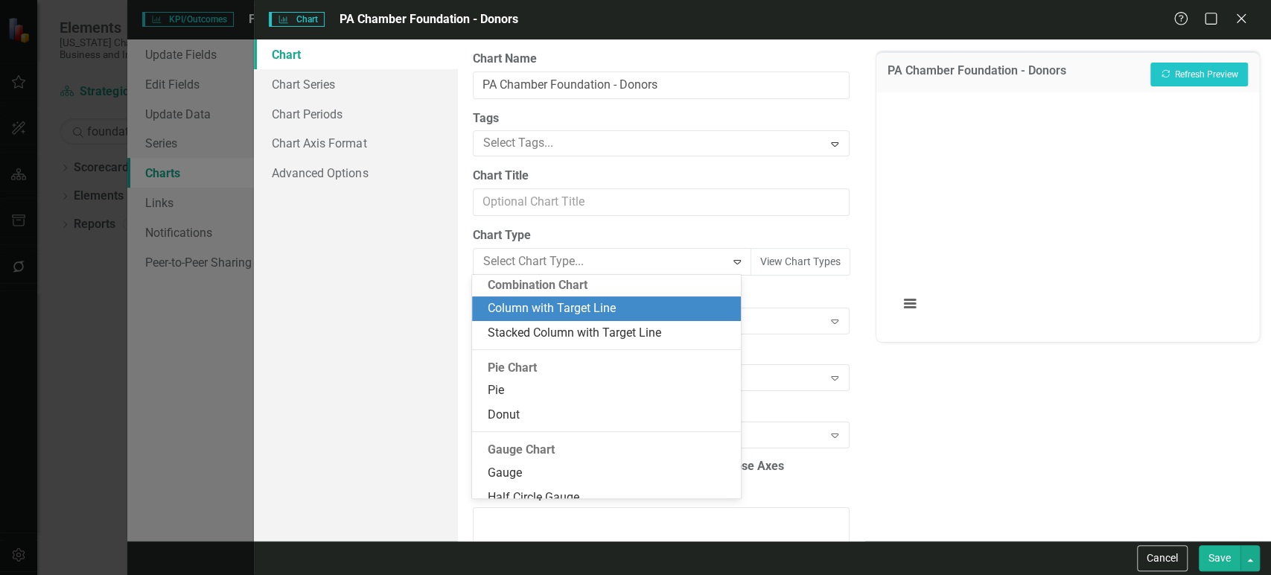
scroll to position [900, 0]
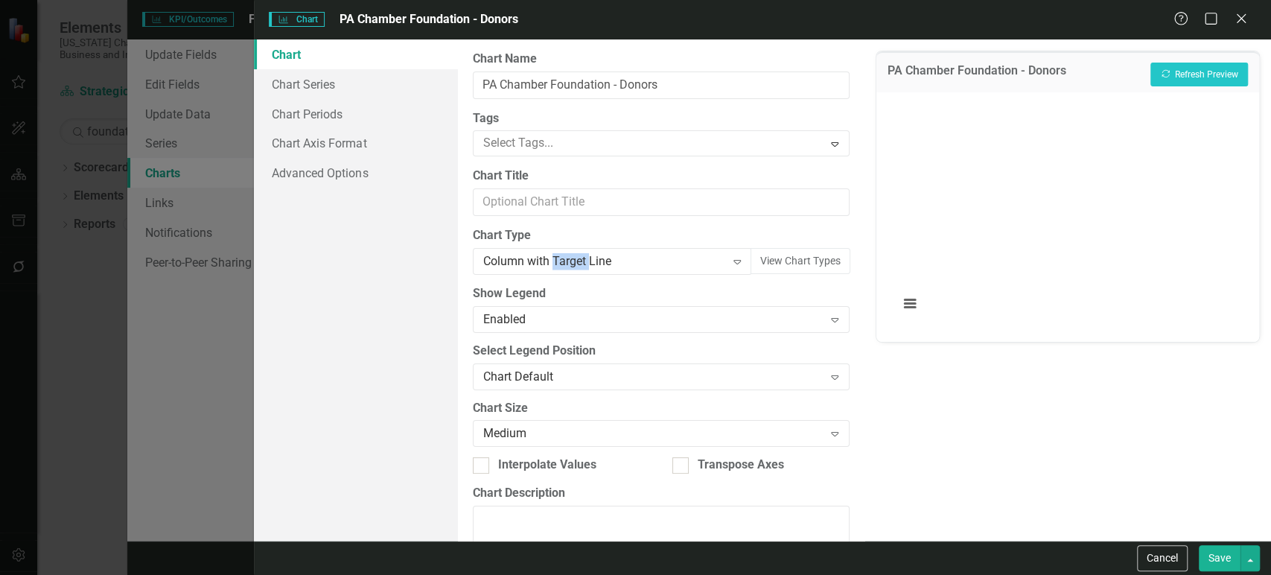
click at [558, 266] on div "Column with Target Line" at bounding box center [604, 261] width 243 height 17
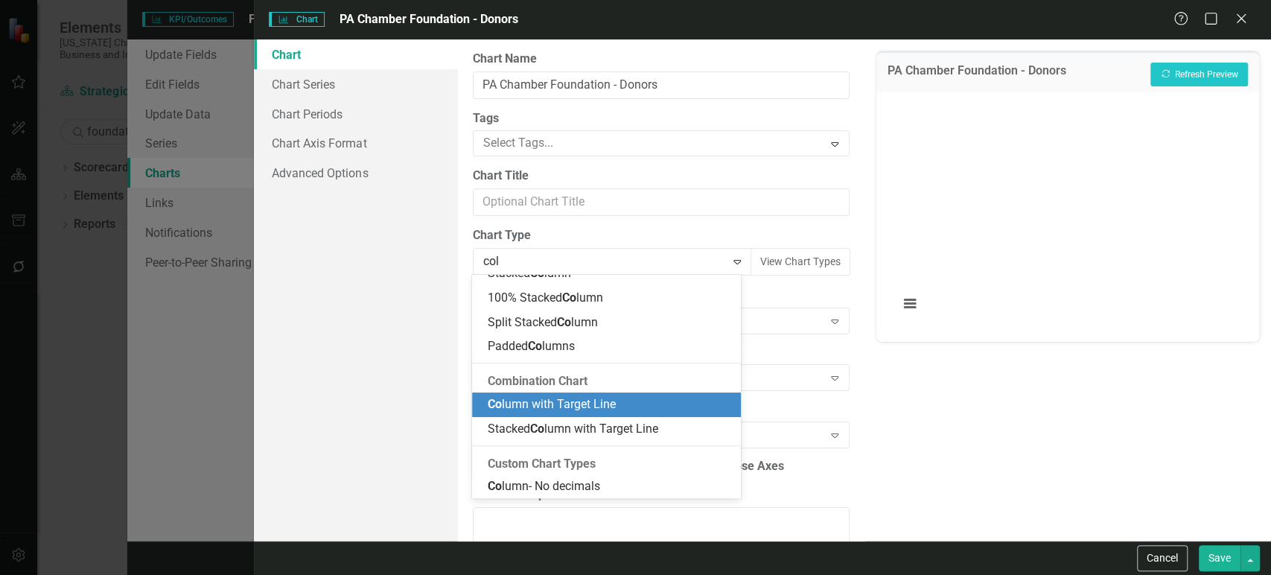
scroll to position [145, 0]
type input "colu"
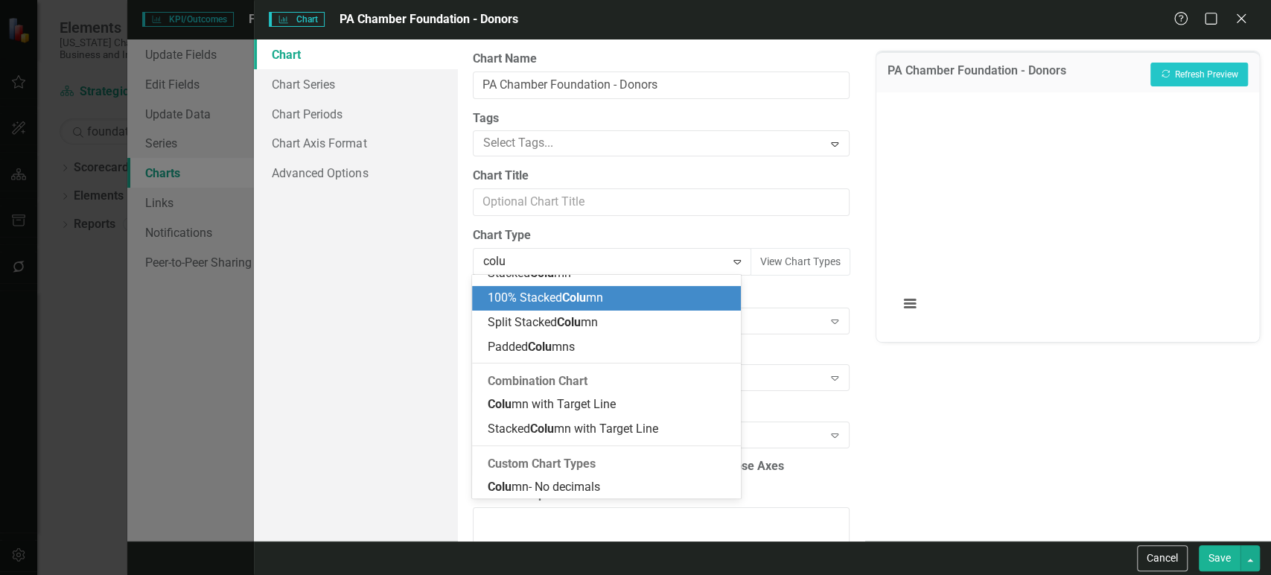
scroll to position [0, 0]
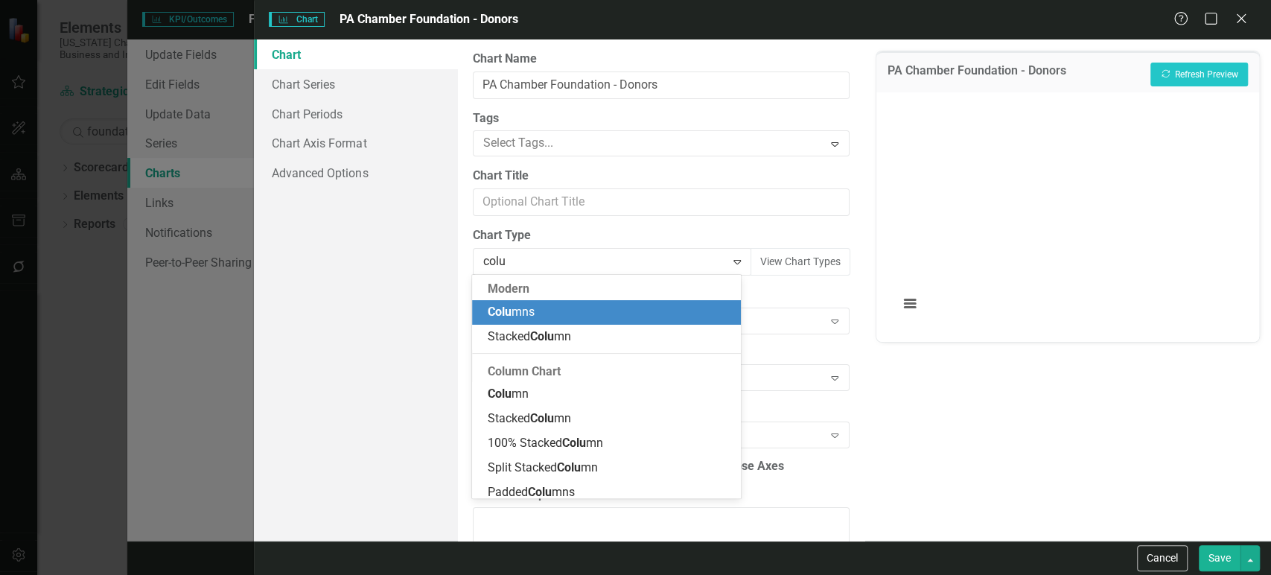
click at [542, 320] on div "Colu mns" at bounding box center [606, 312] width 269 height 25
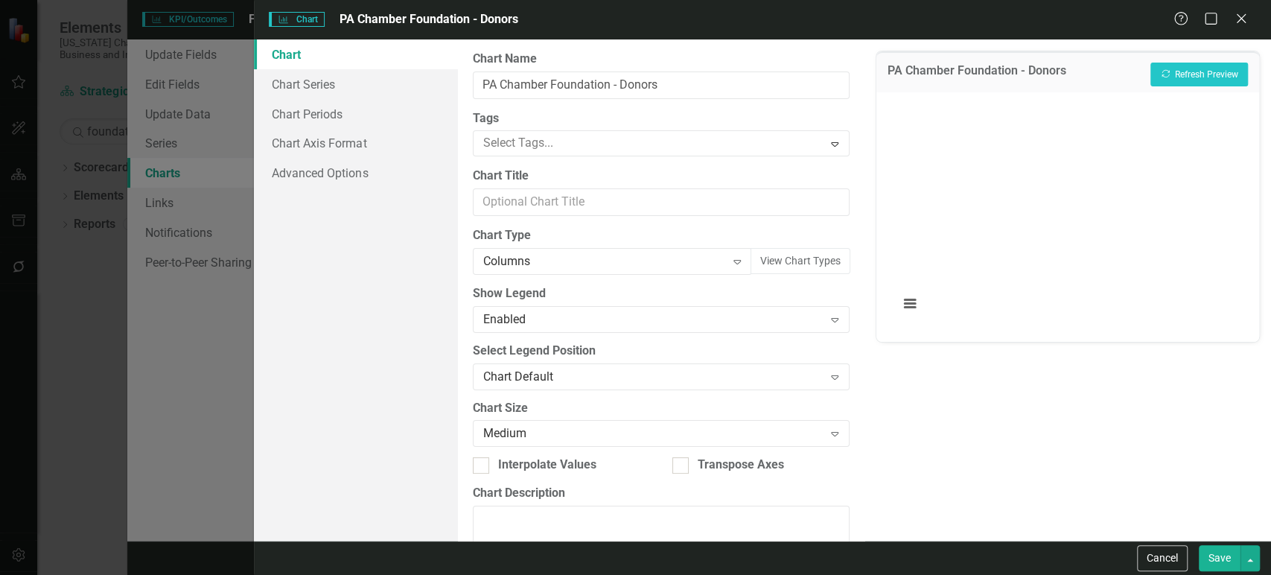
click at [562, 159] on div "From this page, you can define the name, type, and size of the chart. You can a…" at bounding box center [661, 289] width 406 height 501
click at [542, 206] on input "Chart Title" at bounding box center [661, 202] width 377 height 28
type input "Number of Donors"
click at [380, 76] on link "Chart Series" at bounding box center [355, 84] width 203 height 30
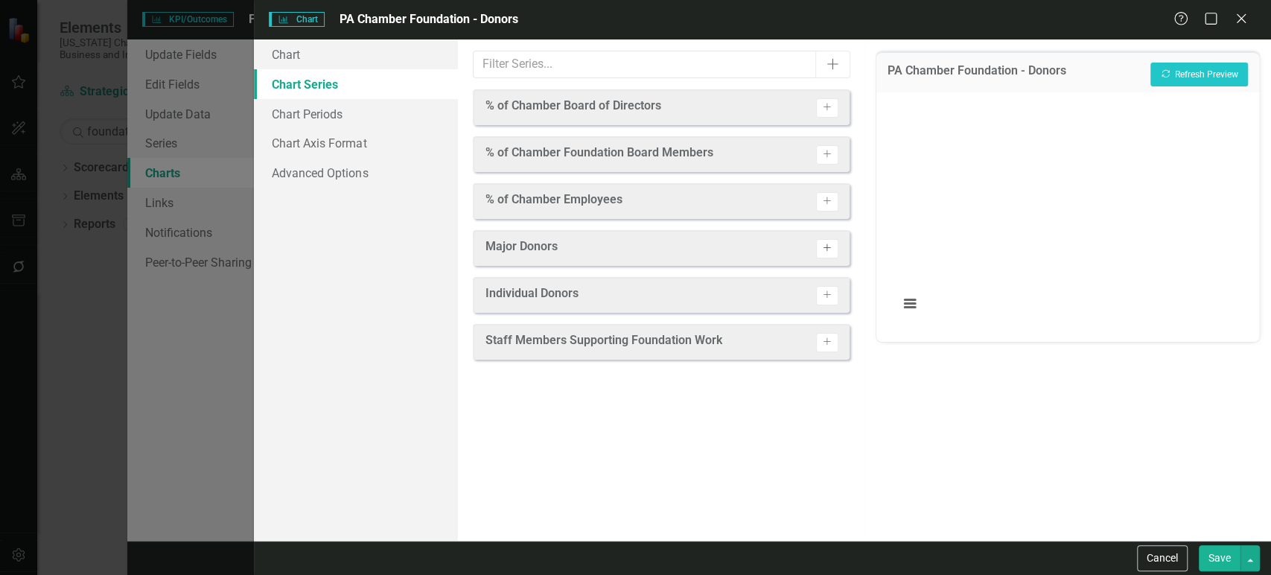
click at [832, 251] on icon "Activate" at bounding box center [826, 247] width 11 height 9
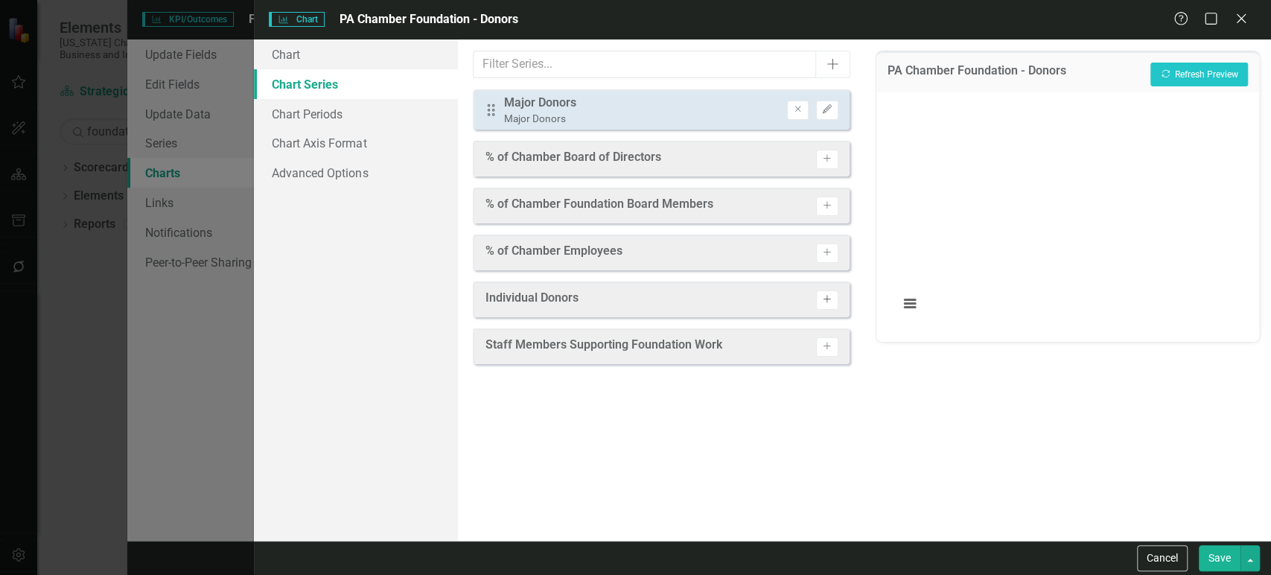
click at [822, 302] on icon "Activate" at bounding box center [826, 299] width 11 height 9
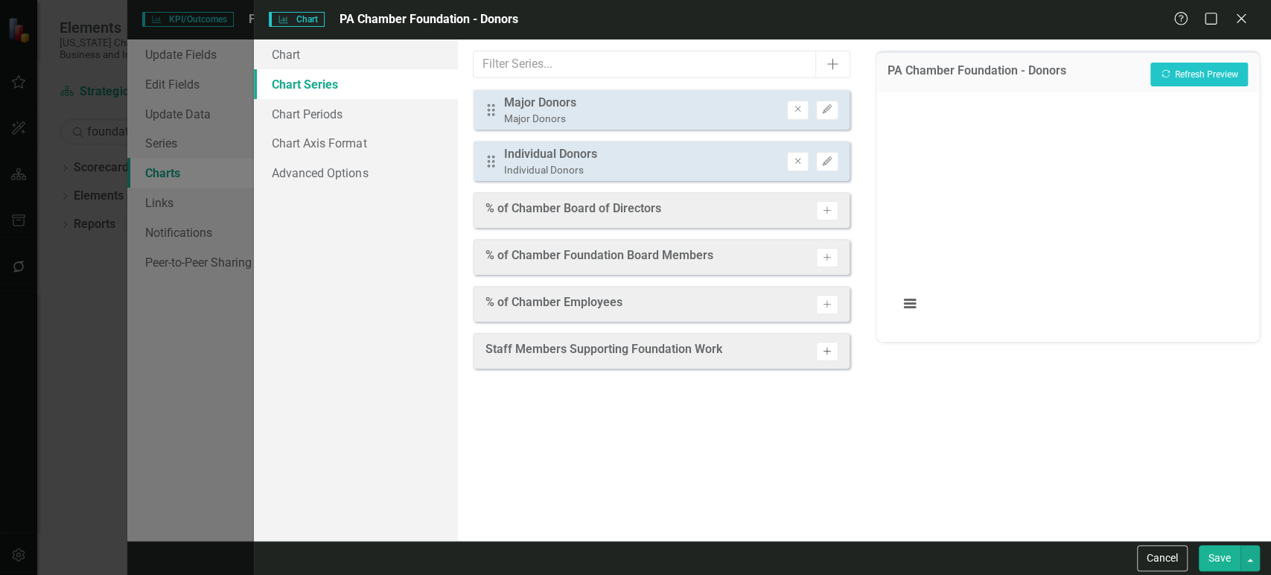
click at [828, 350] on icon "Activate" at bounding box center [826, 351] width 11 height 9
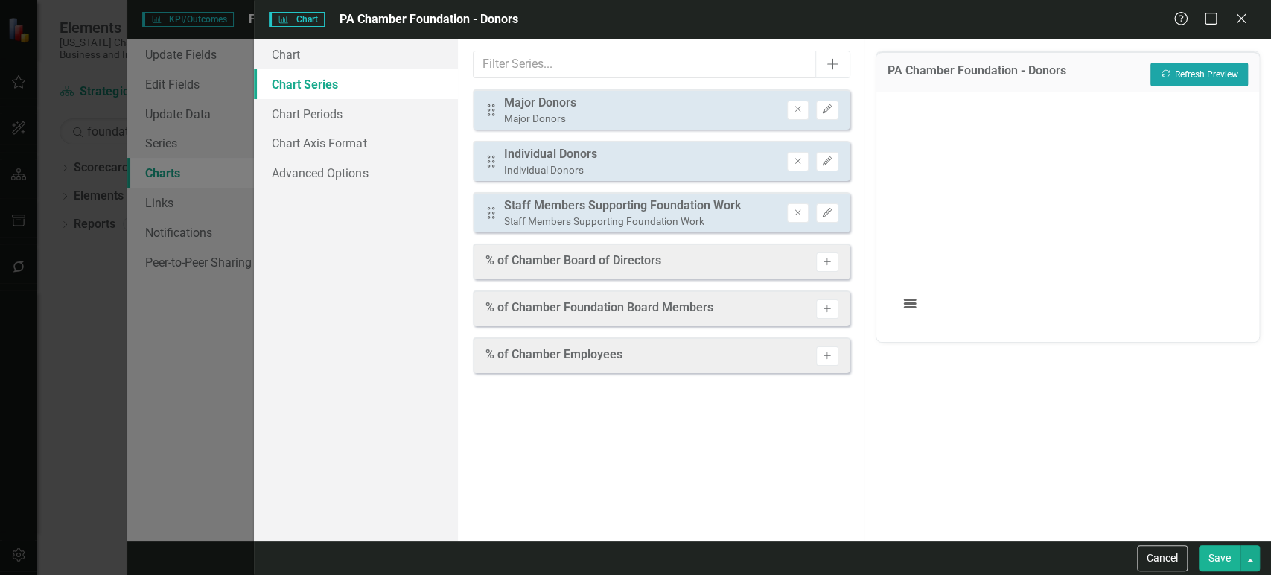
click at [1180, 71] on button "Recalculate Refresh Preview" at bounding box center [1199, 75] width 98 height 24
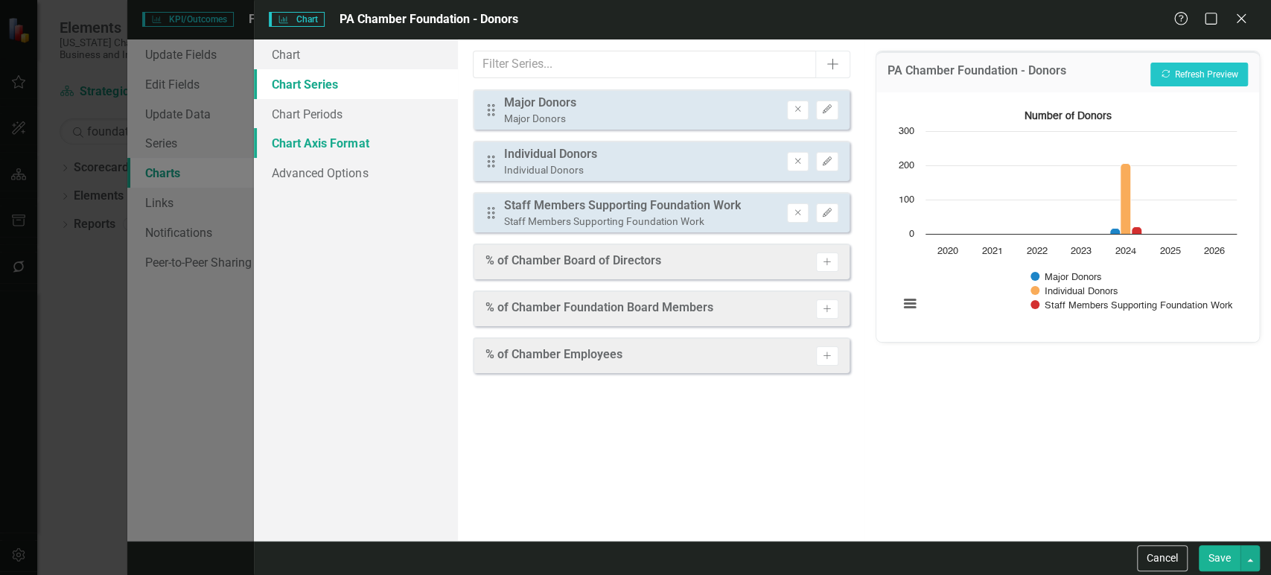
click at [354, 135] on link "Chart Axis Format" at bounding box center [355, 143] width 203 height 30
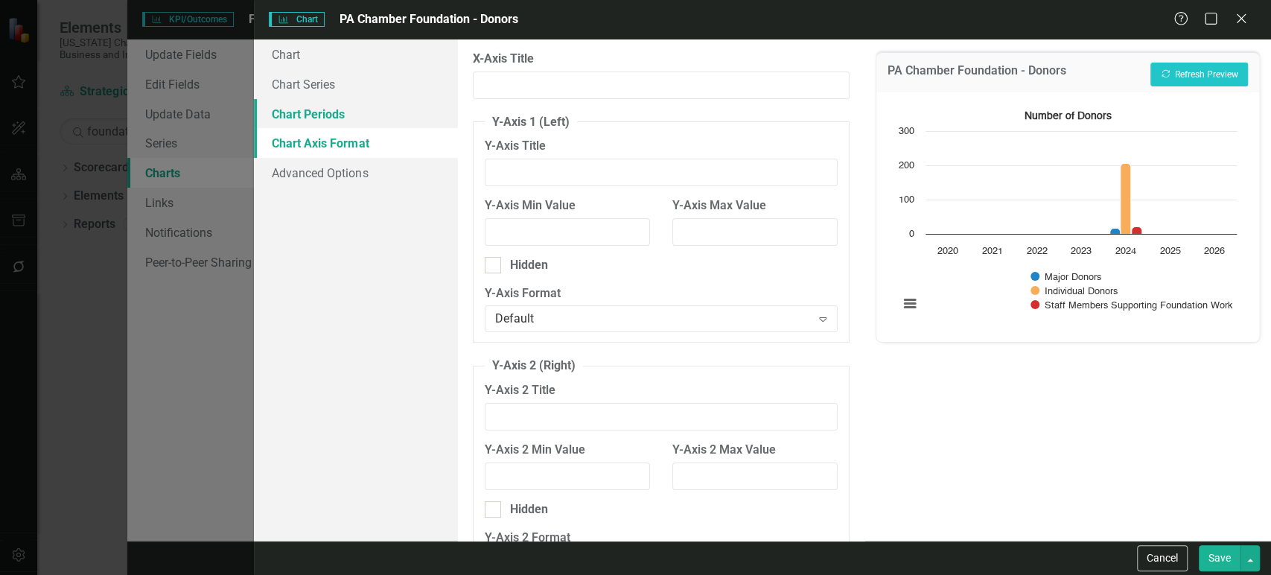
click at [354, 121] on link "Chart Periods" at bounding box center [355, 114] width 203 height 30
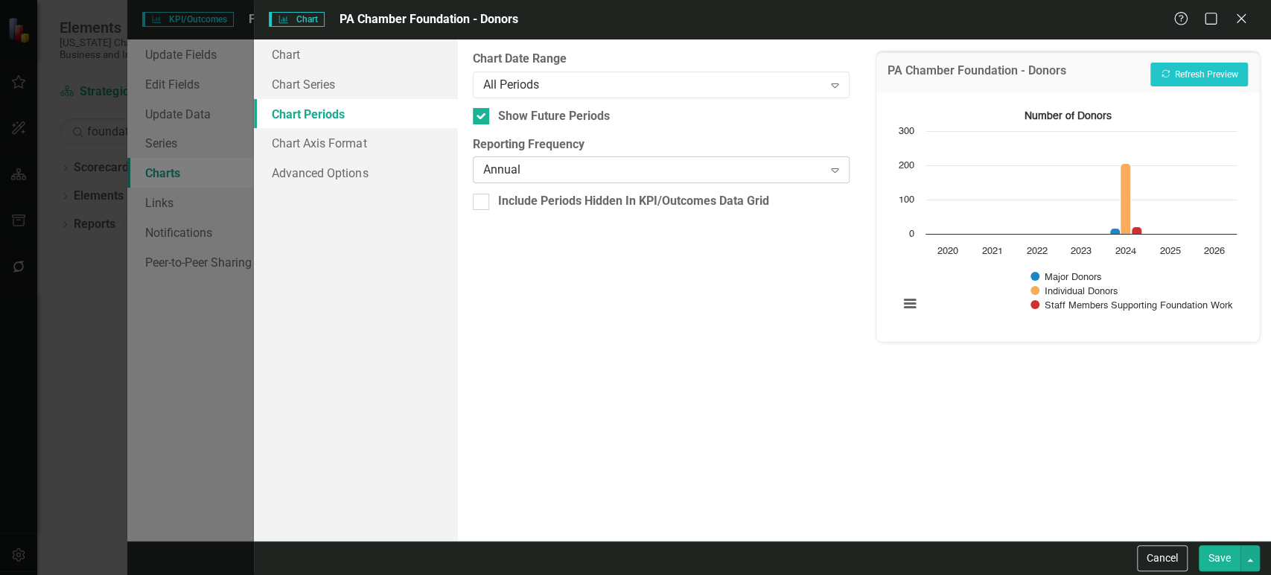
click at [513, 172] on div "Annual" at bounding box center [653, 170] width 340 height 17
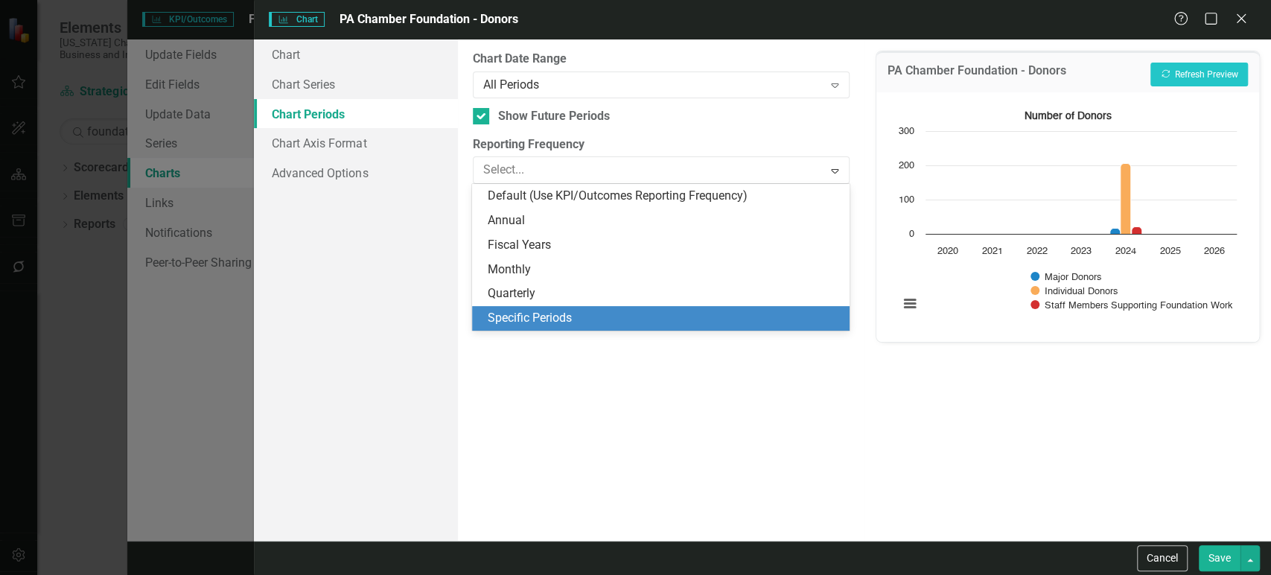
click at [515, 318] on div "Specific Periods" at bounding box center [663, 318] width 353 height 17
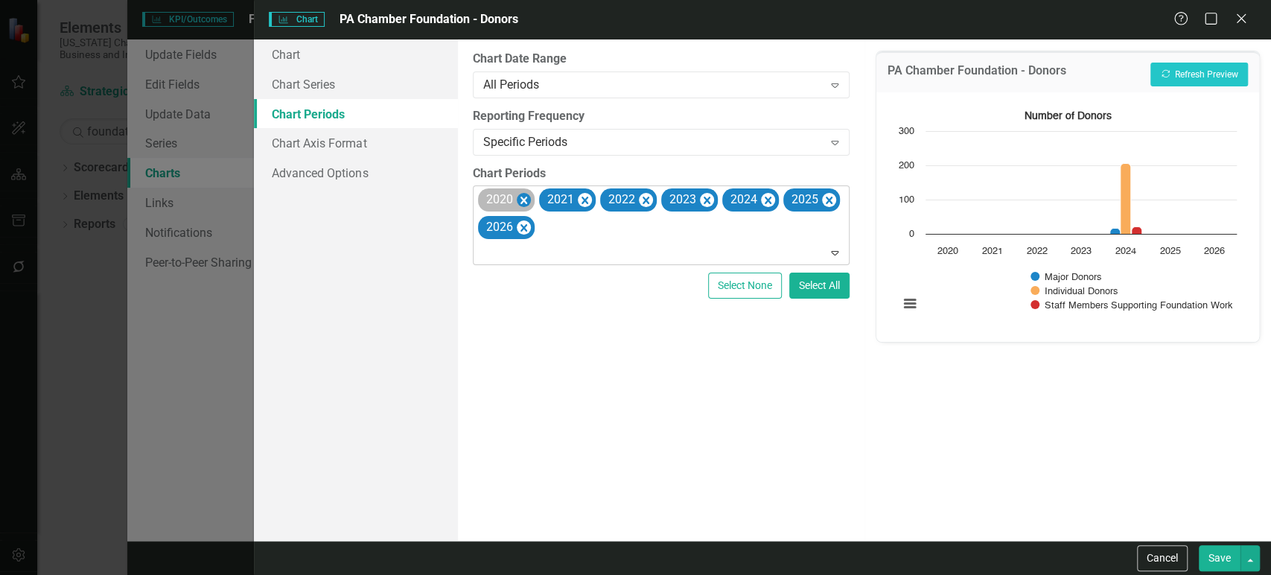
click at [526, 202] on icon "Remove 2020" at bounding box center [523, 200] width 14 height 19
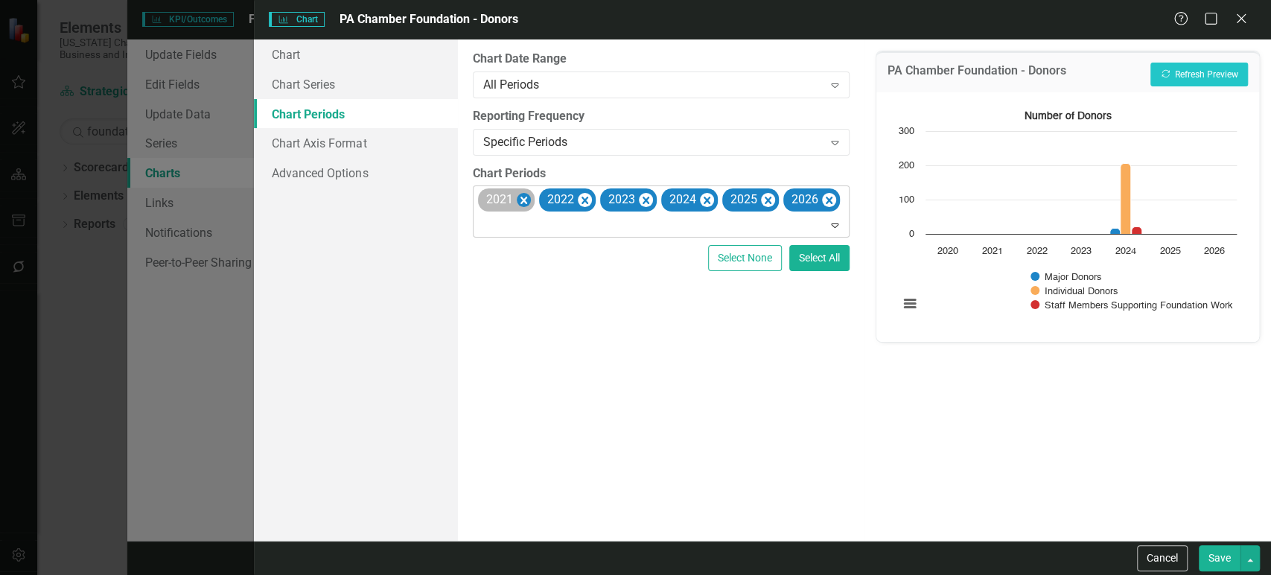
click at [526, 202] on icon "Remove 2021" at bounding box center [523, 200] width 7 height 7
click at [1210, 562] on button "Save" at bounding box center [1219, 558] width 42 height 26
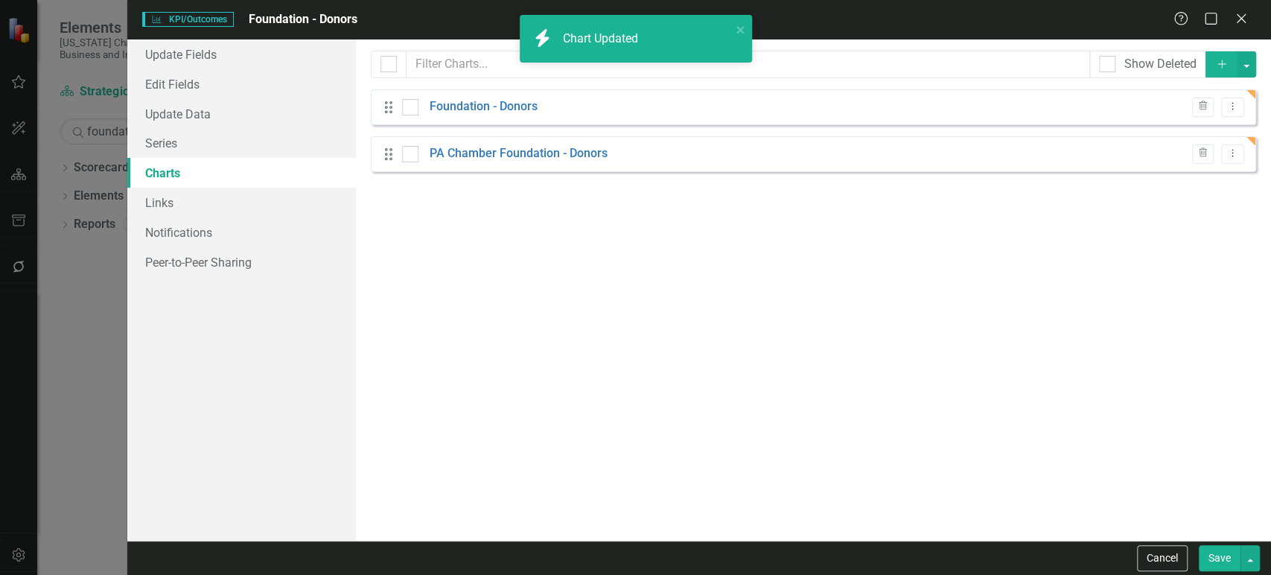
click at [1201, 558] on button "Save" at bounding box center [1219, 558] width 42 height 26
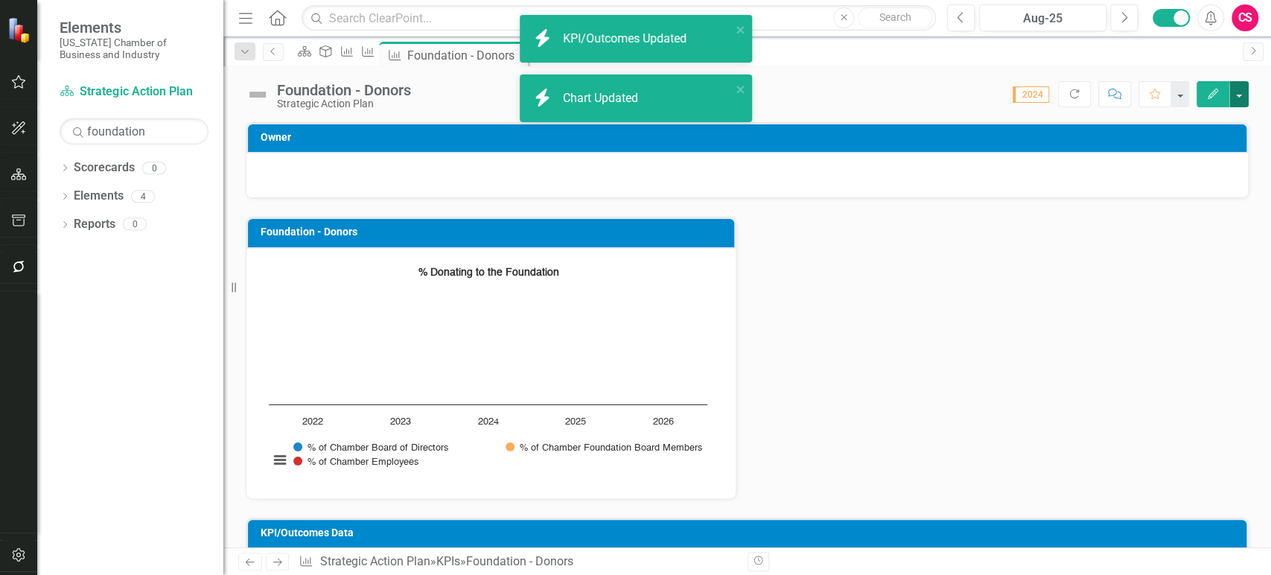
click at [1238, 95] on button "button" at bounding box center [1238, 94] width 19 height 26
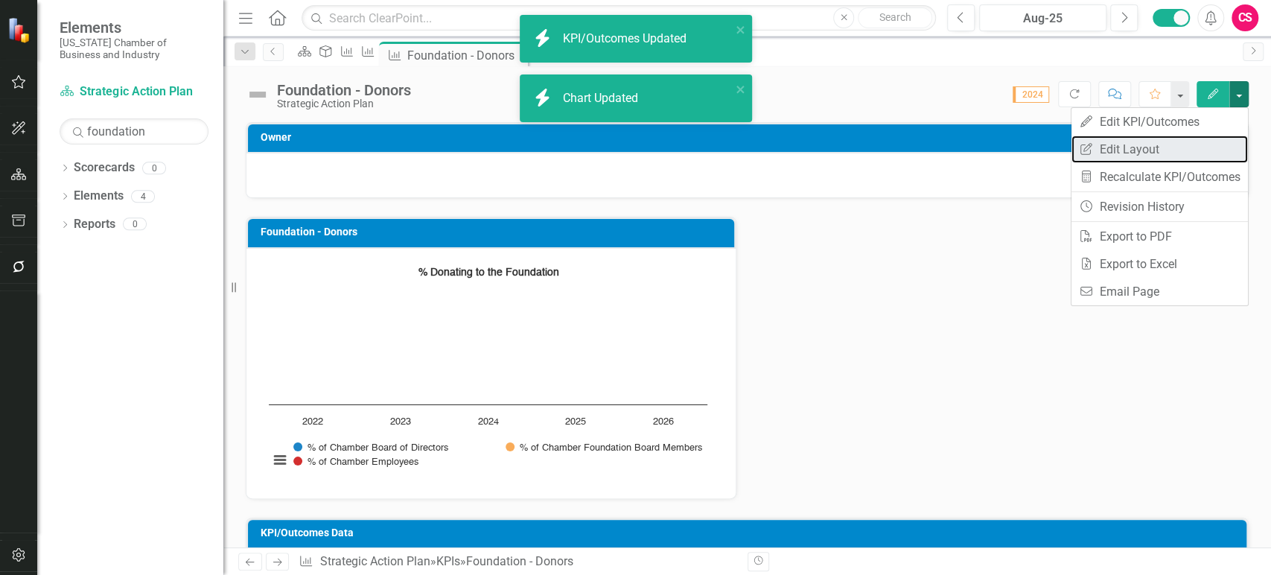
click at [1177, 153] on link "Edit Report Edit Layout" at bounding box center [1159, 149] width 176 height 28
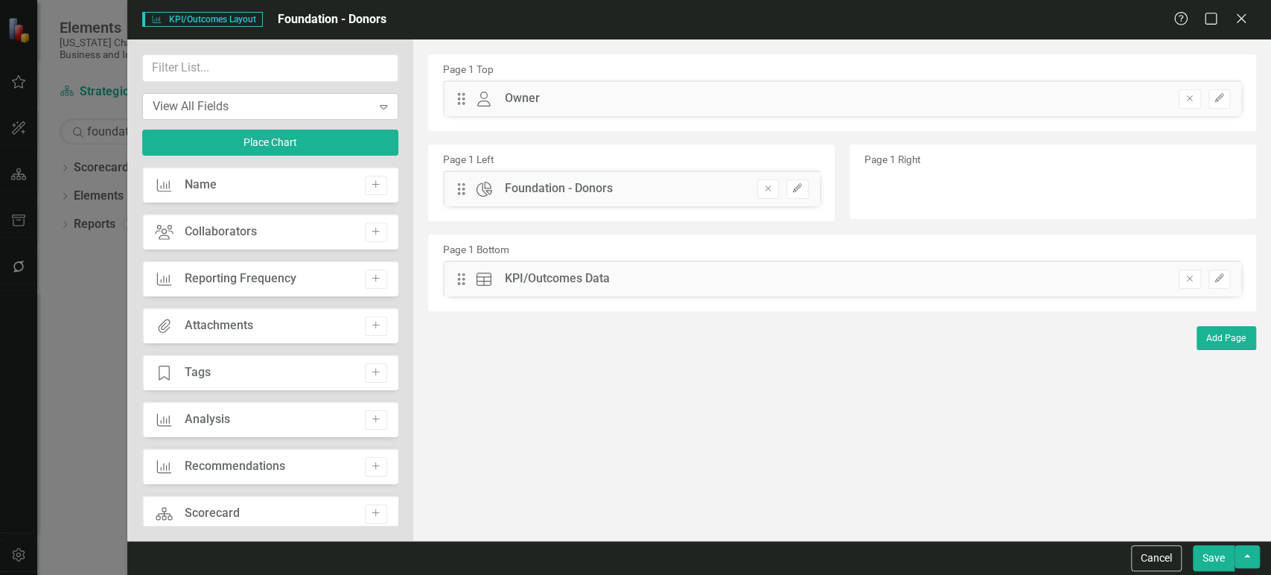
click at [278, 109] on div "View All Fields" at bounding box center [263, 106] width 220 height 17
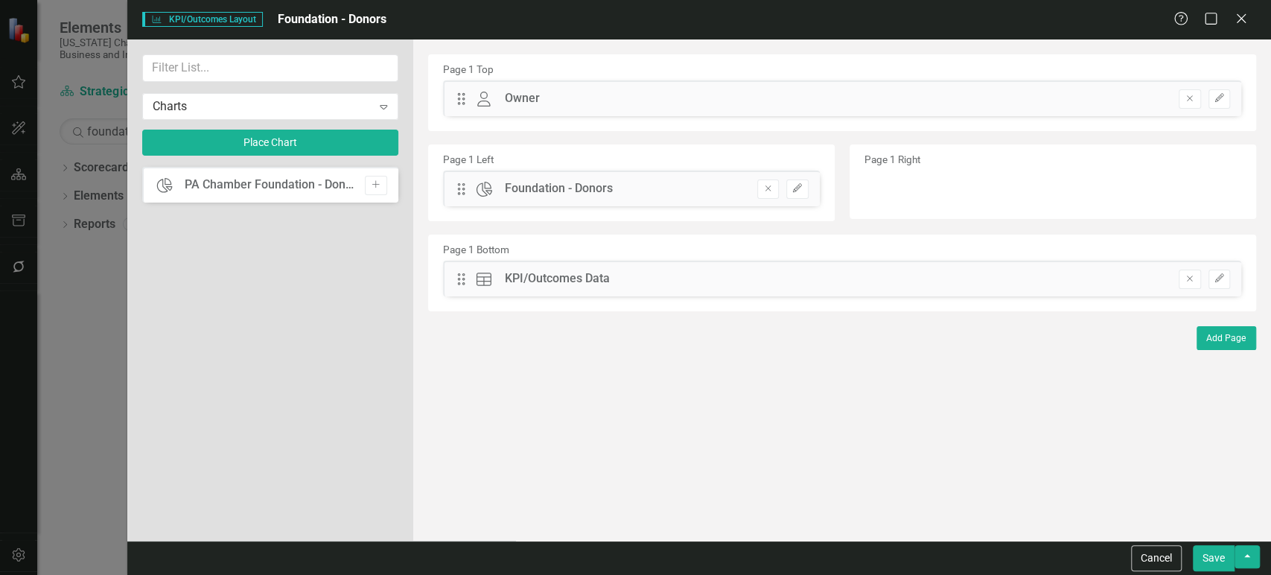
click at [374, 185] on icon "Add" at bounding box center [375, 184] width 11 height 9
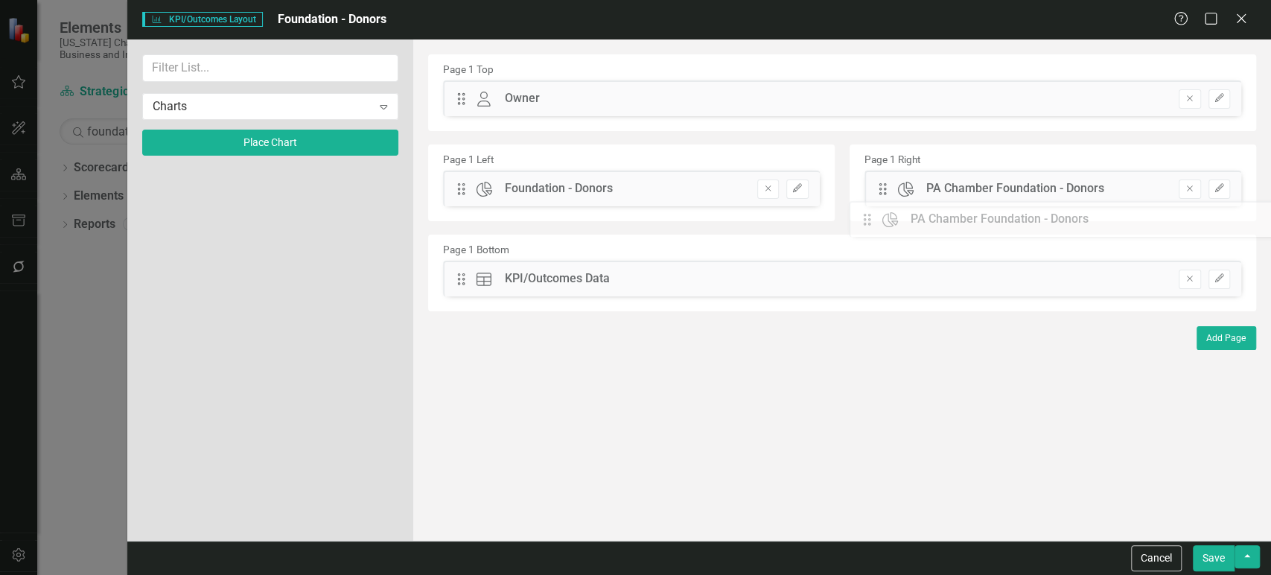
drag, startPoint x: 464, startPoint y: 98, endPoint x: 881, endPoint y: 219, distance: 433.9
click at [1233, 571] on div "Cancel Save" at bounding box center [698, 557] width 1143 height 34
click at [1223, 557] on button "Save" at bounding box center [1213, 558] width 42 height 26
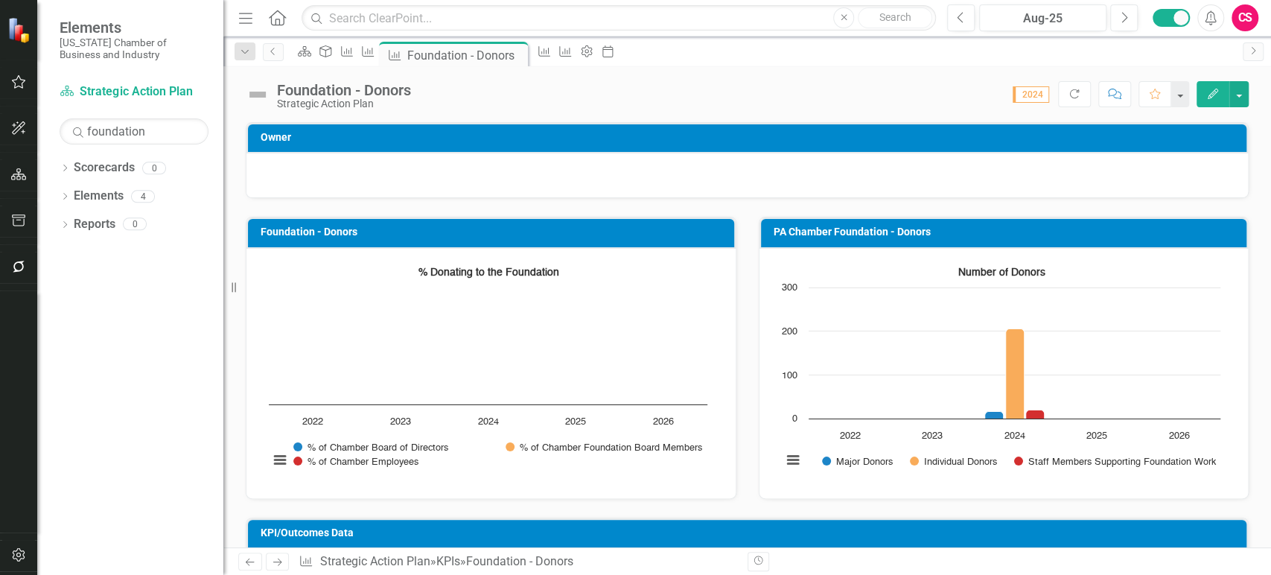
click at [23, 561] on button "button" at bounding box center [18, 555] width 33 height 31
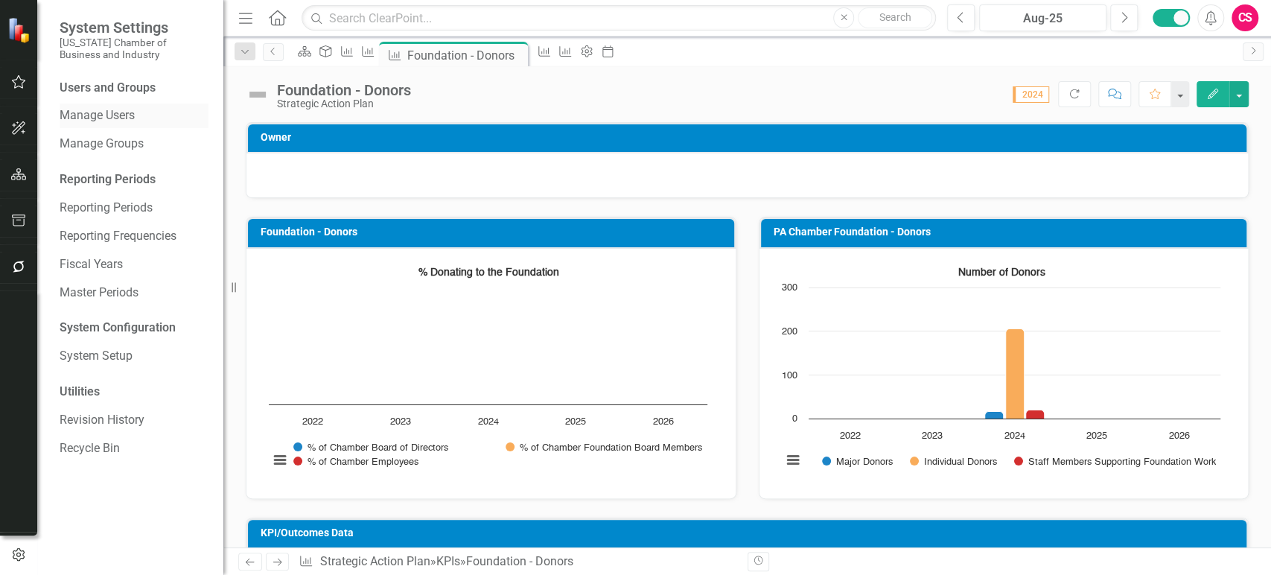
click at [103, 120] on link "Manage Users" at bounding box center [134, 115] width 149 height 17
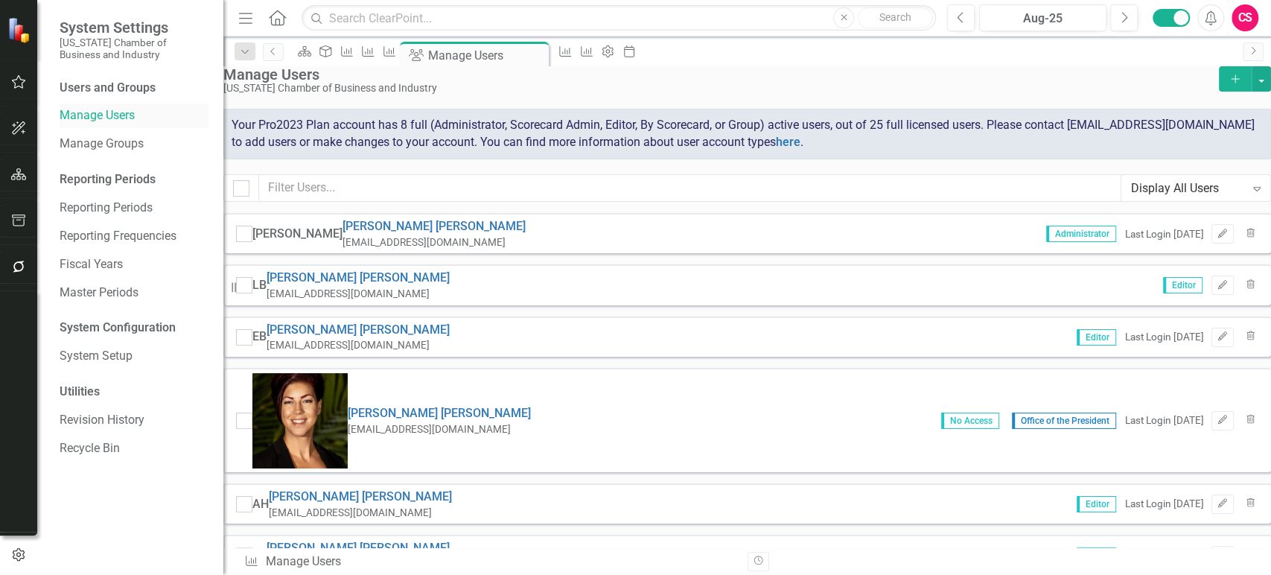
checkbox input "false"
click at [485, 193] on input "text" at bounding box center [690, 188] width 862 height 28
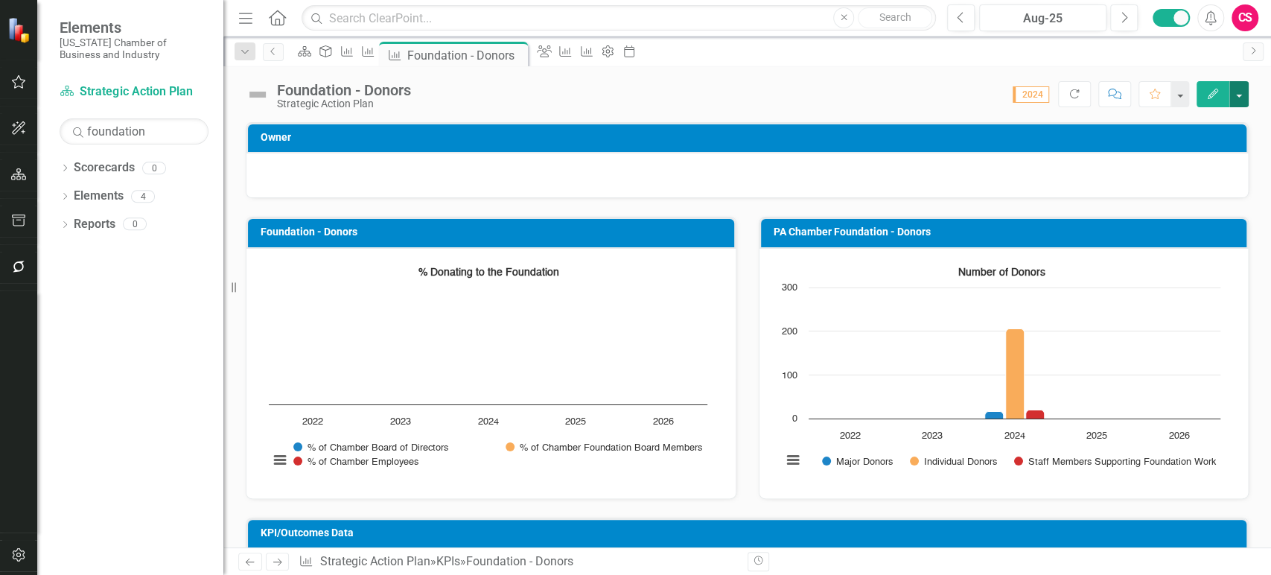
click at [1242, 96] on button "button" at bounding box center [1238, 94] width 19 height 26
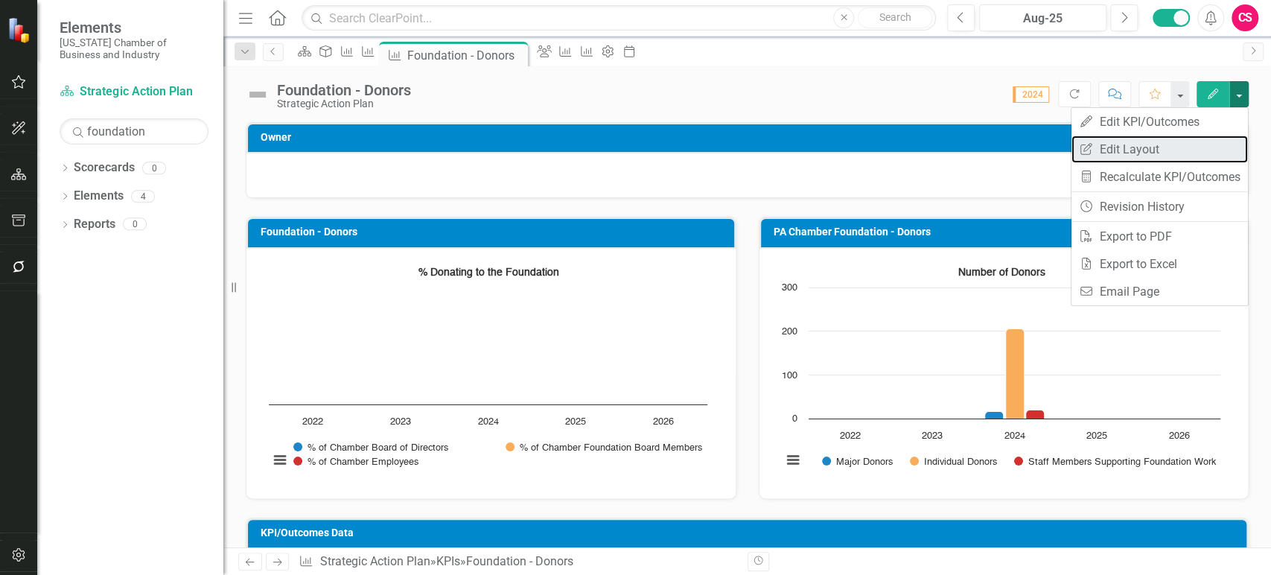
click at [1191, 147] on link "Edit Report Edit Layout" at bounding box center [1159, 149] width 176 height 28
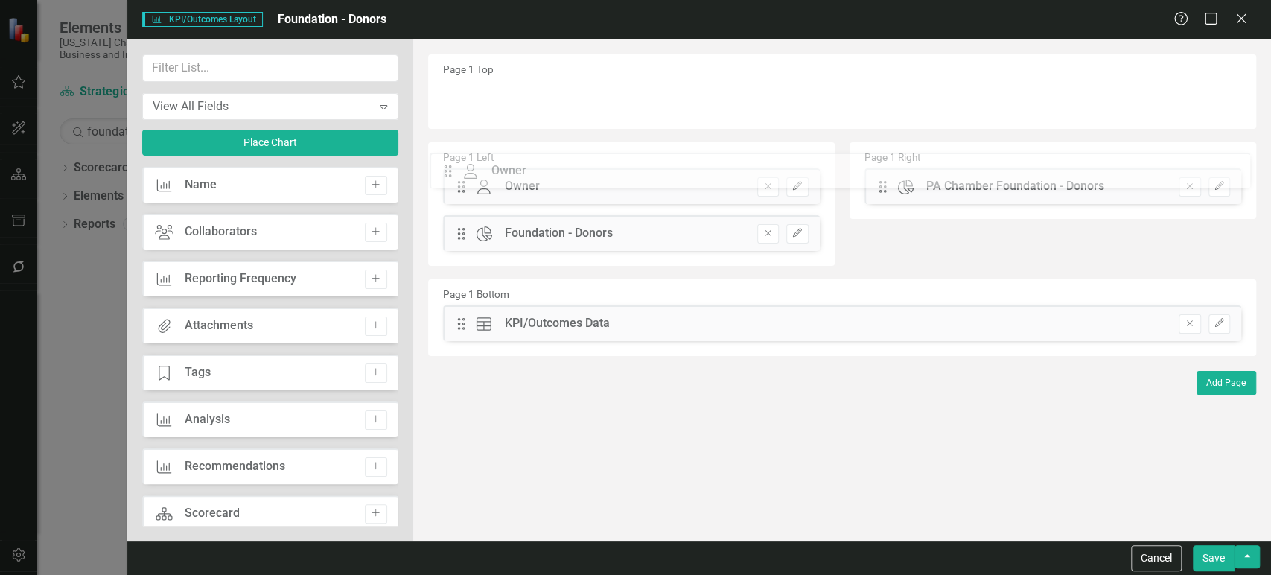
drag, startPoint x: 465, startPoint y: 101, endPoint x: 463, endPoint y: 173, distance: 72.2
click at [376, 233] on icon "Add" at bounding box center [375, 231] width 11 height 9
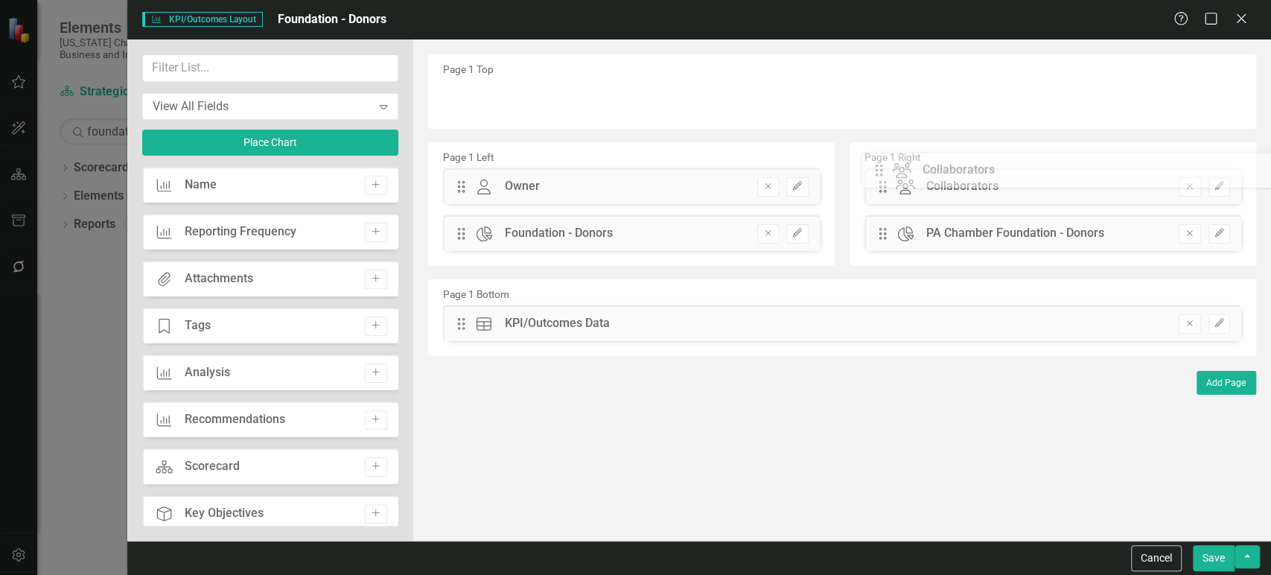
drag, startPoint x: 469, startPoint y: 106, endPoint x: 898, endPoint y: 177, distance: 434.7
click at [1215, 561] on button "Save" at bounding box center [1213, 558] width 42 height 26
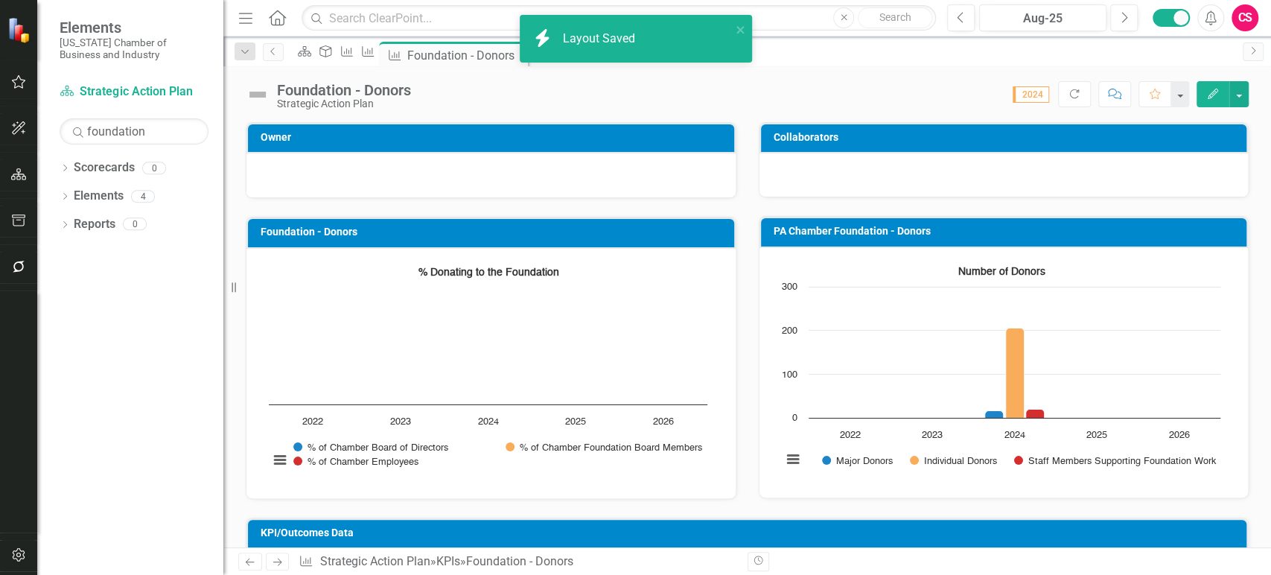
click at [252, 564] on icon "Previous" at bounding box center [249, 562] width 13 height 10
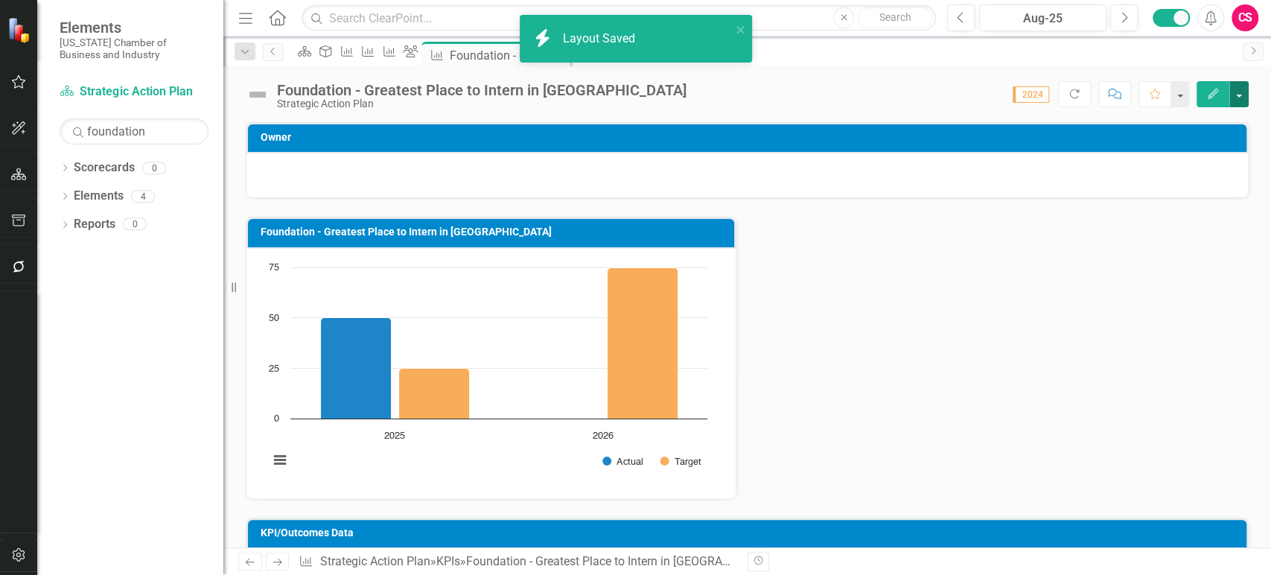
click at [1239, 98] on button "button" at bounding box center [1238, 94] width 19 height 26
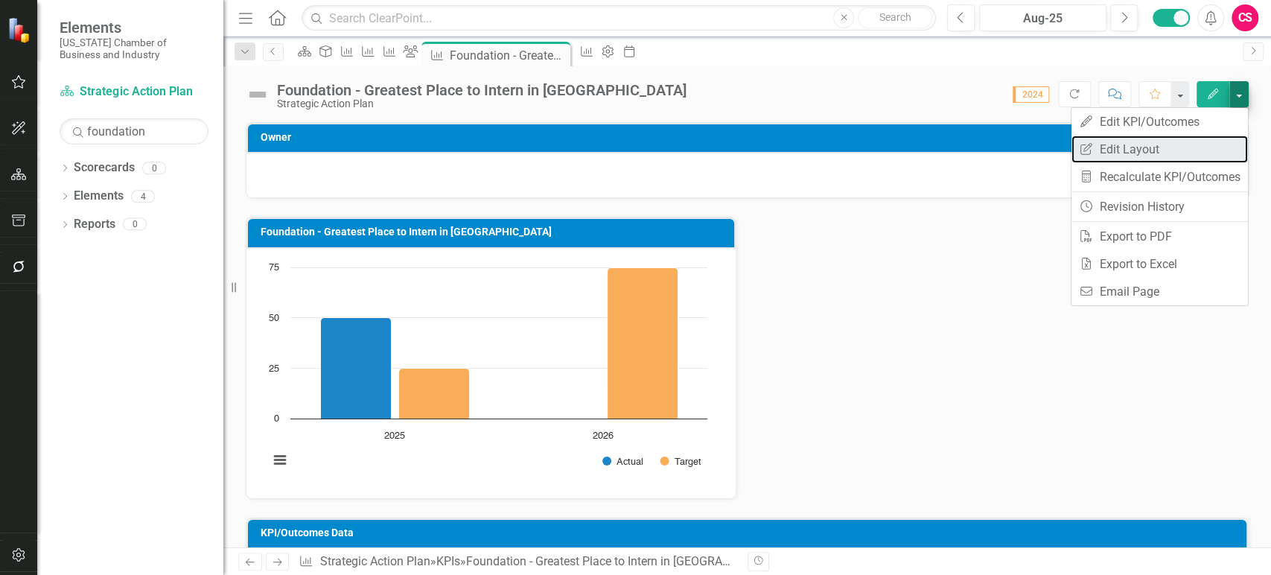
click at [1187, 141] on link "Edit Report Edit Layout" at bounding box center [1159, 149] width 176 height 28
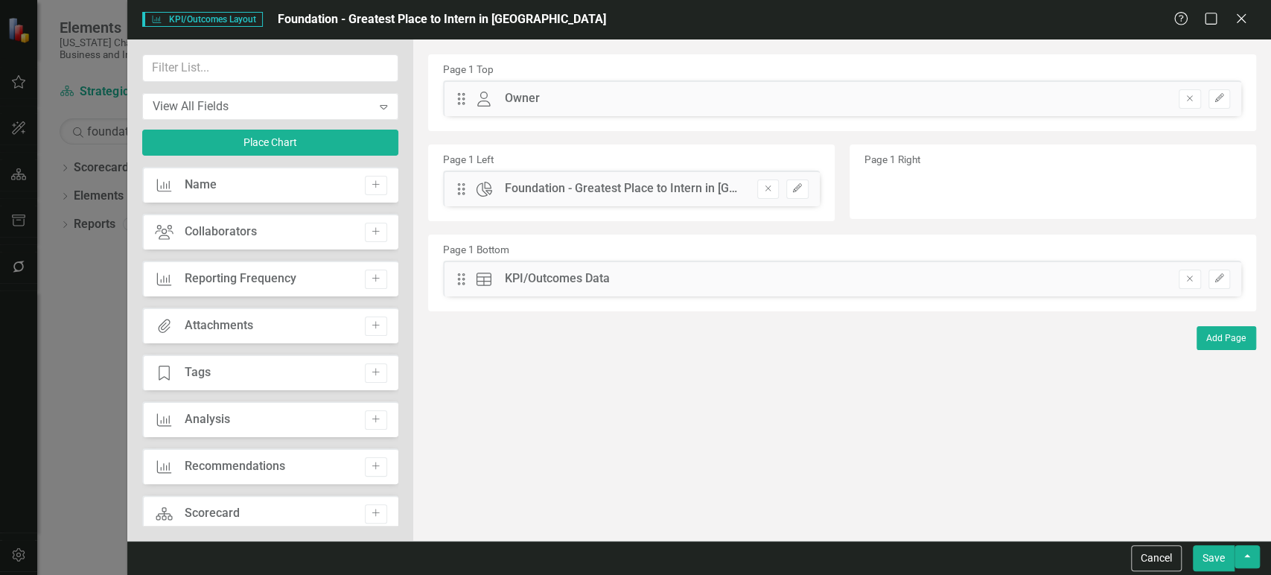
drag, startPoint x: 459, startPoint y: 124, endPoint x: 463, endPoint y: 153, distance: 29.4
click at [463, 153] on div "Page 1 Top Drag Owner Owner Remove Edit Page 1 Left Drag Chart Foundation - Gre…" at bounding box center [842, 182] width 828 height 257
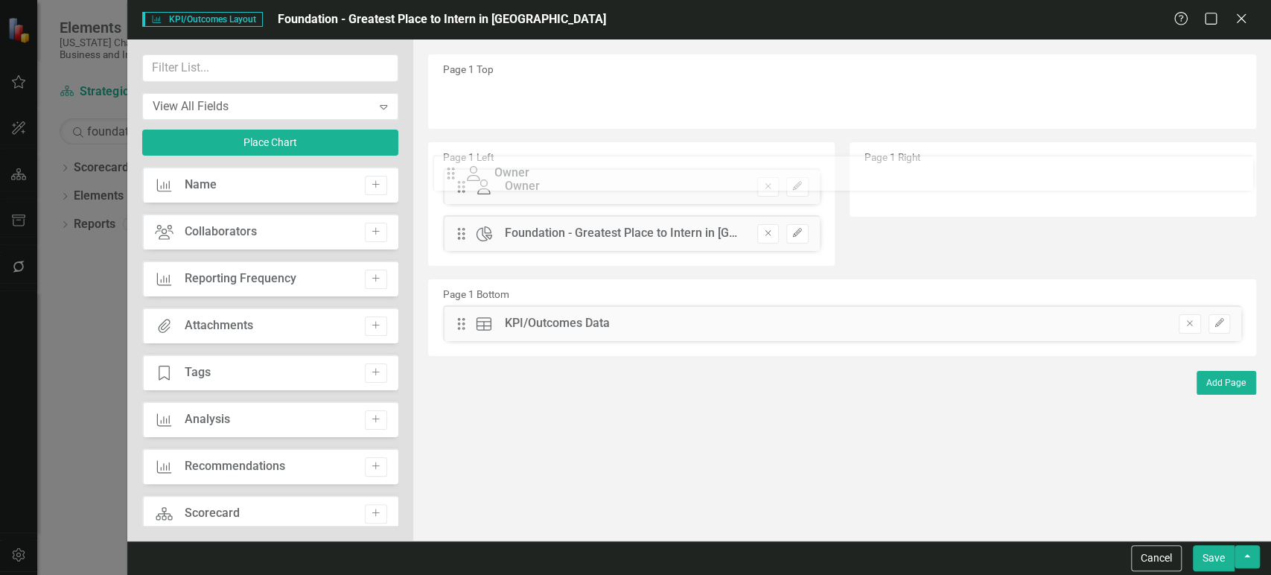
drag, startPoint x: 460, startPoint y: 106, endPoint x: 461, endPoint y: 179, distance: 73.0
click at [372, 231] on icon "Add" at bounding box center [375, 231] width 11 height 9
drag, startPoint x: 463, startPoint y: 96, endPoint x: 857, endPoint y: 168, distance: 400.3
click at [1217, 552] on button "Save" at bounding box center [1213, 558] width 42 height 26
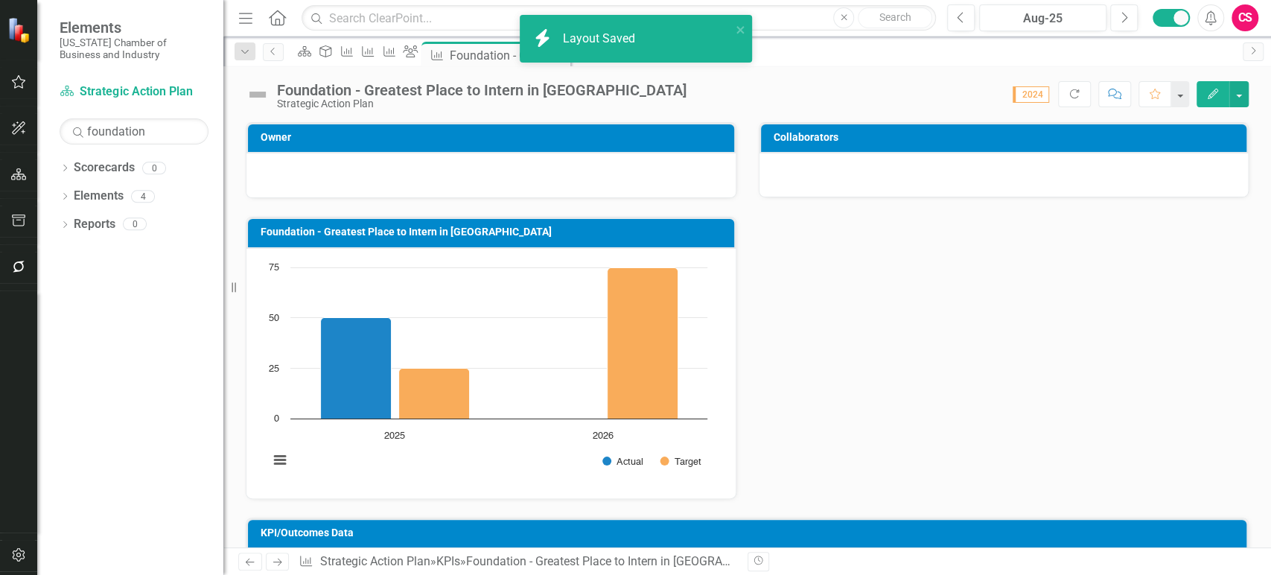
click at [250, 562] on icon at bounding box center [250, 561] width 9 height 7
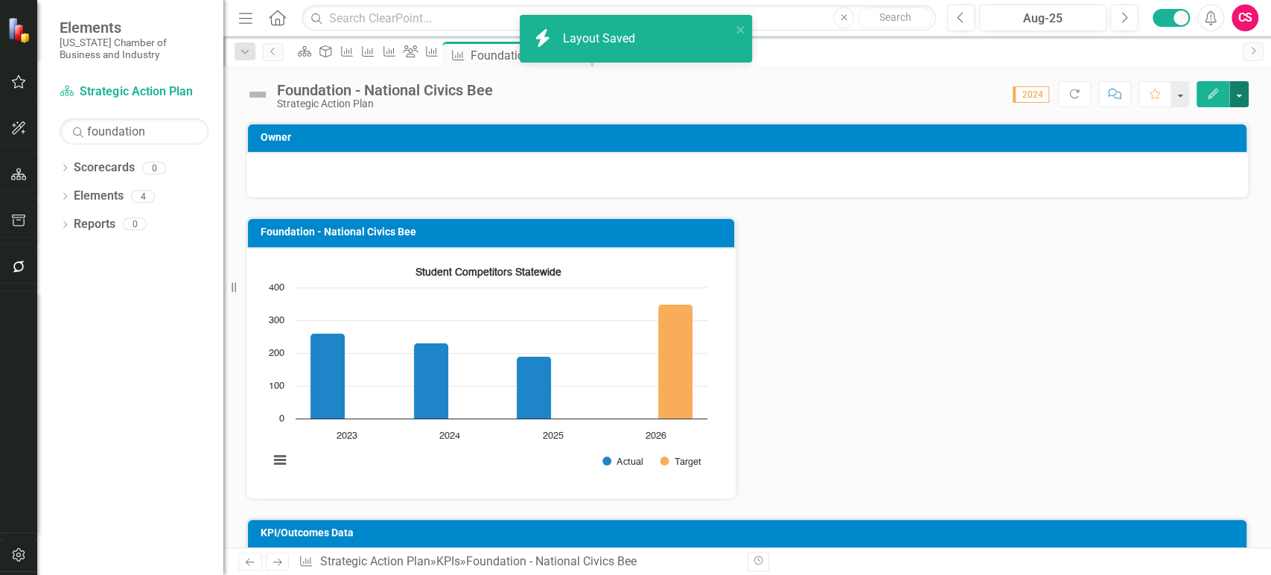
click at [1236, 94] on button "button" at bounding box center [1238, 94] width 19 height 26
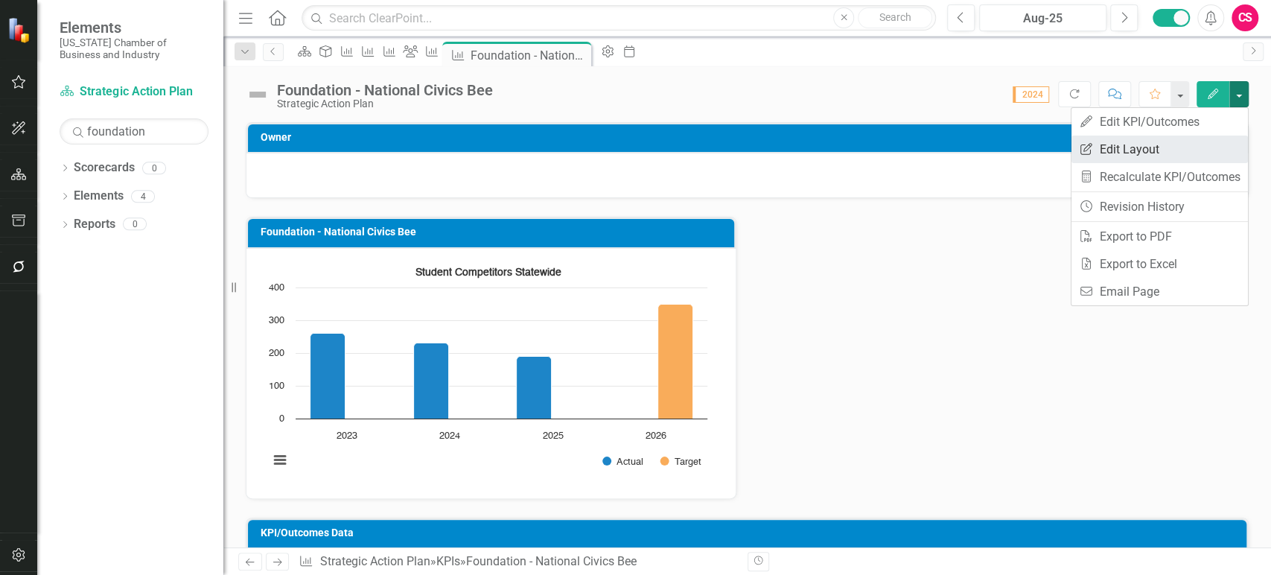
click at [1192, 150] on link "Edit Report Edit Layout" at bounding box center [1159, 149] width 176 height 28
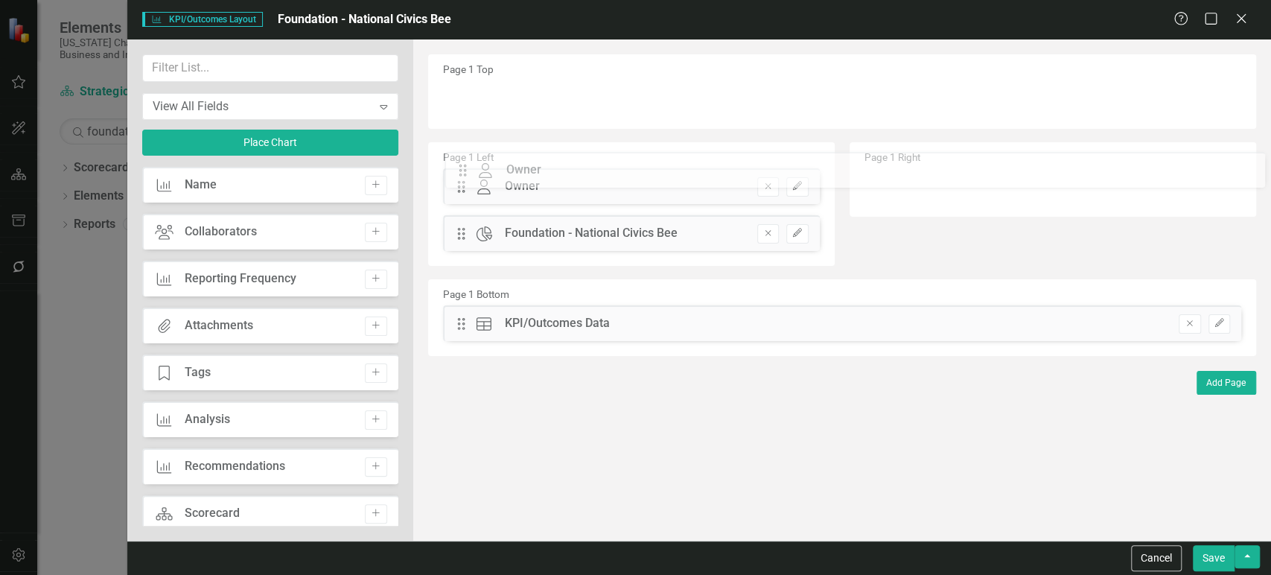
drag, startPoint x: 464, startPoint y: 100, endPoint x: 477, endPoint y: 172, distance: 72.6
click at [372, 231] on icon "button" at bounding box center [375, 231] width 7 height 7
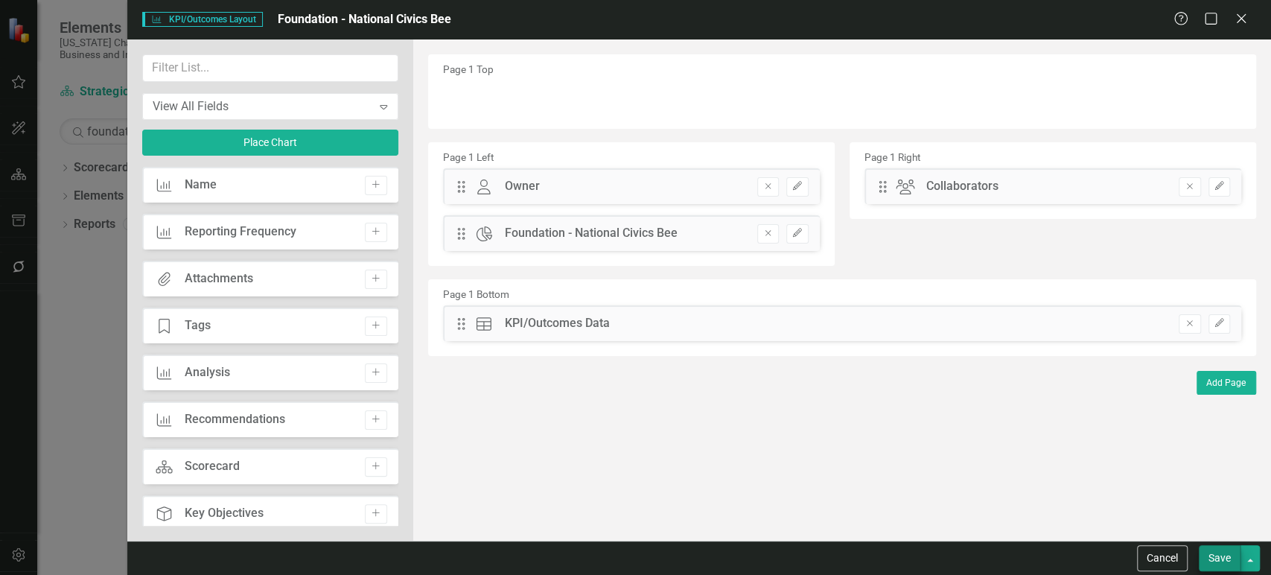
drag, startPoint x: 1206, startPoint y: 541, endPoint x: 1213, endPoint y: 561, distance: 20.7
click at [1208, 547] on div "Cancel Save" at bounding box center [698, 557] width 1143 height 34
click at [1215, 563] on button "Save" at bounding box center [1219, 558] width 42 height 26
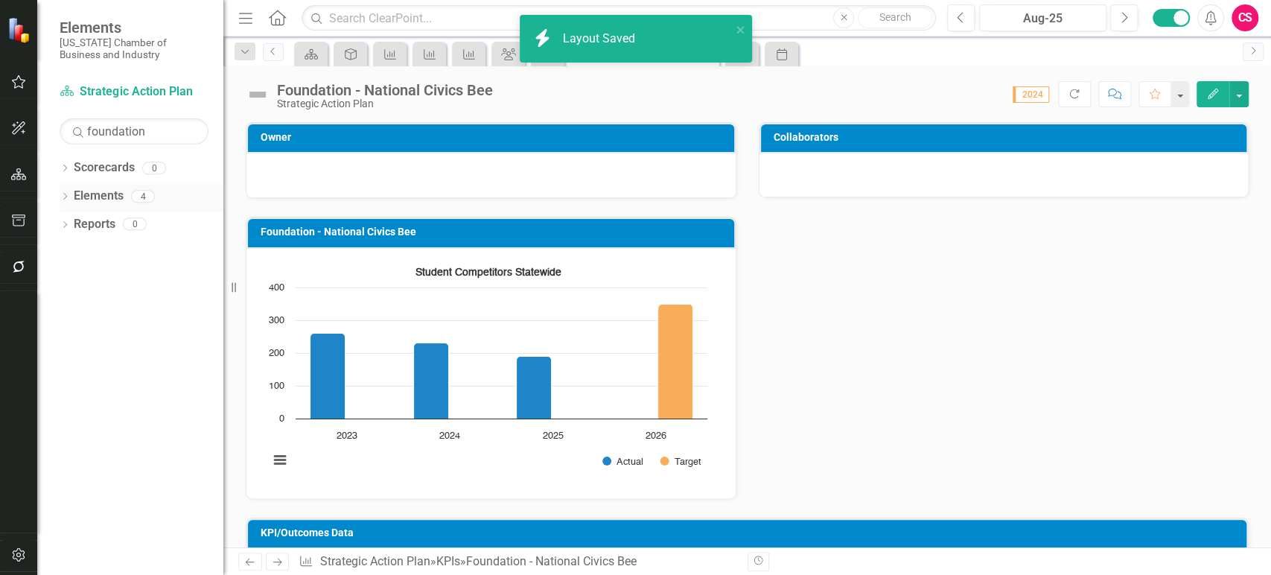
click at [100, 195] on link "Elements" at bounding box center [99, 196] width 50 height 17
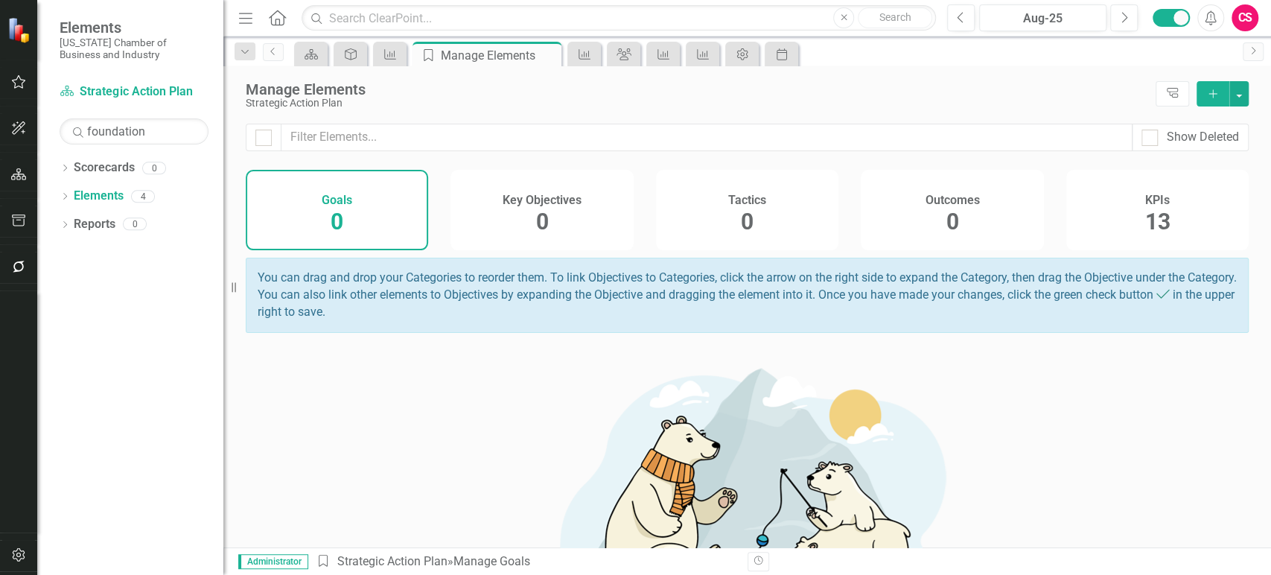
click at [1144, 213] on span "13" at bounding box center [1156, 221] width 25 height 26
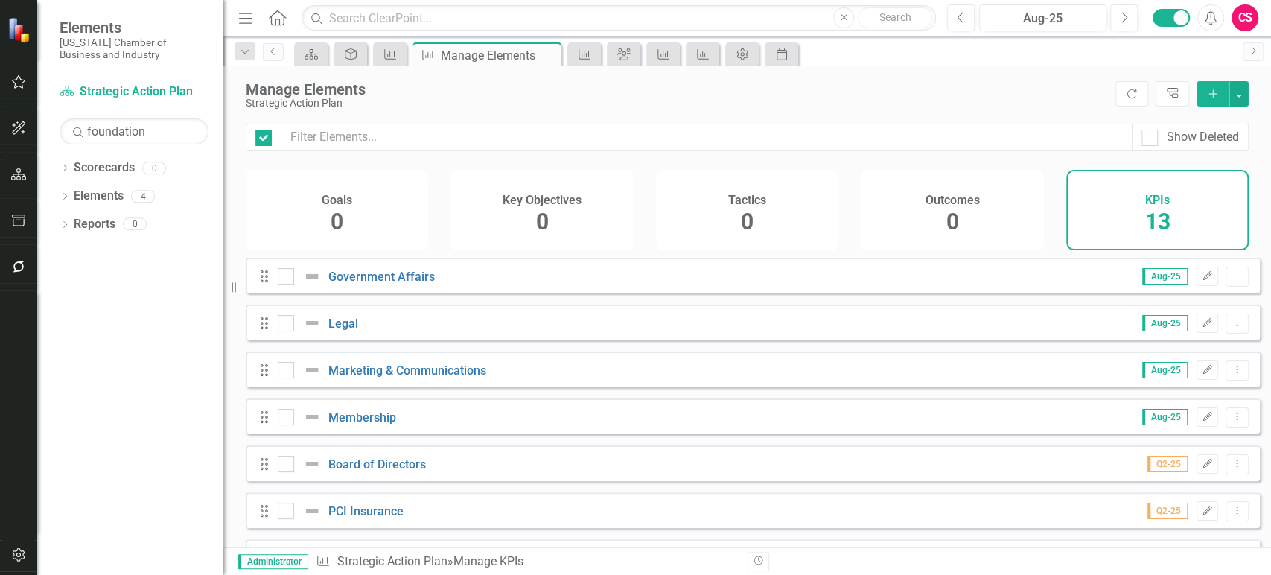
checkbox input "false"
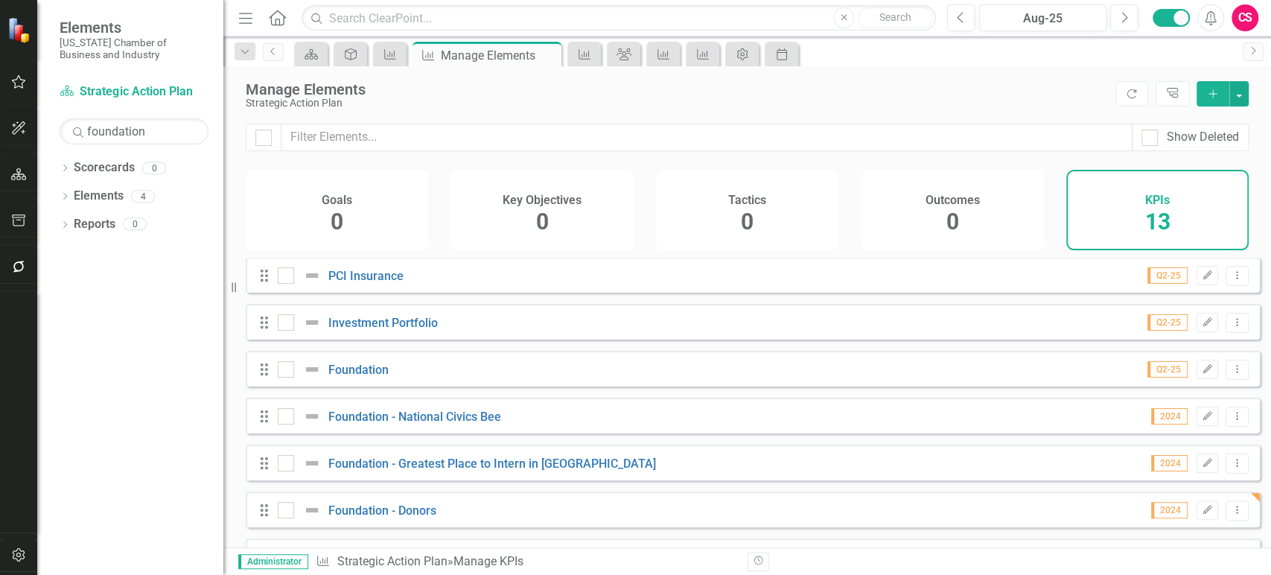
scroll to position [310, 0]
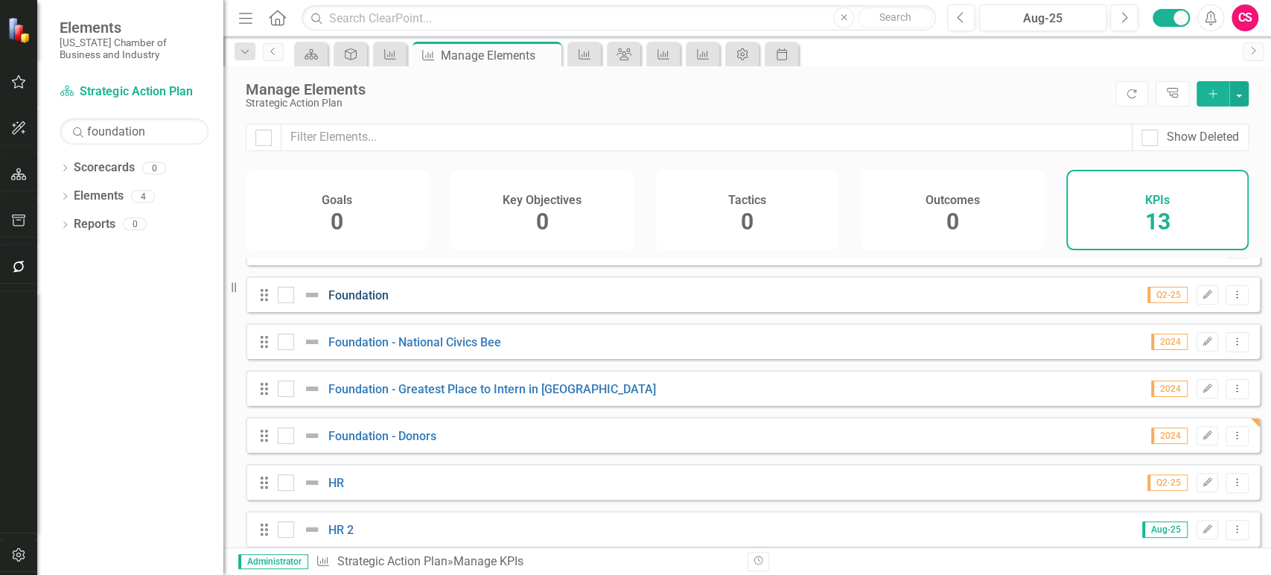
click at [344, 302] on link "Foundation" at bounding box center [358, 295] width 60 height 14
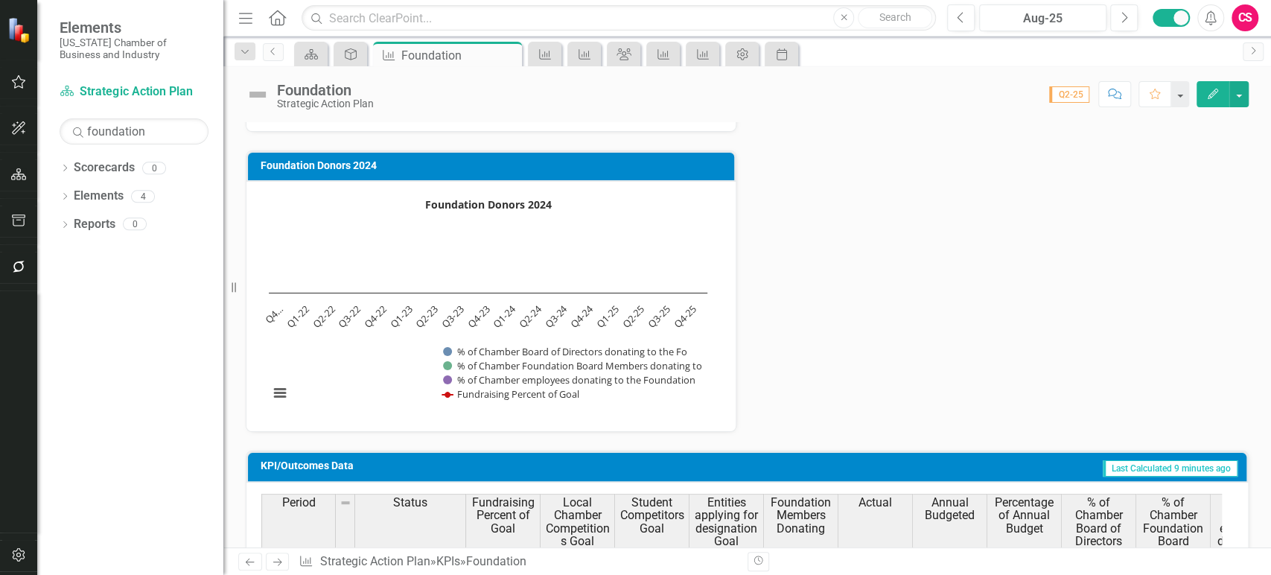
scroll to position [373, 0]
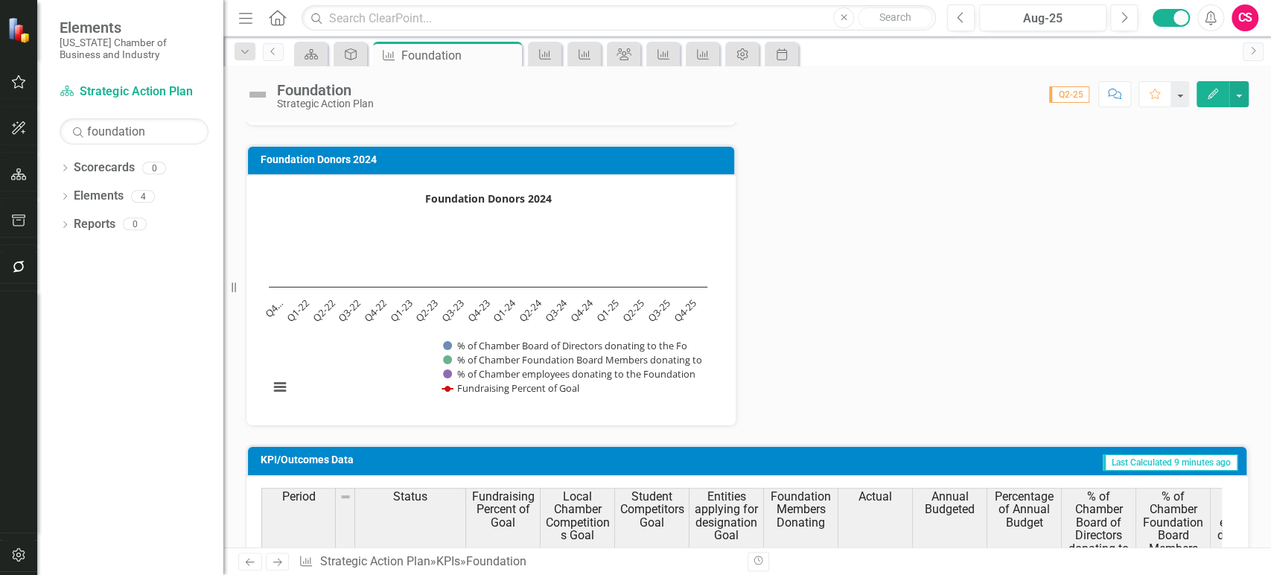
click at [1214, 97] on icon "Edit" at bounding box center [1212, 94] width 13 height 10
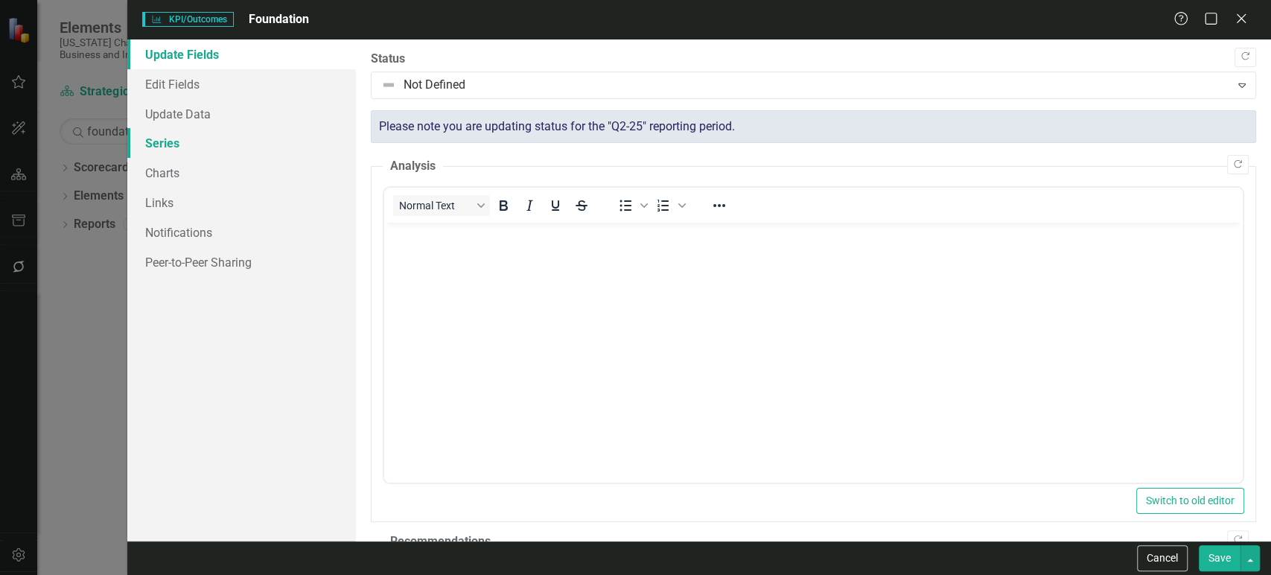
click at [232, 141] on link "Series" at bounding box center [241, 143] width 229 height 30
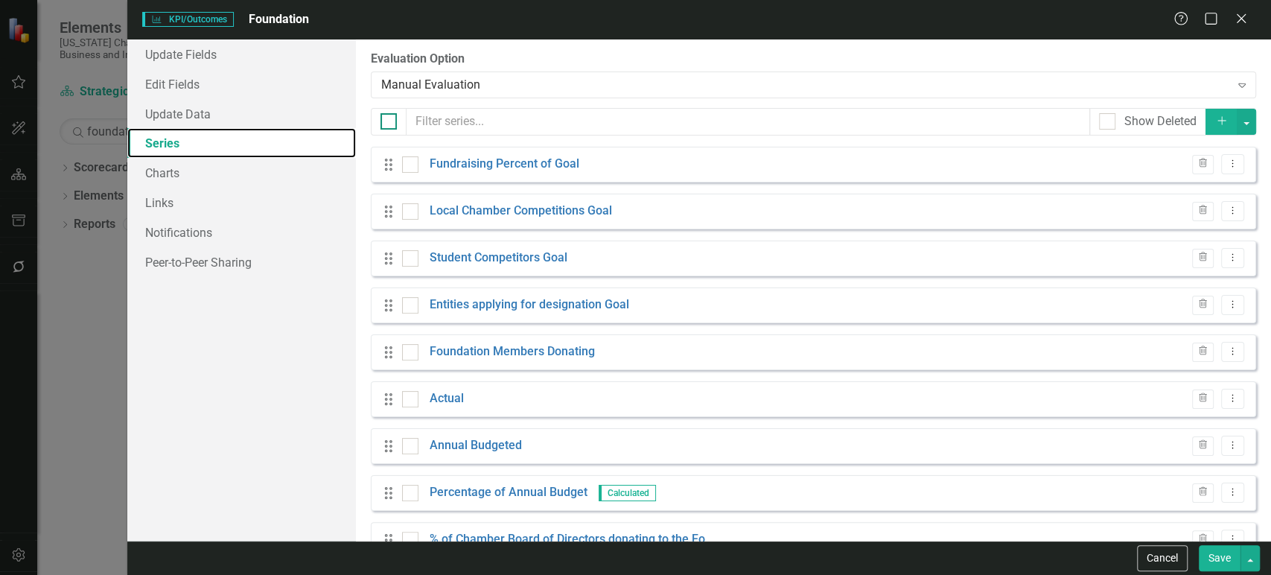
scroll to position [0, 0]
click at [388, 124] on div at bounding box center [388, 121] width 16 height 16
click at [388, 123] on input "checkbox" at bounding box center [385, 118] width 10 height 10
checkbox input "true"
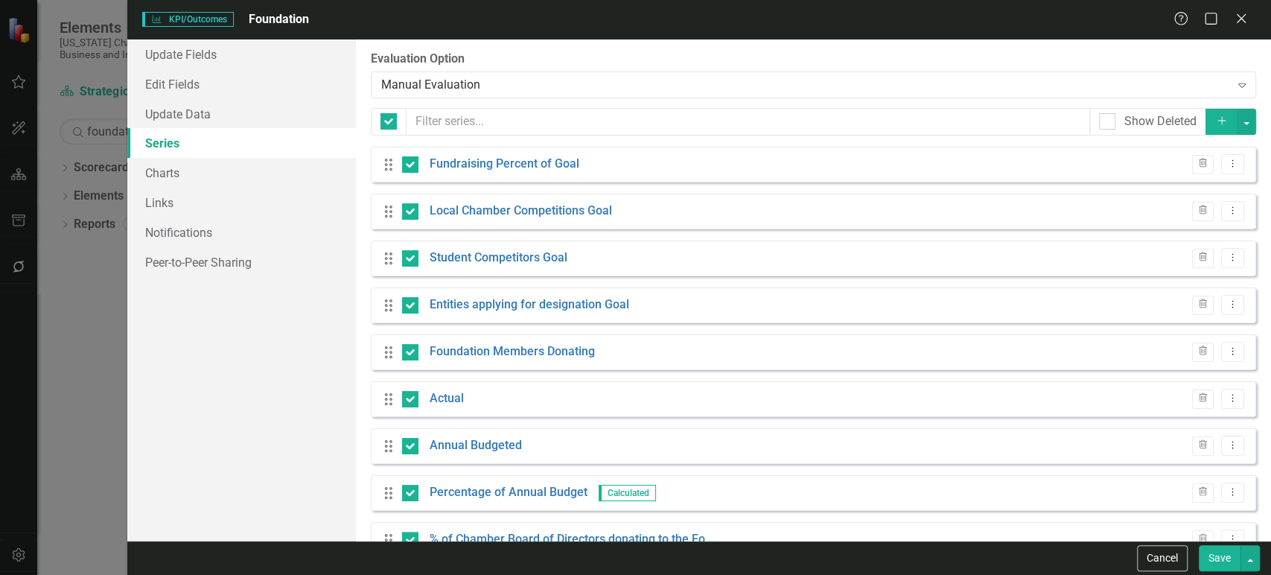
checkbox input "true"
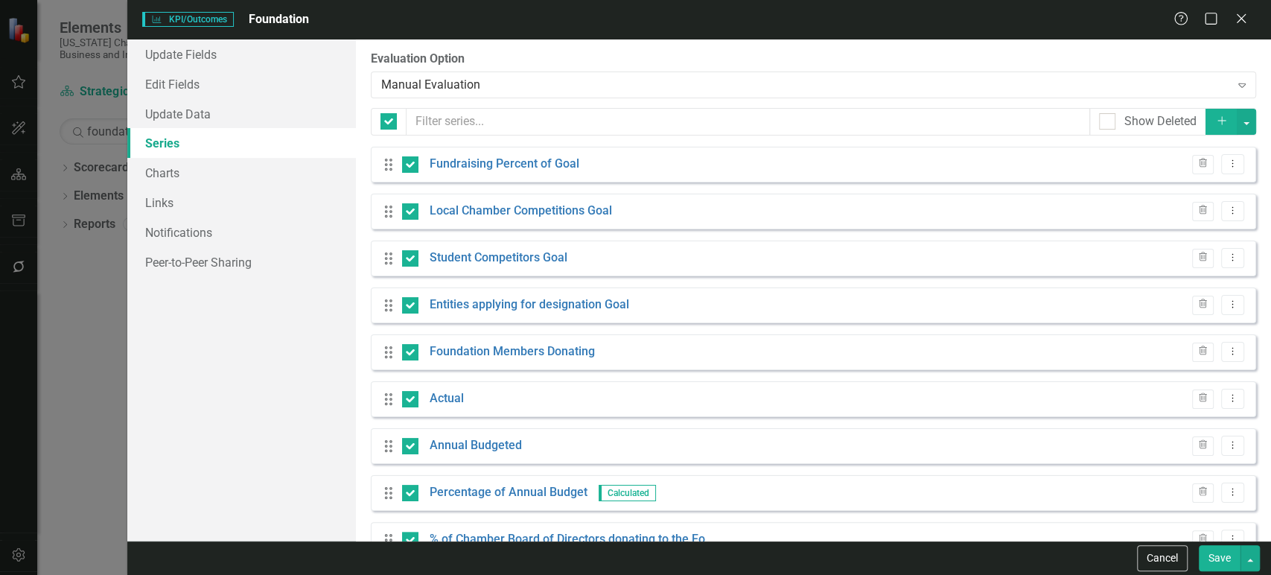
checkbox input "true"
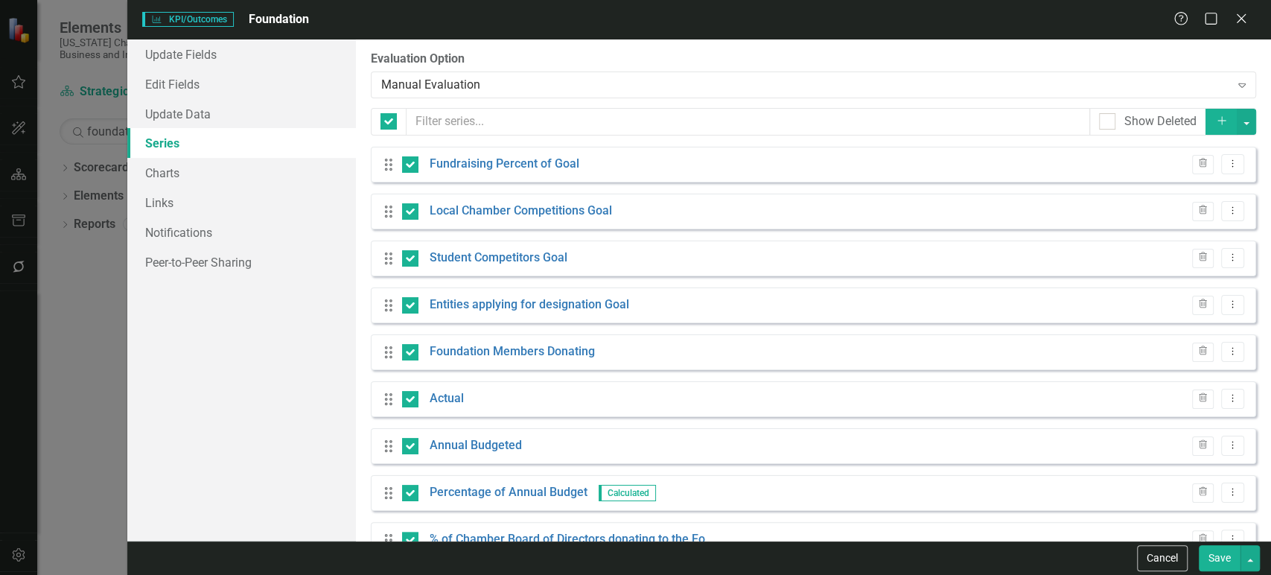
checkbox input "true"
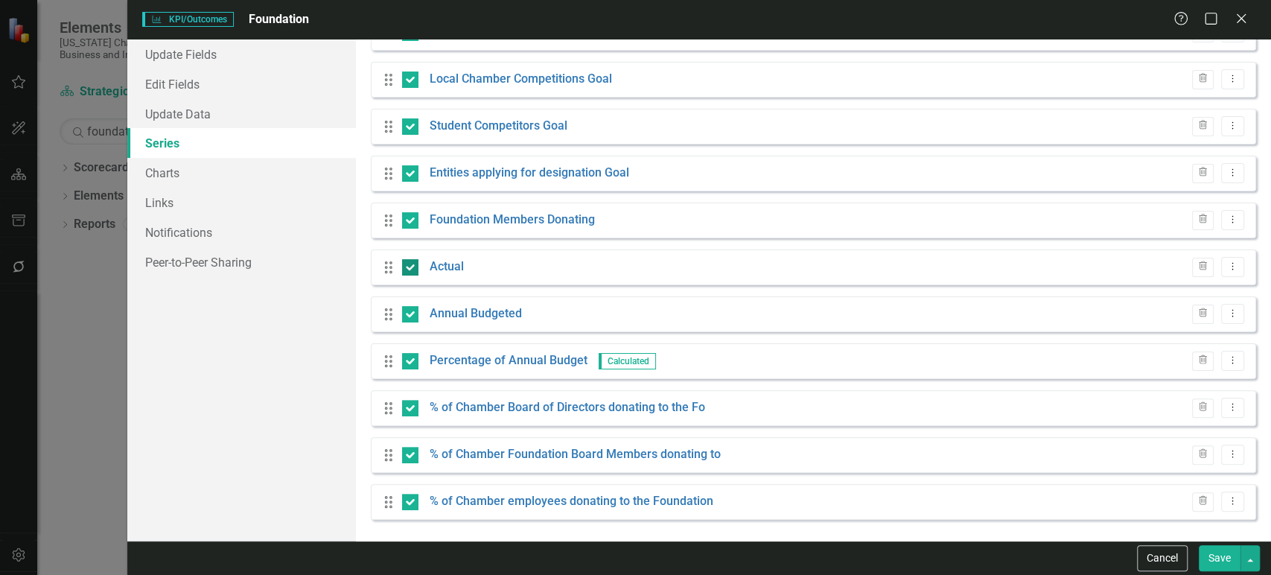
click at [404, 264] on input "checkbox" at bounding box center [407, 264] width 10 height 10
checkbox input "false"
click at [411, 314] on input "checkbox" at bounding box center [407, 311] width 10 height 10
checkbox input "false"
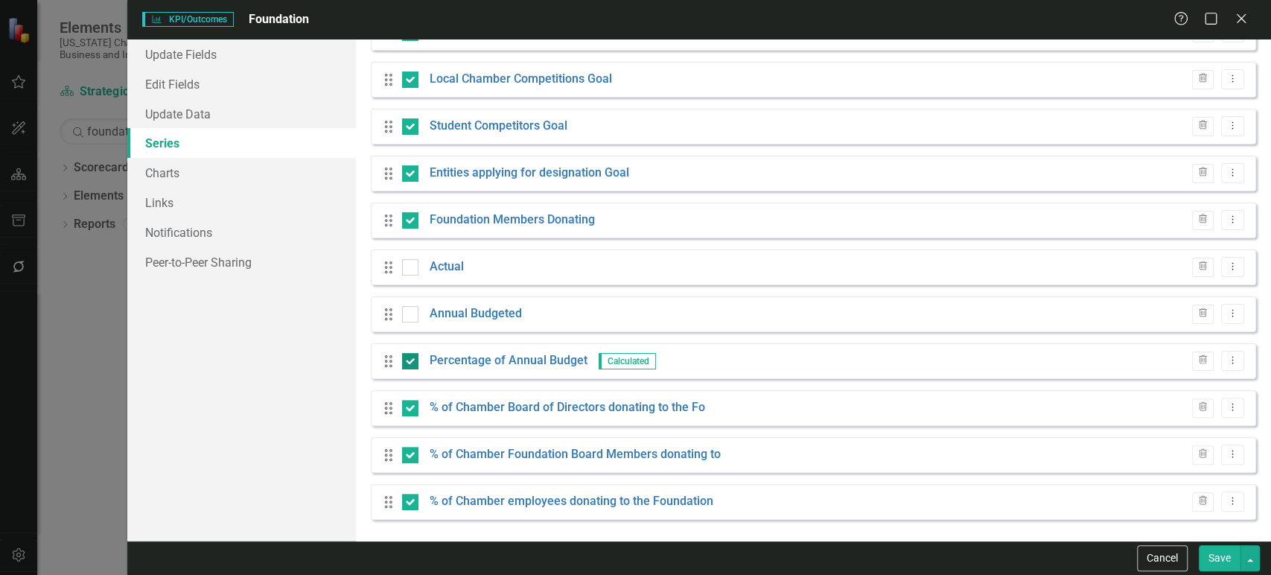
click at [409, 349] on div "Drag Percentage of Annual Budget Calculated Trash Dropdown Menu" at bounding box center [813, 361] width 885 height 36
drag, startPoint x: 409, startPoint y: 366, endPoint x: 419, endPoint y: 366, distance: 9.7
click at [409, 367] on div at bounding box center [410, 361] width 16 height 16
click at [409, 363] on input "checkbox" at bounding box center [407, 358] width 10 height 10
checkbox input "false"
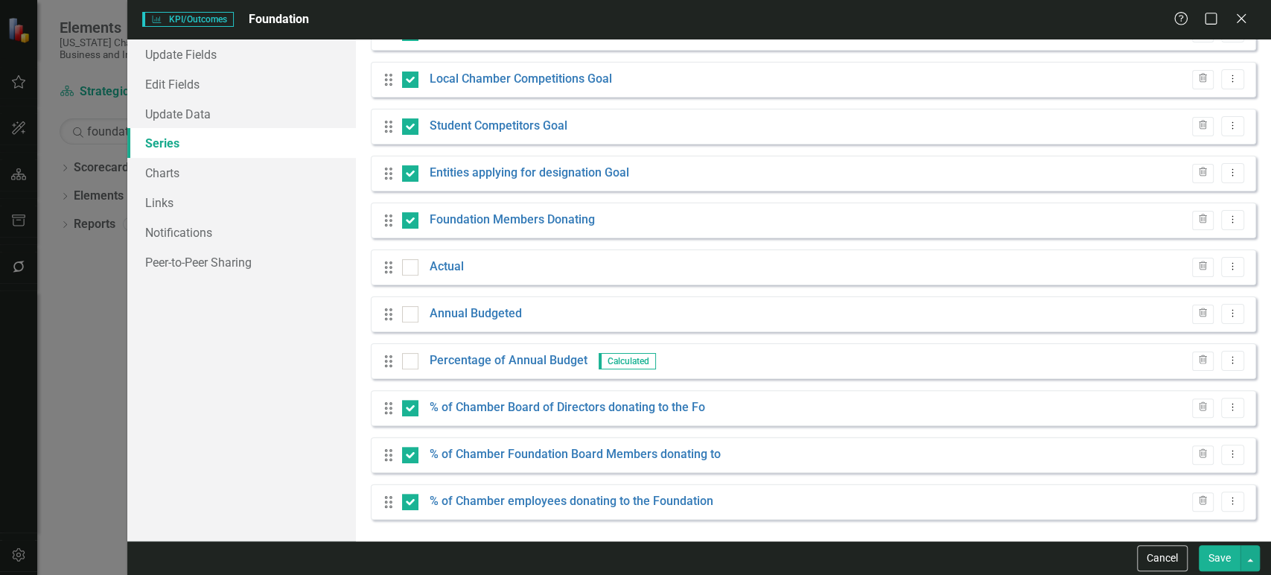
scroll to position [0, 0]
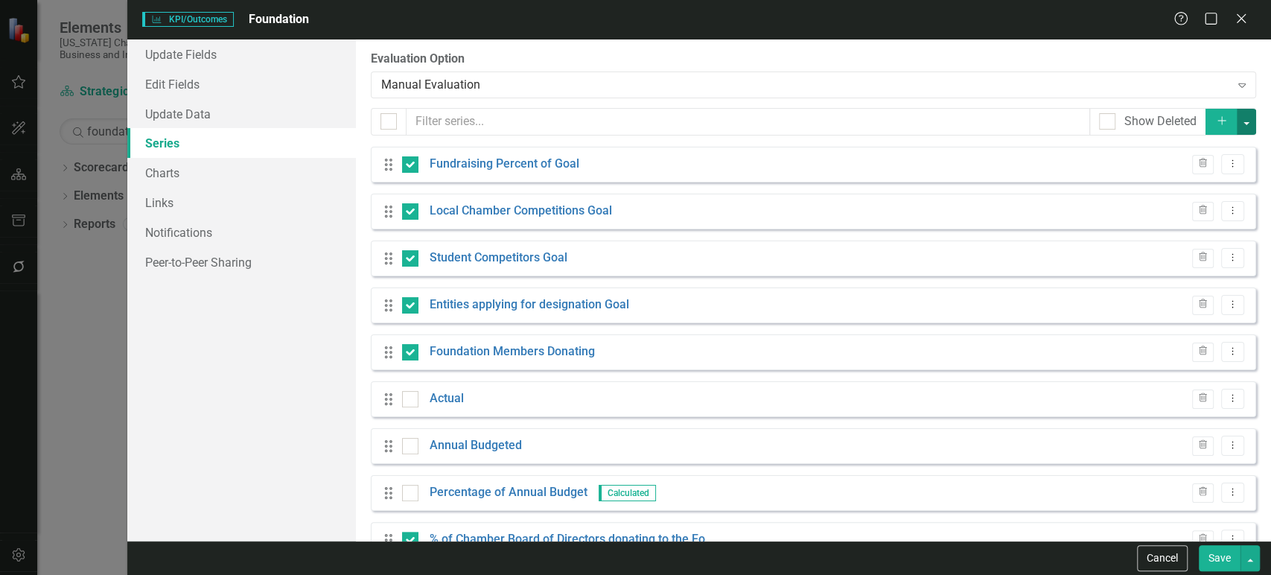
click at [1236, 122] on button "button" at bounding box center [1245, 122] width 19 height 26
click at [1150, 229] on link "Trash Delete Multiple" at bounding box center [1185, 231] width 118 height 28
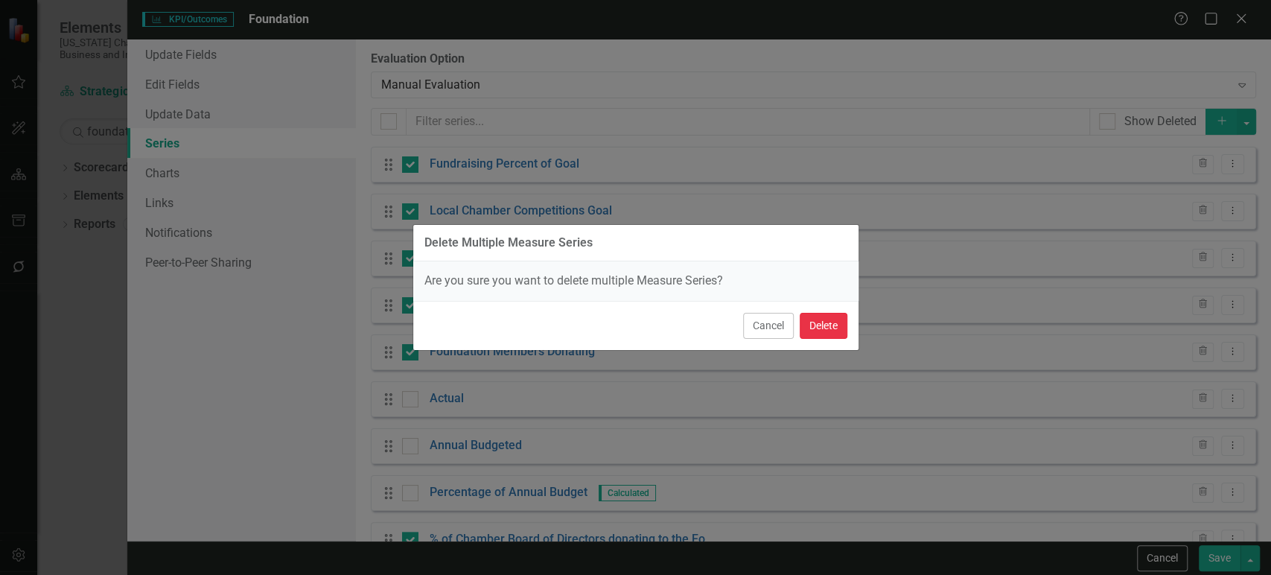
click at [836, 325] on button "Delete" at bounding box center [823, 326] width 48 height 26
checkbox input "false"
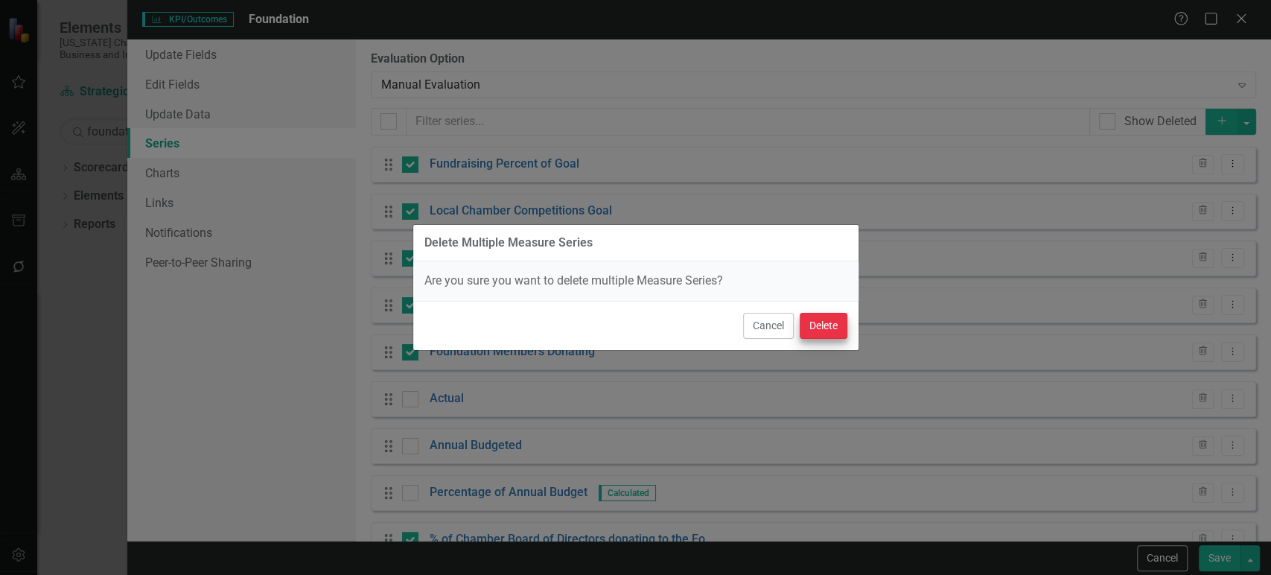
checkbox input "false"
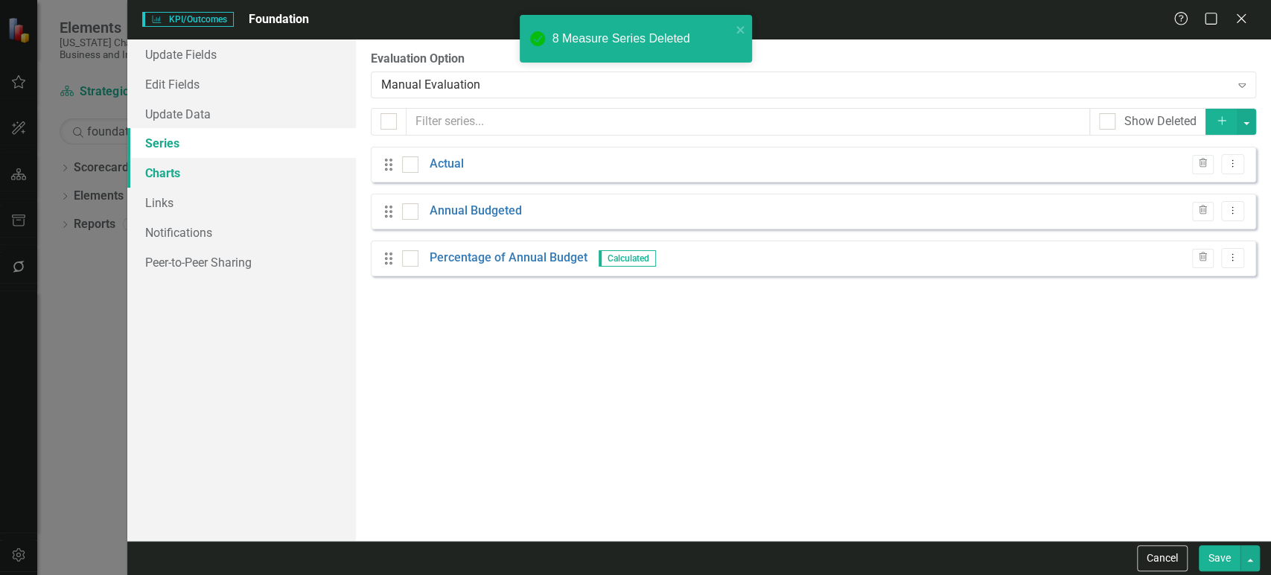
click at [214, 175] on link "Charts" at bounding box center [241, 173] width 229 height 30
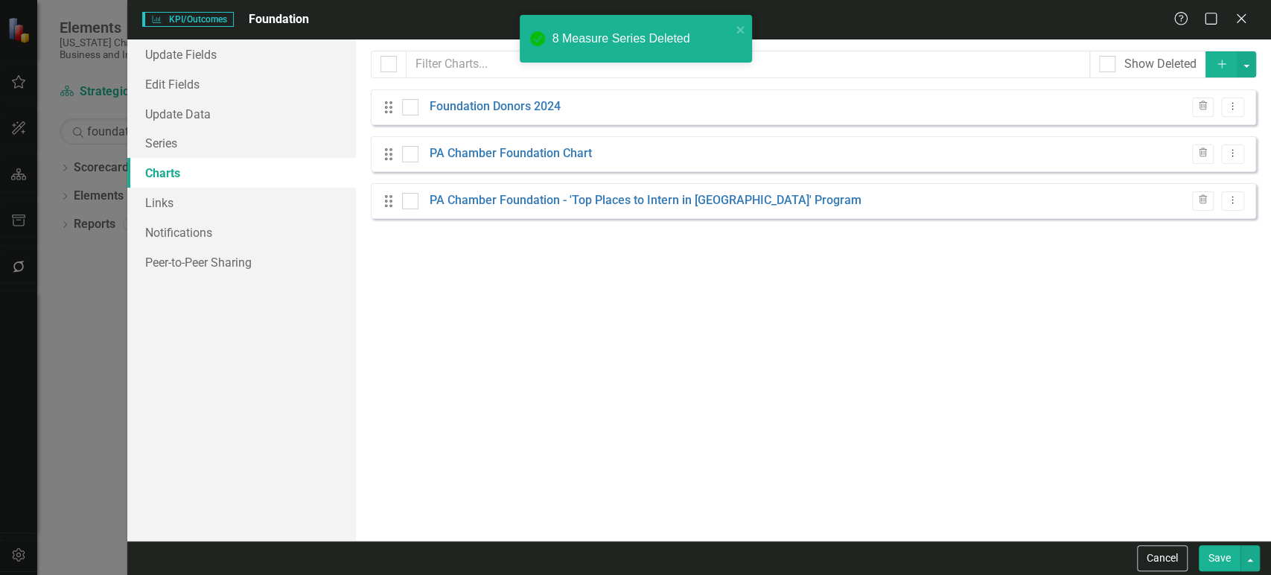
checkbox input "false"
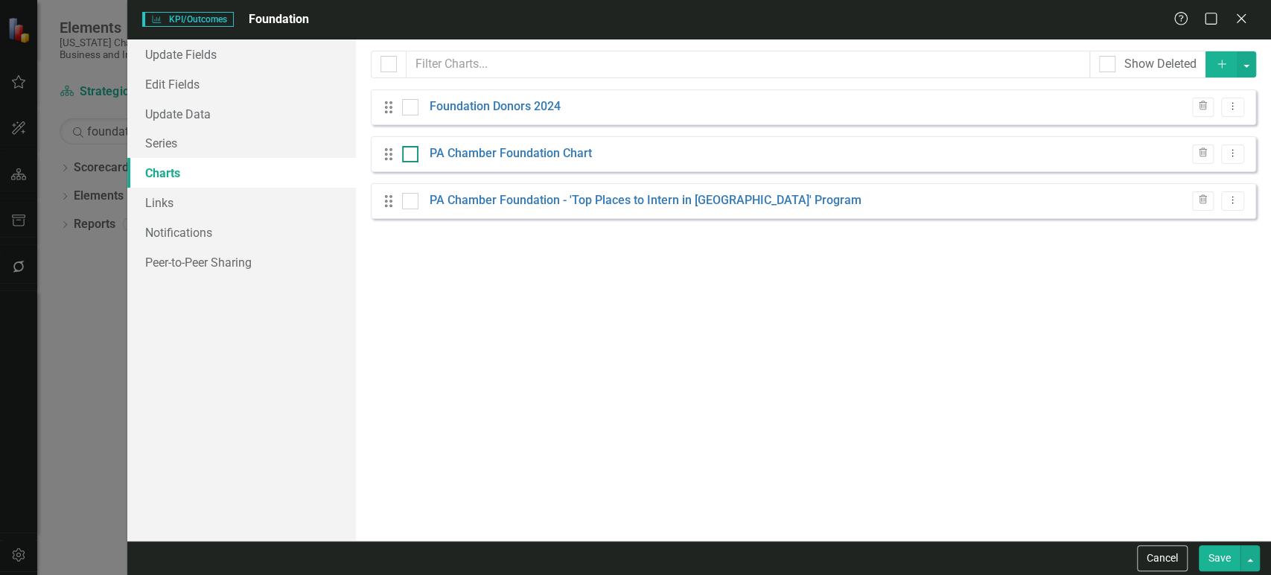
click at [407, 150] on input "checkbox" at bounding box center [407, 151] width 10 height 10
checkbox input "true"
click at [411, 199] on input "checkbox" at bounding box center [407, 198] width 10 height 10
checkbox input "true"
click at [1154, 556] on button "Cancel" at bounding box center [1162, 558] width 51 height 26
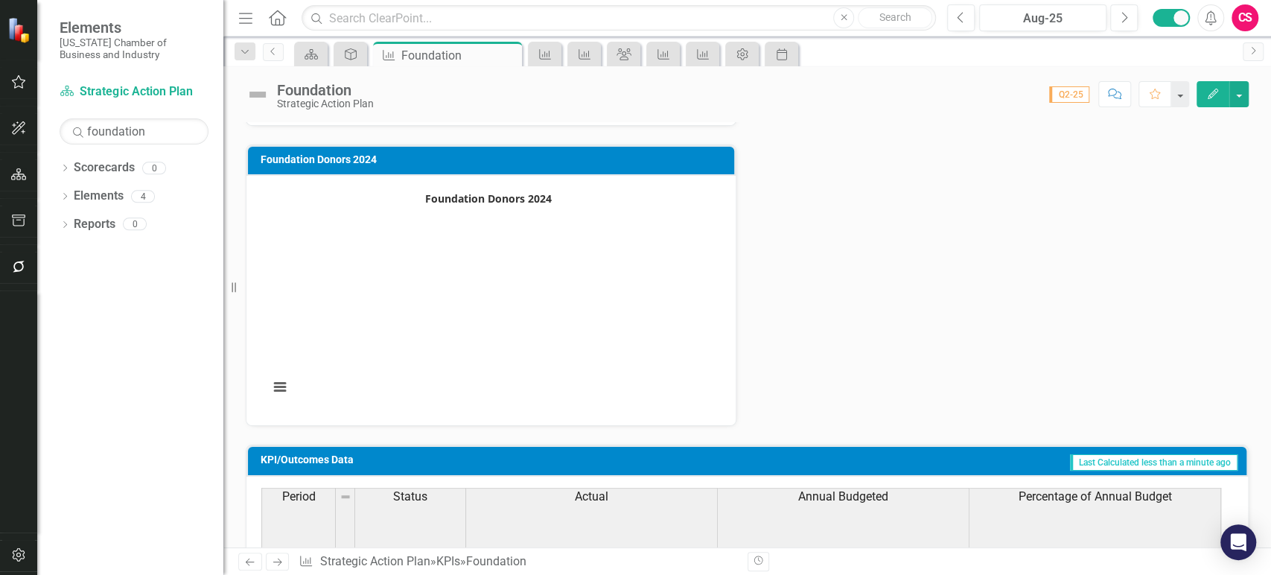
click at [1221, 94] on button "Edit" at bounding box center [1212, 94] width 33 height 26
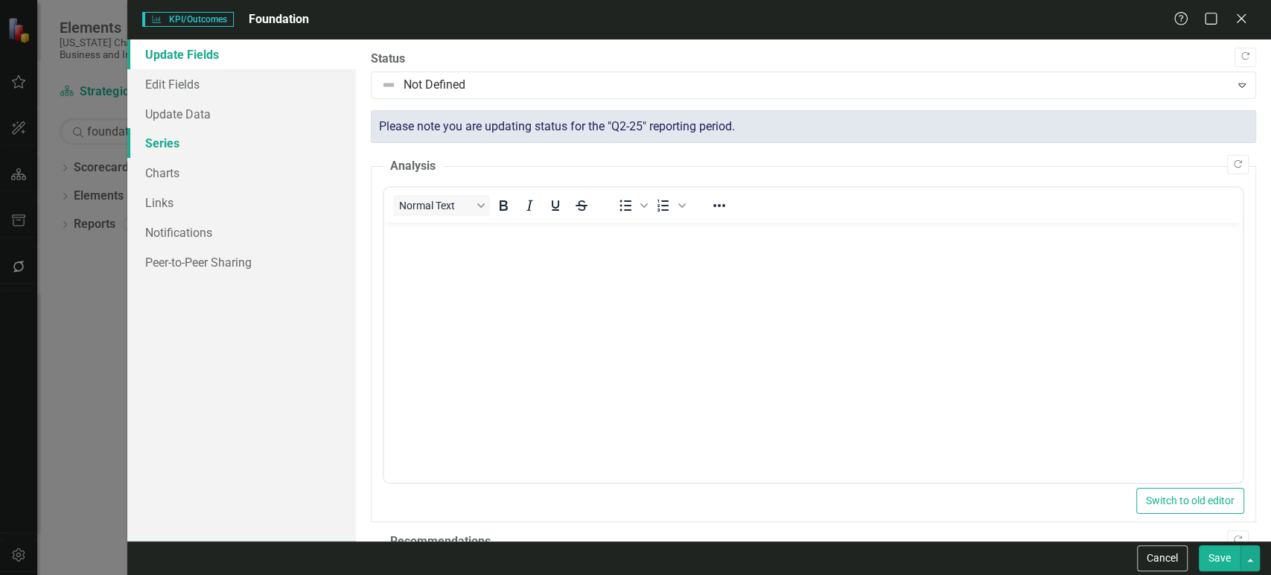
click at [238, 140] on link "Series" at bounding box center [241, 143] width 229 height 30
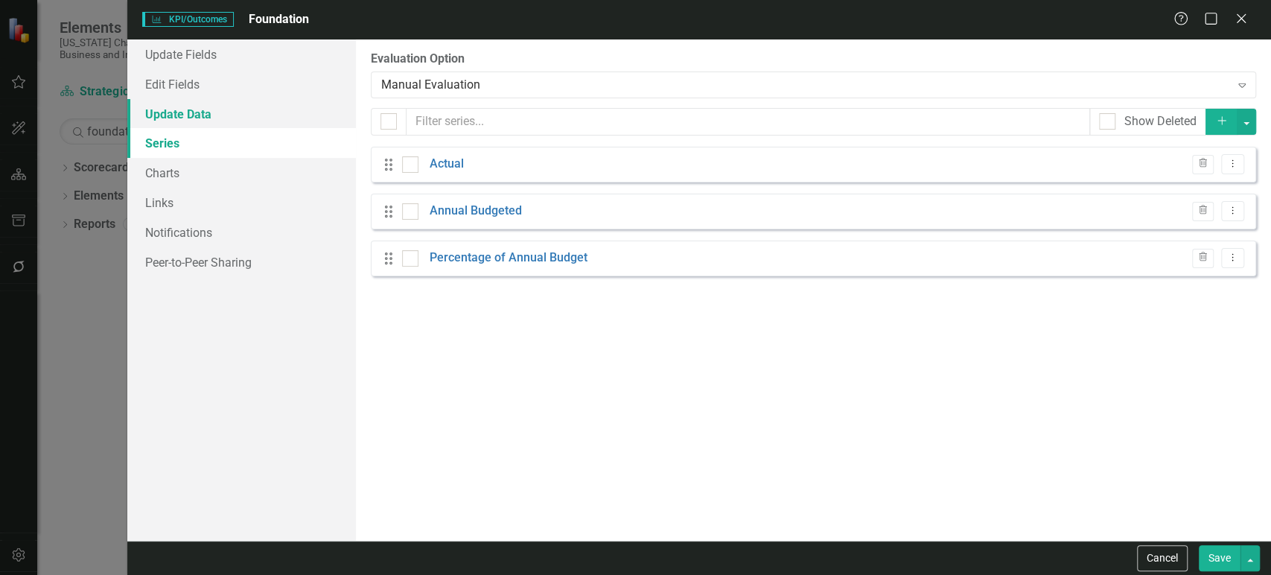
click at [242, 119] on link "Update Data" at bounding box center [241, 114] width 229 height 30
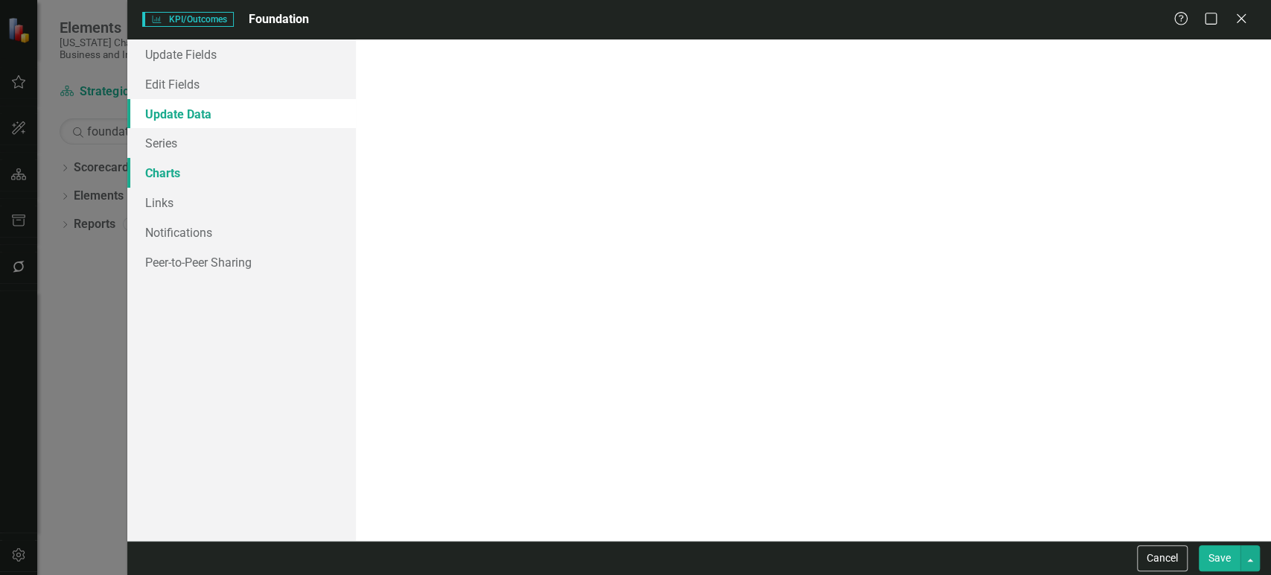
click at [222, 179] on link "Charts" at bounding box center [241, 173] width 229 height 30
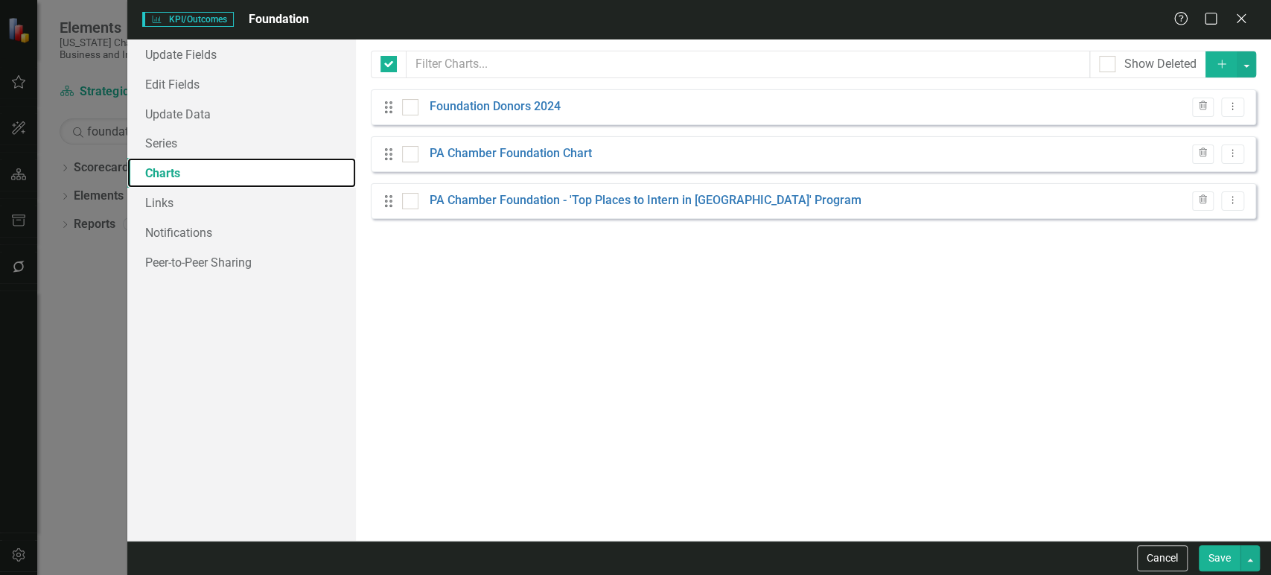
checkbox input "false"
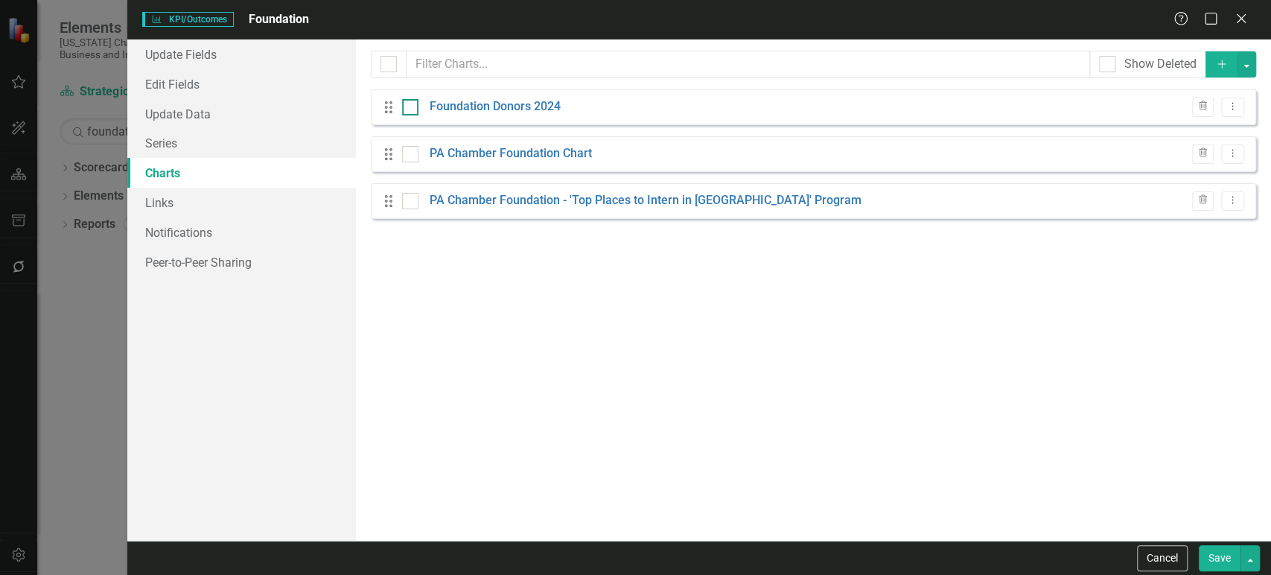
click at [402, 106] on input "checkbox" at bounding box center [407, 104] width 10 height 10
checkbox input "true"
click at [405, 198] on input "checkbox" at bounding box center [407, 198] width 10 height 10
checkbox input "true"
click at [1245, 71] on button "button" at bounding box center [1245, 64] width 19 height 26
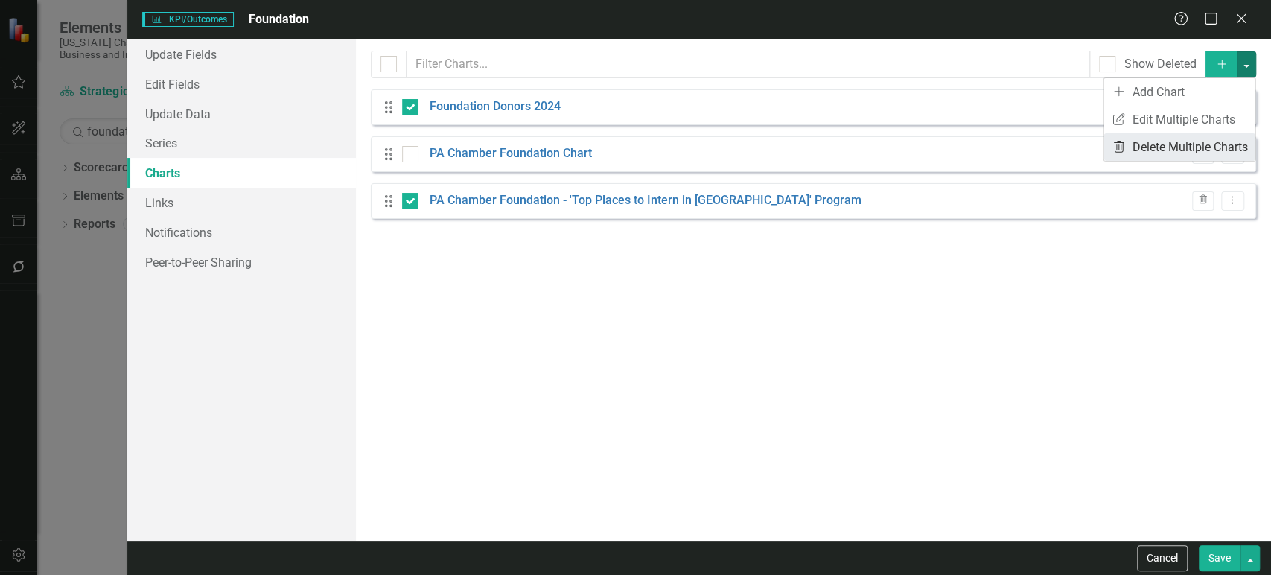
click at [1162, 144] on link "Trash Delete Multiple Charts" at bounding box center [1179, 147] width 151 height 28
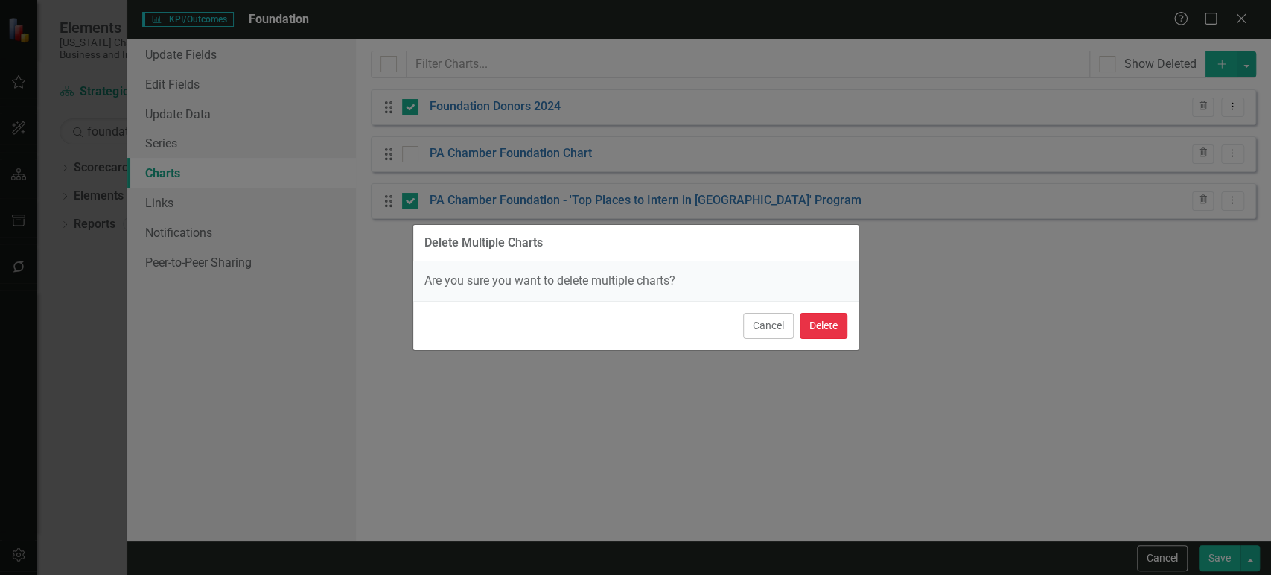
click at [835, 323] on button "Delete" at bounding box center [823, 326] width 48 height 26
checkbox input "false"
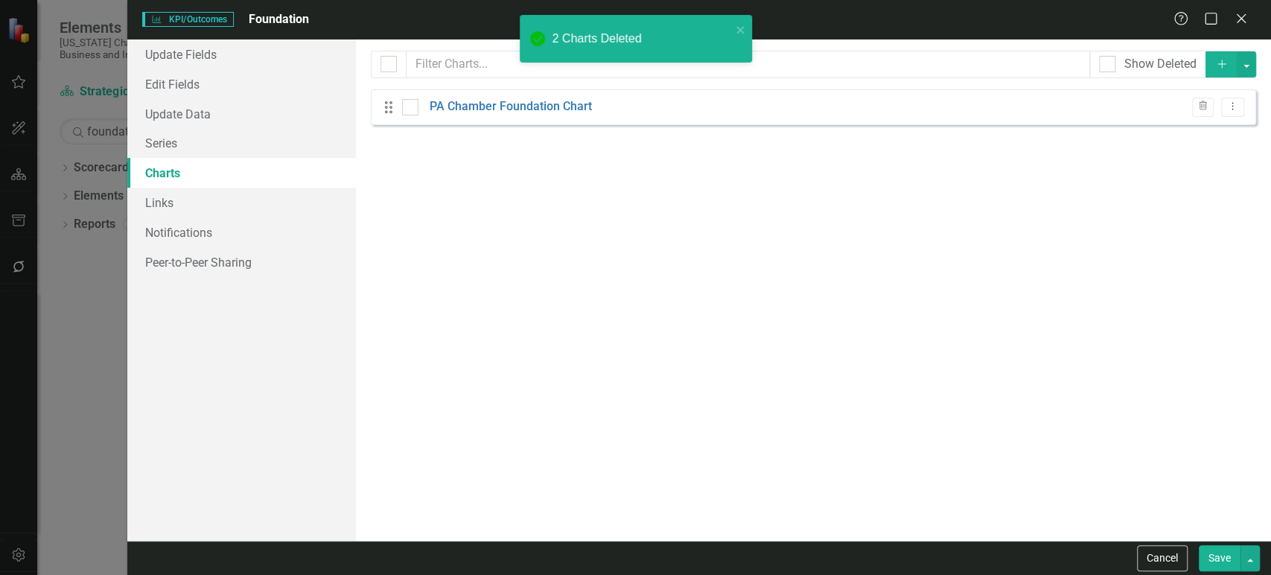
click at [1214, 554] on button "Save" at bounding box center [1219, 558] width 42 height 26
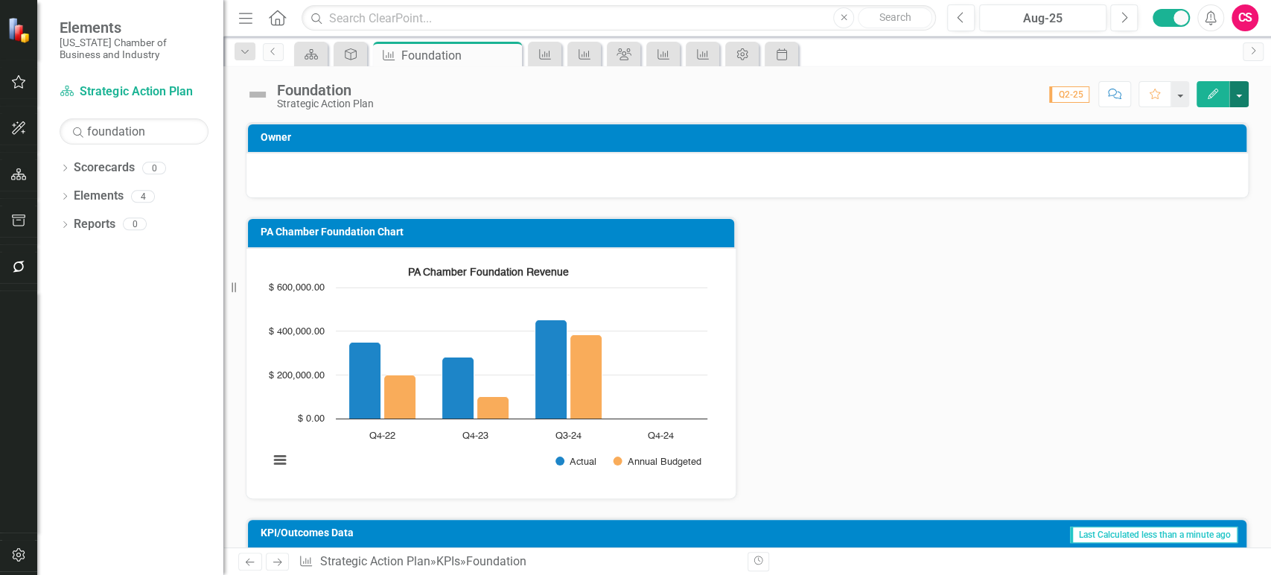
click at [1245, 94] on button "button" at bounding box center [1238, 94] width 19 height 26
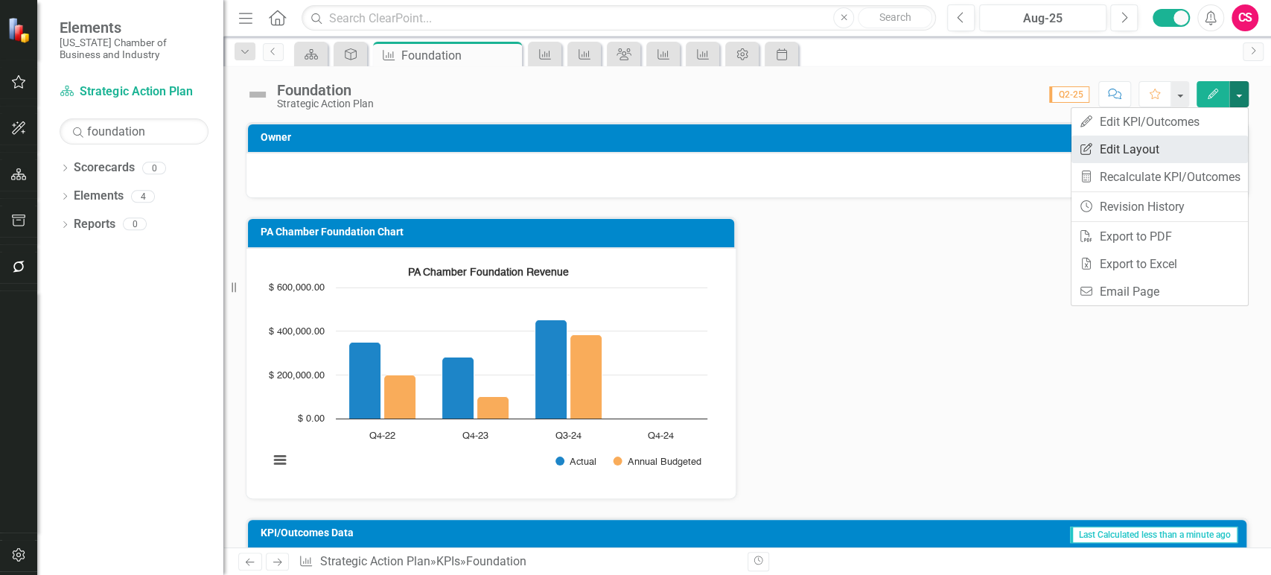
click at [1178, 147] on link "Edit Report Edit Layout" at bounding box center [1159, 149] width 176 height 28
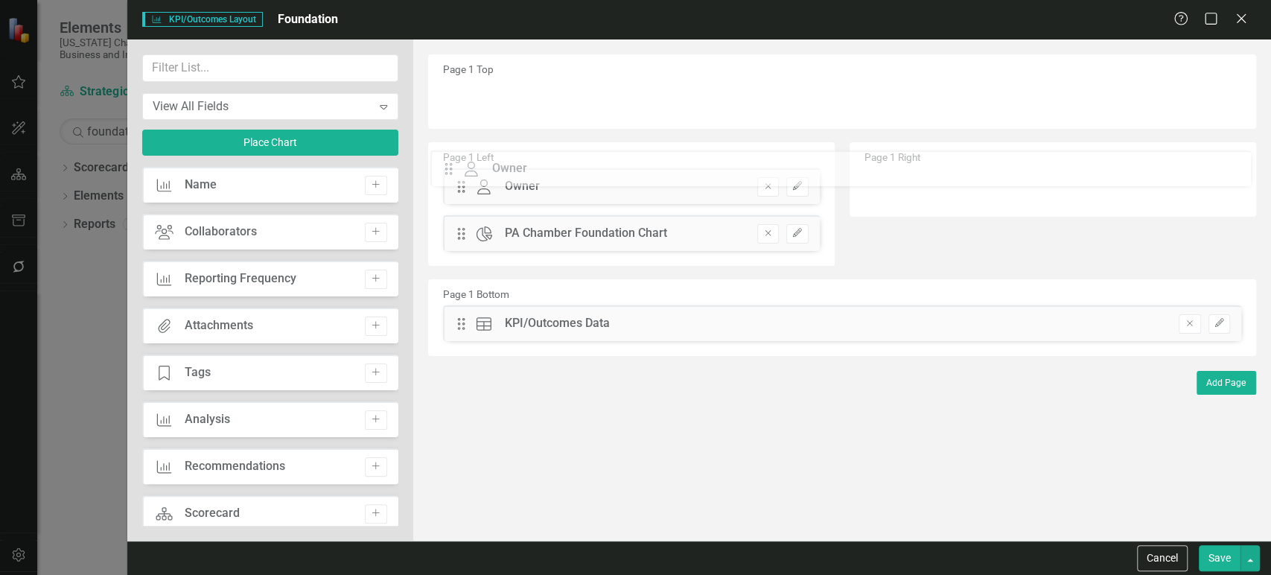
drag, startPoint x: 466, startPoint y: 100, endPoint x: 464, endPoint y: 170, distance: 70.0
click at [382, 229] on div "Collaborators Collaborators Add" at bounding box center [270, 232] width 256 height 36
click at [369, 225] on button "Add" at bounding box center [376, 232] width 22 height 19
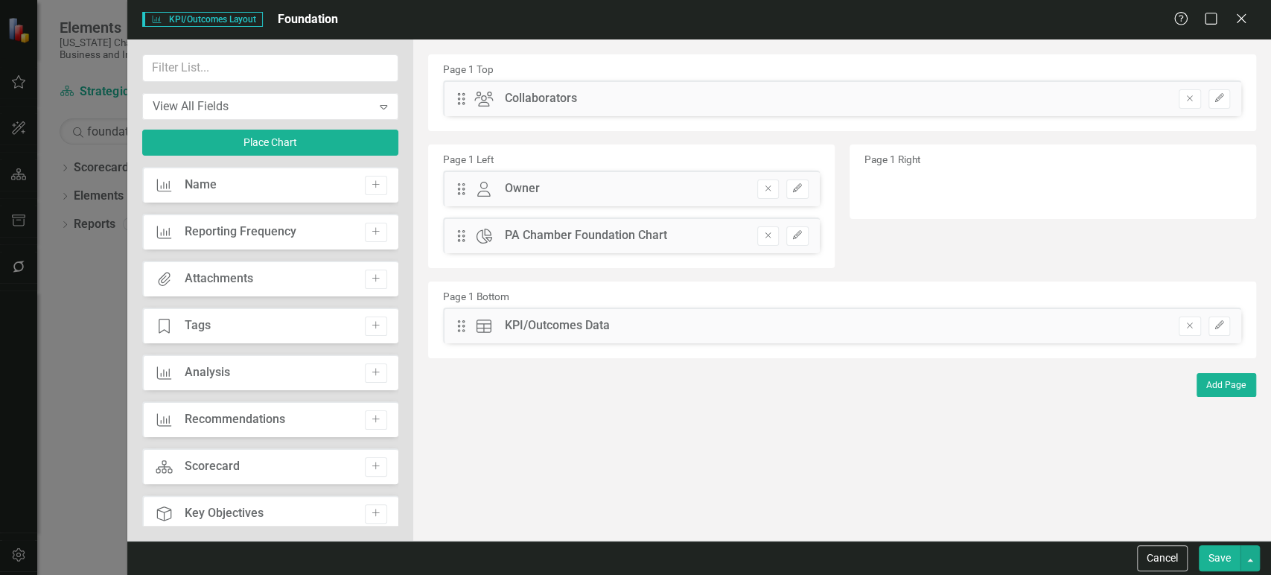
drag, startPoint x: 452, startPoint y: 103, endPoint x: 468, endPoint y: 106, distance: 16.6
click at [468, 106] on div "Drag Collaborators Collaborators Remove Edit" at bounding box center [842, 98] width 798 height 36
drag, startPoint x: 464, startPoint y: 96, endPoint x: 865, endPoint y: 180, distance: 409.9
click at [1206, 560] on button "Save" at bounding box center [1219, 558] width 42 height 26
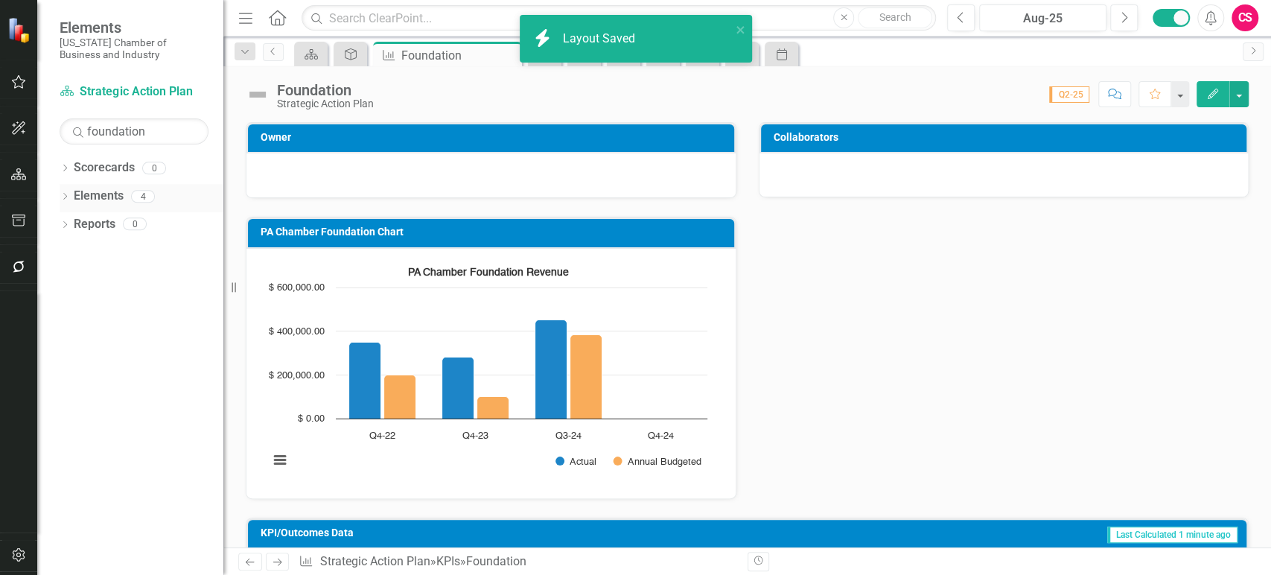
click at [84, 194] on link "Elements" at bounding box center [99, 196] width 50 height 17
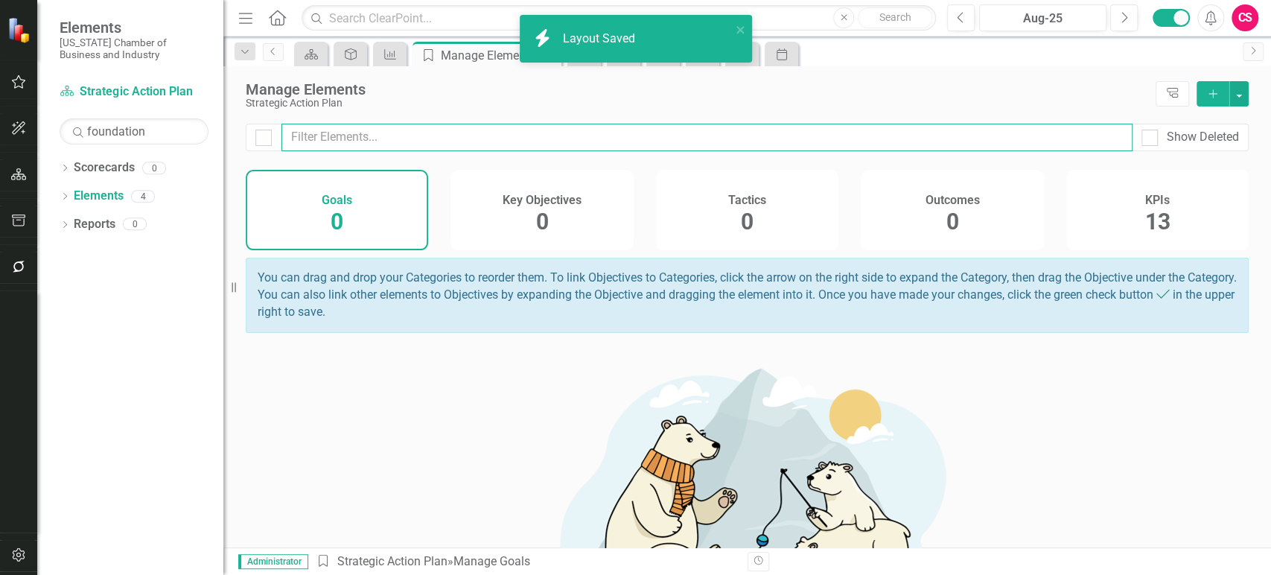
click at [438, 133] on input "text" at bounding box center [706, 138] width 851 height 28
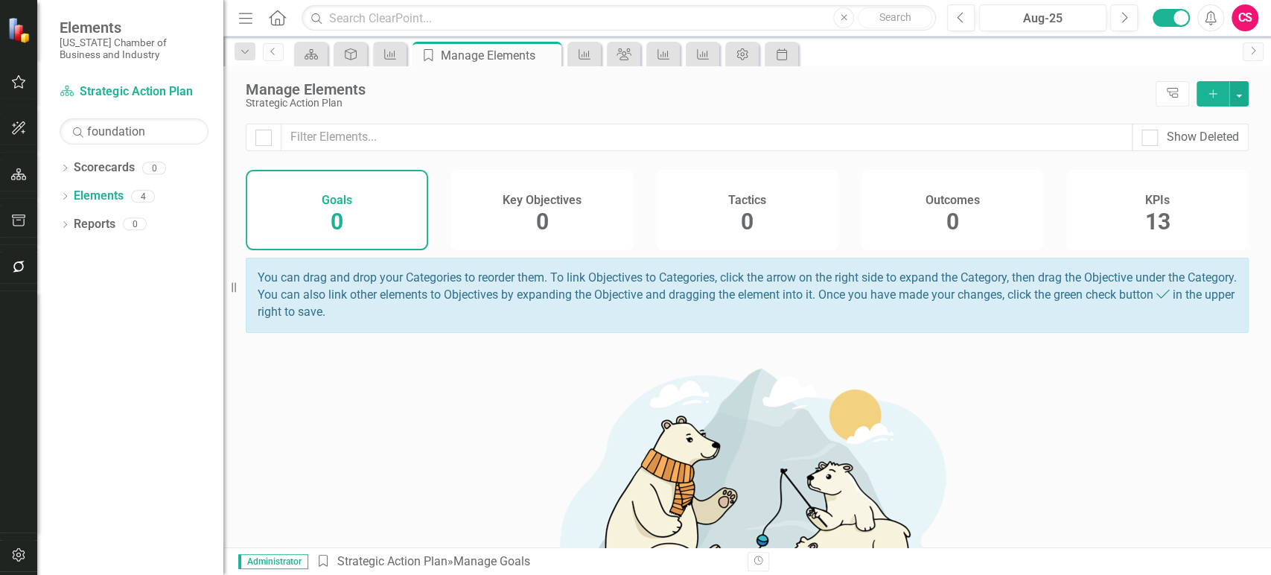
click at [1158, 210] on span "13" at bounding box center [1156, 221] width 25 height 26
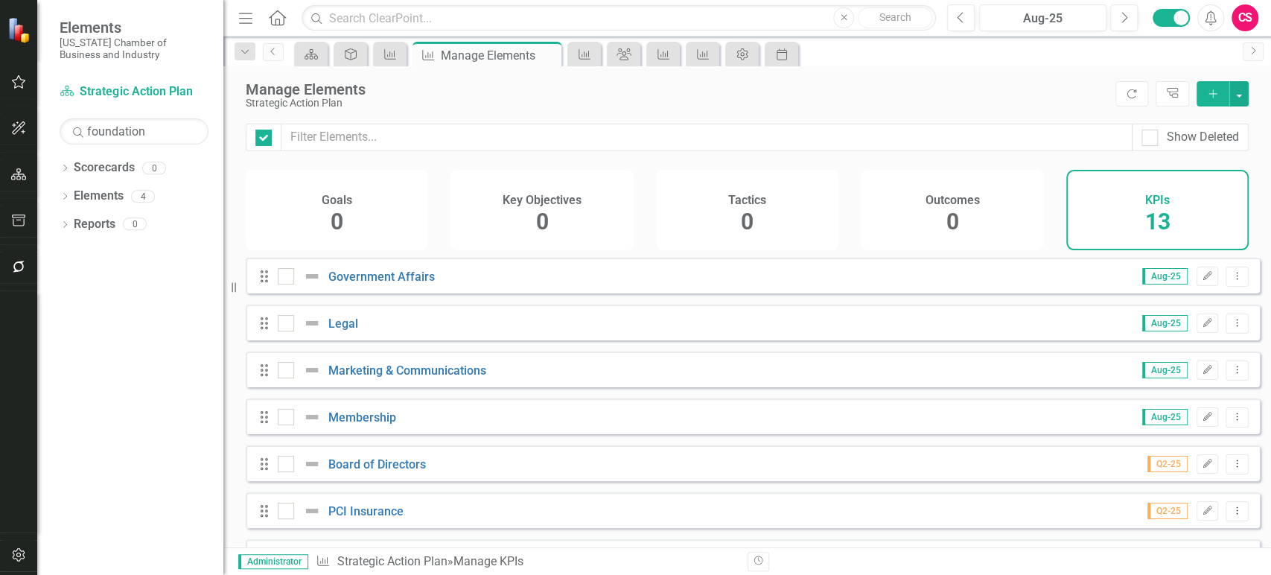
checkbox input "false"
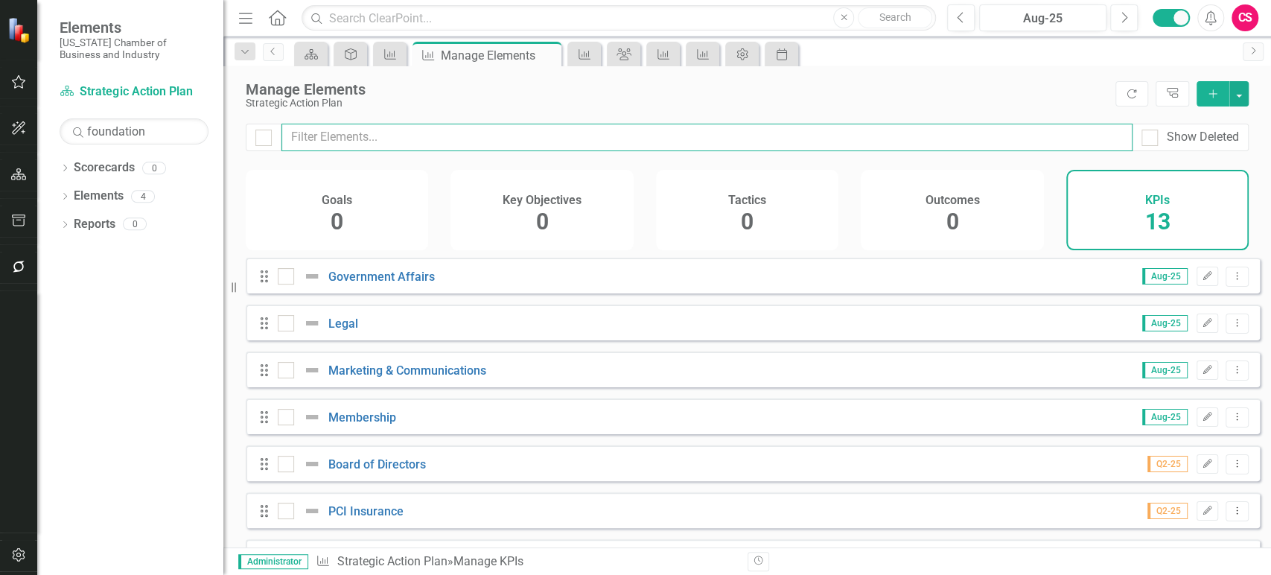
click at [883, 129] on input "text" at bounding box center [706, 138] width 851 height 28
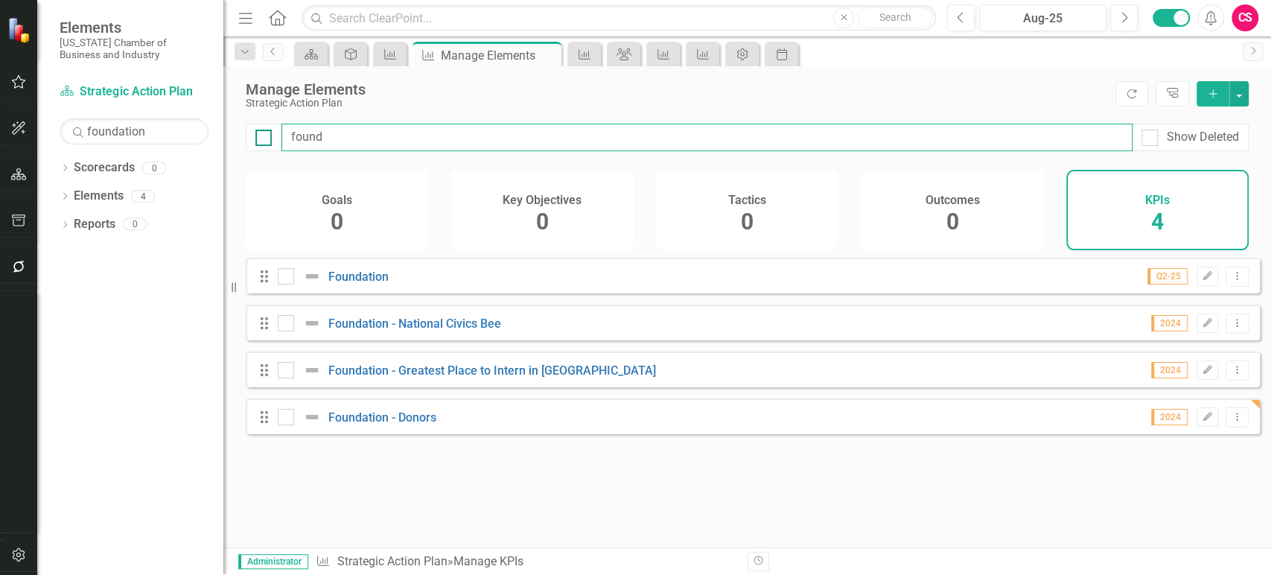
type input "found"
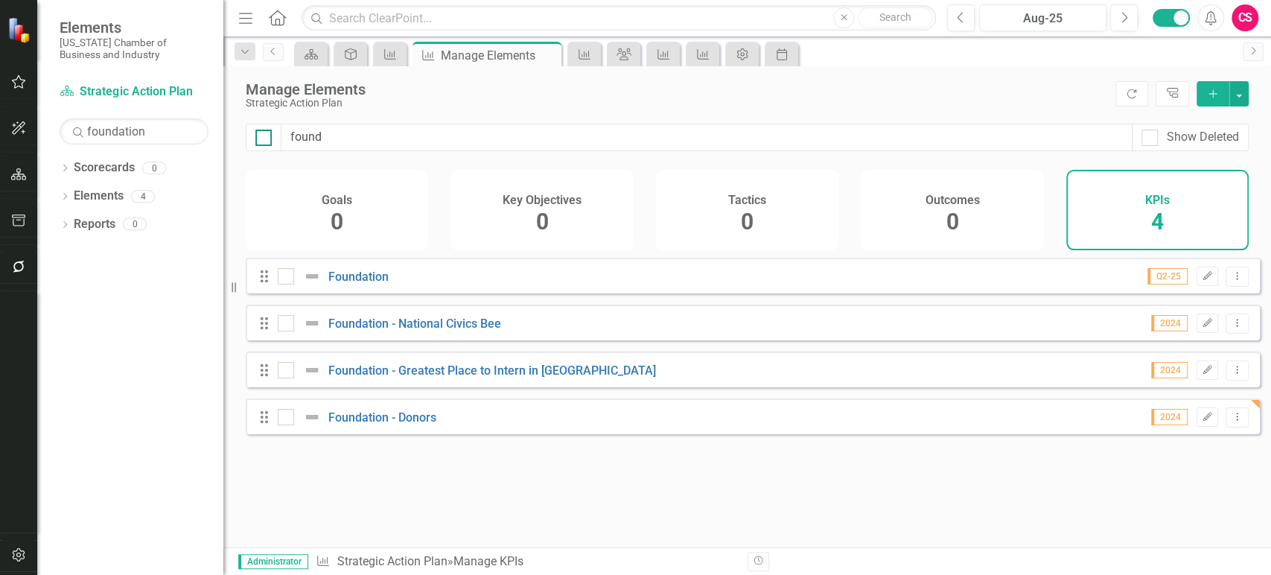
click at [269, 141] on div at bounding box center [263, 138] width 16 height 16
click at [265, 139] on input "checkbox" at bounding box center [260, 135] width 10 height 10
checkbox input "true"
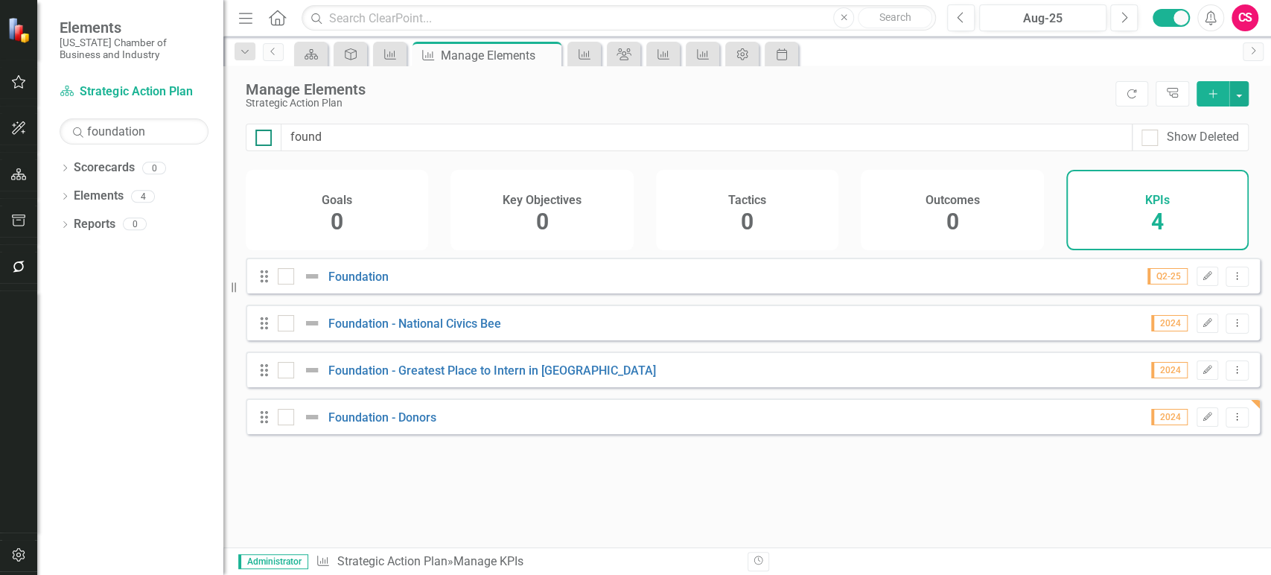
checkbox input "true"
click at [1242, 89] on button "button" at bounding box center [1238, 93] width 19 height 25
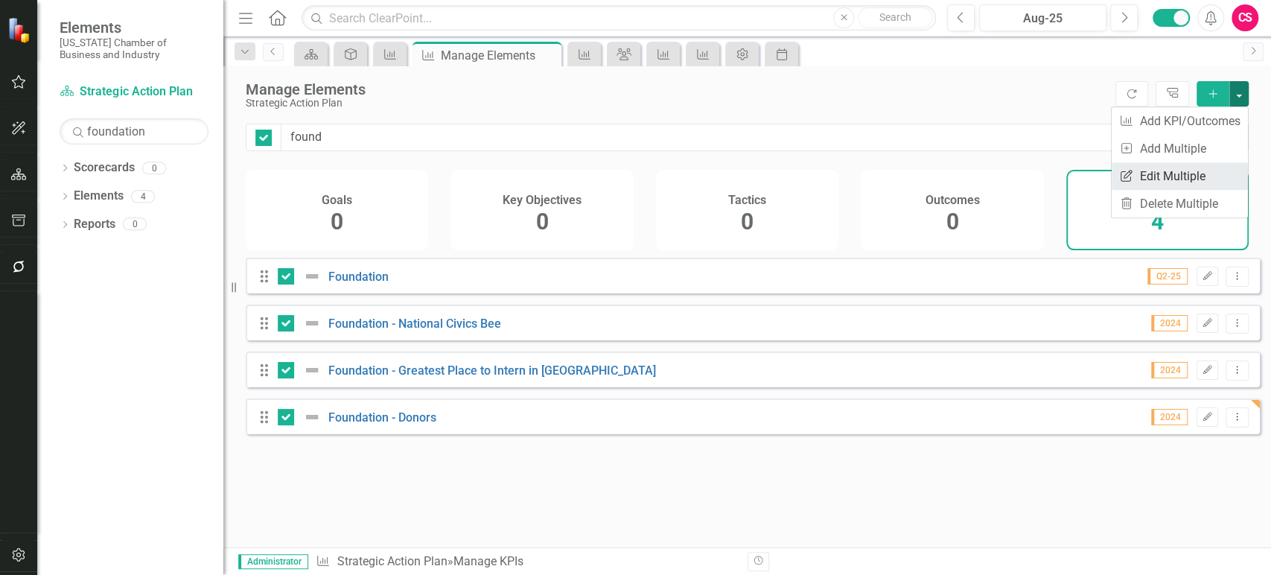
click at [1184, 170] on link "Edit Multiple Edit Multiple" at bounding box center [1179, 176] width 136 height 28
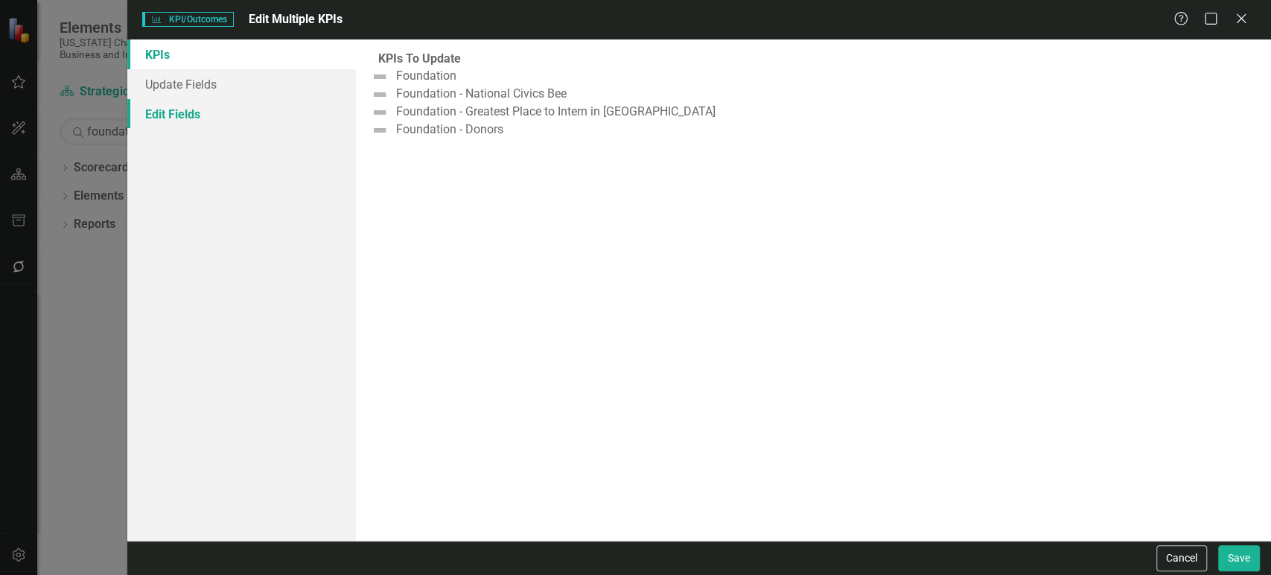
click at [281, 106] on link "Edit Fields" at bounding box center [241, 114] width 229 height 30
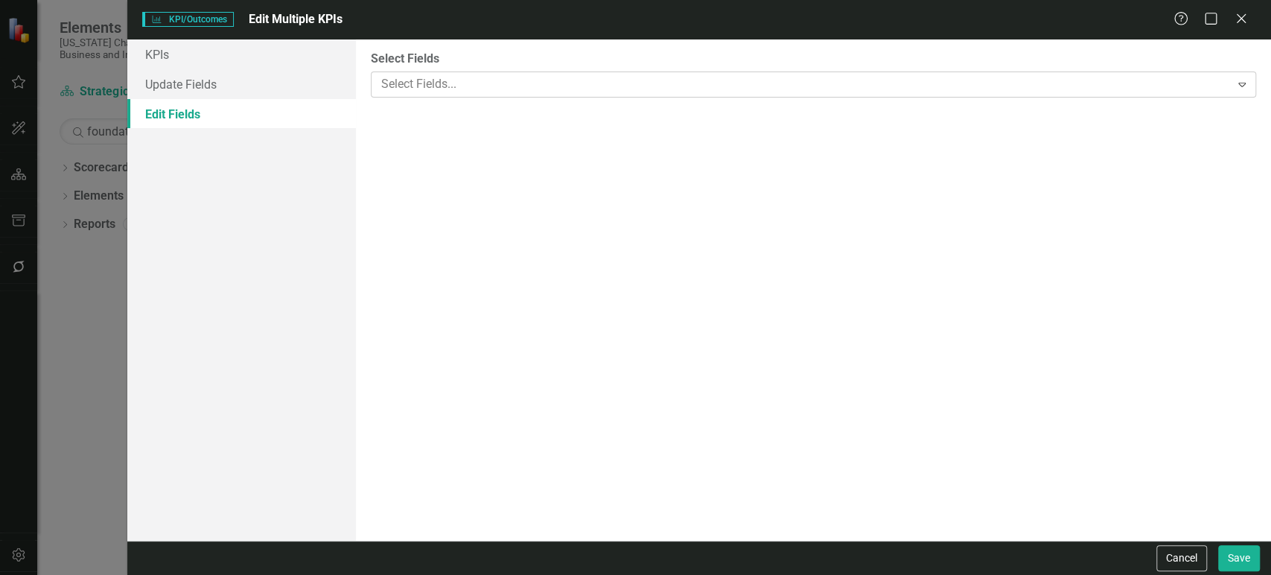
drag, startPoint x: 413, startPoint y: 78, endPoint x: 415, endPoint y: 89, distance: 11.3
click at [414, 78] on div at bounding box center [802, 84] width 855 height 20
click at [447, 117] on div at bounding box center [814, 111] width 878 height 20
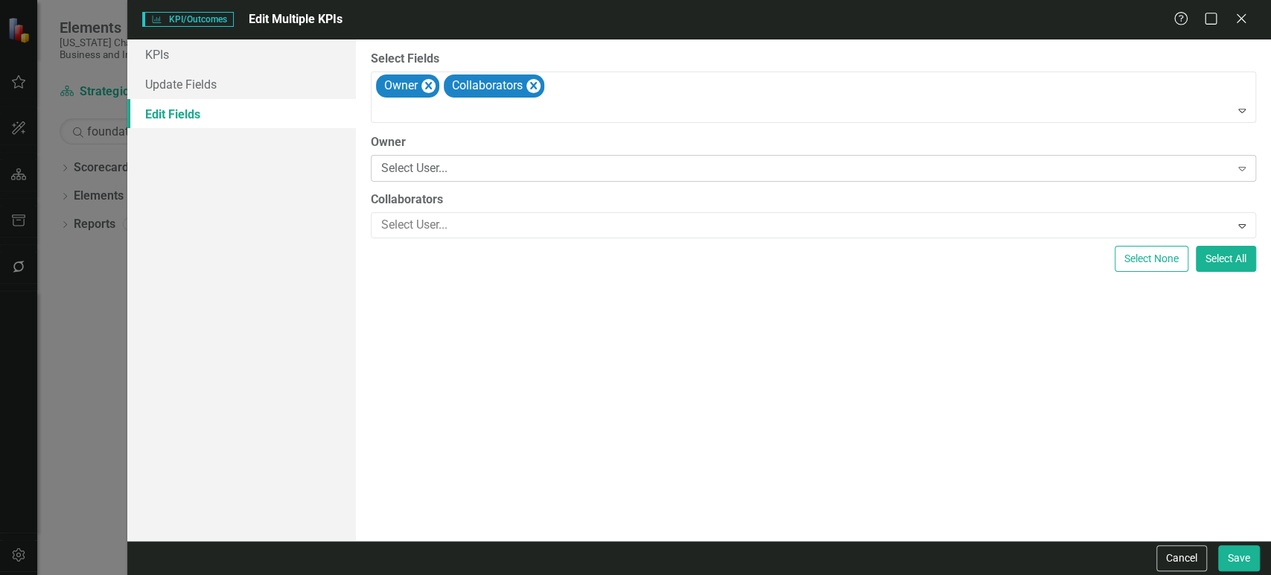
click at [436, 158] on div "Select User... Expand" at bounding box center [813, 168] width 885 height 27
type input "el"
click at [525, 224] on div at bounding box center [802, 225] width 855 height 20
type input "je"
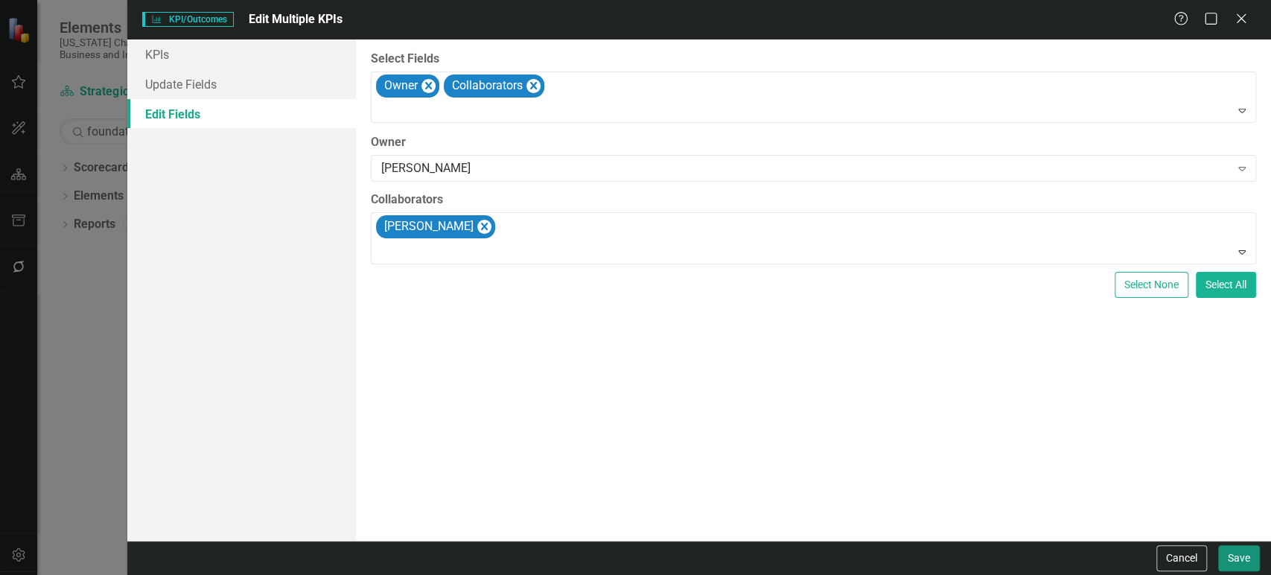
click at [1238, 558] on button "Save" at bounding box center [1239, 558] width 42 height 26
checkbox input "false"
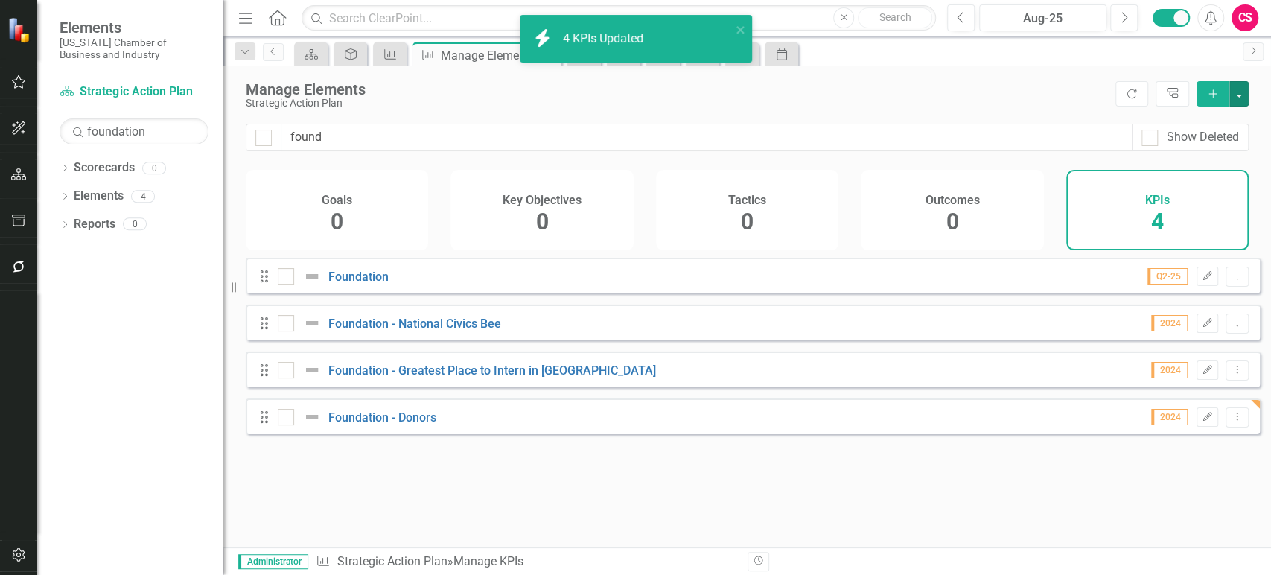
checkbox input "false"
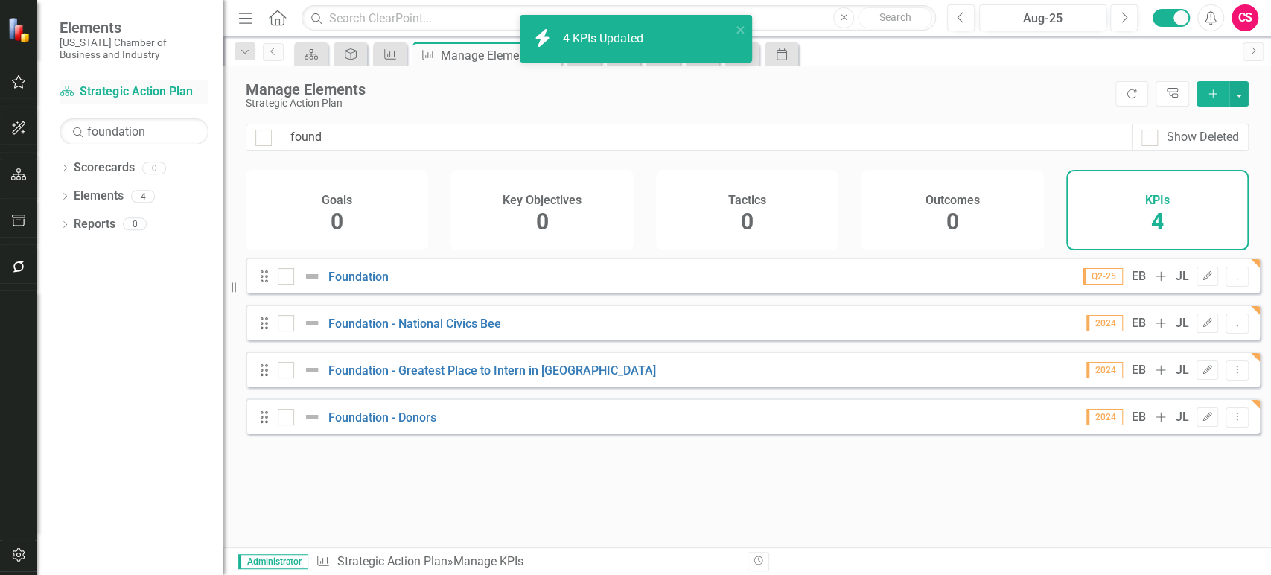
click at [107, 97] on link "Scorecard Strategic Action Plan" at bounding box center [134, 91] width 149 height 17
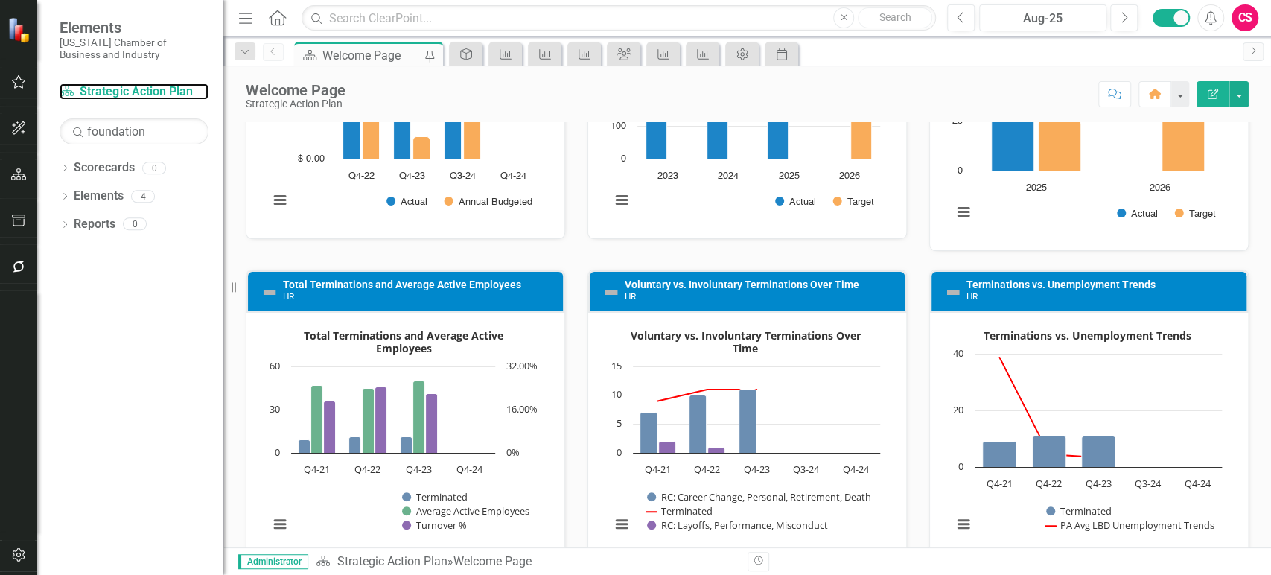
scroll to position [2258, 0]
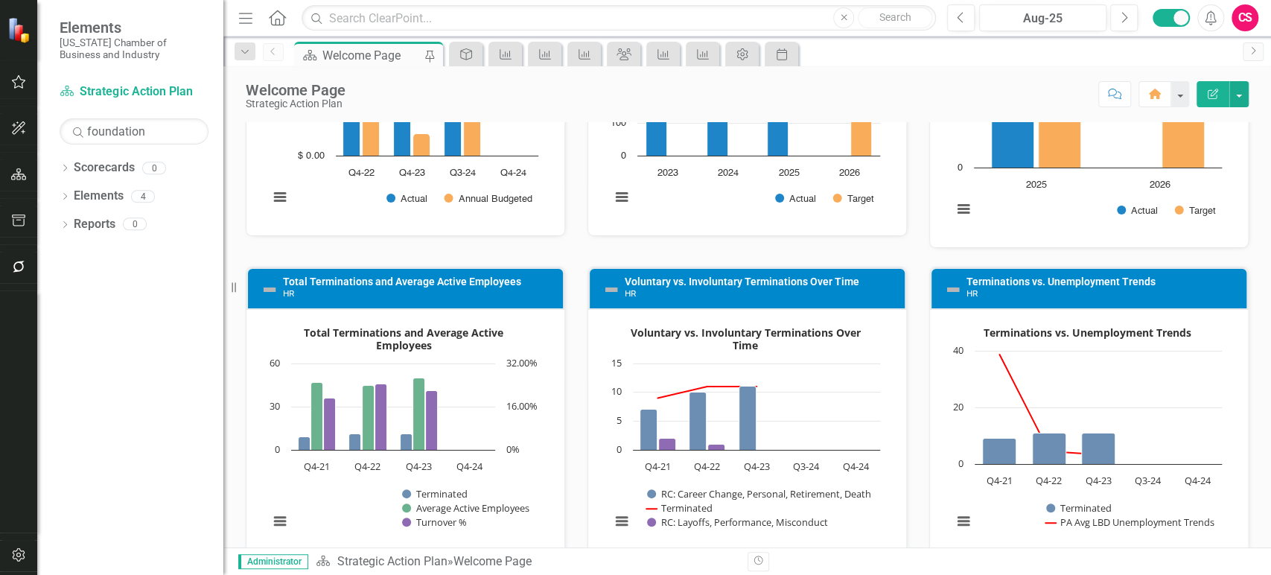
click at [15, 558] on icon "button" at bounding box center [19, 555] width 16 height 12
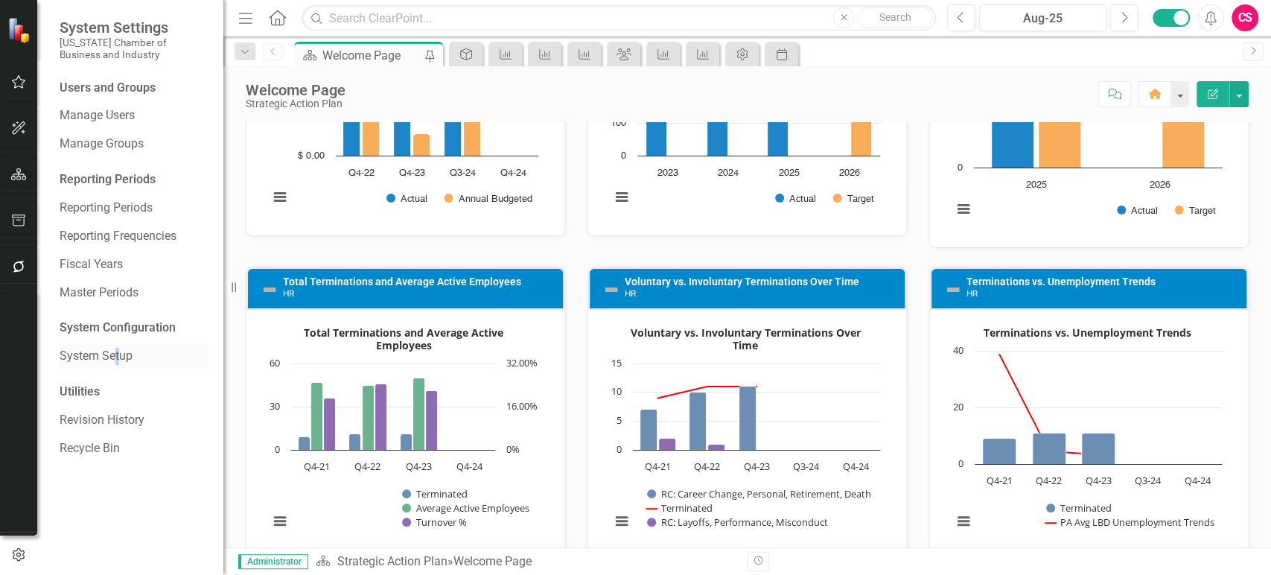
click at [117, 346] on div "System Setup" at bounding box center [134, 356] width 149 height 25
click at [113, 356] on link "System Setup" at bounding box center [134, 356] width 149 height 17
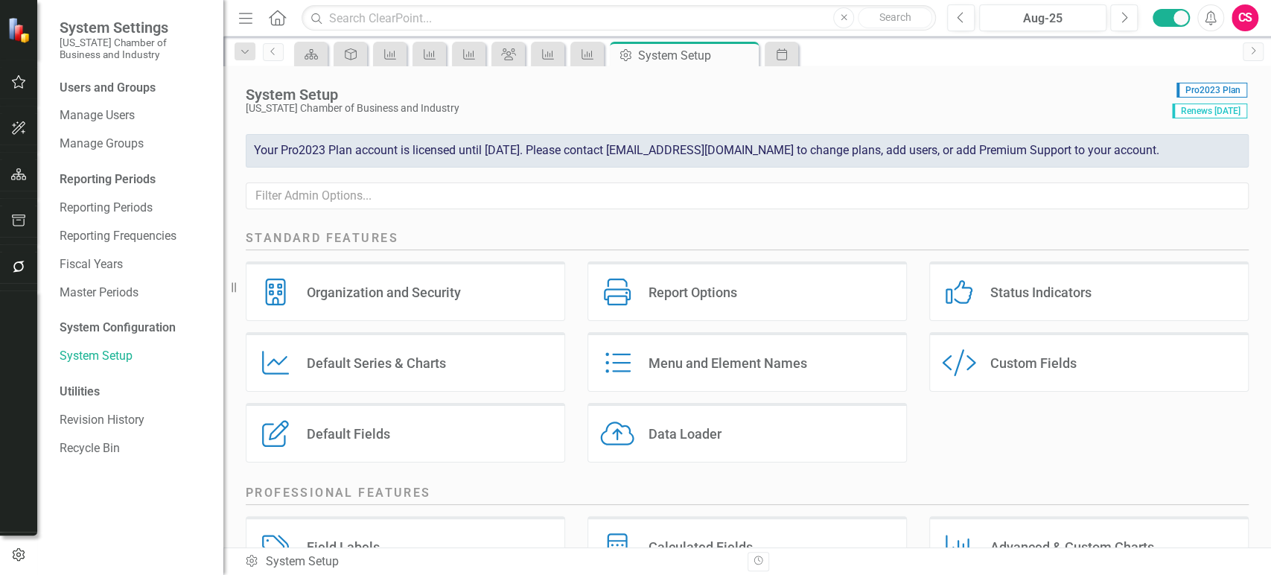
click at [1009, 363] on div "Custom Fields" at bounding box center [1033, 362] width 86 height 17
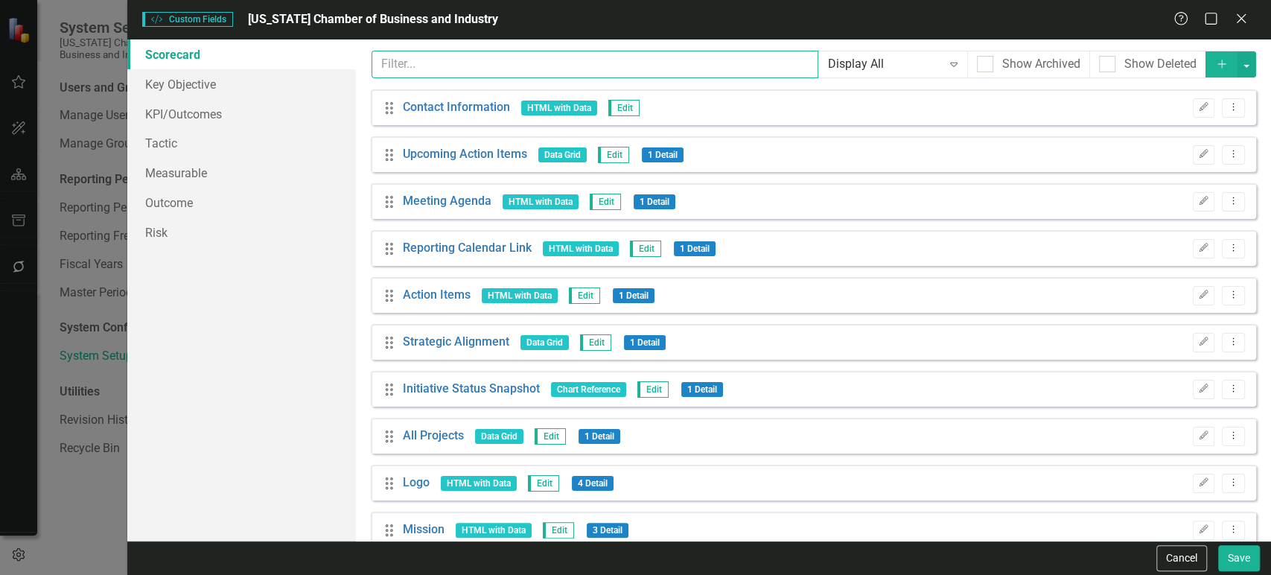
click at [509, 71] on input "text" at bounding box center [594, 65] width 447 height 28
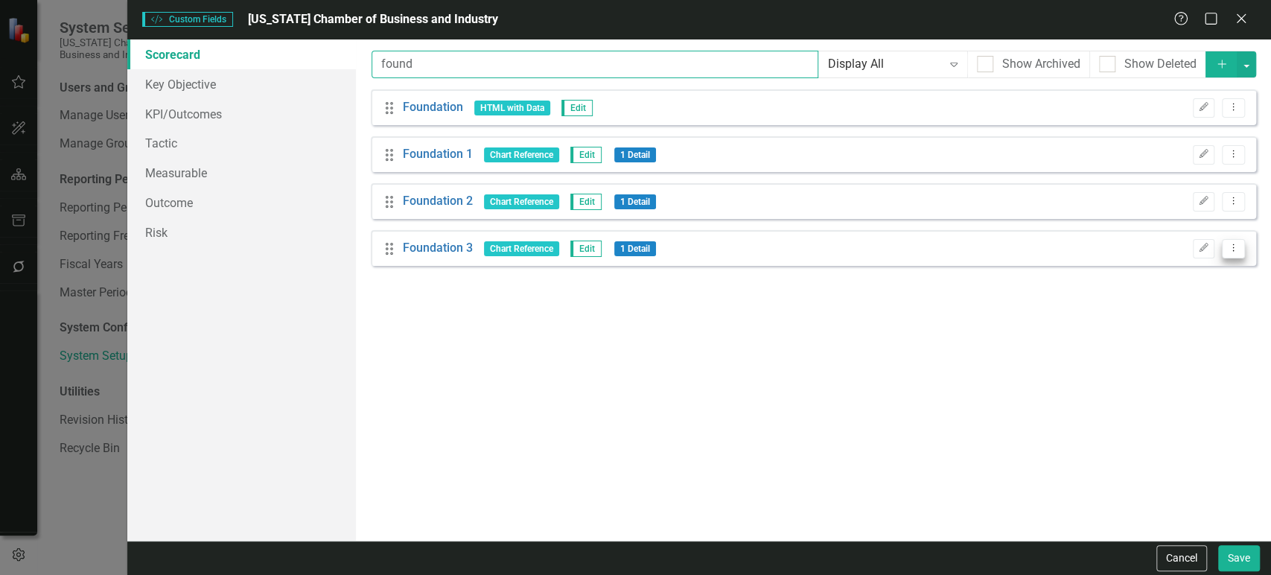
type input "found"
click at [1230, 252] on icon "Dropdown Menu" at bounding box center [1233, 248] width 13 height 10
click at [1179, 302] on link "Copy Duplicate Custom Field" at bounding box center [1164, 301] width 158 height 28
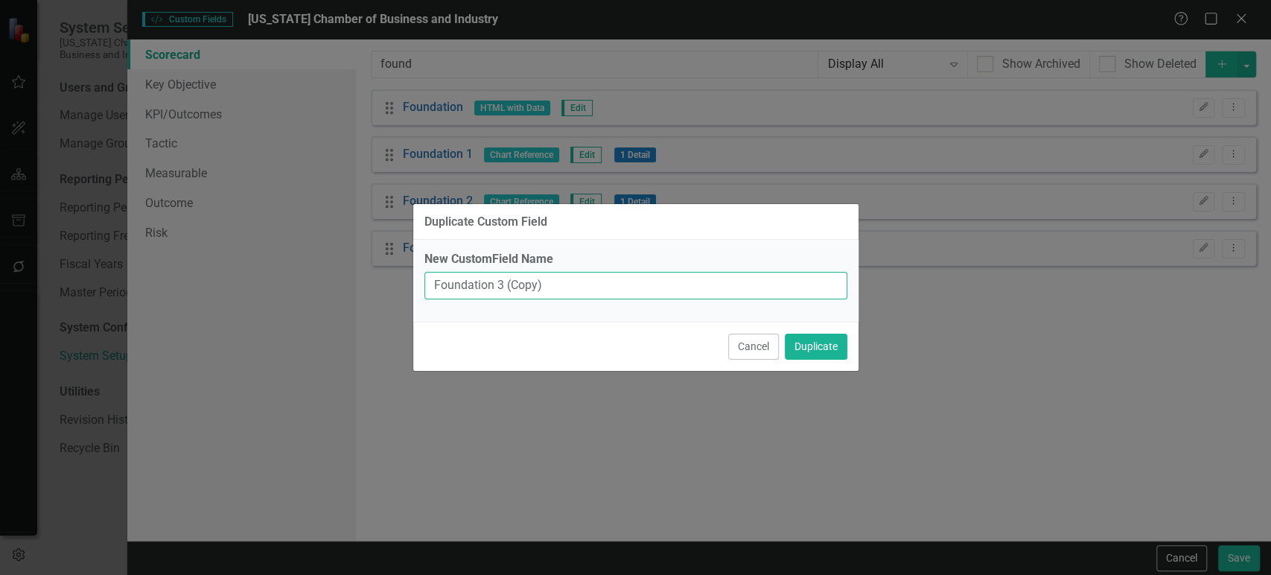
drag, startPoint x: 495, startPoint y: 284, endPoint x: 682, endPoint y: 275, distance: 187.0
click at [673, 275] on input "Foundation 3 (Copy)" at bounding box center [635, 286] width 423 height 28
type input "Foundation 4"
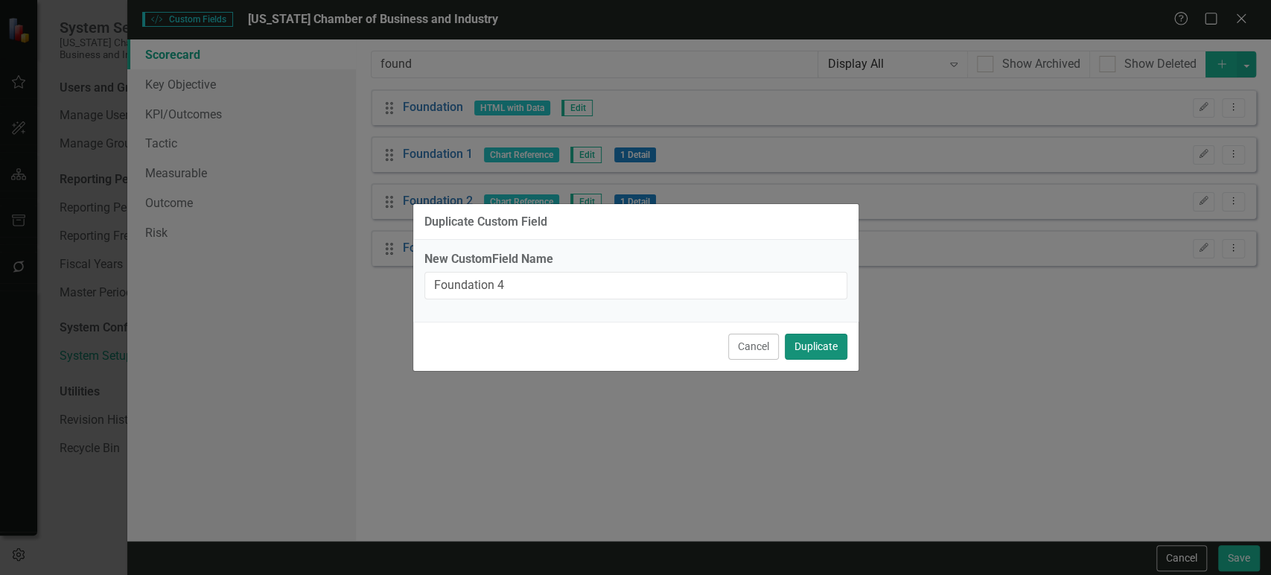
click at [827, 352] on button "Duplicate" at bounding box center [816, 346] width 63 height 26
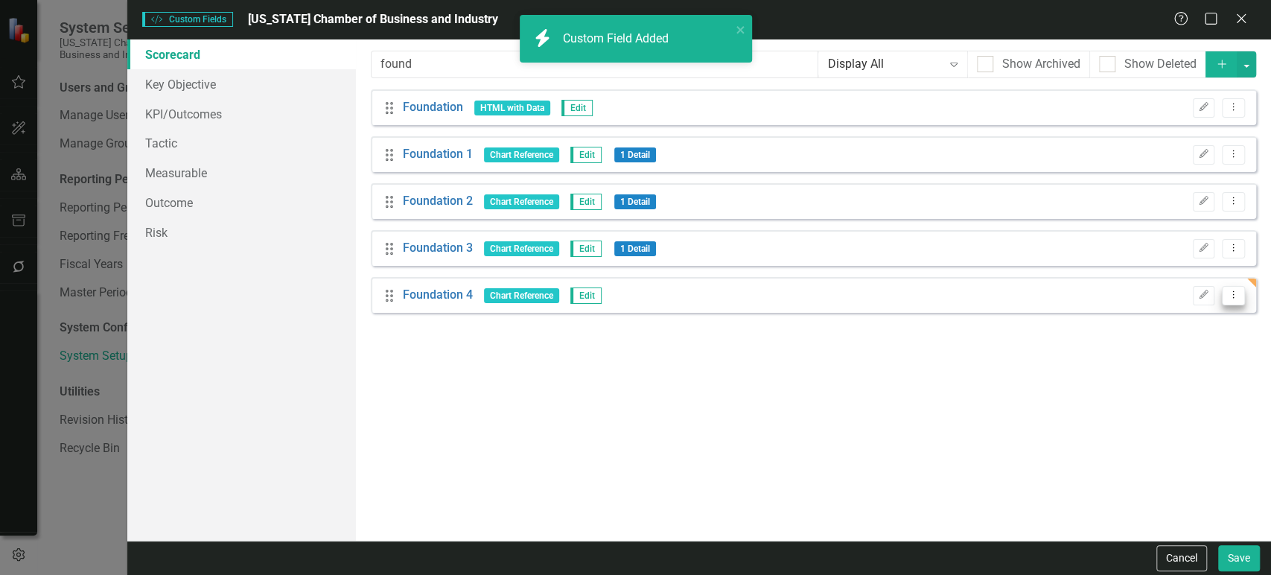
click at [1231, 296] on icon "Dropdown Menu" at bounding box center [1233, 295] width 13 height 10
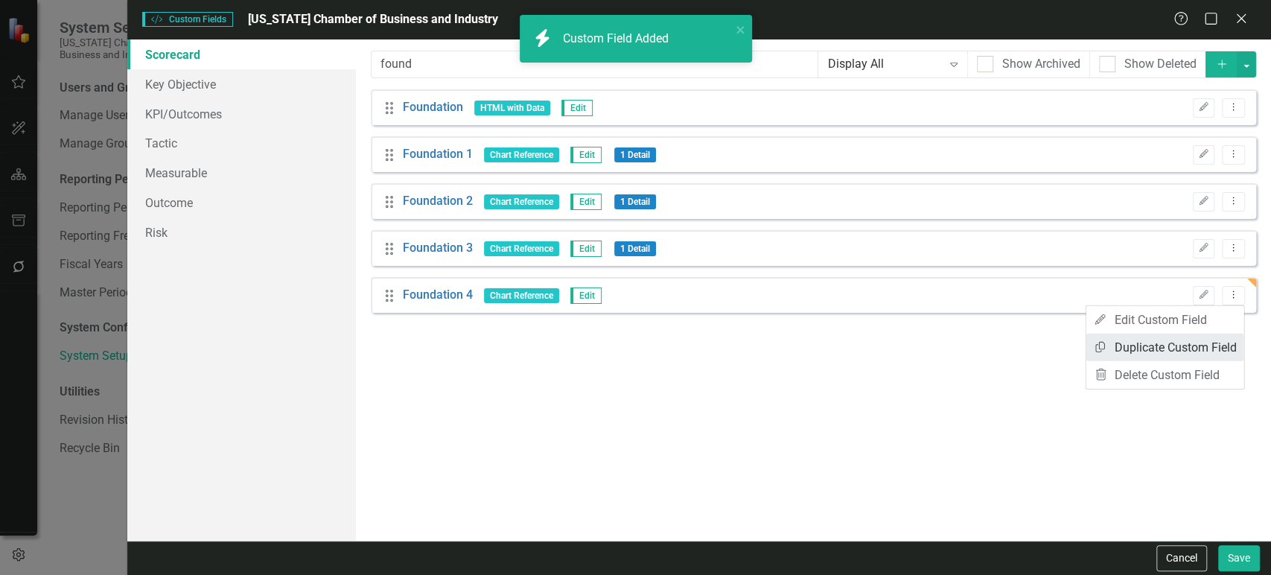
click at [1156, 353] on link "Copy Duplicate Custom Field" at bounding box center [1164, 347] width 158 height 28
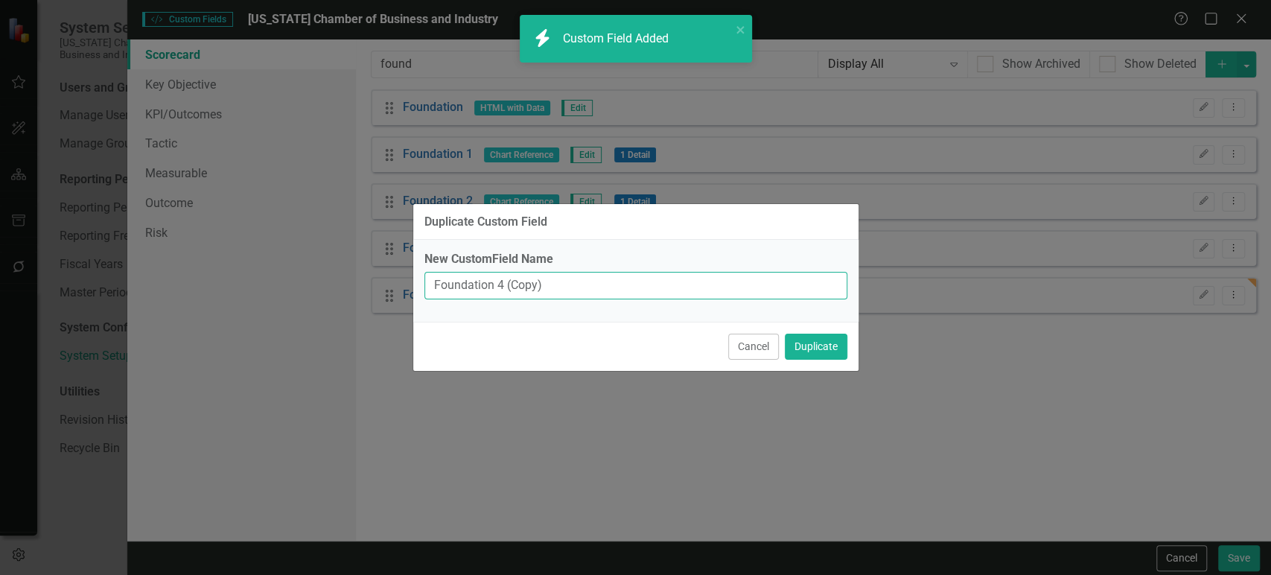
drag, startPoint x: 497, startPoint y: 278, endPoint x: 595, endPoint y: 278, distance: 98.3
click at [595, 278] on input "Foundation 4 (Copy)" at bounding box center [635, 286] width 423 height 28
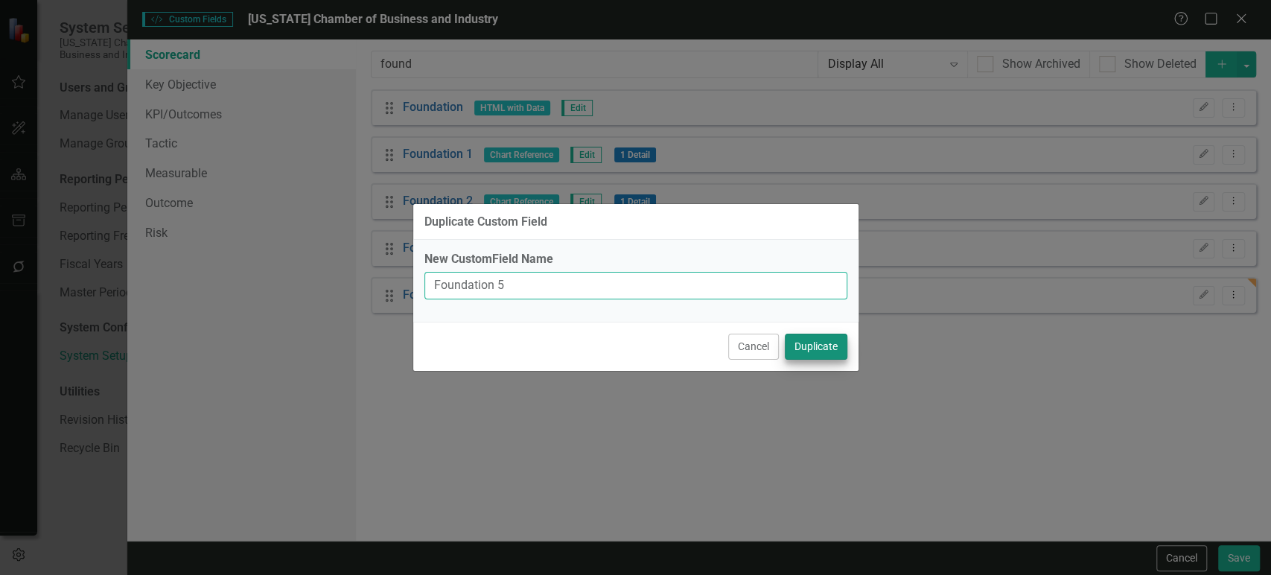
type input "Foundation 5"
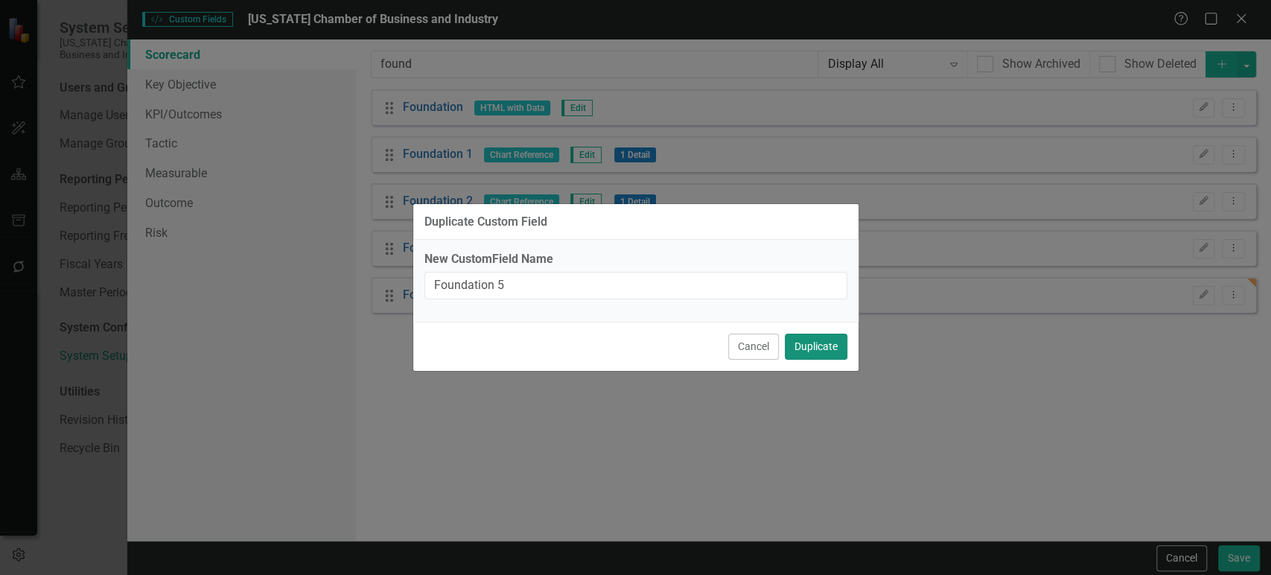
click at [808, 351] on button "Duplicate" at bounding box center [816, 346] width 63 height 26
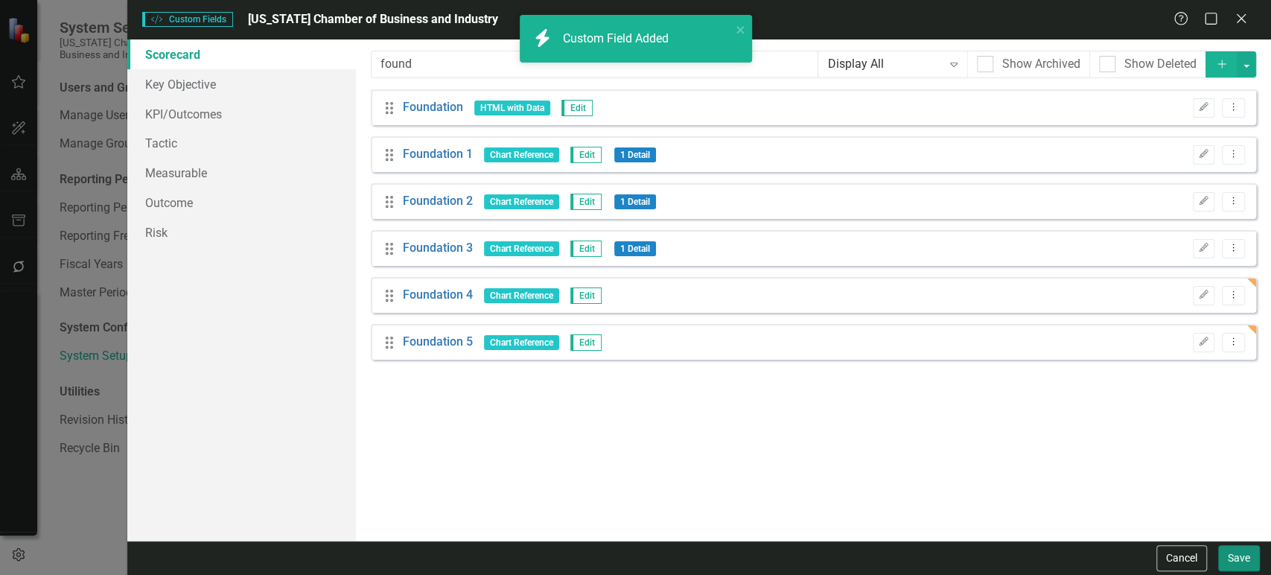
click at [1247, 553] on button "Save" at bounding box center [1239, 558] width 42 height 26
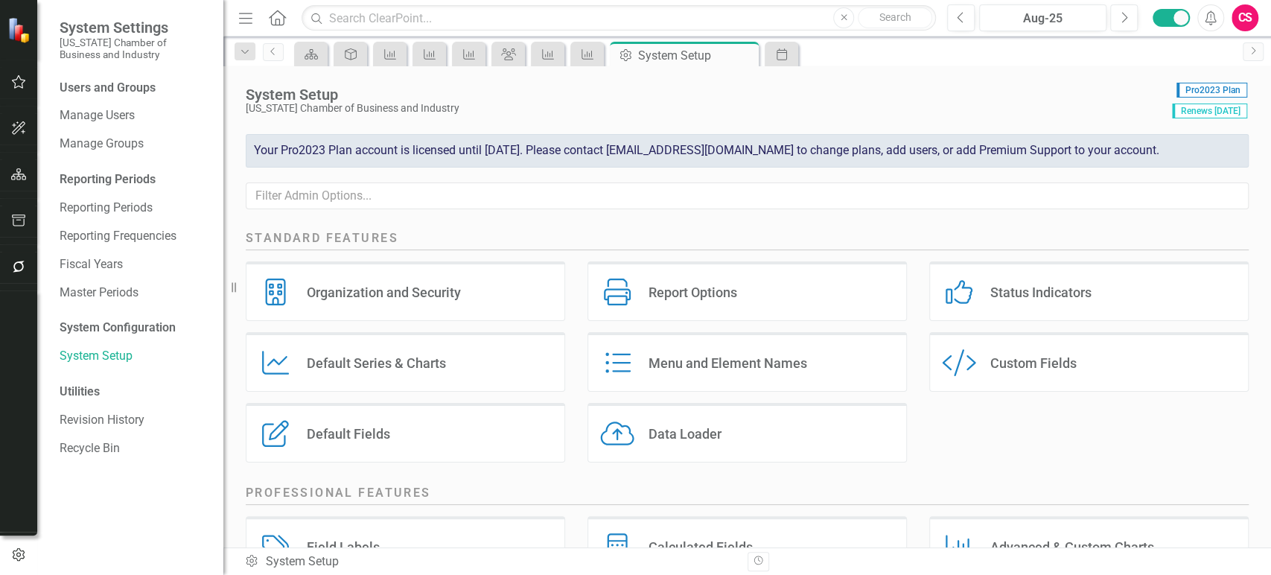
click at [285, 16] on icon at bounding box center [277, 18] width 17 height 16
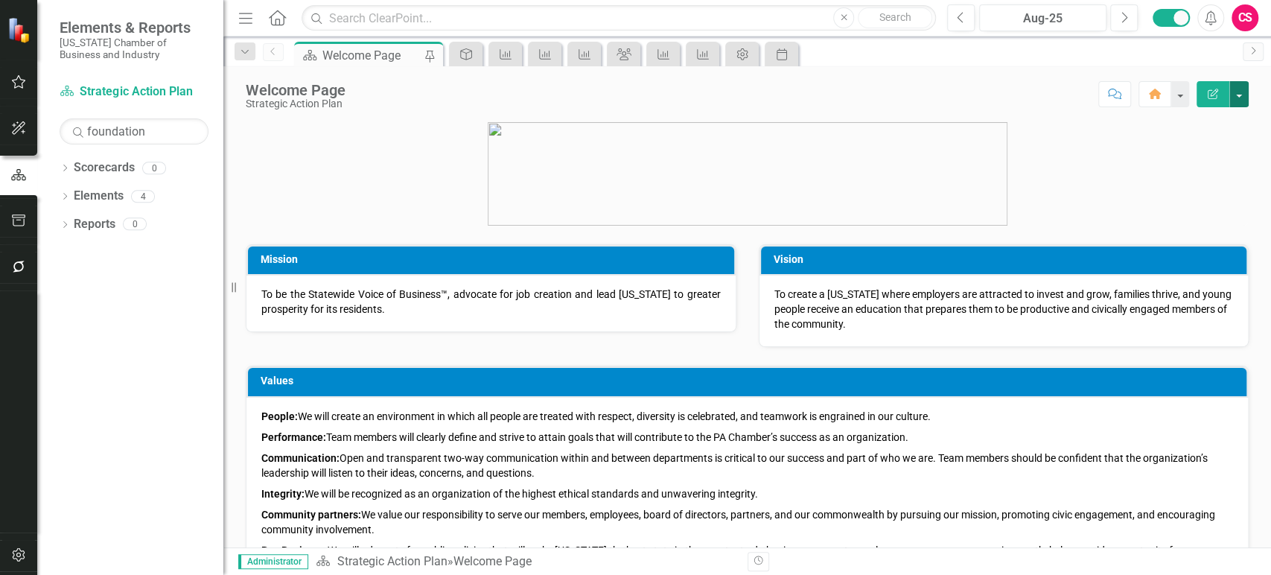
click at [1239, 83] on button "button" at bounding box center [1238, 94] width 19 height 26
click at [1183, 153] on link "Edit Report Edit Layout" at bounding box center [1187, 149] width 121 height 28
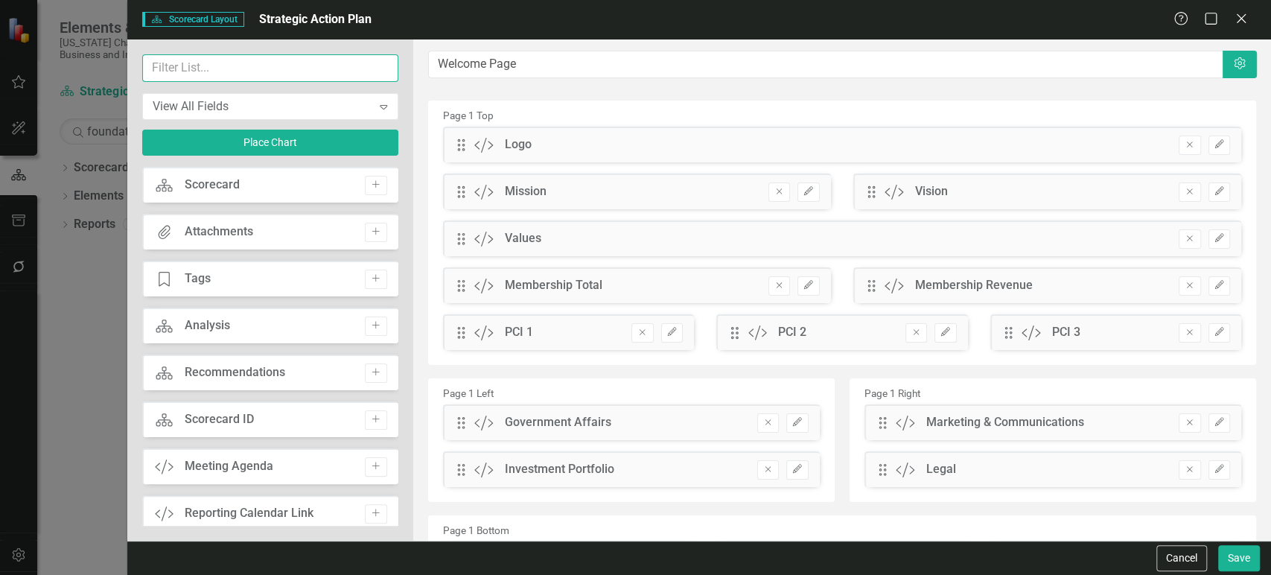
click at [286, 73] on input "text" at bounding box center [270, 68] width 256 height 28
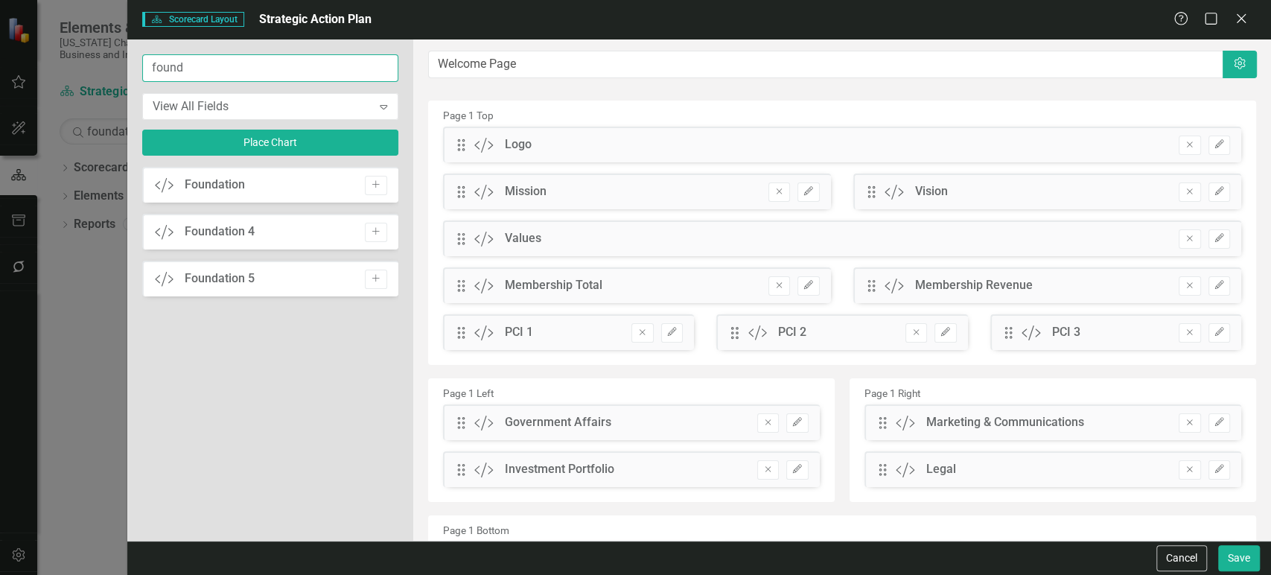
scroll to position [186, 0]
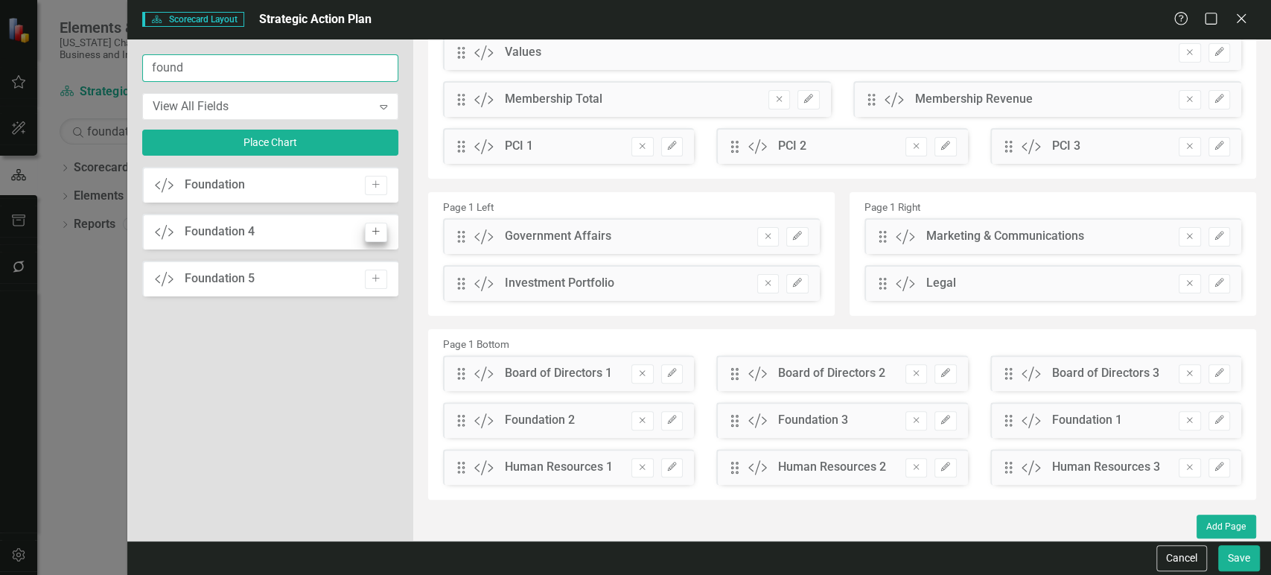
type input "found"
click at [383, 234] on button "Add" at bounding box center [376, 232] width 22 height 19
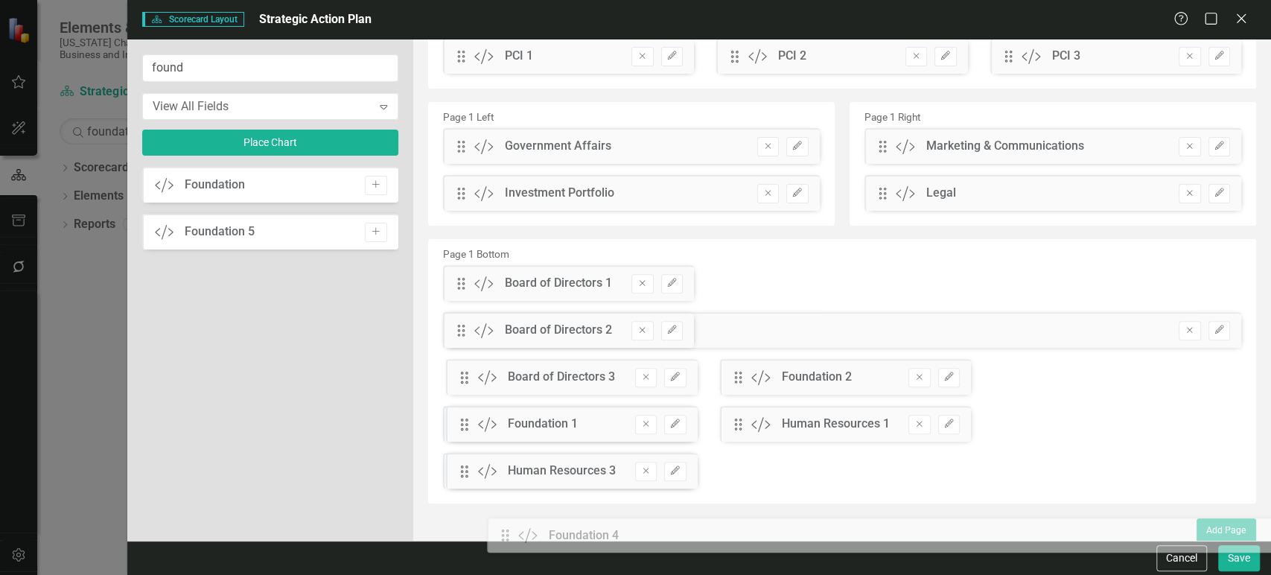
scroll to position [280, 0]
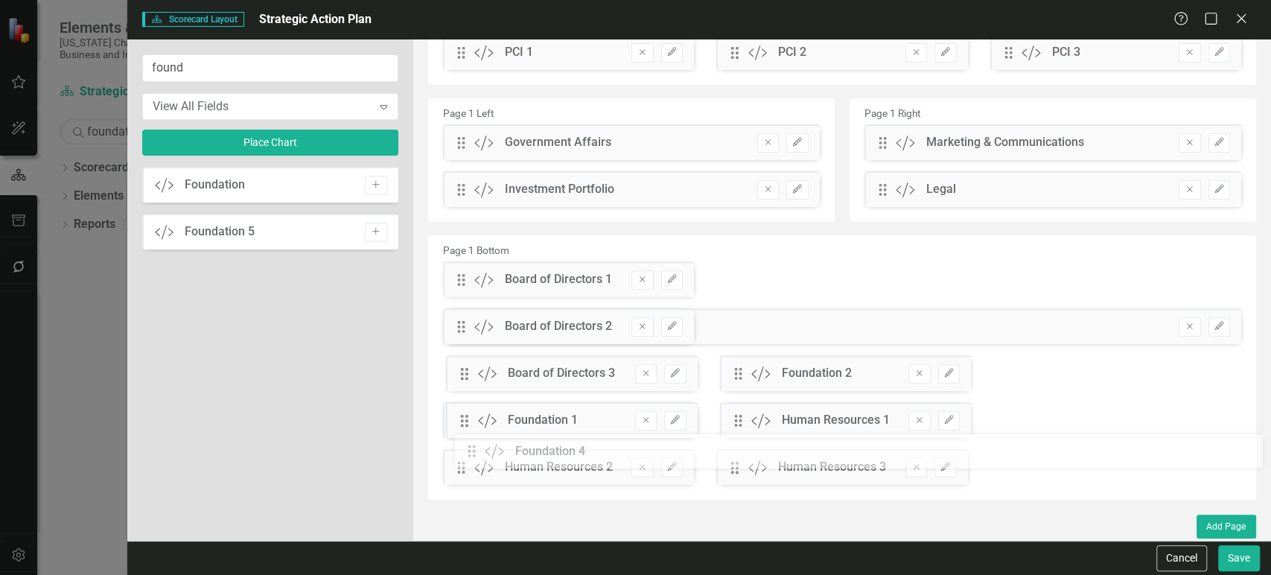
drag, startPoint x: 456, startPoint y: 144, endPoint x: 478, endPoint y: 451, distance: 307.4
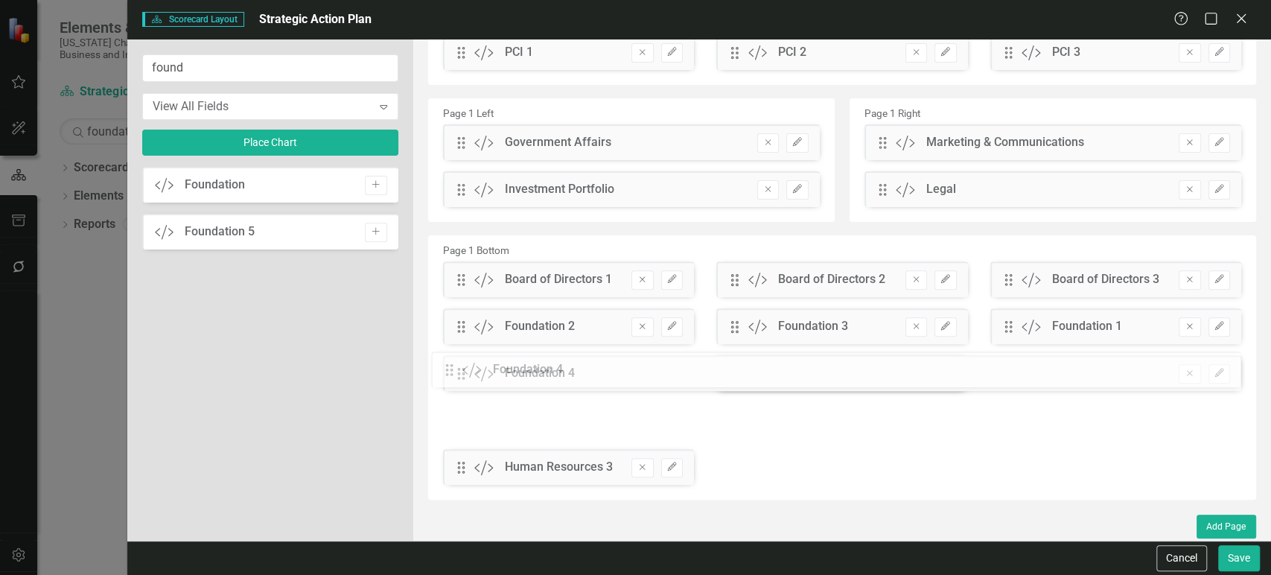
drag, startPoint x: 464, startPoint y: 421, endPoint x: 464, endPoint y: 371, distance: 49.9
click at [464, 371] on div "The fields (or pods) that are available for you to include on the detail page a…" at bounding box center [842, 151] width 858 height 782
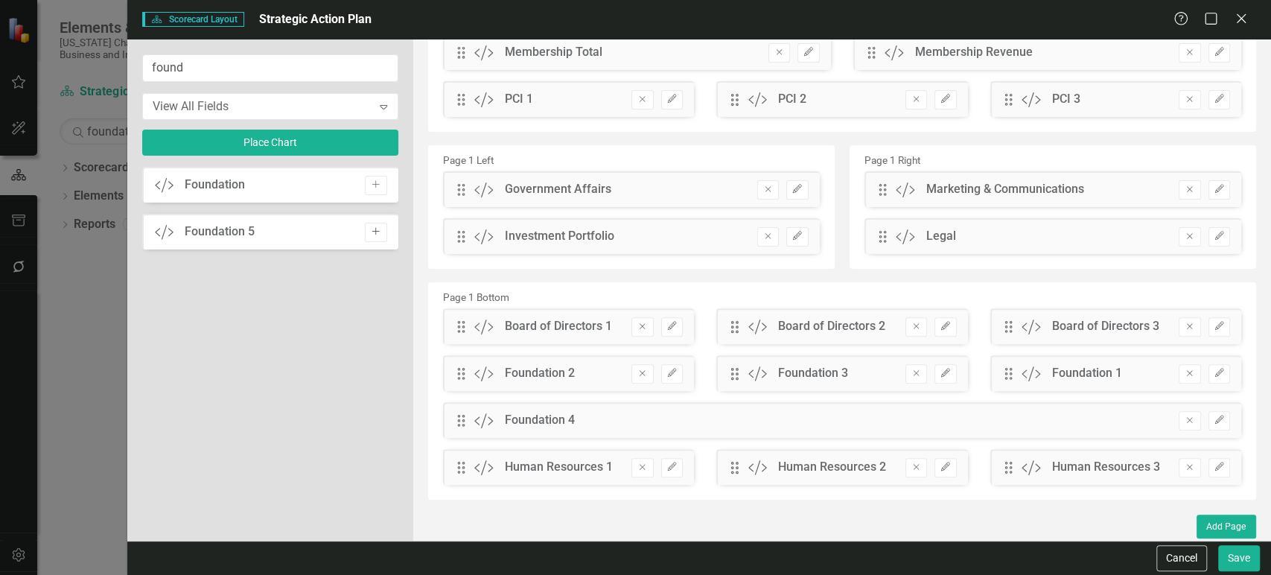
click at [371, 229] on icon "Add" at bounding box center [375, 231] width 11 height 9
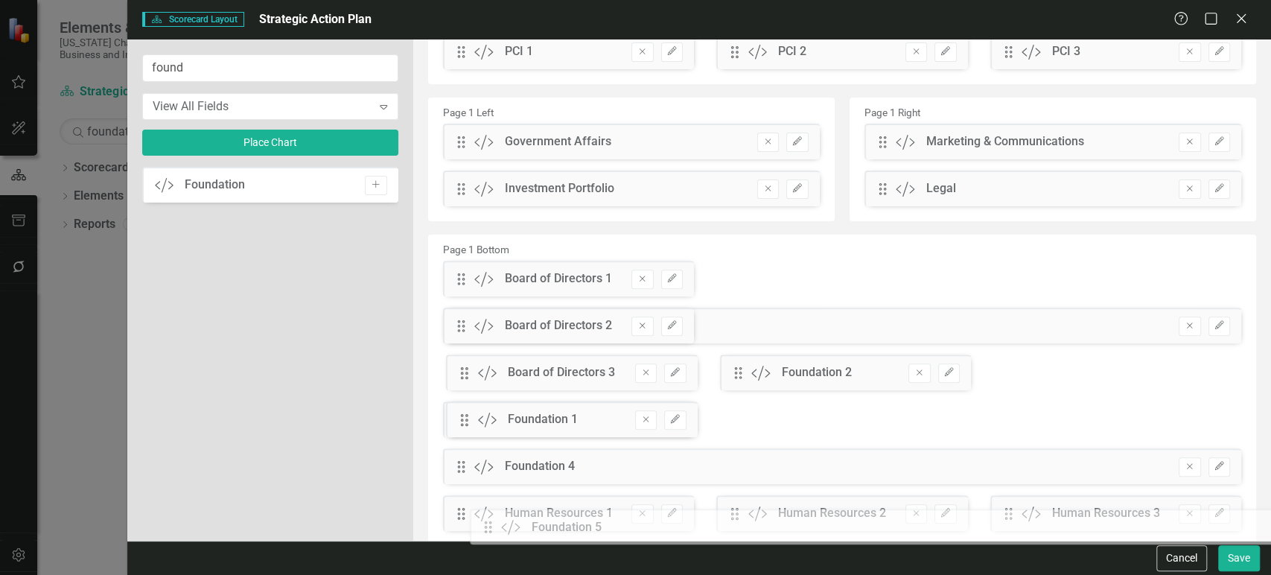
scroll to position [328, 0]
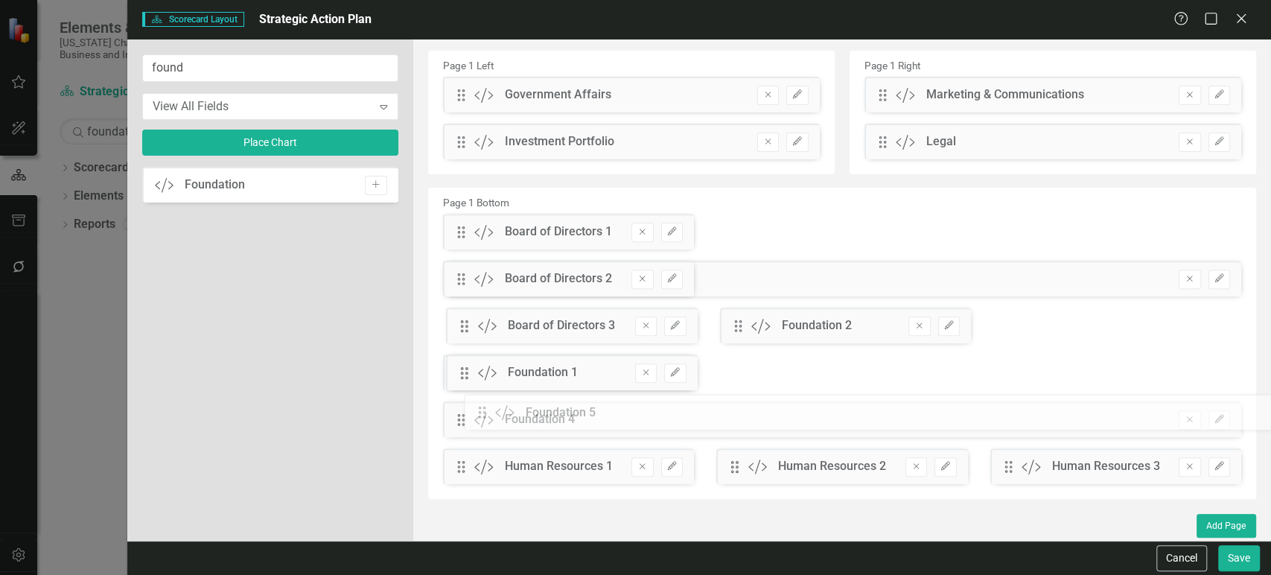
drag, startPoint x: 467, startPoint y: 141, endPoint x: 499, endPoint y: 409, distance: 269.9
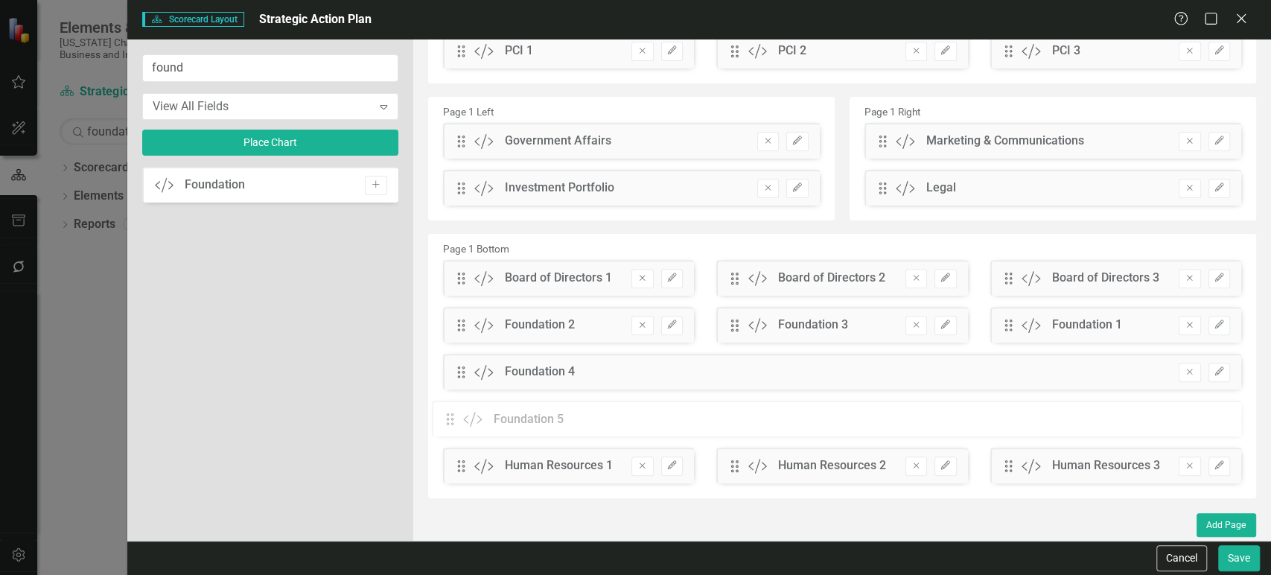
scroll to position [280, 0]
click at [1213, 371] on icon "Edit" at bounding box center [1218, 372] width 11 height 9
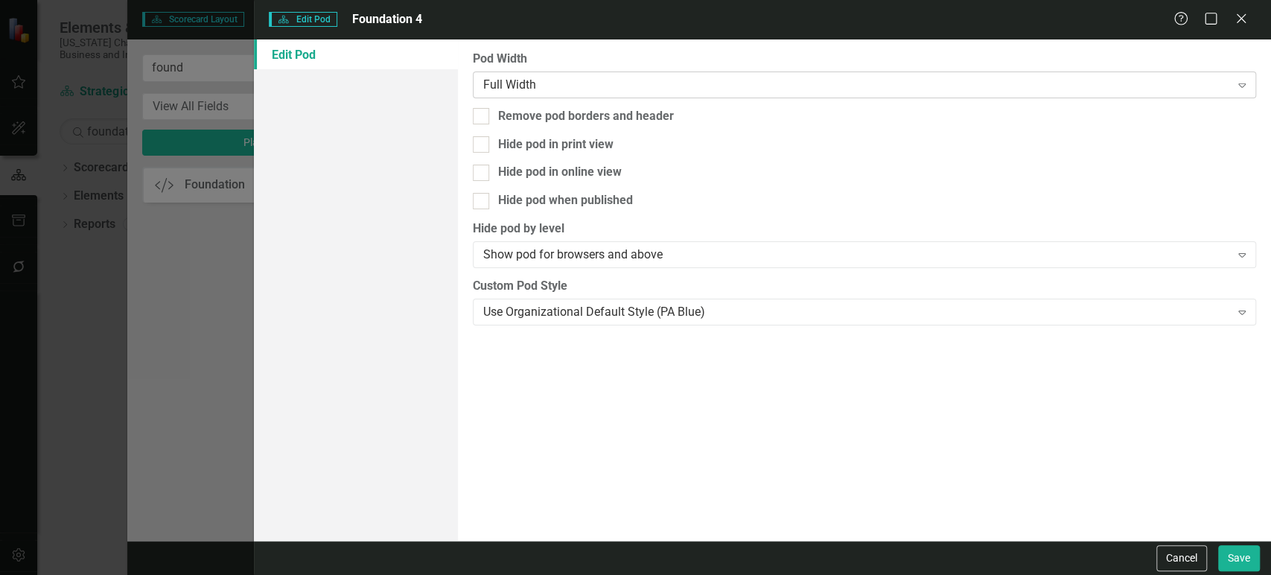
click at [581, 89] on div "Full Width" at bounding box center [856, 84] width 747 height 17
click at [1233, 555] on button "Save" at bounding box center [1239, 558] width 42 height 26
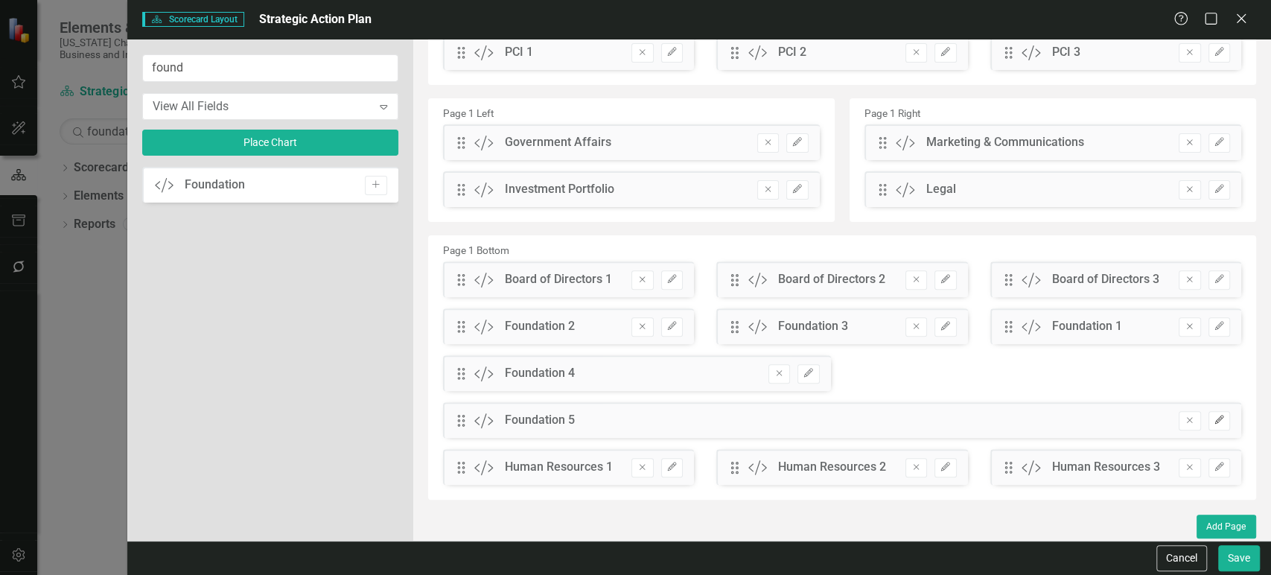
click at [1213, 418] on icon "Edit" at bounding box center [1218, 419] width 11 height 9
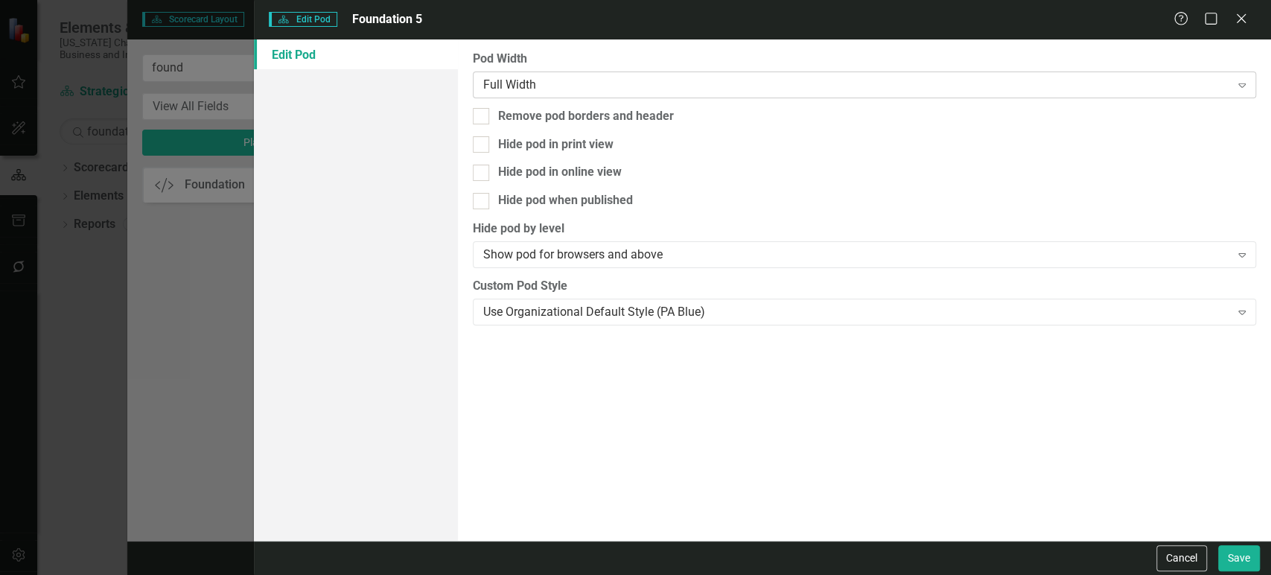
click at [625, 83] on div "Full Width" at bounding box center [856, 84] width 747 height 17
click at [1245, 554] on button "Save" at bounding box center [1239, 558] width 42 height 26
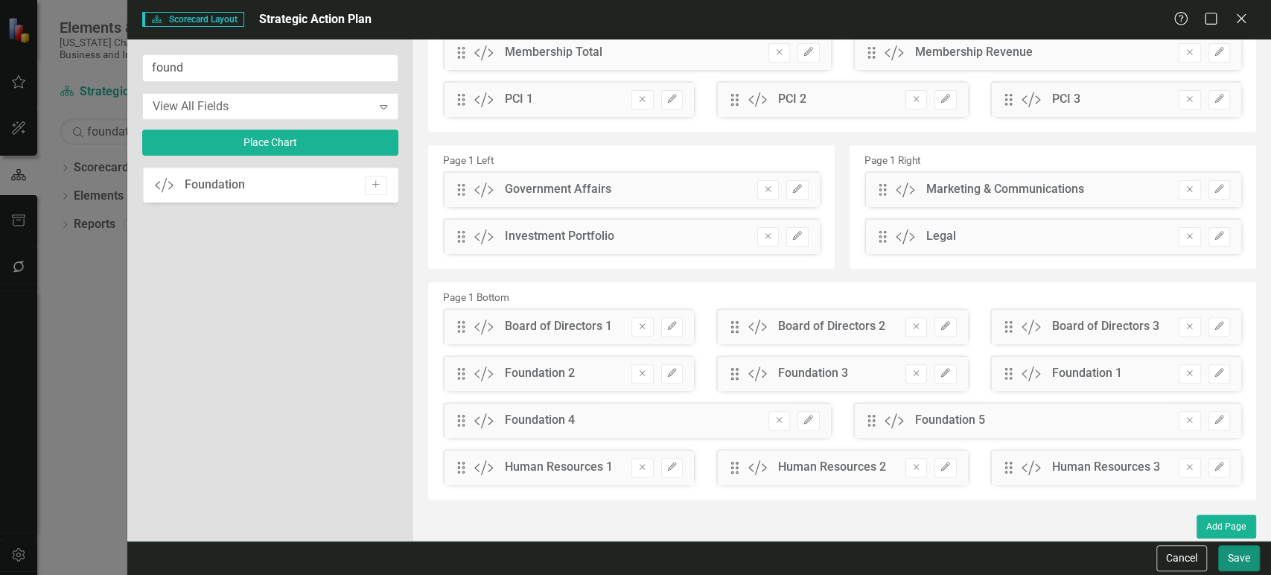
click at [1230, 557] on button "Save" at bounding box center [1239, 558] width 42 height 26
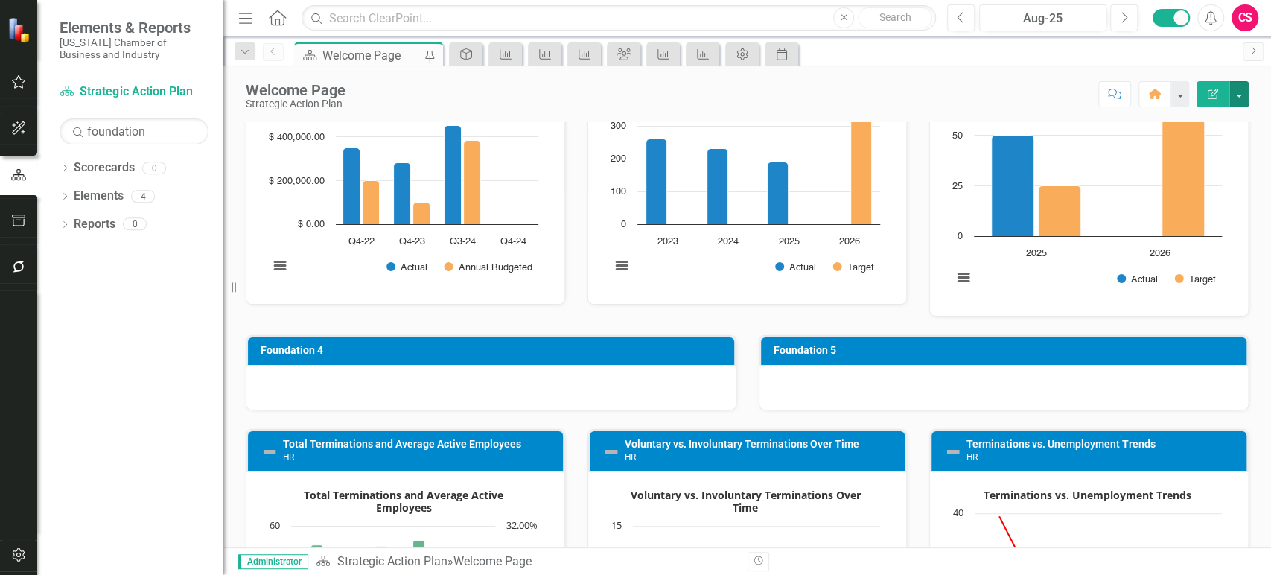
scroll to position [2194, 0]
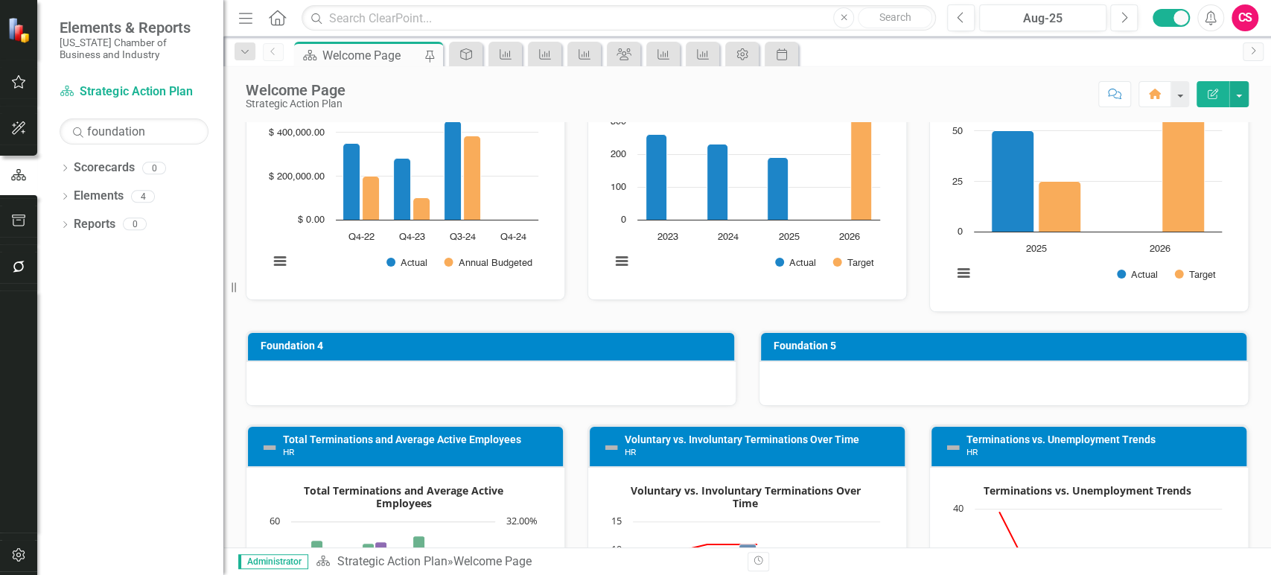
click at [616, 362] on div at bounding box center [490, 383] width 489 height 43
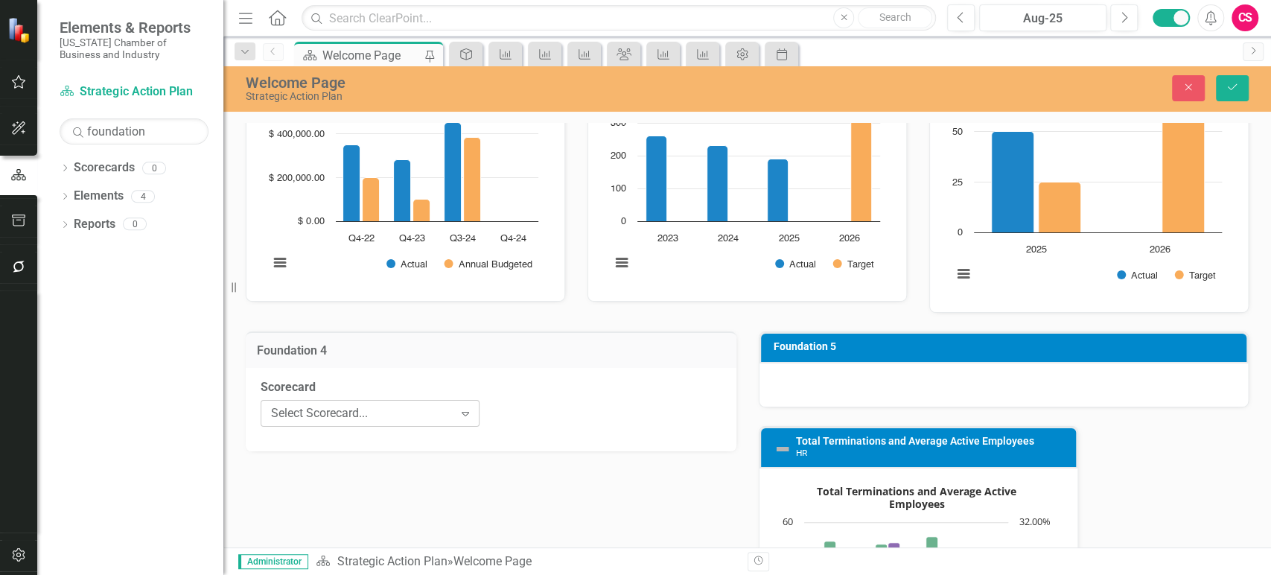
click at [377, 404] on div "Select Scorecard..." at bounding box center [362, 412] width 182 height 17
click at [563, 404] on div "Select Chart..." at bounding box center [603, 412] width 182 height 17
type input "found"
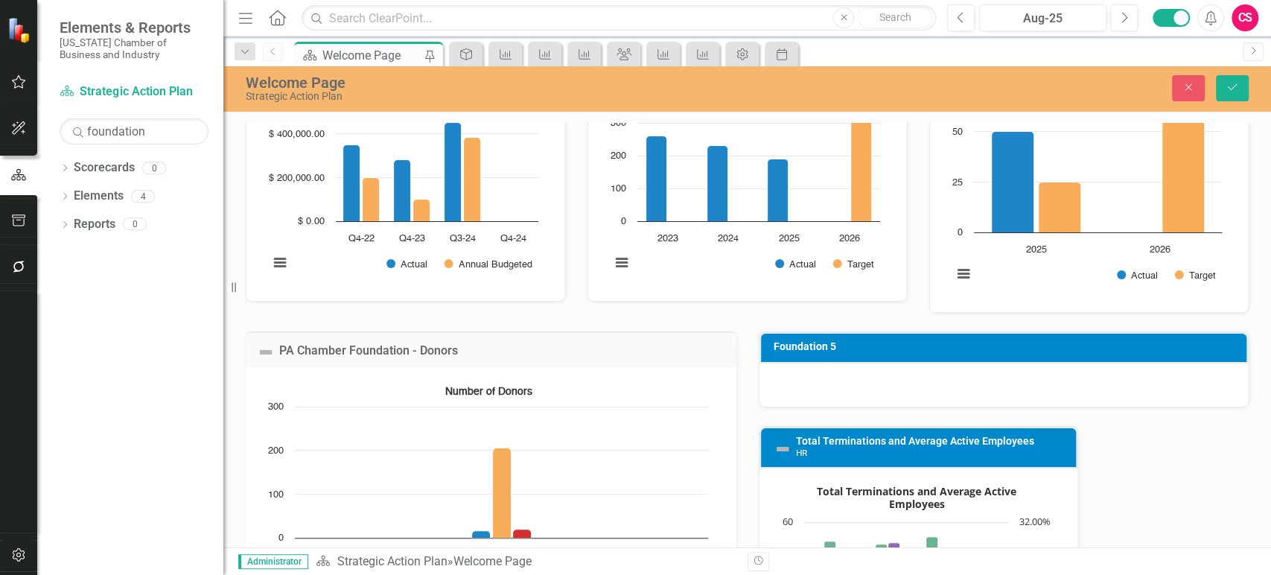
click at [852, 380] on div at bounding box center [1003, 384] width 489 height 43
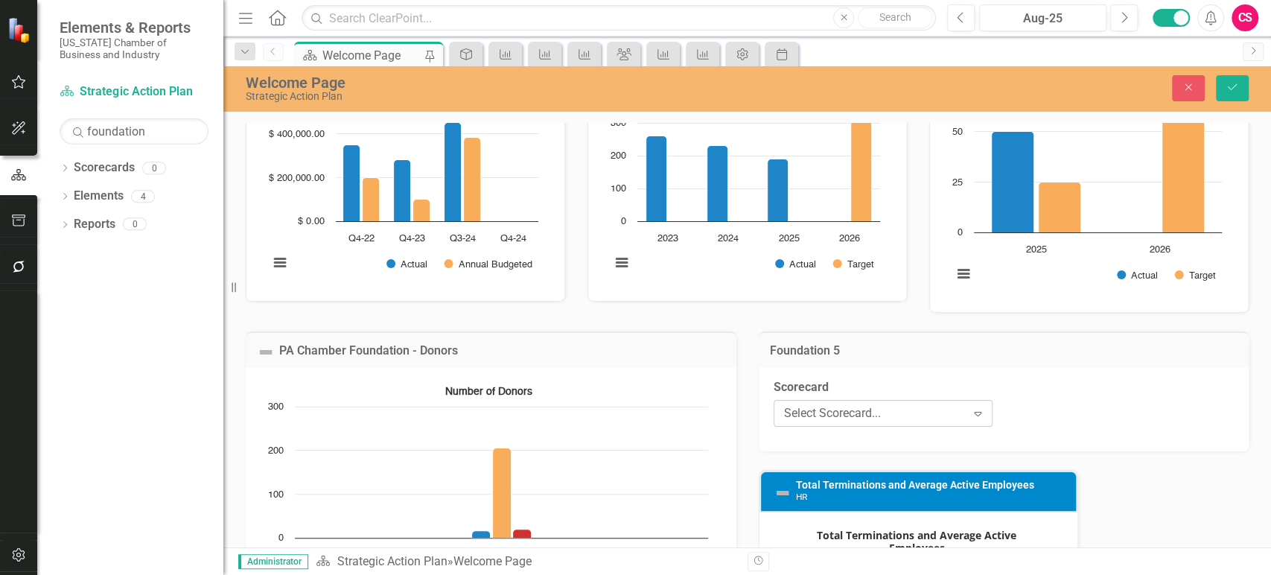
click at [883, 404] on div "Select Scorecard..." at bounding box center [875, 412] width 182 height 17
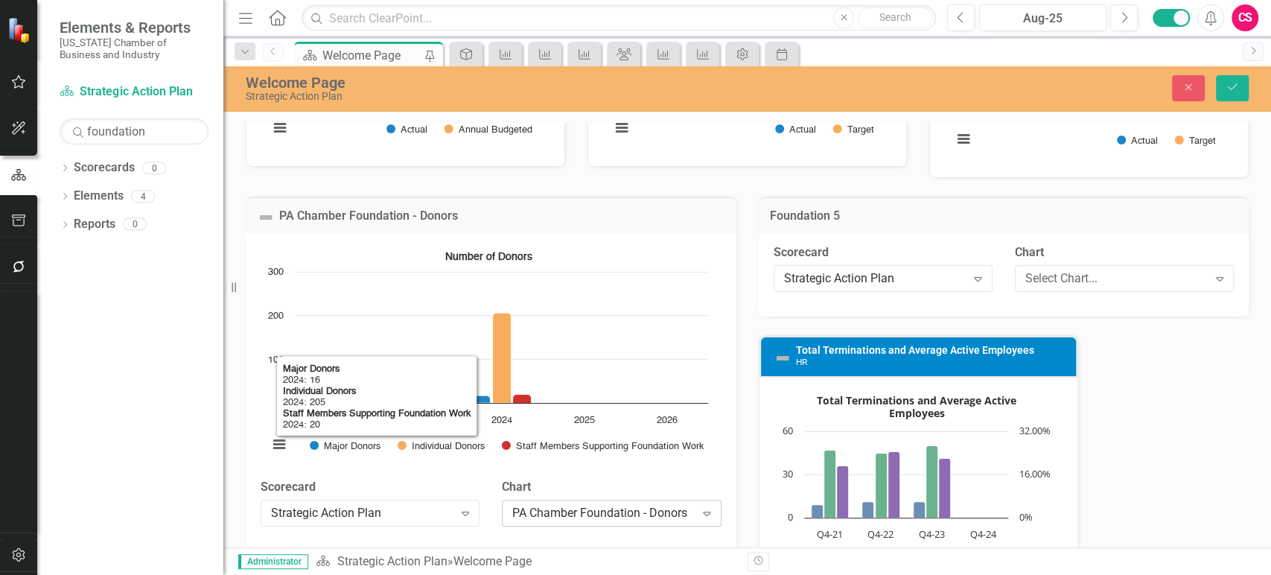
click at [568, 504] on div "PA Chamber Foundation - Donors" at bounding box center [603, 512] width 182 height 17
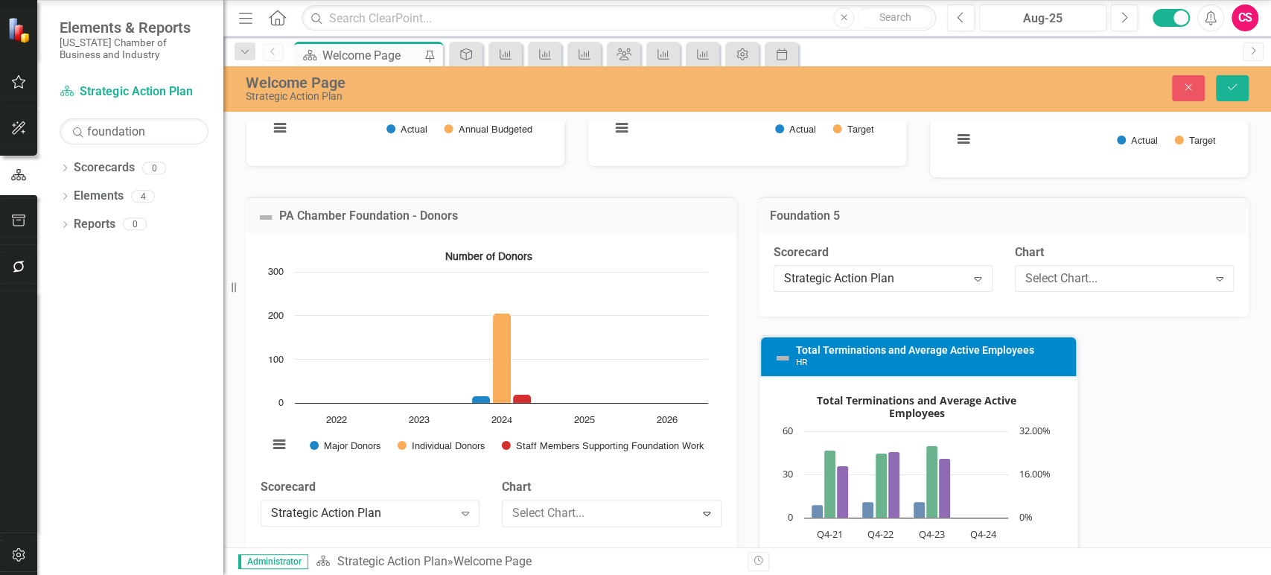
scroll to position [843, 0]
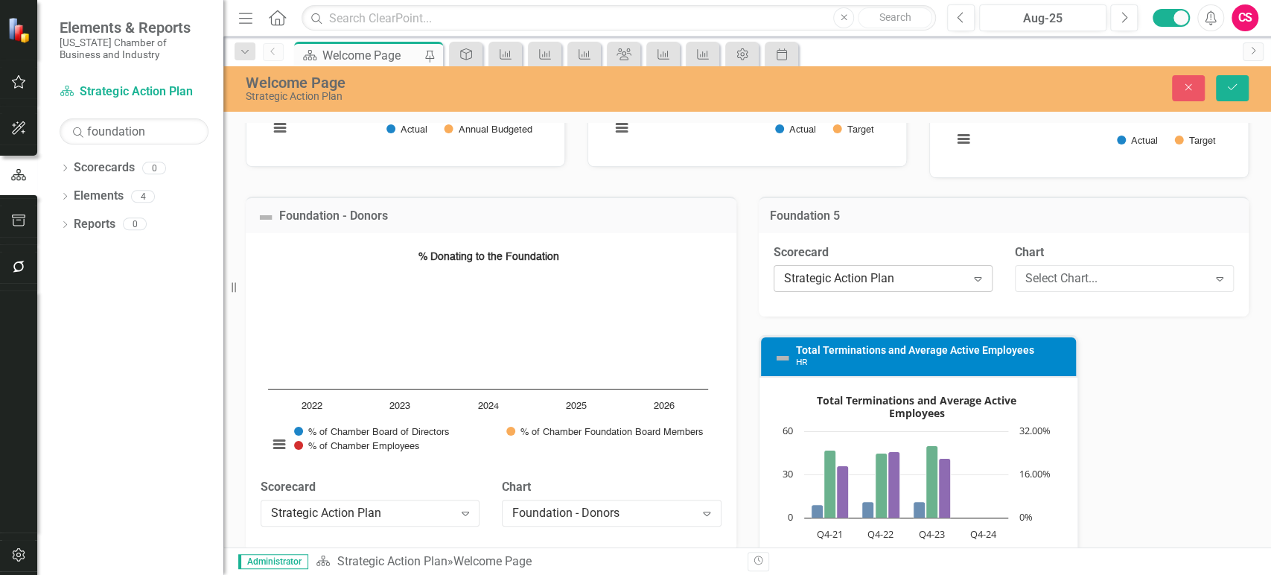
click at [906, 271] on div "Strategic Action Plan Expand" at bounding box center [882, 278] width 219 height 27
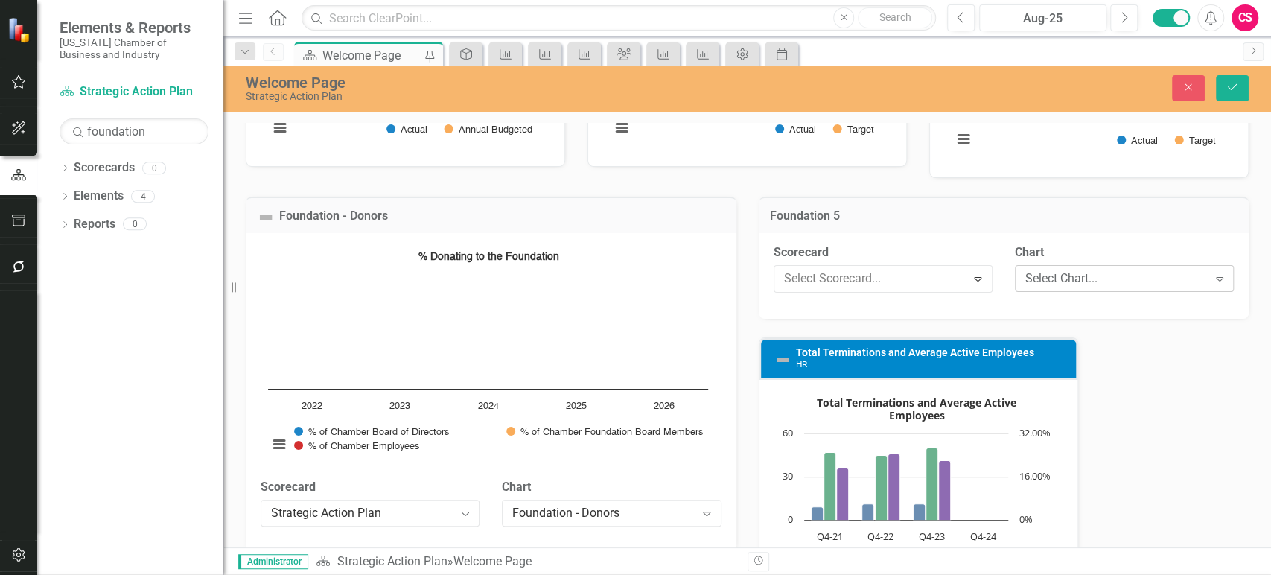
click at [1069, 269] on div "Select Chart..." at bounding box center [1116, 277] width 182 height 17
type input "found"
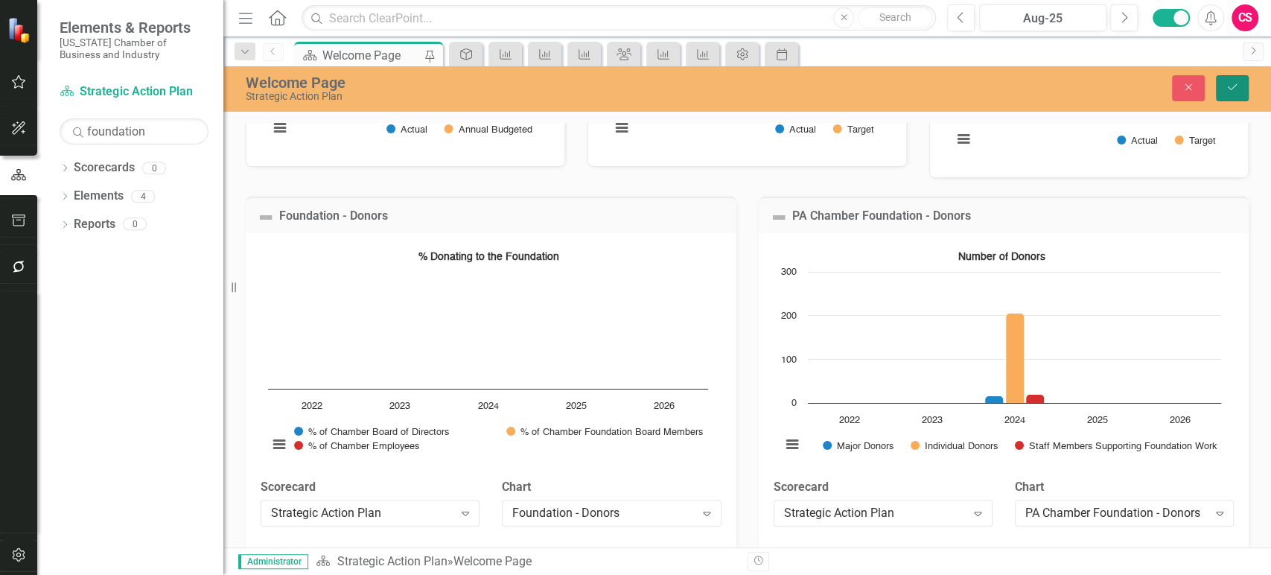
click at [1227, 82] on icon "Save" at bounding box center [1231, 87] width 13 height 10
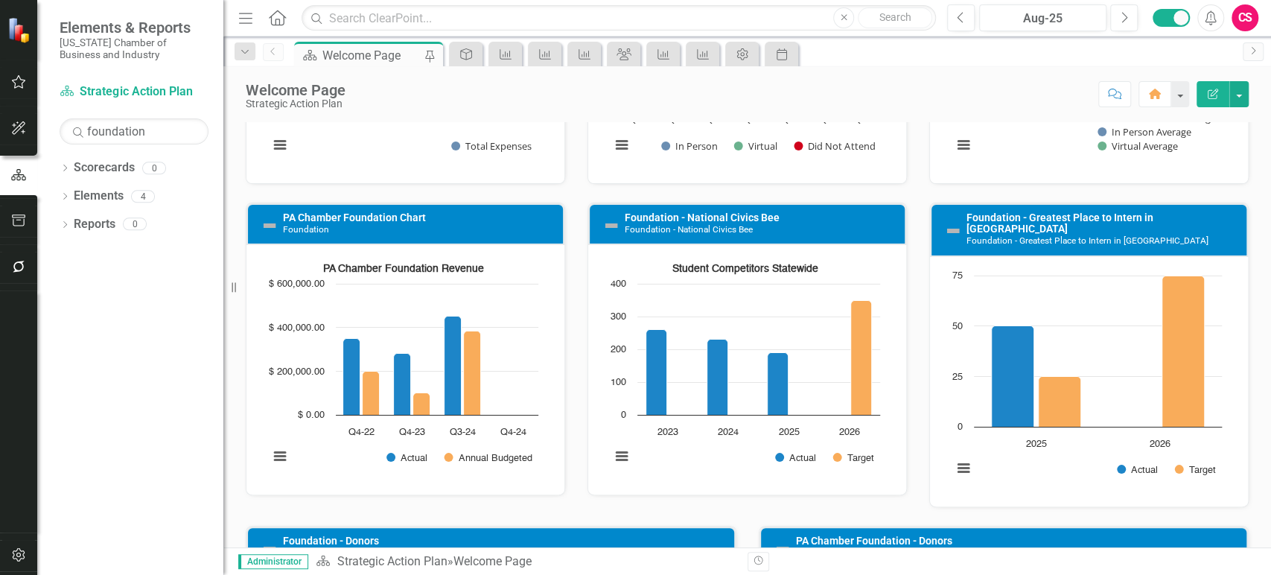
scroll to position [2124, 0]
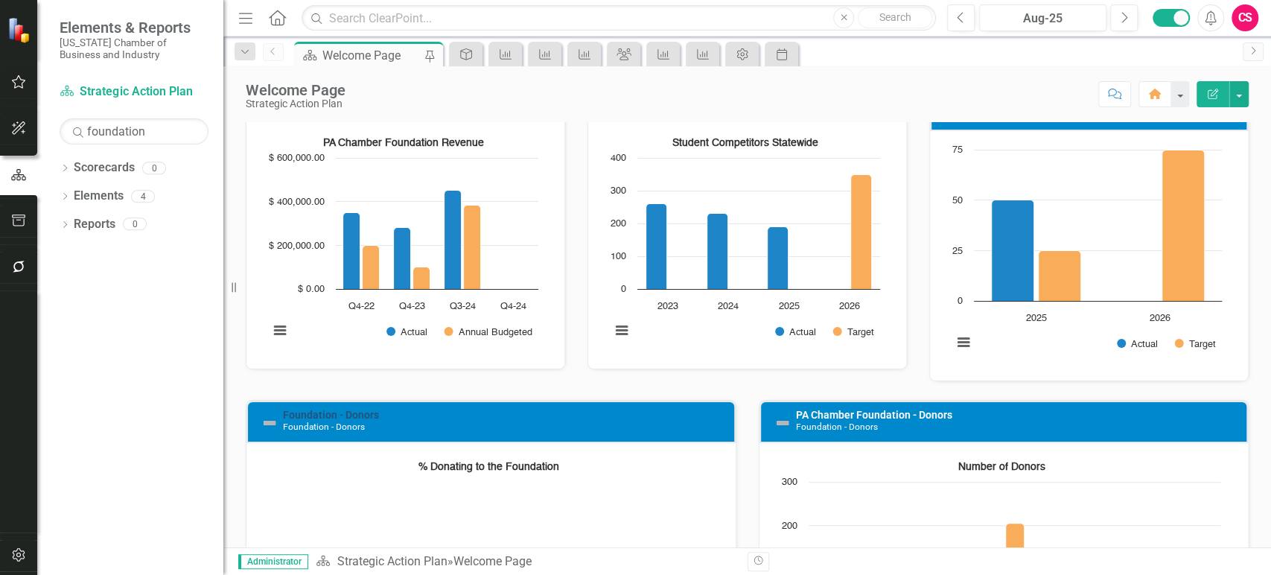
click at [354, 409] on link "Foundation - Donors" at bounding box center [331, 415] width 96 height 12
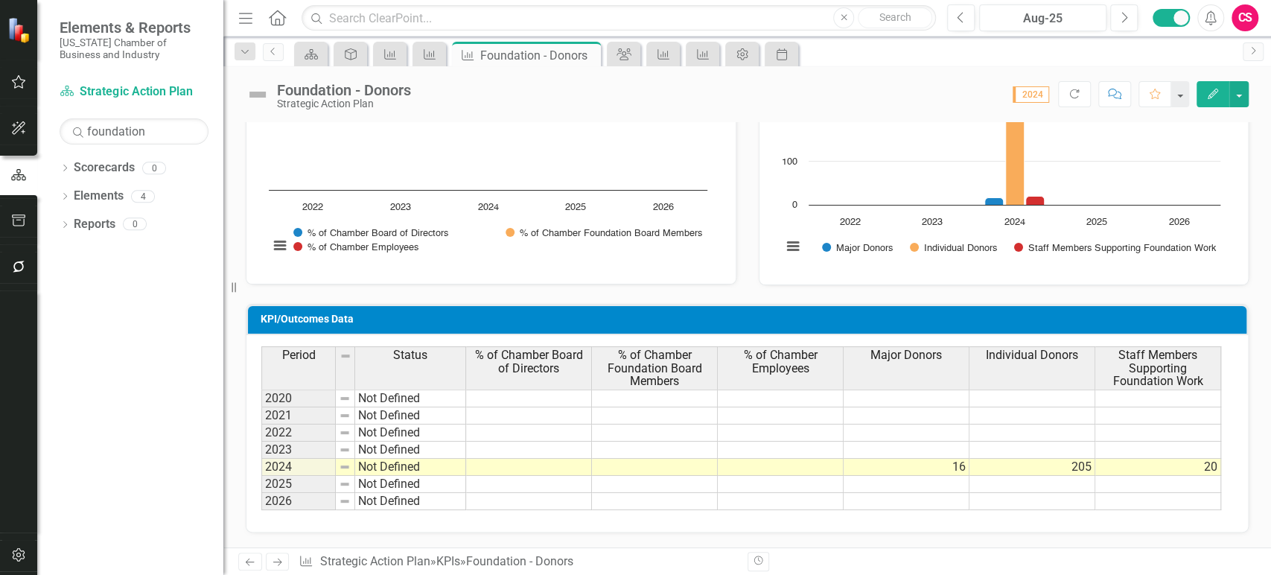
scroll to position [51, 0]
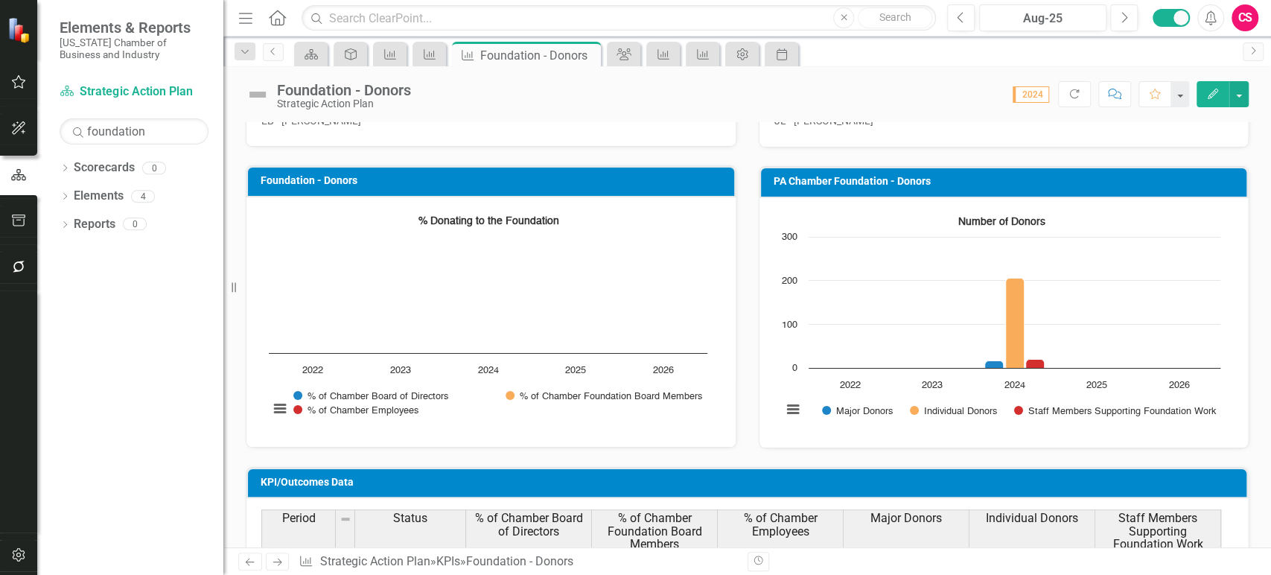
click at [1210, 92] on icon "Edit" at bounding box center [1212, 94] width 13 height 10
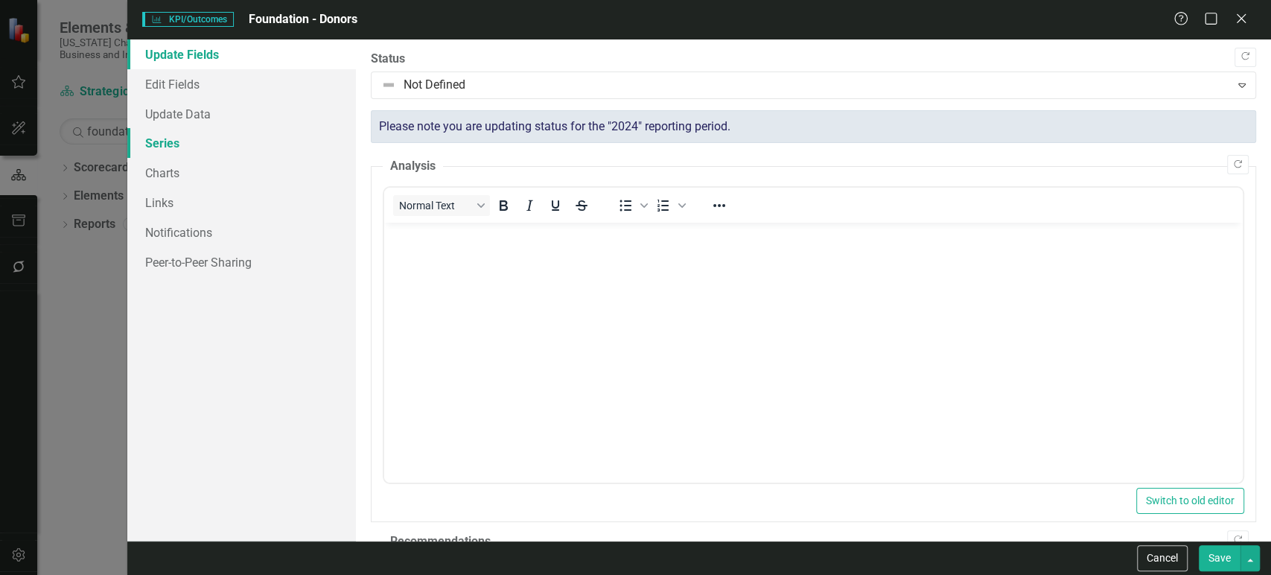
click at [216, 139] on link "Series" at bounding box center [241, 143] width 229 height 30
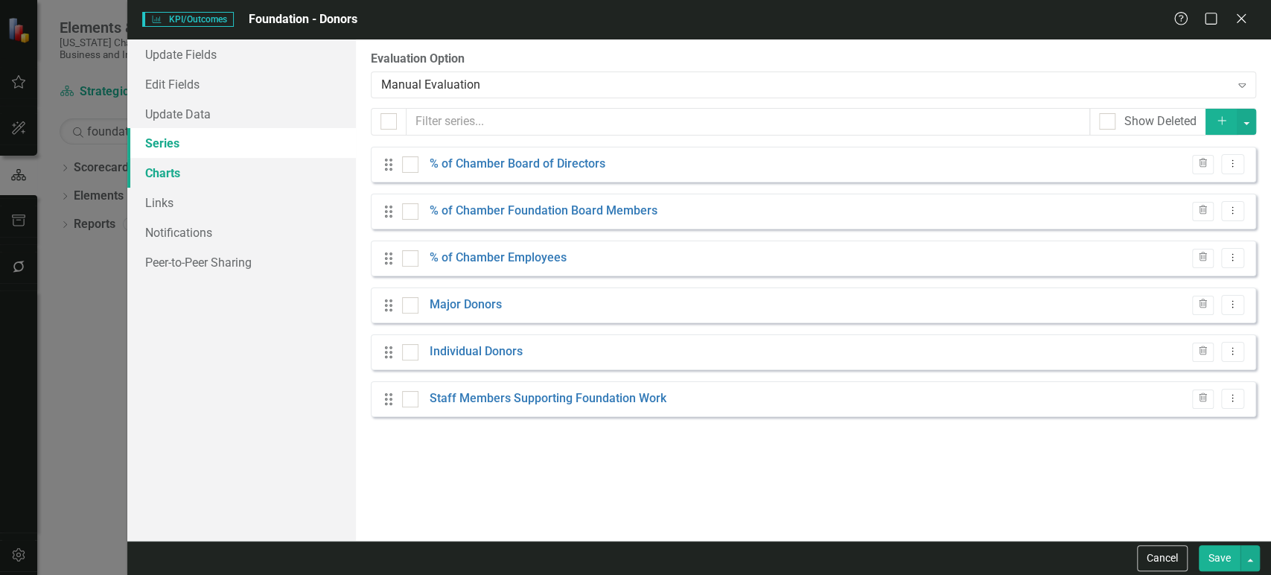
click at [206, 168] on link "Charts" at bounding box center [241, 173] width 229 height 30
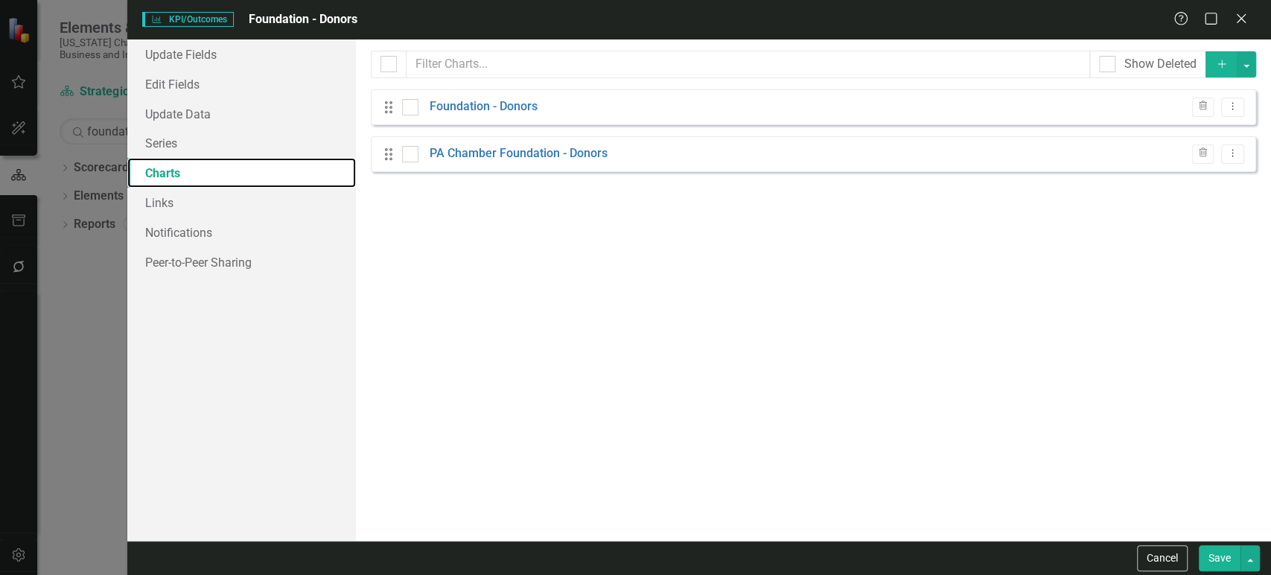
checkbox input "false"
drag, startPoint x: 386, startPoint y: 143, endPoint x: 388, endPoint y: 124, distance: 18.7
click at [388, 124] on div "Drag Foundation - Donors Trash Dropdown Menu Drag PA Chamber Foundation - Donor…" at bounding box center [813, 130] width 885 height 83
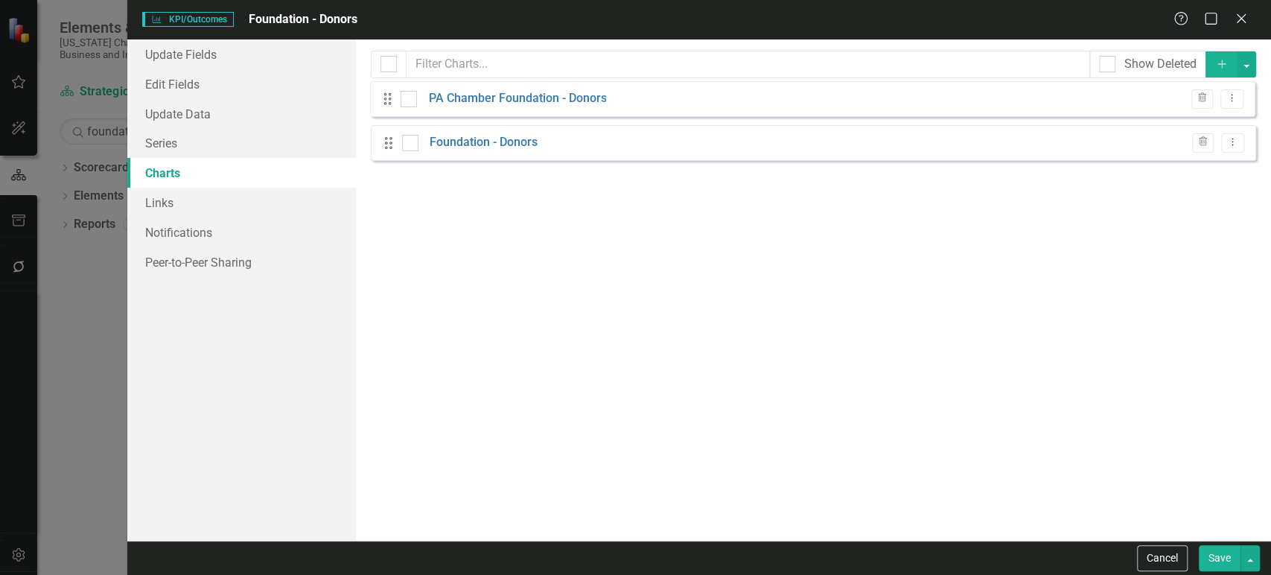
drag, startPoint x: 385, startPoint y: 151, endPoint x: 384, endPoint y: 97, distance: 54.3
click at [384, 97] on div "Drag Foundation - Donors Trash Dropdown Menu Drag PA Chamber Foundation - Donor…" at bounding box center [813, 130] width 885 height 83
click at [477, 104] on link "PA Chamber Foundation - Donors" at bounding box center [519, 106] width 178 height 17
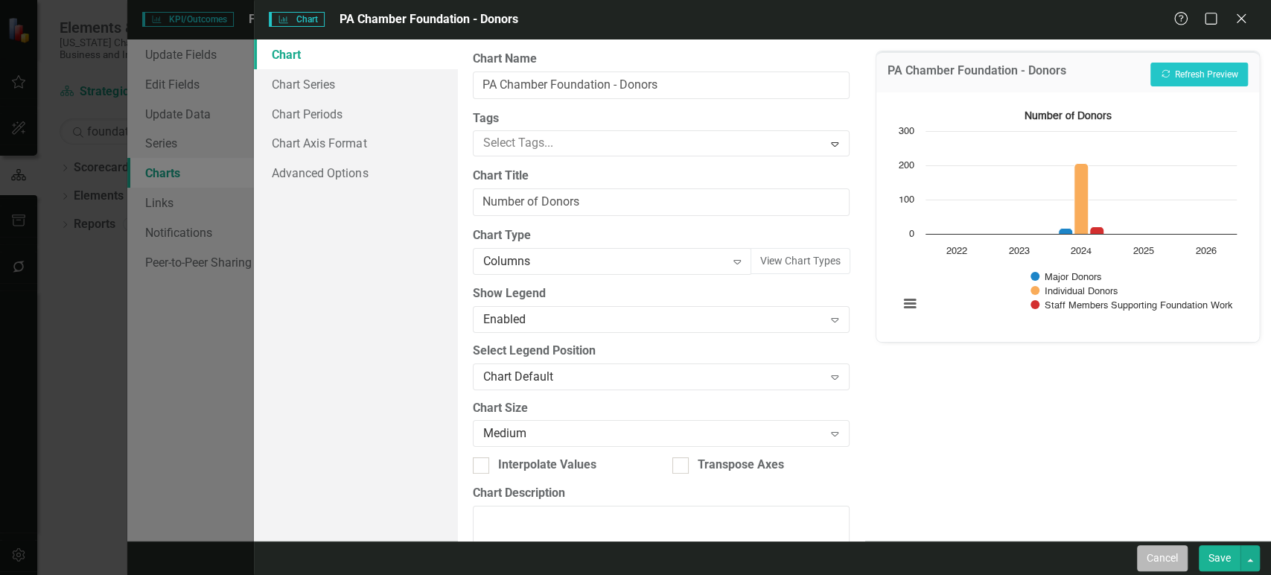
click at [1147, 548] on button "Cancel" at bounding box center [1162, 558] width 51 height 26
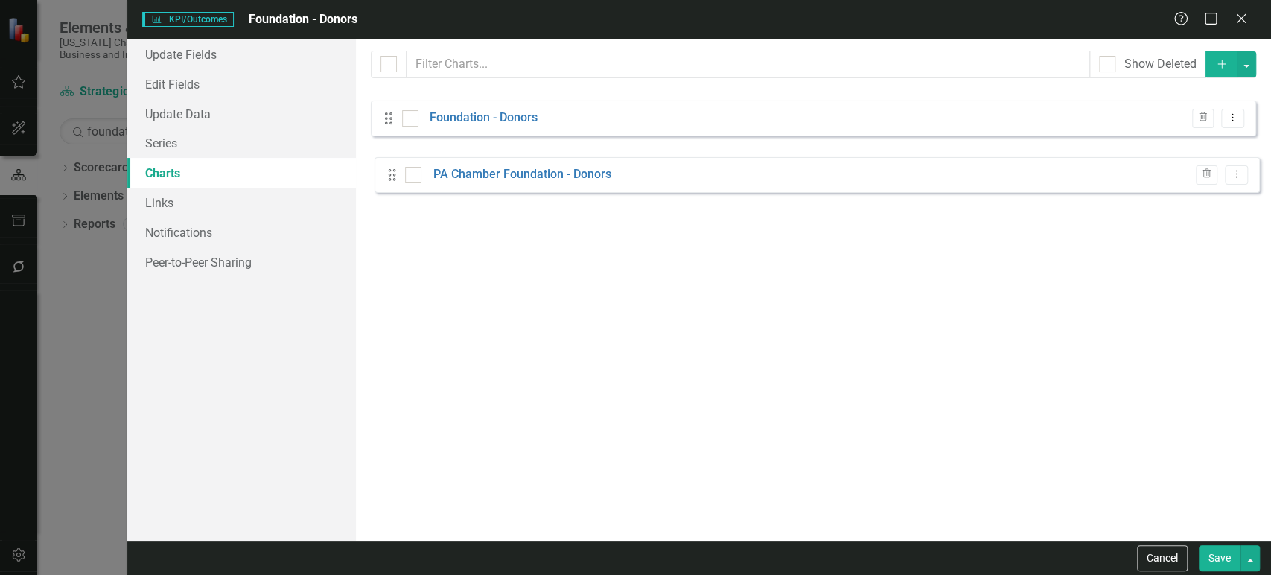
drag, startPoint x: 393, startPoint y: 159, endPoint x: 390, endPoint y: 167, distance: 8.7
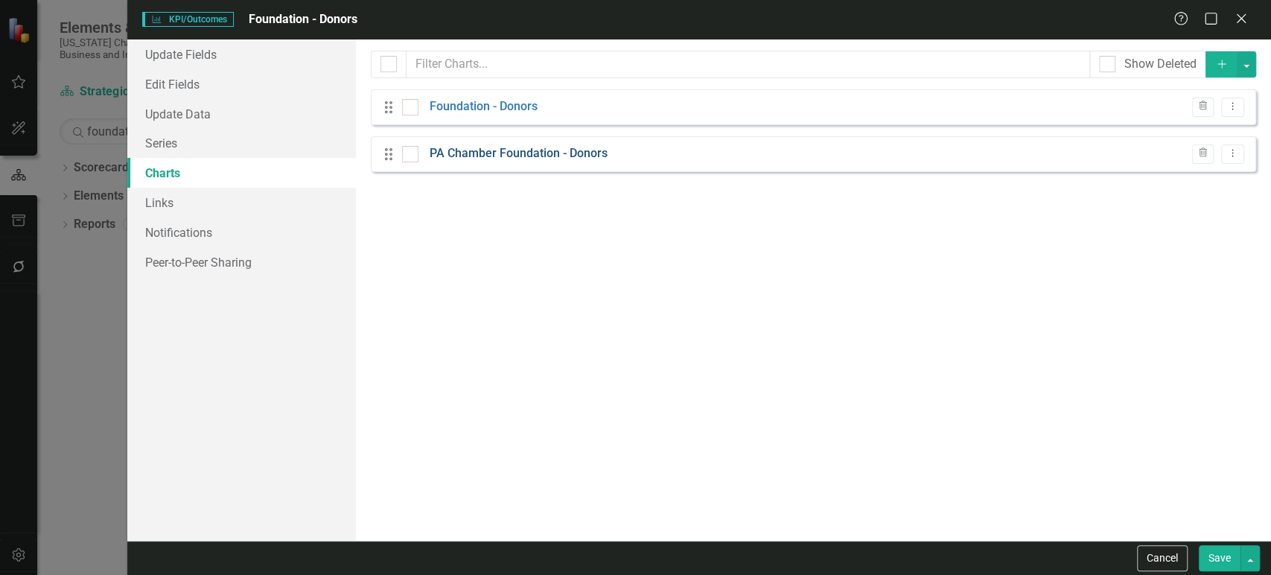
click at [470, 153] on link "PA Chamber Foundation - Donors" at bounding box center [519, 153] width 178 height 17
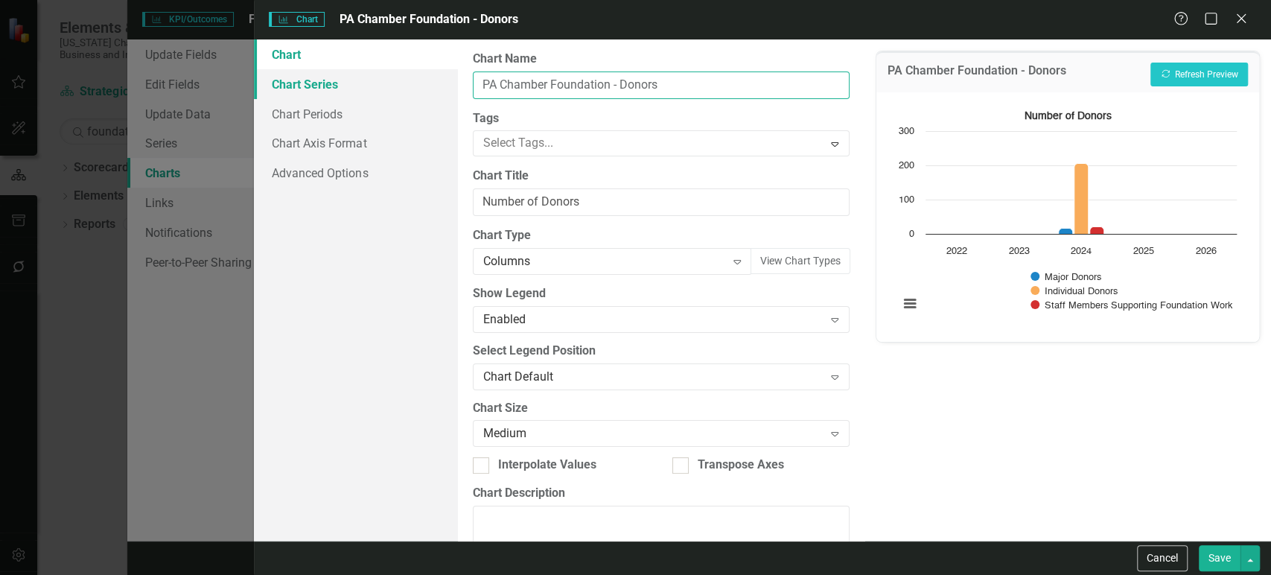
drag, startPoint x: 551, startPoint y: 84, endPoint x: 423, endPoint y: 84, distance: 128.0
click at [423, 84] on div "Chart Chart Series Chart Periods Chart Axis Format Advanced Options From this p…" at bounding box center [762, 289] width 1017 height 501
type input "Foundation - Donors"
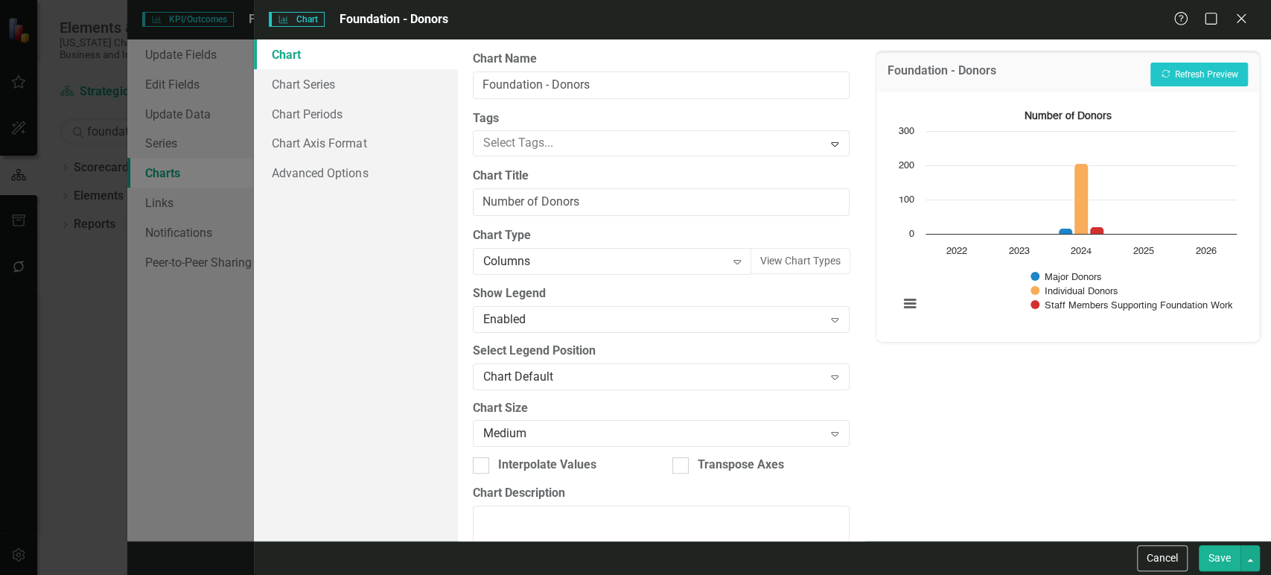
click at [1224, 563] on button "Save" at bounding box center [1219, 558] width 42 height 26
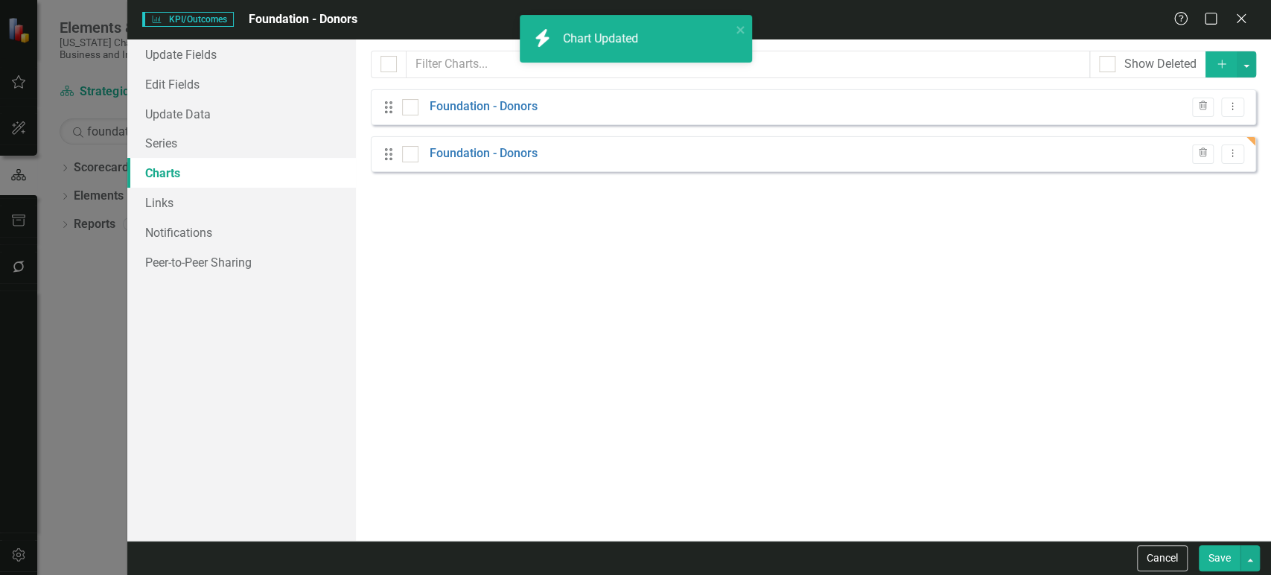
click at [1224, 563] on button "Save" at bounding box center [1219, 558] width 42 height 26
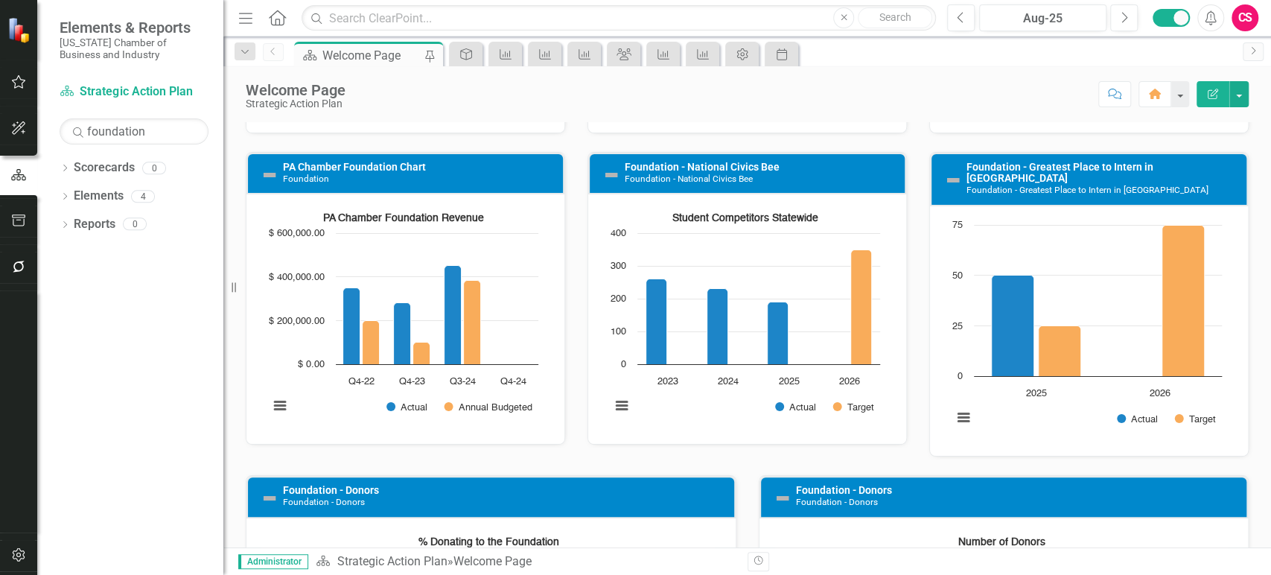
scroll to position [2049, 0]
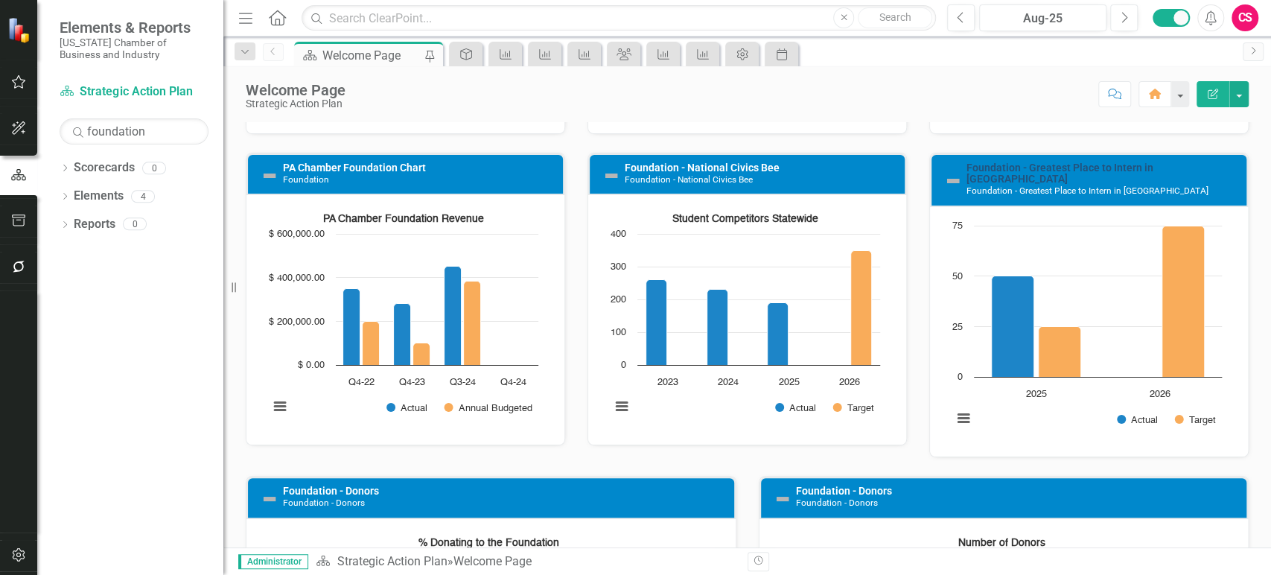
click at [1031, 167] on link "Foundation - Greatest Place to Intern in [GEOGRAPHIC_DATA]" at bounding box center [1059, 173] width 187 height 23
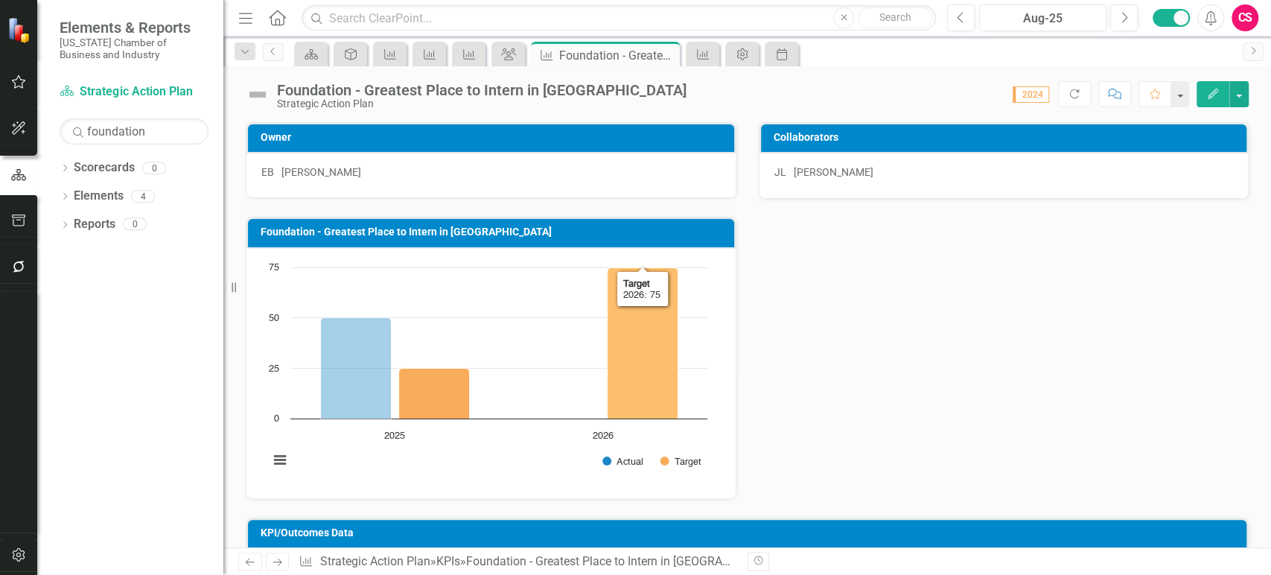
click at [548, 234] on h3 "Foundation - Greatest Place to Intern in [GEOGRAPHIC_DATA]" at bounding box center [494, 231] width 466 height 11
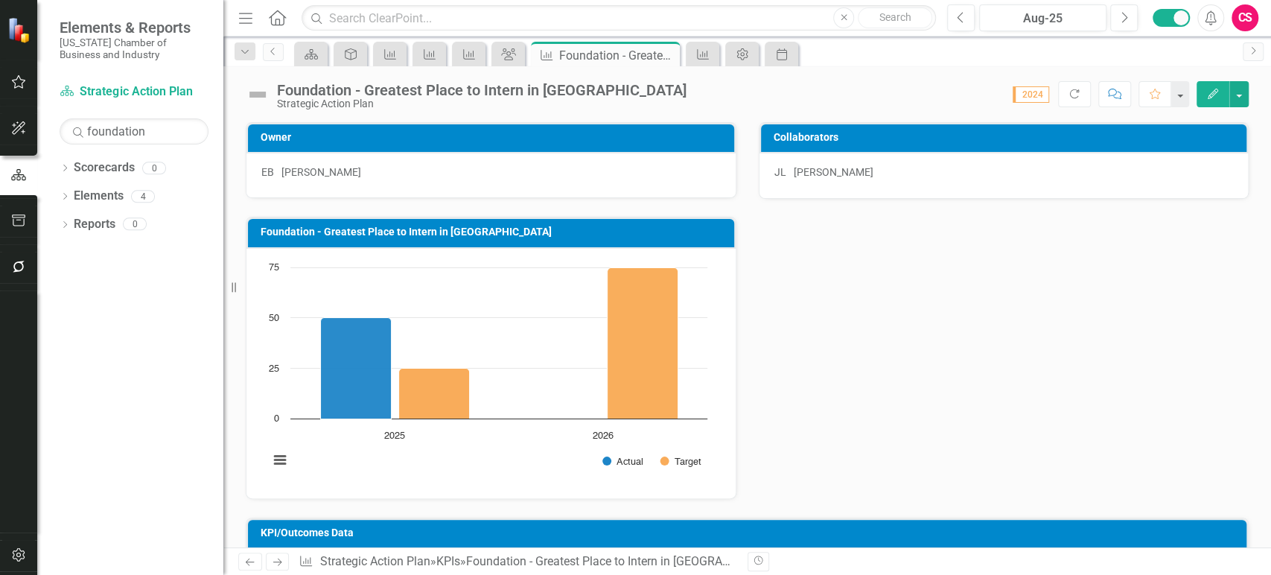
click at [548, 234] on h3 "Foundation - Greatest Place to Intern in [GEOGRAPHIC_DATA]" at bounding box center [494, 231] width 466 height 11
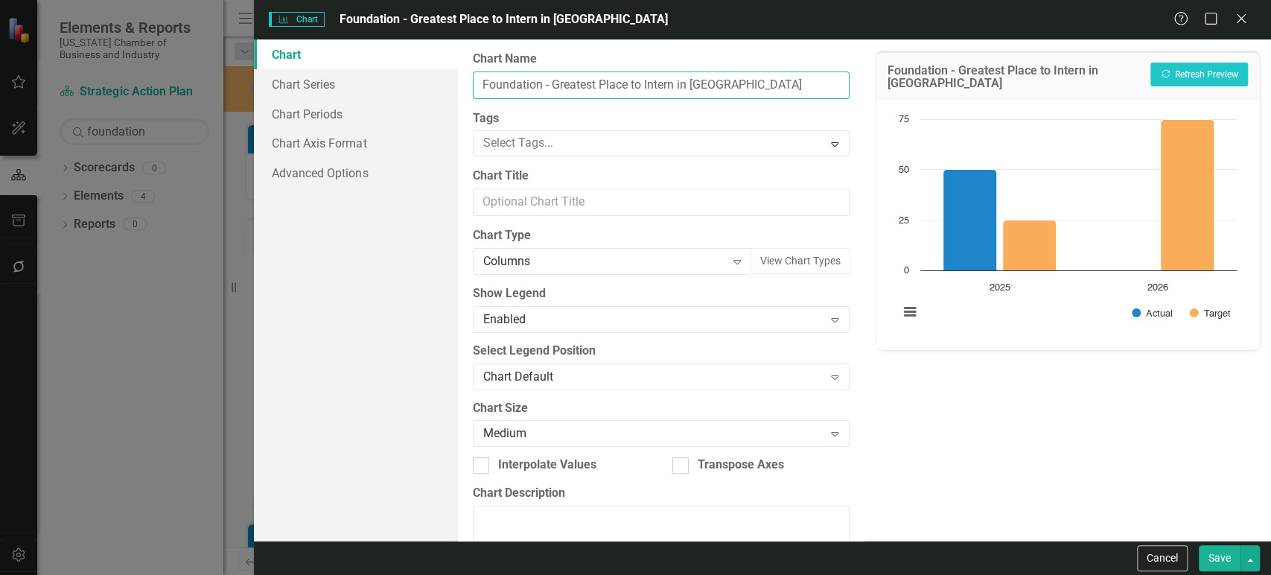
drag, startPoint x: 674, startPoint y: 78, endPoint x: 811, endPoint y: 88, distance: 137.3
click at [811, 88] on div "Chart Name Foundation - Greatest Place to Intern in [GEOGRAPHIC_DATA]" at bounding box center [661, 75] width 377 height 48
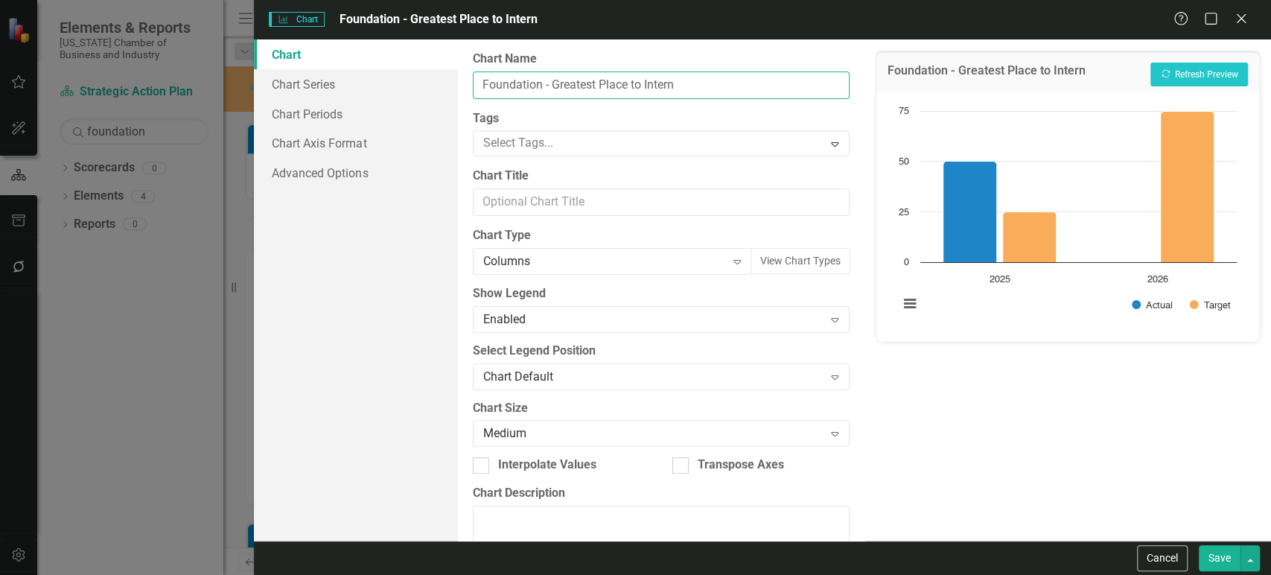
type input "Foundation - Greatest Place to Intern"
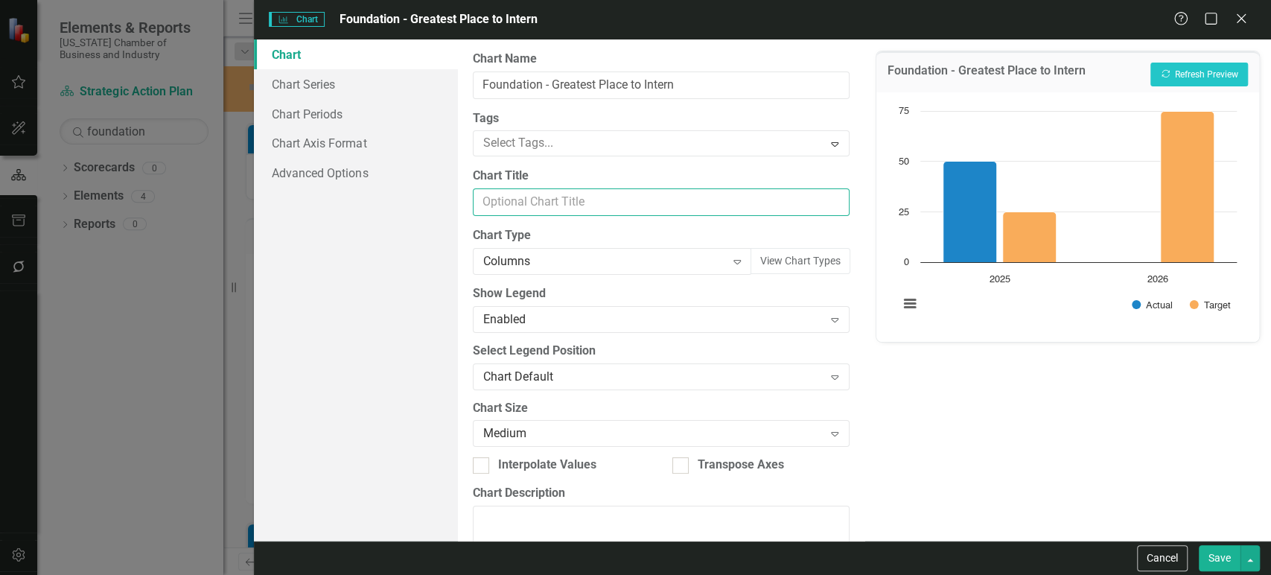
click at [597, 197] on input "Chart Title" at bounding box center [661, 202] width 377 height 28
paste input "Greatest Places to Intern in PA designees"
type input "Greatest Places to Intern in PA designees"
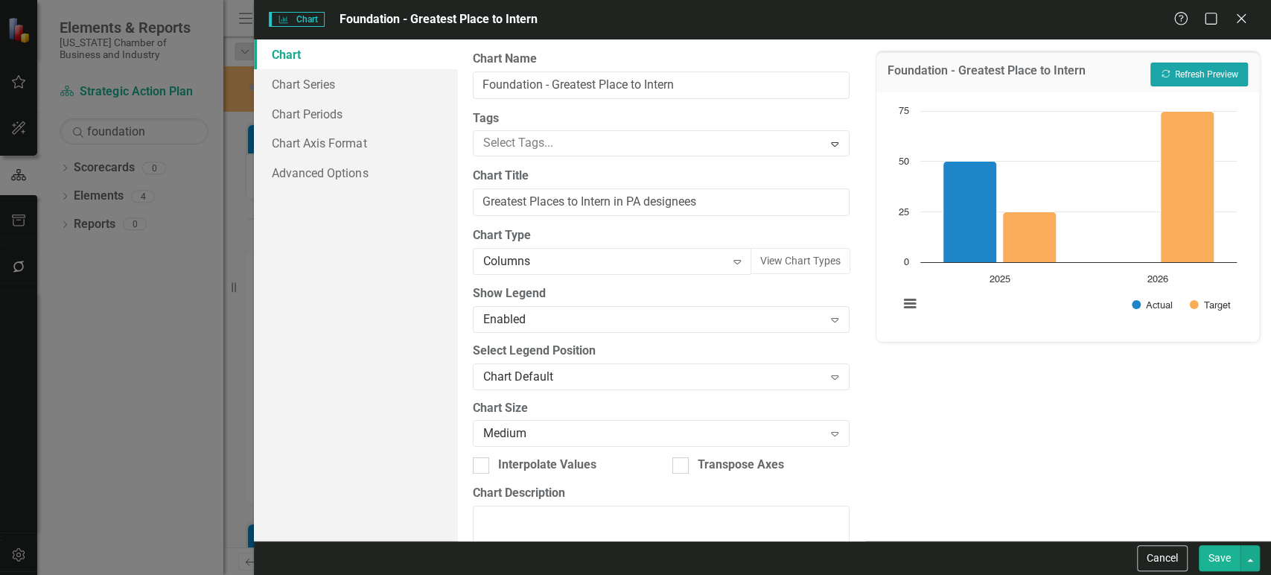
click at [1182, 71] on button "Recalculate Refresh Preview" at bounding box center [1199, 75] width 98 height 24
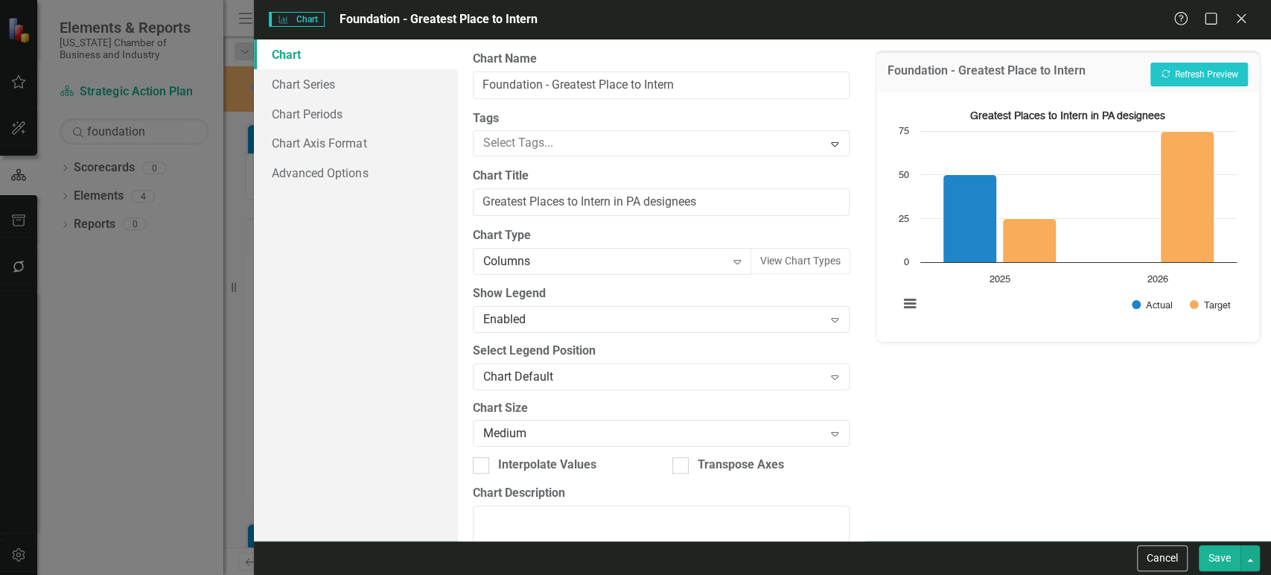
click at [1215, 562] on button "Save" at bounding box center [1219, 558] width 42 height 26
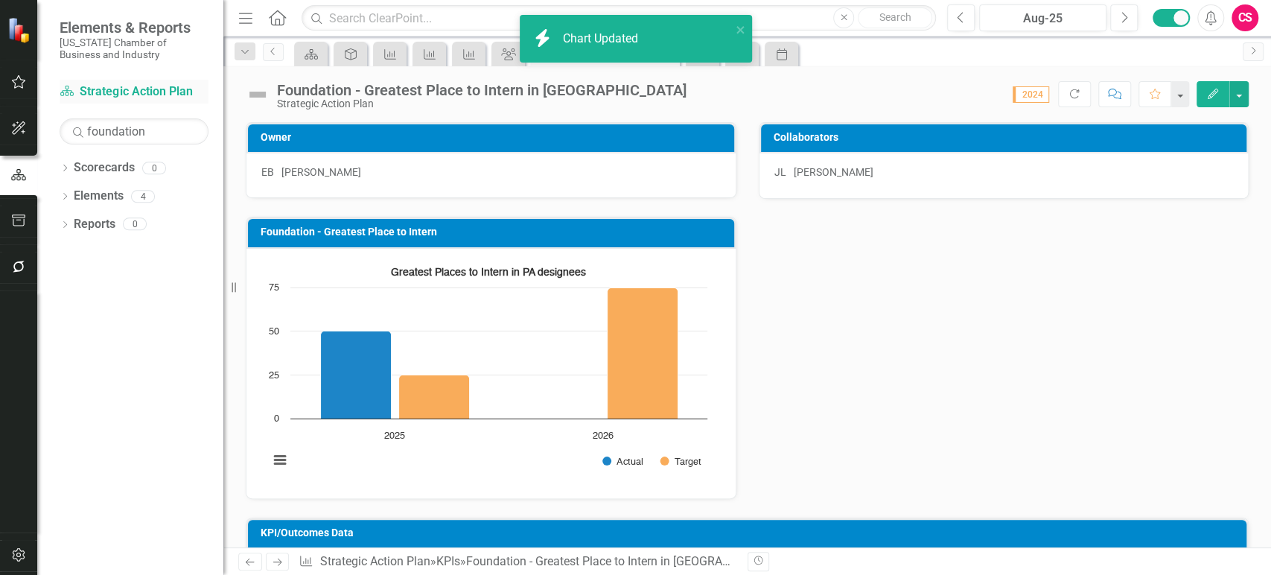
click at [132, 80] on div "Scorecard Strategic Action Plan" at bounding box center [134, 92] width 149 height 25
click at [131, 88] on link "Scorecard Strategic Action Plan" at bounding box center [134, 91] width 149 height 17
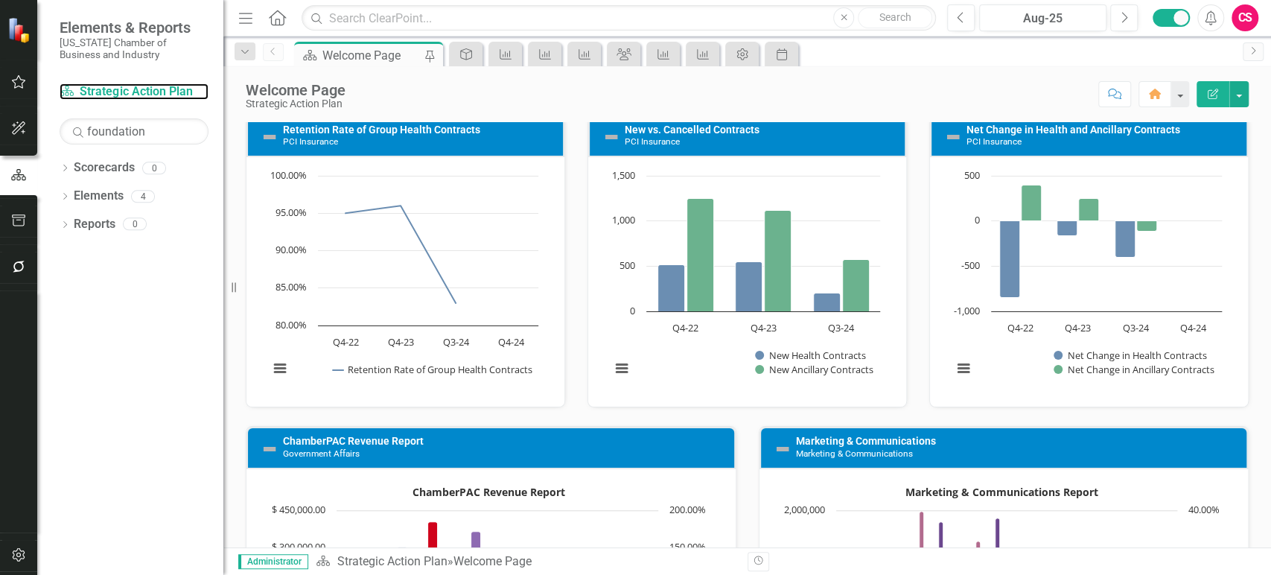
scroll to position [1103, 0]
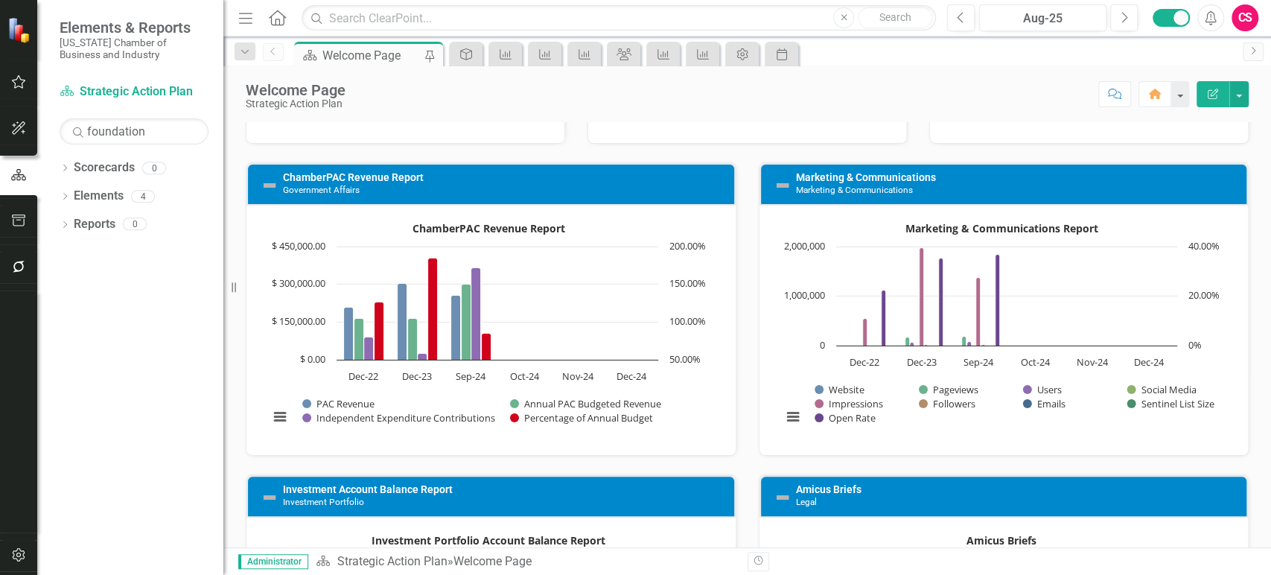
click at [13, 264] on icon "button" at bounding box center [19, 267] width 16 height 12
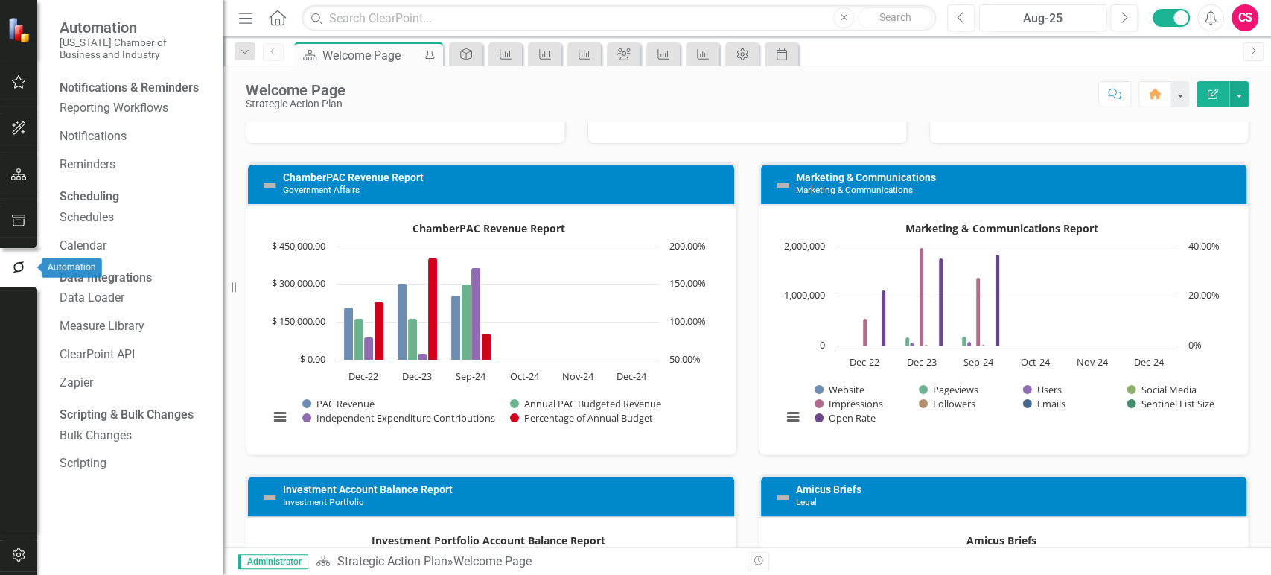
click at [16, 225] on button "button" at bounding box center [18, 220] width 33 height 31
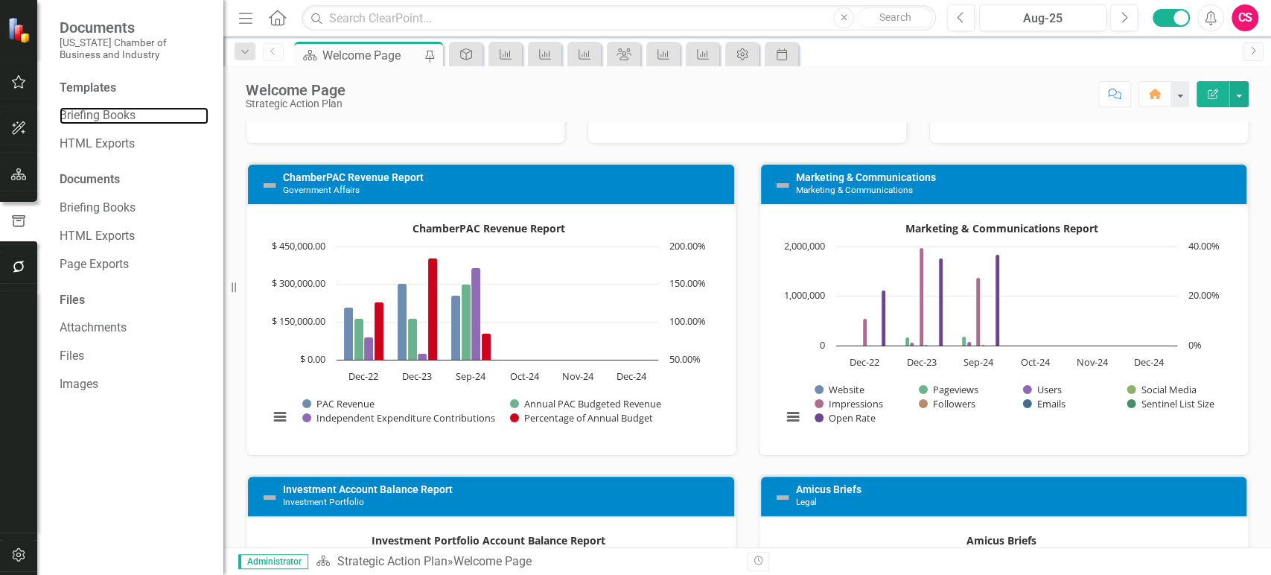
click at [117, 113] on link "Briefing Books" at bounding box center [134, 115] width 149 height 17
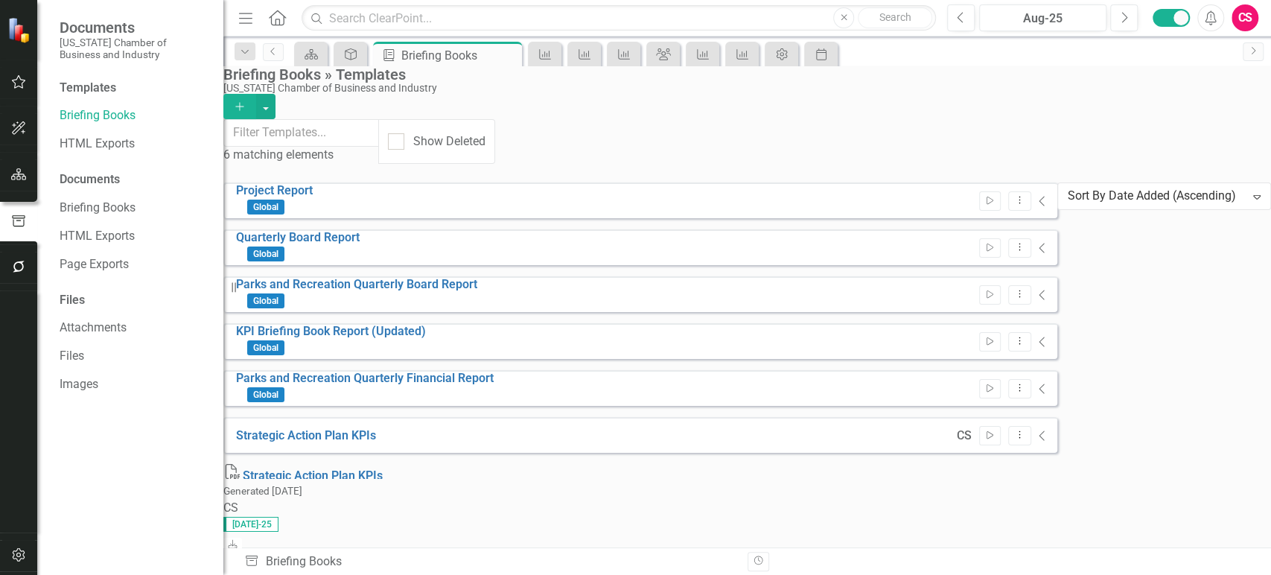
click at [256, 94] on button "Add" at bounding box center [239, 106] width 33 height 25
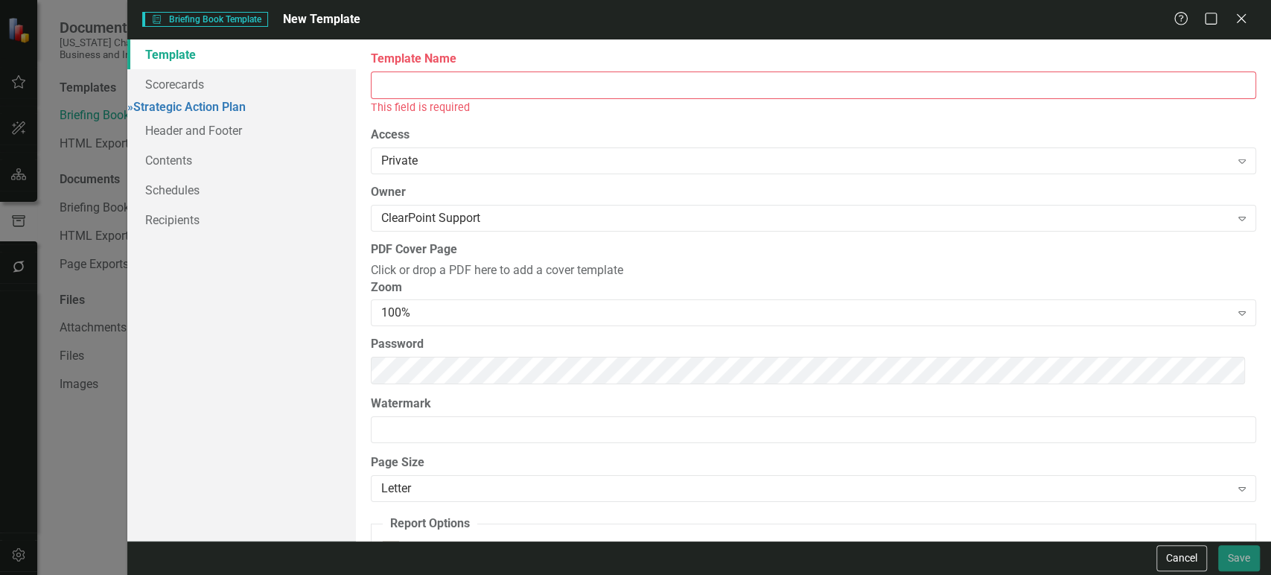
click at [596, 94] on input "Template Name" at bounding box center [813, 85] width 885 height 28
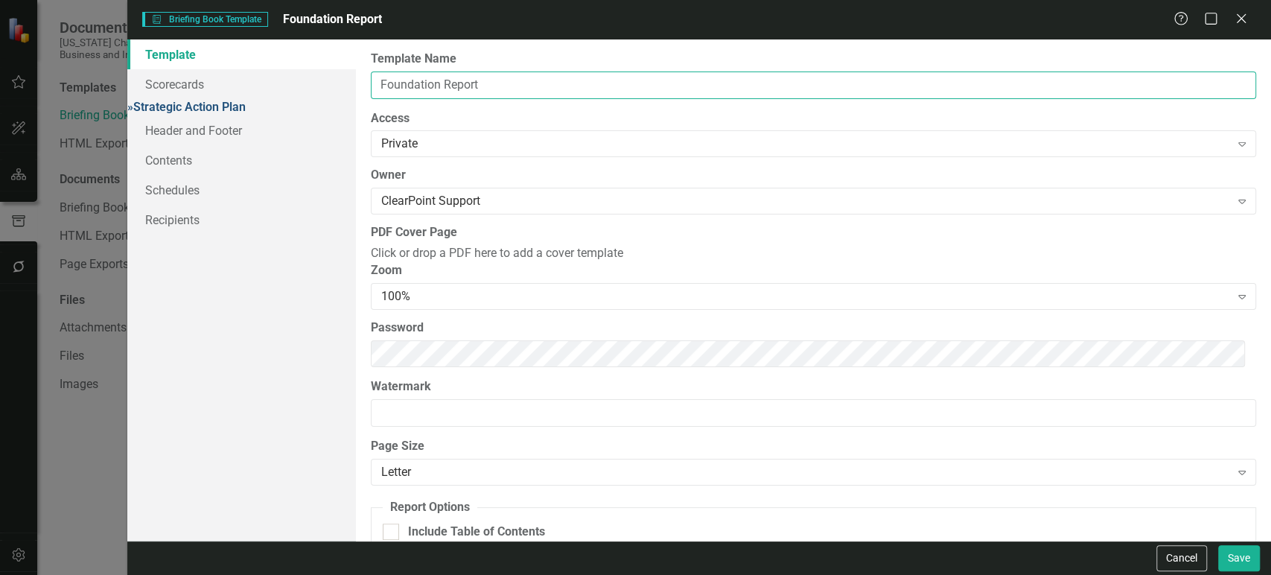
type input "Foundation Report"
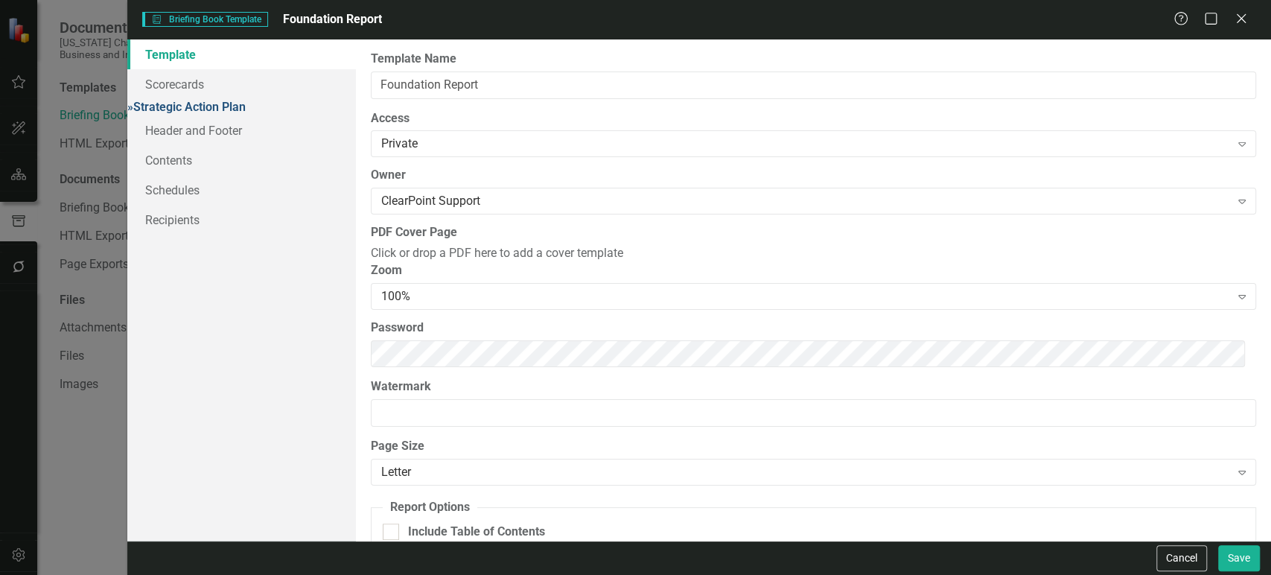
click at [207, 114] on link "» Strategic Action Plan" at bounding box center [186, 107] width 118 height 14
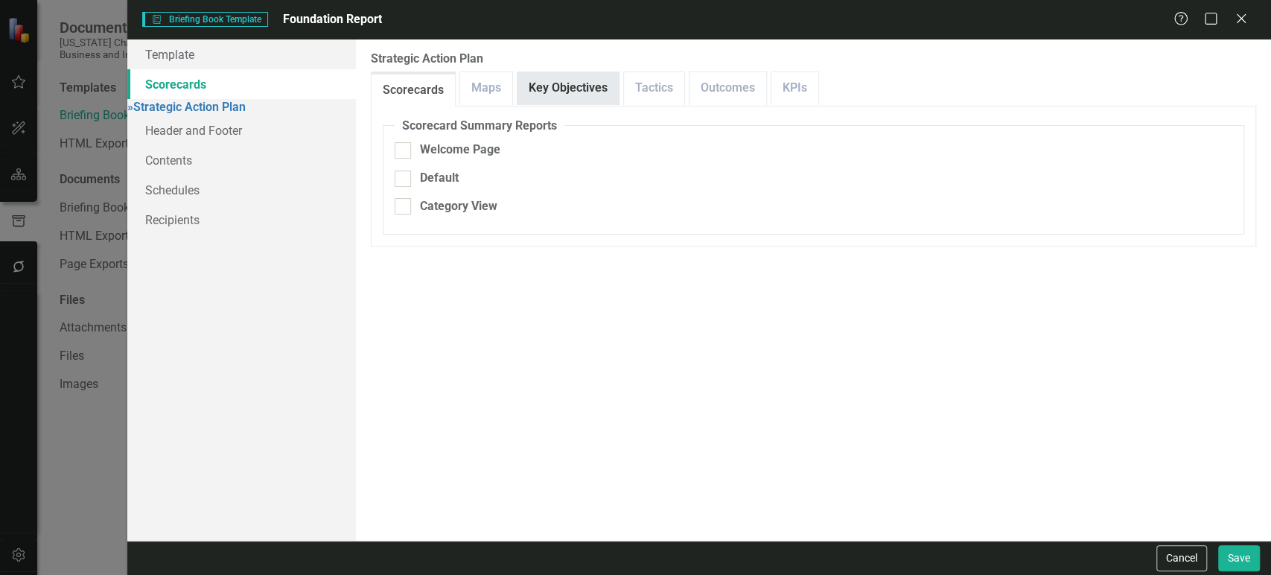
click at [582, 86] on link "Key Objectives" at bounding box center [567, 88] width 101 height 32
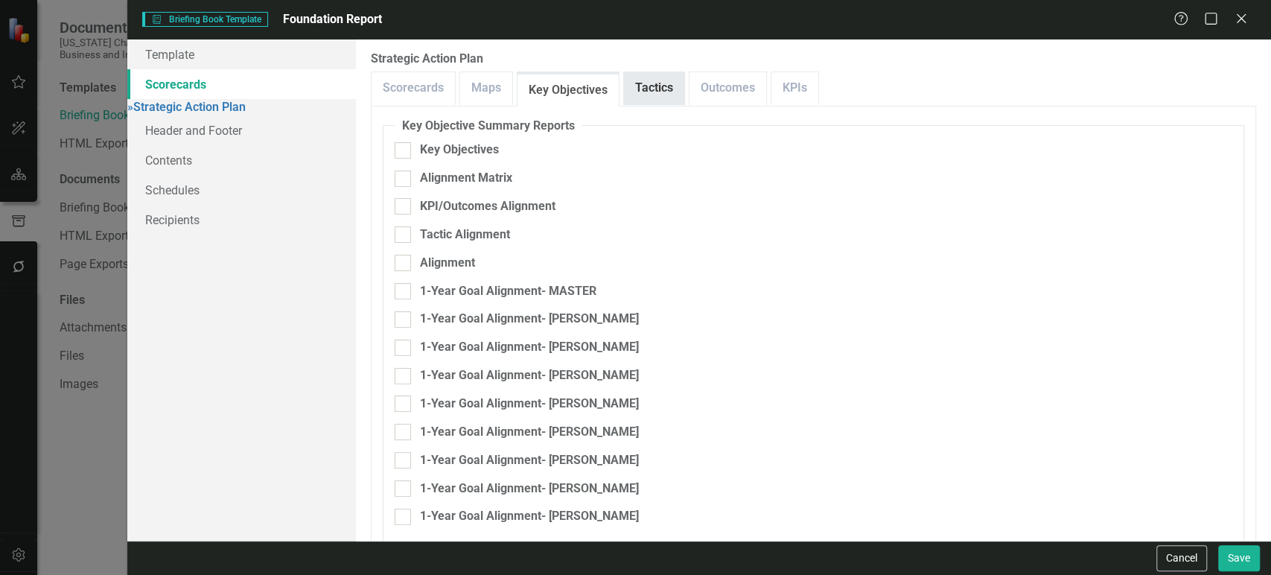
click at [657, 83] on link "Tactics" at bounding box center [654, 88] width 60 height 32
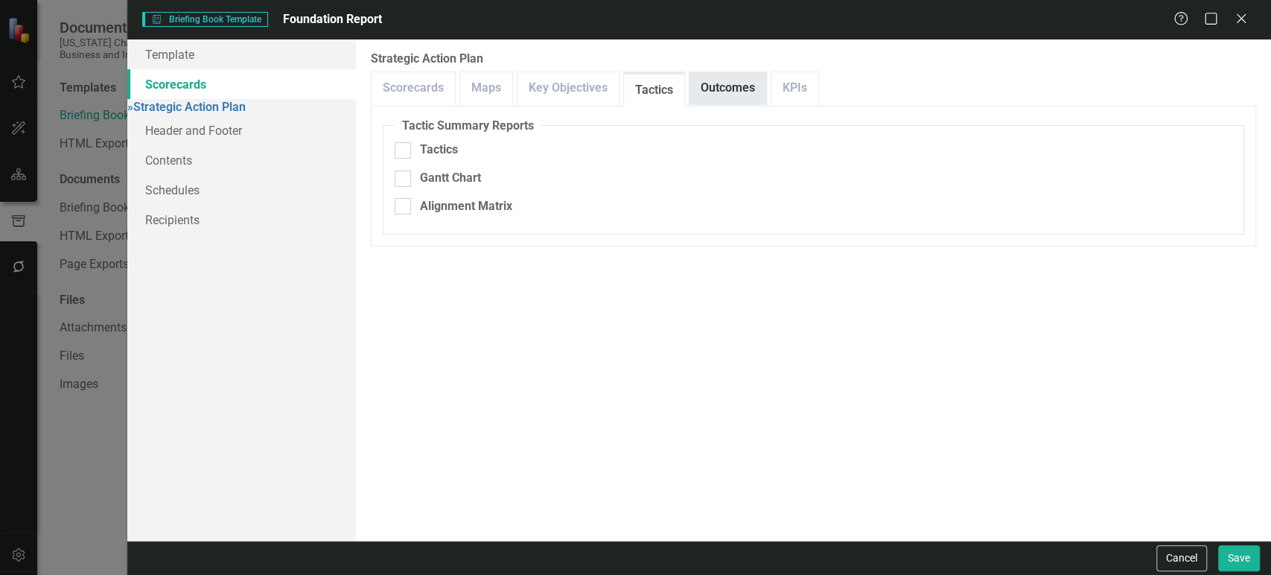
click at [732, 88] on link "Outcomes" at bounding box center [727, 88] width 77 height 32
click at [791, 88] on link "KPIs" at bounding box center [794, 88] width 47 height 32
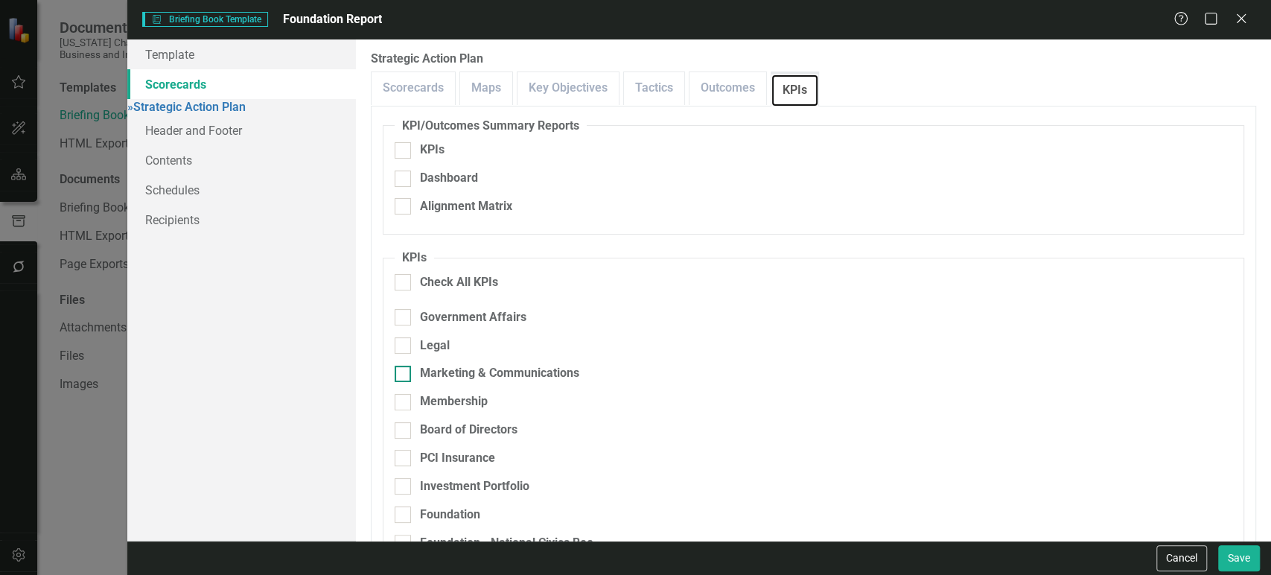
scroll to position [106, 0]
click at [458, 506] on div "Foundation" at bounding box center [450, 514] width 60 height 17
click at [404, 506] on input "Foundation" at bounding box center [400, 511] width 10 height 10
checkbox input "true"
click at [456, 534] on div "Foundation - National Civics Bee" at bounding box center [506, 542] width 173 height 17
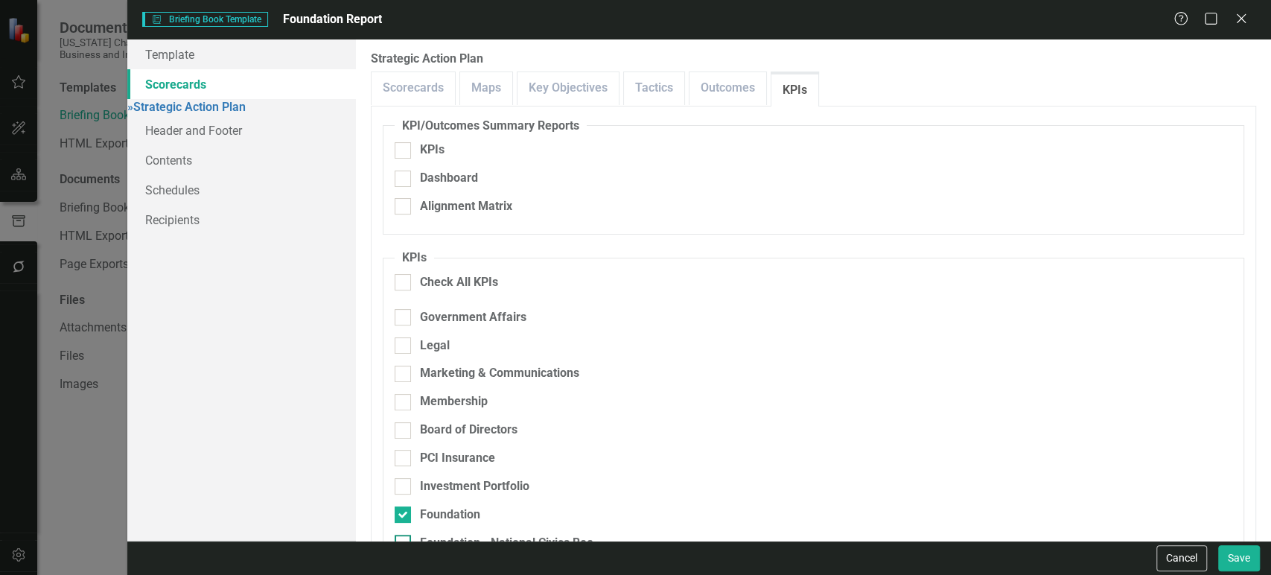
click at [404, 534] on input "Foundation - National Civics Bee" at bounding box center [400, 539] width 10 height 10
checkbox input "true"
click at [451, 562] on div "Foundation - Greatest Place to Intern in [GEOGRAPHIC_DATA]" at bounding box center [584, 570] width 328 height 17
click at [404, 563] on input "Foundation - Greatest Place to Intern in [GEOGRAPHIC_DATA]" at bounding box center [400, 568] width 10 height 10
checkbox input "true"
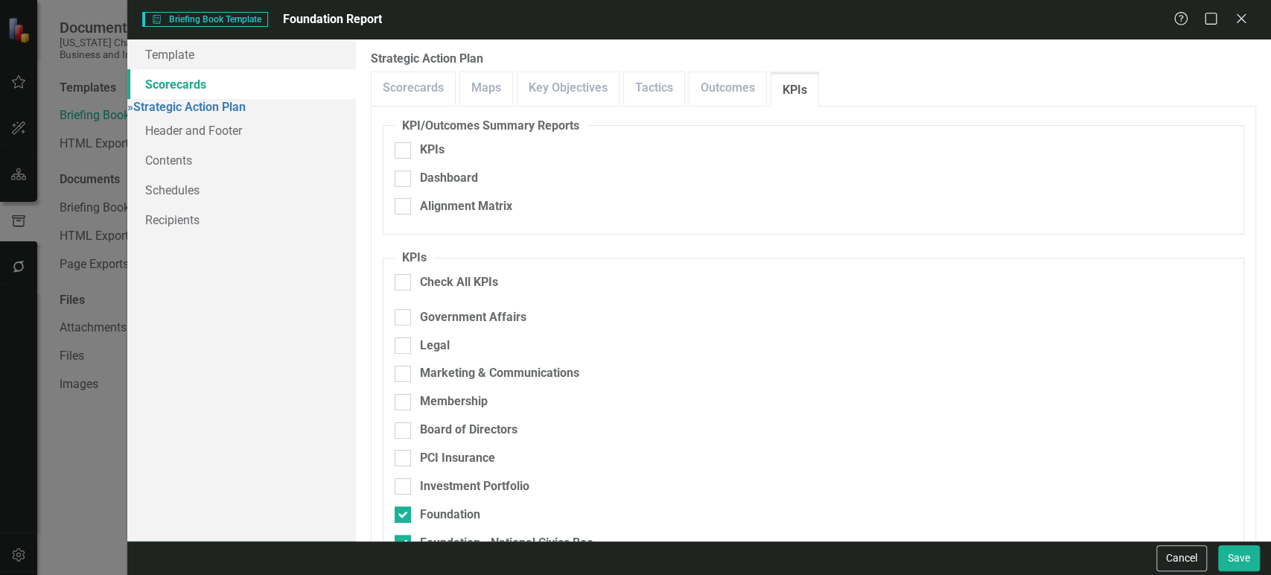
checkbox input "true"
click at [1239, 555] on button "Save" at bounding box center [1239, 558] width 42 height 26
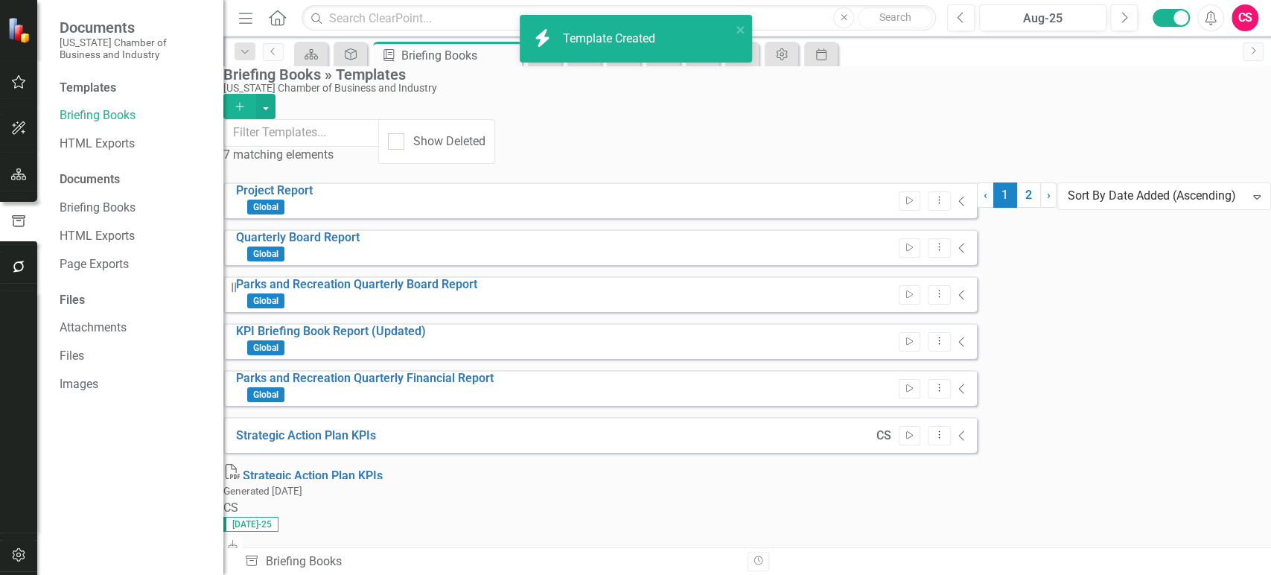
click at [278, 19] on icon "Home" at bounding box center [276, 18] width 19 height 16
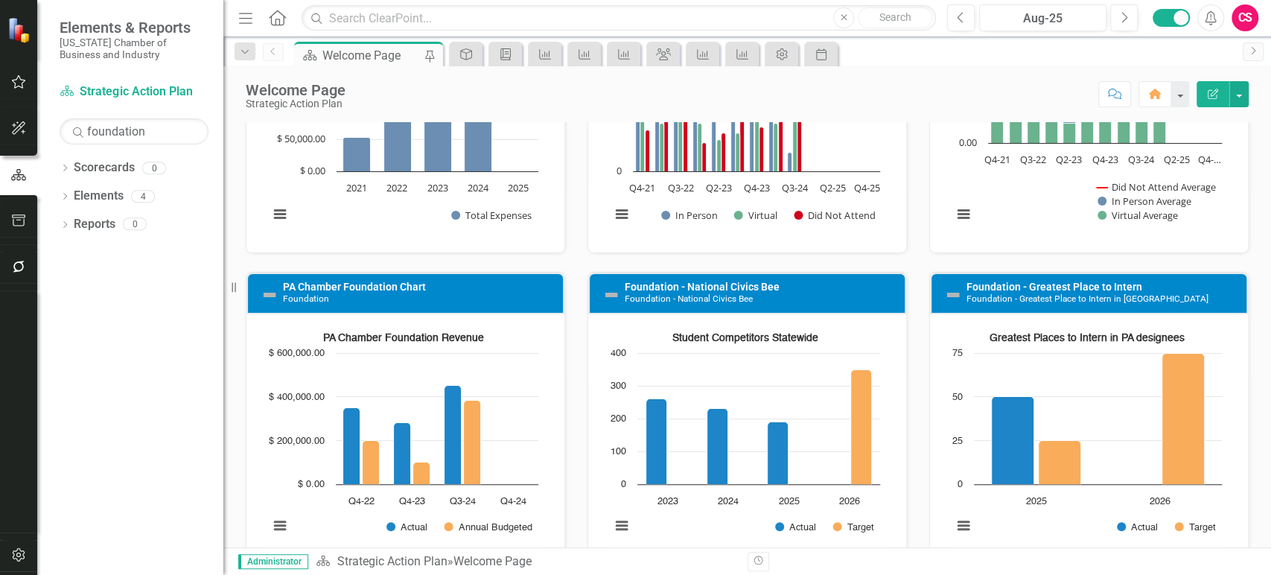
scroll to position [2040, 0]
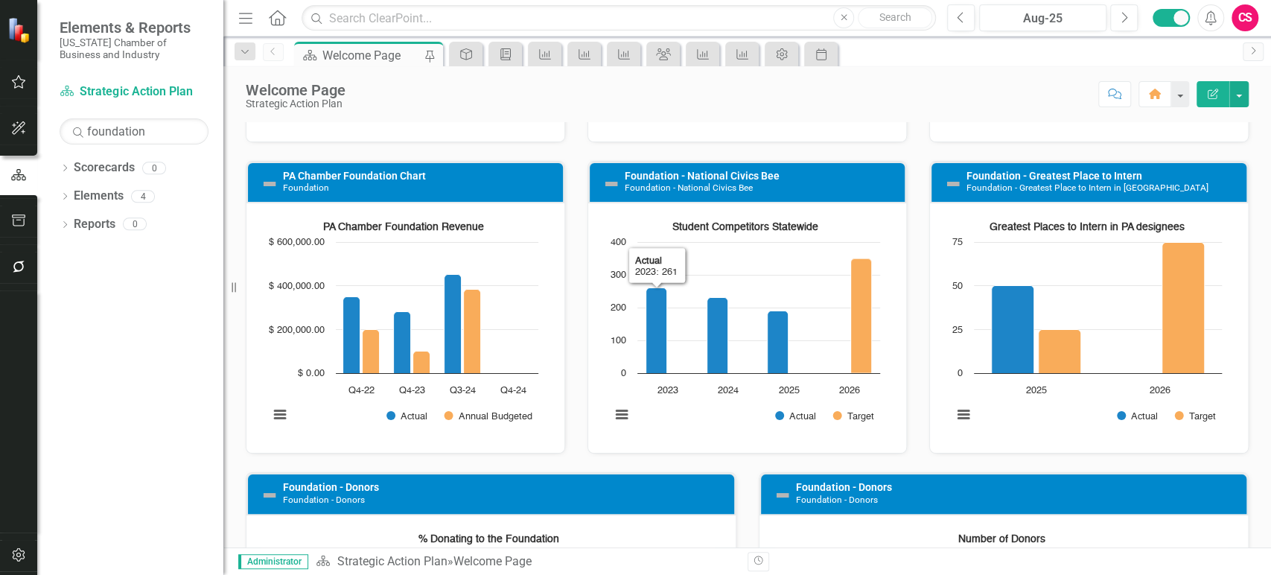
click at [393, 179] on h3 "PA Chamber Foundation Chart Foundation" at bounding box center [419, 181] width 272 height 23
click at [392, 170] on link "PA Chamber Foundation Chart" at bounding box center [354, 176] width 143 height 12
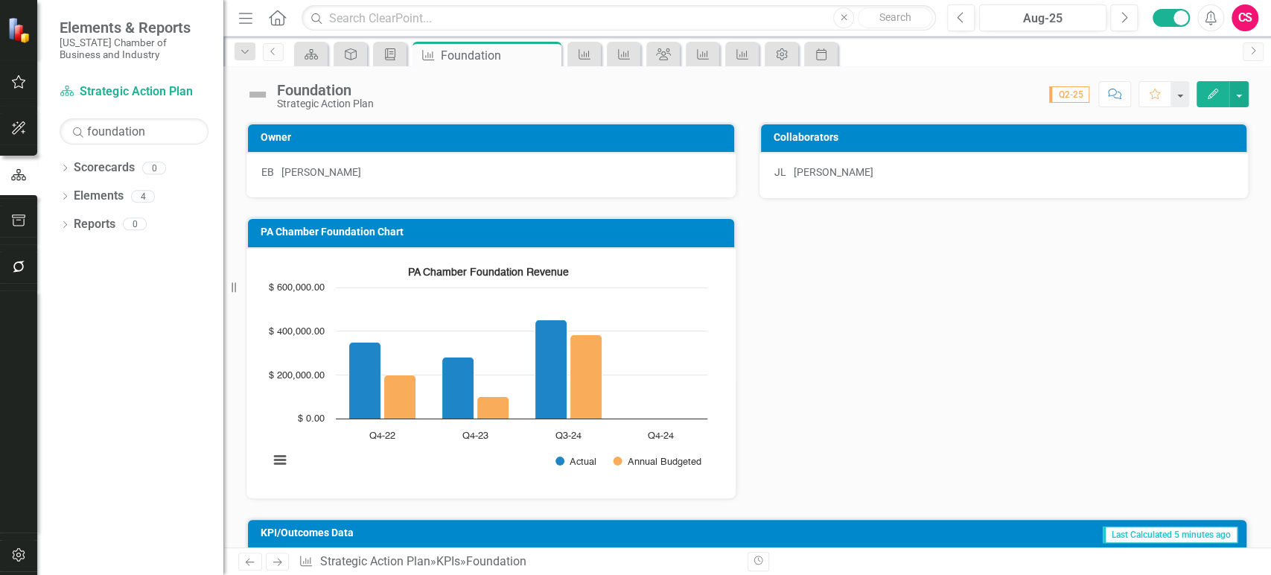
click at [454, 94] on div "Score: N/A Q2-25 Completed Comment Favorite Edit" at bounding box center [814, 93] width 867 height 25
click at [380, 88] on div "Foundation Strategic Action Plan" at bounding box center [329, 96] width 104 height 28
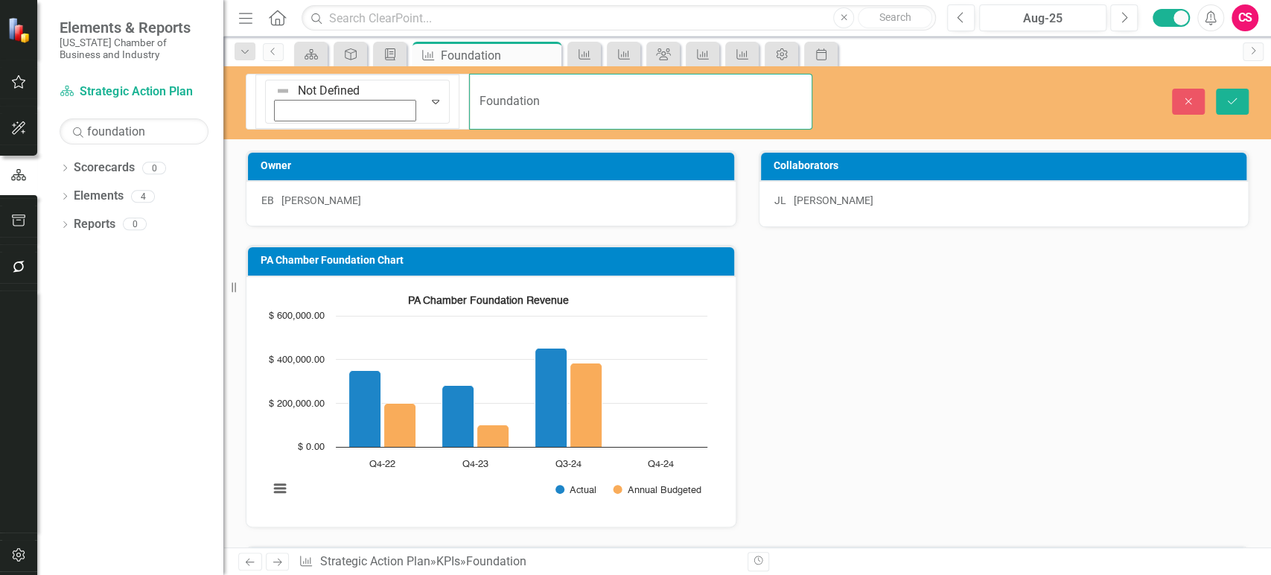
click at [469, 88] on input "Foundation" at bounding box center [640, 102] width 342 height 56
type input "Foundation - Revenue"
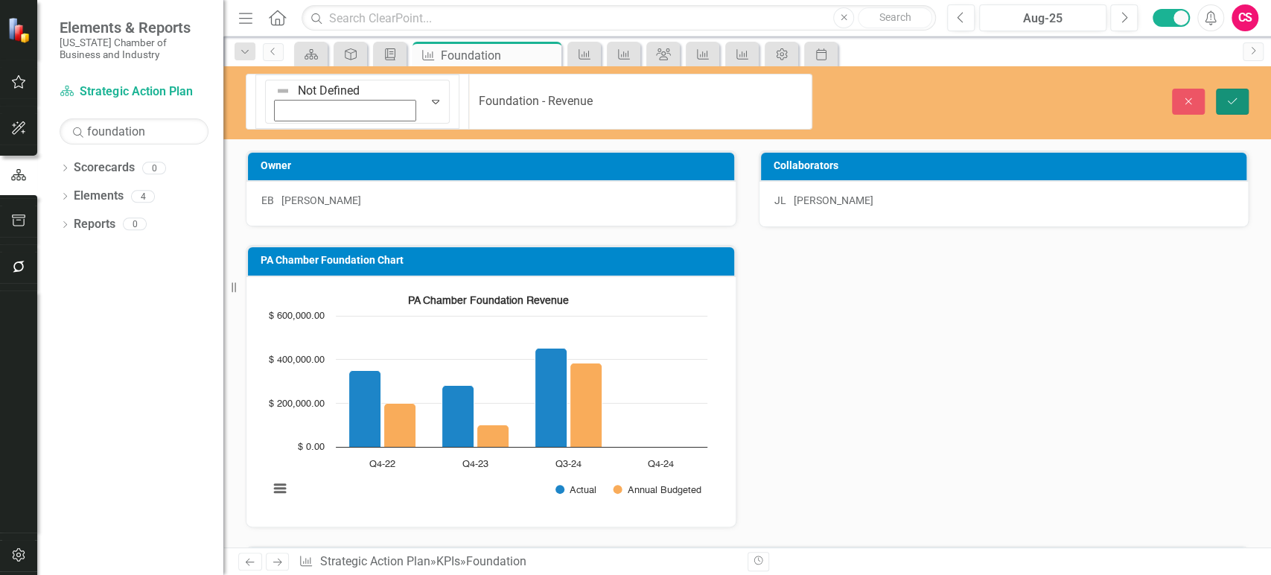
click at [1233, 89] on button "Save" at bounding box center [1232, 102] width 33 height 26
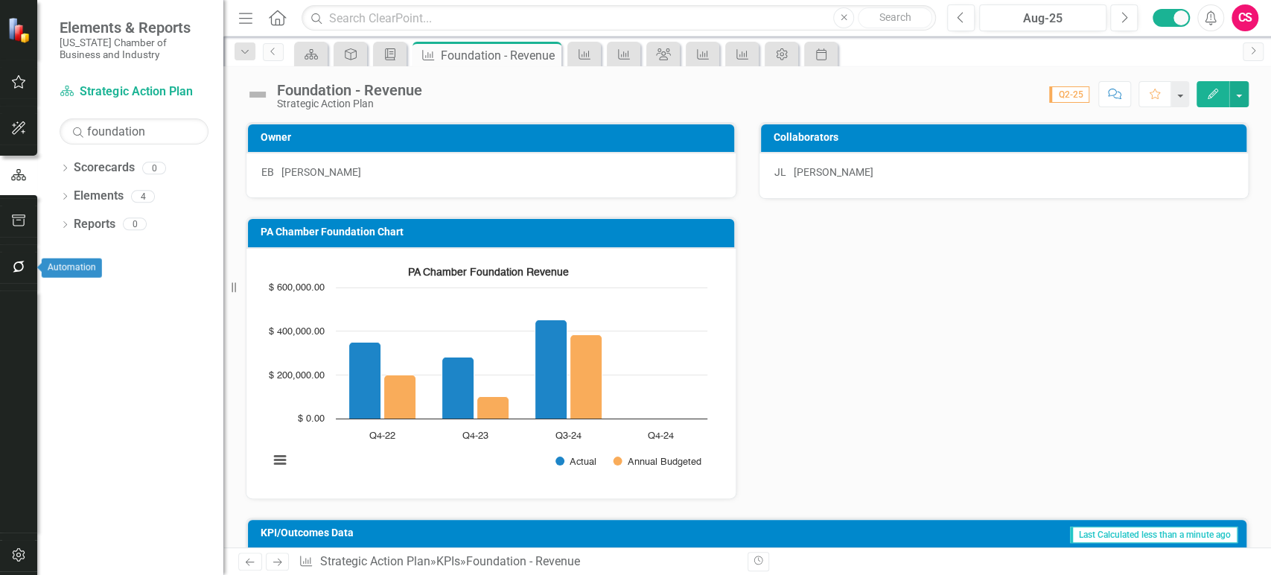
click at [17, 219] on icon "button" at bounding box center [19, 220] width 16 height 12
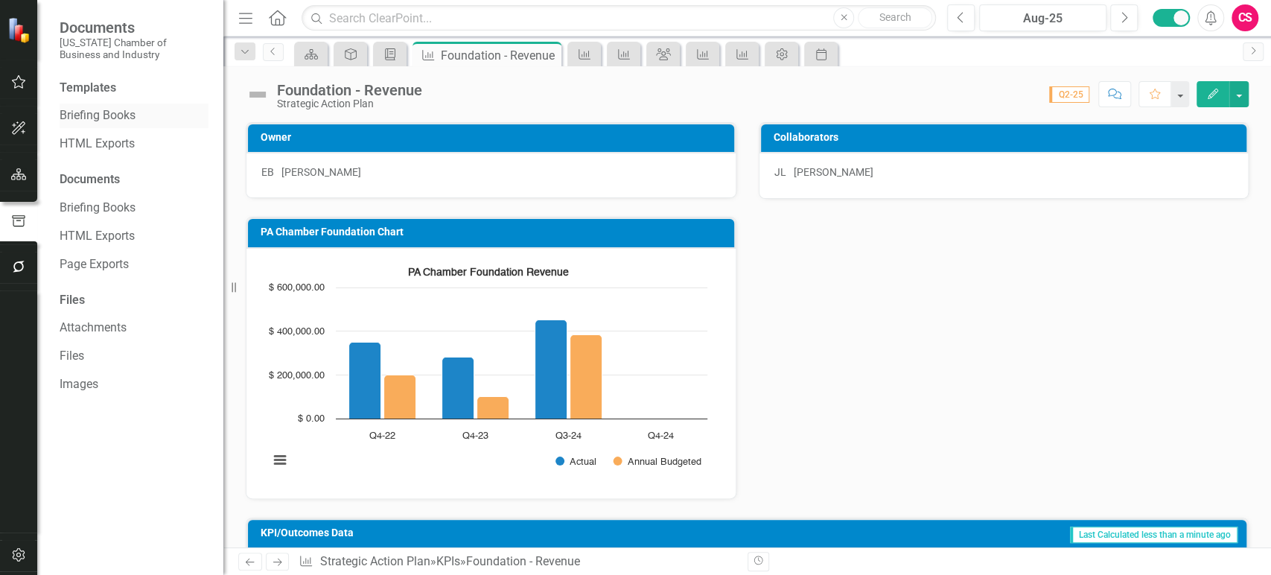
click at [107, 116] on link "Briefing Books" at bounding box center [134, 115] width 149 height 17
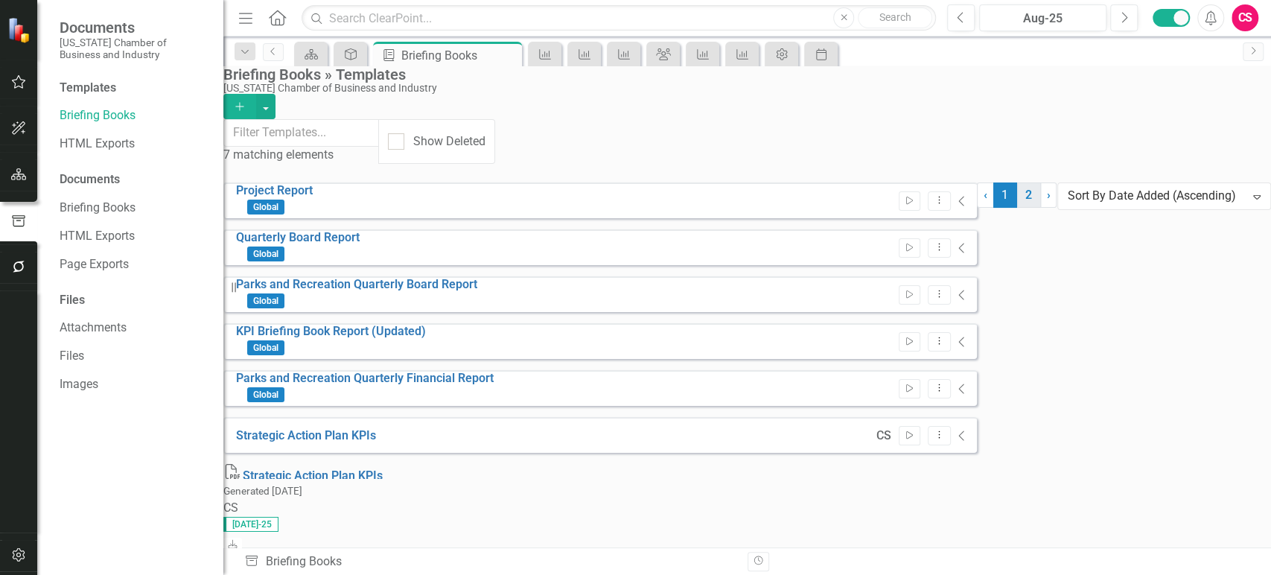
click at [1017, 208] on link "2" at bounding box center [1029, 194] width 24 height 25
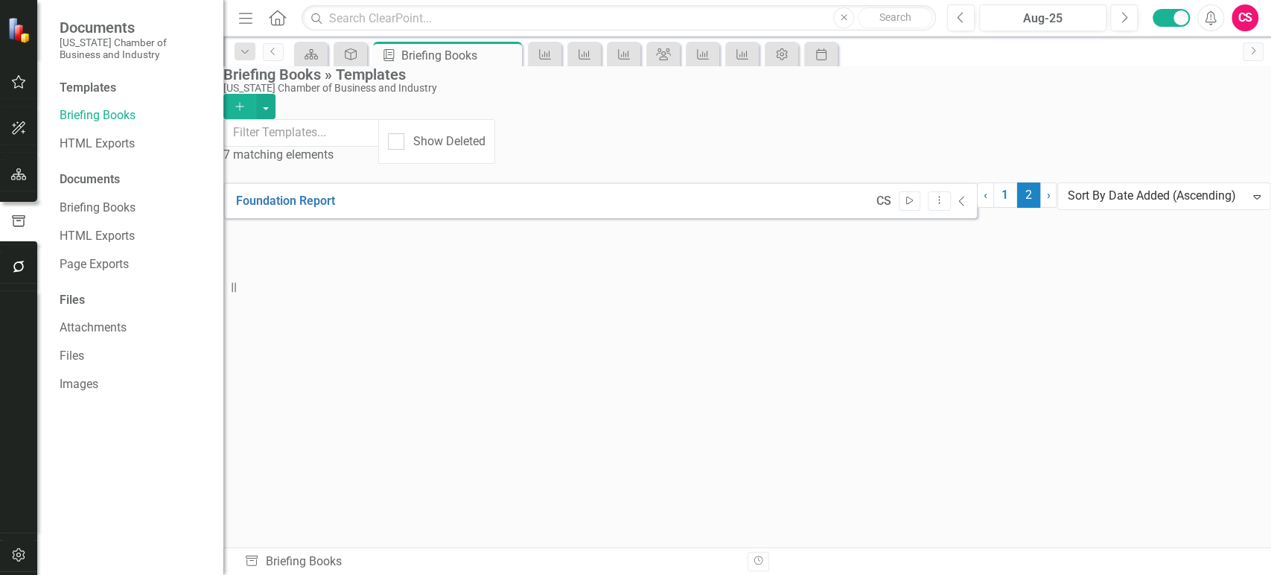
click at [920, 191] on button "Start" at bounding box center [909, 200] width 22 height 19
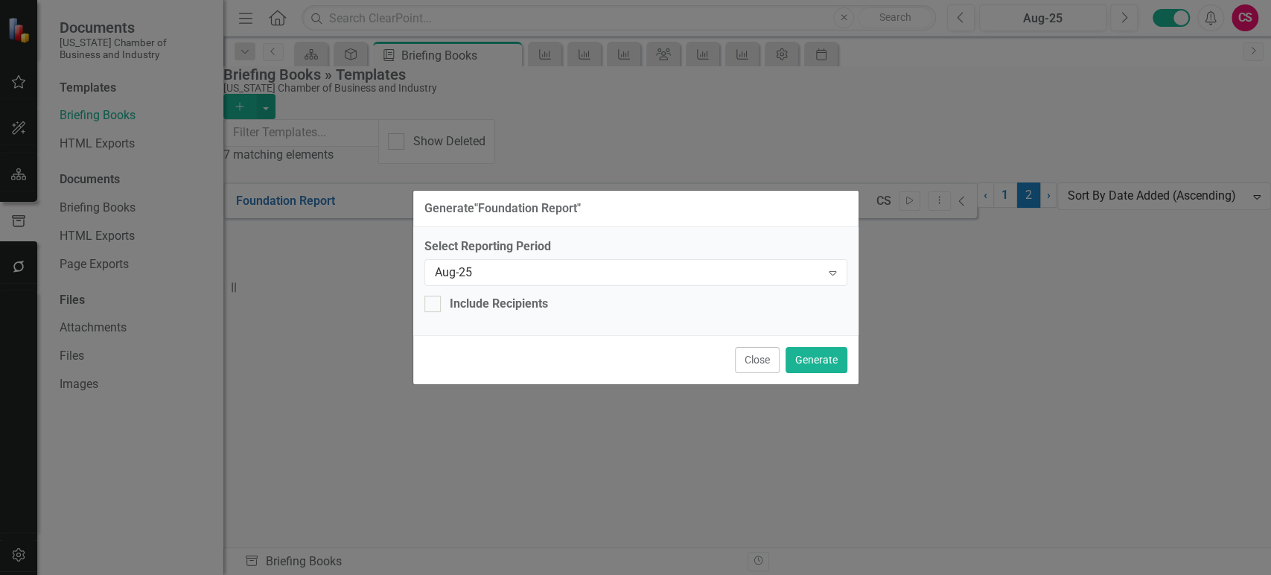
click at [762, 361] on button "Close" at bounding box center [757, 360] width 45 height 26
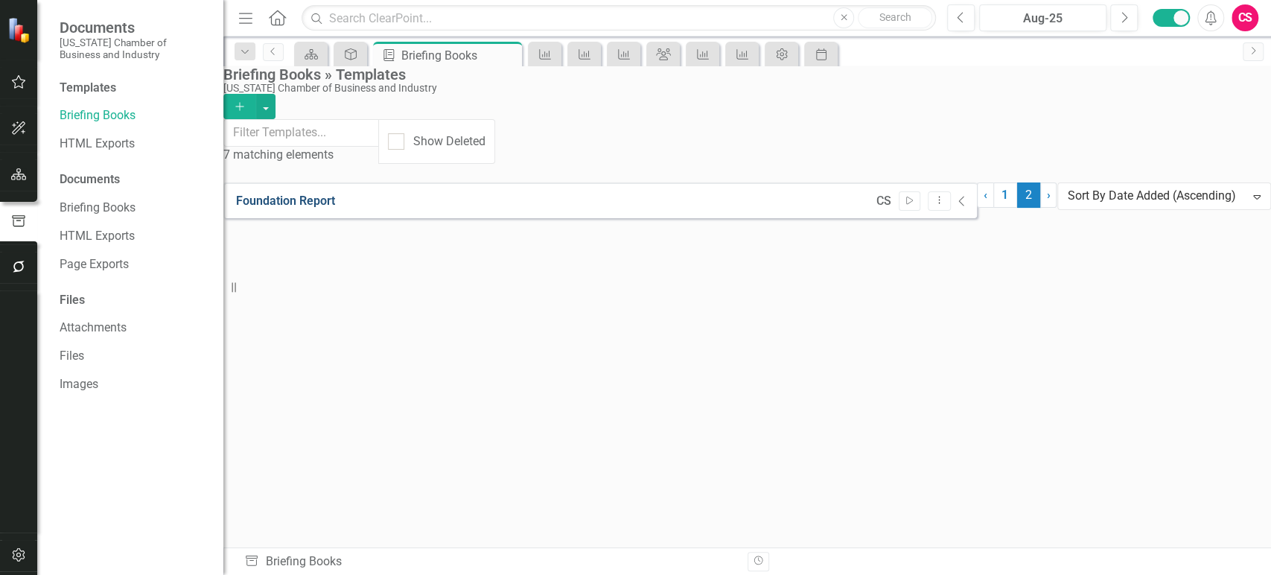
click at [335, 194] on link "Foundation Report" at bounding box center [285, 201] width 99 height 14
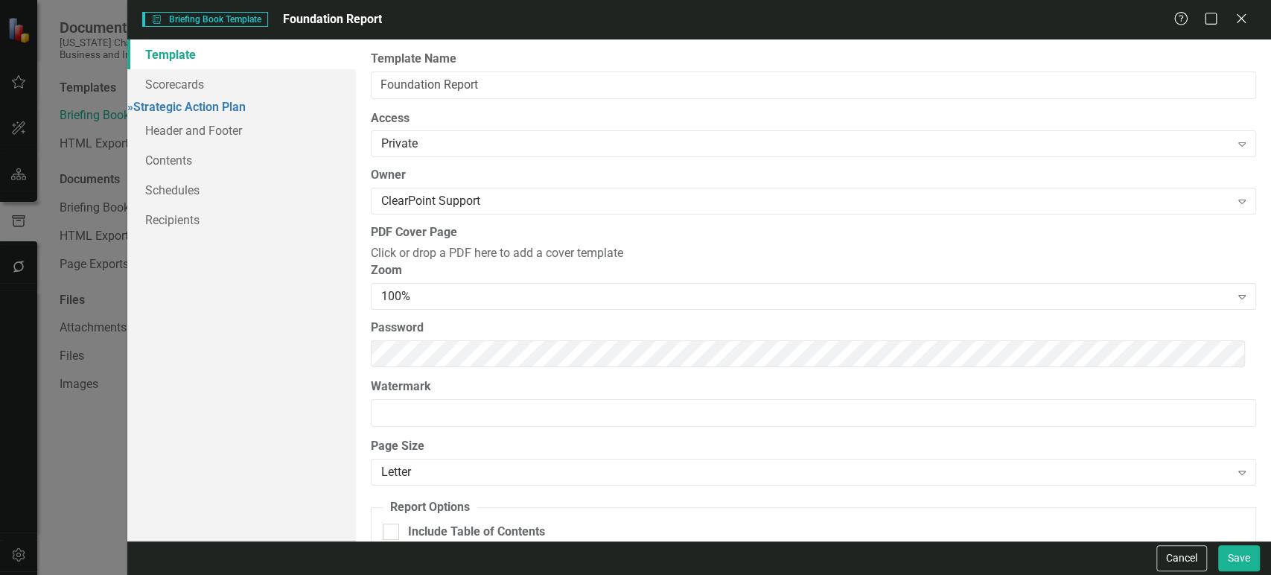
scroll to position [122, 0]
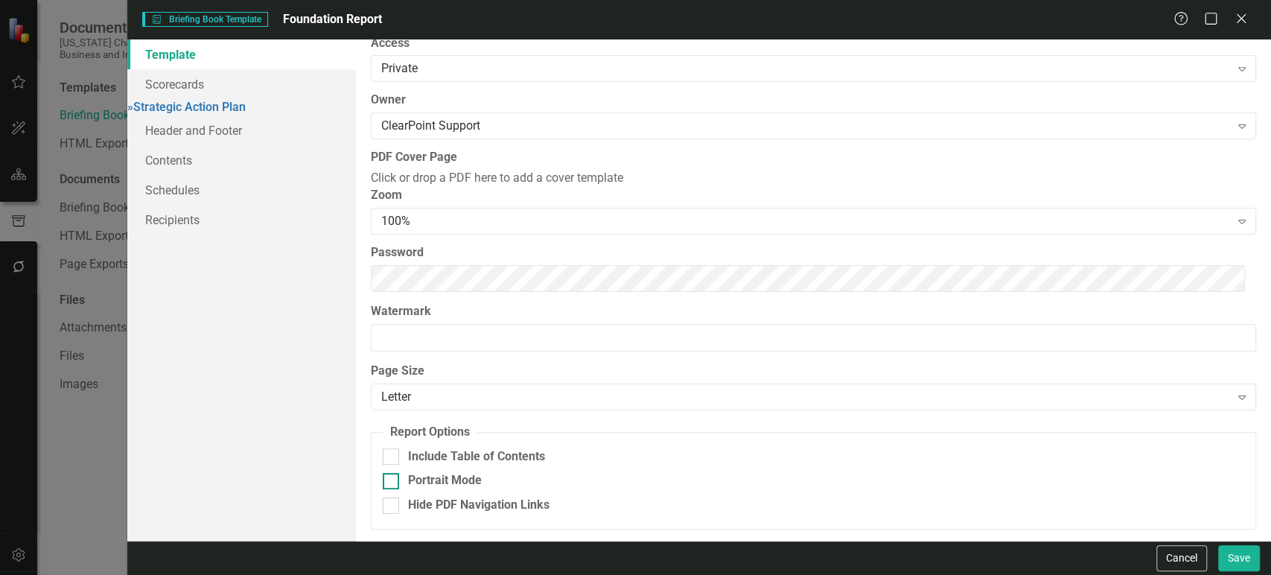
click at [459, 476] on div "Portrait Mode" at bounding box center [445, 480] width 74 height 17
click at [392, 476] on input "Portrait Mode" at bounding box center [388, 478] width 10 height 10
checkbox input "true"
click at [1221, 566] on button "Save" at bounding box center [1239, 558] width 42 height 26
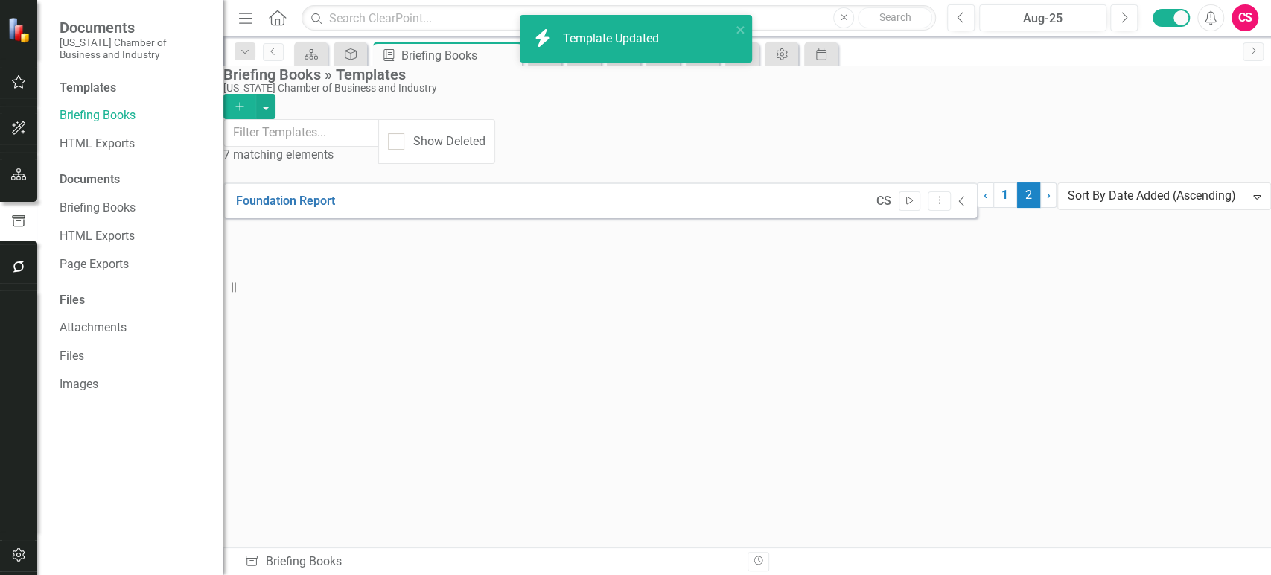
click at [915, 197] on icon "Start" at bounding box center [909, 201] width 11 height 9
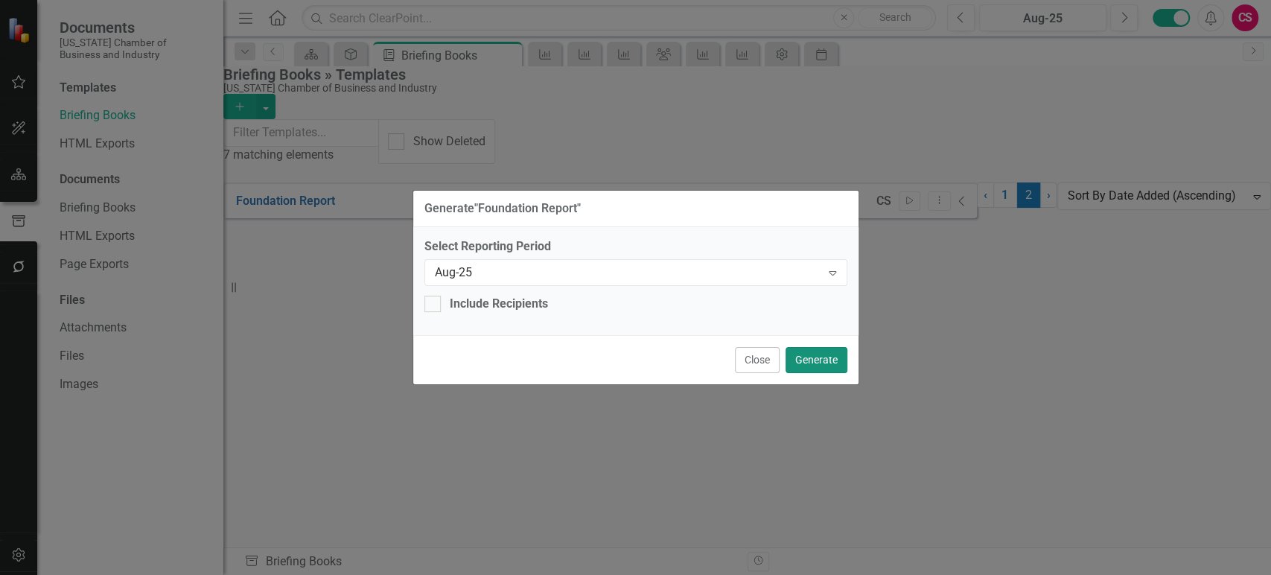
click at [831, 356] on button "Generate" at bounding box center [816, 360] width 62 height 26
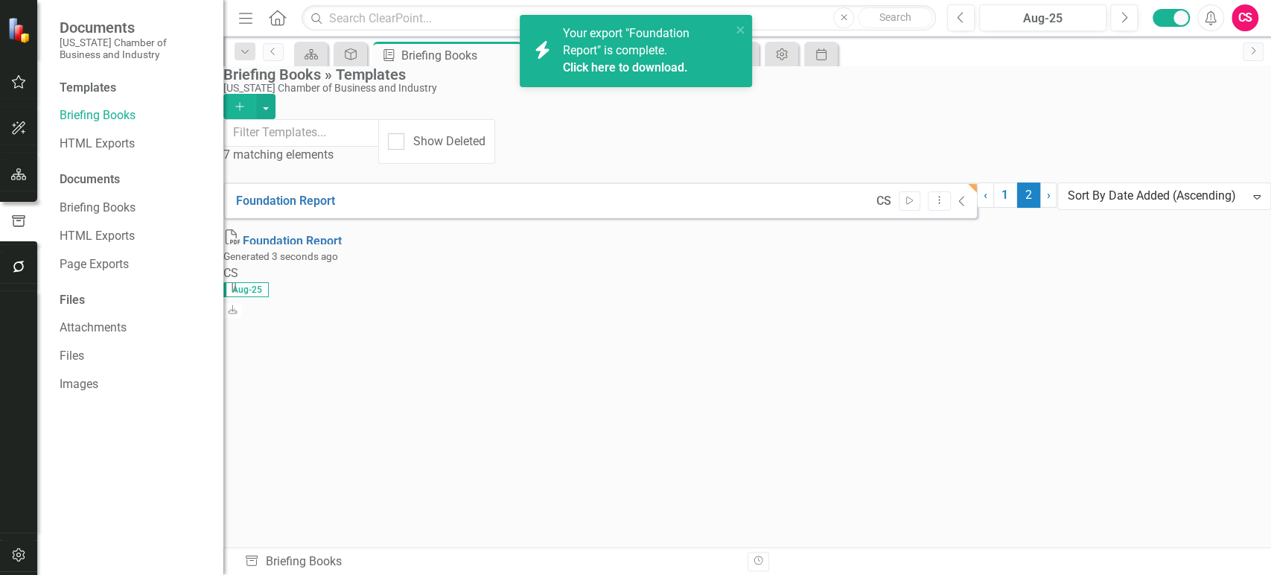
click at [585, 67] on link "Click here to download." at bounding box center [625, 67] width 125 height 14
